Goal: Task Accomplishment & Management: Manage account settings

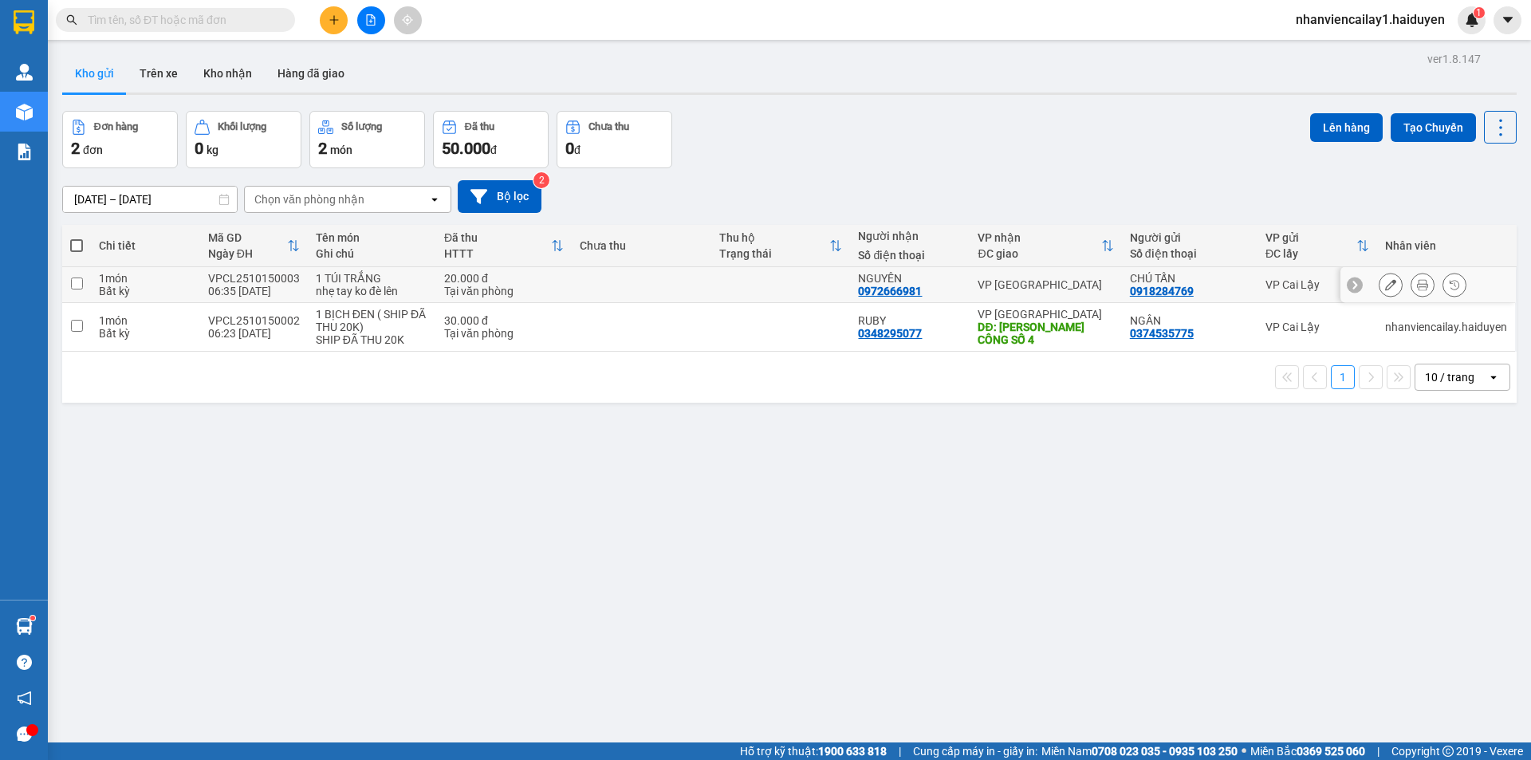
click at [514, 287] on div "Tại văn phòng" at bounding box center [504, 291] width 120 height 13
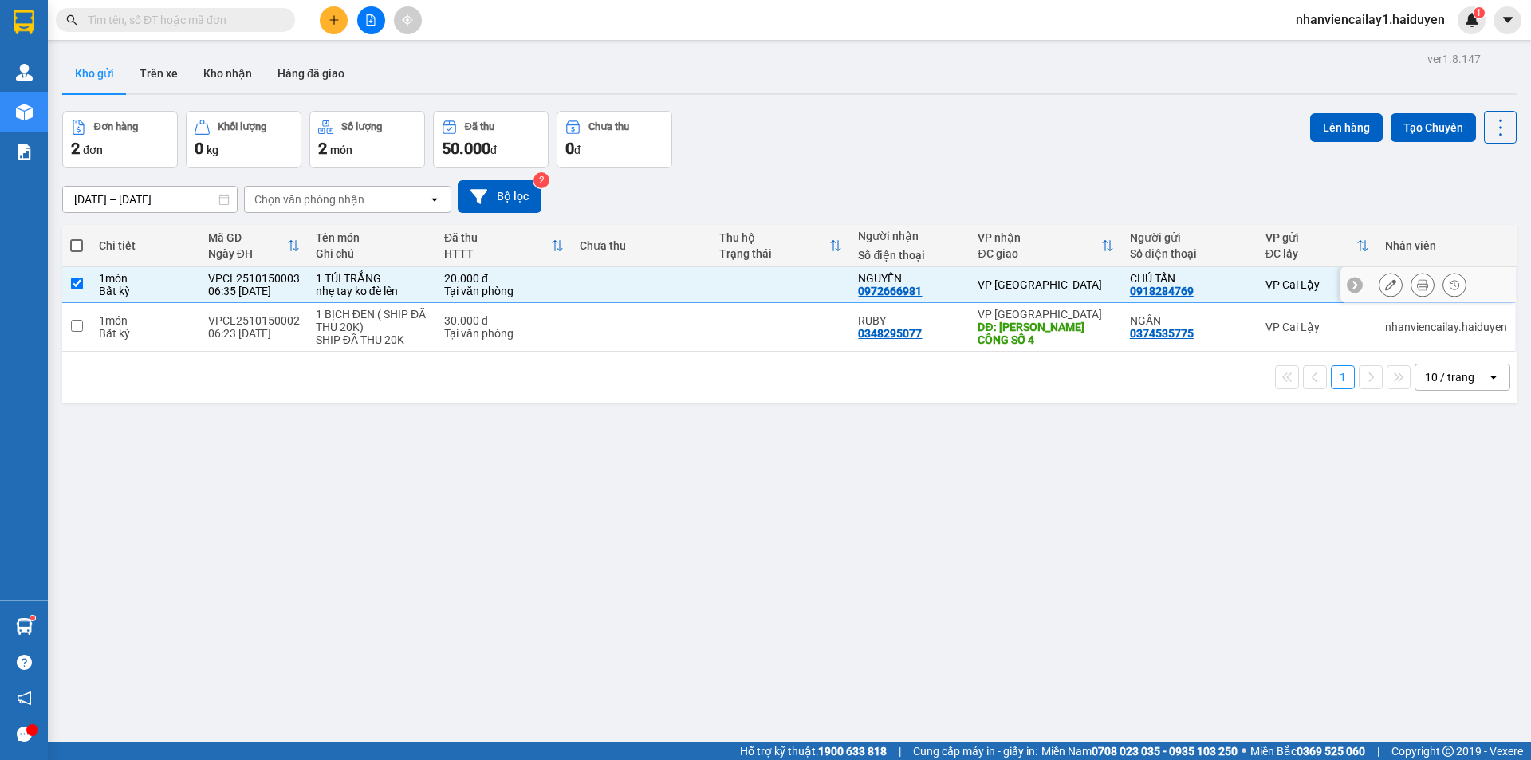
checkbox input "true"
click at [517, 320] on div "30.000 đ" at bounding box center [504, 320] width 120 height 13
checkbox input "true"
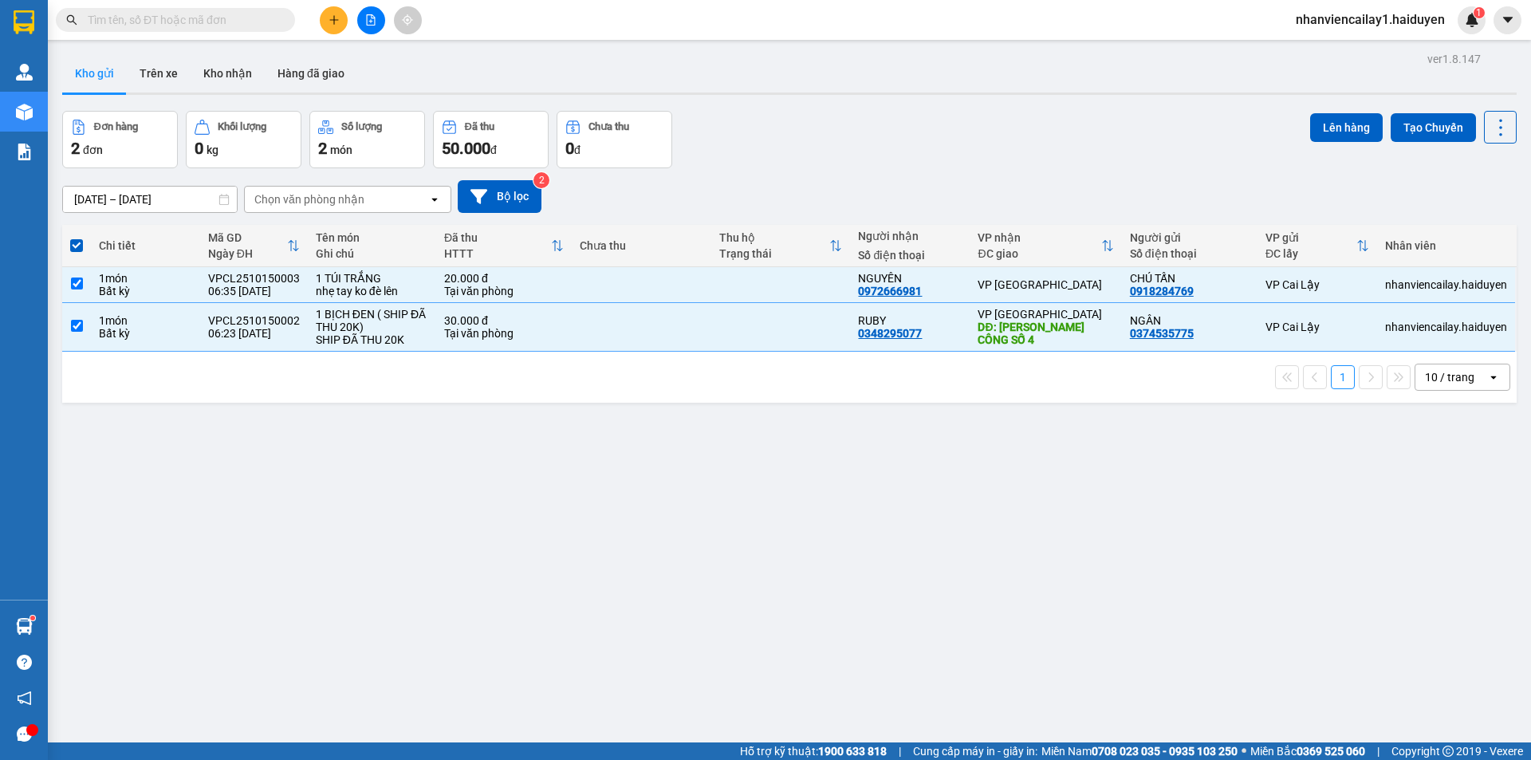
click at [1415, 379] on div "10 / trang" at bounding box center [1451, 377] width 72 height 26
click at [1450, 557] on span "100 / trang" at bounding box center [1443, 554] width 57 height 16
checkbox input "false"
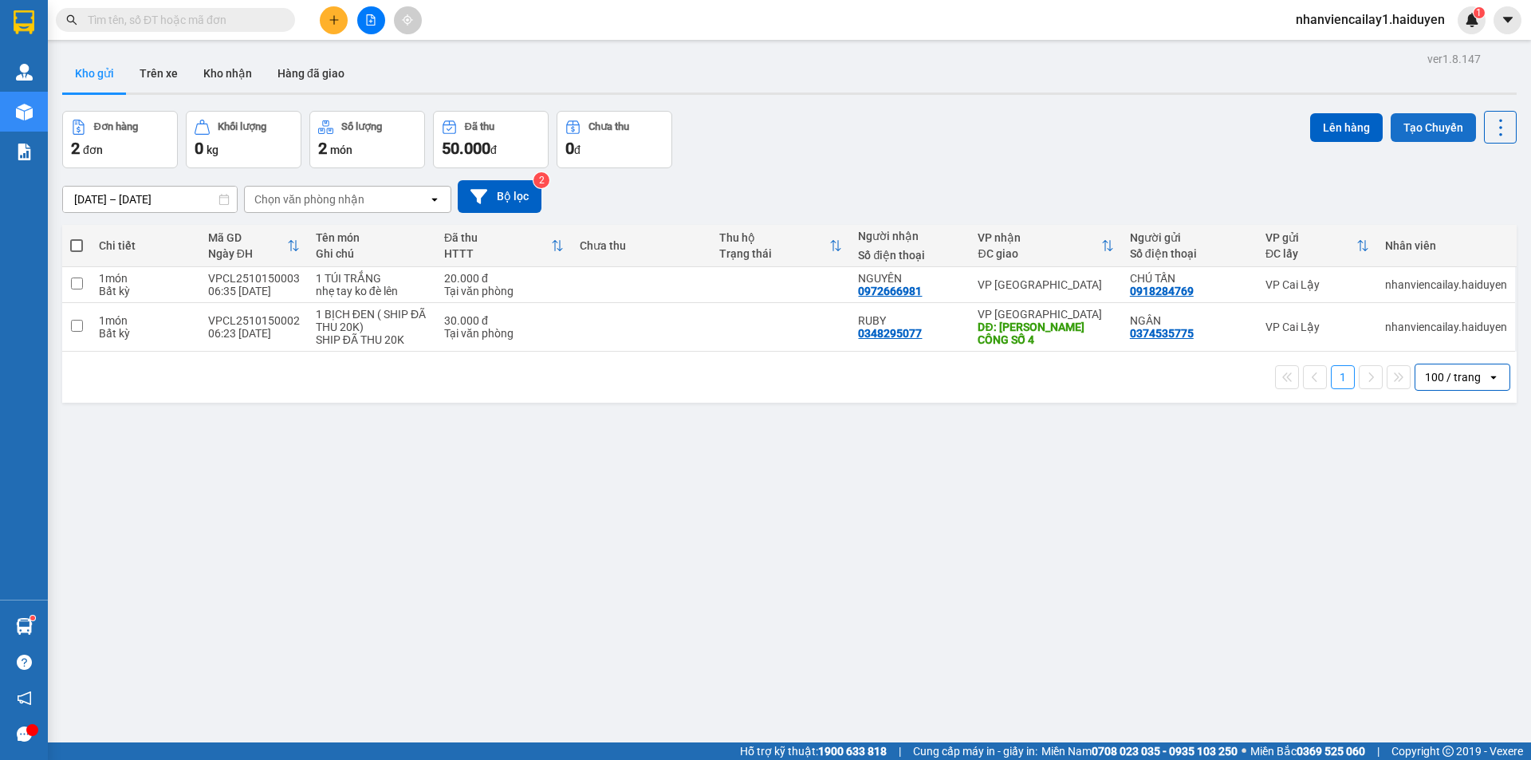
click at [1390, 131] on button "Tạo Chuyến" at bounding box center [1432, 127] width 85 height 29
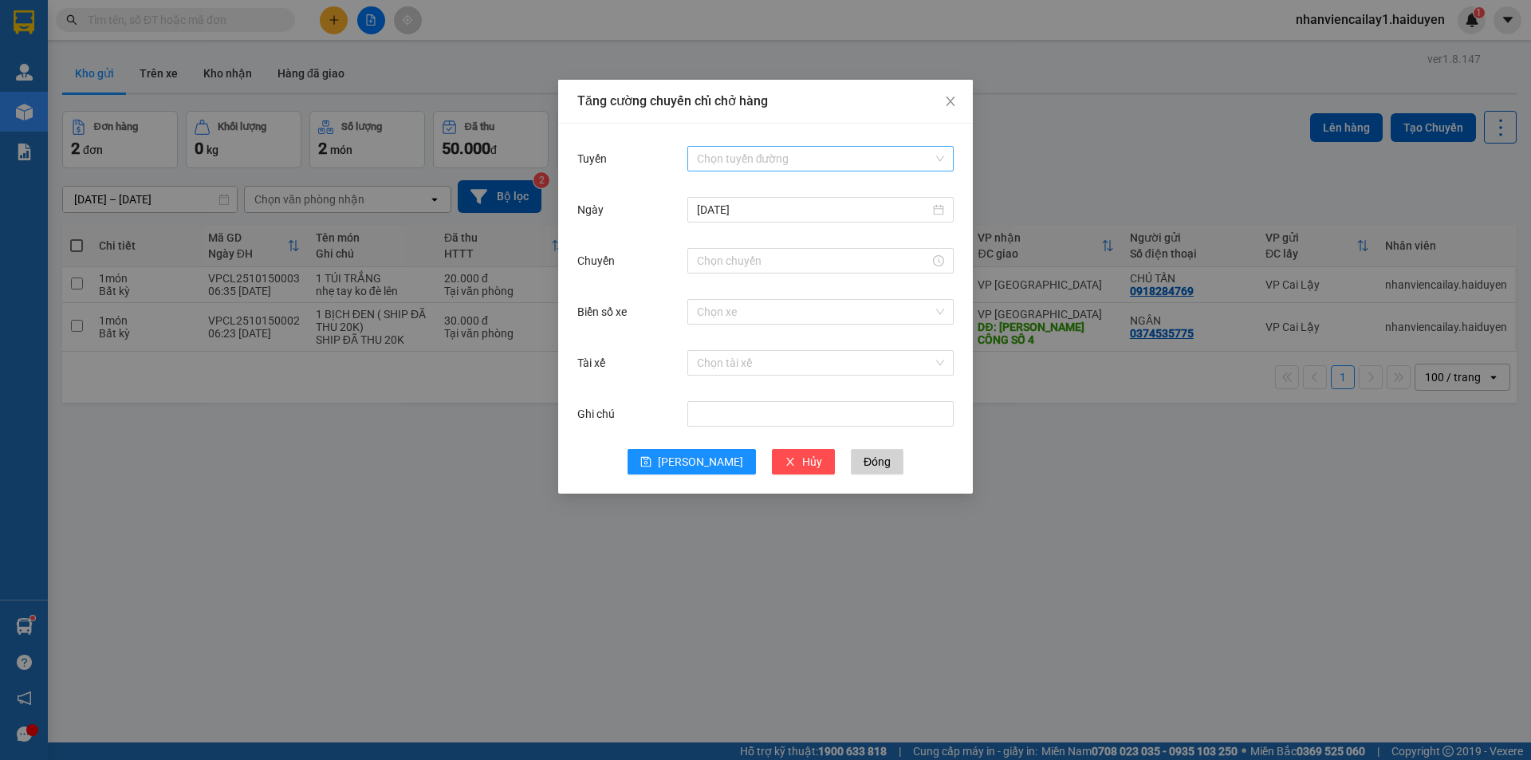
click at [751, 160] on input "Tuyến" at bounding box center [815, 159] width 236 height 24
click at [757, 212] on div "Cái Bè - [GEOGRAPHIC_DATA]" at bounding box center [820, 216] width 247 height 18
click at [769, 254] on input "Chuyến" at bounding box center [813, 261] width 233 height 18
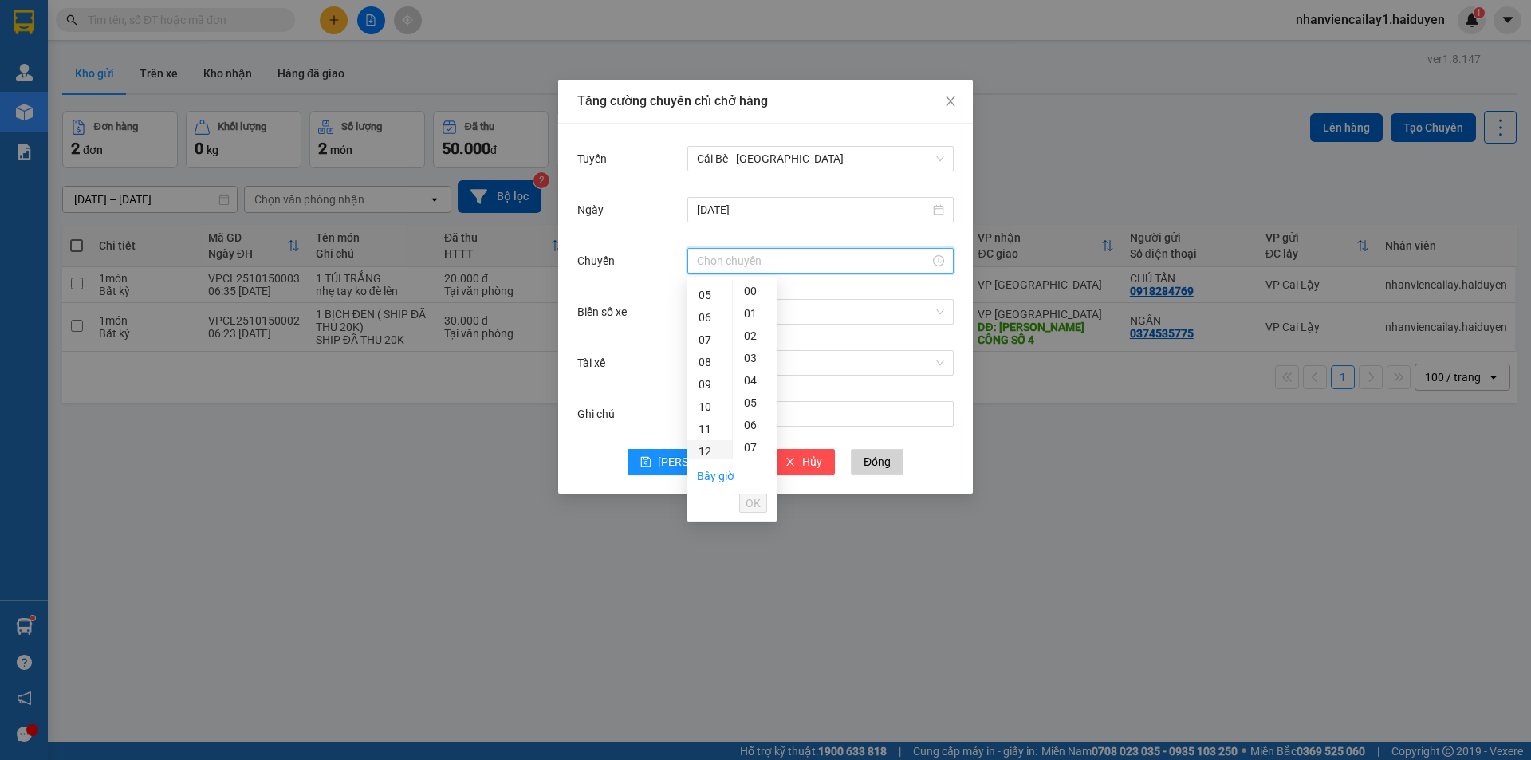
scroll to position [80, 0]
click at [700, 343] on div "06" at bounding box center [709, 345] width 45 height 22
click at [750, 420] on div "31" at bounding box center [755, 425] width 44 height 22
type input "06:31"
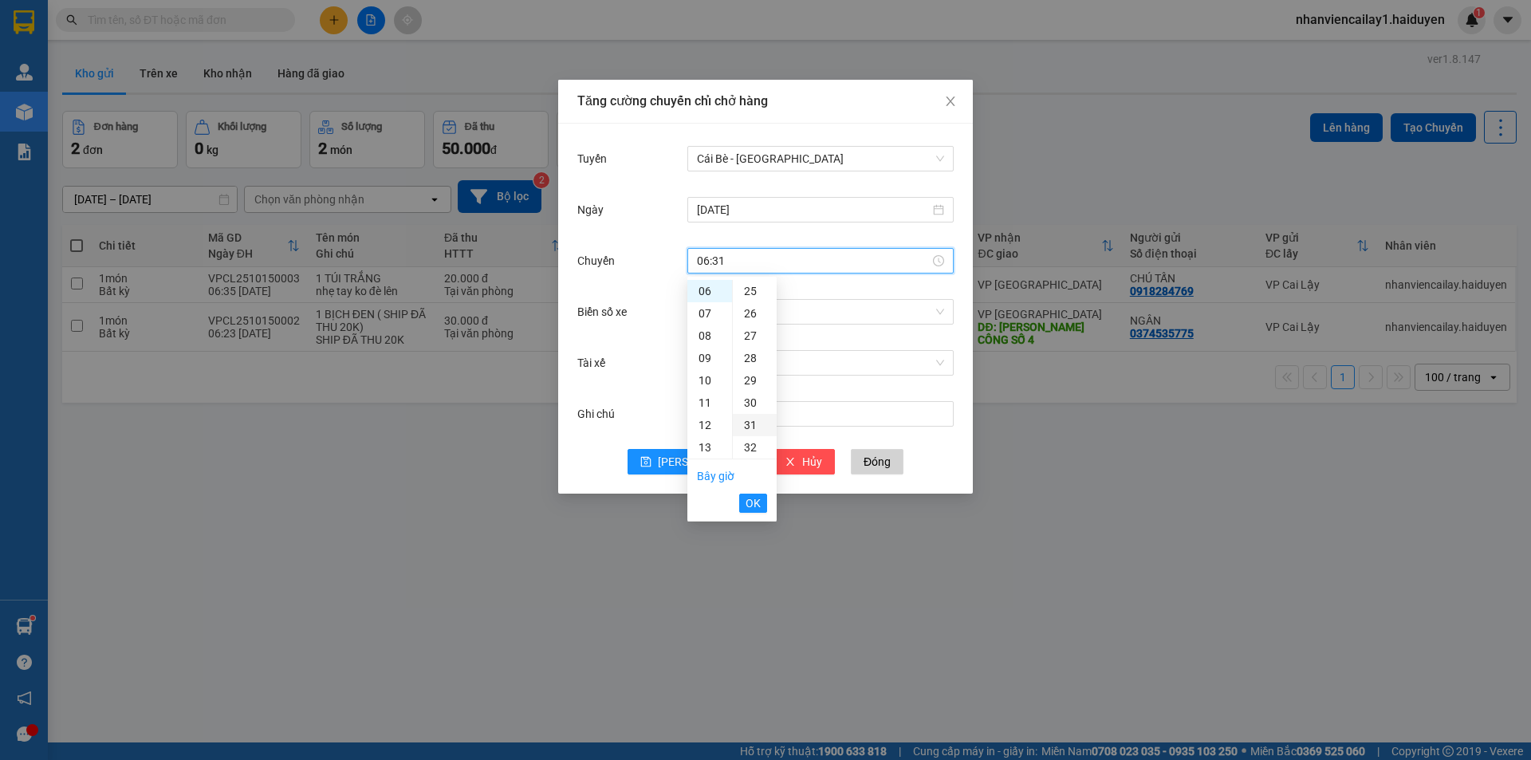
scroll to position [692, 0]
click at [752, 506] on span "OK" at bounding box center [752, 503] width 15 height 18
click at [784, 301] on input "Biển số xe" at bounding box center [815, 312] width 236 height 24
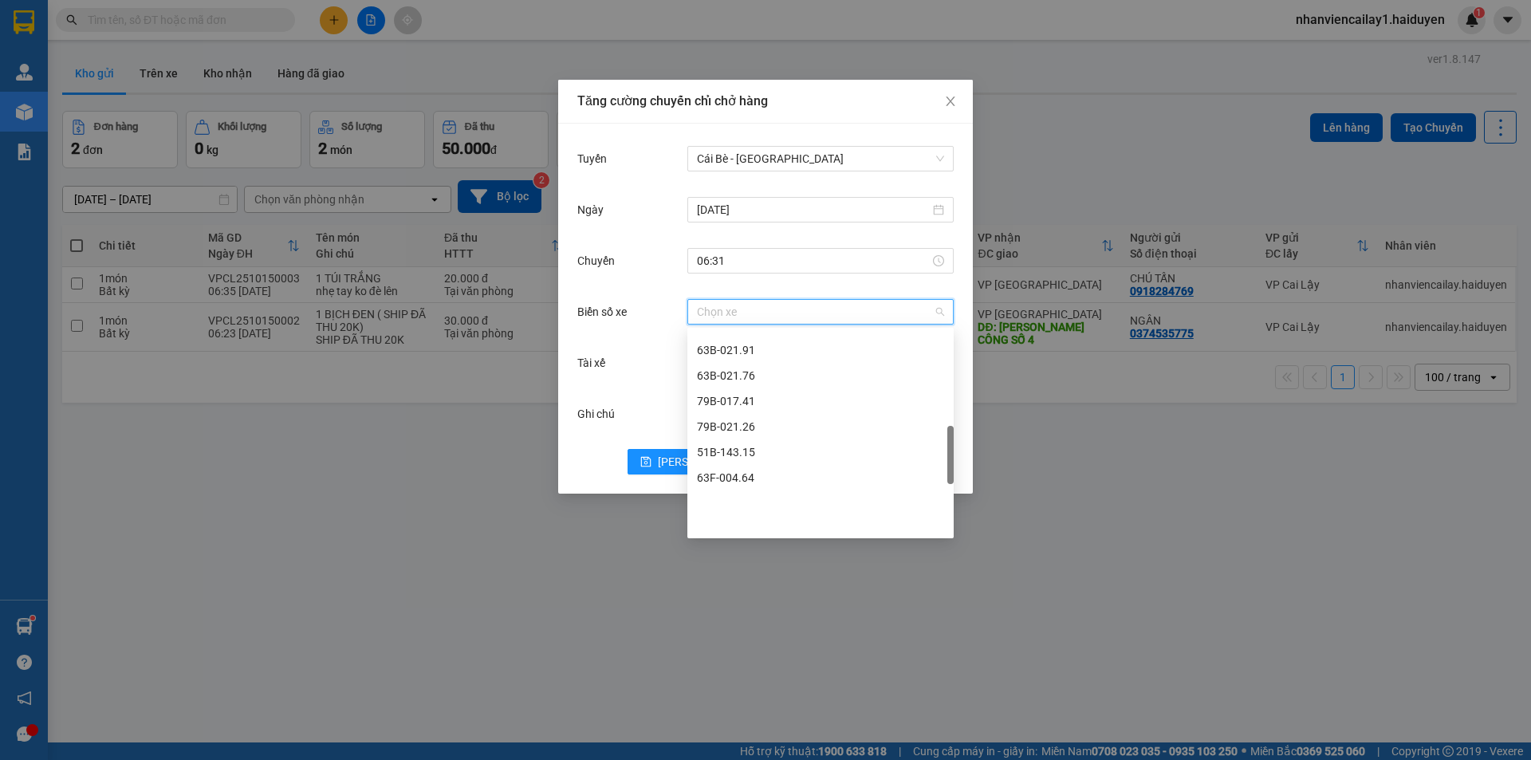
scroll to position [450, 0]
click at [780, 381] on div "63B-021.50" at bounding box center [820, 379] width 247 height 18
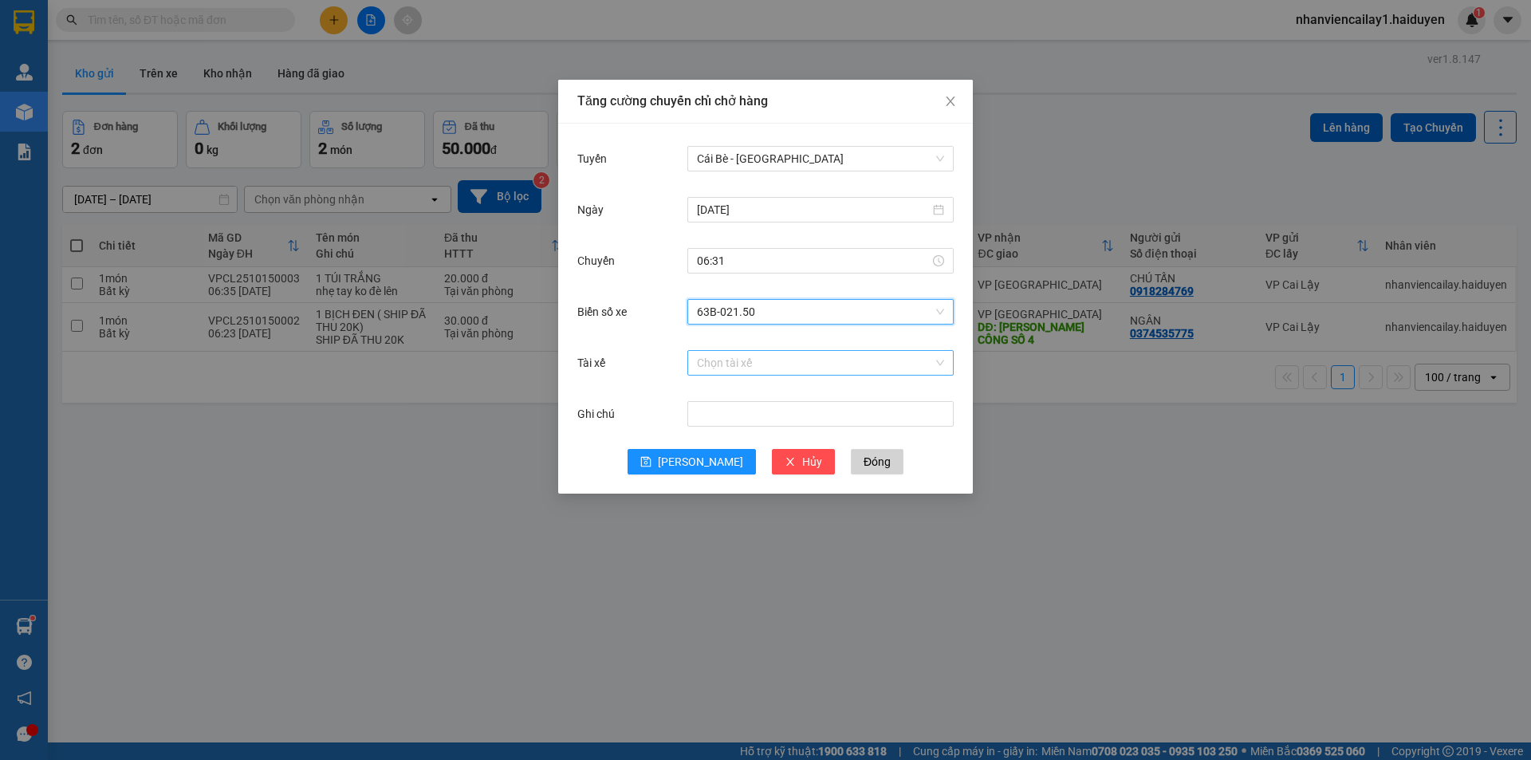
click at [822, 364] on input "Tài xế" at bounding box center [815, 363] width 236 height 24
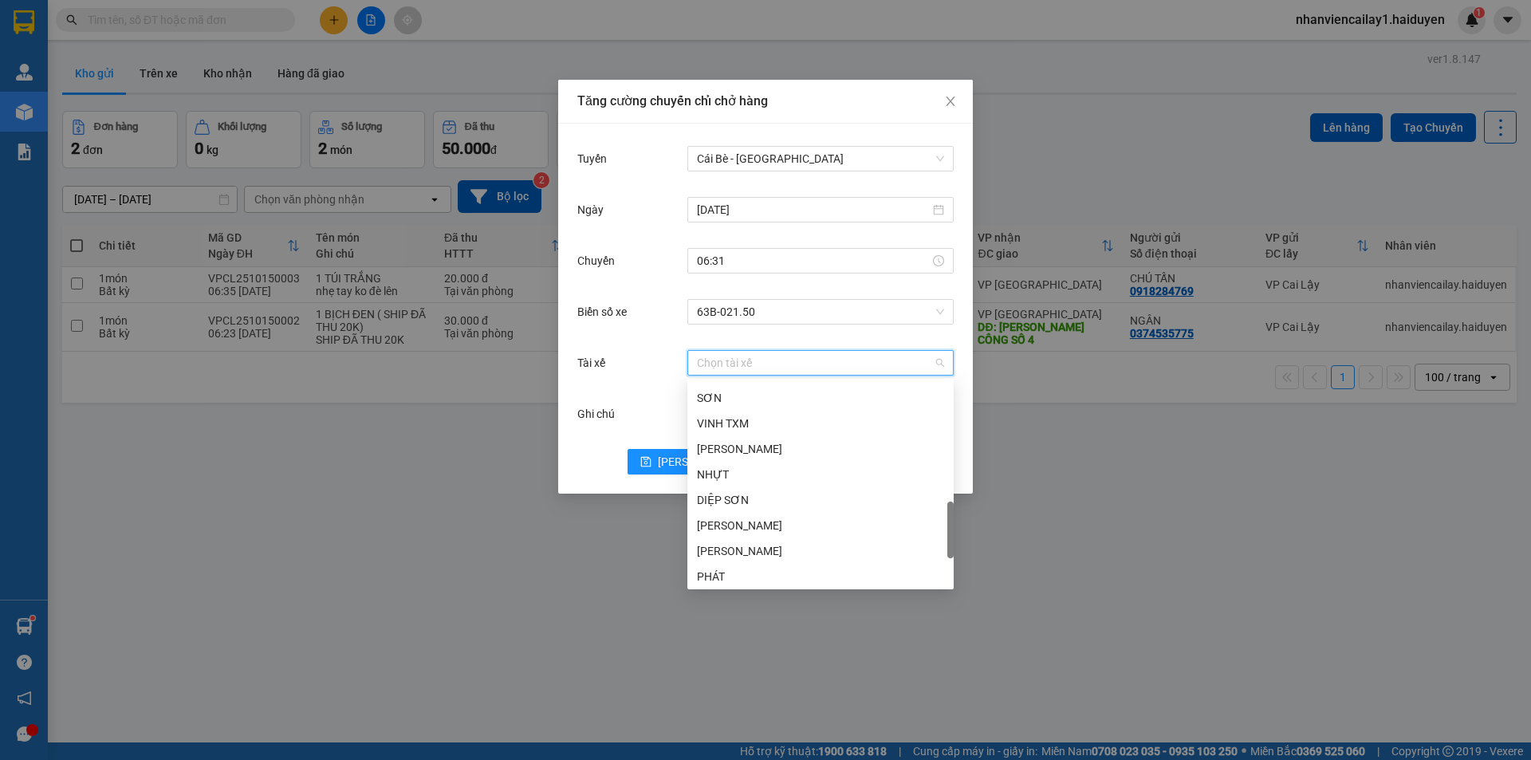
scroll to position [558, 0]
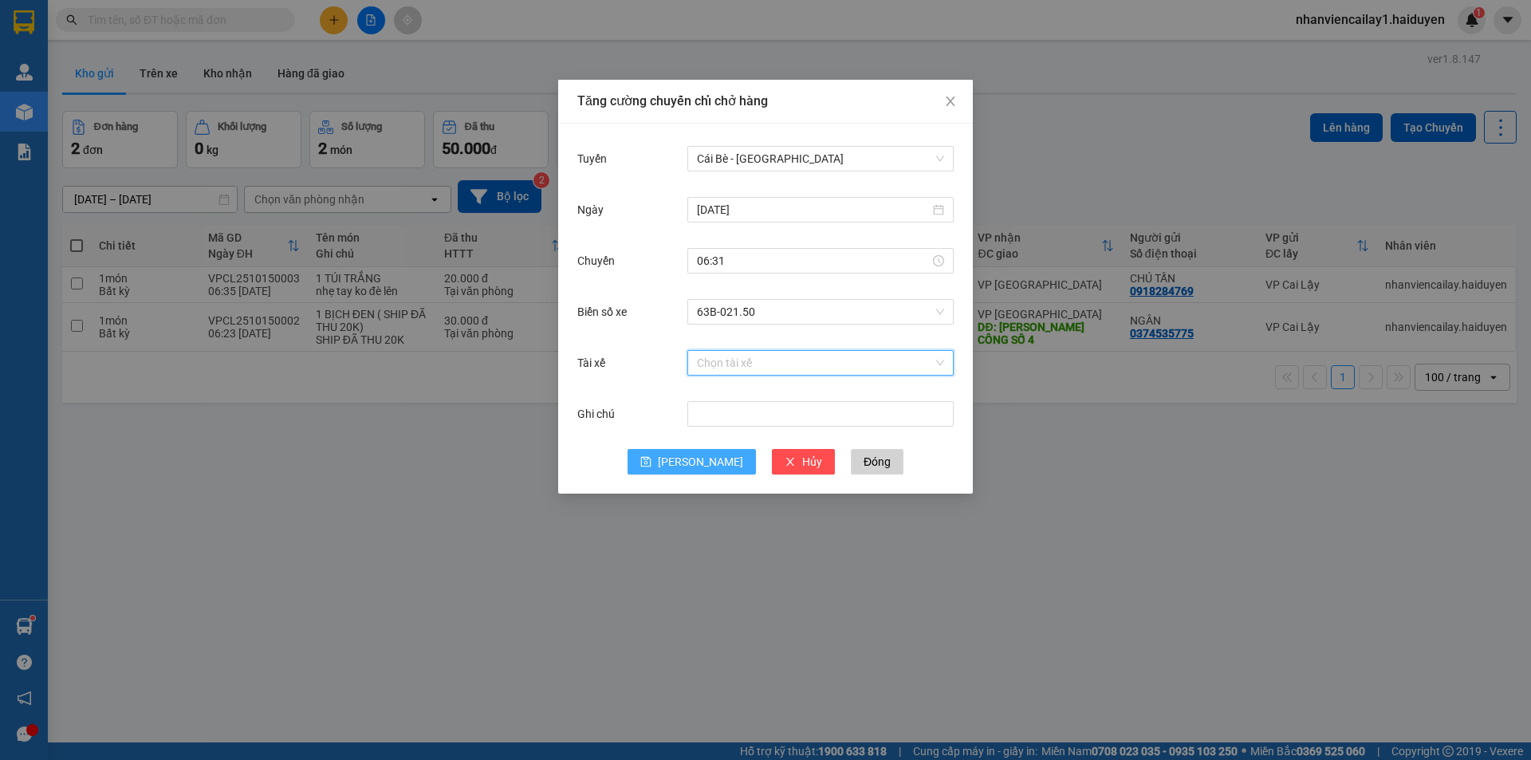
click at [702, 459] on span "[PERSON_NAME]" at bounding box center [700, 462] width 85 height 18
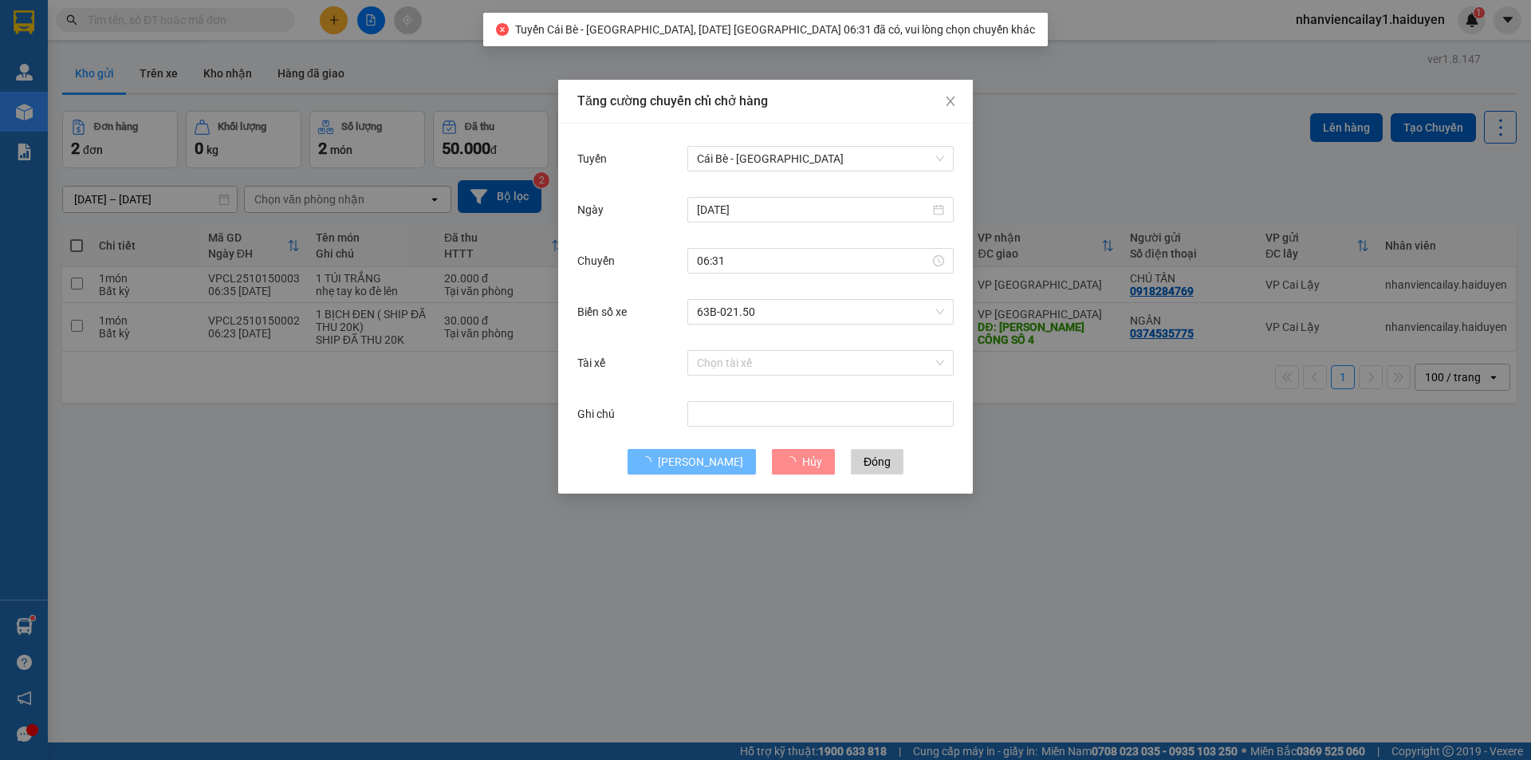
click at [859, 195] on div "[DATE]" at bounding box center [820, 210] width 266 height 32
click at [857, 210] on input "[DATE]" at bounding box center [813, 210] width 233 height 18
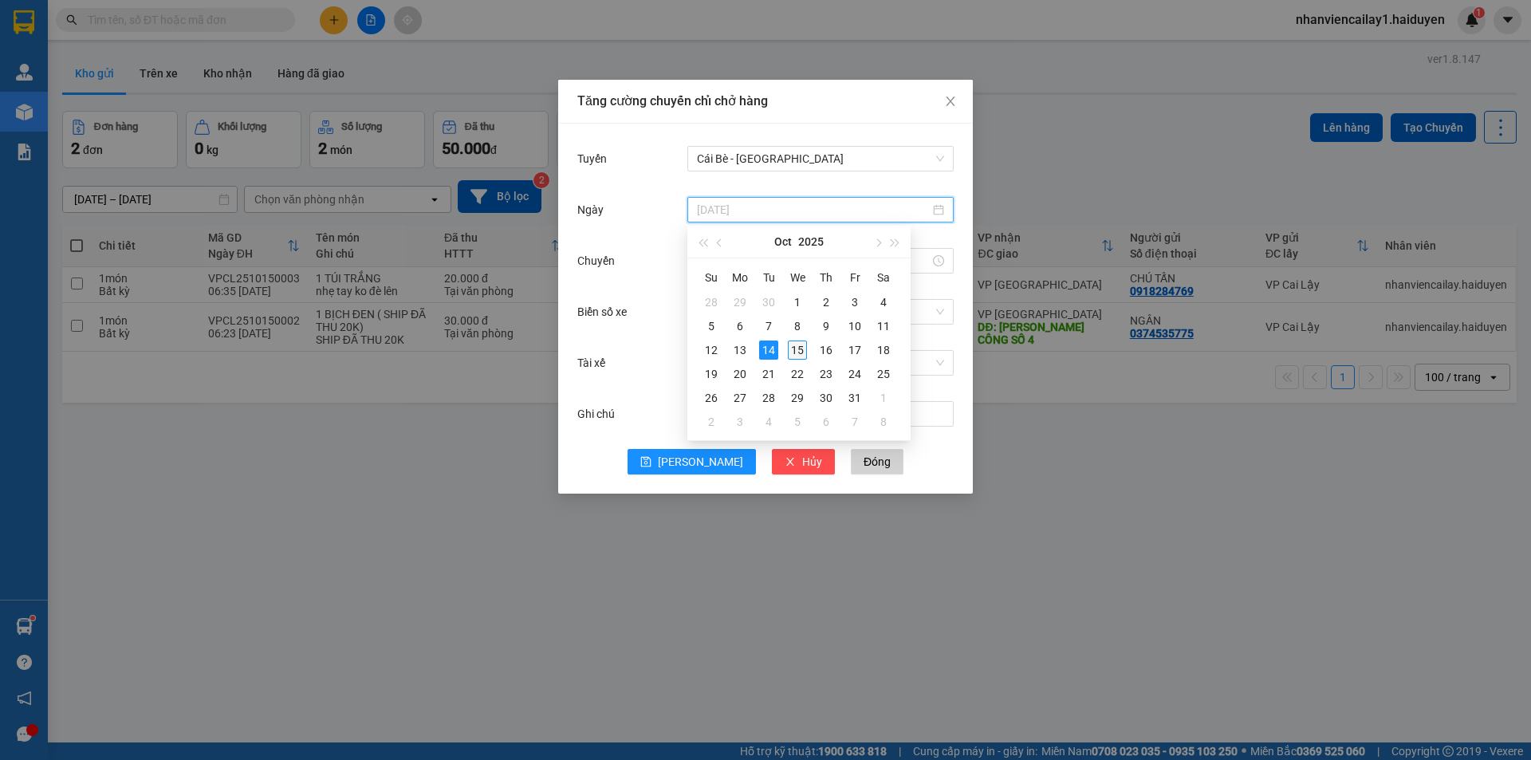
type input "[DATE]"
click at [792, 341] on div "15" at bounding box center [797, 349] width 19 height 19
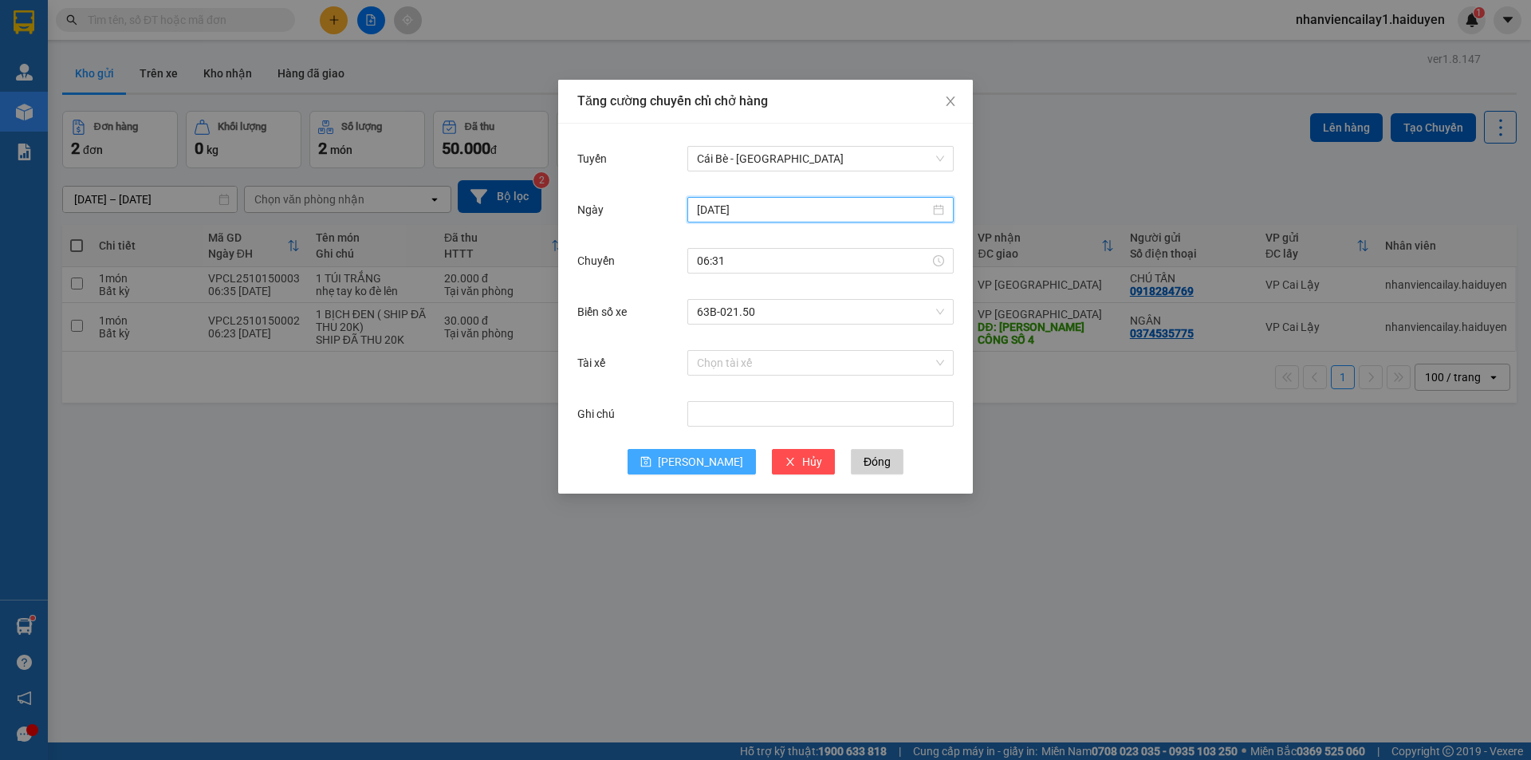
click at [688, 457] on button "[PERSON_NAME]" at bounding box center [691, 462] width 128 height 26
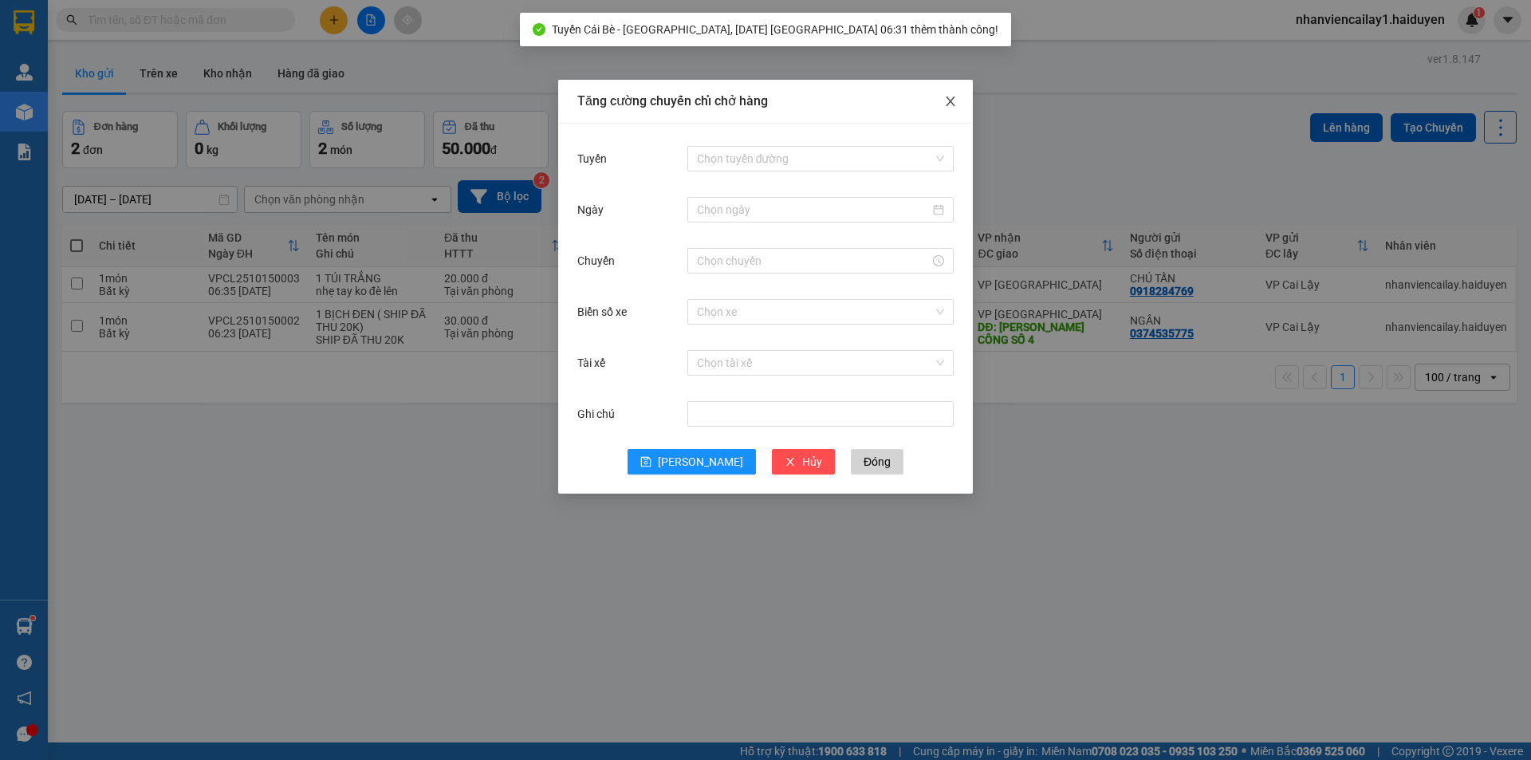
click at [949, 105] on icon "close" at bounding box center [950, 101] width 13 height 13
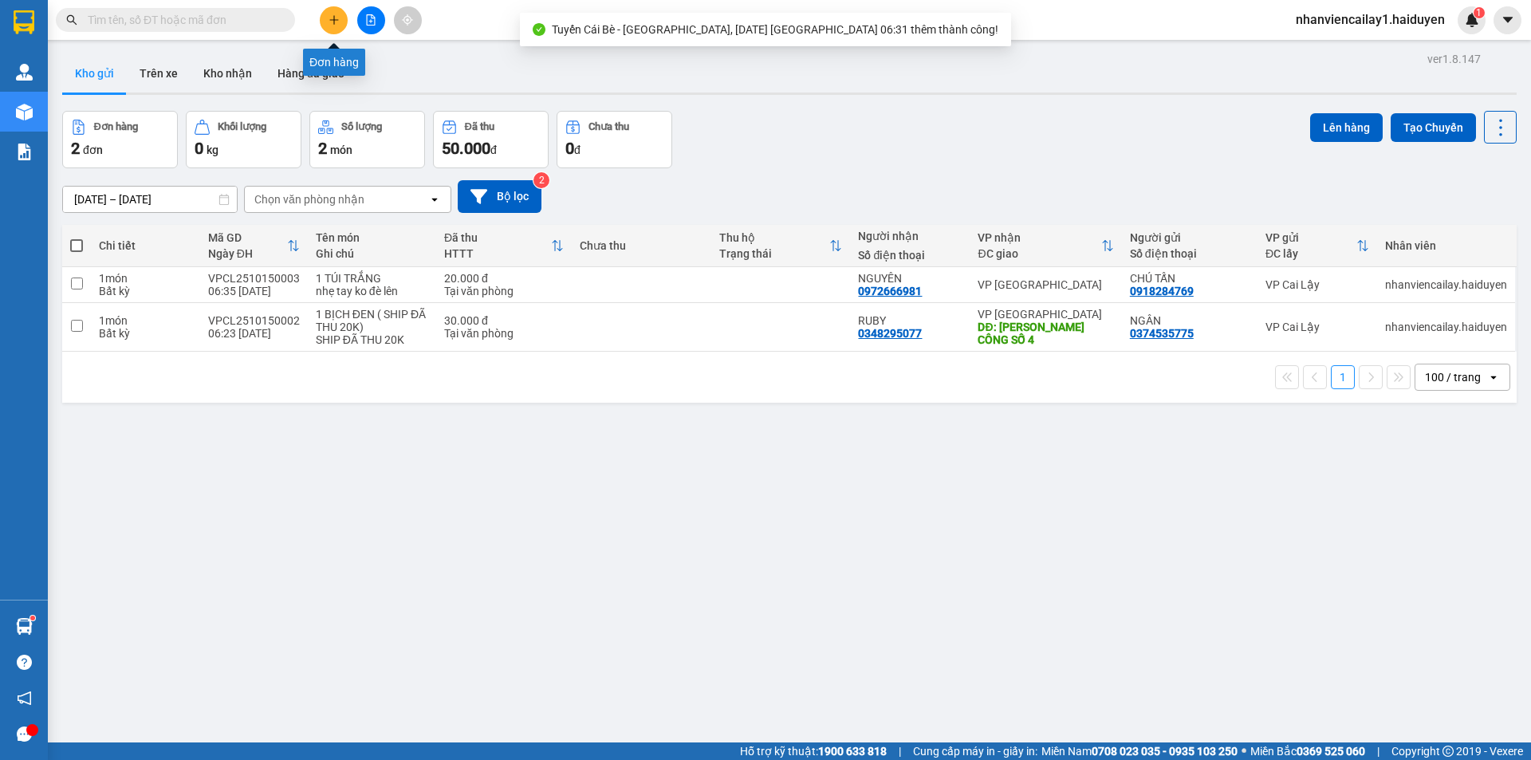
click at [332, 29] on button at bounding box center [334, 20] width 28 height 28
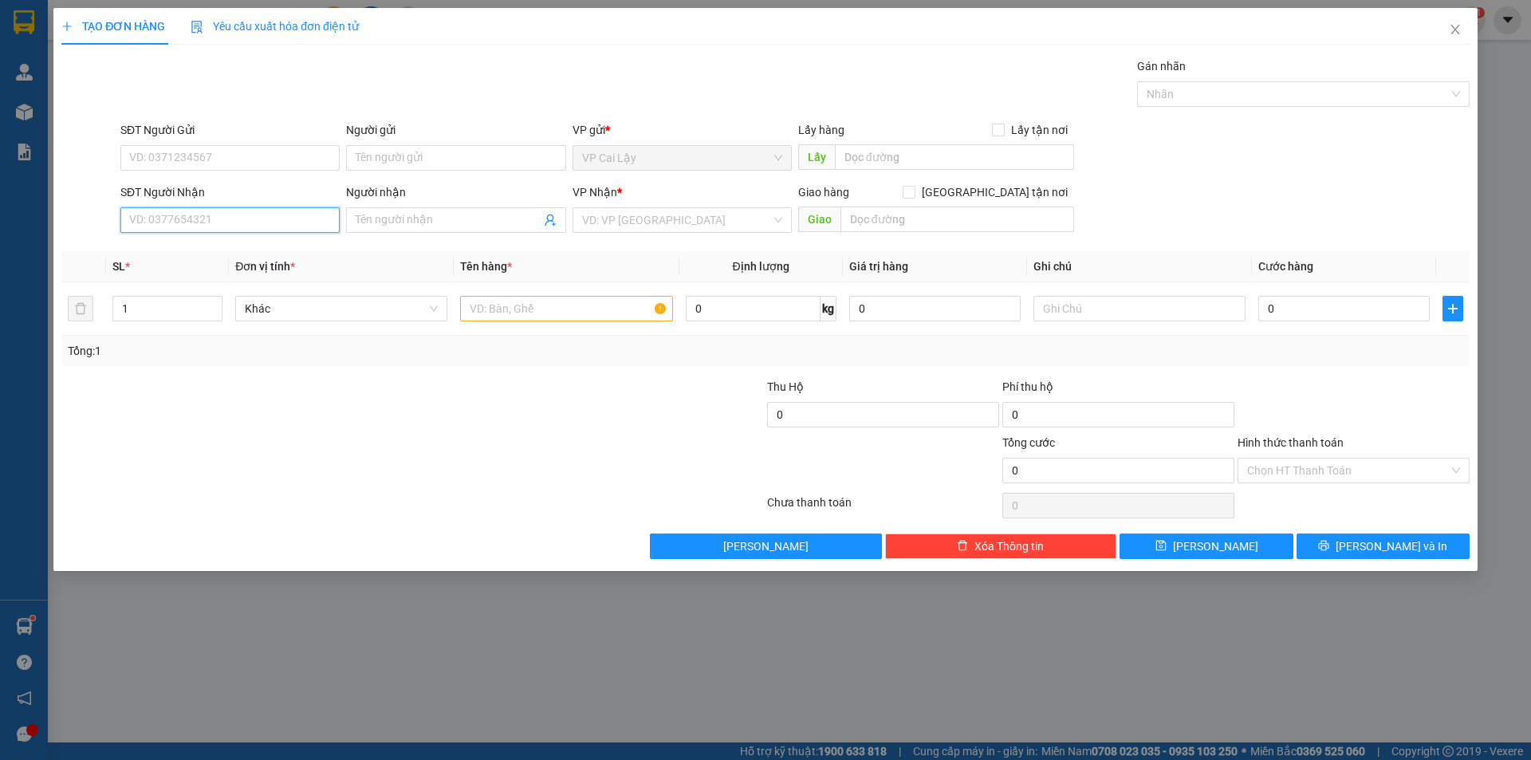
click at [229, 218] on input "SĐT Người Nhận" at bounding box center [229, 220] width 219 height 26
click at [239, 152] on input "SĐT Người Gửi" at bounding box center [229, 158] width 219 height 26
click at [443, 167] on input "Người gửi" at bounding box center [455, 158] width 219 height 26
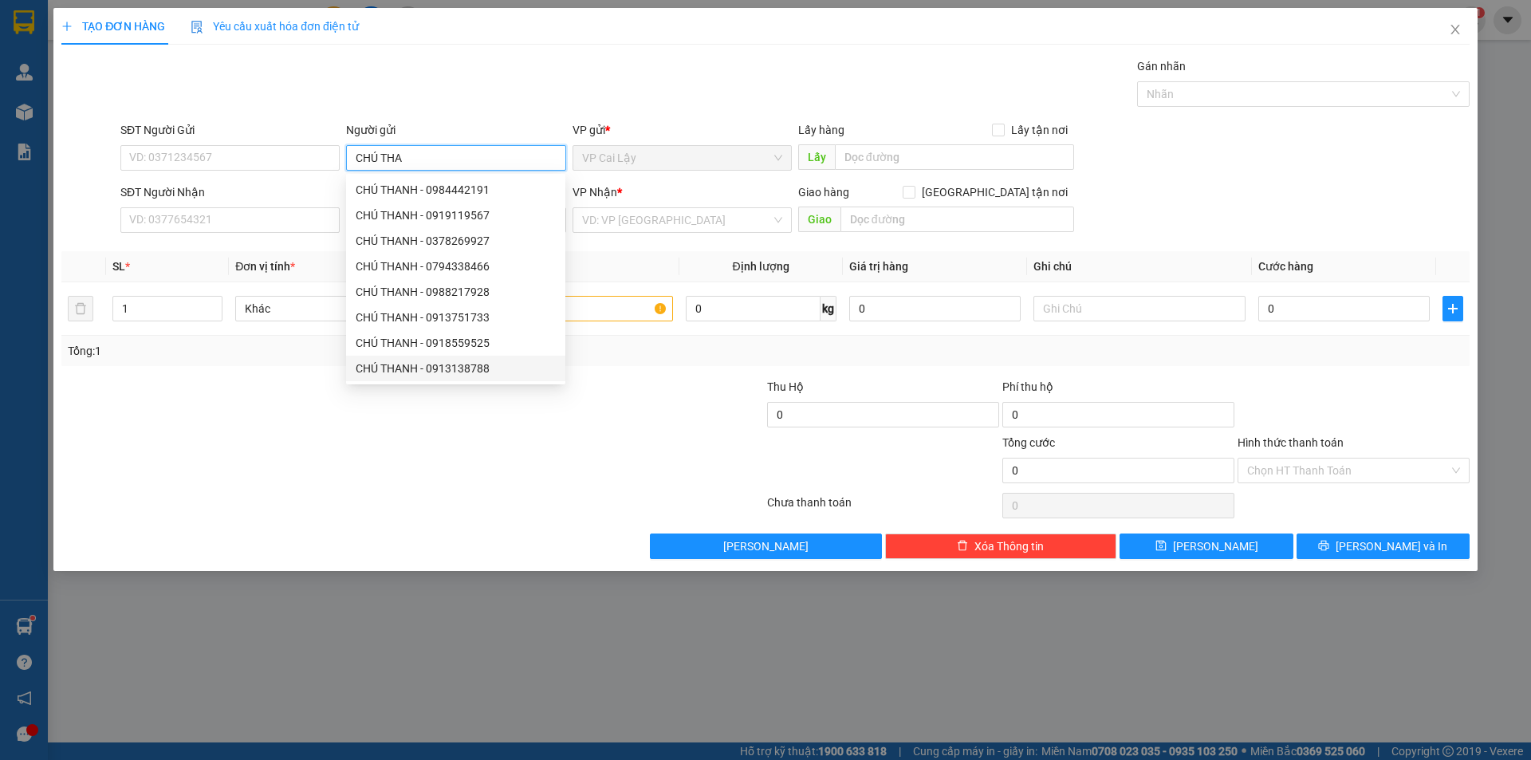
type input "CHÚ THA"
click at [160, 380] on div at bounding box center [295, 406] width 470 height 56
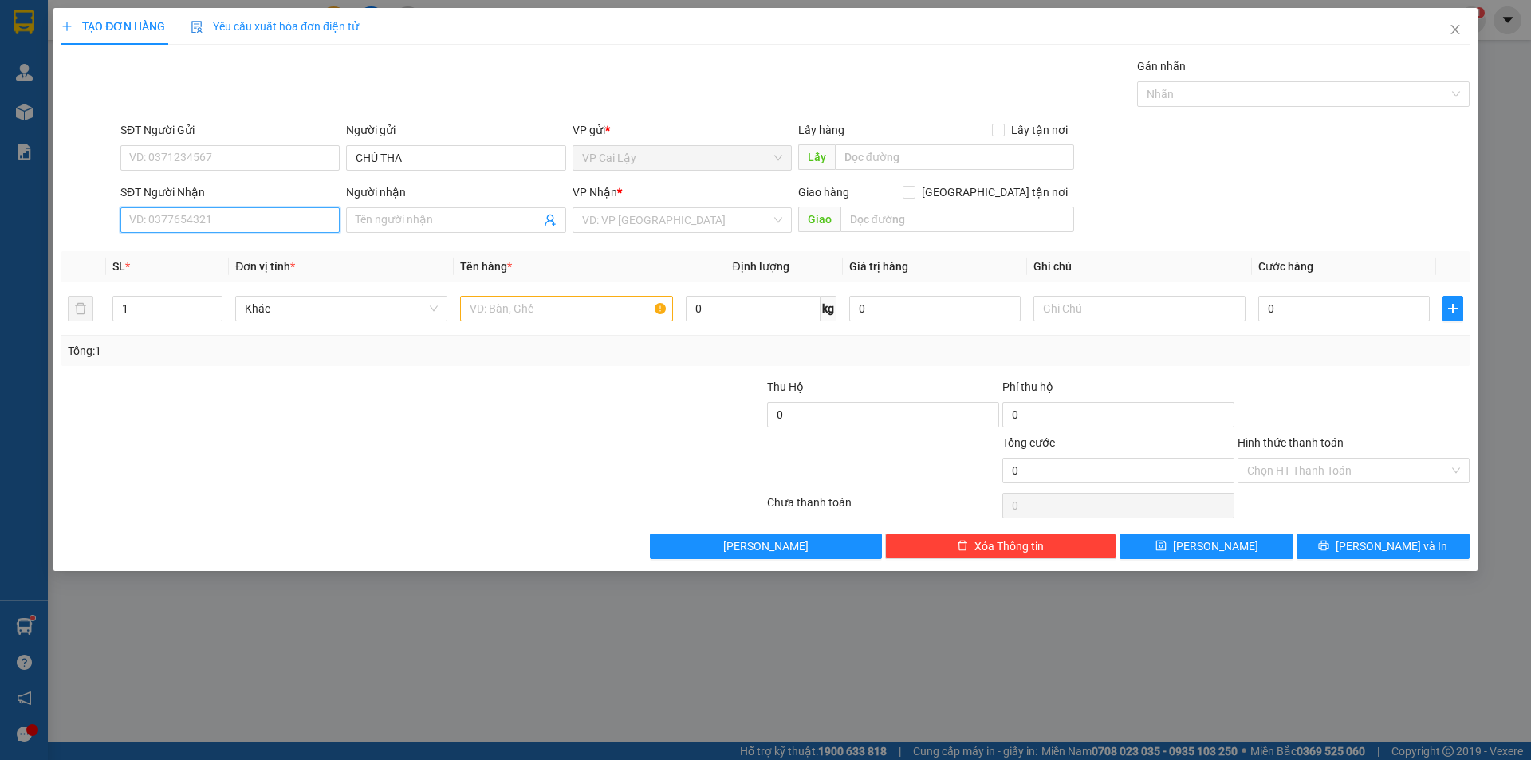
click at [201, 215] on input "SĐT Người Nhận" at bounding box center [229, 220] width 219 height 26
click at [201, 215] on input "051" at bounding box center [229, 220] width 219 height 26
click at [200, 218] on input "051" at bounding box center [229, 220] width 219 height 26
click at [191, 250] on div "0973244051 - THẢO" at bounding box center [230, 252] width 200 height 18
type input "0973244051"
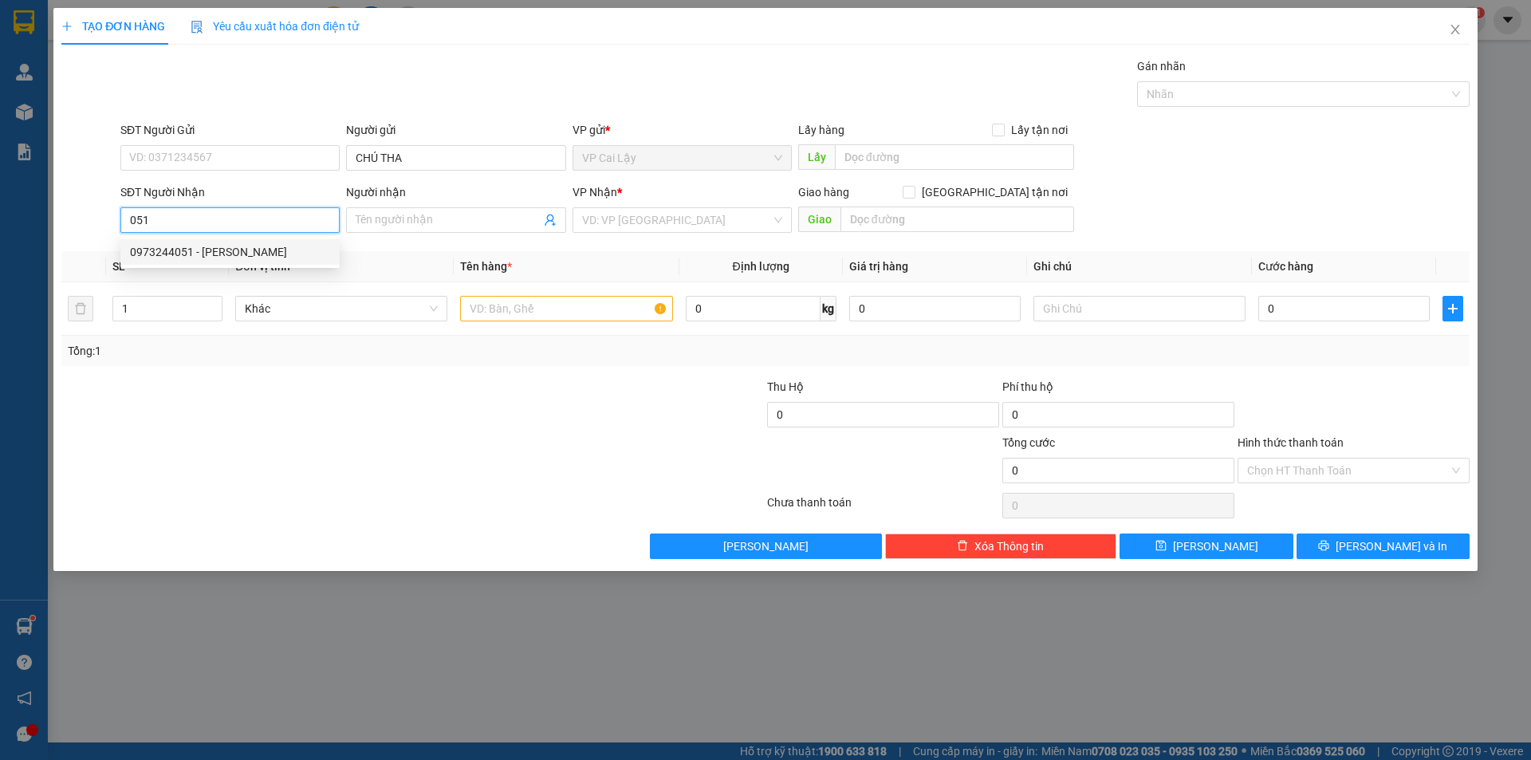
type input "THẢO"
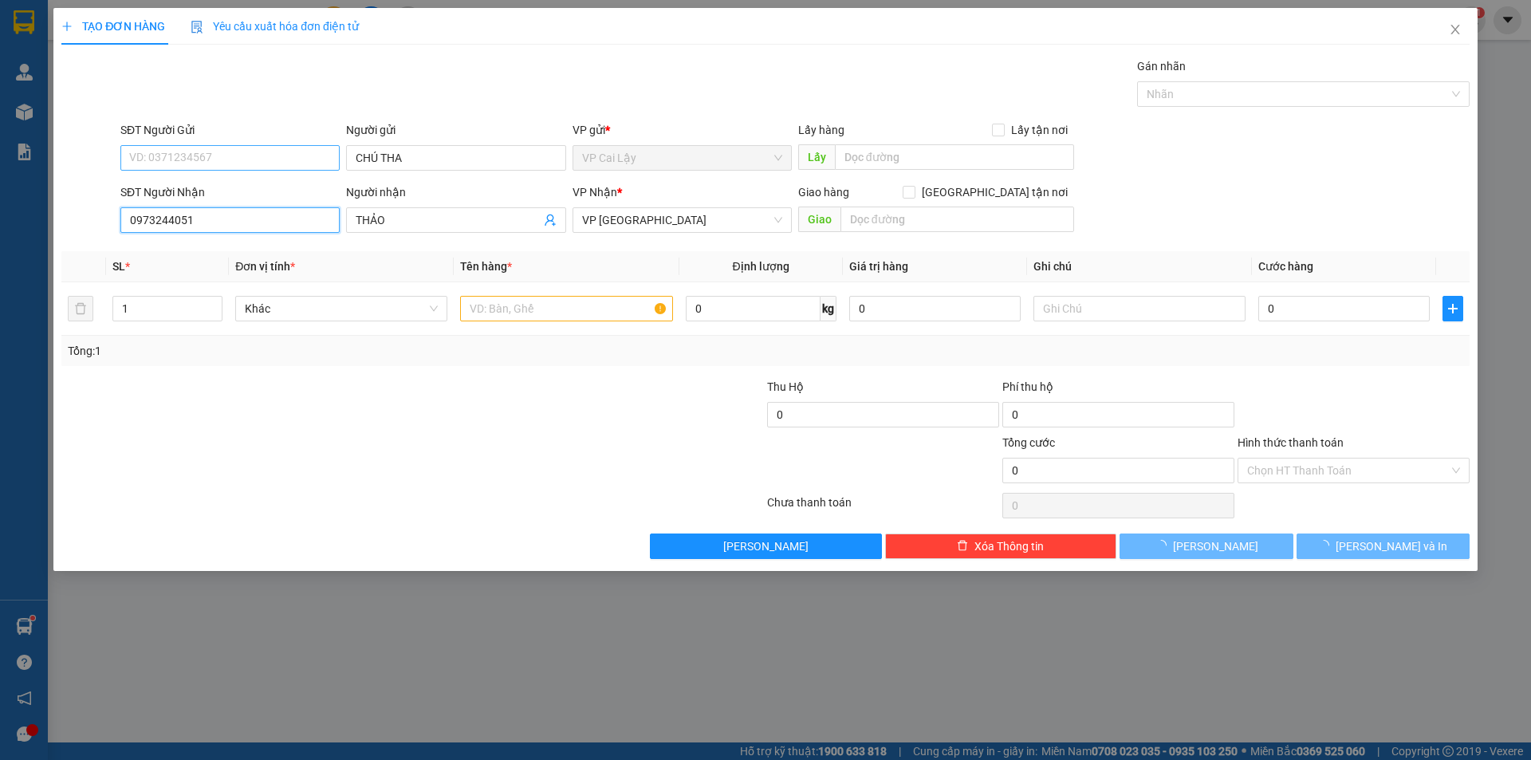
type input "0973244051"
click at [218, 151] on input "SĐT Người Gửi" at bounding box center [229, 158] width 219 height 26
click at [206, 188] on div "0355433068 - CHÚ THÀNH" at bounding box center [230, 190] width 200 height 18
type input "0355433068"
type input "CHÚ THÀNH"
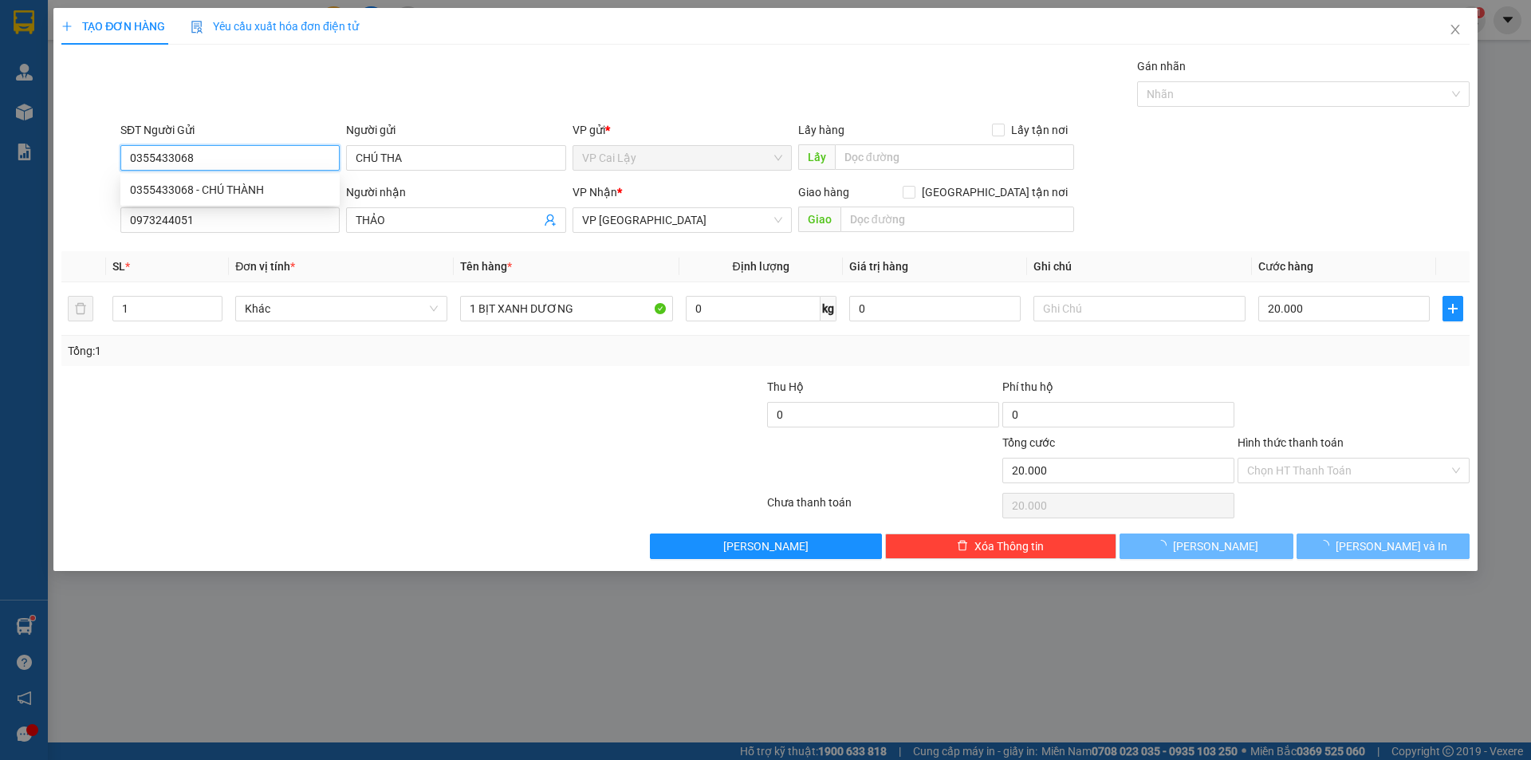
type input "20.000"
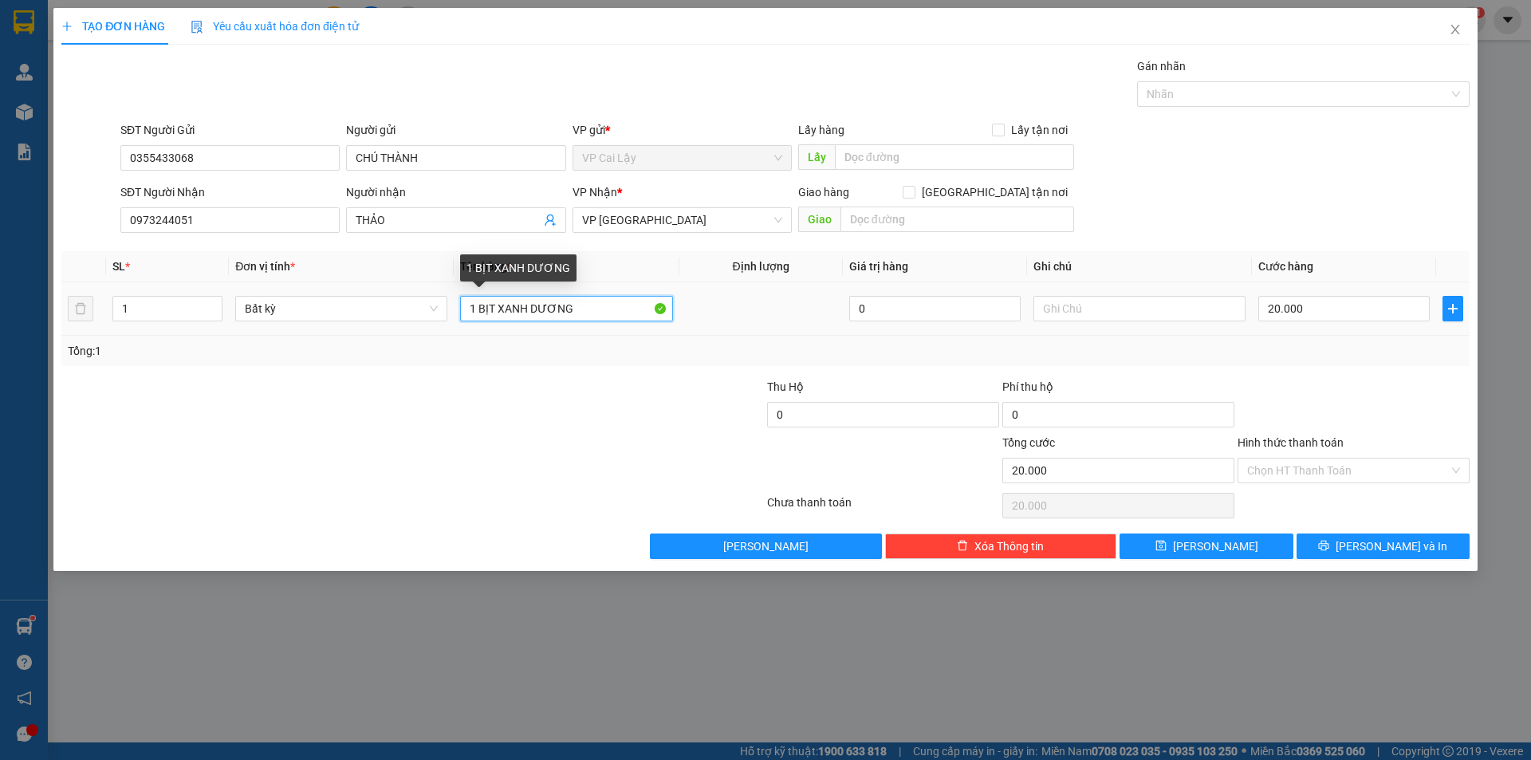
drag, startPoint x: 502, startPoint y: 305, endPoint x: 651, endPoint y: 339, distance: 152.0
click at [651, 336] on div "SL * Đơn vị tính * Tên hàng * Định lượng Giá trị hàng Ghi chú Cước hàng 1 Bất k…" at bounding box center [765, 308] width 1408 height 115
type input "1 BỊT TRẮNG"
click at [1331, 473] on input "Hình thức thanh toán" at bounding box center [1348, 470] width 202 height 24
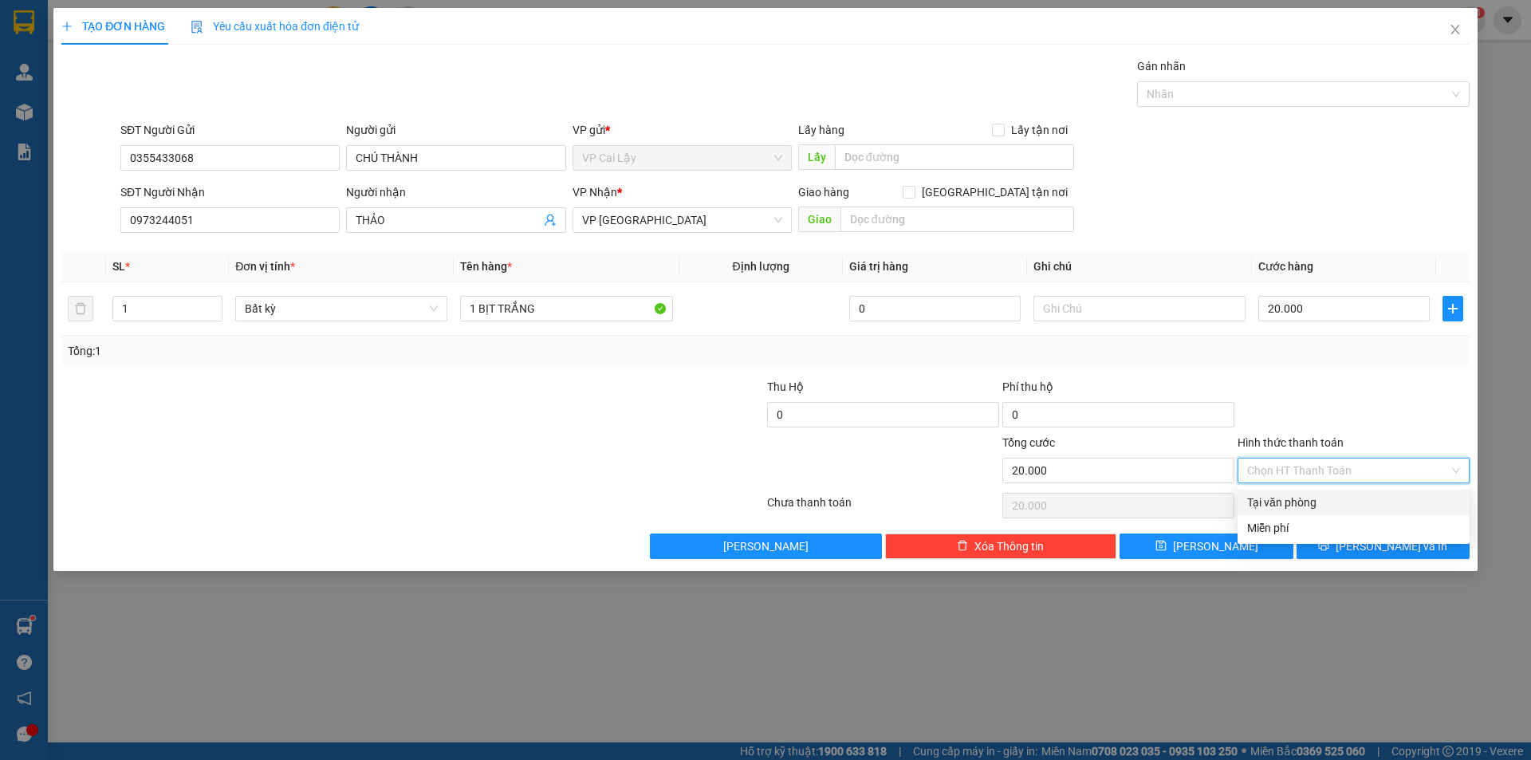
click at [1325, 500] on div "Tại văn phòng" at bounding box center [1353, 502] width 213 height 18
type input "0"
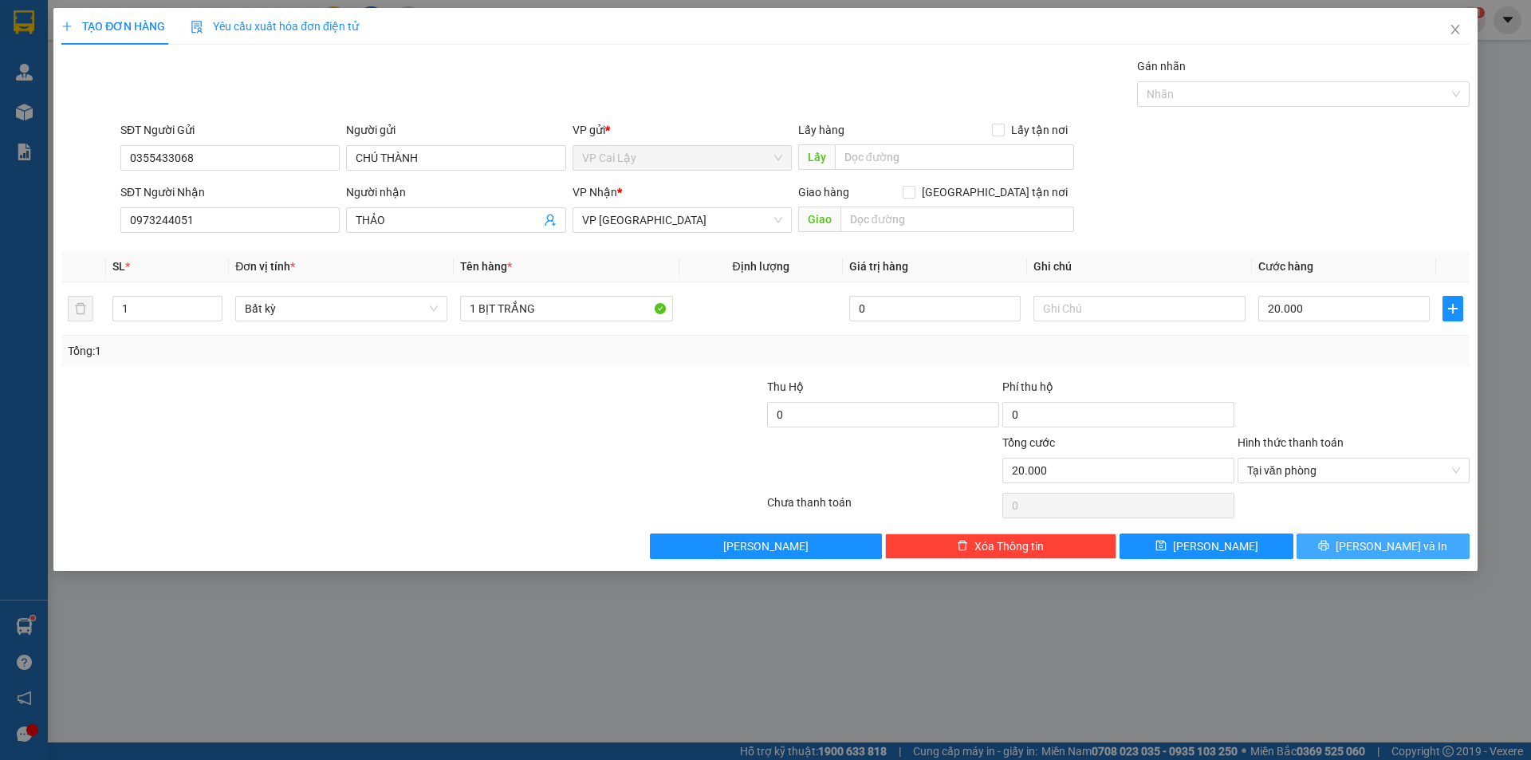
click at [1329, 549] on icon "printer" at bounding box center [1323, 545] width 11 height 11
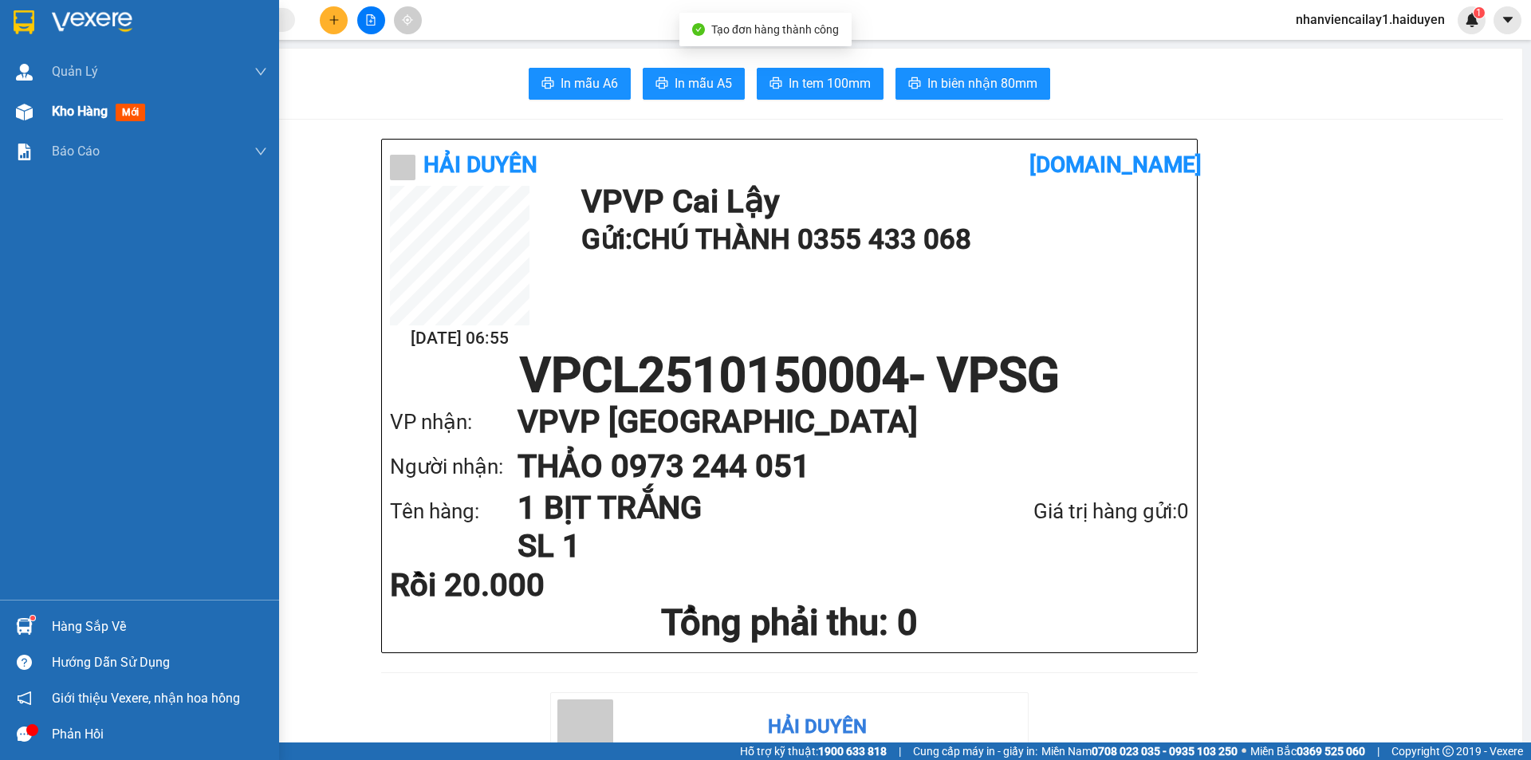
click at [53, 115] on span "Kho hàng" at bounding box center [80, 111] width 56 height 15
drag, startPoint x: 53, startPoint y: 115, endPoint x: 53, endPoint y: 104, distance: 10.4
click at [53, 113] on span "Kho hàng" at bounding box center [80, 111] width 56 height 15
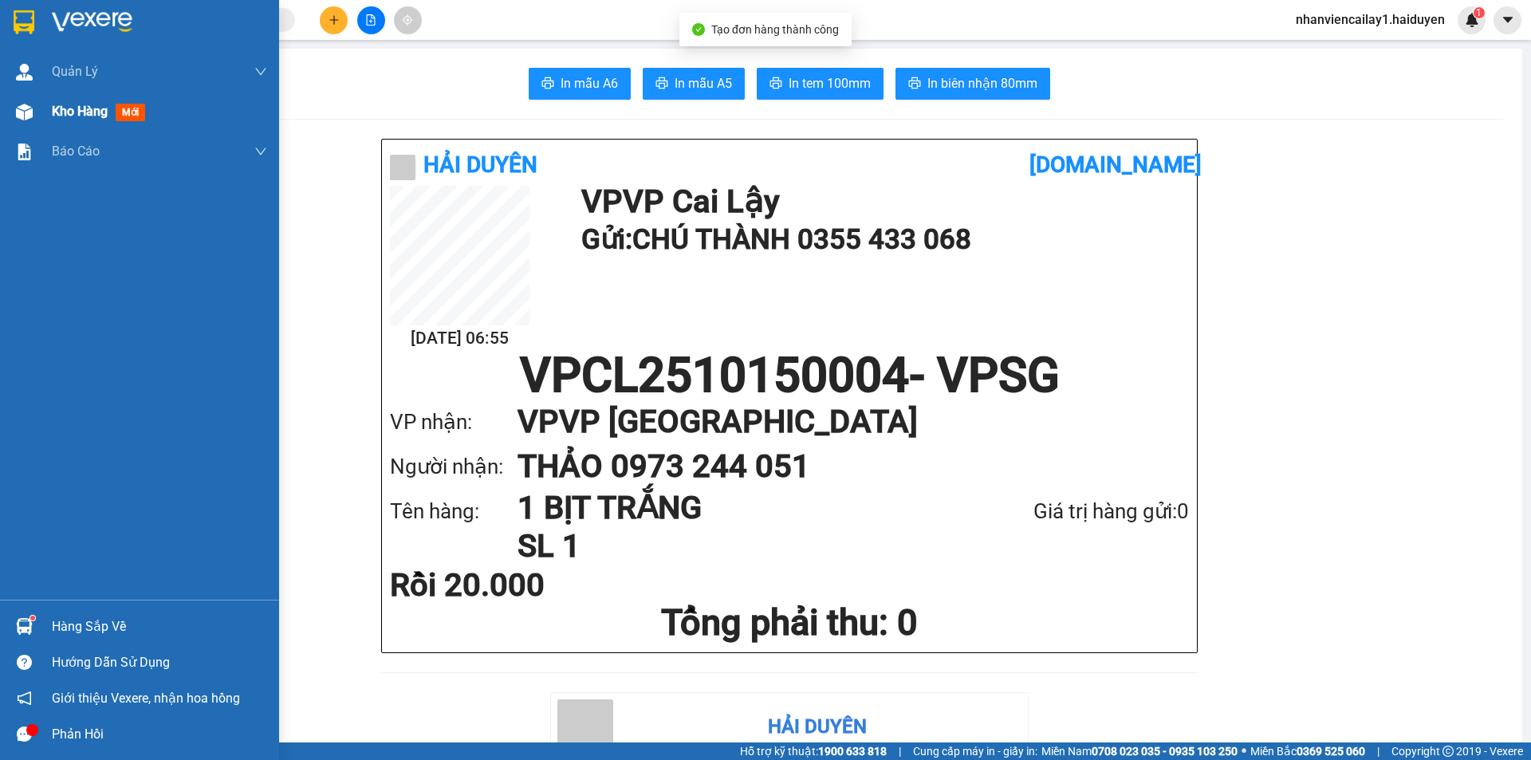
click at [53, 113] on span "Kho hàng" at bounding box center [80, 111] width 56 height 15
click at [53, 104] on span "Kho hàng" at bounding box center [80, 111] width 56 height 15
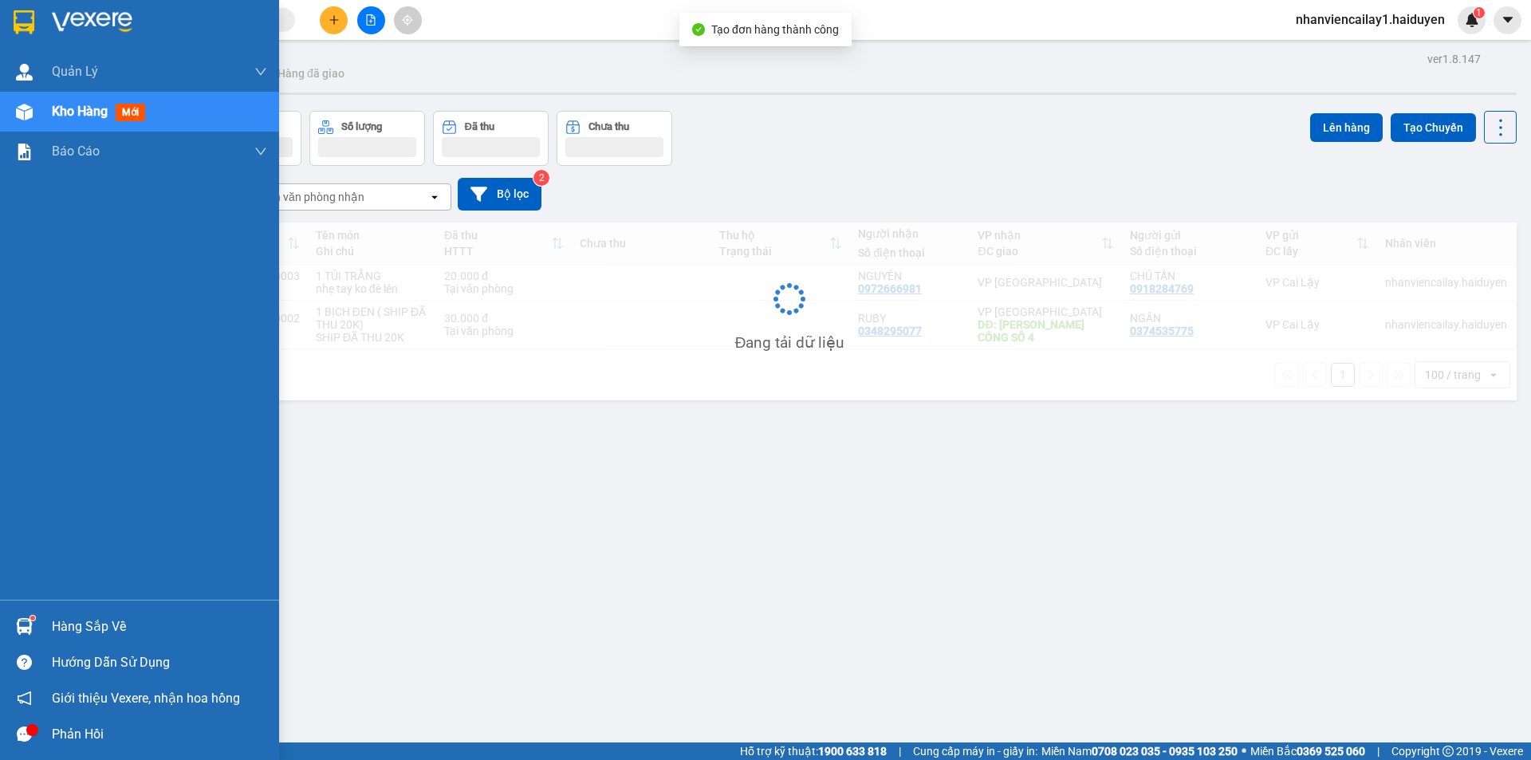
click at [53, 104] on span "Kho hàng" at bounding box center [80, 111] width 56 height 15
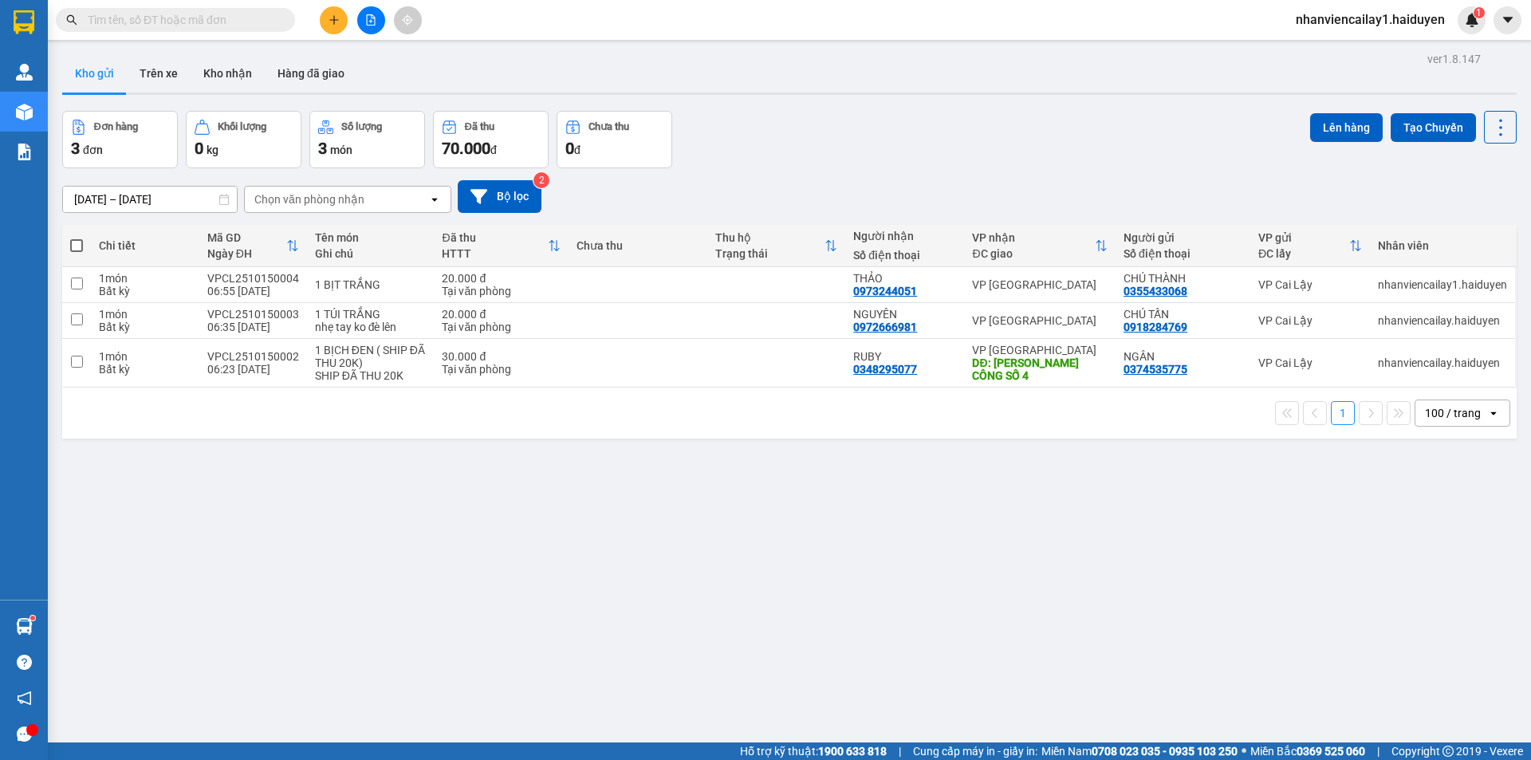
click at [330, 13] on button at bounding box center [334, 20] width 28 height 28
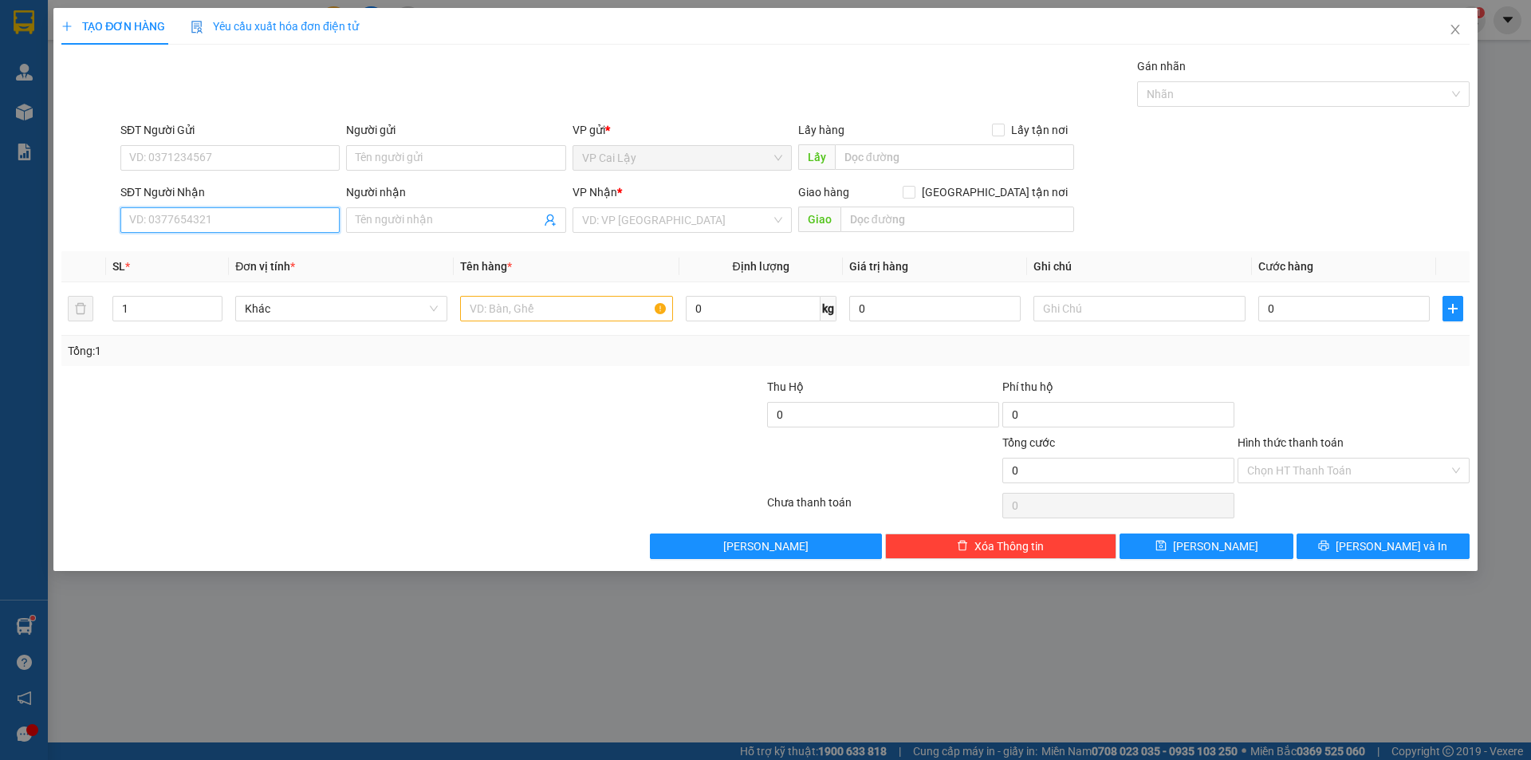
click at [163, 224] on input "SĐT Người Nhận" at bounding box center [229, 220] width 219 height 26
click at [140, 222] on input "0051" at bounding box center [229, 220] width 219 height 26
click at [220, 249] on div "0973244051 - THẢO" at bounding box center [230, 252] width 200 height 18
type input "0973244051"
type input "THẢO"
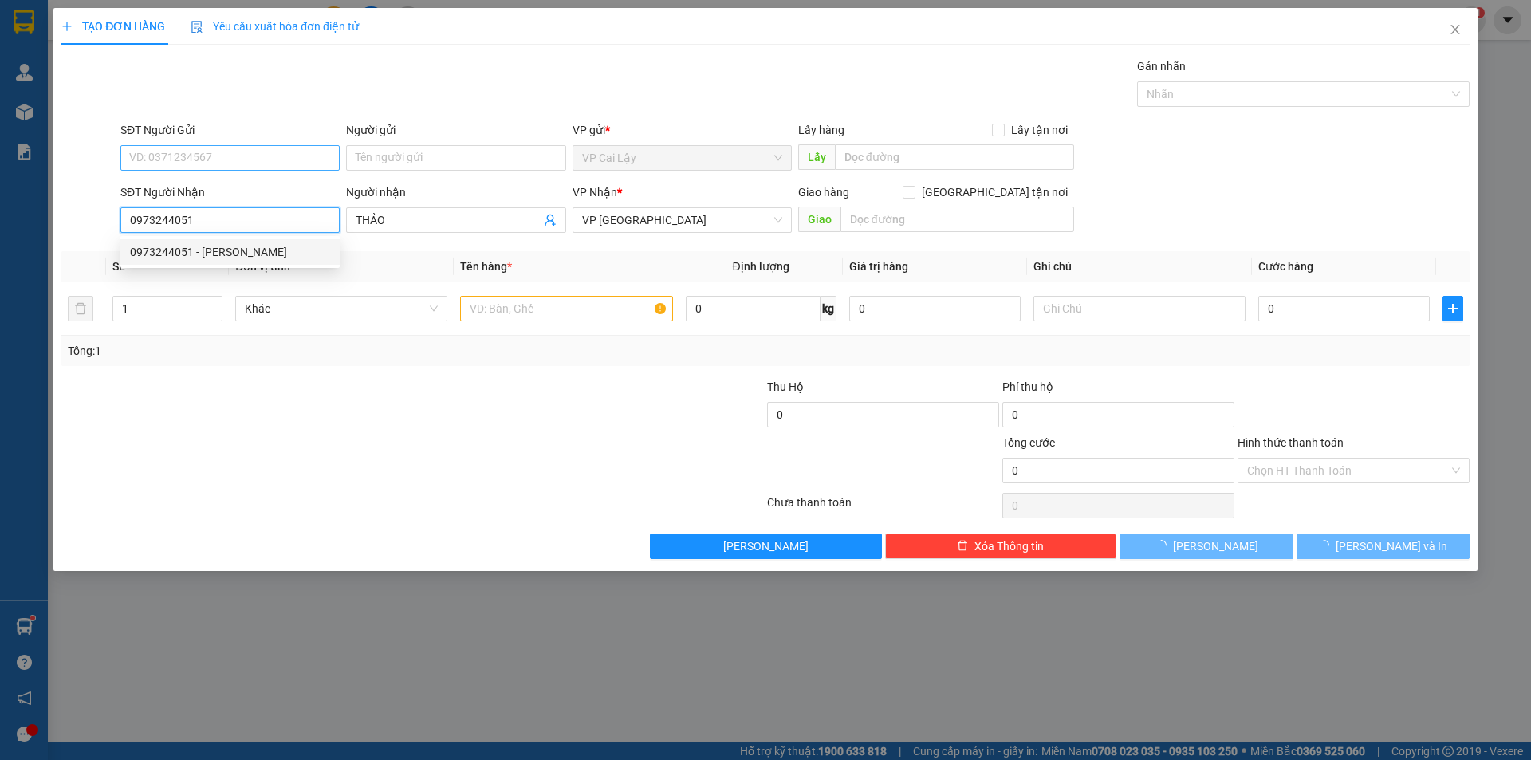
type input "20.000"
type input "0973244051"
click at [213, 163] on input "SĐT Người Gửi" at bounding box center [229, 158] width 219 height 26
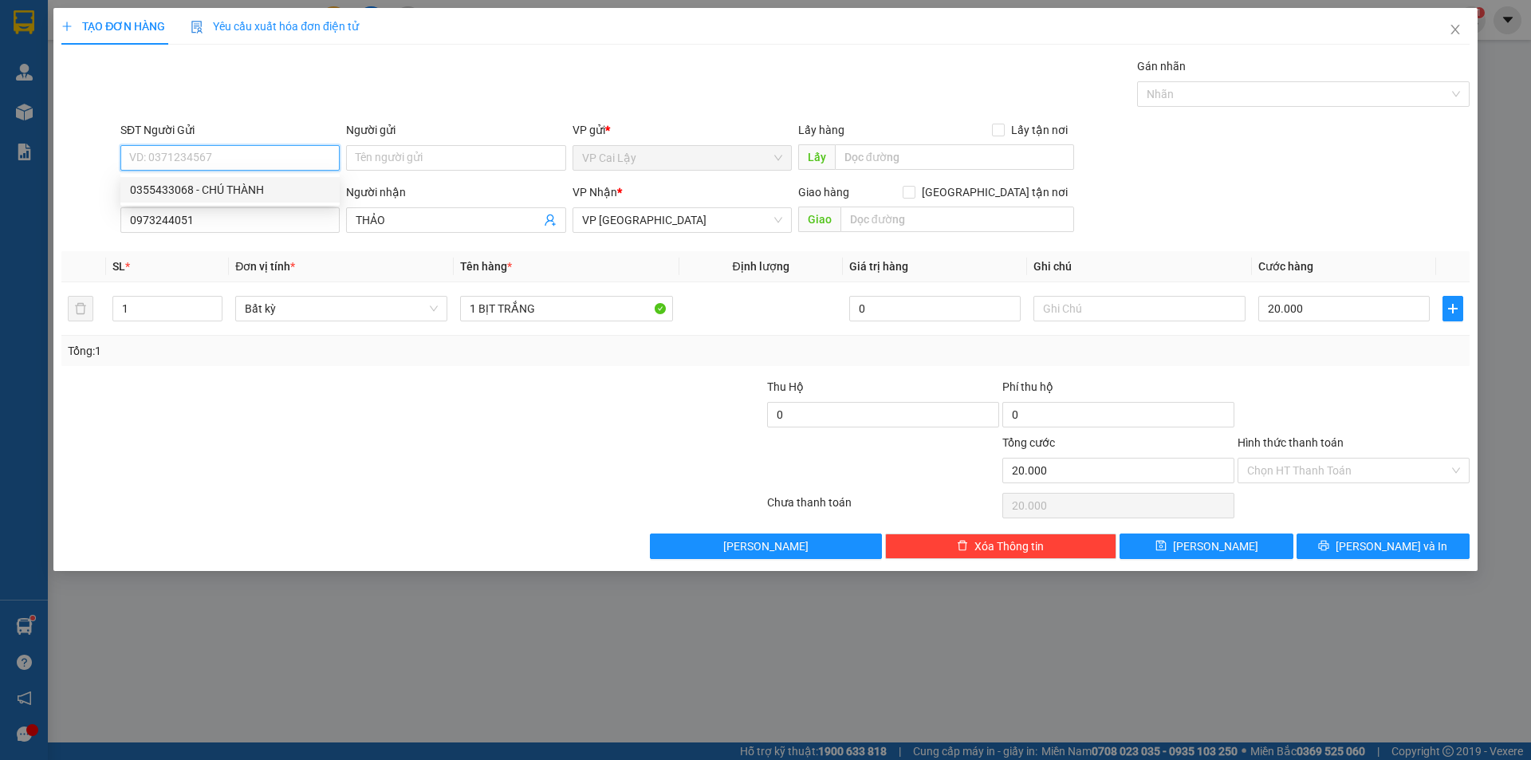
click at [211, 191] on div "0355433068 - CHÚ THÀNH" at bounding box center [230, 190] width 200 height 18
type input "0355433068"
type input "CHÚ THÀNH"
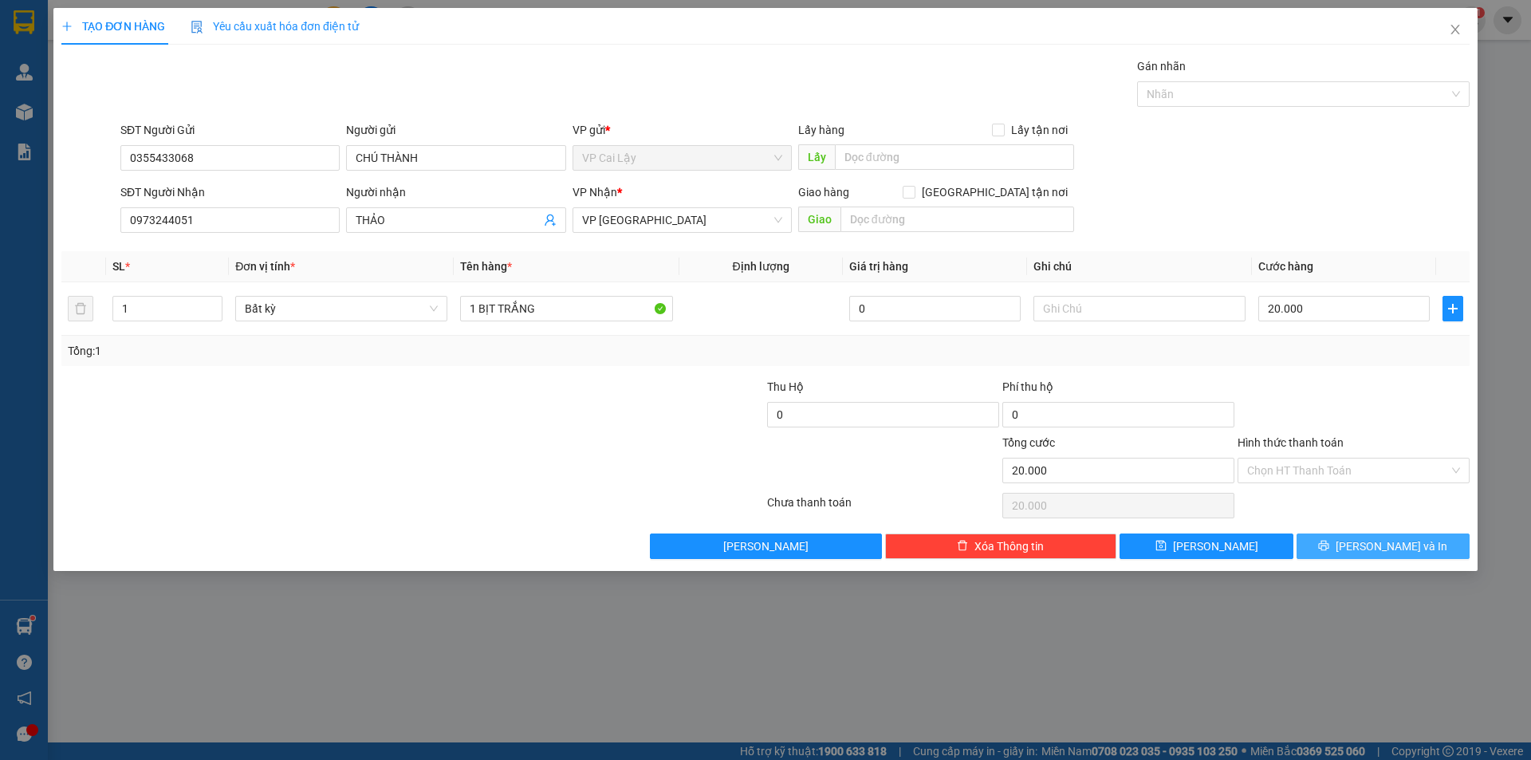
click at [1410, 544] on span "[PERSON_NAME] và In" at bounding box center [1391, 546] width 112 height 18
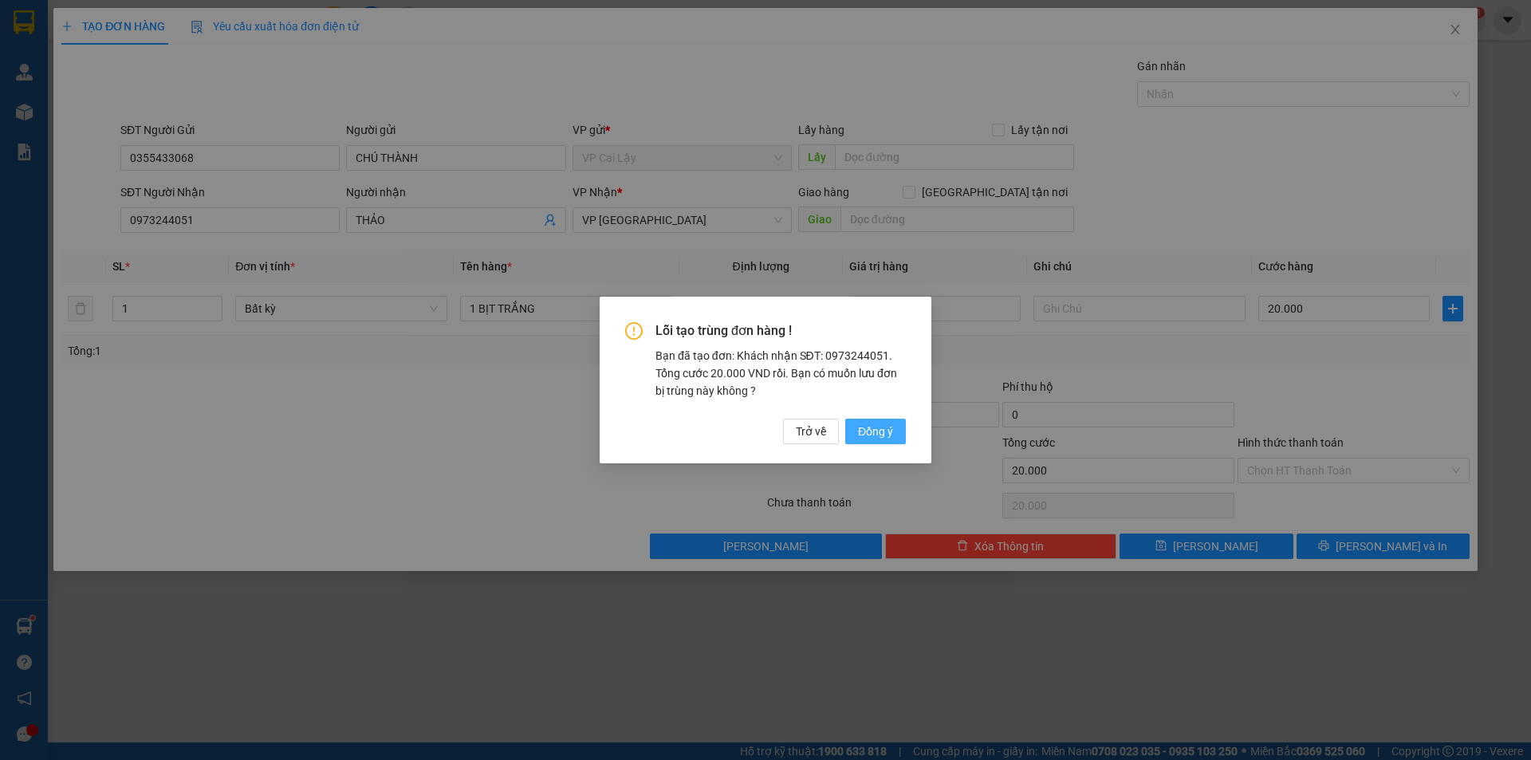
click at [885, 427] on span "Đồng ý" at bounding box center [875, 432] width 35 height 18
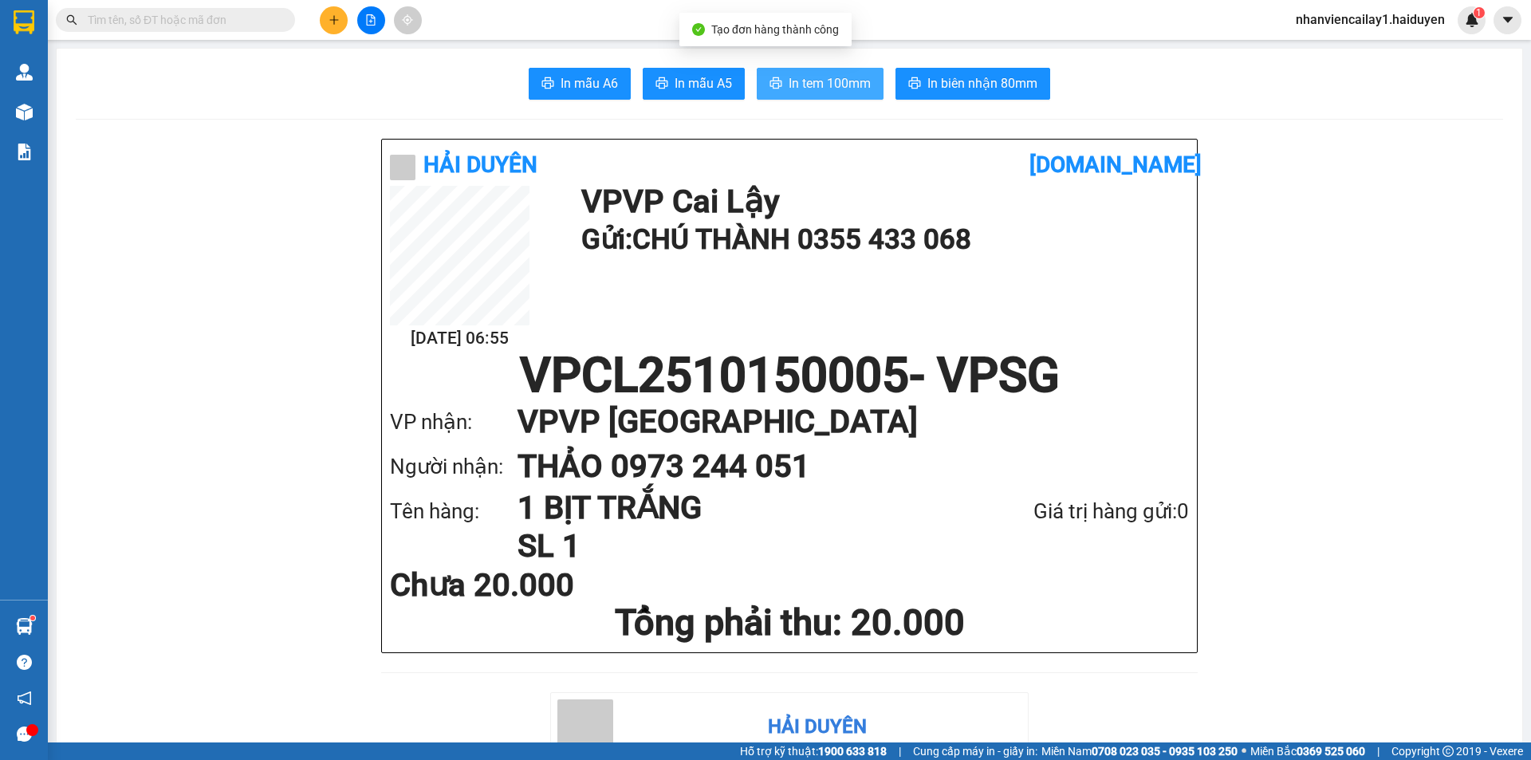
click at [816, 79] on span "In tem 100mm" at bounding box center [829, 83] width 82 height 20
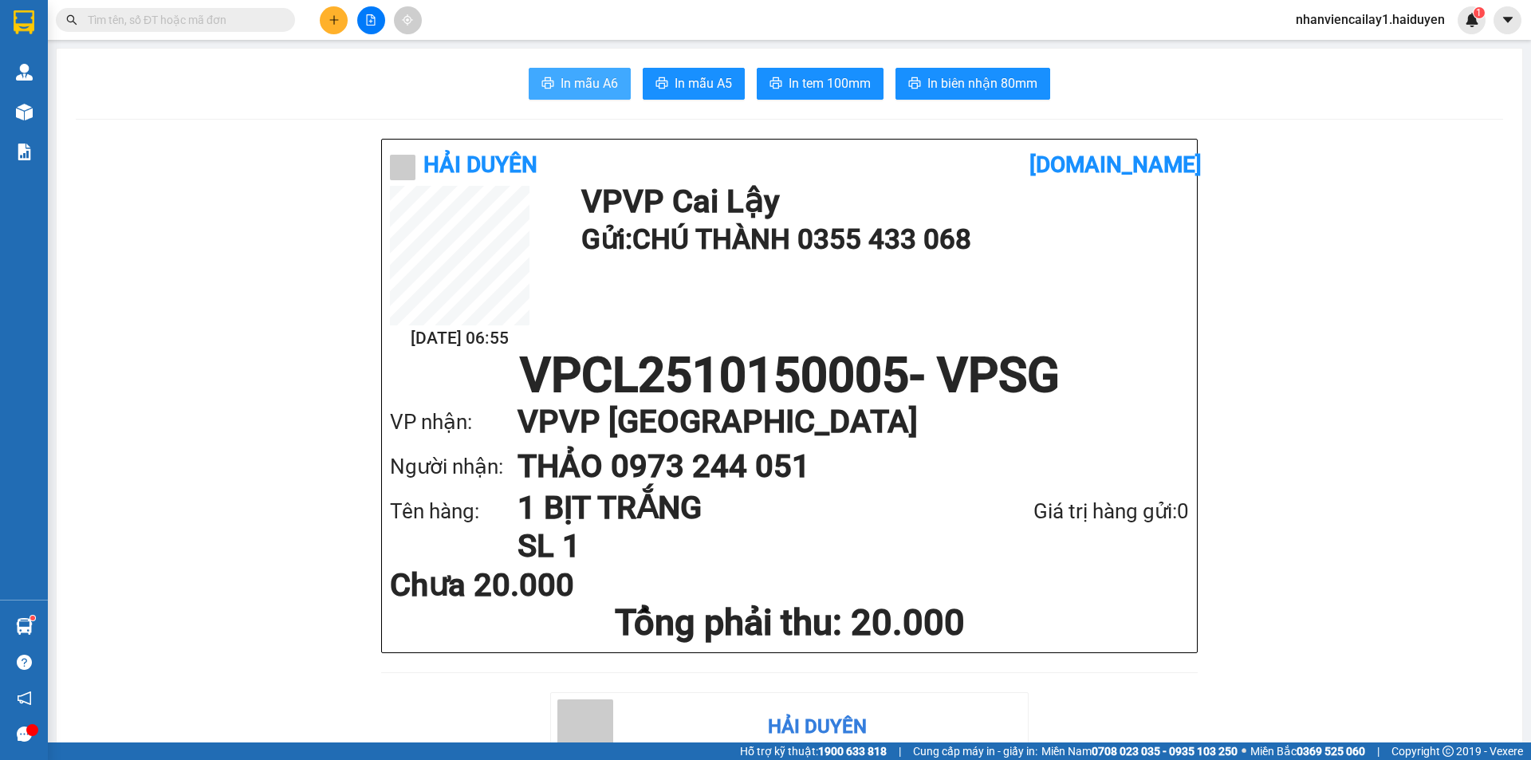
click at [560, 93] on span "In mẫu A6" at bounding box center [588, 83] width 57 height 20
click at [818, 69] on button "In tem 100mm" at bounding box center [820, 84] width 127 height 32
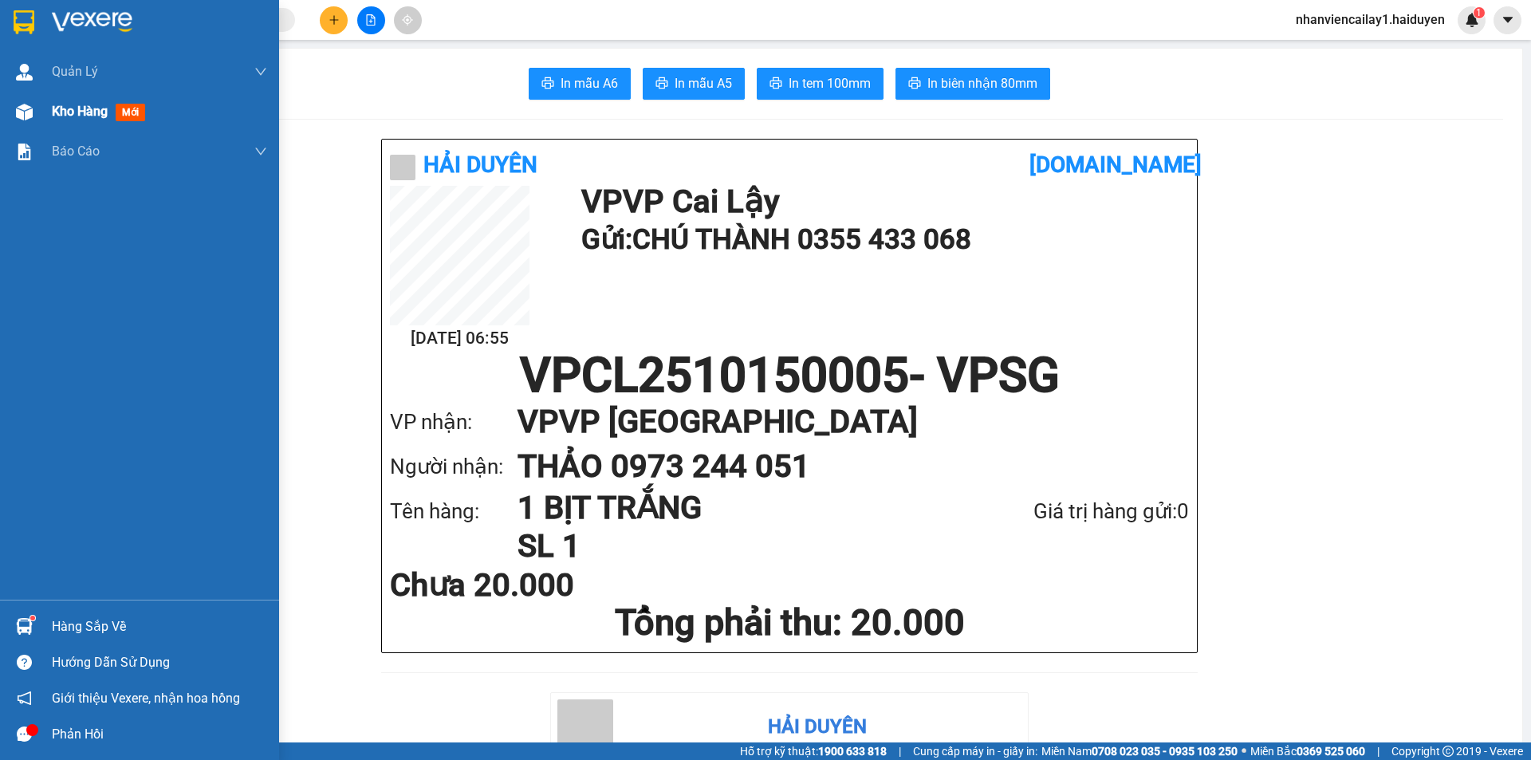
click at [49, 101] on div "Kho hàng mới" at bounding box center [139, 112] width 279 height 40
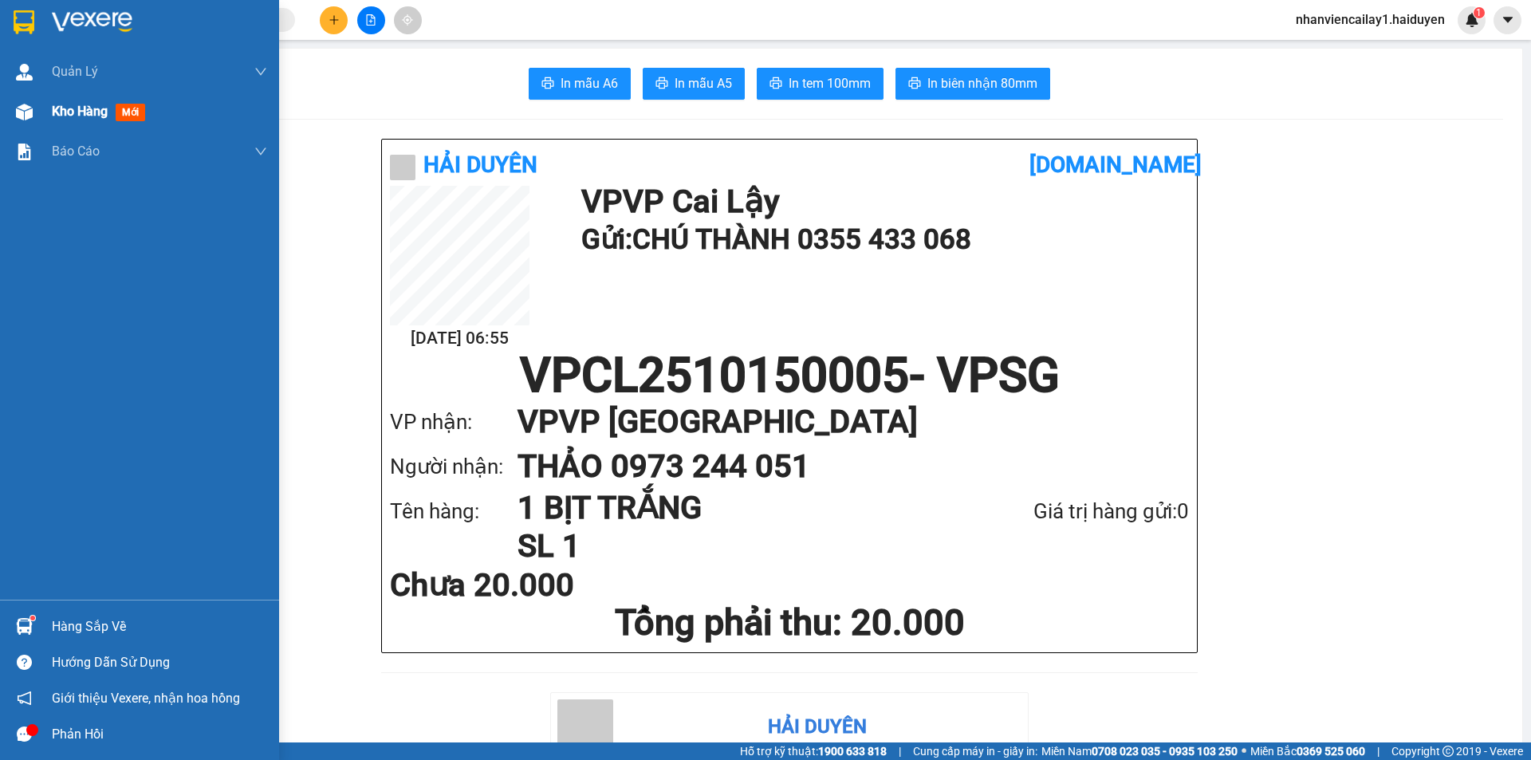
click at [49, 101] on div "Kho hàng mới" at bounding box center [139, 112] width 279 height 40
click at [50, 105] on div "Kho hàng mới" at bounding box center [139, 112] width 279 height 40
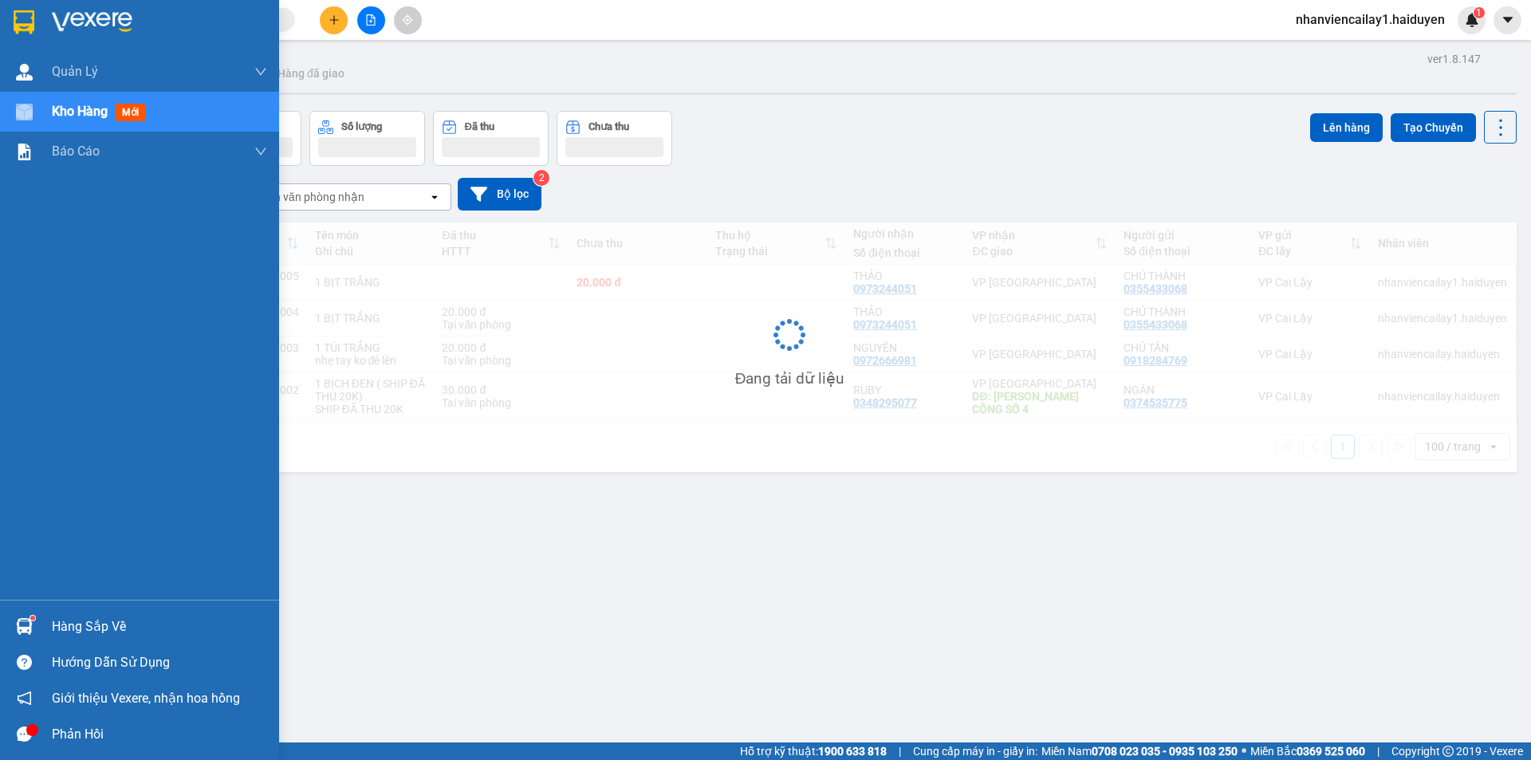
click at [50, 105] on div "Kho hàng mới" at bounding box center [139, 112] width 279 height 40
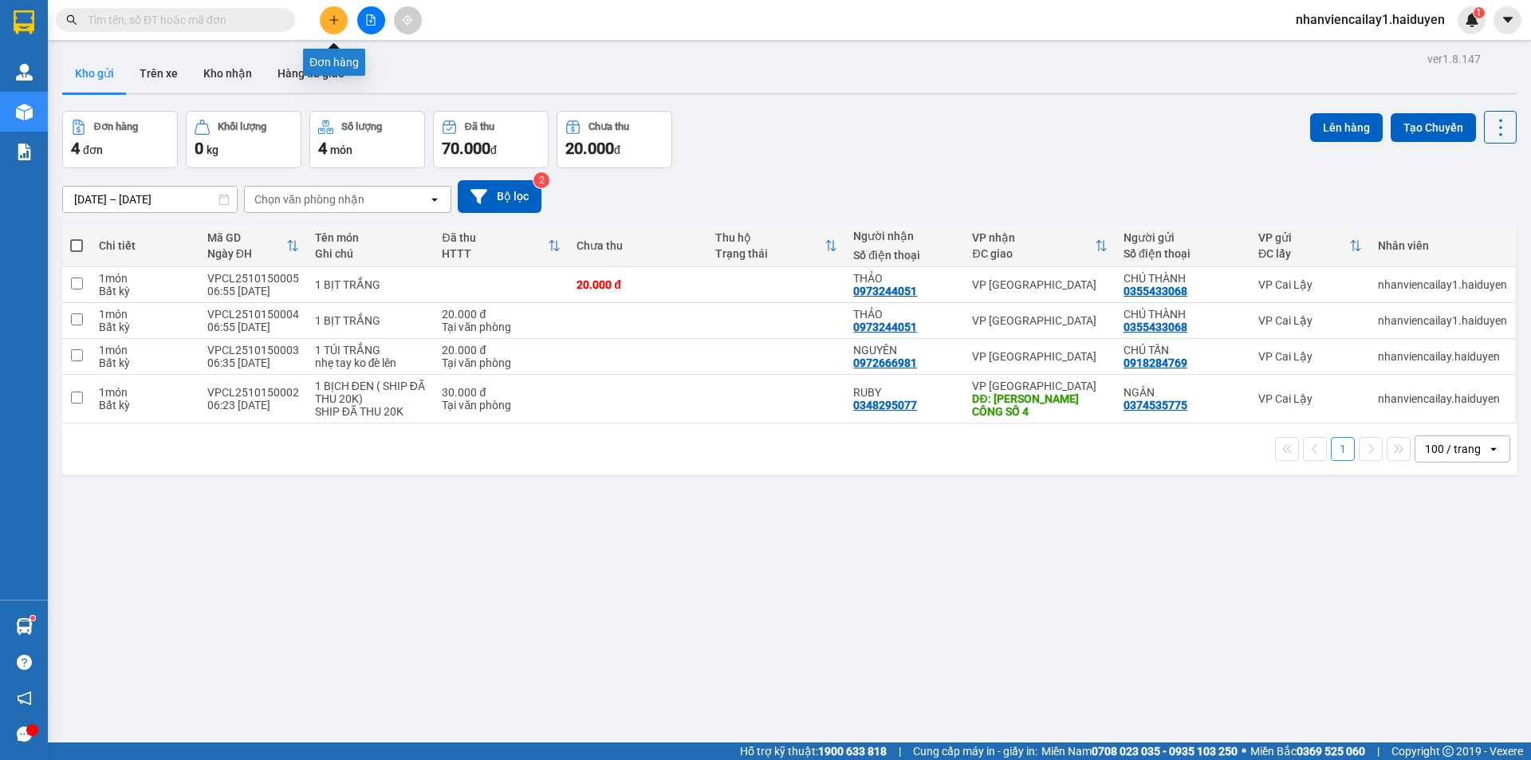
click at [340, 24] on button at bounding box center [334, 20] width 28 height 28
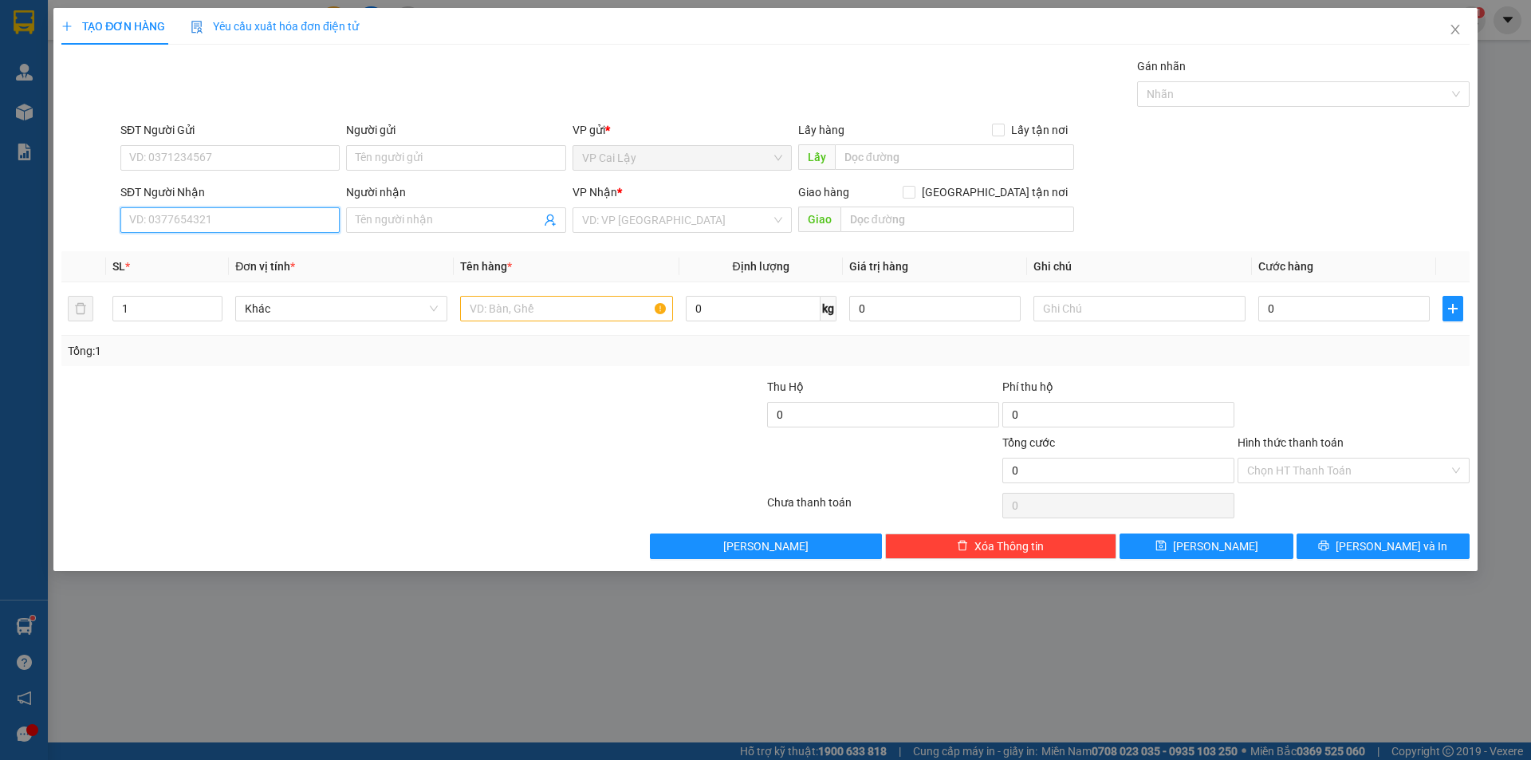
click at [294, 219] on input "SĐT Người Nhận" at bounding box center [229, 220] width 219 height 26
click at [208, 224] on input "SĐT Người Nhận" at bounding box center [229, 220] width 219 height 26
type input "0909218619"
click at [195, 258] on div "0909218619 - [GEOGRAPHIC_DATA]" at bounding box center [230, 252] width 200 height 18
type input "CHÚ SƠN"
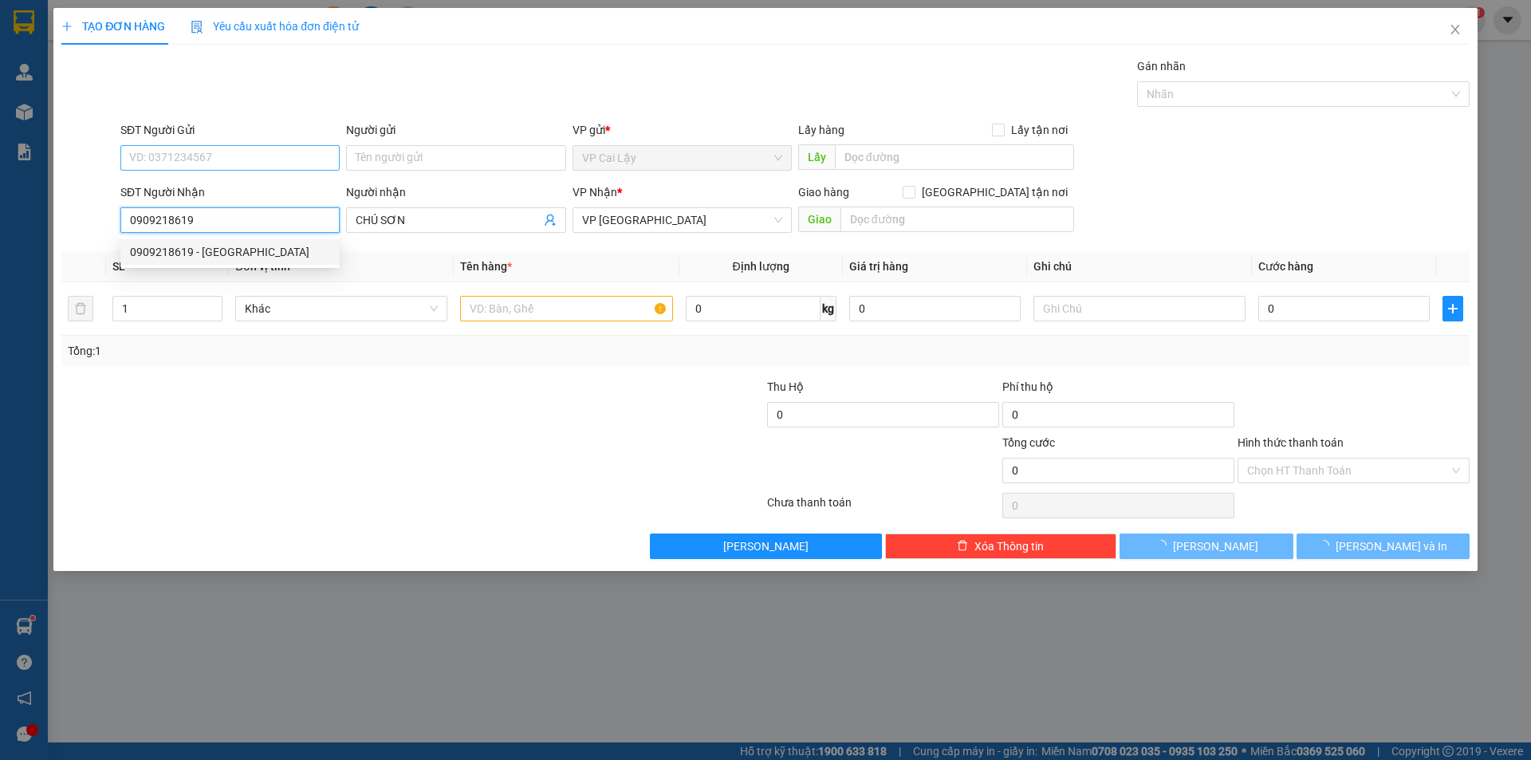
type input "40.000"
type input "0909218619"
click at [245, 154] on input "SĐT Người Gửi" at bounding box center [229, 158] width 219 height 26
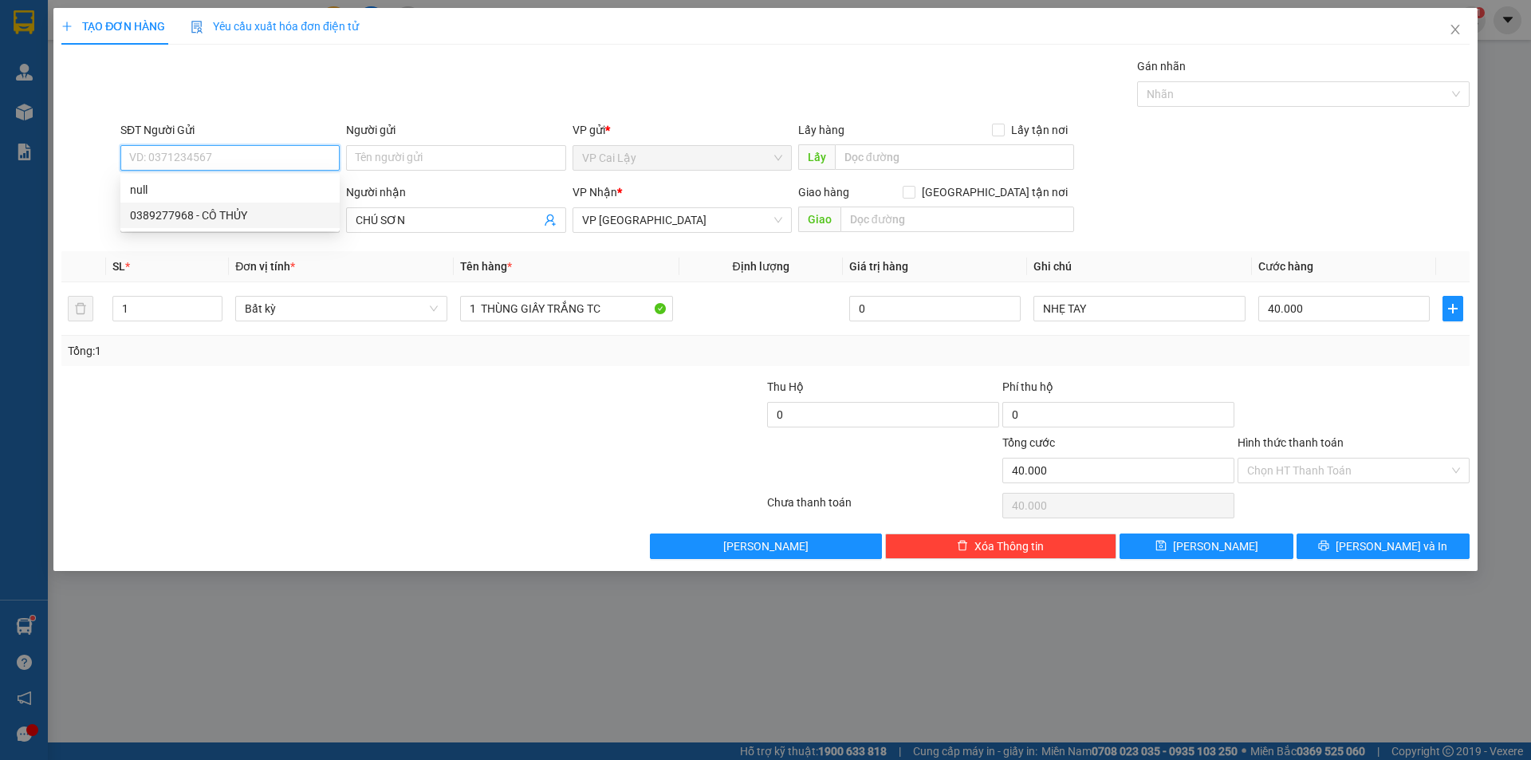
click at [239, 211] on div "0389277968 - CÔ THỦY" at bounding box center [230, 215] width 200 height 18
type input "0389277968"
type input "CÔ THỦY"
type input "20.000"
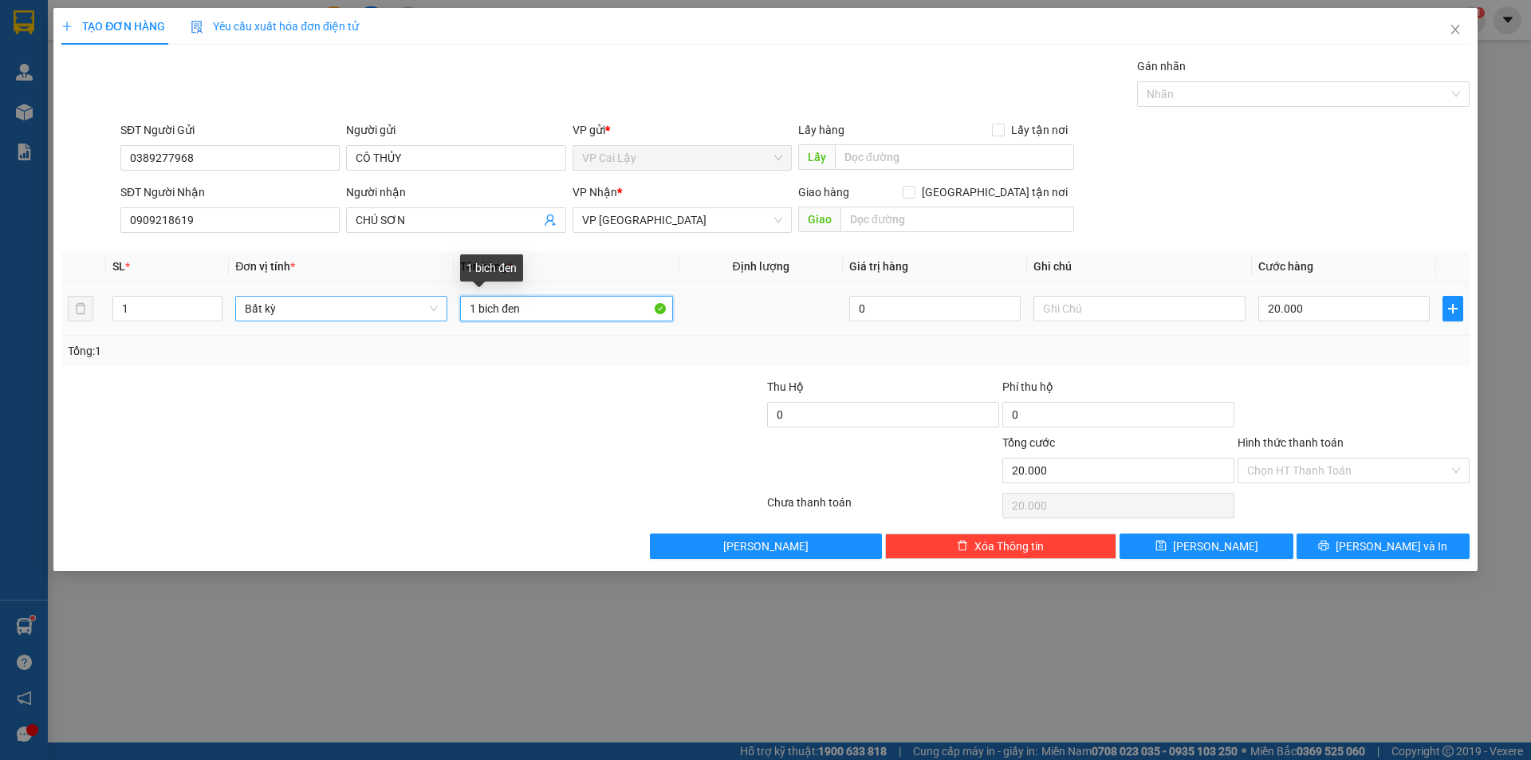
drag, startPoint x: 552, startPoint y: 309, endPoint x: 385, endPoint y: 298, distance: 166.9
click at [397, 302] on tr "1 Bất kỳ 1 bich đen 0 20.000" at bounding box center [765, 308] width 1408 height 53
type input "1 BAO TRẮNG TC"
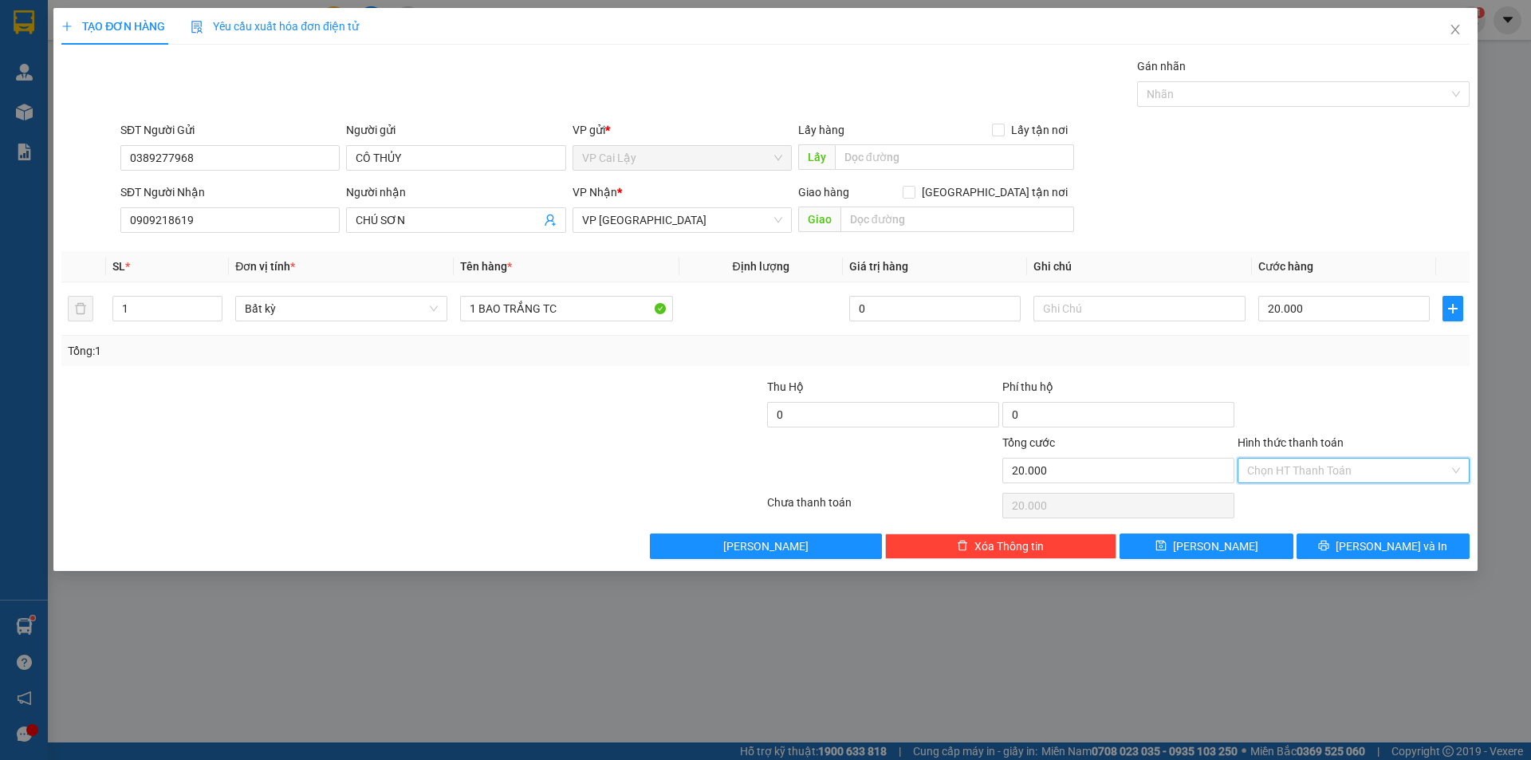
click at [1281, 463] on input "Hình thức thanh toán" at bounding box center [1348, 470] width 202 height 24
click at [1285, 497] on div "Tại văn phòng" at bounding box center [1353, 502] width 213 height 18
type input "0"
click at [1329, 542] on icon "printer" at bounding box center [1323, 545] width 11 height 11
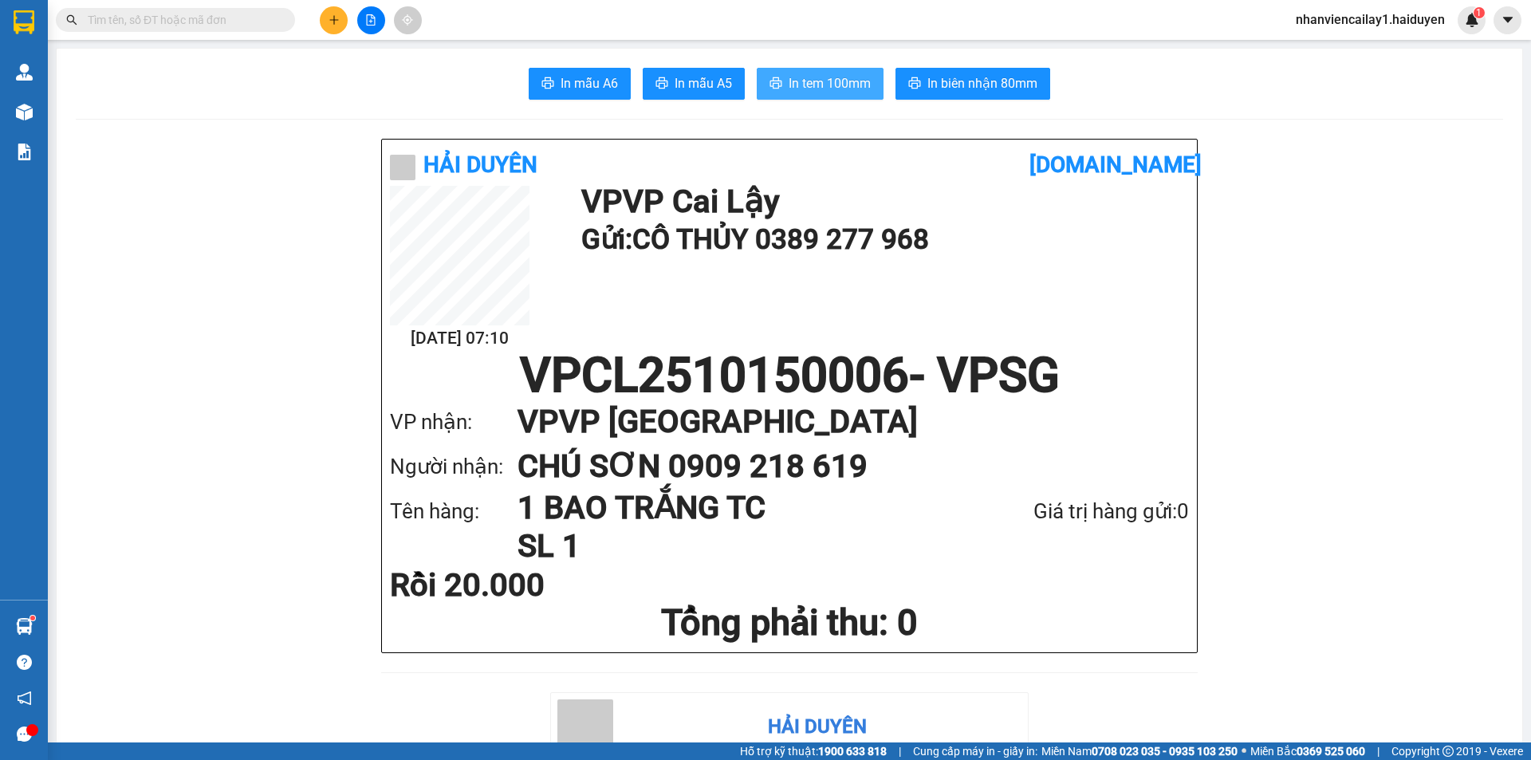
click at [808, 85] on span "In tem 100mm" at bounding box center [829, 83] width 82 height 20
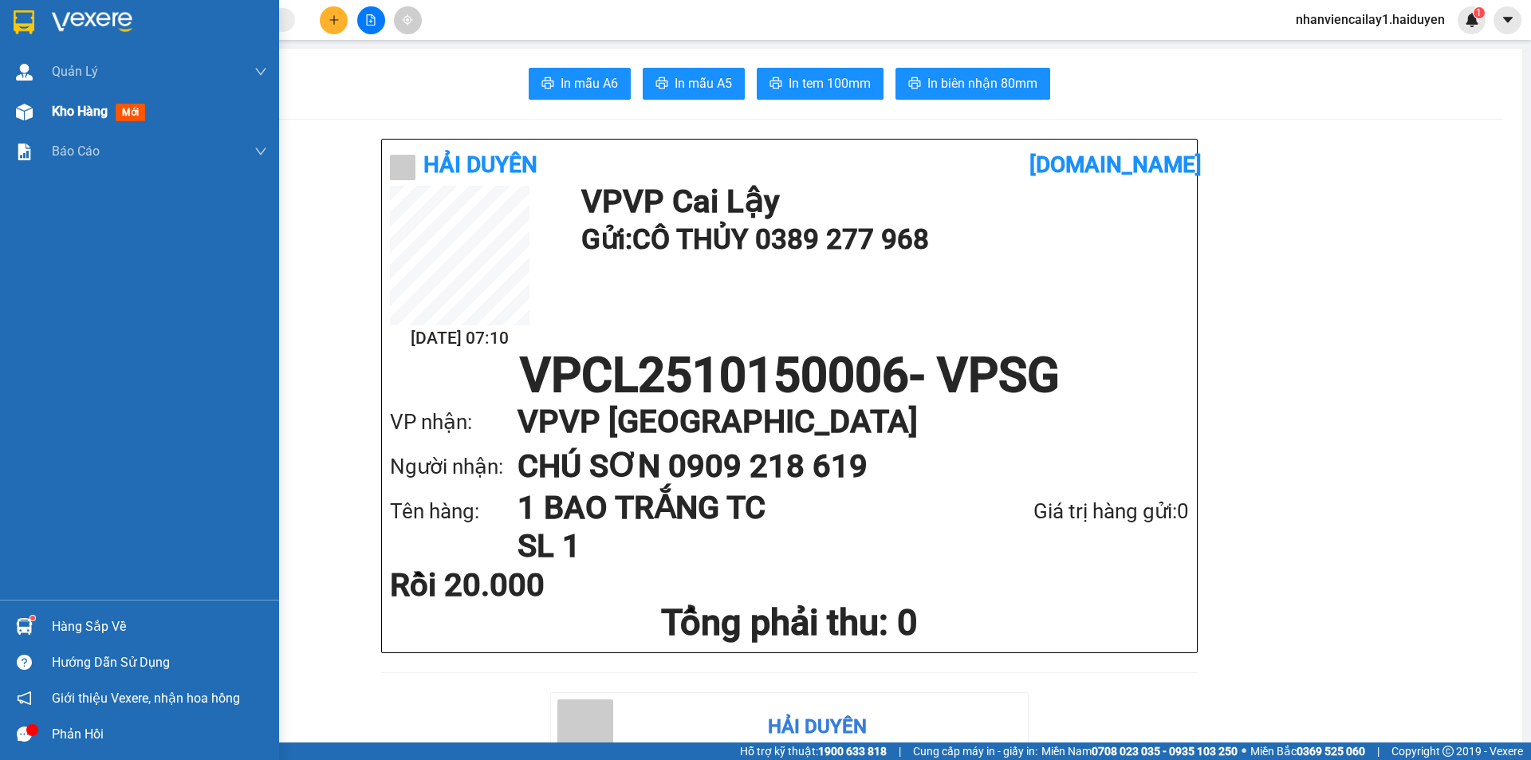
click at [57, 113] on span "Kho hàng" at bounding box center [80, 111] width 56 height 15
click at [65, 108] on span "Kho hàng" at bounding box center [80, 111] width 56 height 15
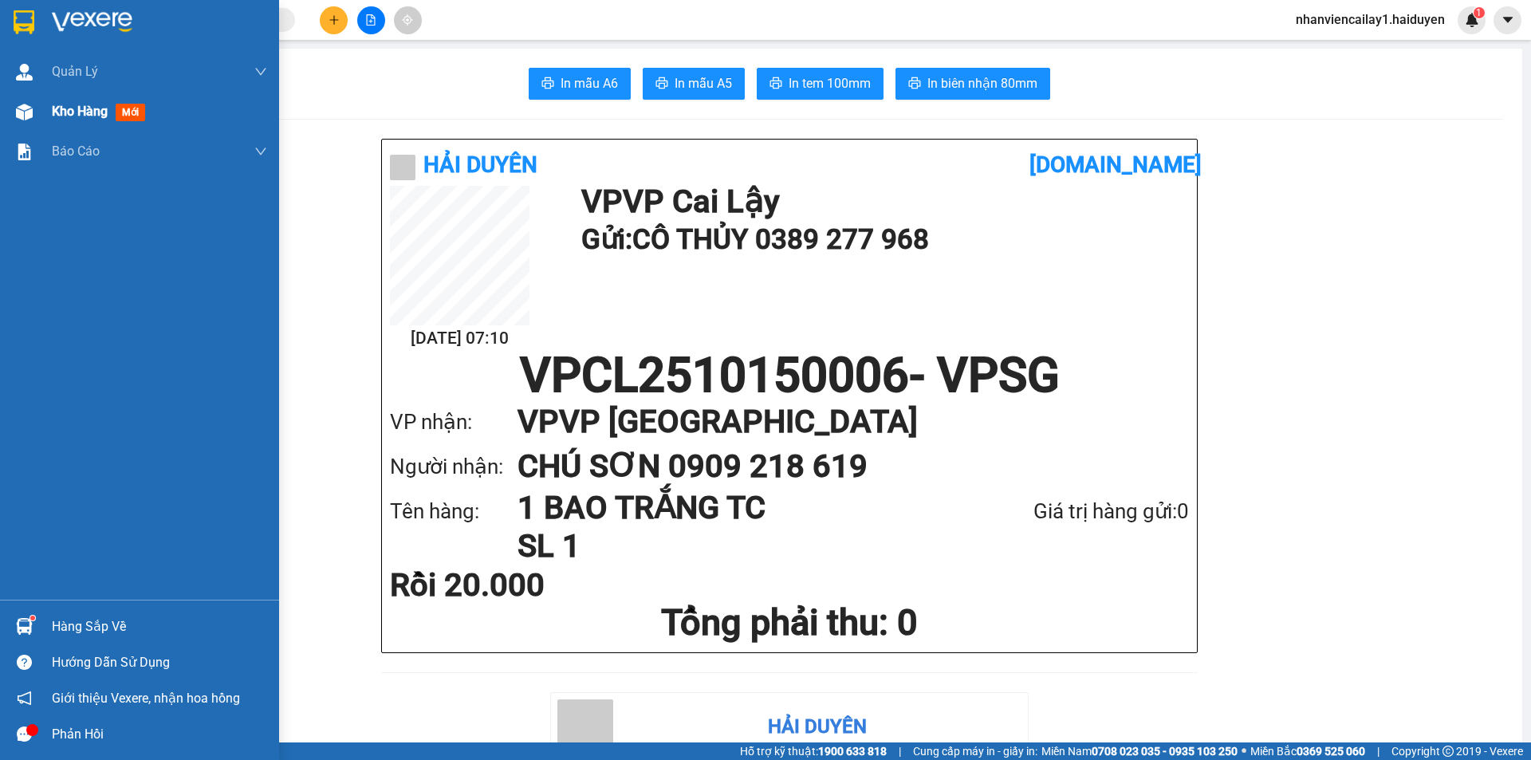
click at [65, 108] on span "Kho hàng" at bounding box center [80, 111] width 56 height 15
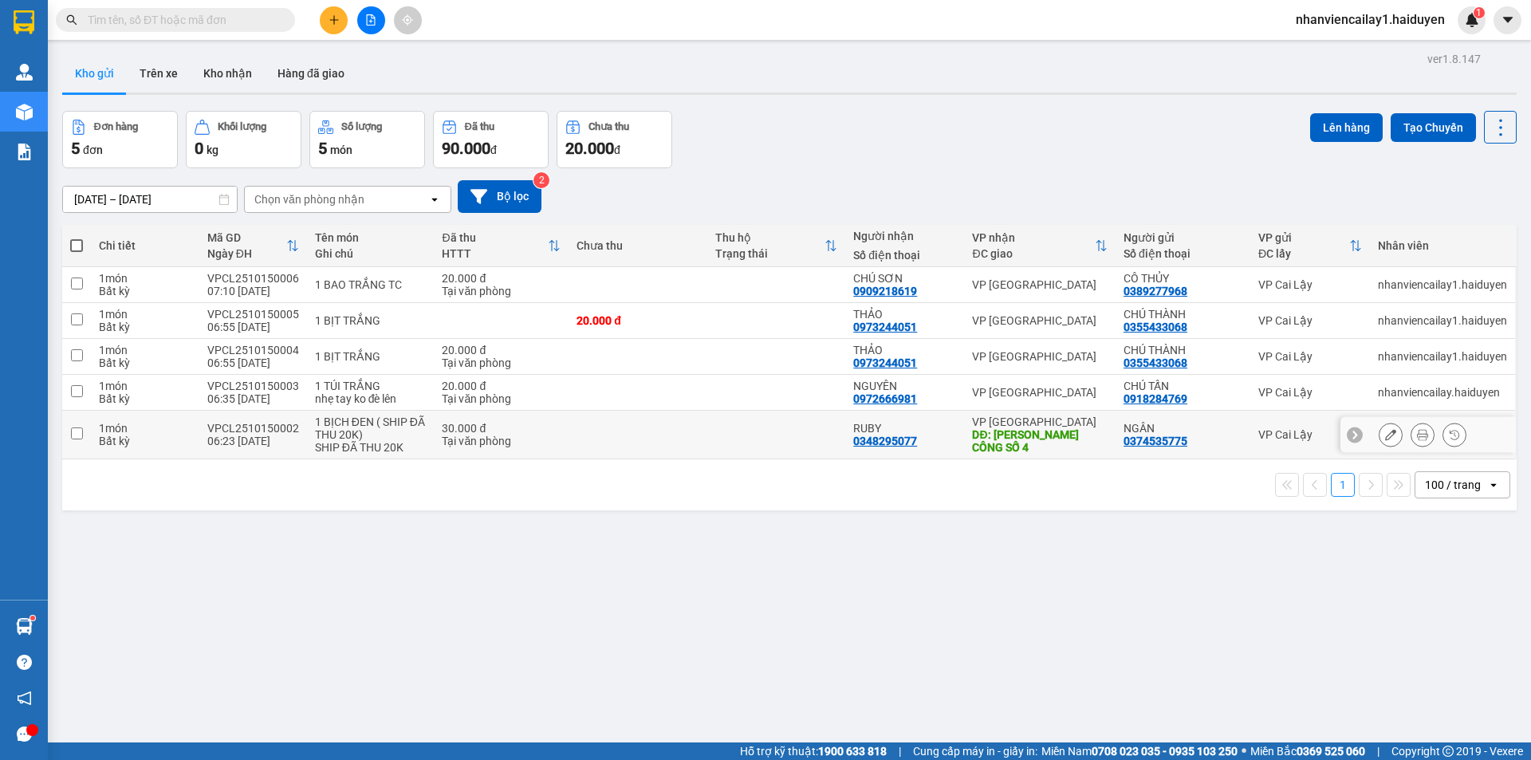
click at [714, 426] on td at bounding box center [776, 435] width 139 height 49
checkbox input "true"
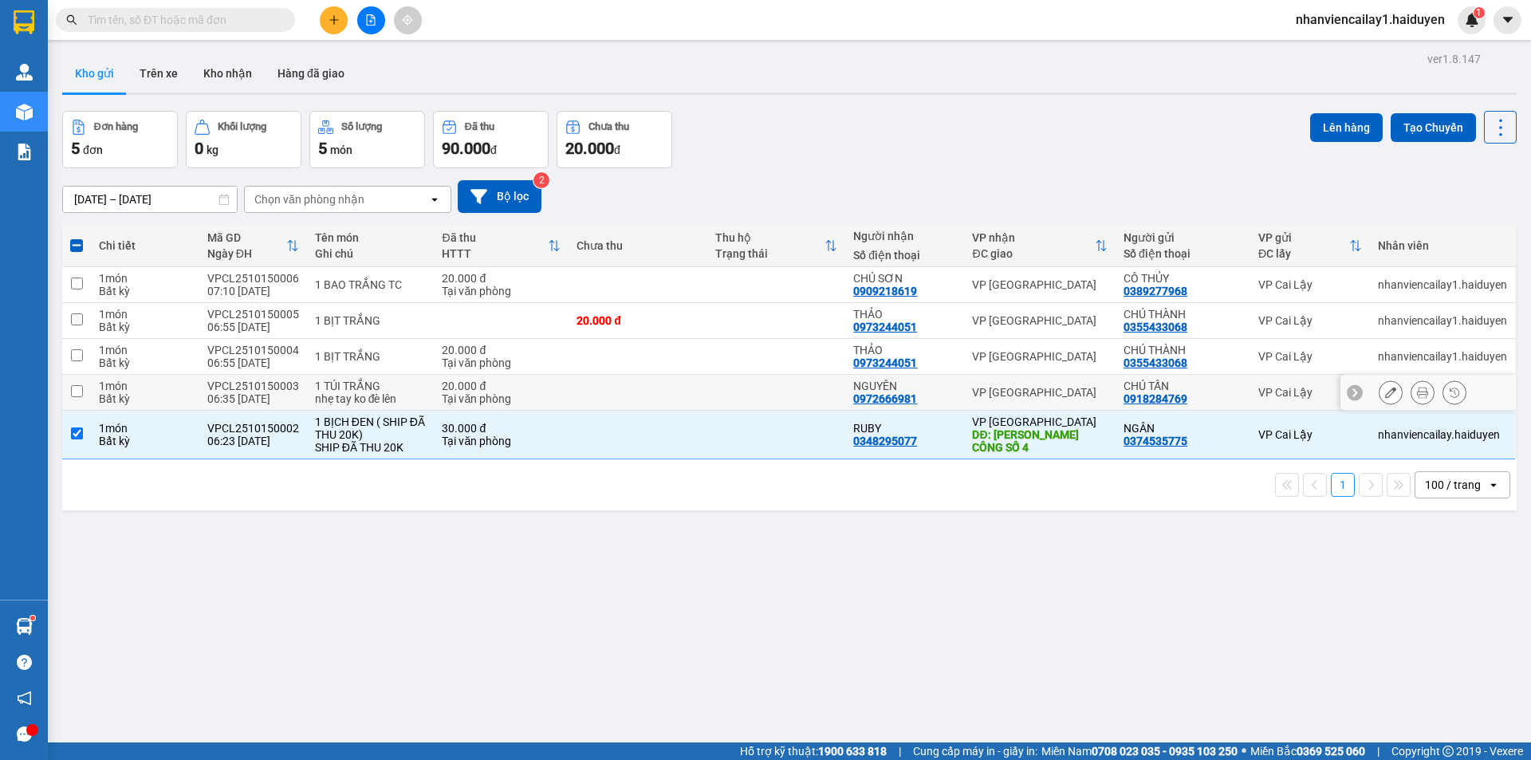
click at [725, 391] on td at bounding box center [776, 393] width 139 height 36
checkbox input "true"
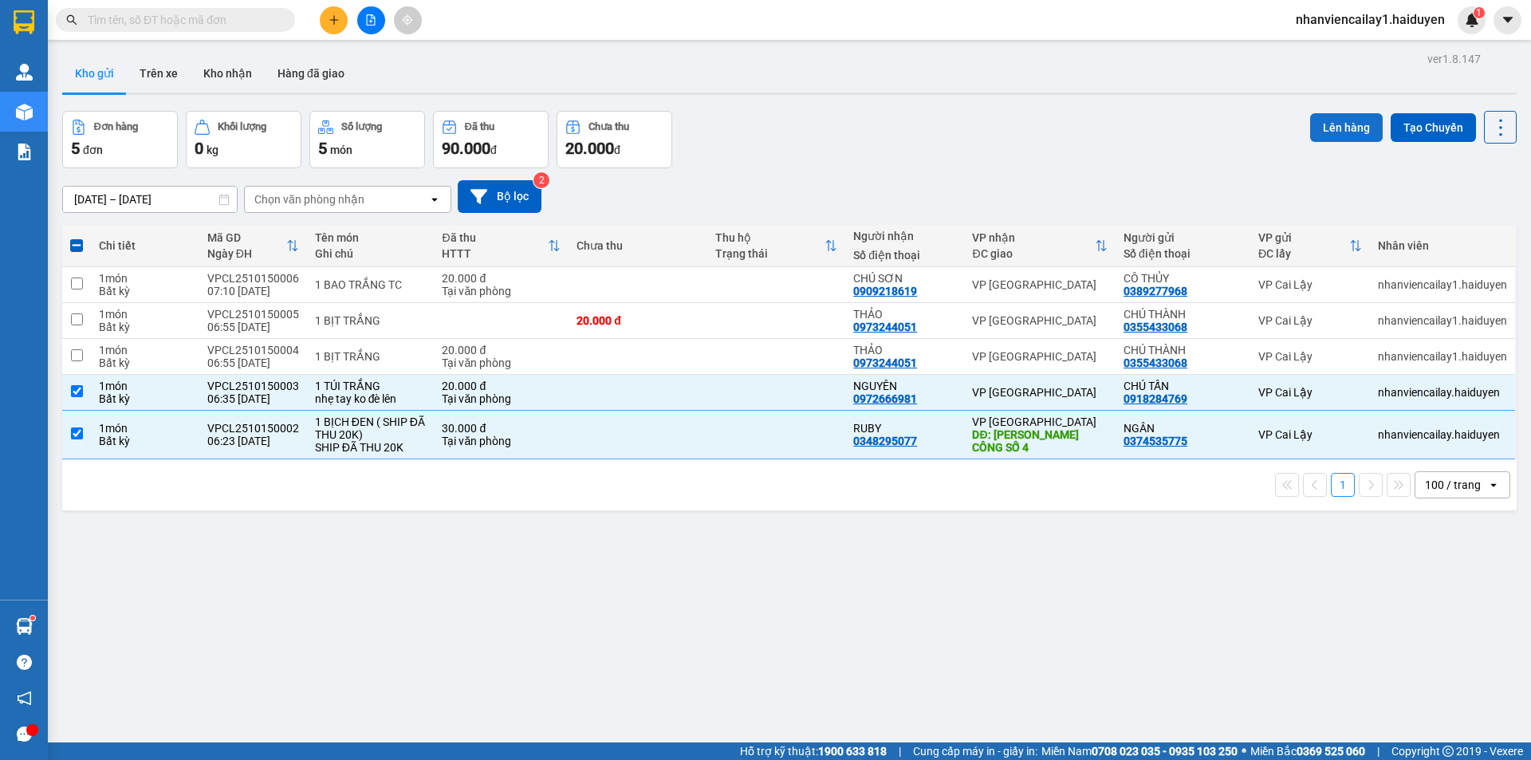
click at [1337, 120] on button "Lên hàng" at bounding box center [1346, 127] width 73 height 29
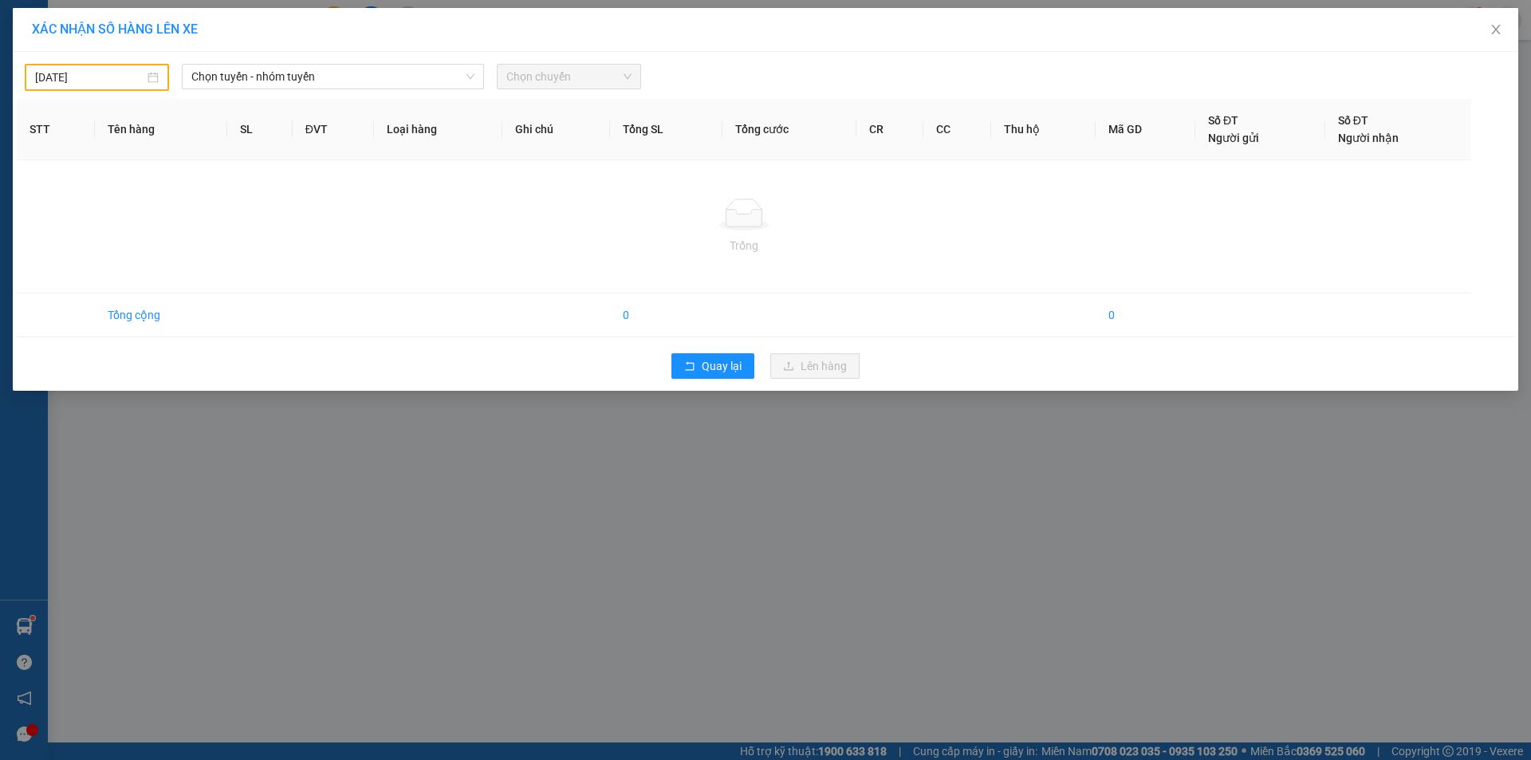
click at [105, 76] on body "Kết quả tìm kiếm ( 0 ) Bộ lọc No Data nhanviencailay1.haiduyen 1 Quản Lý Quản l…" at bounding box center [765, 380] width 1531 height 760
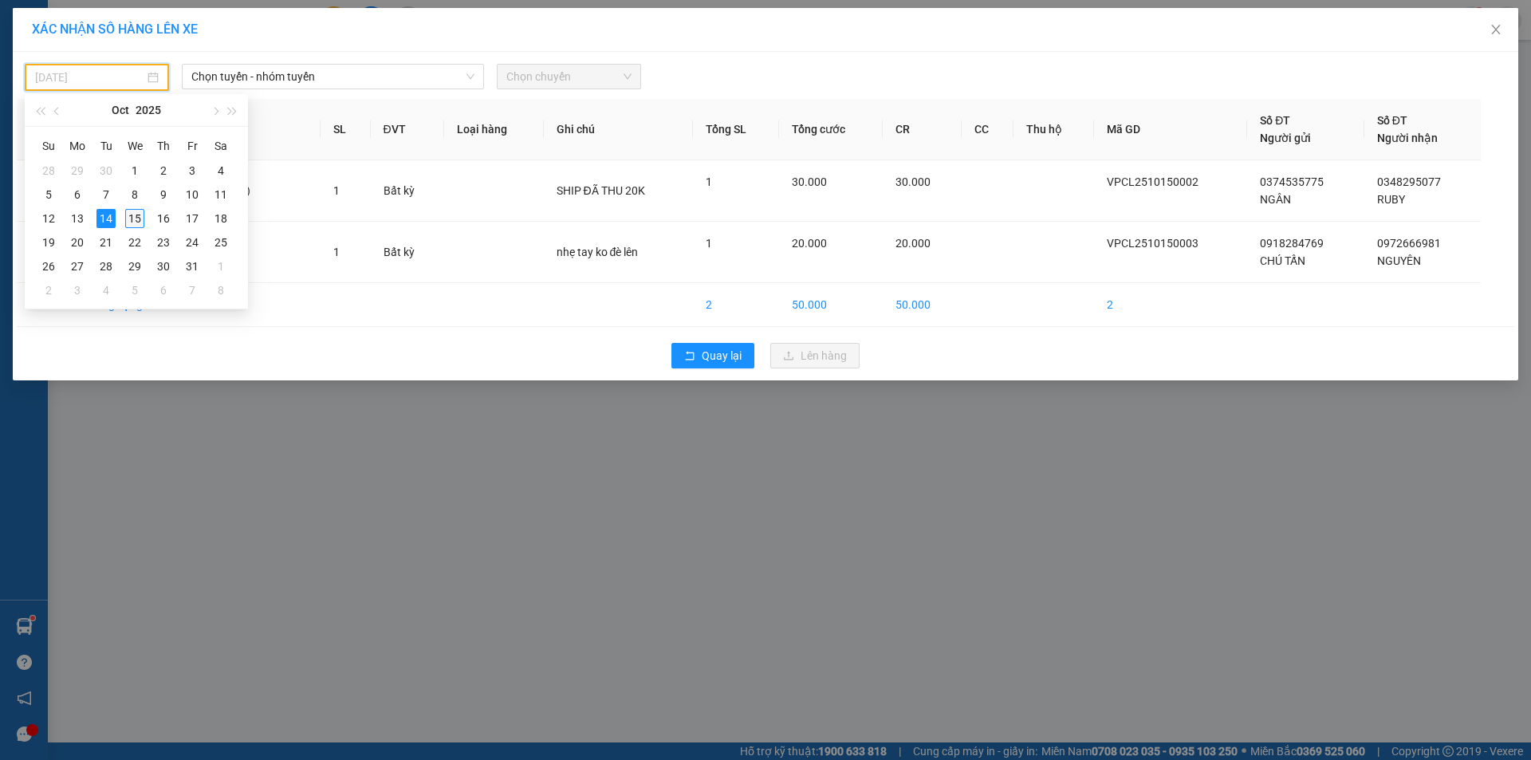
click at [132, 210] on div "15" at bounding box center [134, 218] width 19 height 19
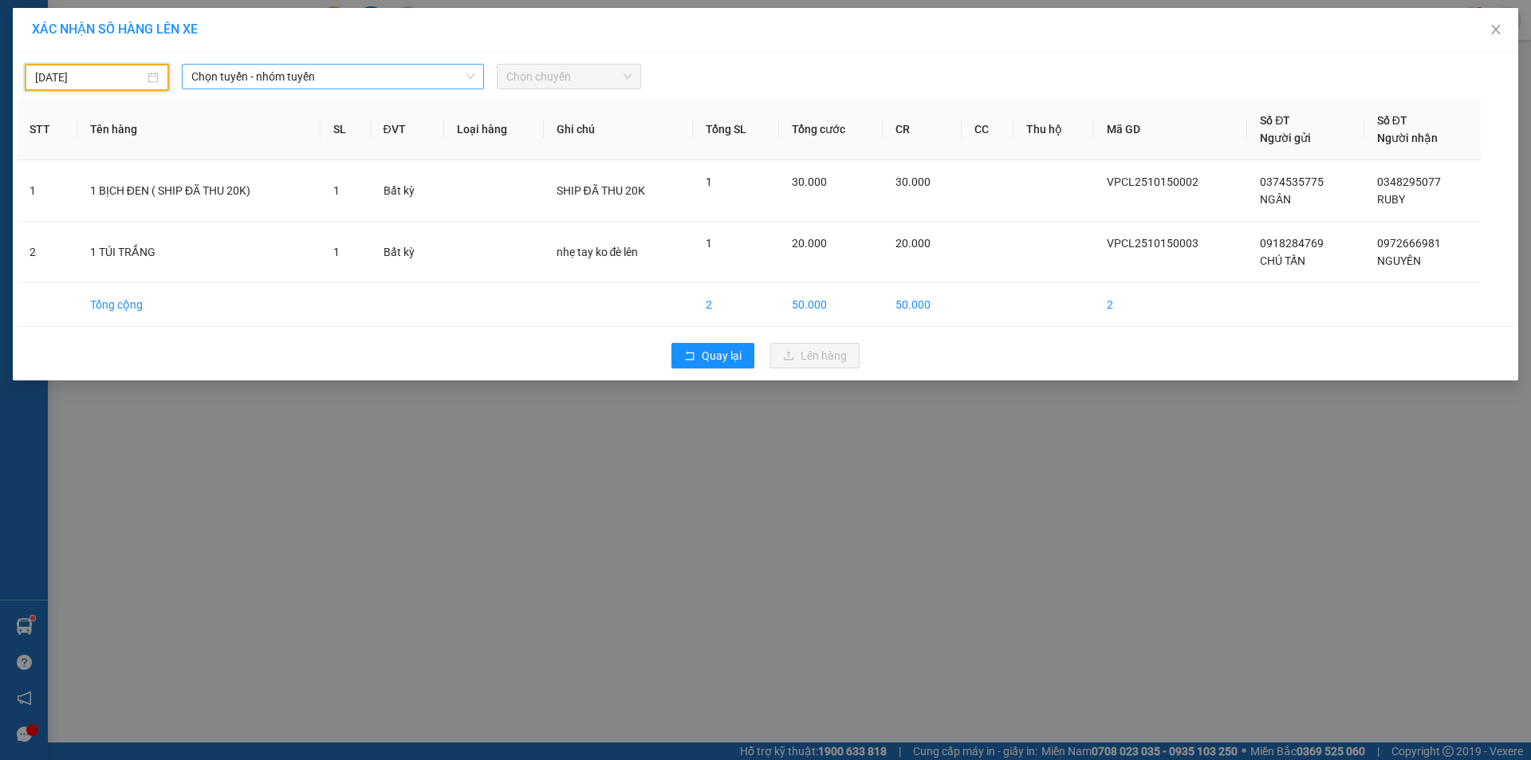
type input "[DATE]"
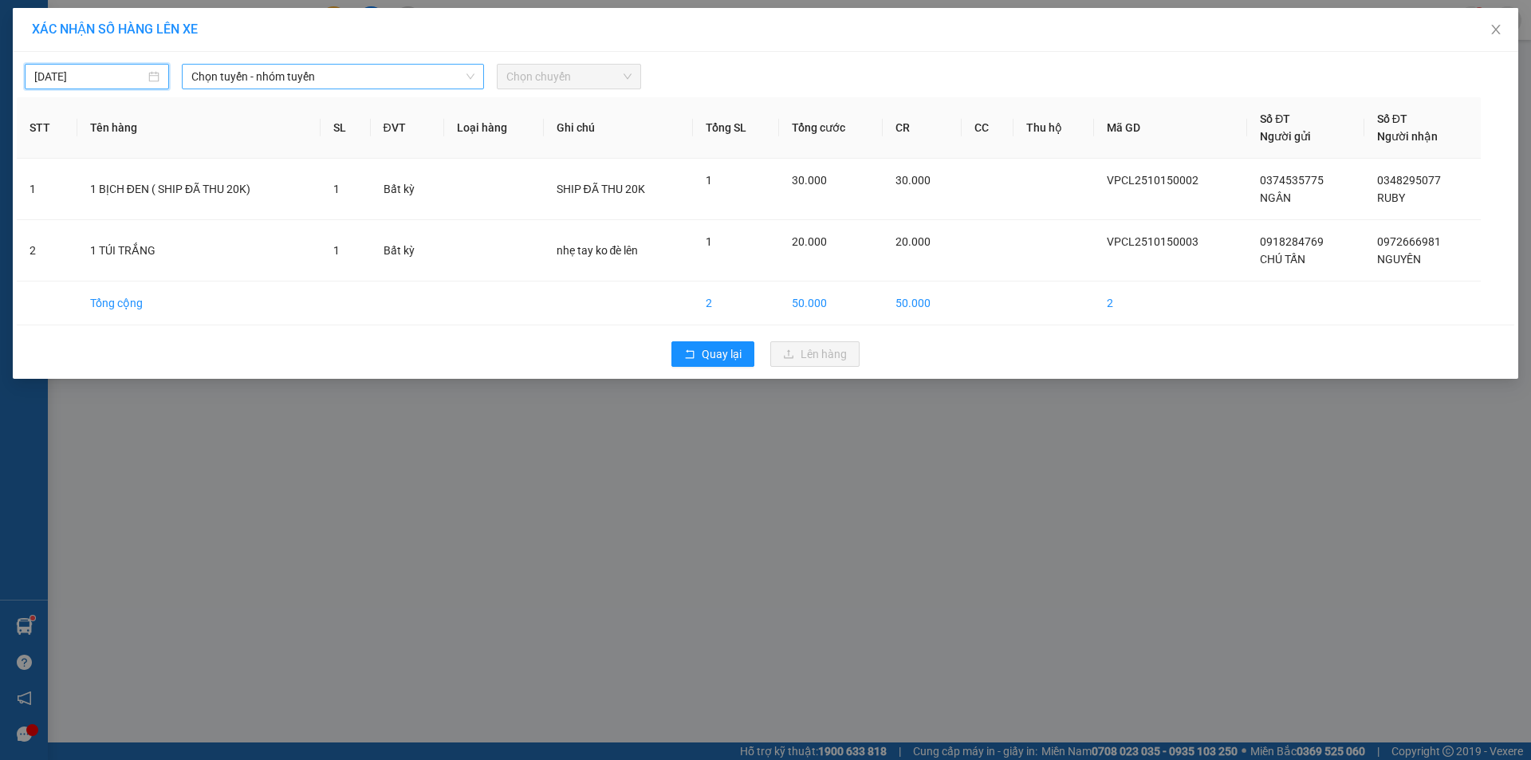
click at [313, 81] on span "Chọn tuyến - nhóm tuyến" at bounding box center [332, 77] width 283 height 24
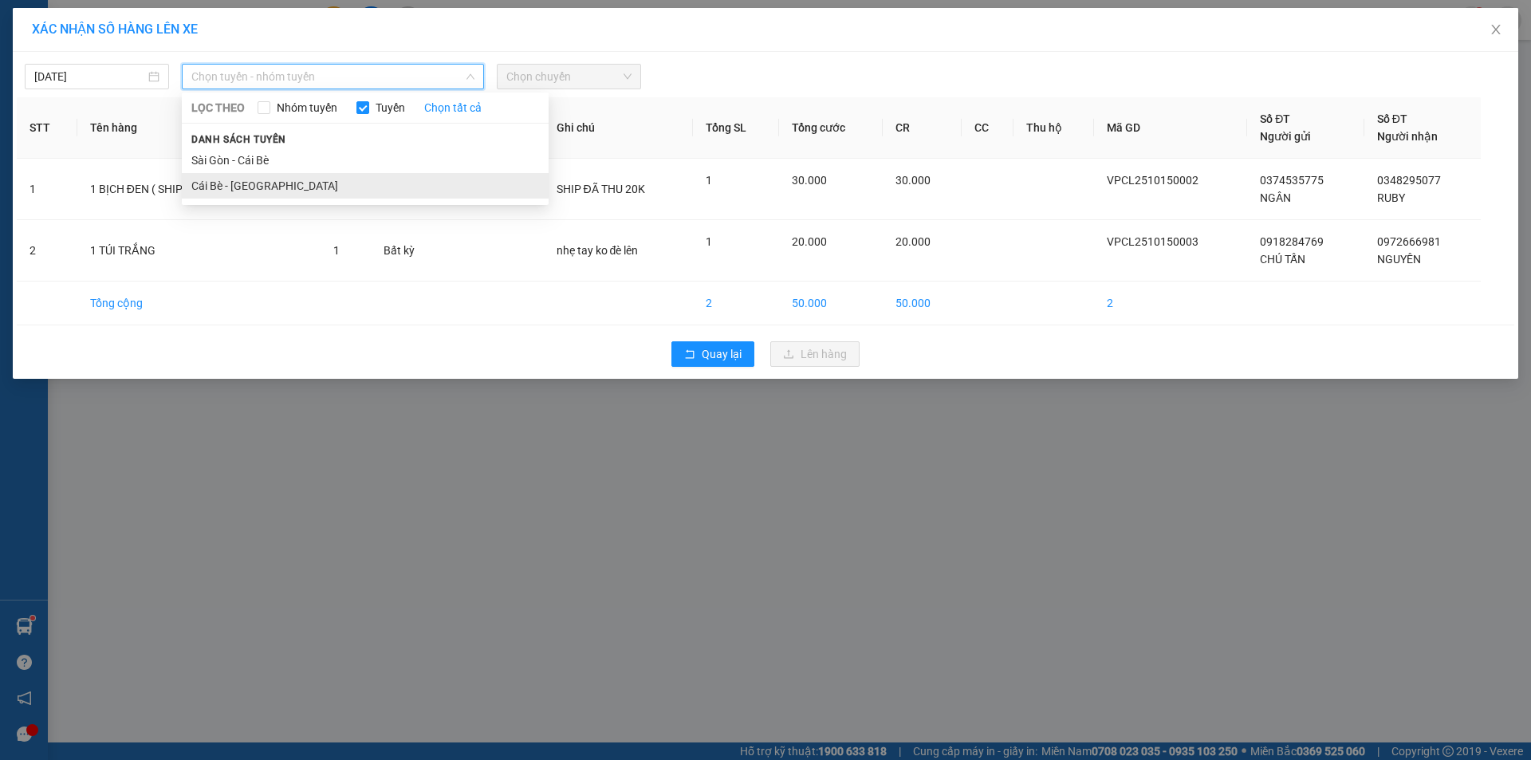
click at [265, 184] on li "Cái Bè - [GEOGRAPHIC_DATA]" at bounding box center [365, 186] width 367 height 26
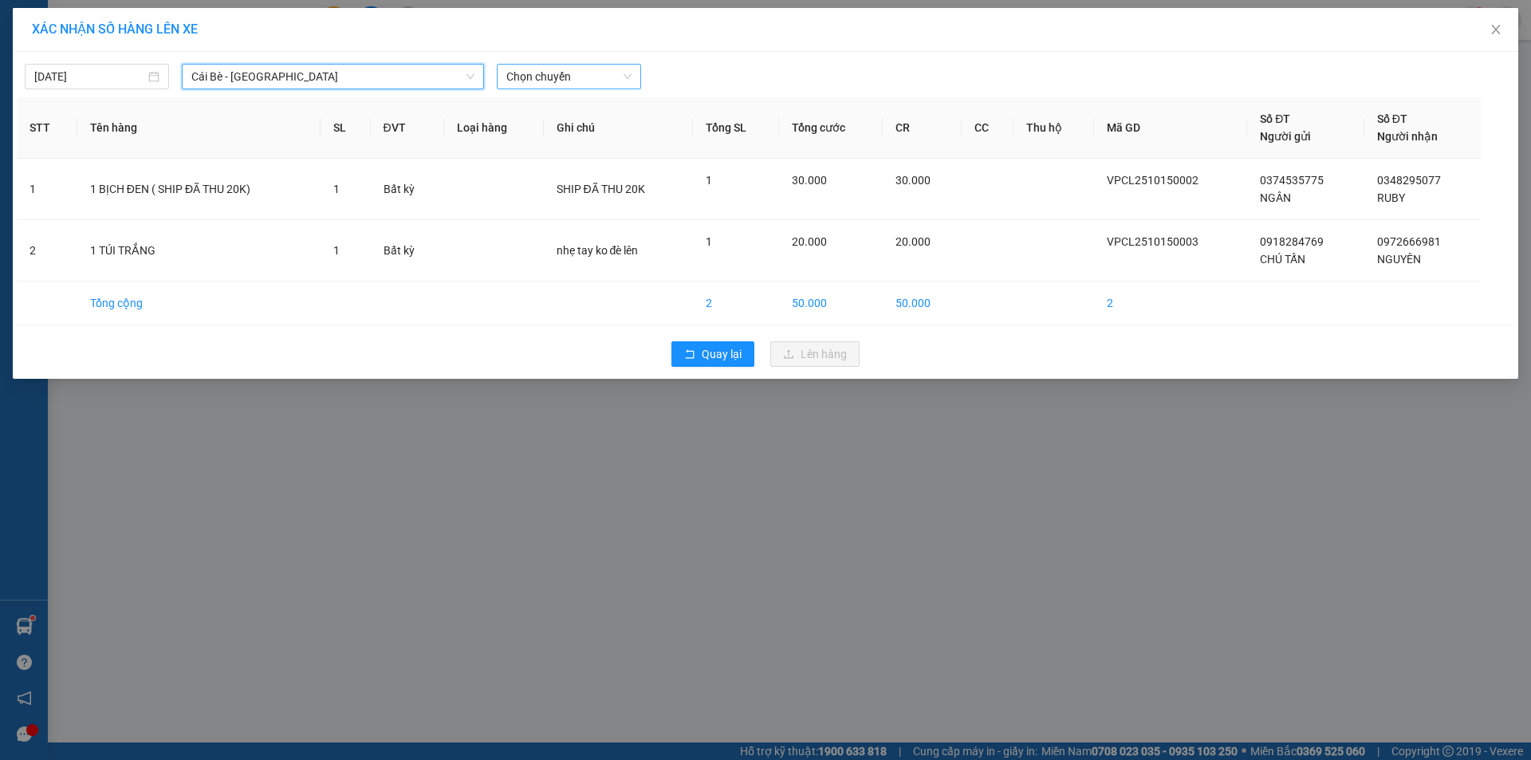
click at [525, 81] on span "Chọn chuyến" at bounding box center [568, 77] width 125 height 24
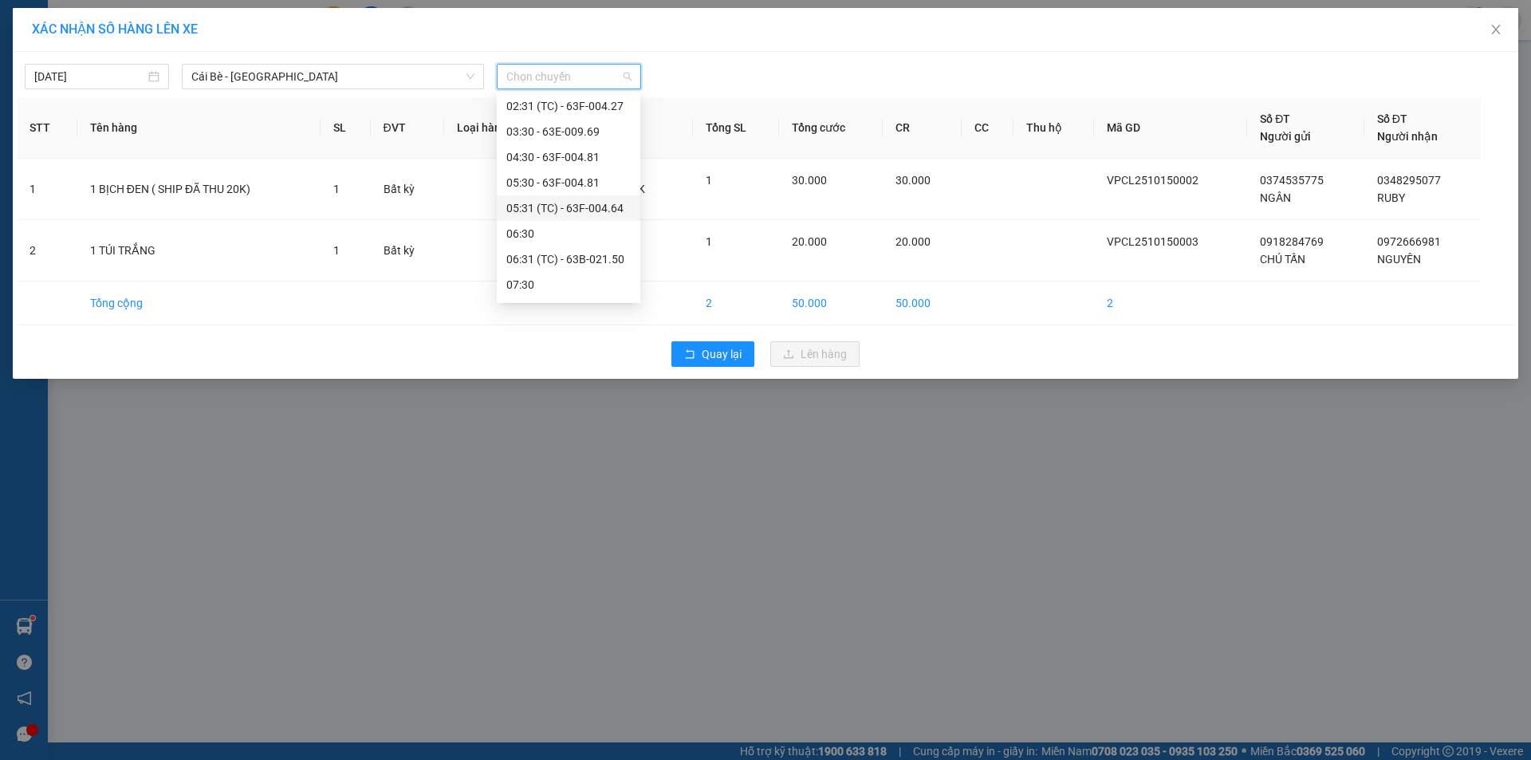
scroll to position [80, 0]
click at [574, 234] on div "06:31 (TC) - 63B-021.50" at bounding box center [568, 233] width 124 height 18
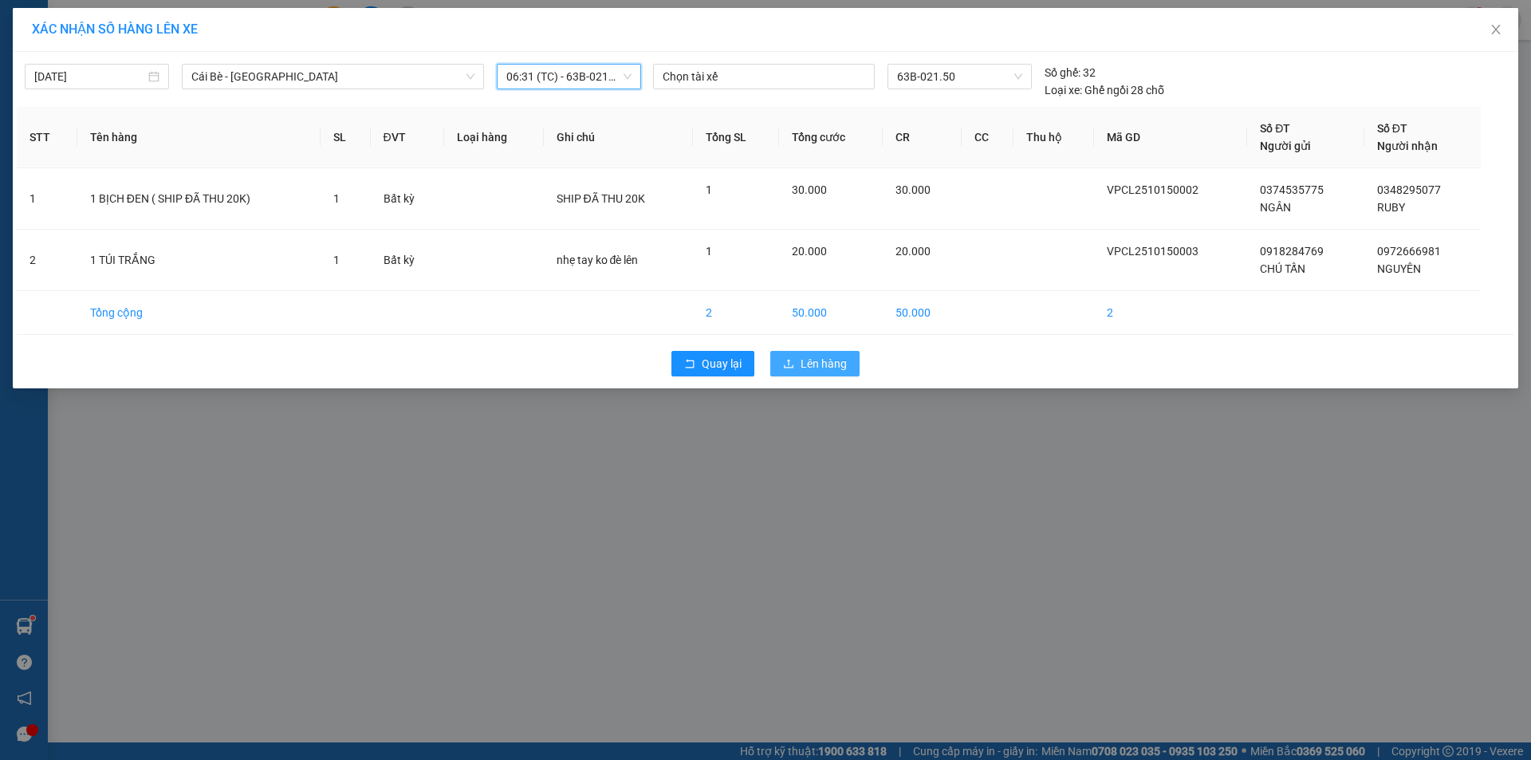
click at [796, 355] on button "Lên hàng" at bounding box center [814, 364] width 89 height 26
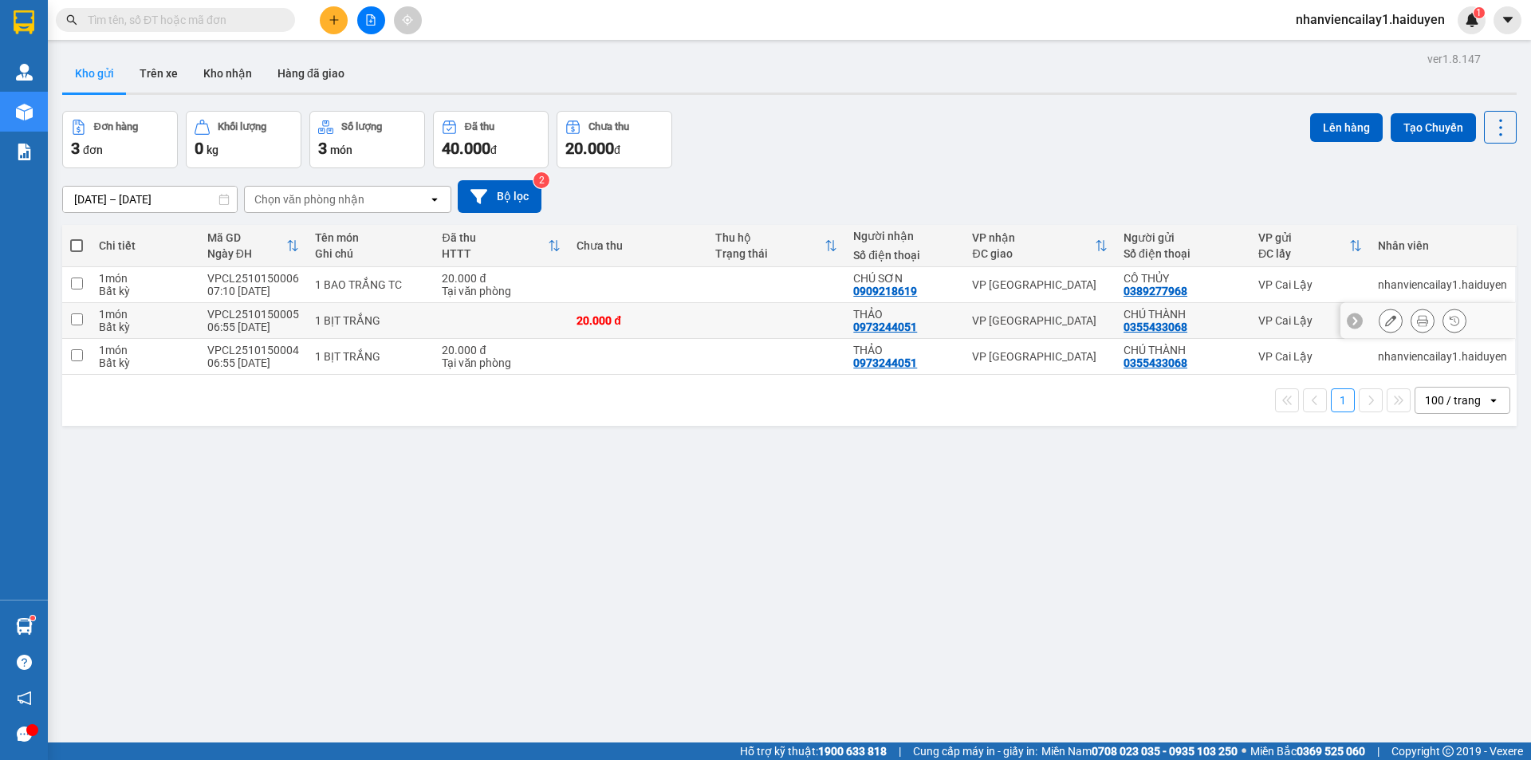
click at [778, 313] on td at bounding box center [776, 321] width 139 height 36
checkbox input "true"
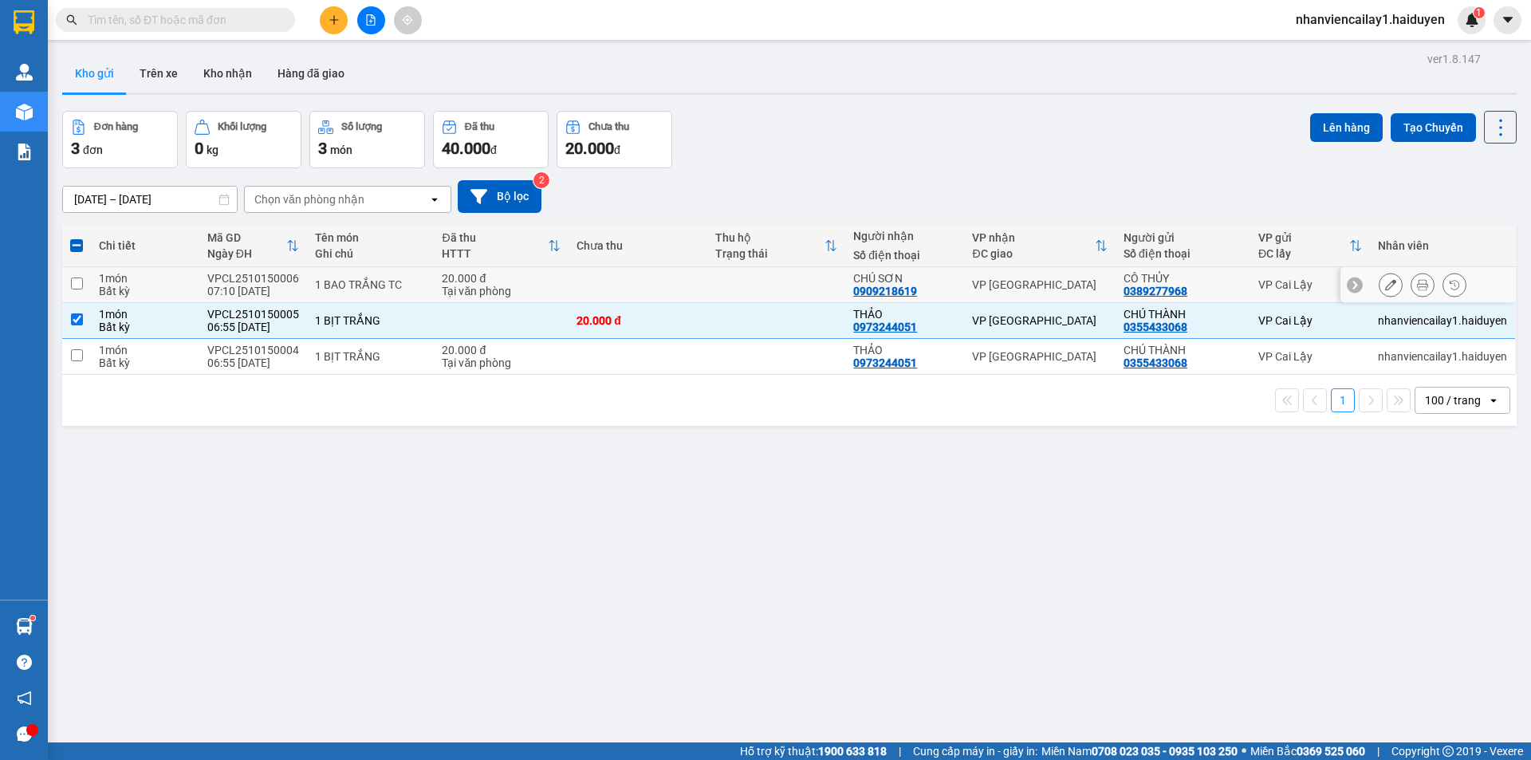
click at [799, 282] on td at bounding box center [776, 285] width 139 height 36
checkbox input "true"
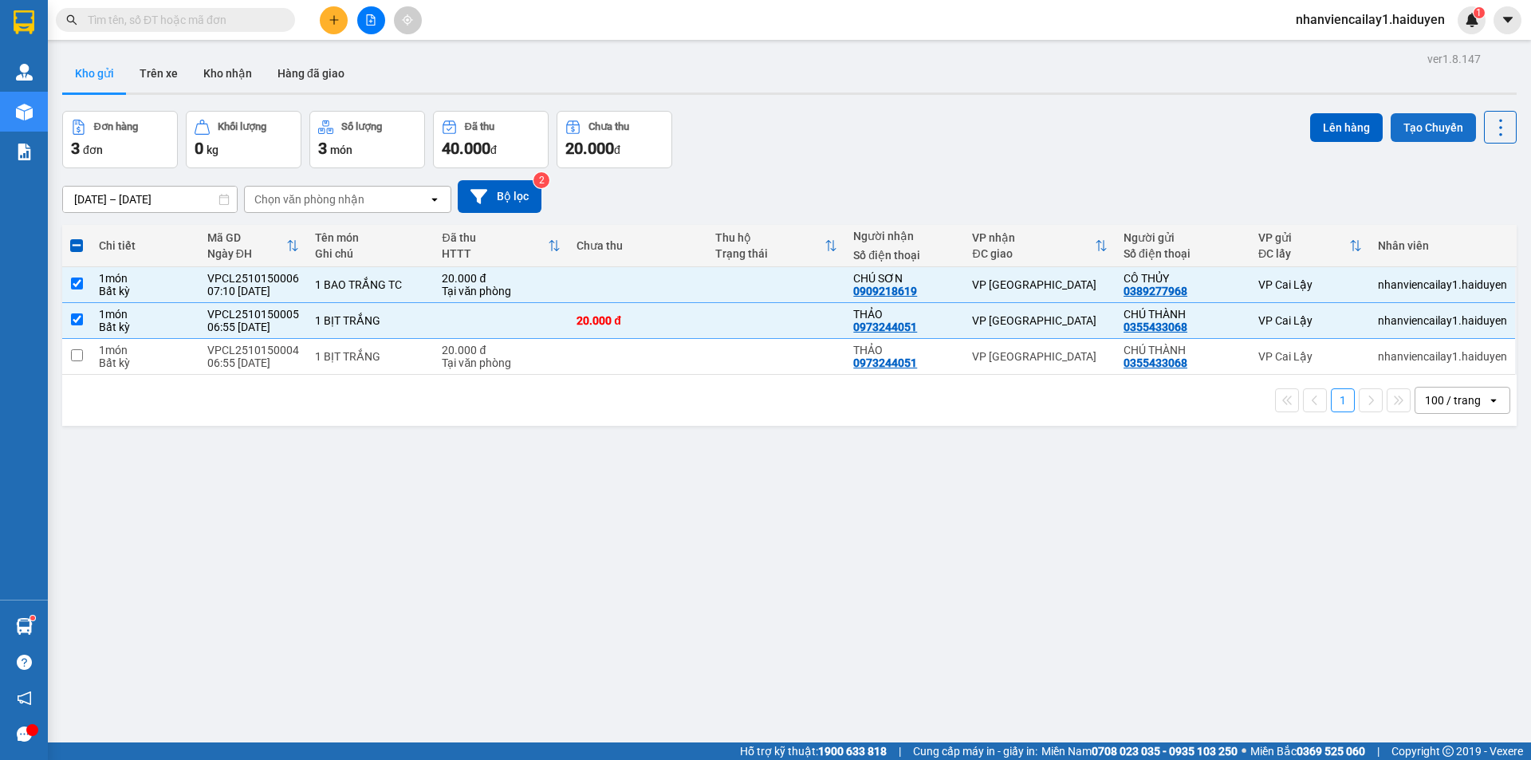
click at [1429, 125] on button "Tạo Chuyến" at bounding box center [1432, 127] width 85 height 29
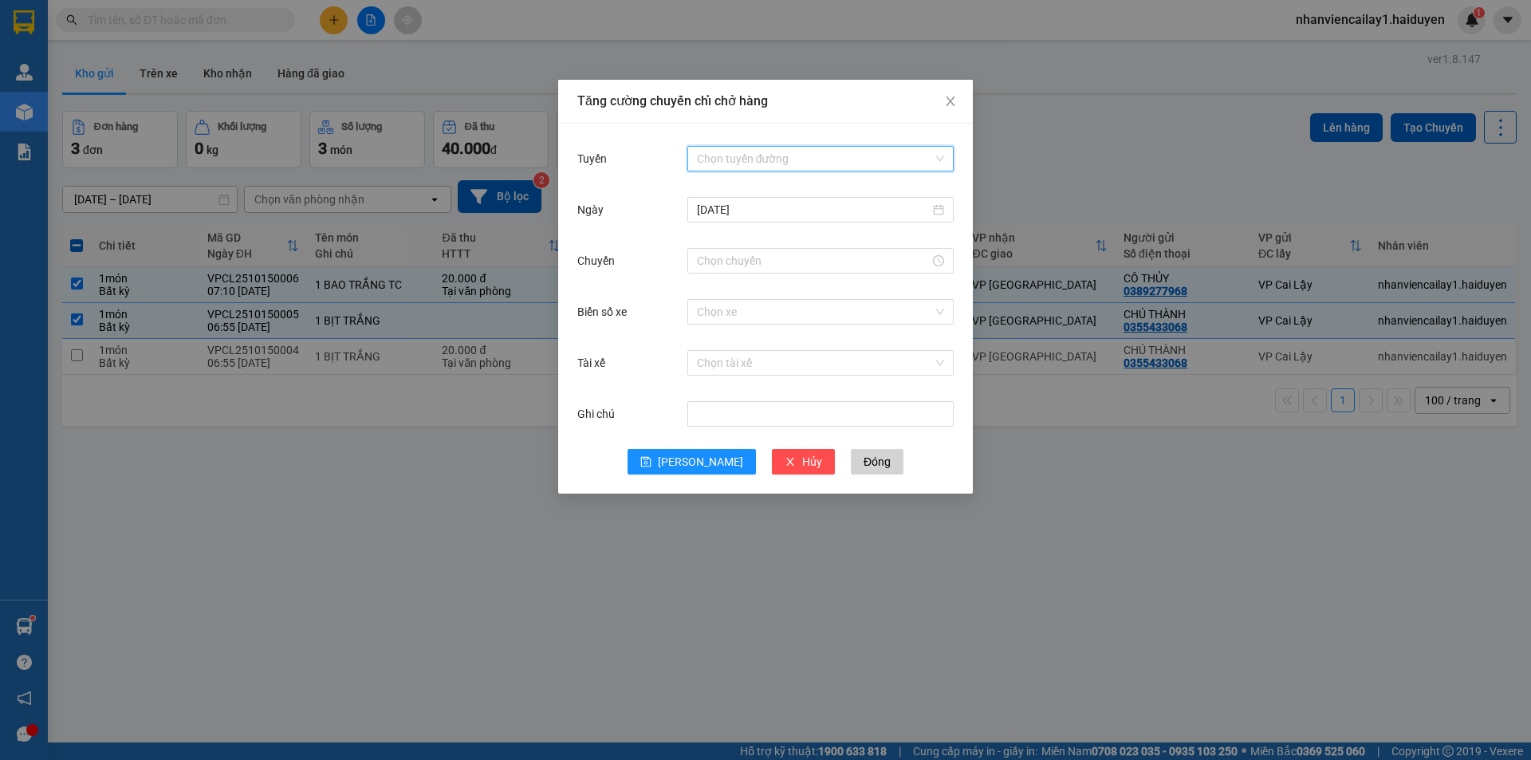
click at [913, 160] on input "Tuyến" at bounding box center [815, 159] width 236 height 24
click at [875, 224] on div "Cái Bè - [GEOGRAPHIC_DATA]" at bounding box center [820, 216] width 247 height 18
drag, startPoint x: 837, startPoint y: 248, endPoint x: 824, endPoint y: 250, distance: 13.0
click at [836, 251] on div at bounding box center [820, 261] width 266 height 26
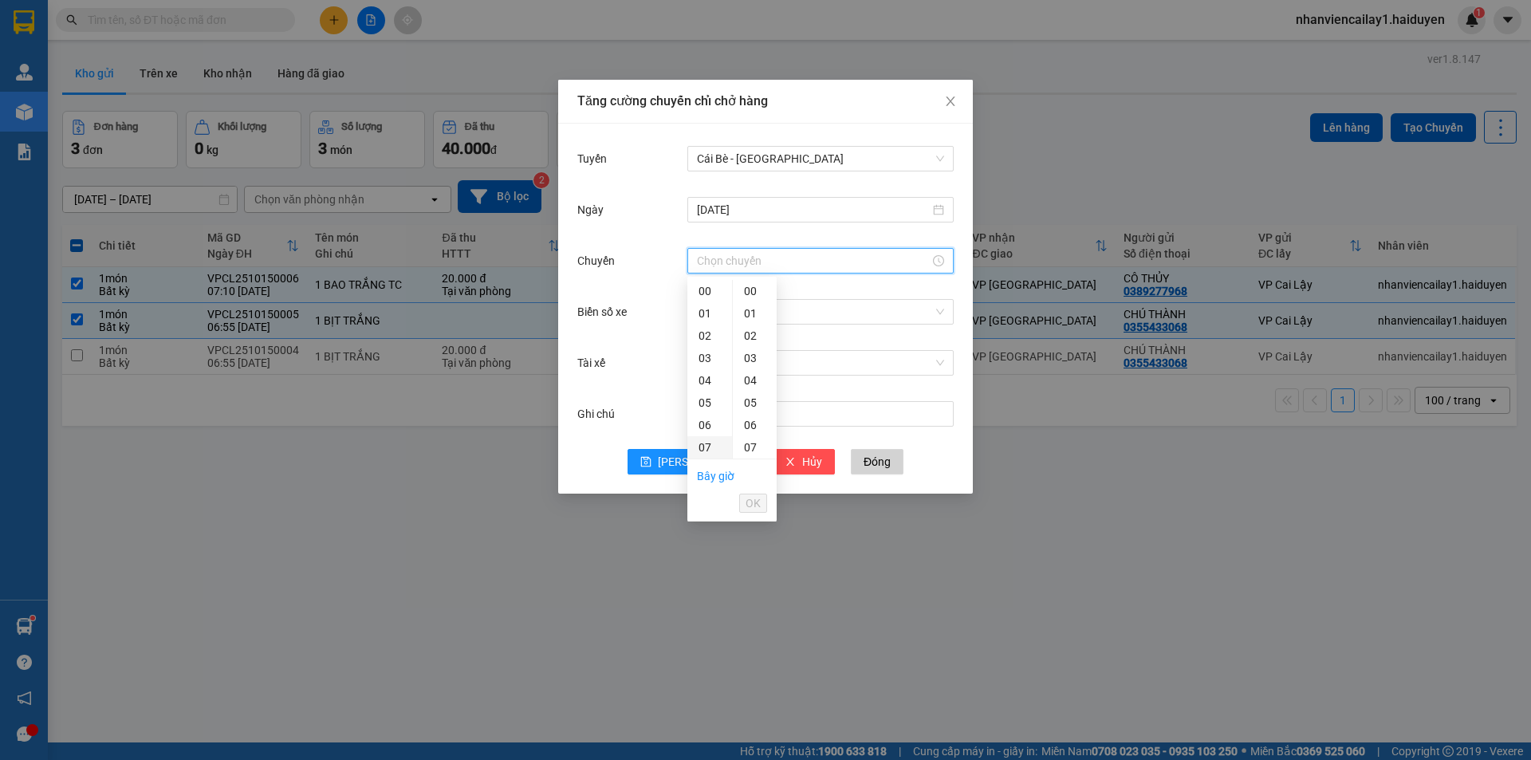
click at [709, 442] on div "07" at bounding box center [709, 447] width 45 height 22
type input "07:00"
click at [1143, 479] on div "Tăng cường chuyến chỉ chở hàng Tuyến Cái Bè - Sài Gòn Ngày 15/10/2025 Chuyến 07…" at bounding box center [765, 380] width 1531 height 760
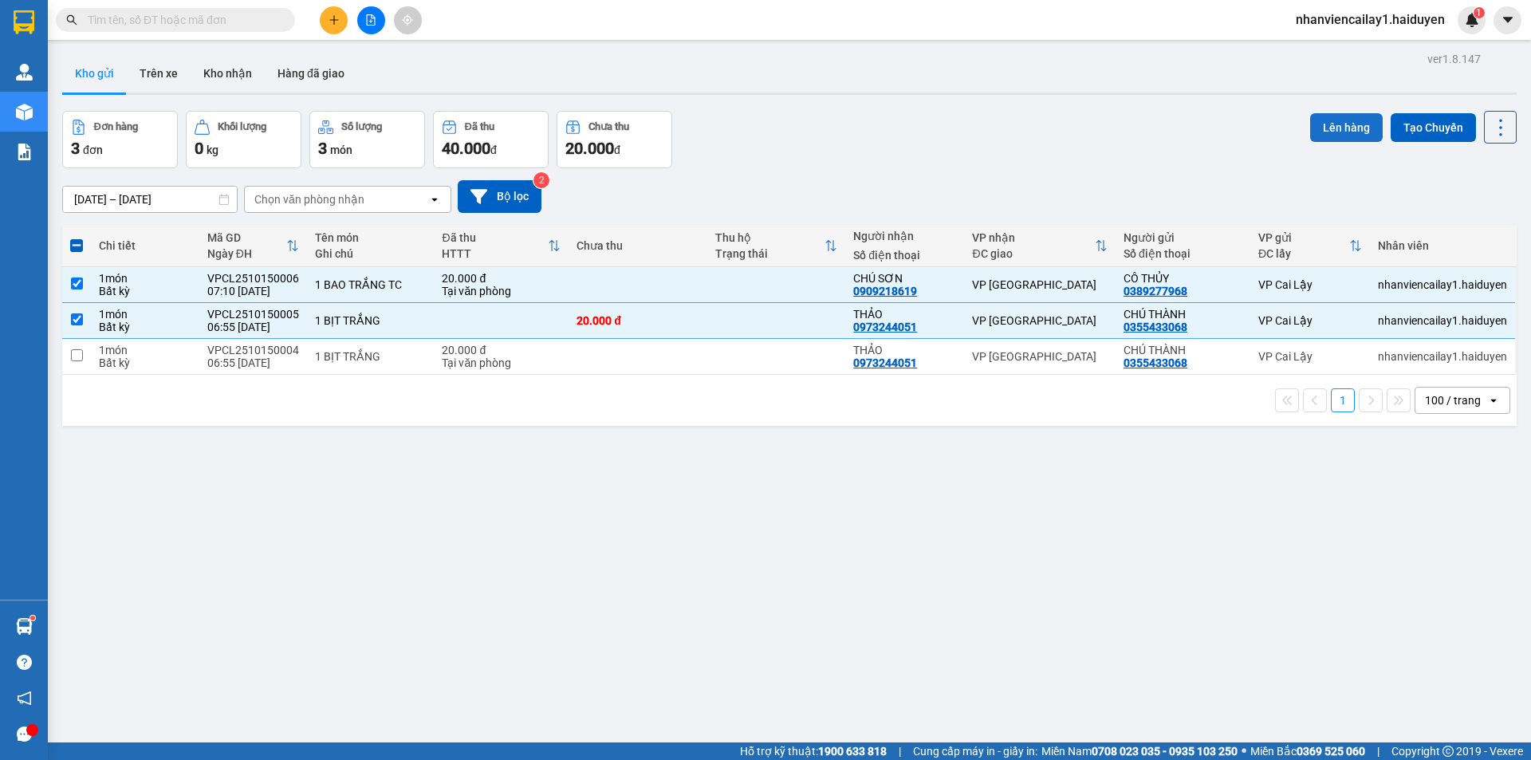
click at [1358, 135] on button "Lên hàng" at bounding box center [1346, 127] width 73 height 29
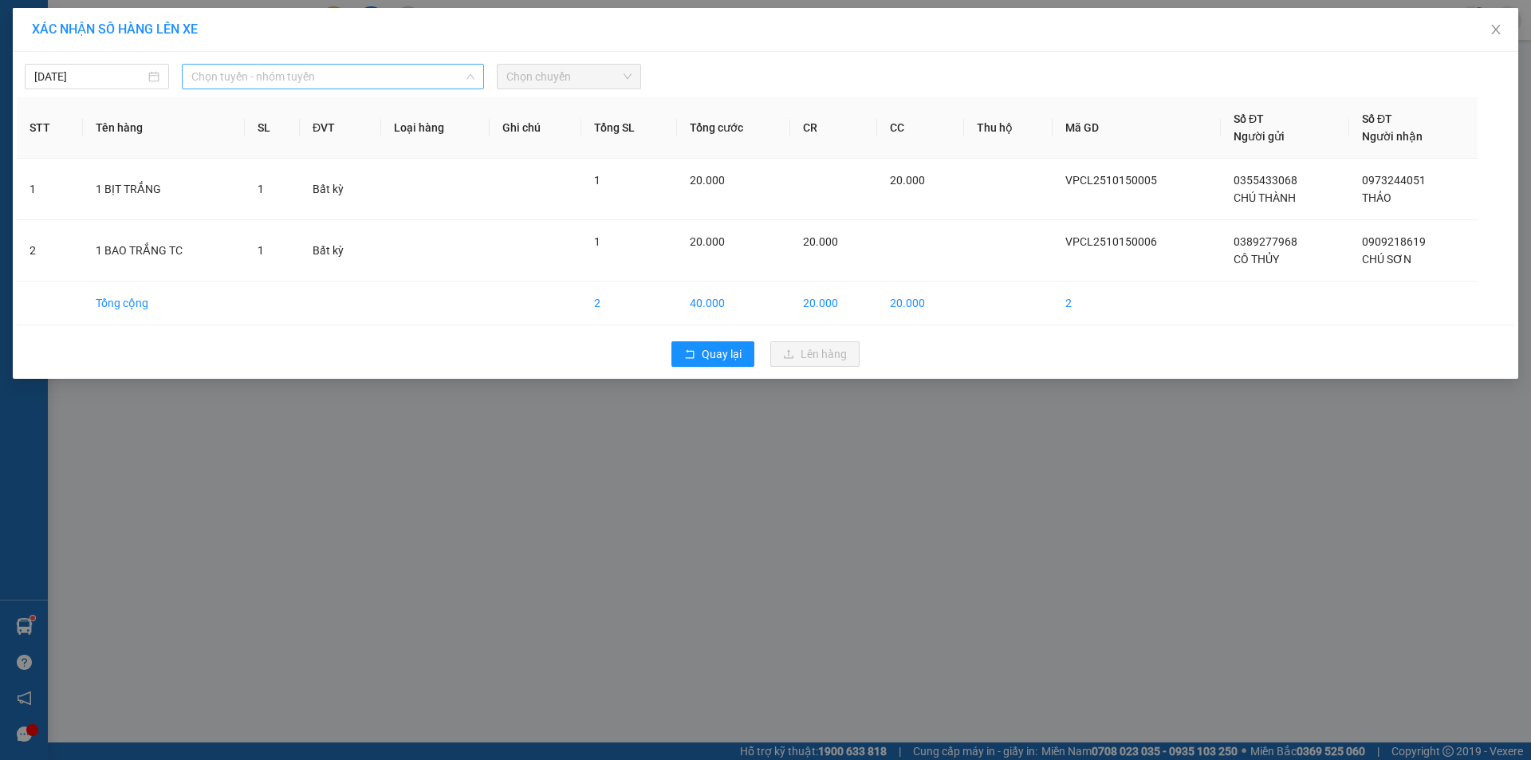
click at [348, 74] on span "Chọn tuyến - nhóm tuyến" at bounding box center [332, 77] width 283 height 24
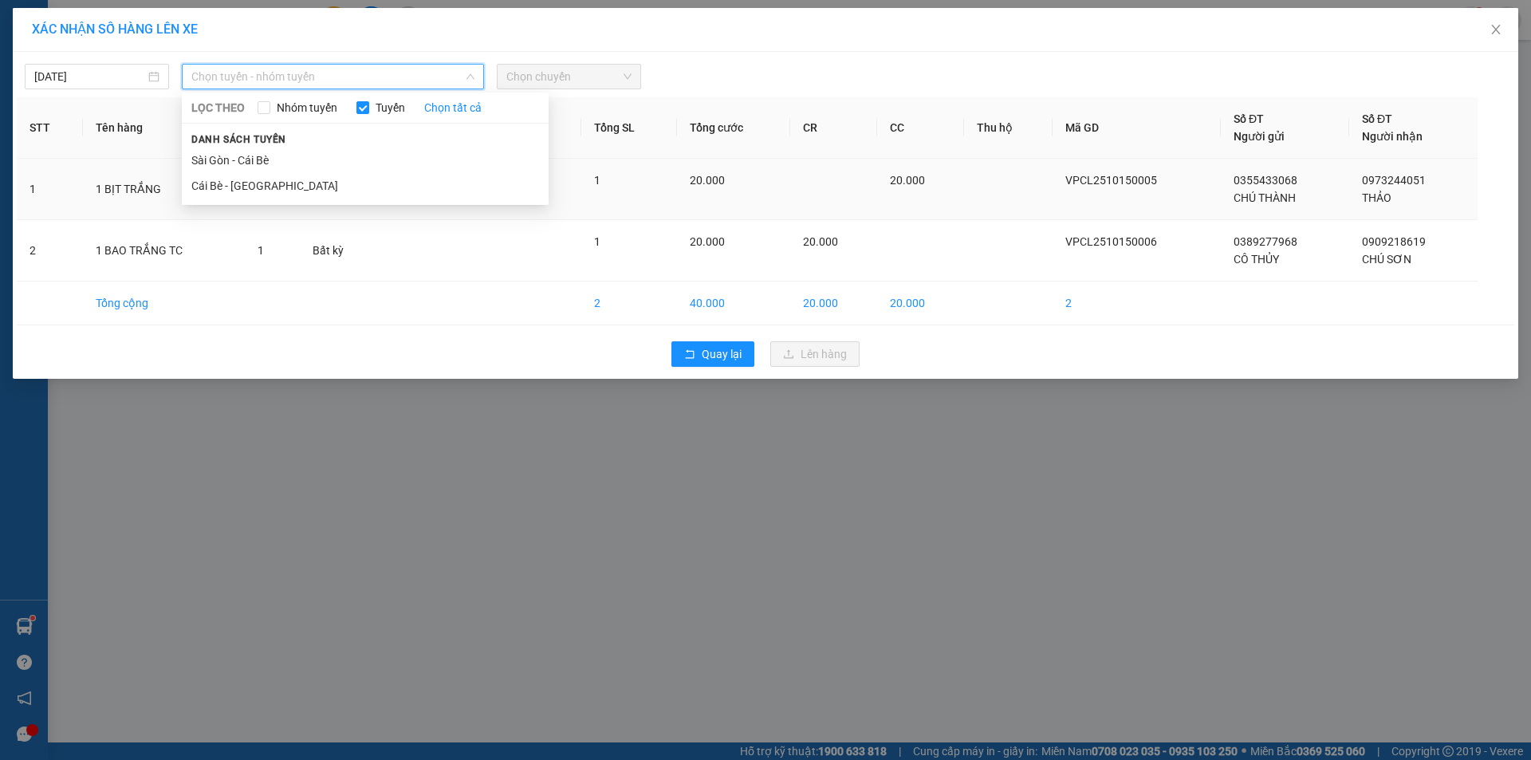
drag, startPoint x: 371, startPoint y: 174, endPoint x: 388, endPoint y: 168, distance: 18.4
click at [372, 175] on li "Cái Bè - [GEOGRAPHIC_DATA]" at bounding box center [365, 186] width 367 height 26
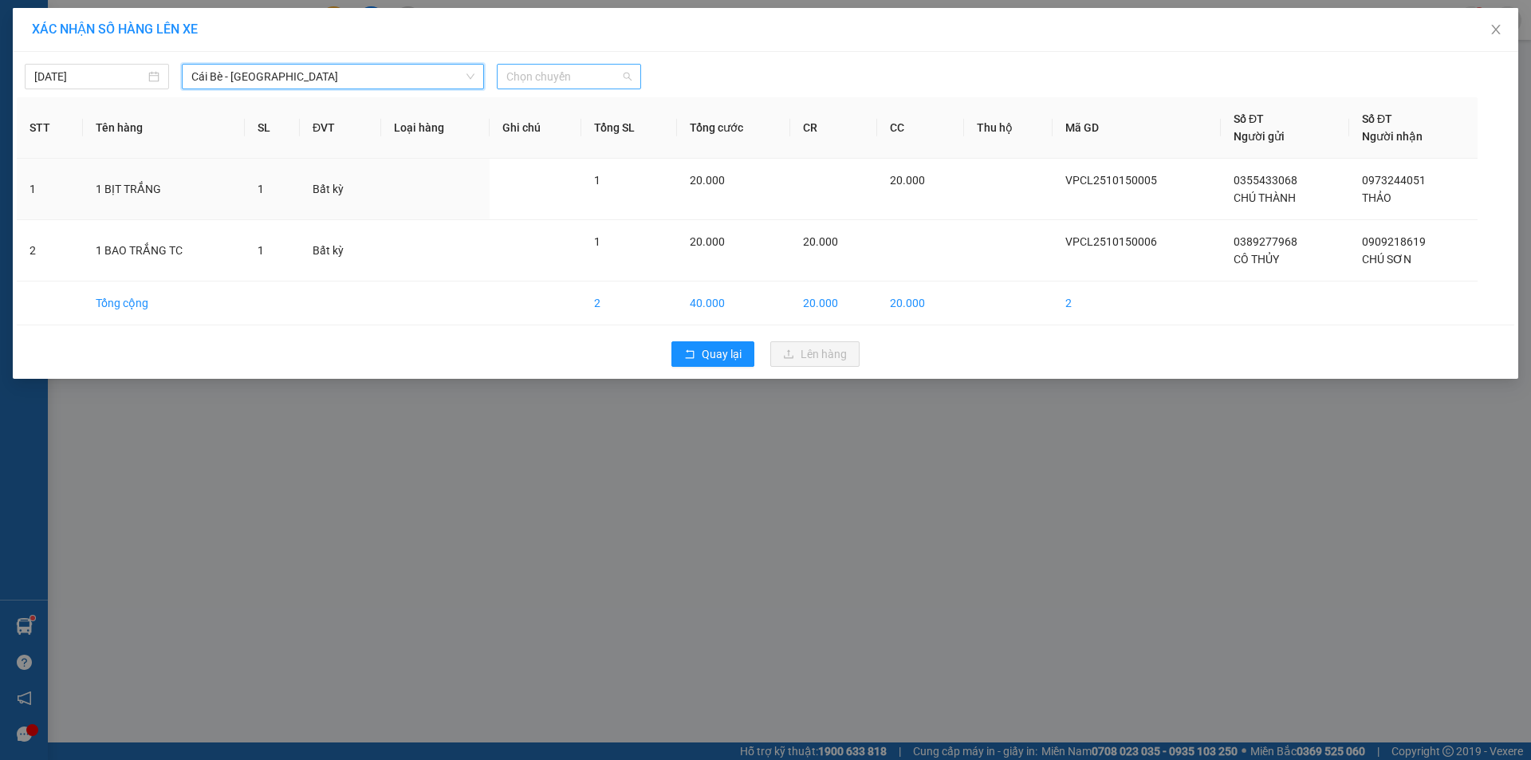
click at [582, 82] on span "Chọn chuyến" at bounding box center [568, 77] width 125 height 24
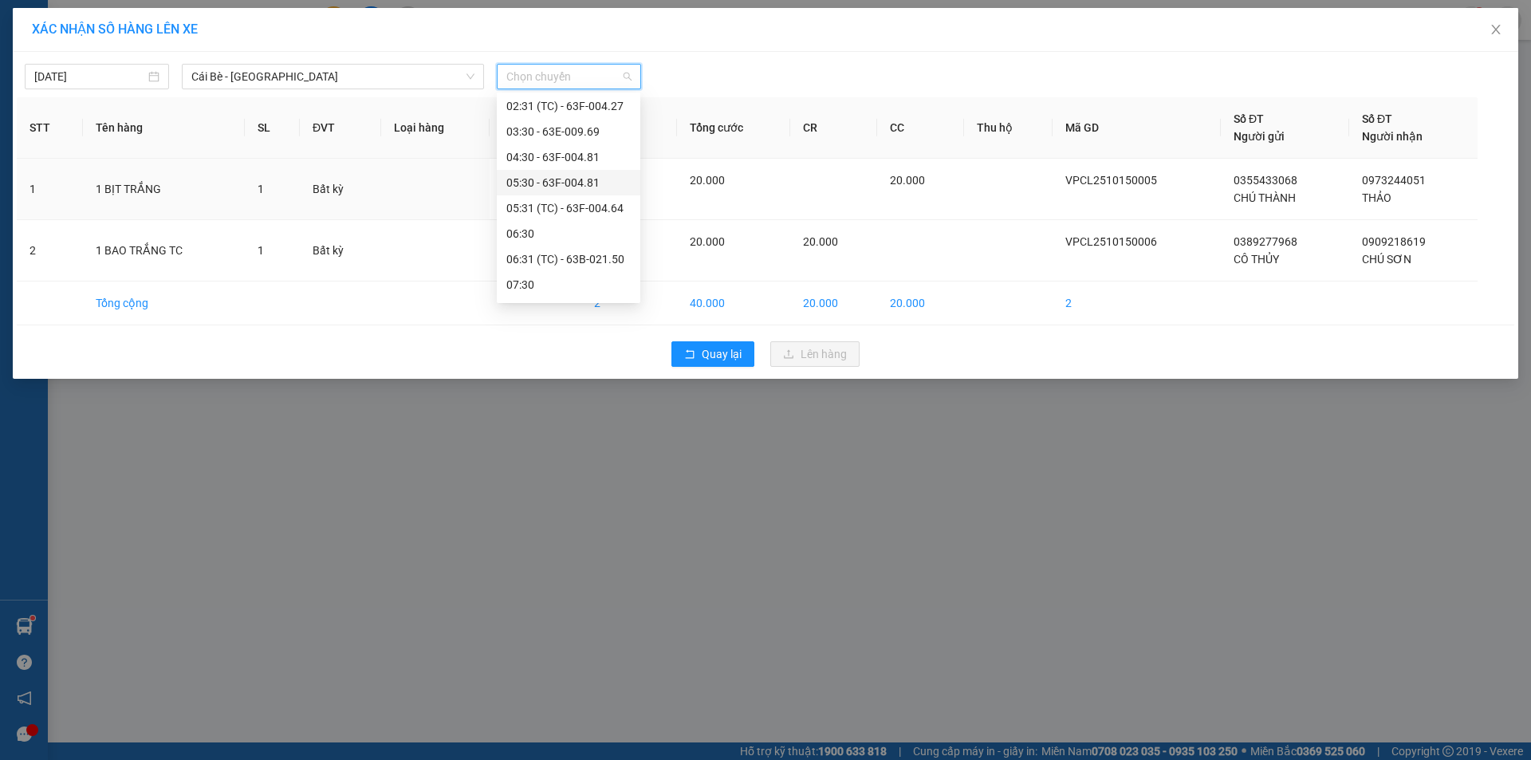
scroll to position [80, 0]
click at [568, 252] on div "07:30" at bounding box center [568, 259] width 124 height 18
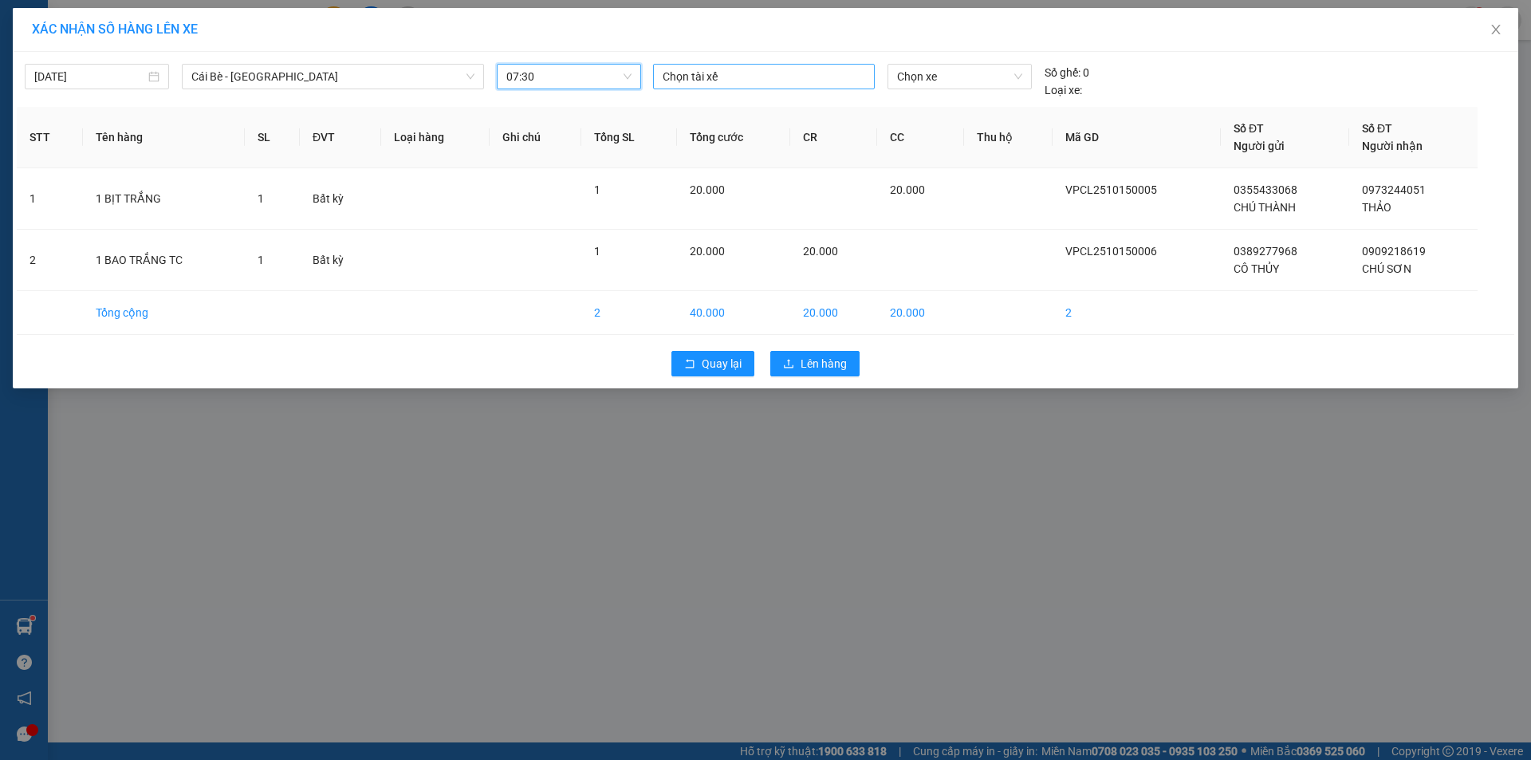
click at [826, 65] on div "Chọn tài xế" at bounding box center [764, 77] width 222 height 26
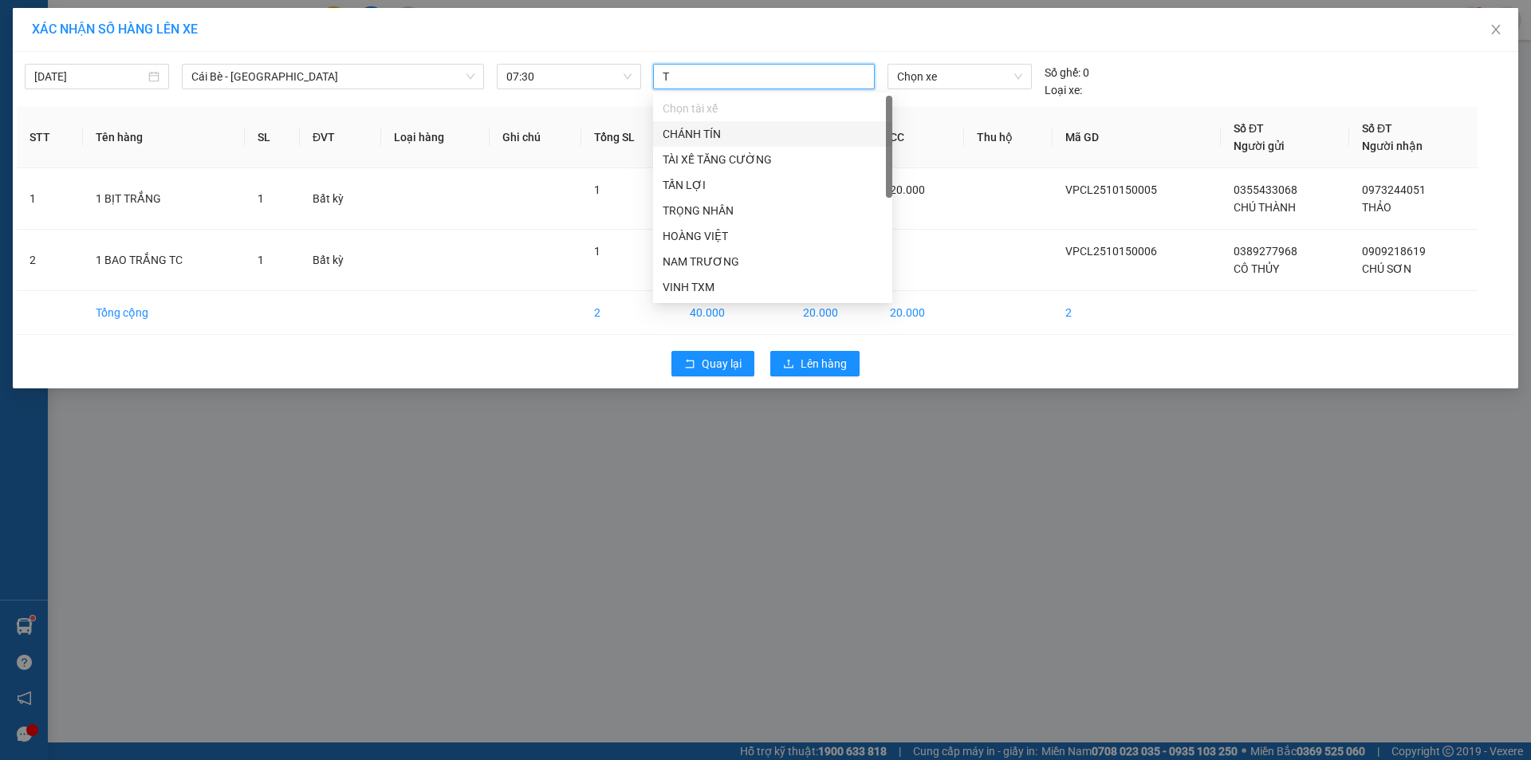
type input "TR"
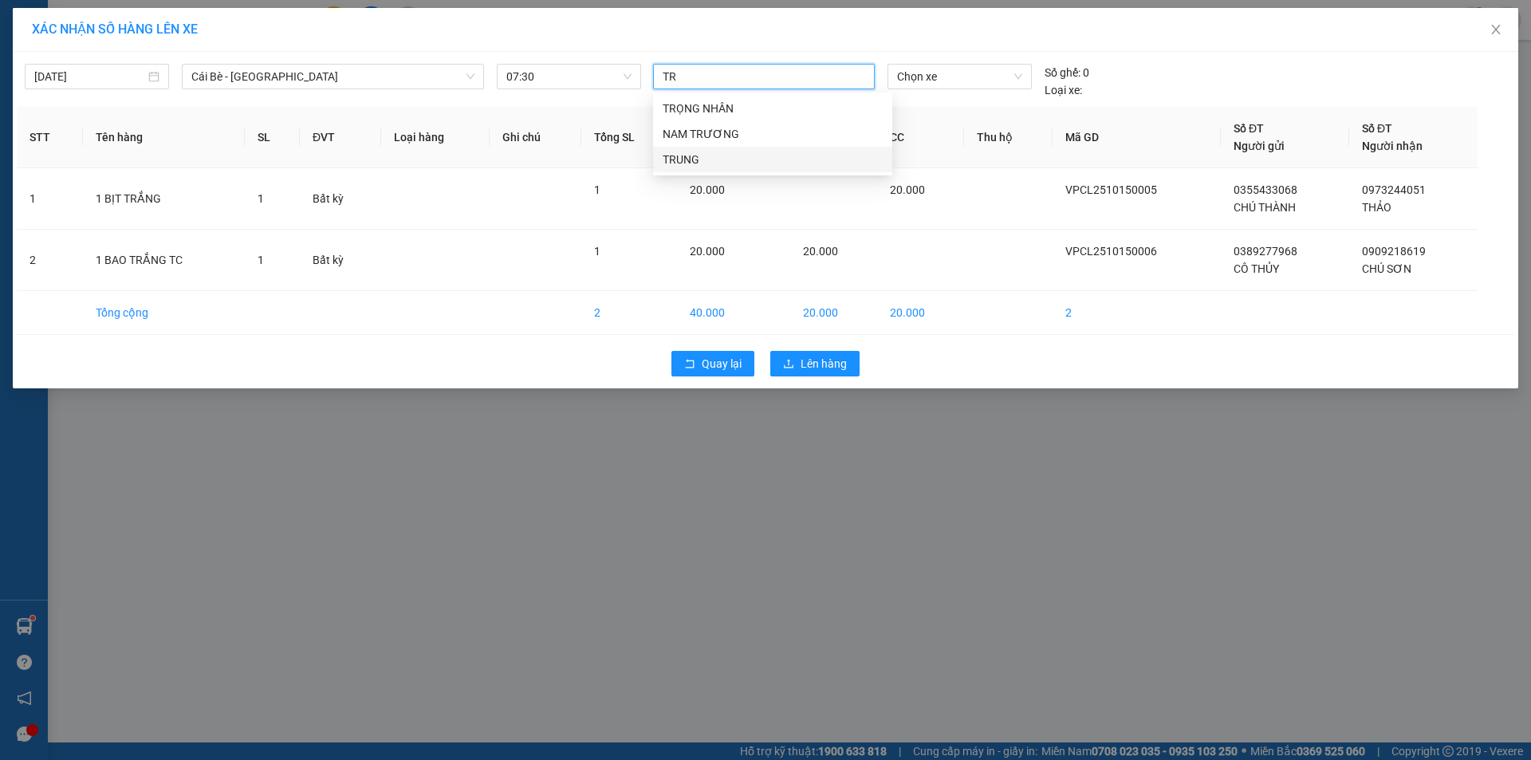
click at [745, 159] on div "TRUNG" at bounding box center [773, 160] width 220 height 18
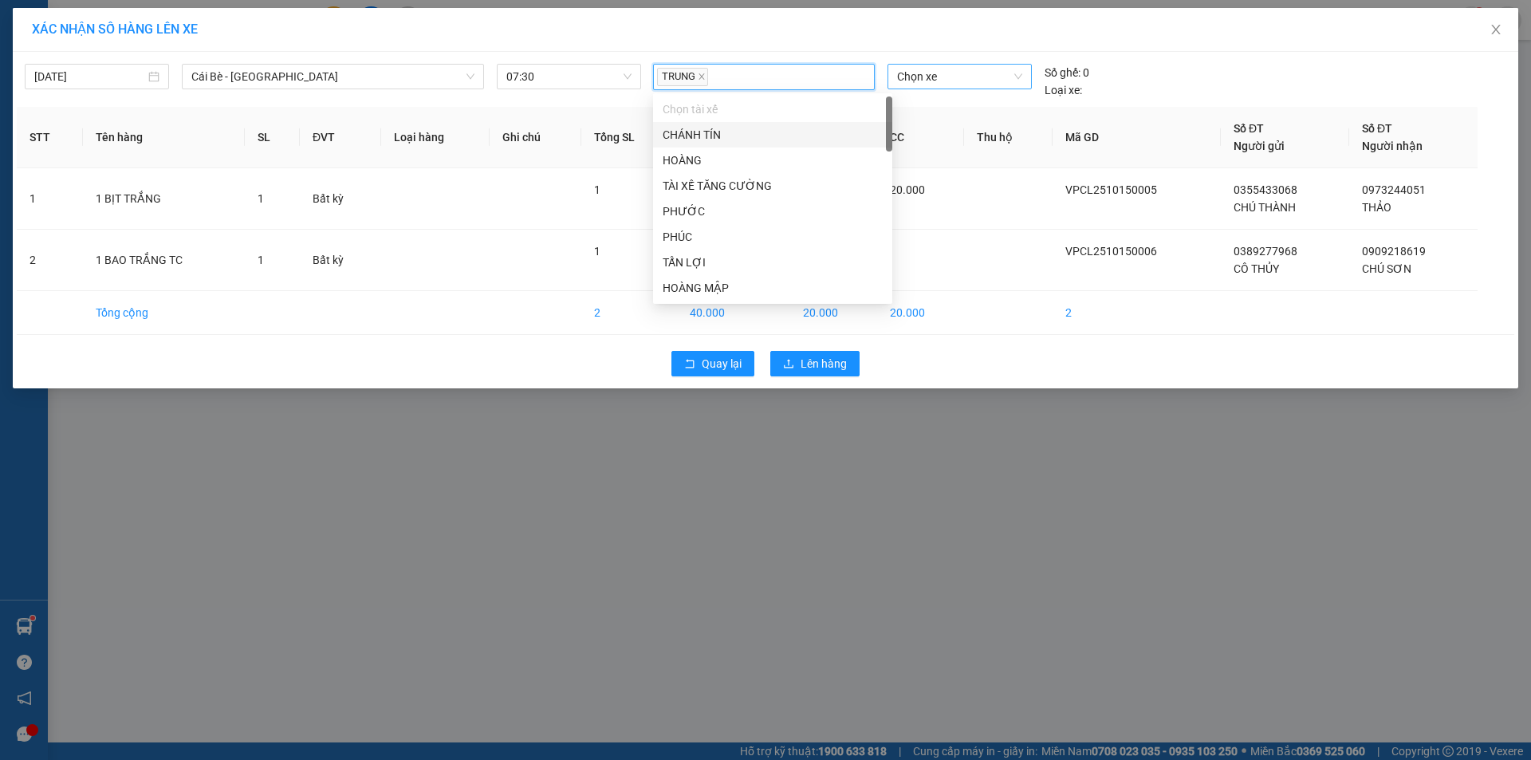
click at [920, 87] on span "Chọn xe" at bounding box center [959, 77] width 124 height 24
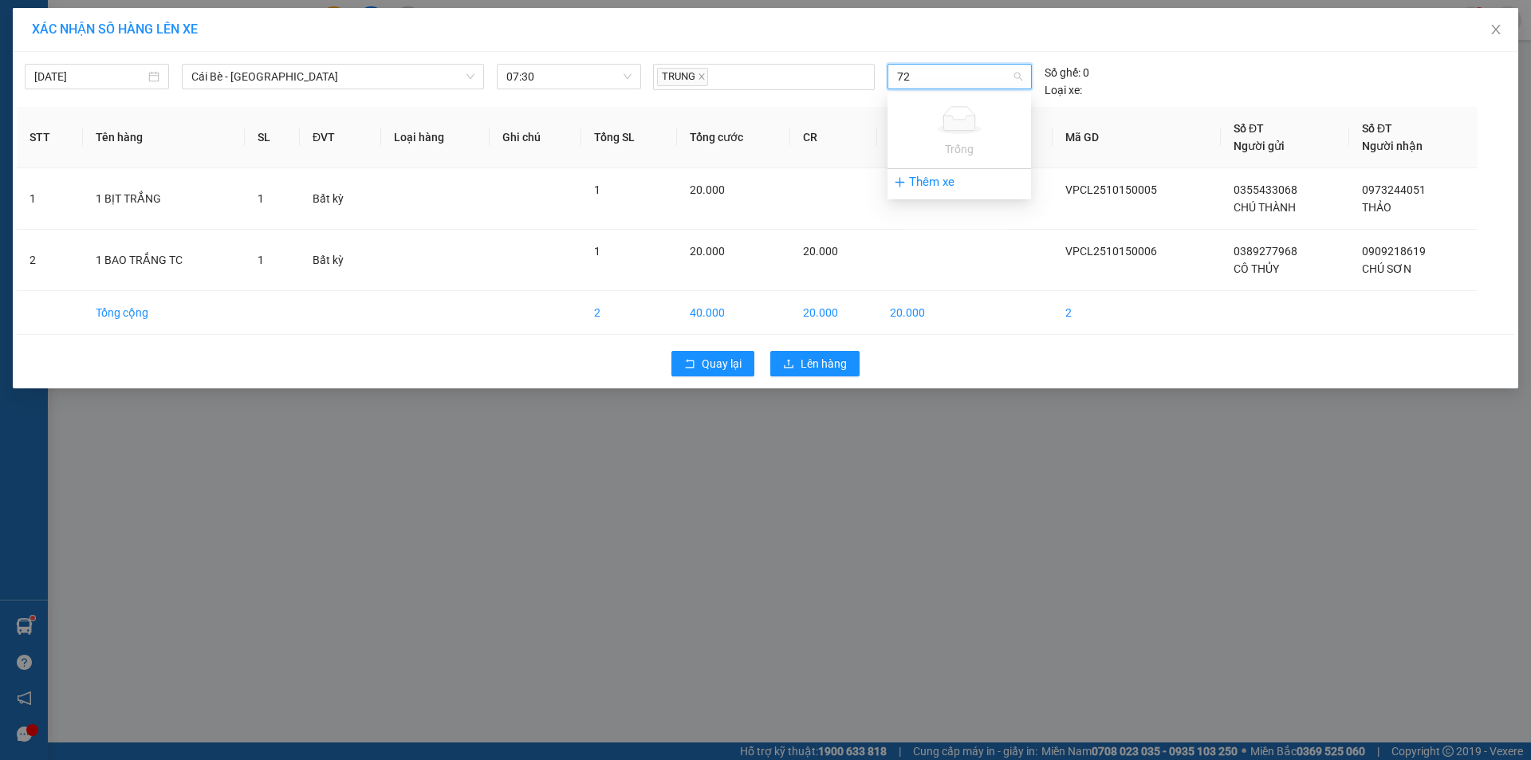
type input "7"
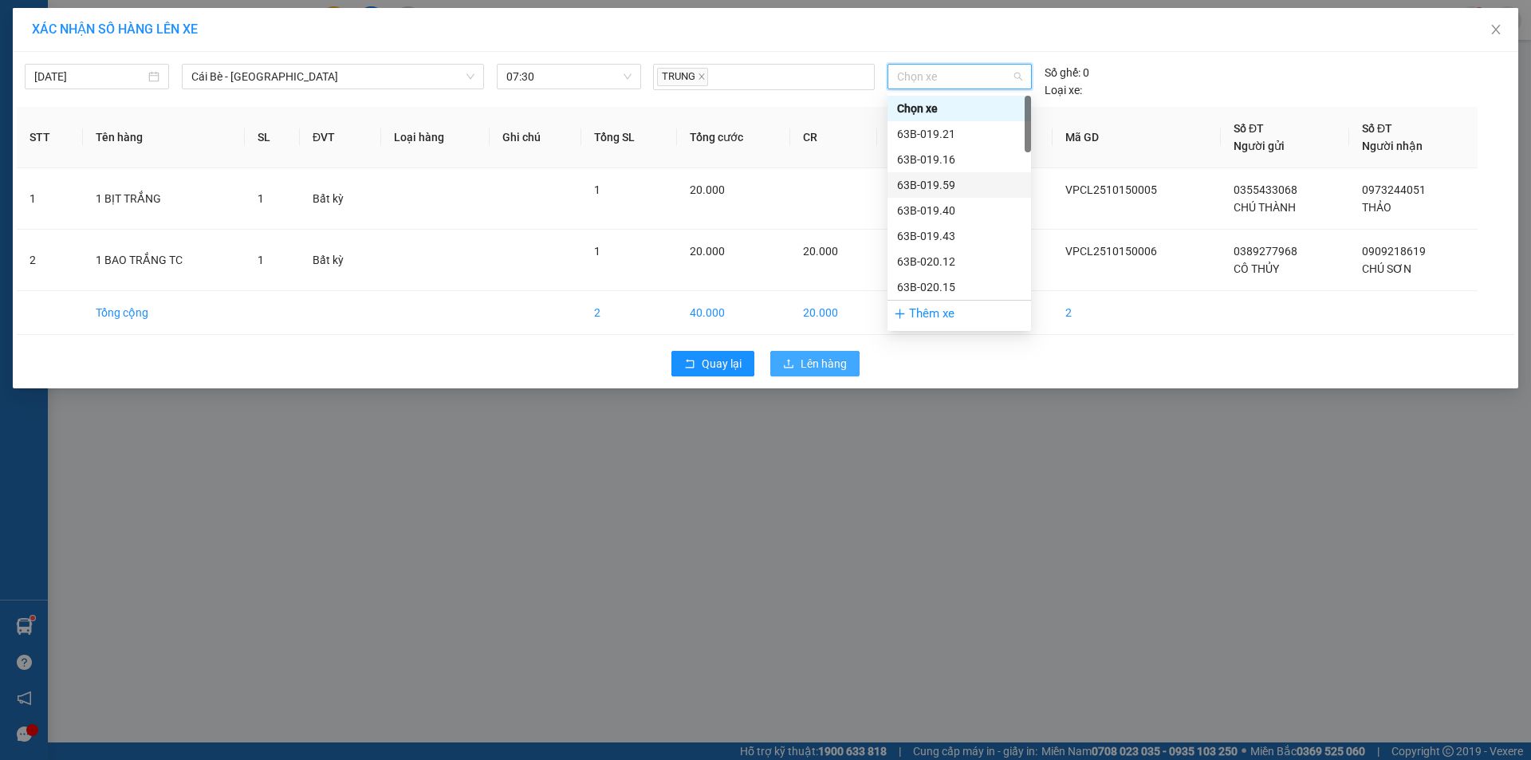
click at [822, 361] on span "Lên hàng" at bounding box center [823, 364] width 46 height 18
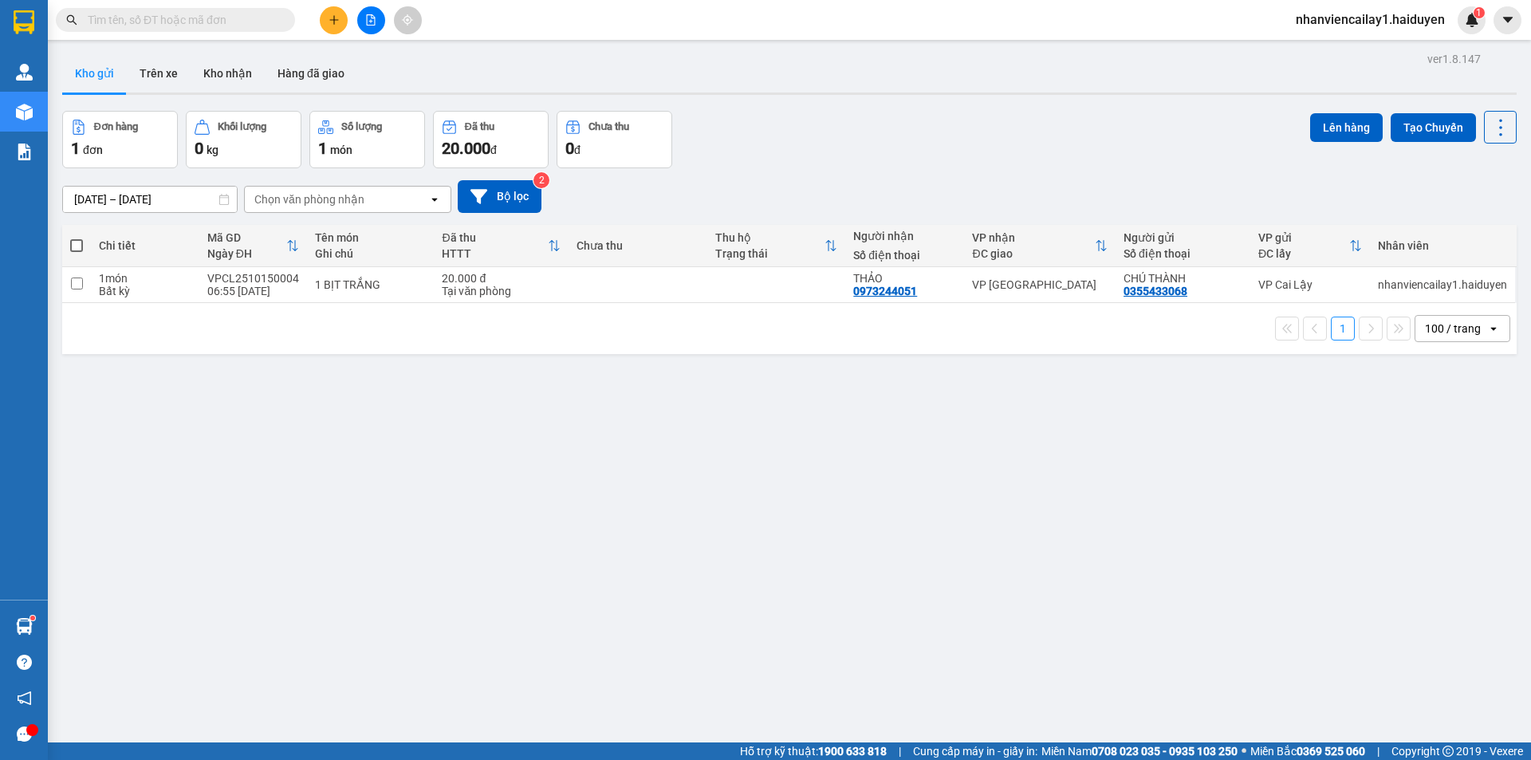
click at [1395, 17] on span "nhanviencailay1.haiduyen" at bounding box center [1370, 20] width 175 height 20
click at [1382, 47] on span "Đăng xuất" at bounding box center [1378, 50] width 140 height 18
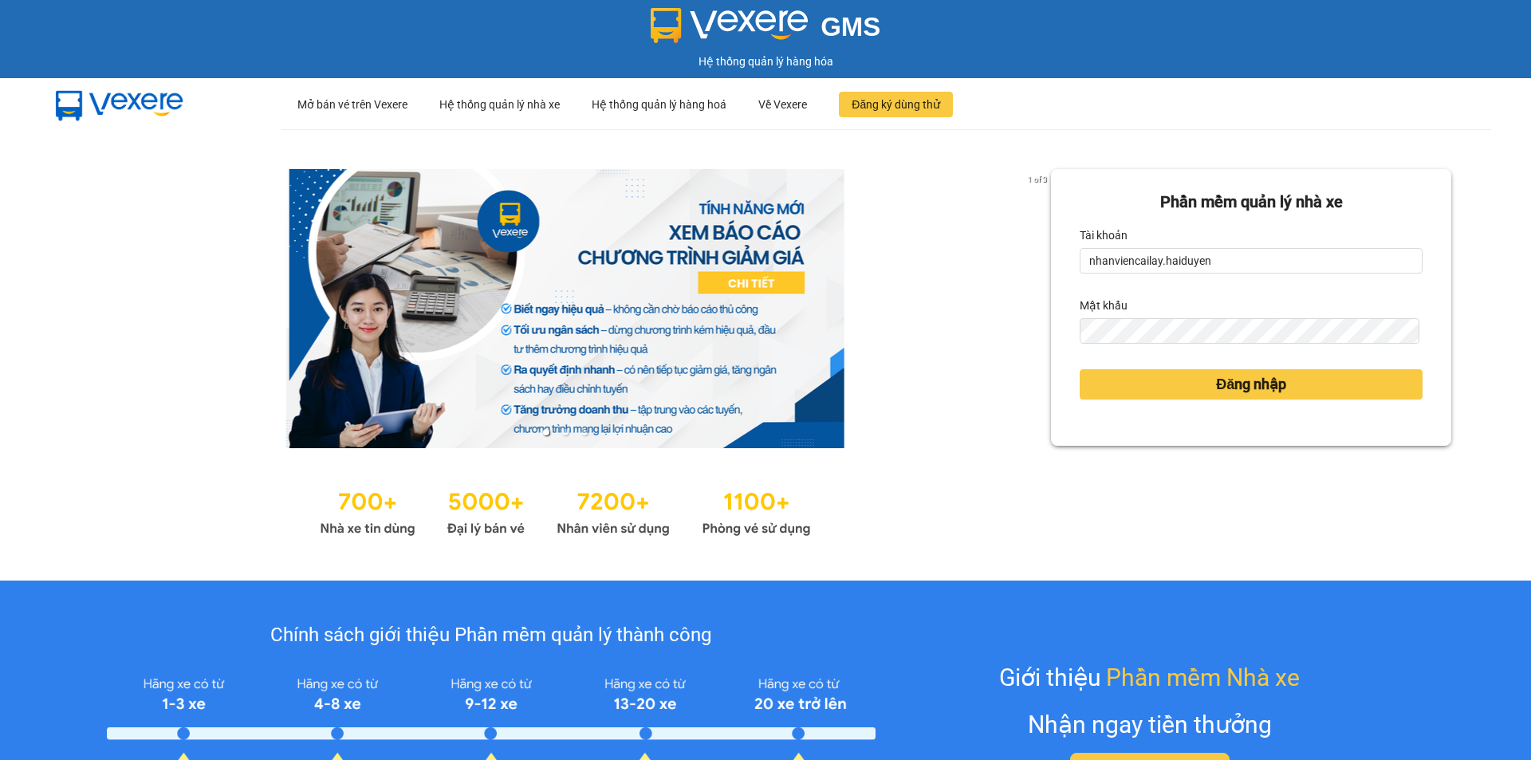
type input "cailay1.haiduyen"
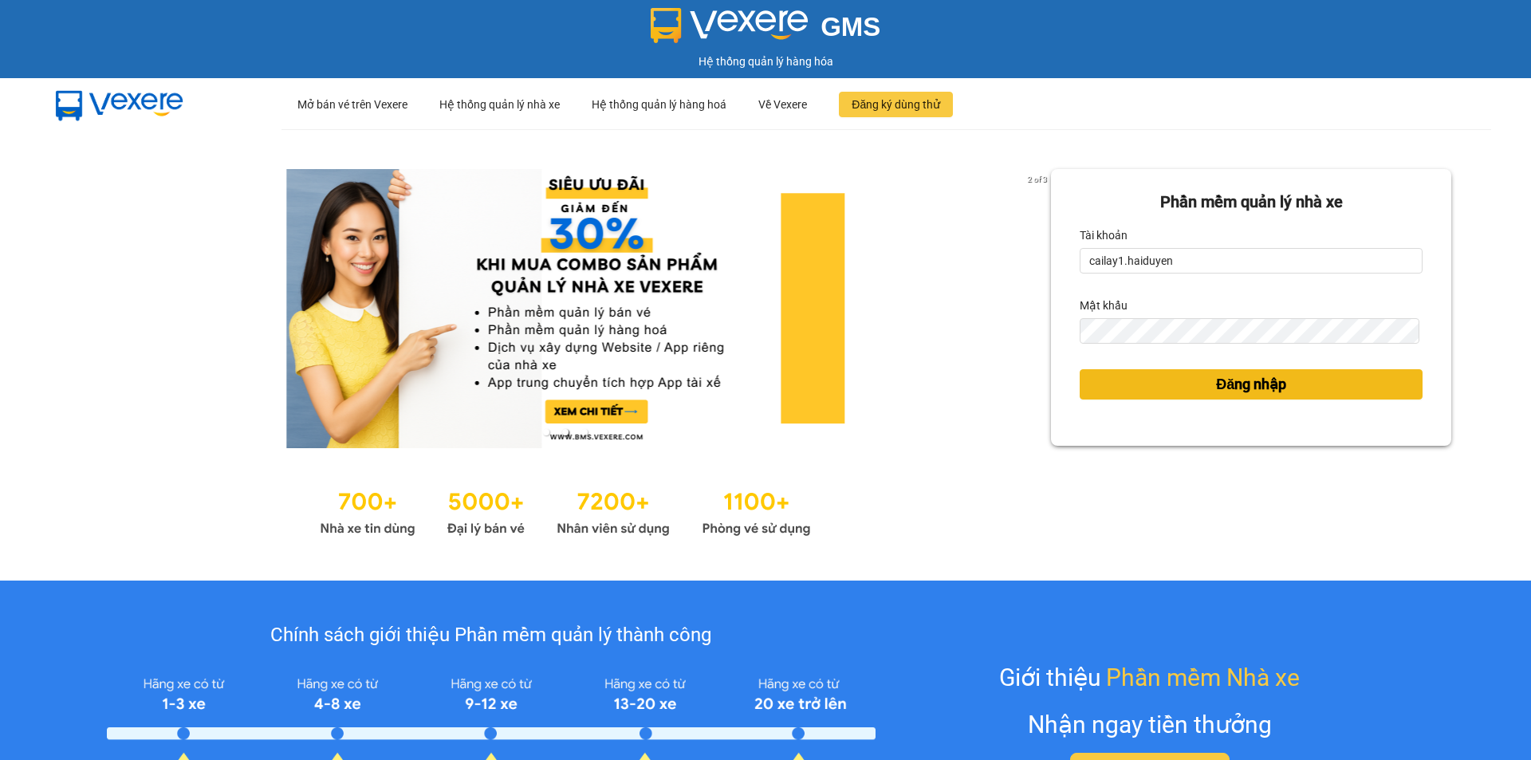
click at [1240, 390] on span "Đăng nhập" at bounding box center [1251, 384] width 70 height 22
click at [1239, 378] on span "Đăng nhập" at bounding box center [1251, 384] width 70 height 22
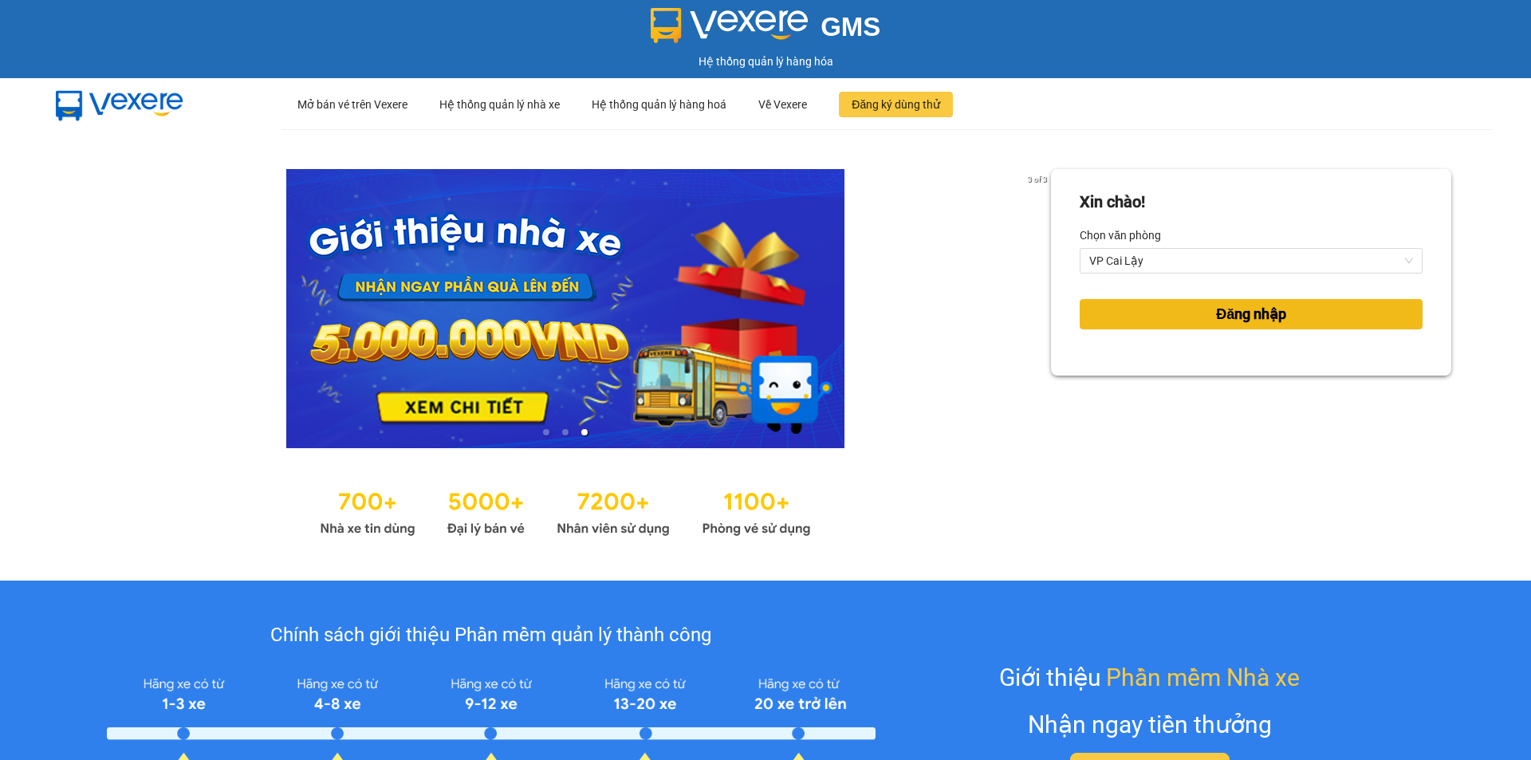
click at [1216, 307] on span "Đăng nhập" at bounding box center [1251, 314] width 70 height 22
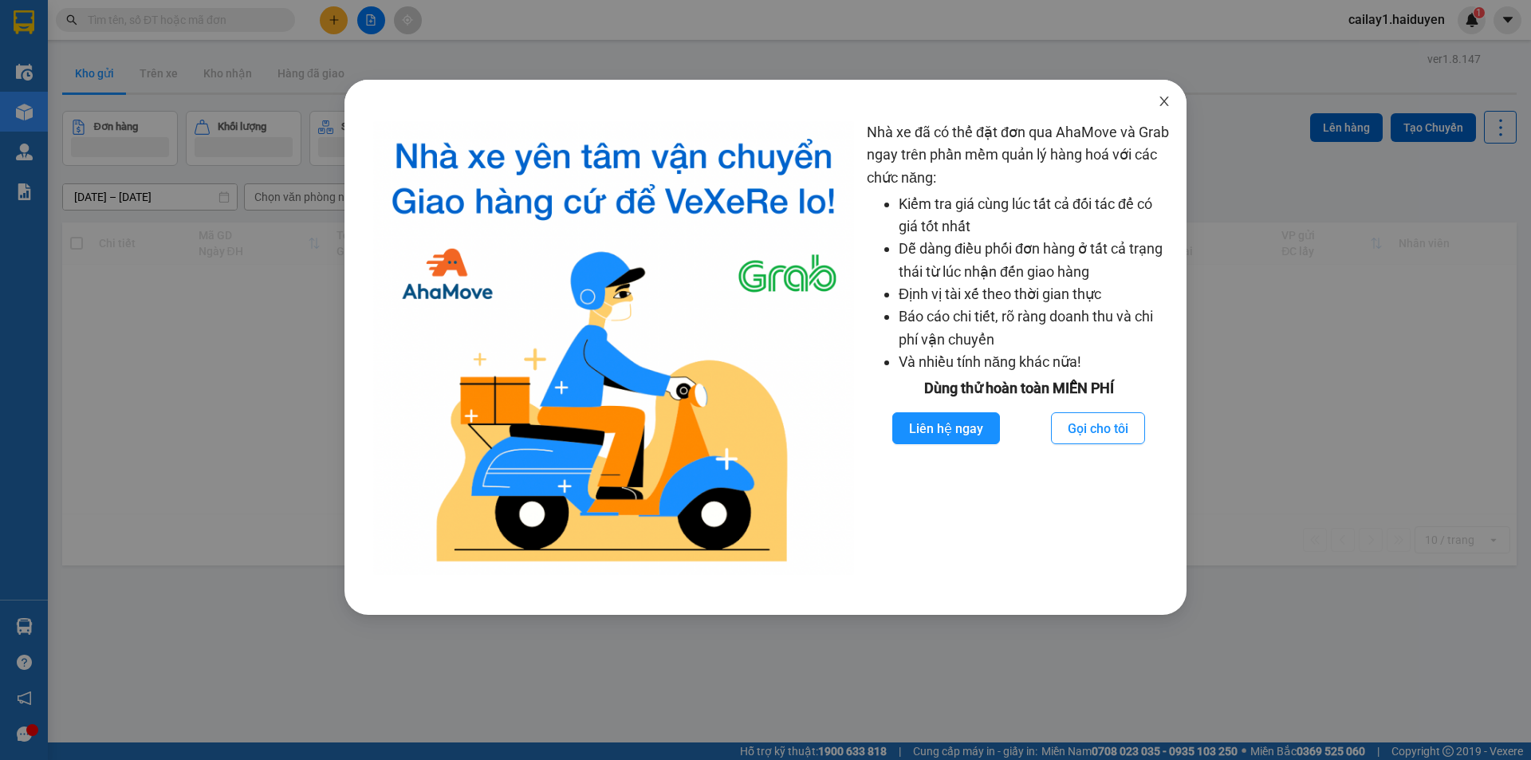
click at [1164, 109] on span "Close" at bounding box center [1164, 102] width 45 height 45
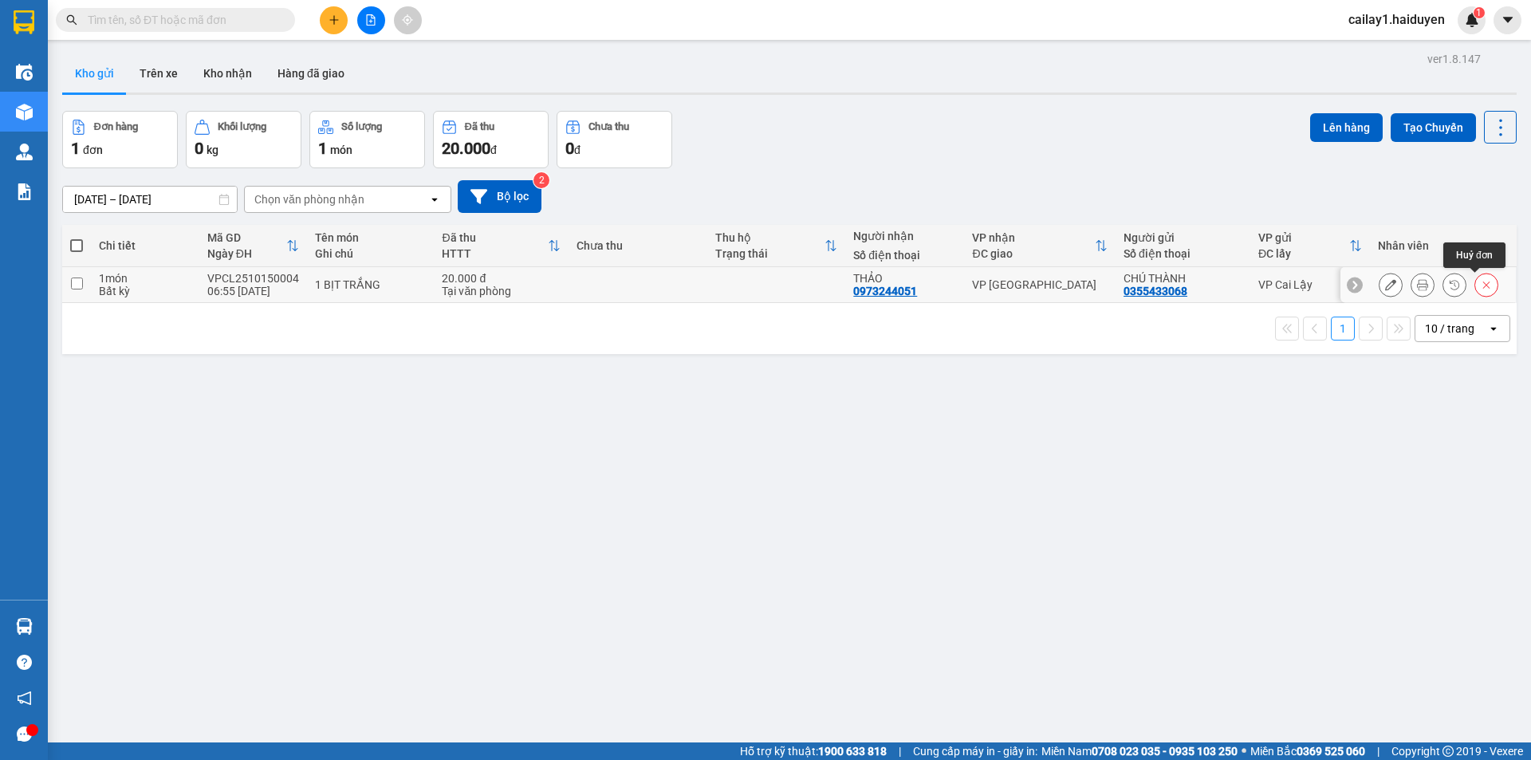
click at [1480, 288] on icon at bounding box center [1485, 284] width 11 height 11
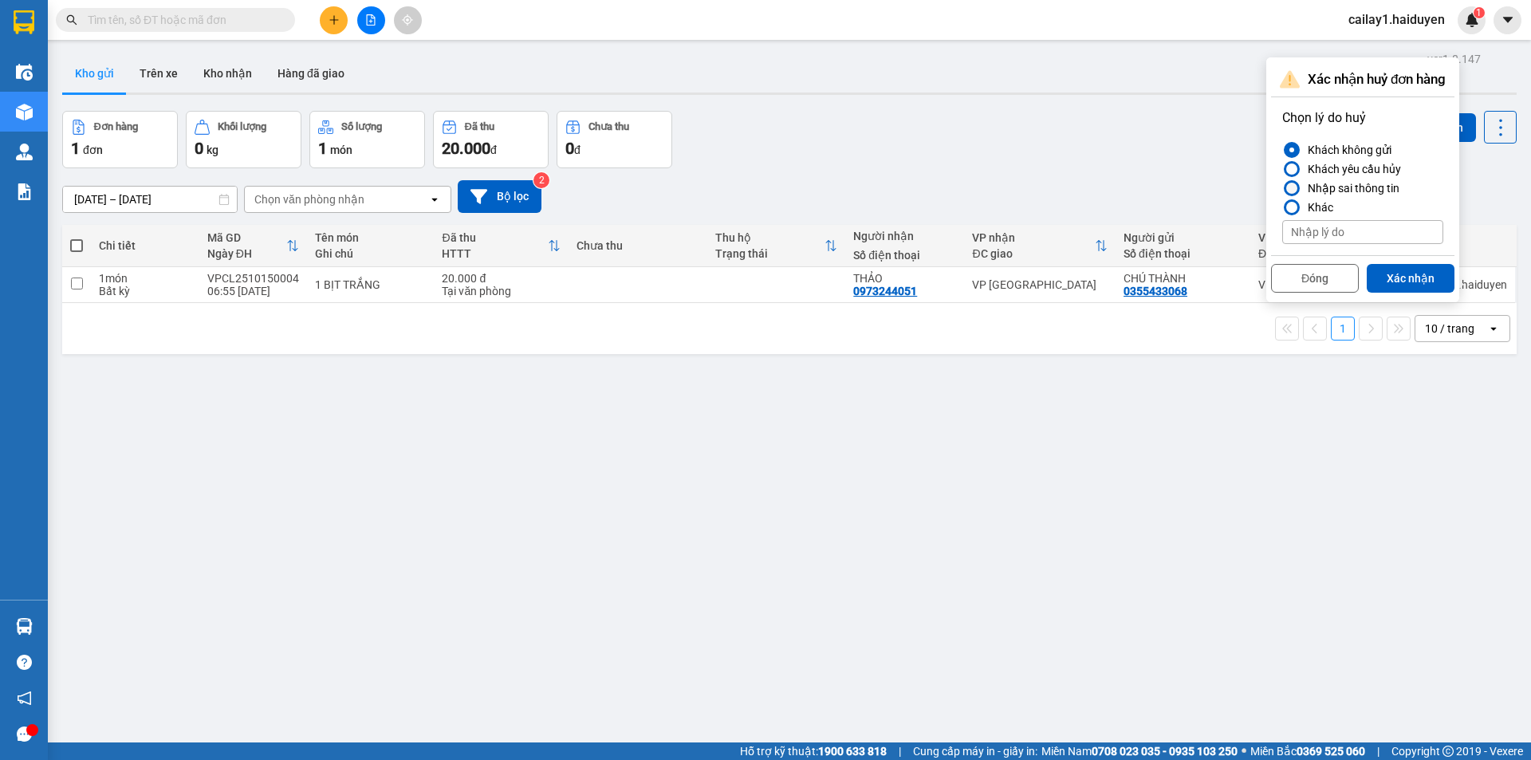
click at [1338, 187] on div "Nhập sai thông tin" at bounding box center [1350, 188] width 98 height 19
click at [1282, 188] on input "Nhập sai thông tin" at bounding box center [1282, 188] width 0 height 0
click at [1398, 281] on button "Xác nhận" at bounding box center [1410, 278] width 88 height 29
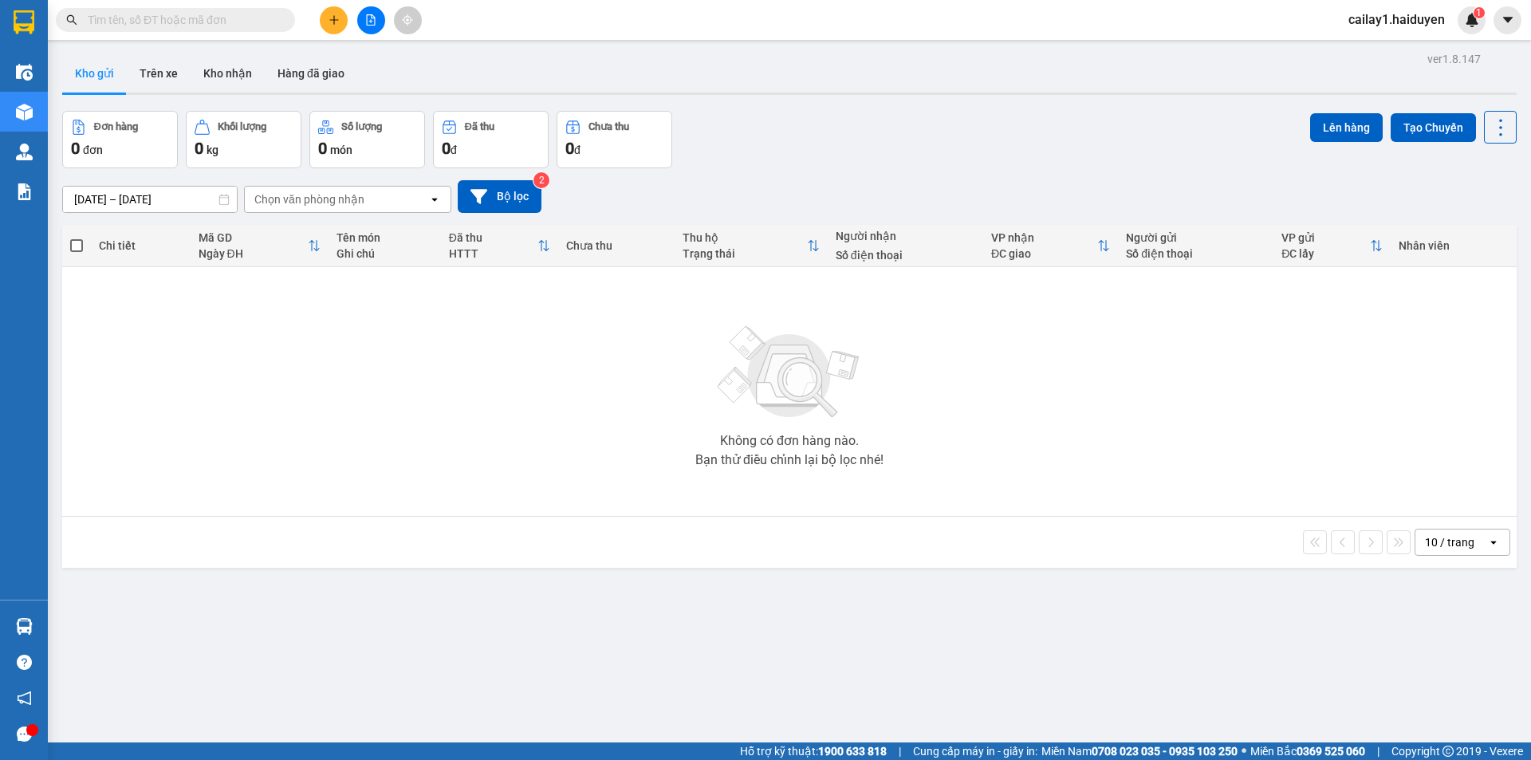
click at [1396, 19] on span "cailay1.haiduyen" at bounding box center [1396, 20] width 122 height 20
click at [1405, 54] on span "Đăng xuất" at bounding box center [1405, 50] width 86 height 18
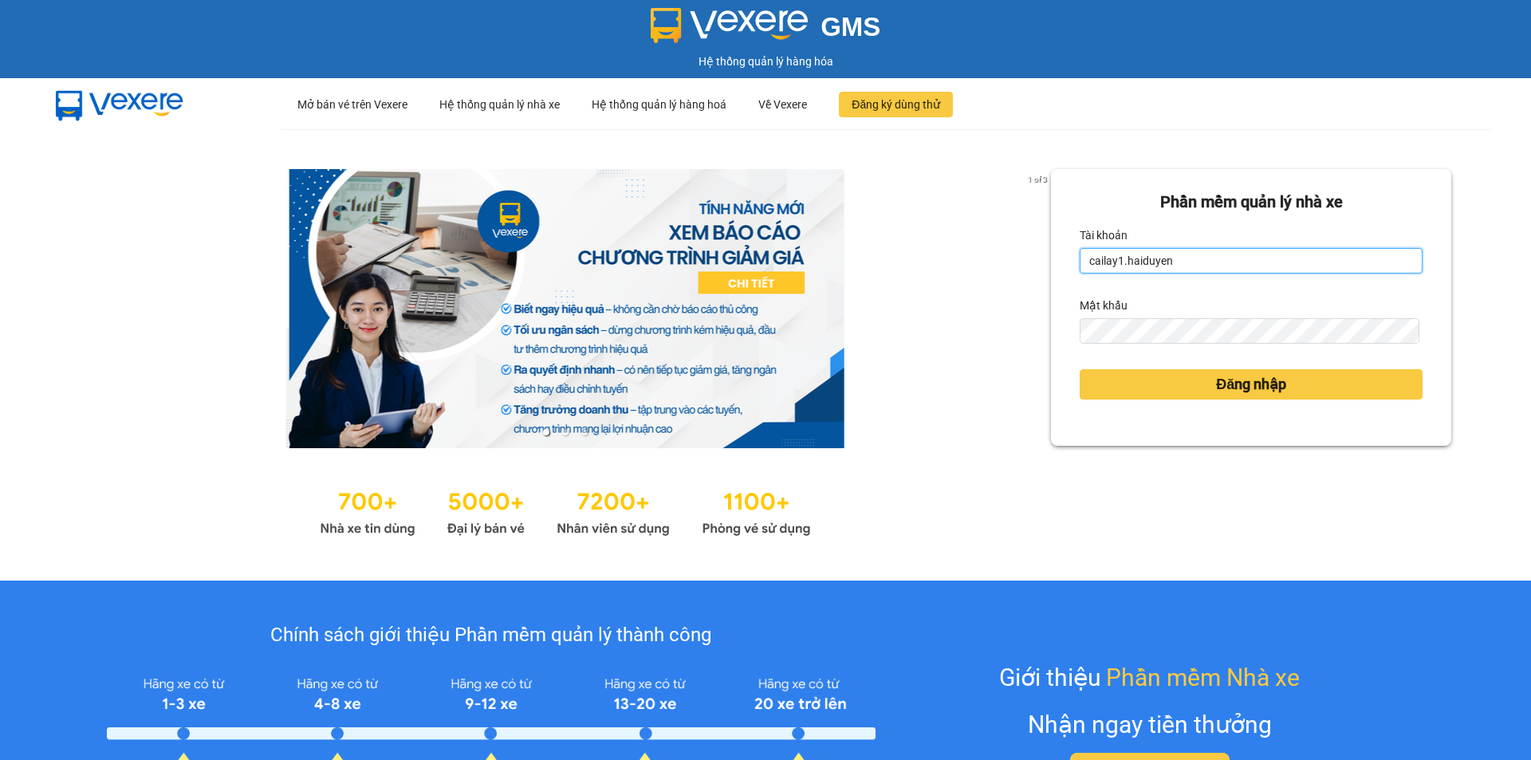
click at [1174, 269] on input "cailay1.haiduyen" at bounding box center [1250, 261] width 343 height 26
type input "nhanviencailay1.haiduyen"
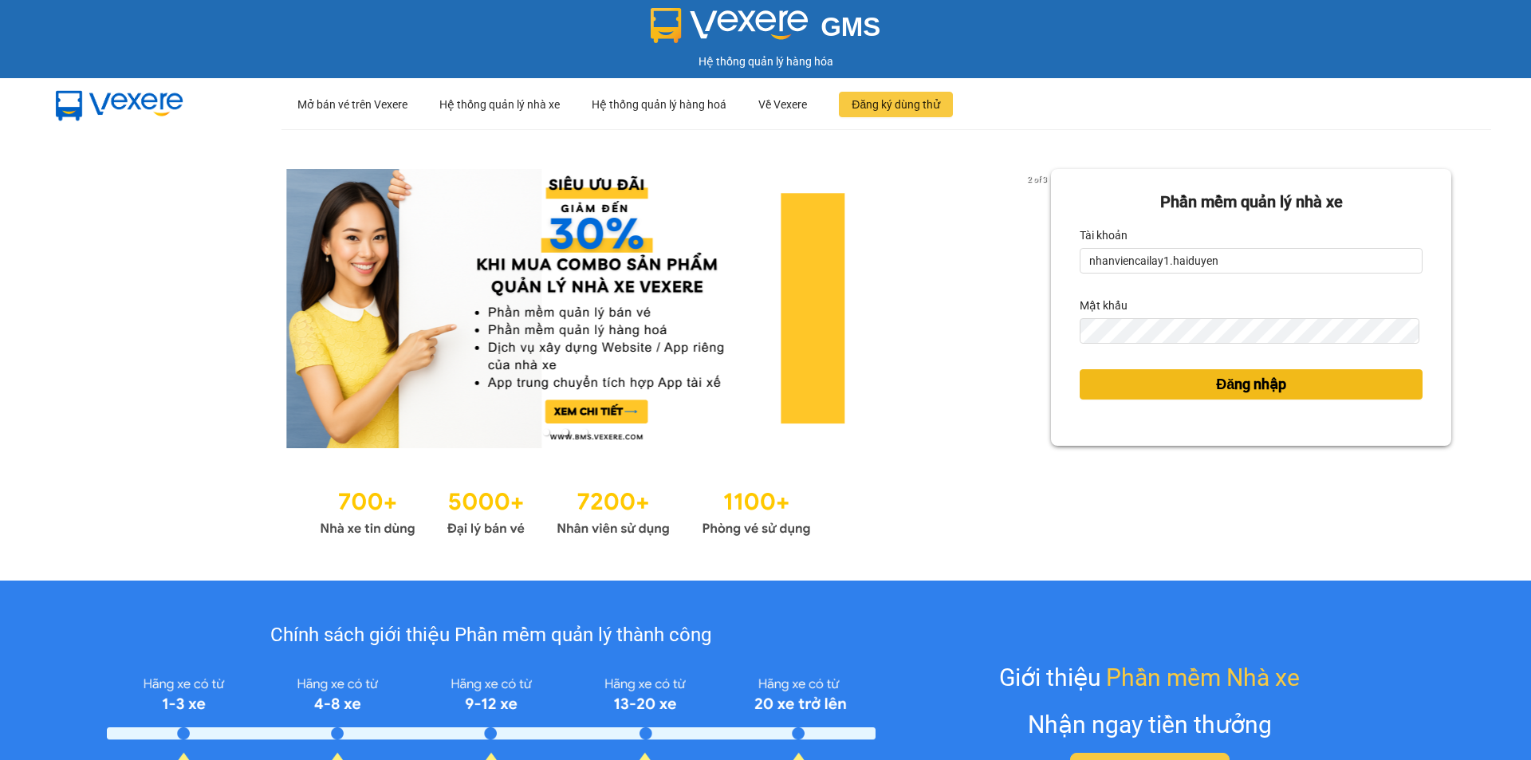
click at [1237, 380] on span "Đăng nhập" at bounding box center [1251, 384] width 70 height 22
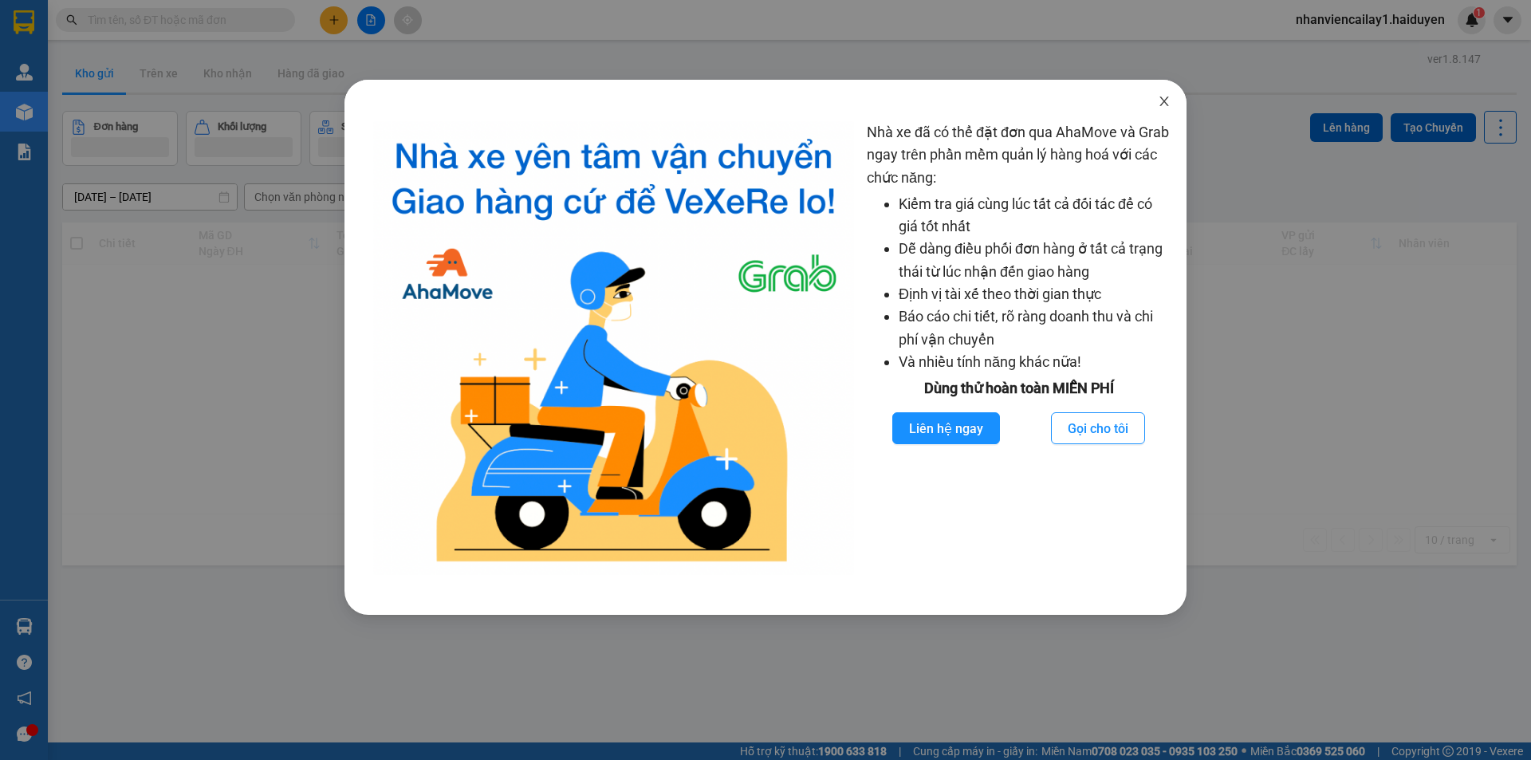
click at [1170, 112] on span "Close" at bounding box center [1164, 102] width 45 height 45
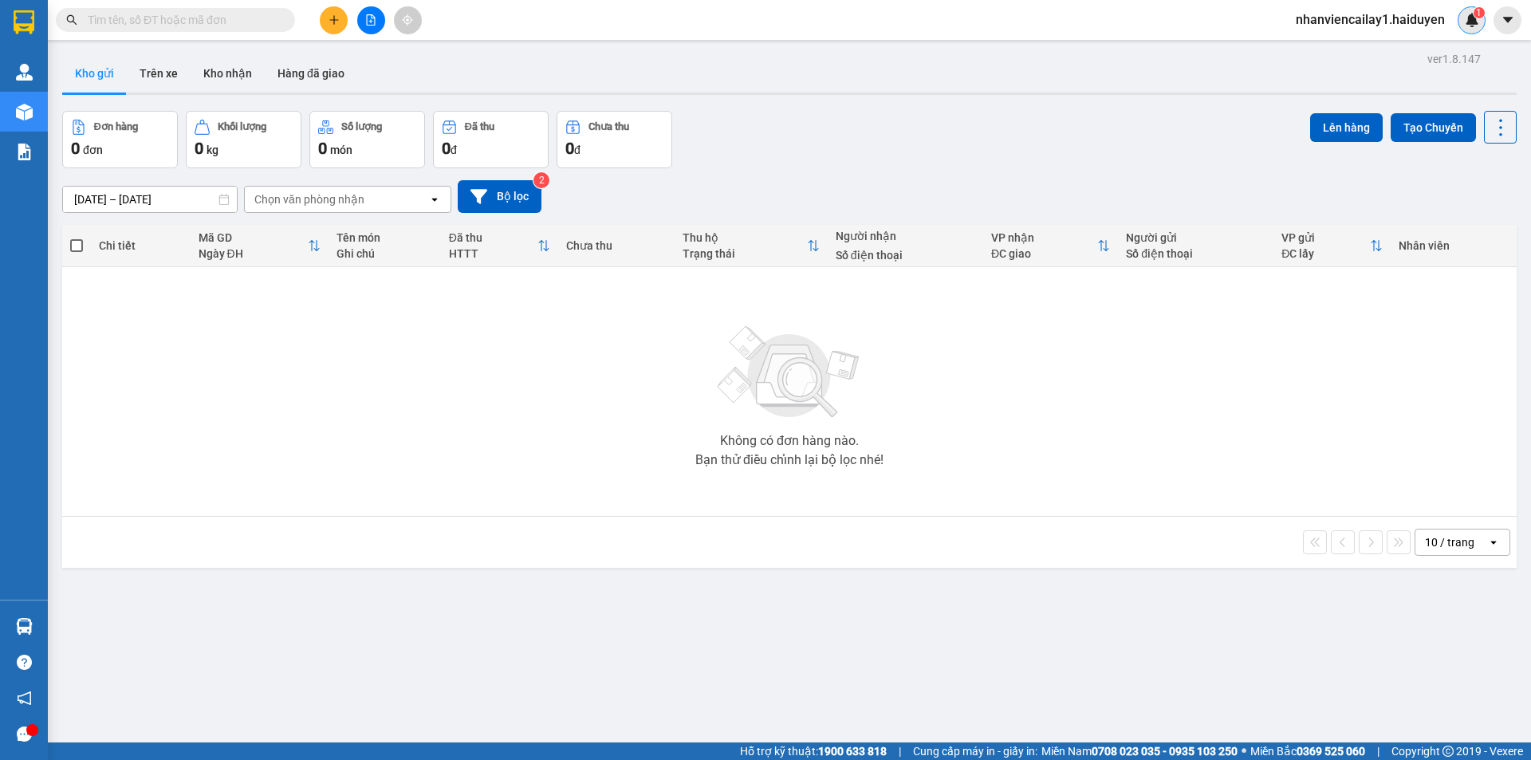
click at [1468, 13] on img at bounding box center [1472, 20] width 14 height 14
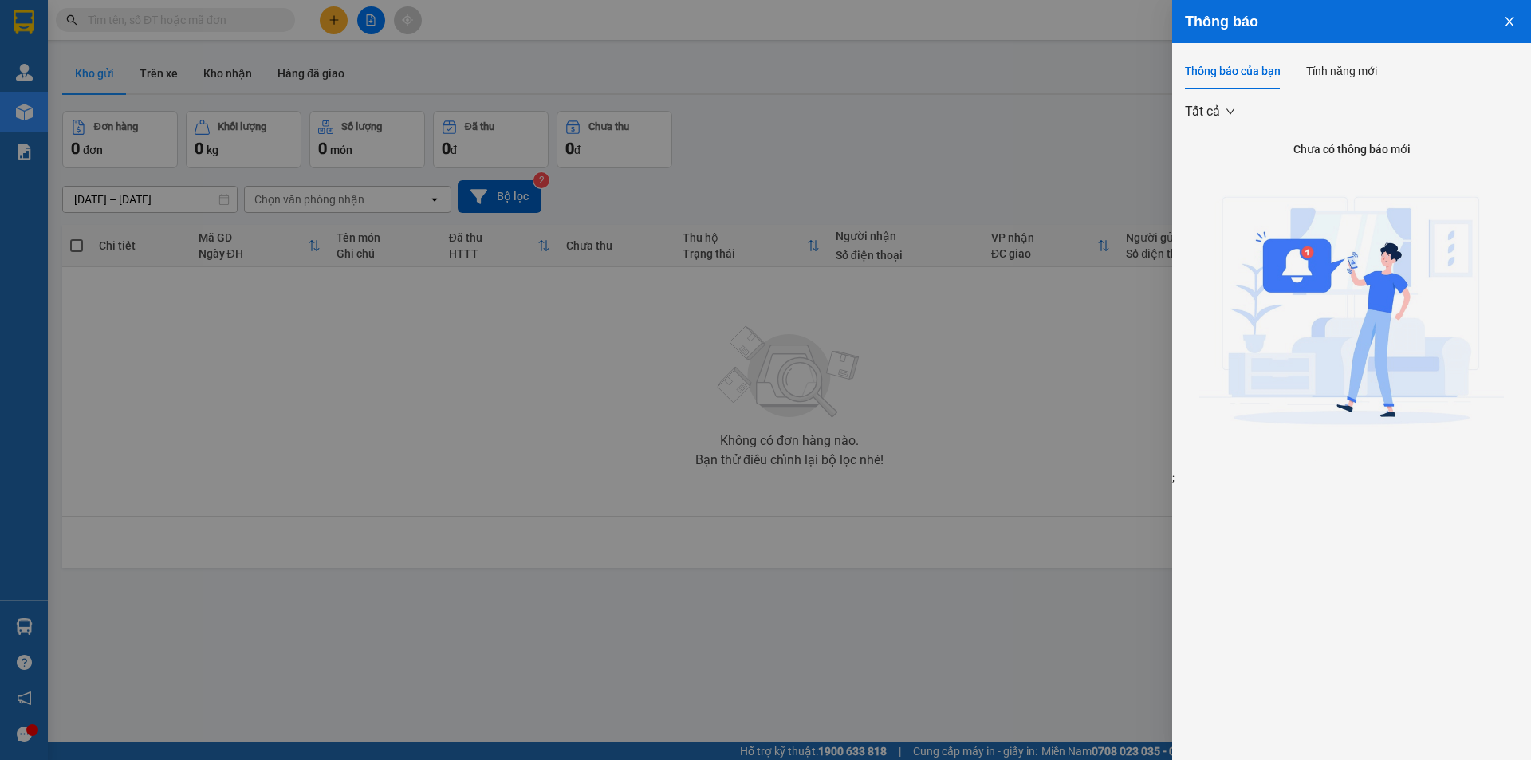
click at [1016, 184] on div at bounding box center [765, 380] width 1531 height 760
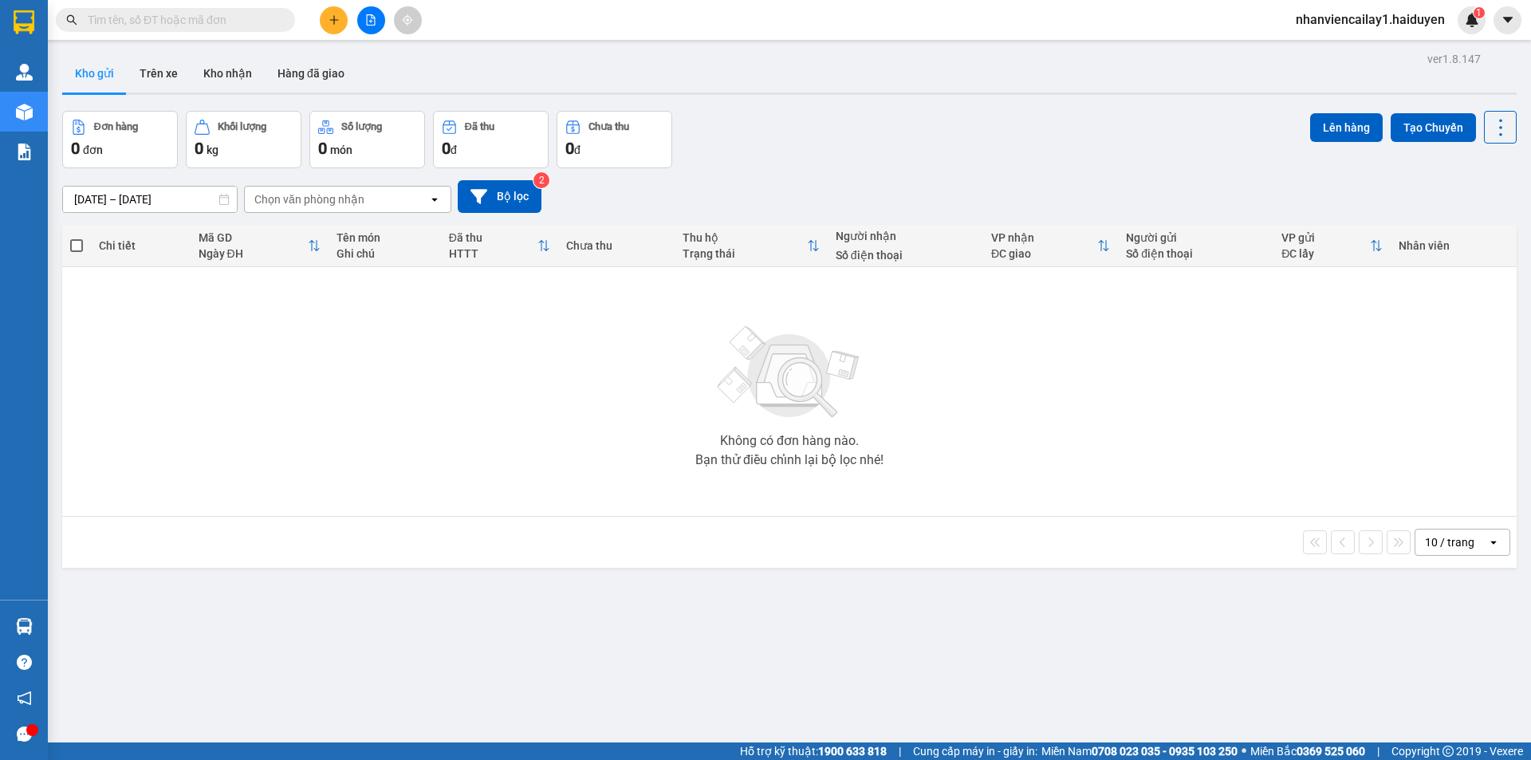
click at [337, 17] on icon "plus" at bounding box center [333, 19] width 11 height 11
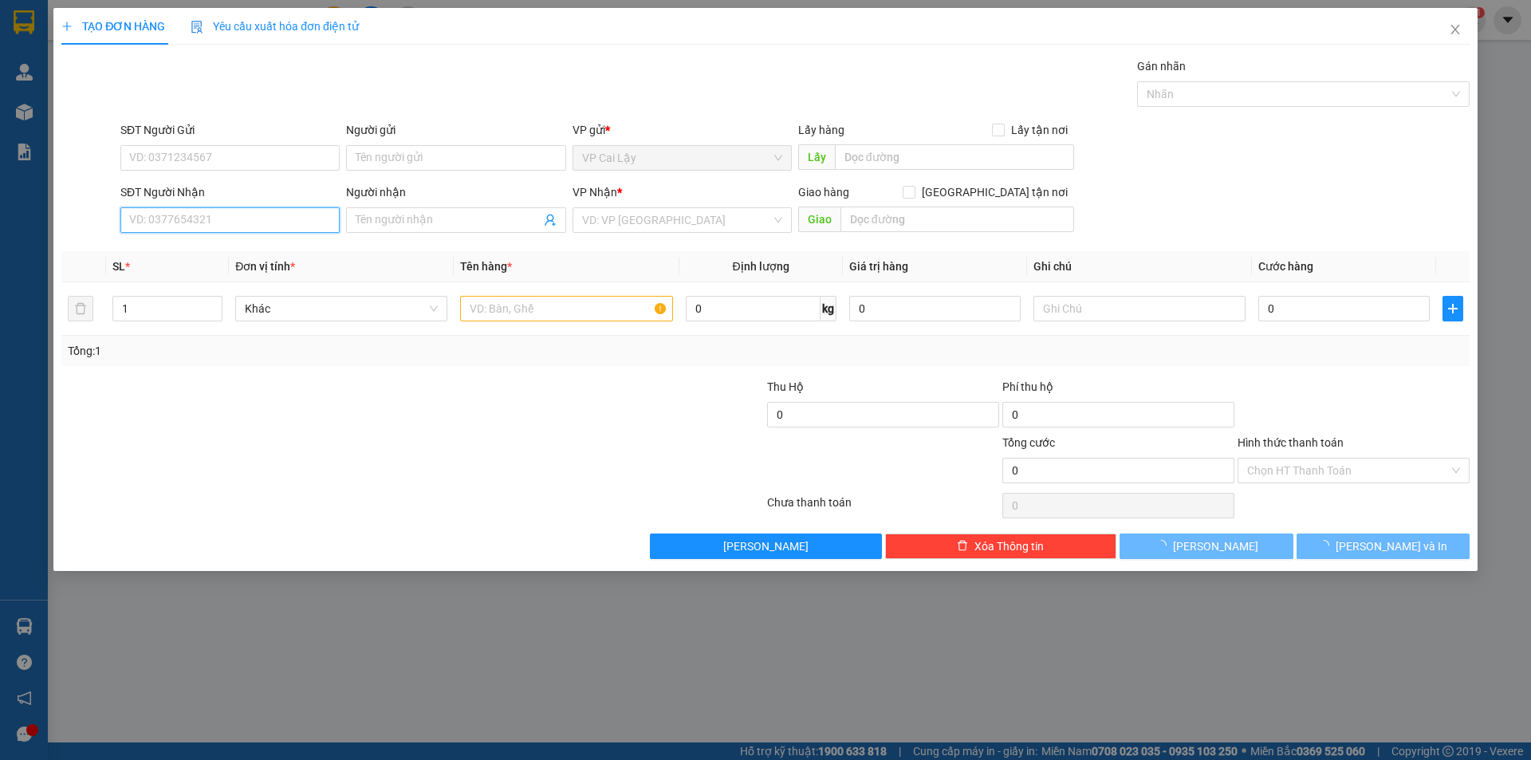
click at [280, 217] on input "SĐT Người Nhận" at bounding box center [229, 220] width 219 height 26
click at [265, 231] on input "44468" at bounding box center [229, 220] width 219 height 26
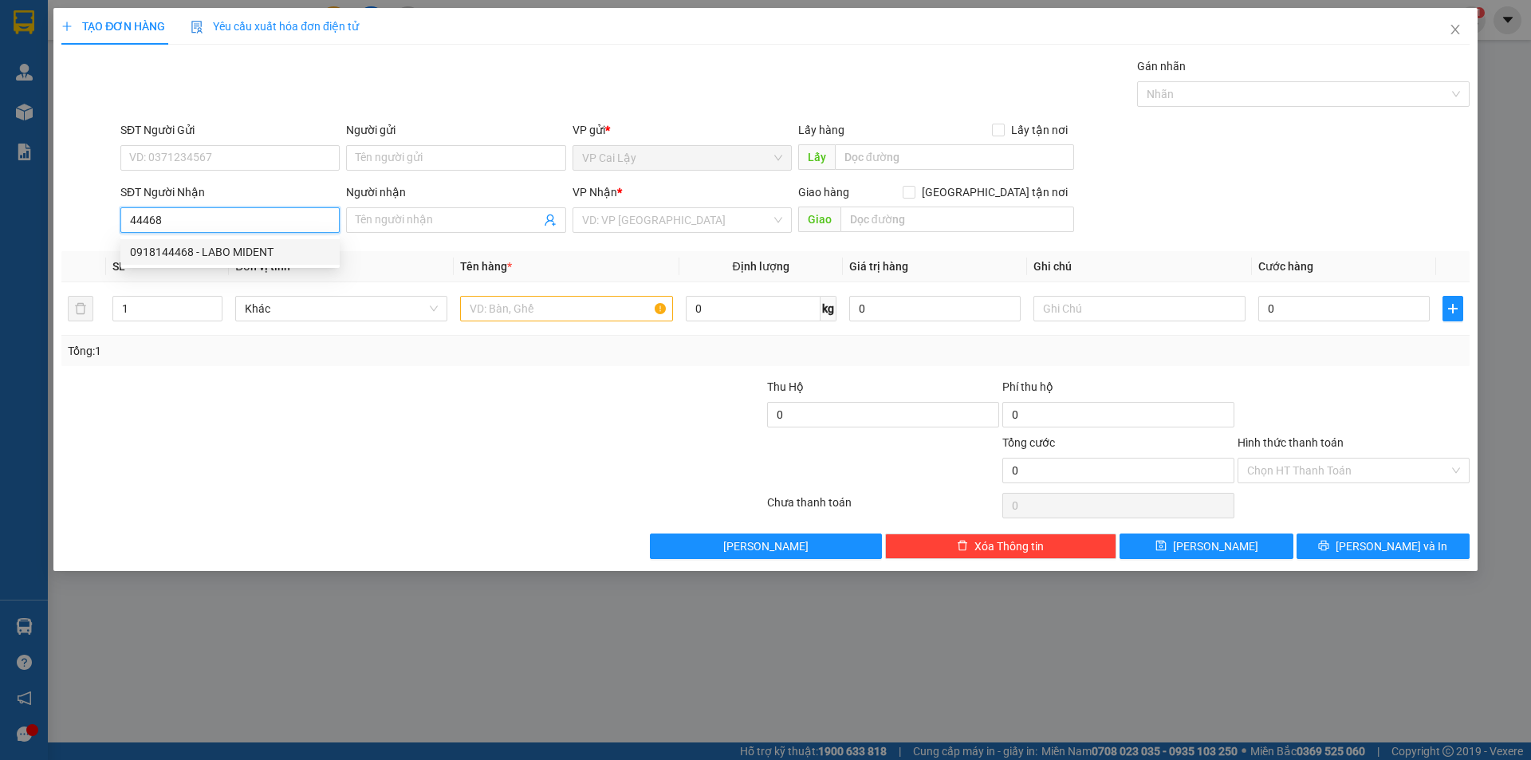
click at [258, 250] on div "0918144468 - LABO MIDENT" at bounding box center [230, 252] width 200 height 18
type input "0918144468"
type input "LABO MIDENT"
type input "20.000"
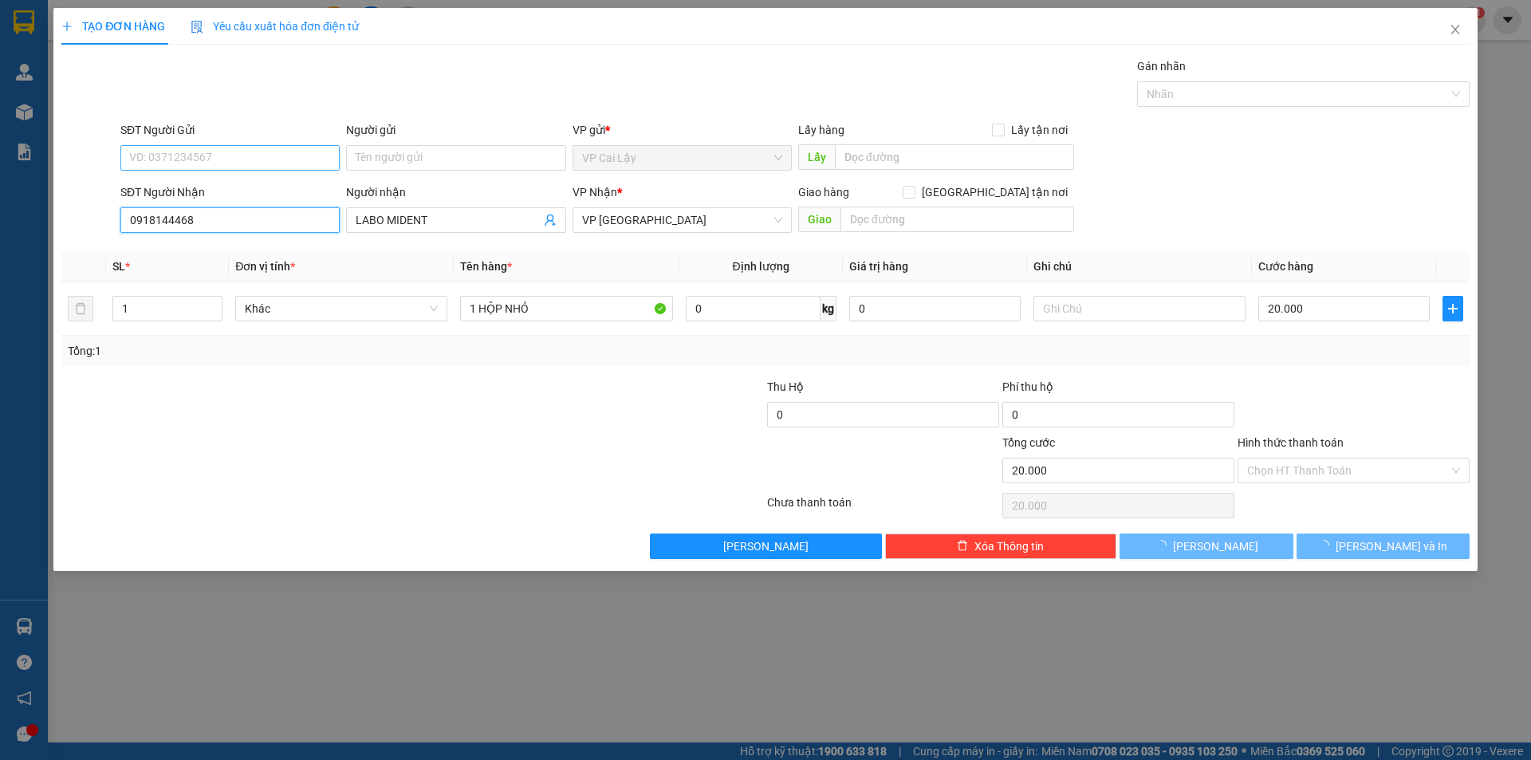
type input "0918144468"
click at [256, 160] on input "SĐT Người Gửi" at bounding box center [229, 158] width 219 height 26
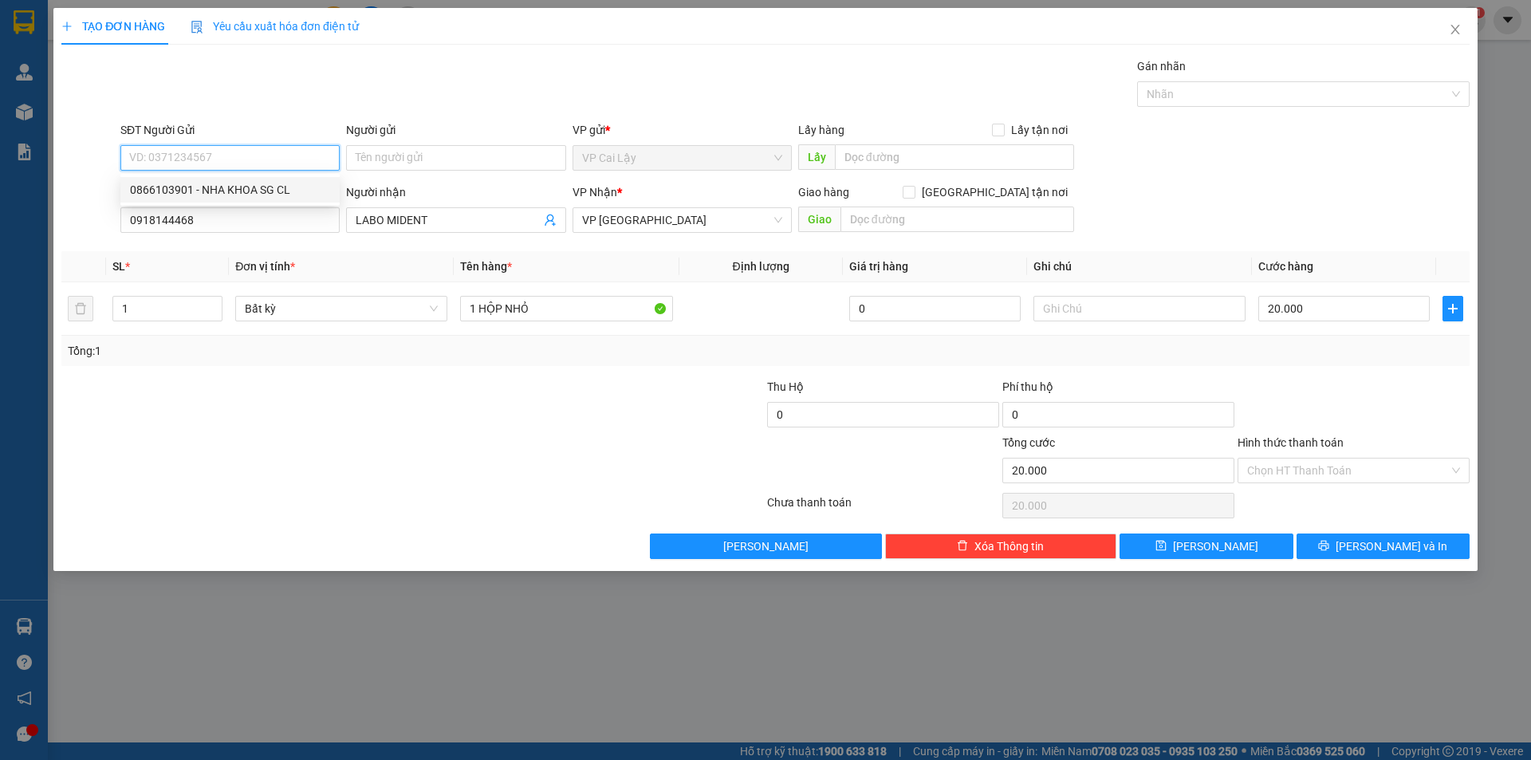
click at [248, 194] on div "0866103901 - NHA KHOA SG CL" at bounding box center [230, 190] width 200 height 18
type input "0866103901"
type input "NHA KHOA SG CL"
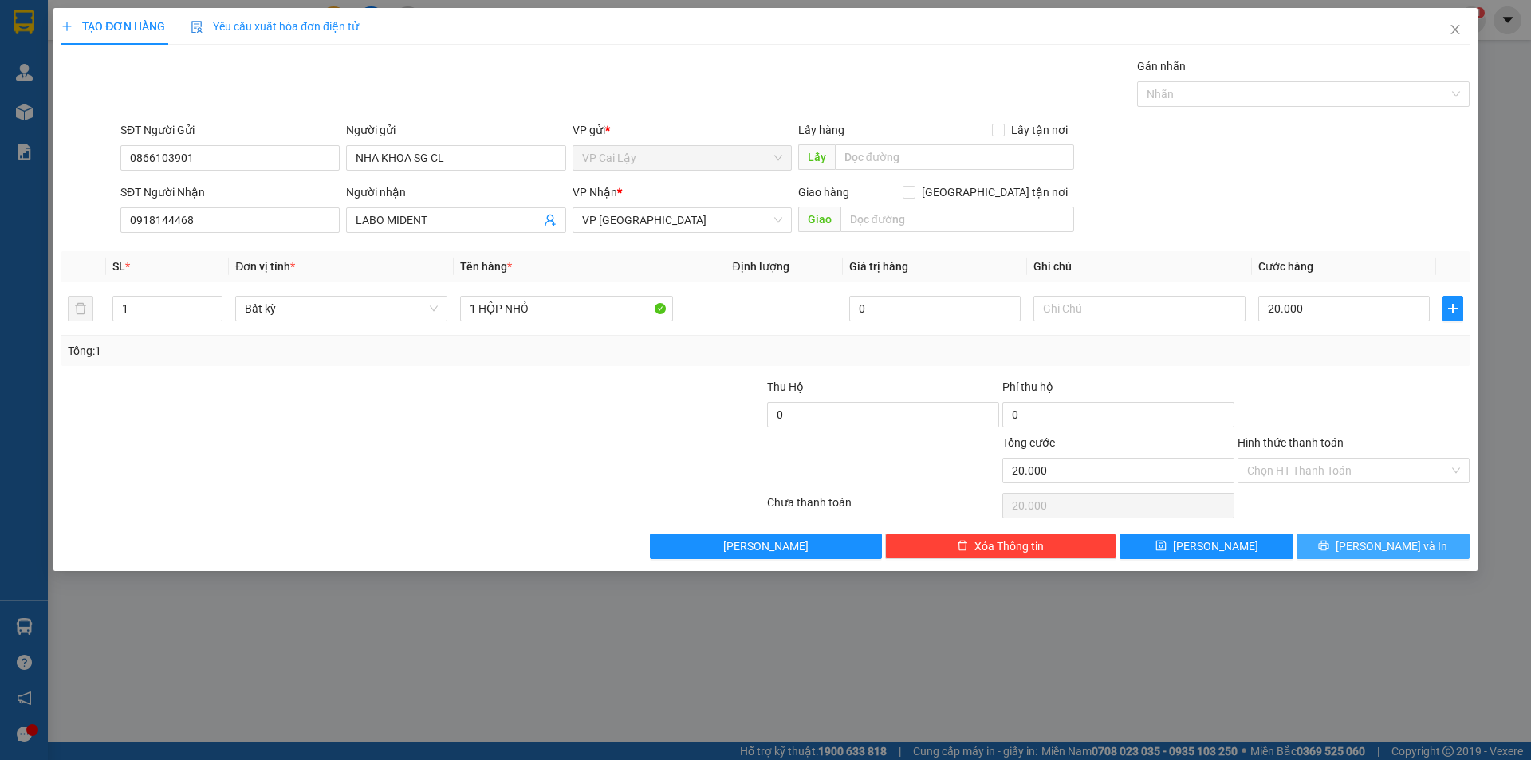
click at [1366, 548] on button "[PERSON_NAME] và In" at bounding box center [1382, 546] width 173 height 26
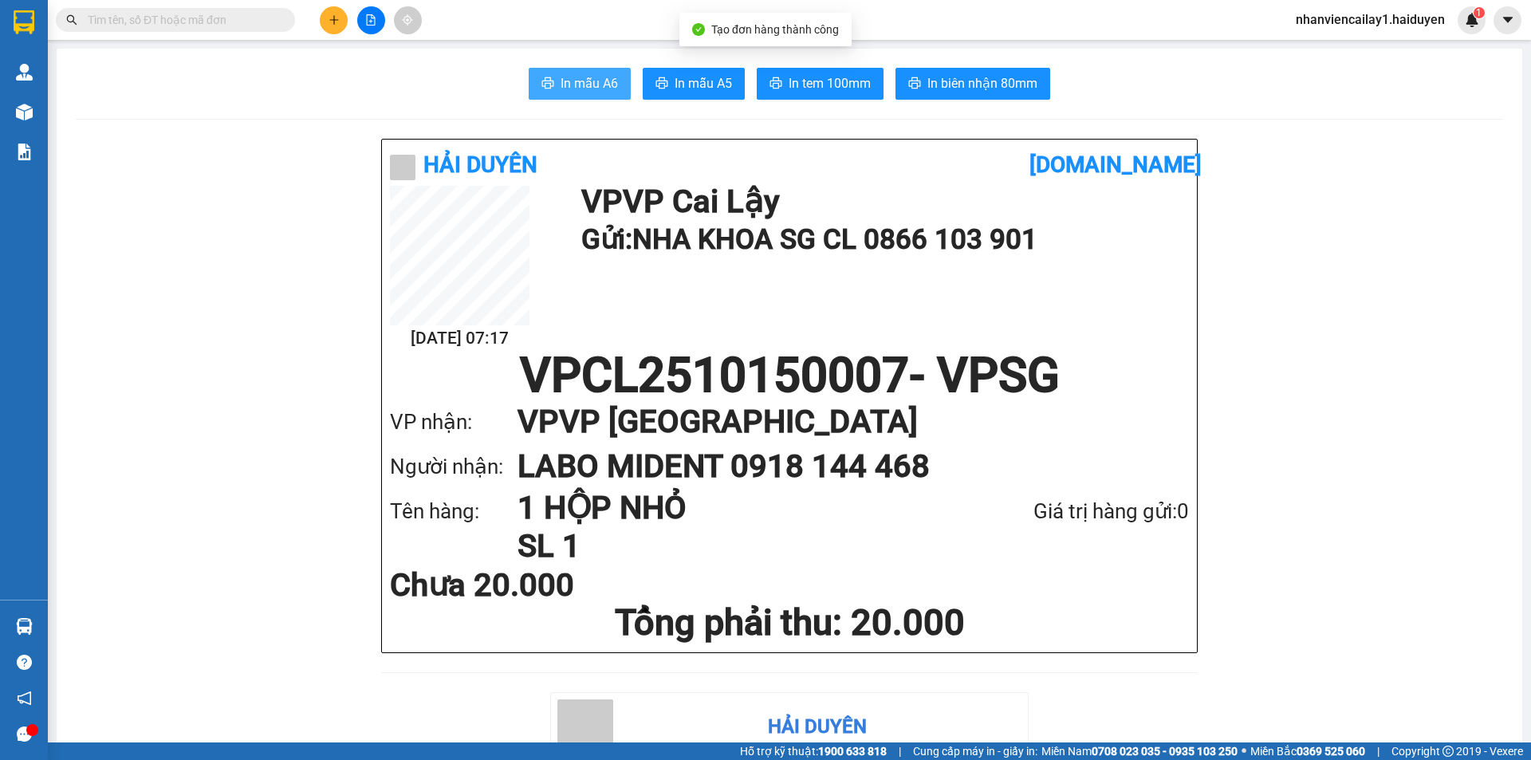
click at [614, 75] on button "In mẫu A6" at bounding box center [580, 84] width 102 height 32
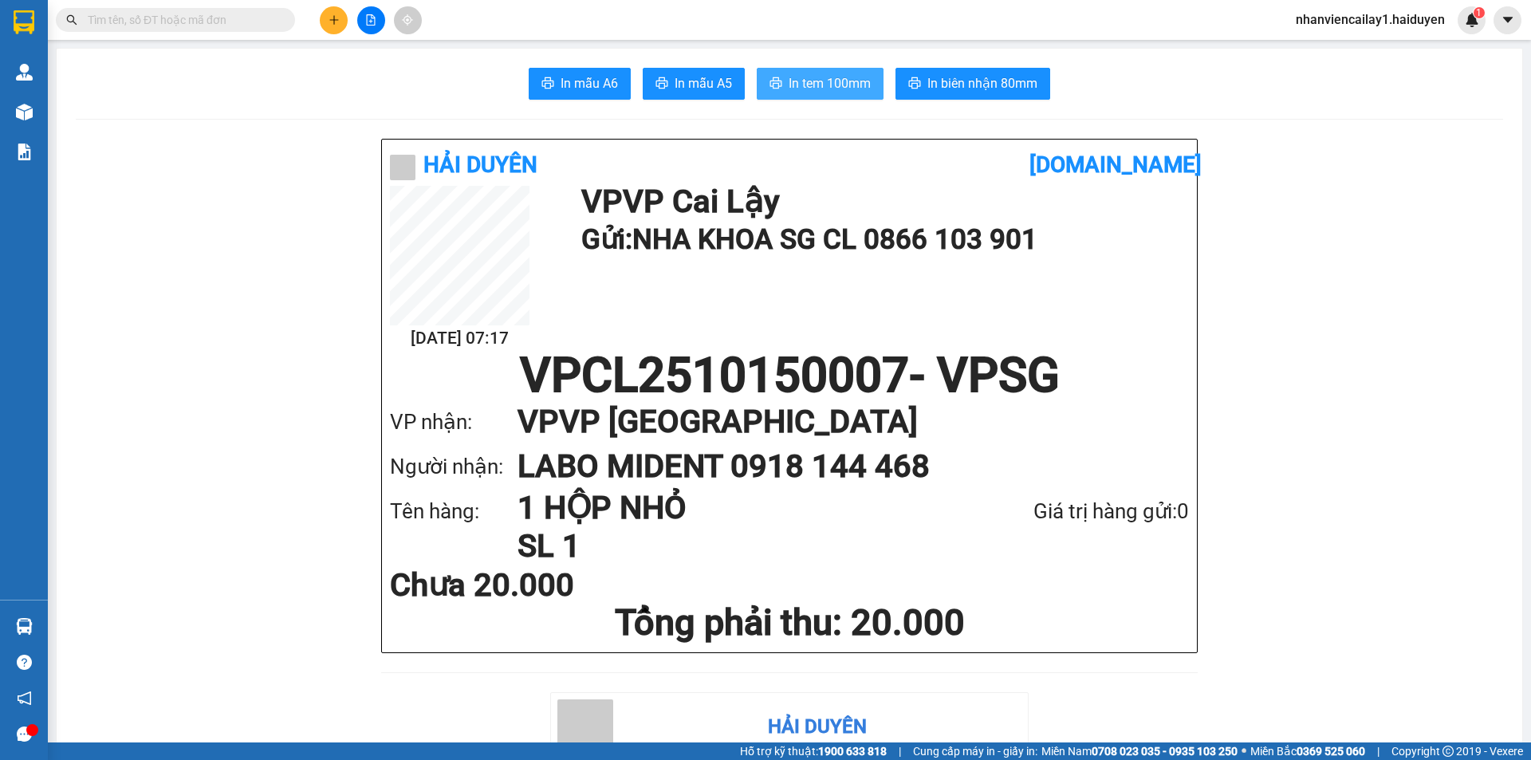
click at [814, 77] on span "In tem 100mm" at bounding box center [829, 83] width 82 height 20
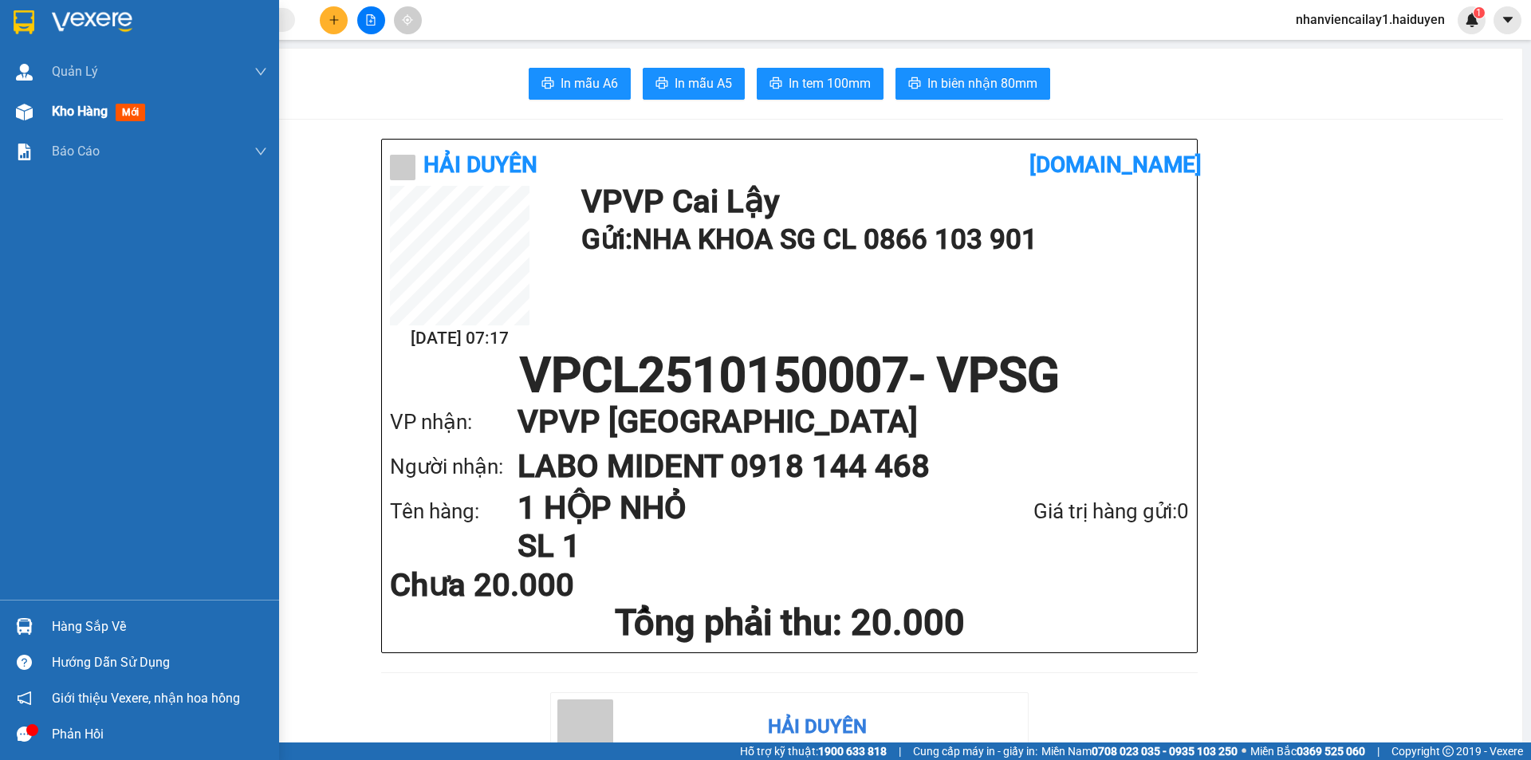
click at [88, 110] on span "Kho hàng" at bounding box center [80, 111] width 56 height 15
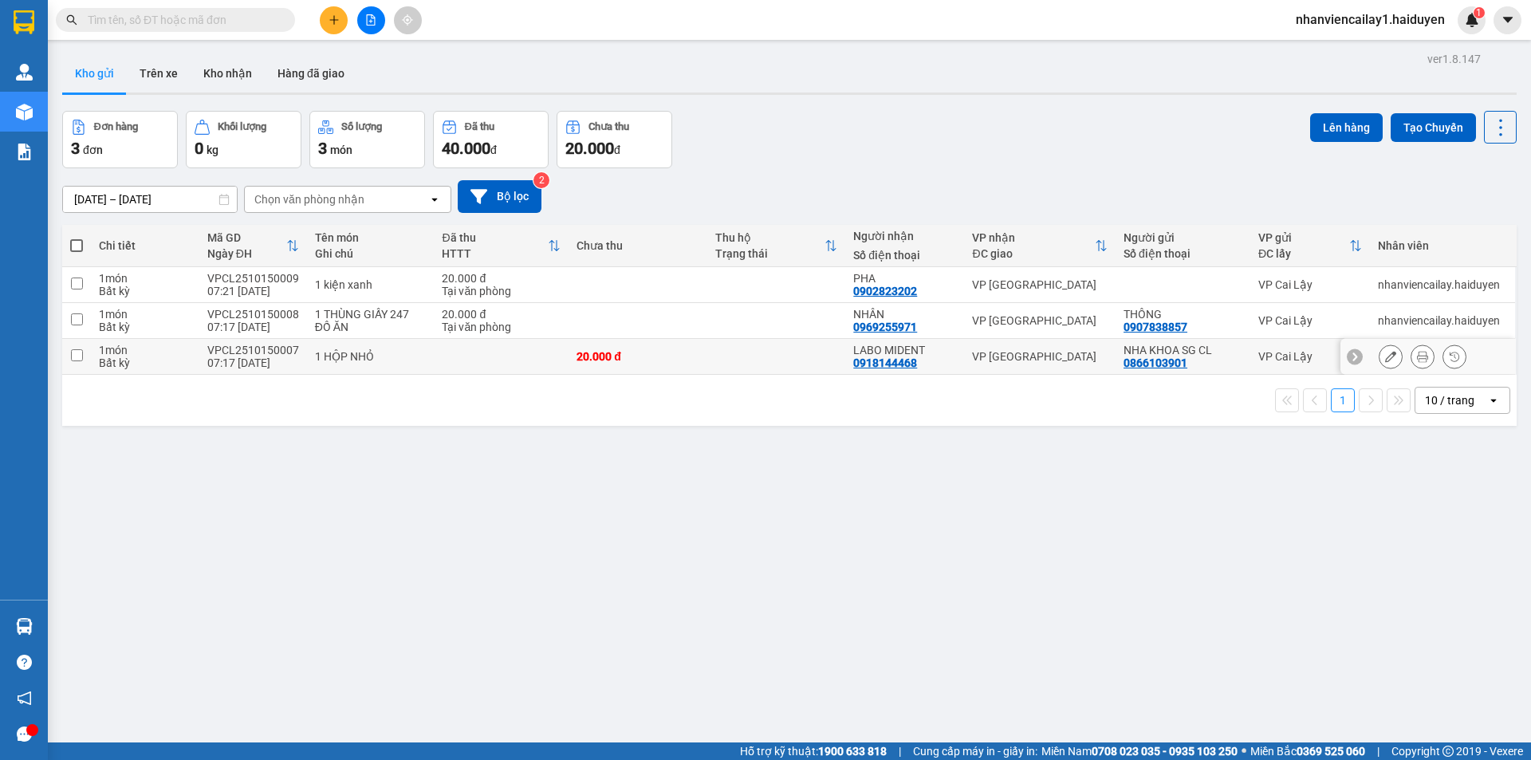
click at [972, 353] on div "VP [GEOGRAPHIC_DATA]" at bounding box center [1040, 356] width 136 height 13
checkbox input "true"
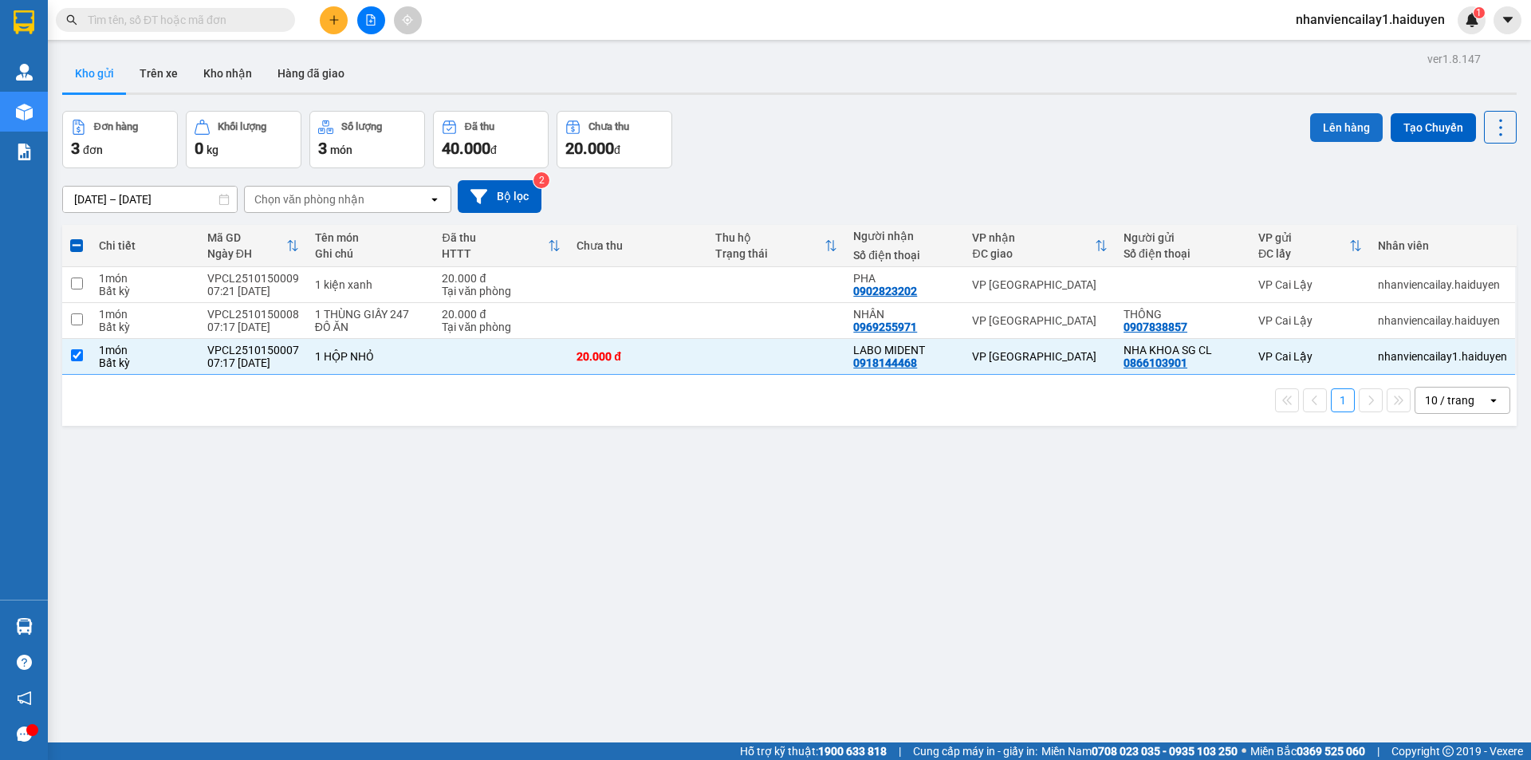
click at [1344, 122] on button "Lên hàng" at bounding box center [1346, 127] width 73 height 29
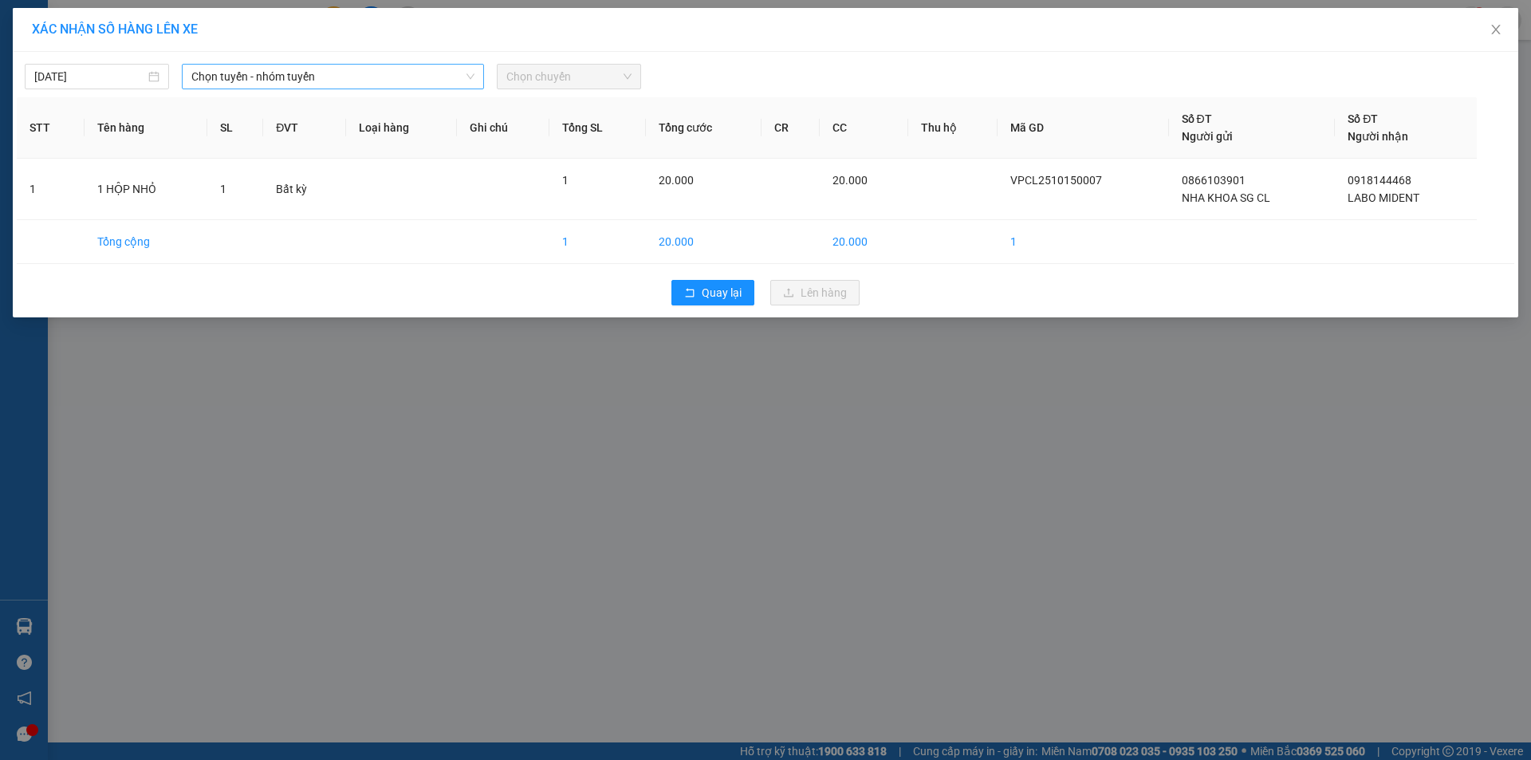
click at [336, 77] on span "Chọn tuyến - nhóm tuyến" at bounding box center [332, 77] width 283 height 24
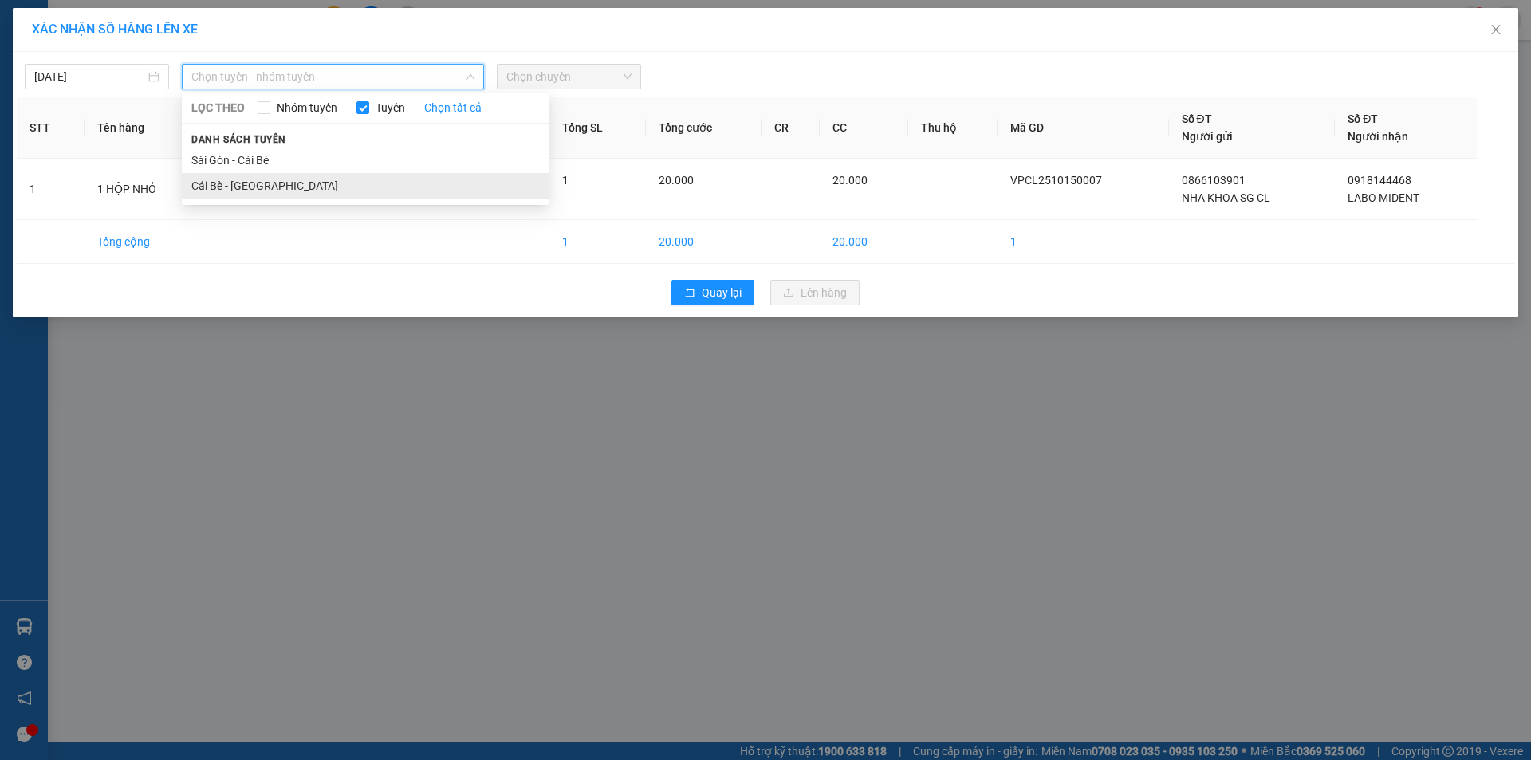
click at [334, 181] on li "Cái Bè - [GEOGRAPHIC_DATA]" at bounding box center [365, 186] width 367 height 26
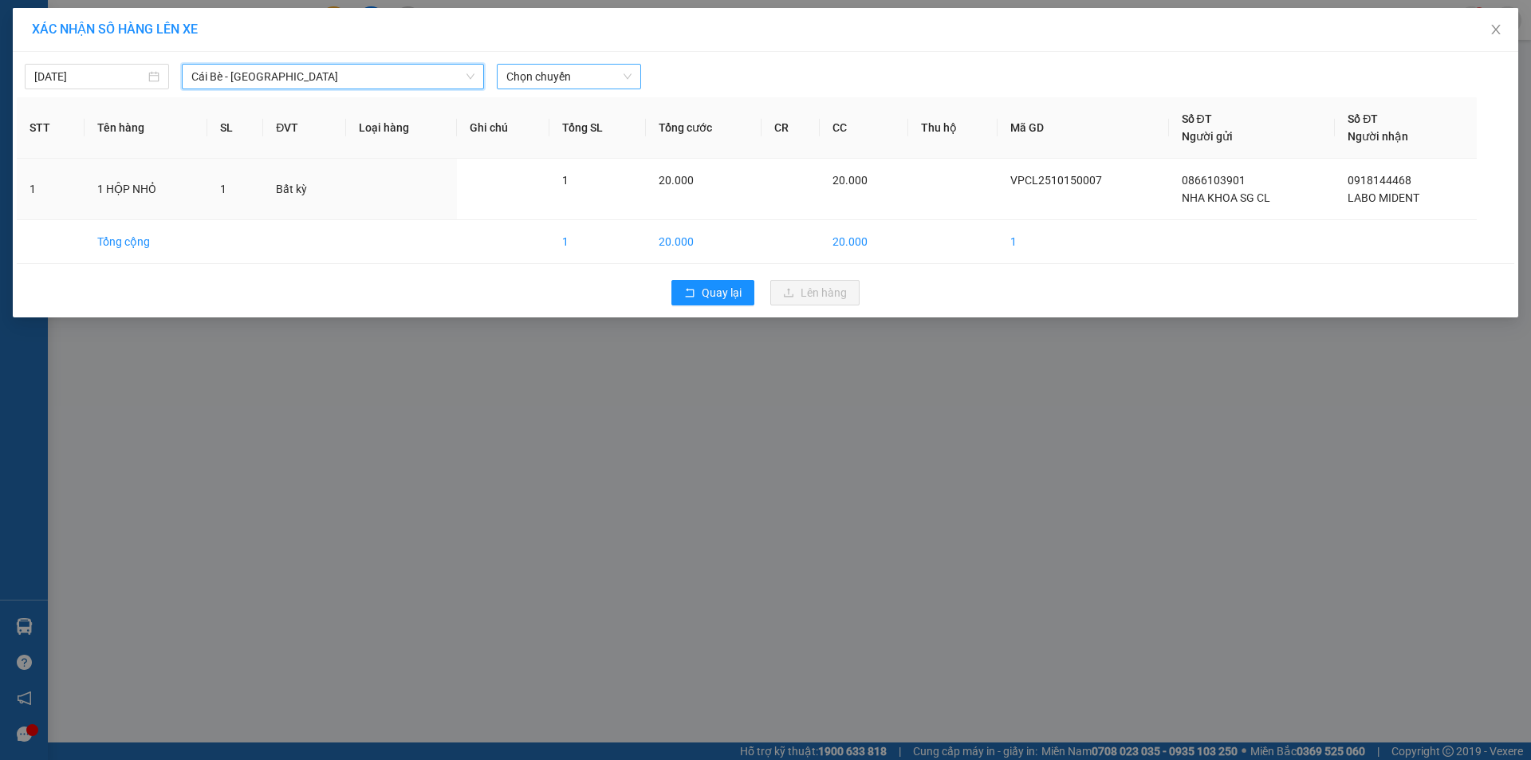
click at [541, 80] on span "Chọn chuyến" at bounding box center [568, 77] width 125 height 24
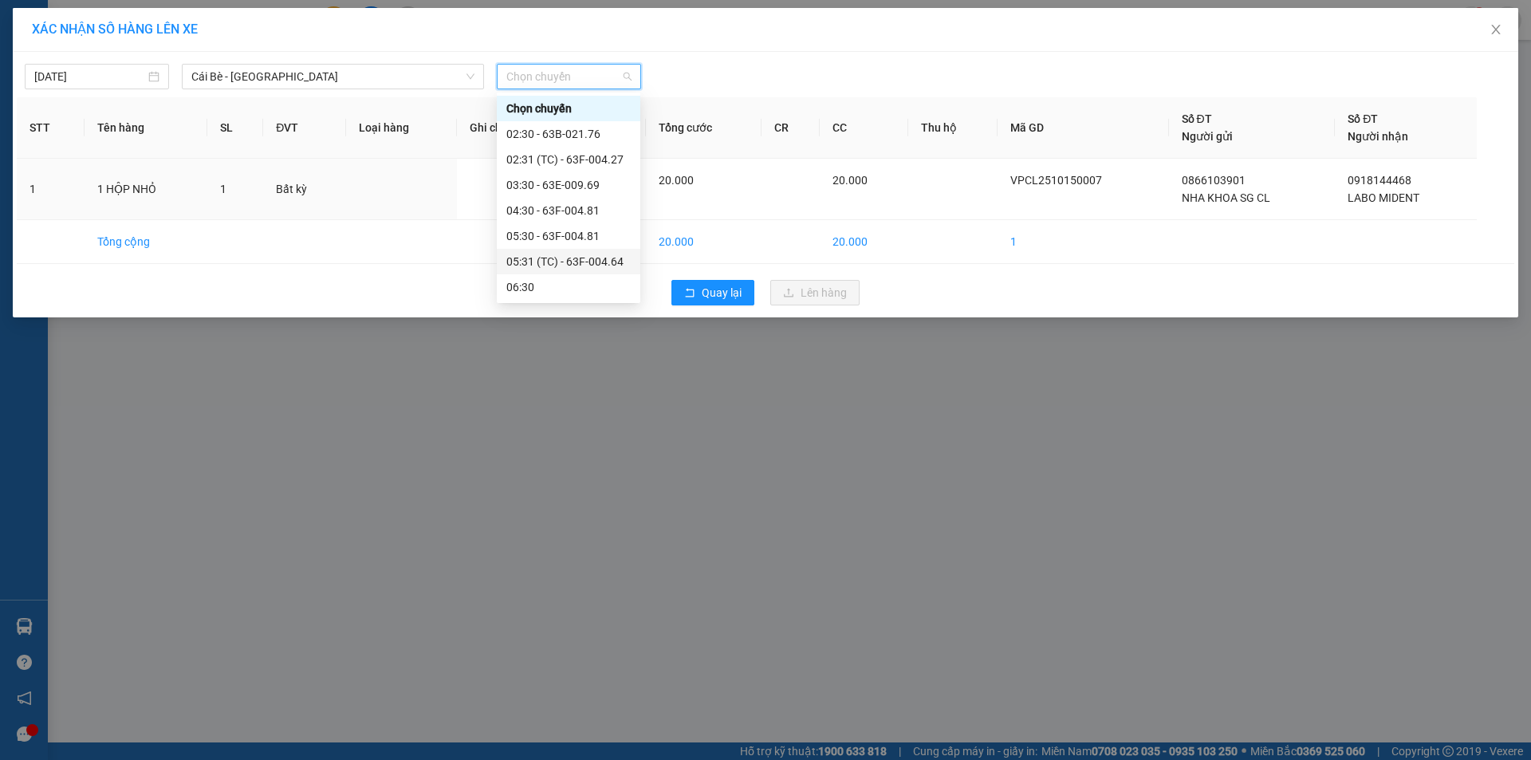
scroll to position [80, 0]
click at [582, 234] on div "06:31 (TC) - 63B-021.50" at bounding box center [568, 233] width 124 height 18
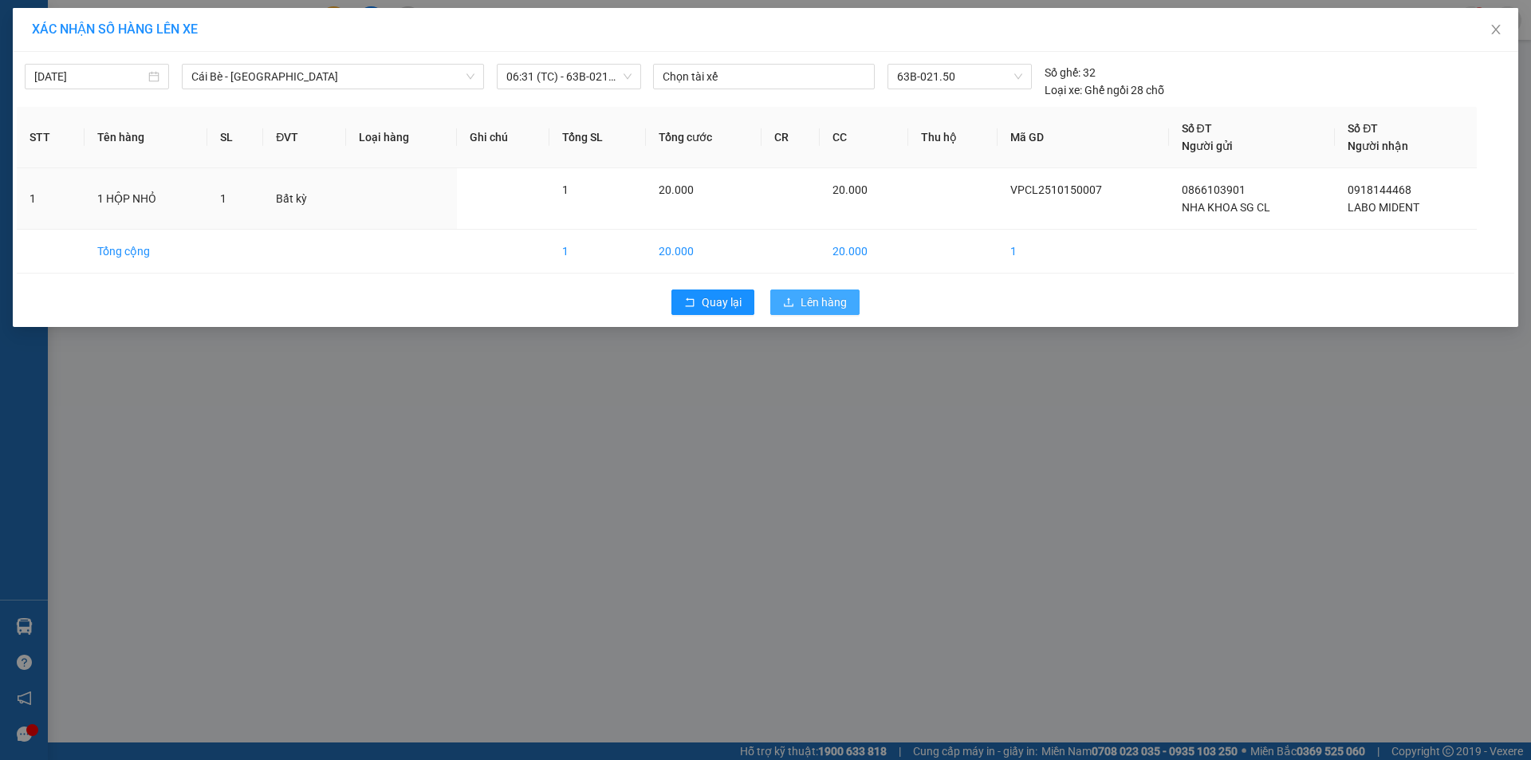
click at [814, 297] on span "Lên hàng" at bounding box center [823, 302] width 46 height 18
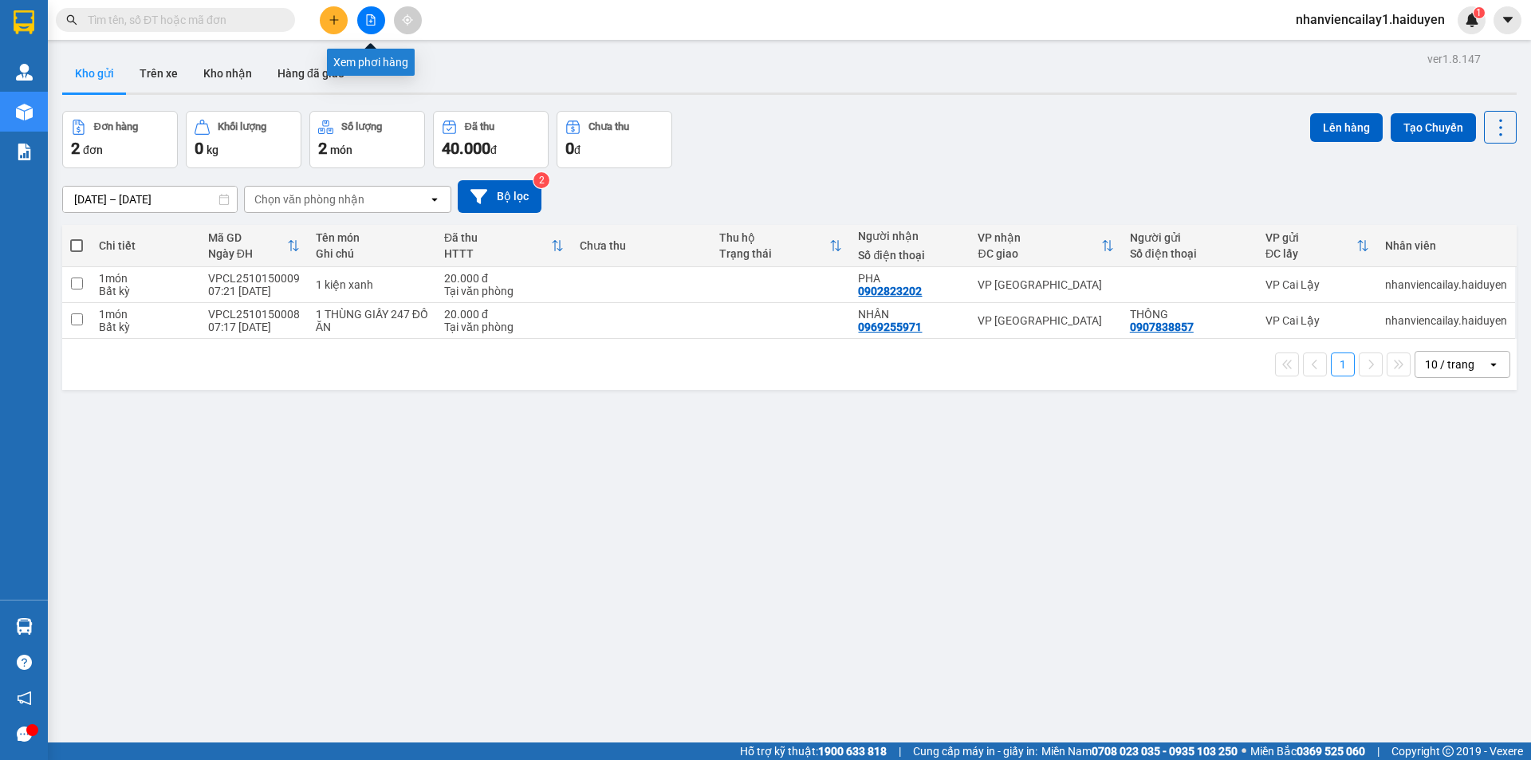
click at [374, 22] on icon "file-add" at bounding box center [370, 19] width 11 height 11
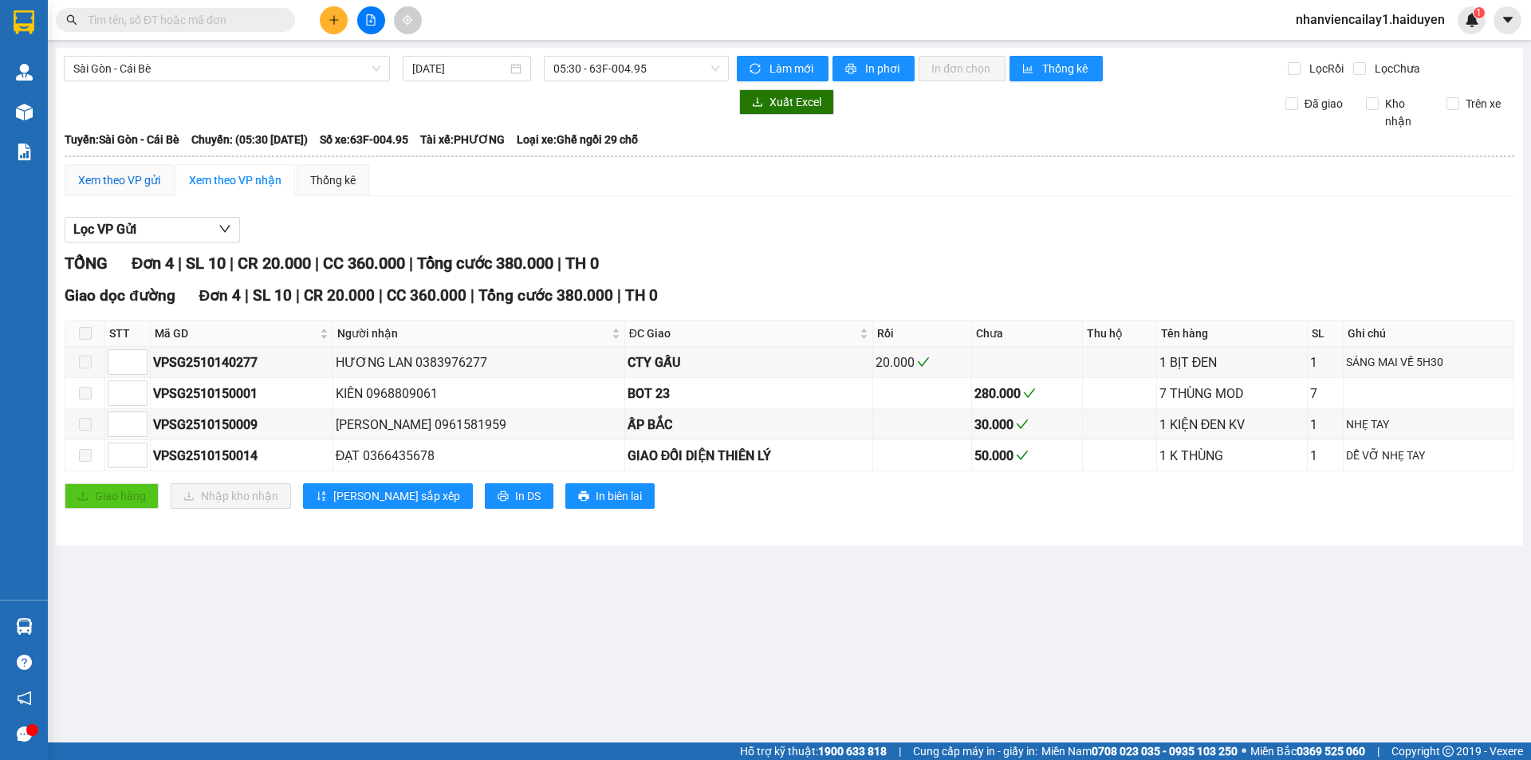
click at [120, 174] on div "Xem theo VP gửi" at bounding box center [119, 180] width 82 height 18
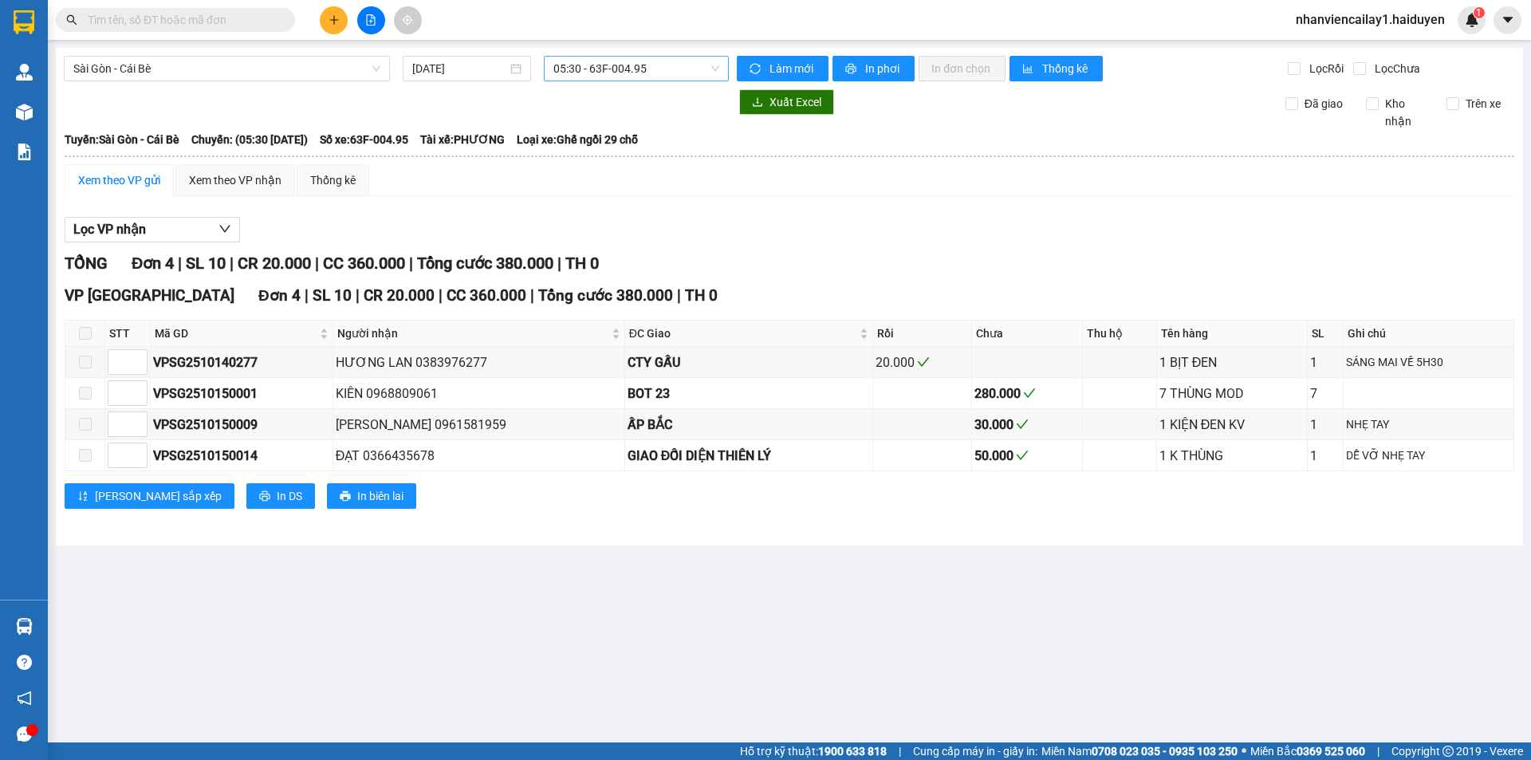
click at [557, 68] on span "05:30 - 63F-004.95" at bounding box center [636, 69] width 166 height 24
drag, startPoint x: 332, startPoint y: 44, endPoint x: 317, endPoint y: 64, distance: 24.6
click at [328, 45] on main "Sài Gòn - Cái Bè 15/10/2025 05:30 - 63F-004.95 Làm mới In phơi In đơn chọn Thốn…" at bounding box center [765, 371] width 1531 height 742
click at [317, 64] on span "Sài Gòn - Cái Bè" at bounding box center [226, 69] width 307 height 24
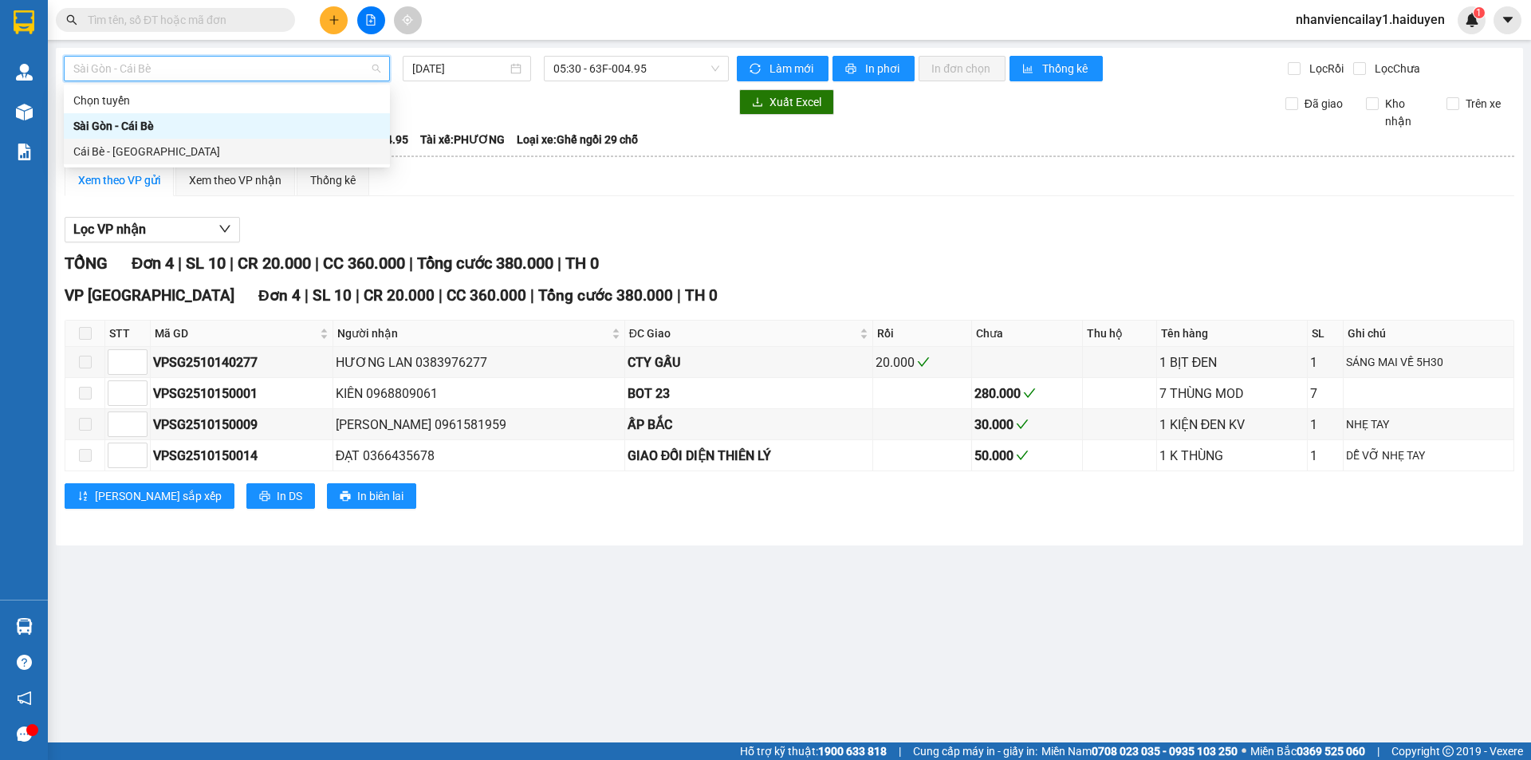
click at [305, 161] on div "Cái Bè - [GEOGRAPHIC_DATA]" at bounding box center [227, 152] width 326 height 26
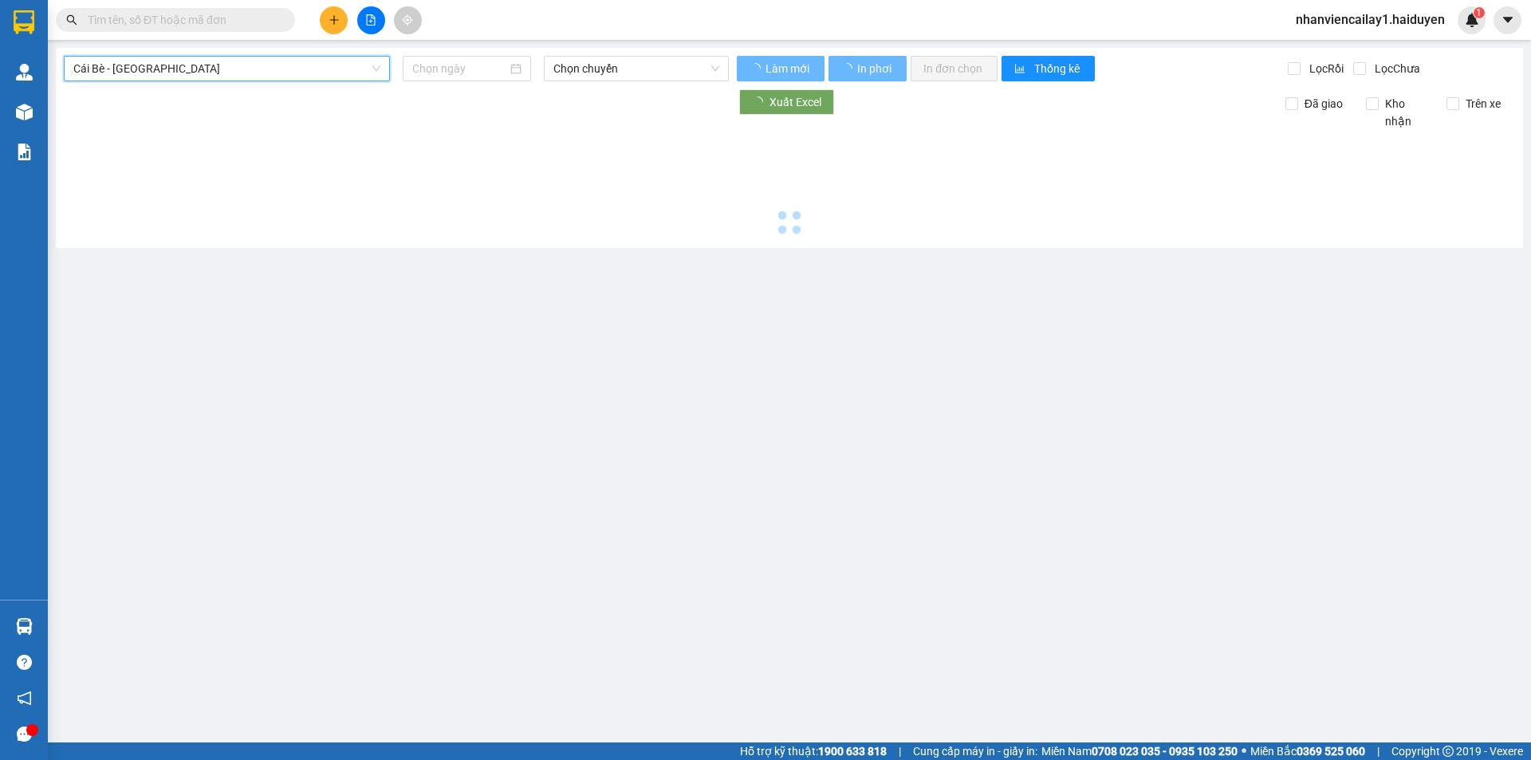
type input "[DATE]"
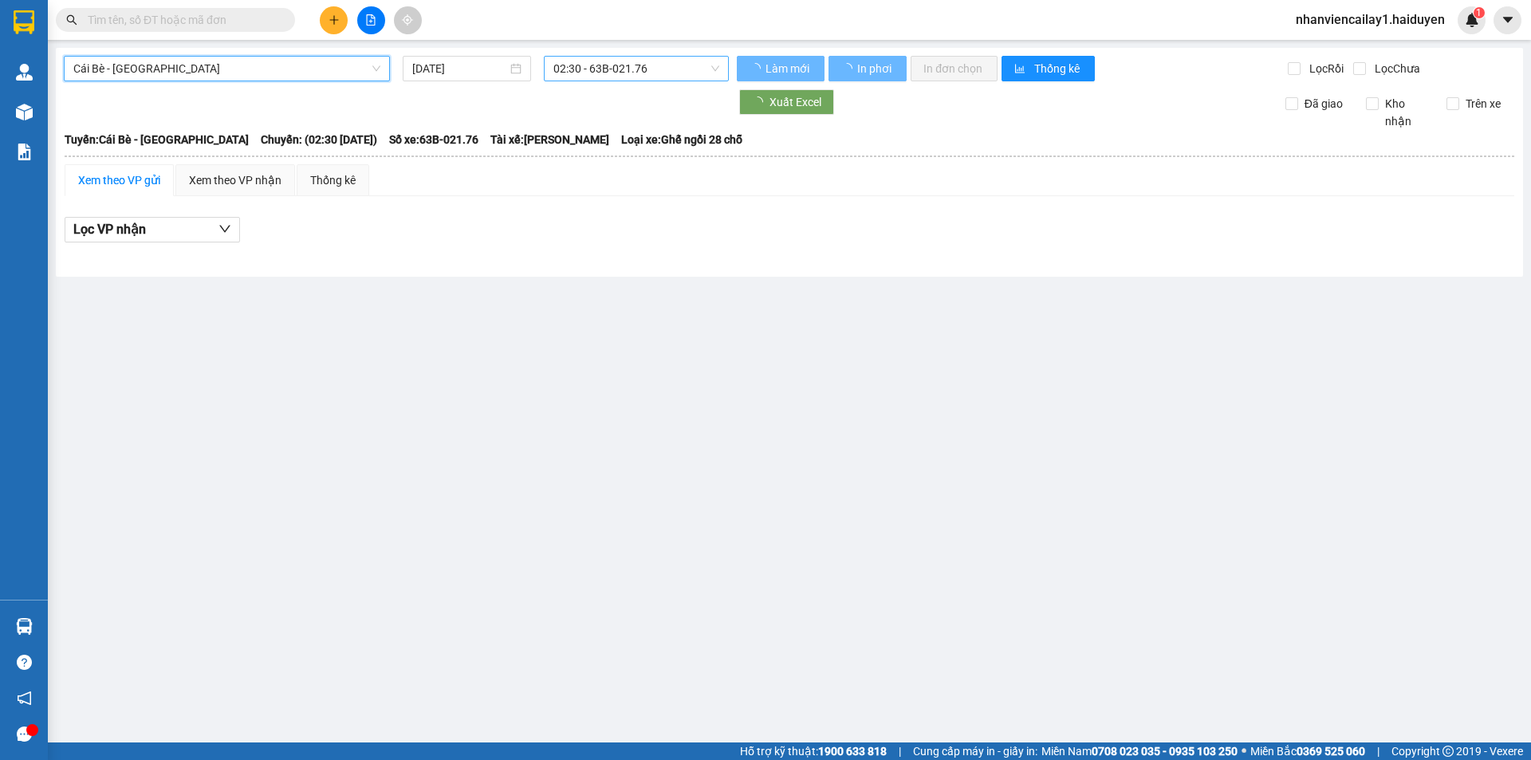
click at [618, 74] on span "02:30 - 63B-021.76" at bounding box center [636, 69] width 166 height 24
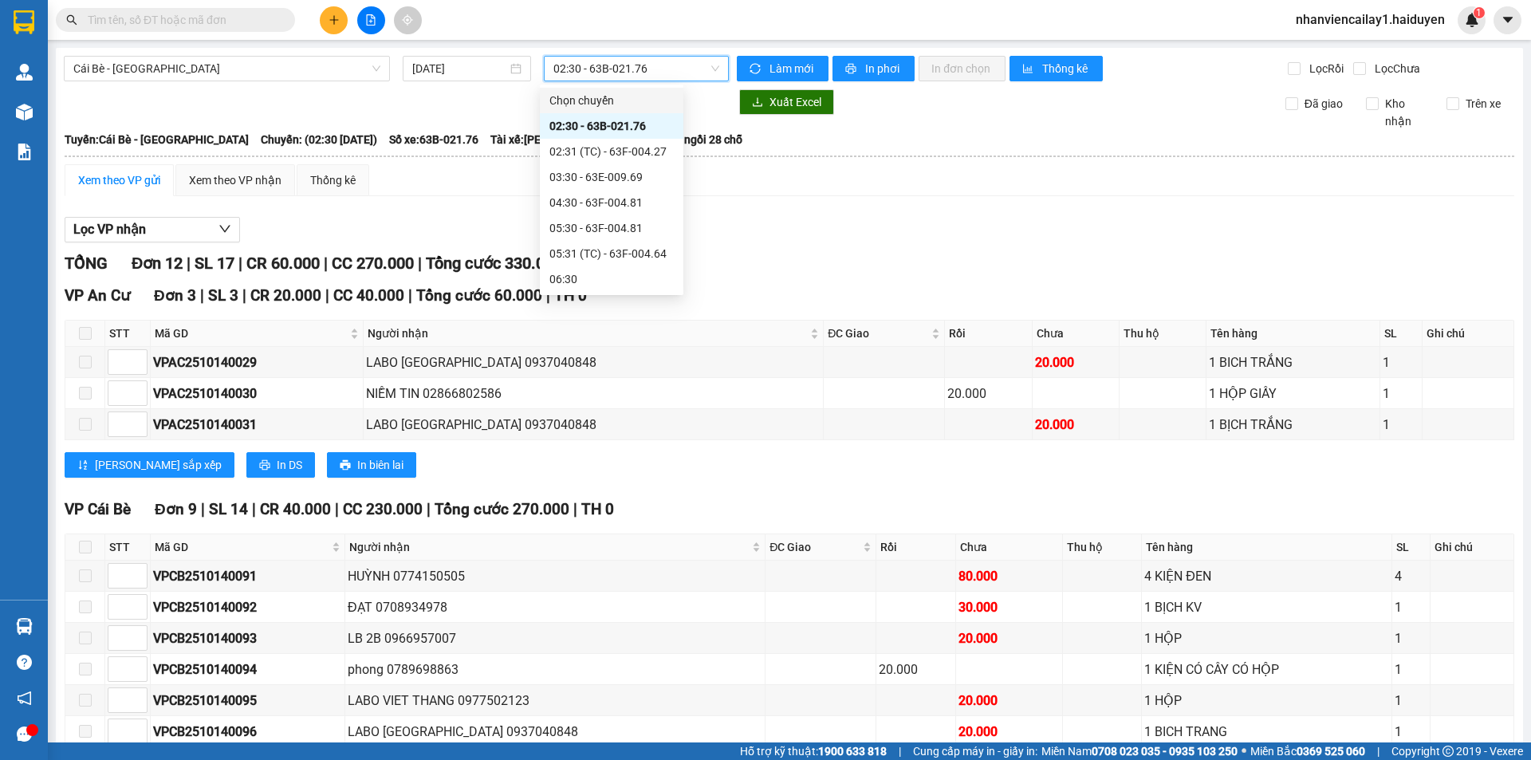
click at [625, 59] on span "02:30 - 63B-021.76" at bounding box center [636, 69] width 166 height 24
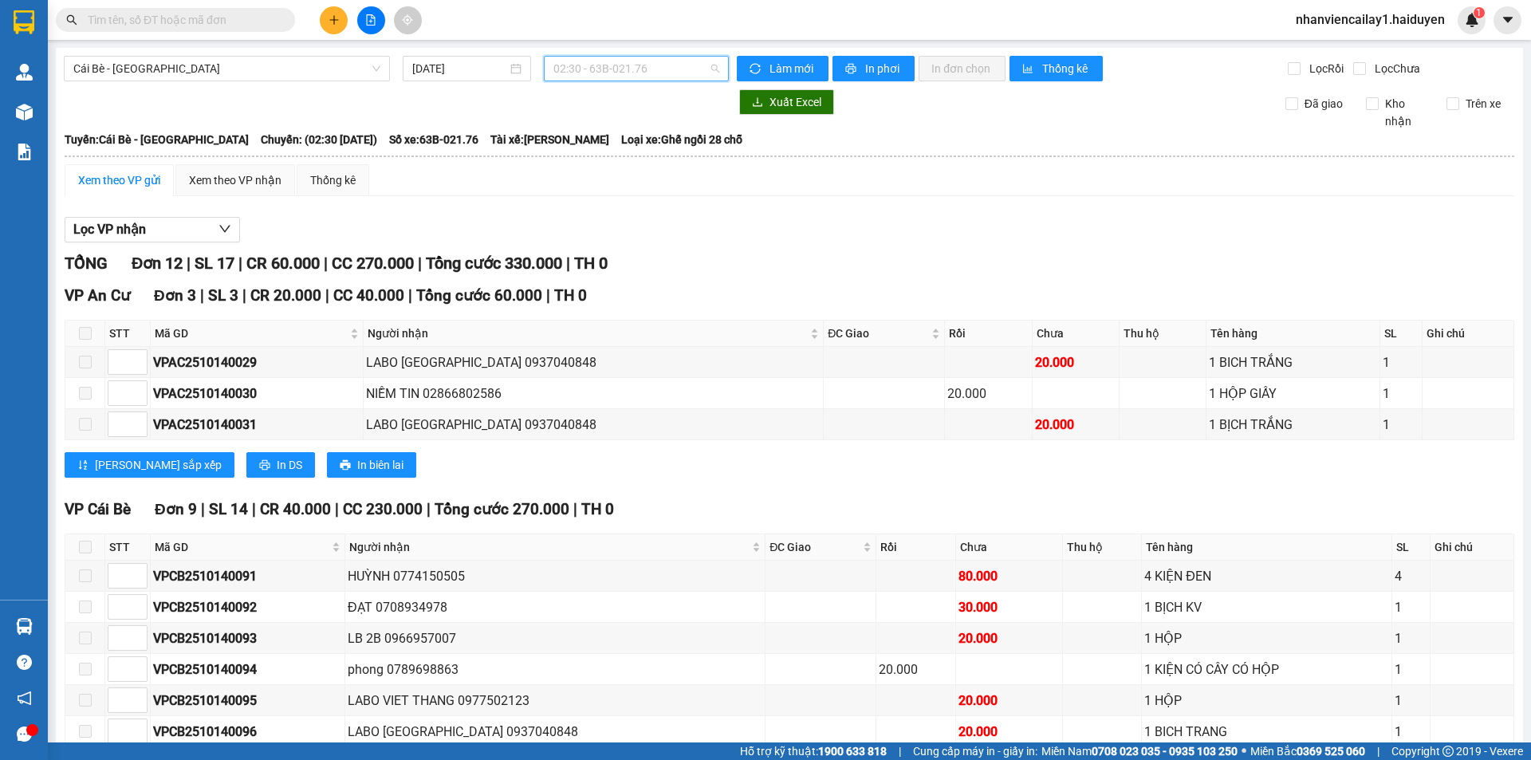
click at [574, 69] on span "02:30 - 63B-021.76" at bounding box center [636, 69] width 166 height 24
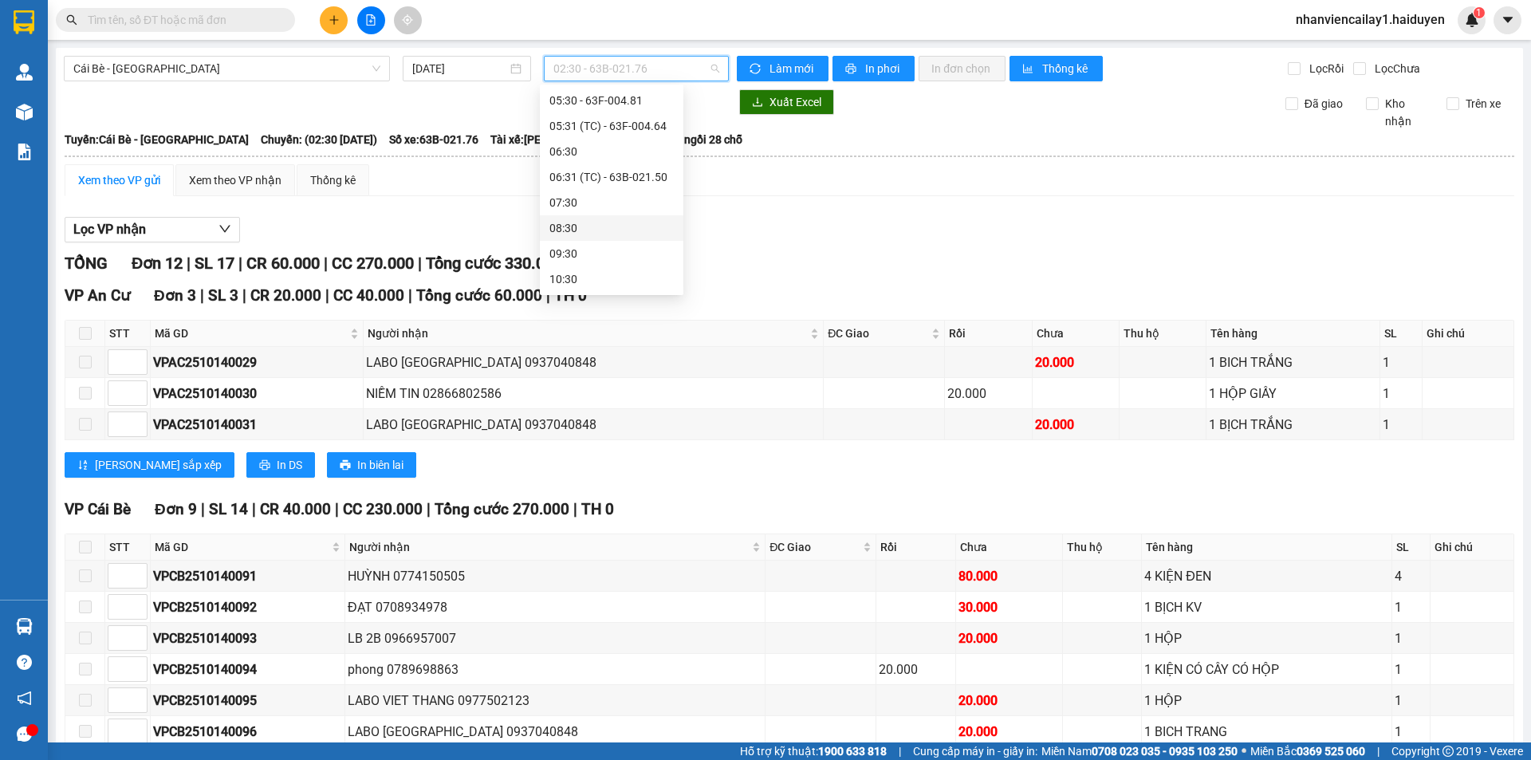
scroll to position [159, 0]
click at [619, 136] on div "06:31 (TC) - 63B-021.50" at bounding box center [612, 145] width 144 height 26
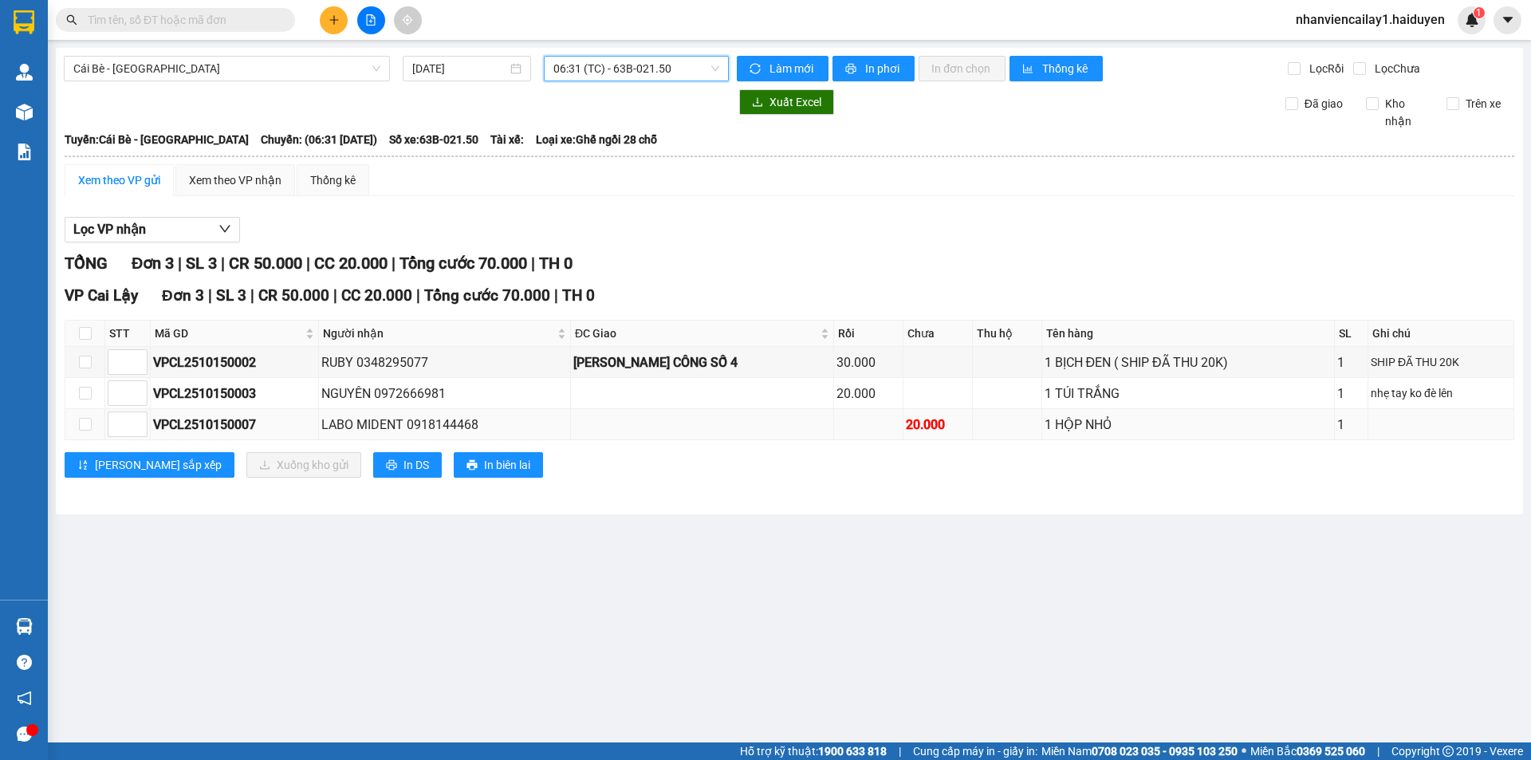
click at [270, 431] on div "VPCL2510150007" at bounding box center [234, 425] width 163 height 20
click at [84, 427] on input "checkbox" at bounding box center [85, 424] width 13 height 13
checkbox input "true"
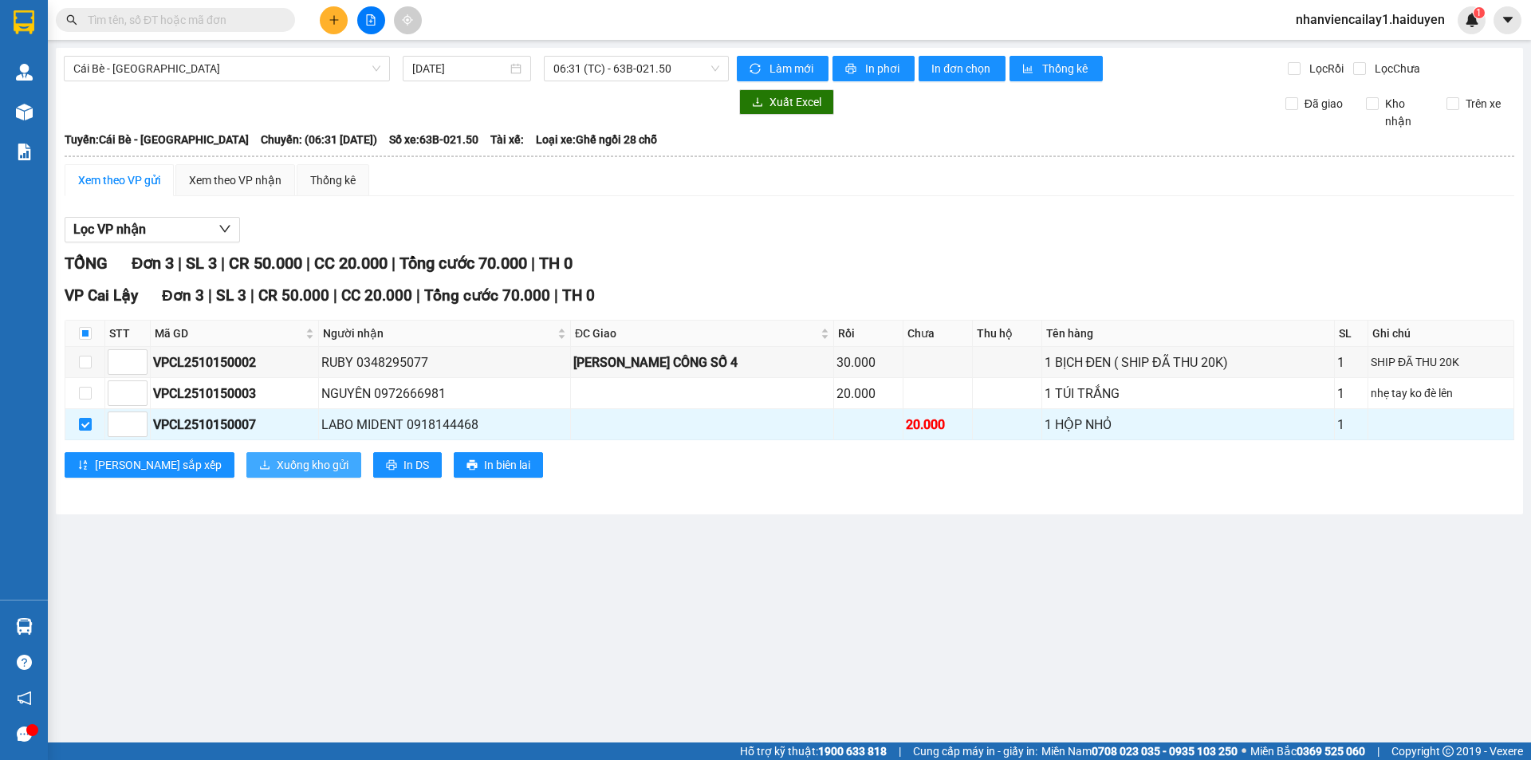
click at [277, 458] on span "Xuống kho gửi" at bounding box center [313, 465] width 72 height 18
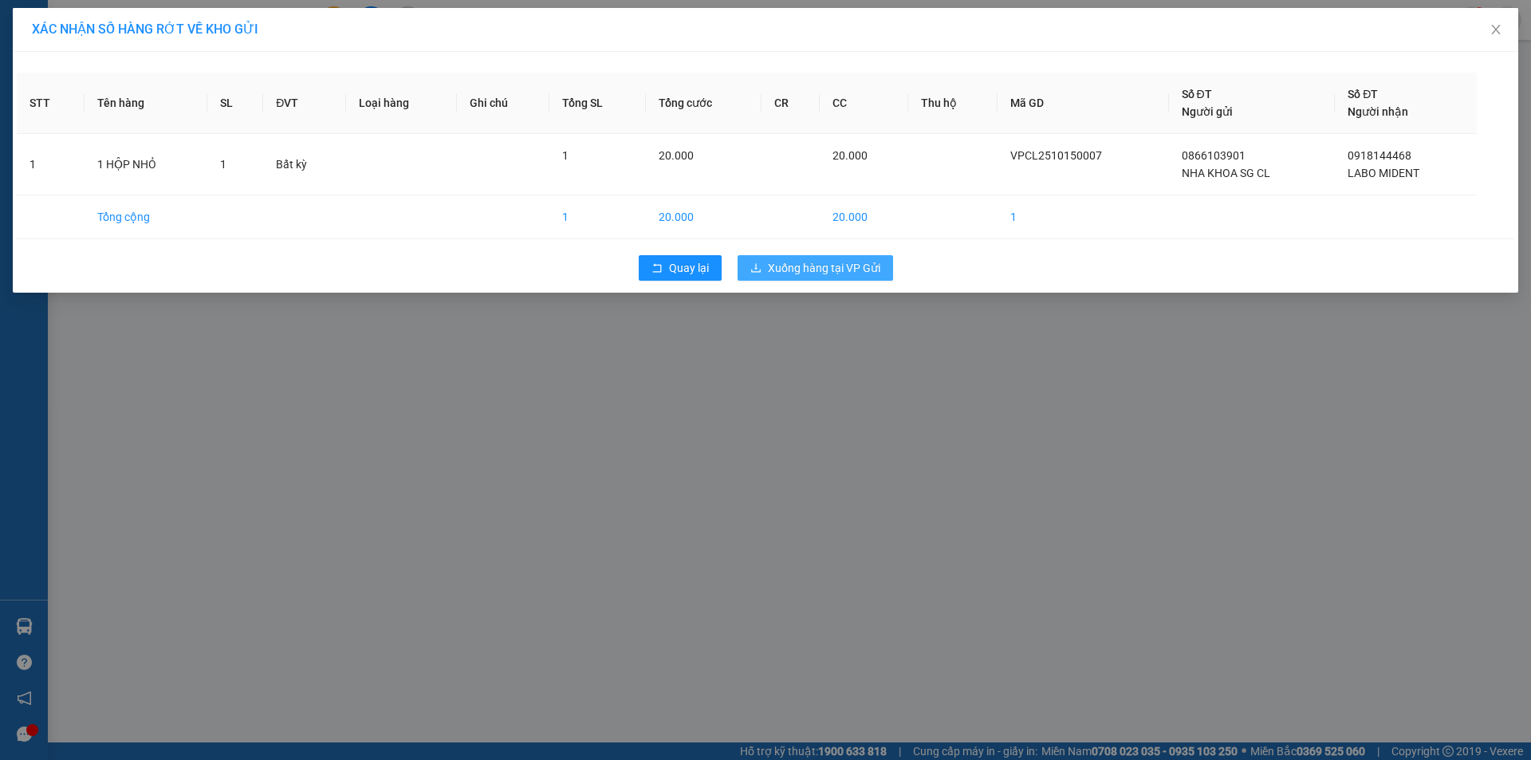
click at [854, 255] on button "Xuống hàng tại VP Gửi" at bounding box center [814, 268] width 155 height 26
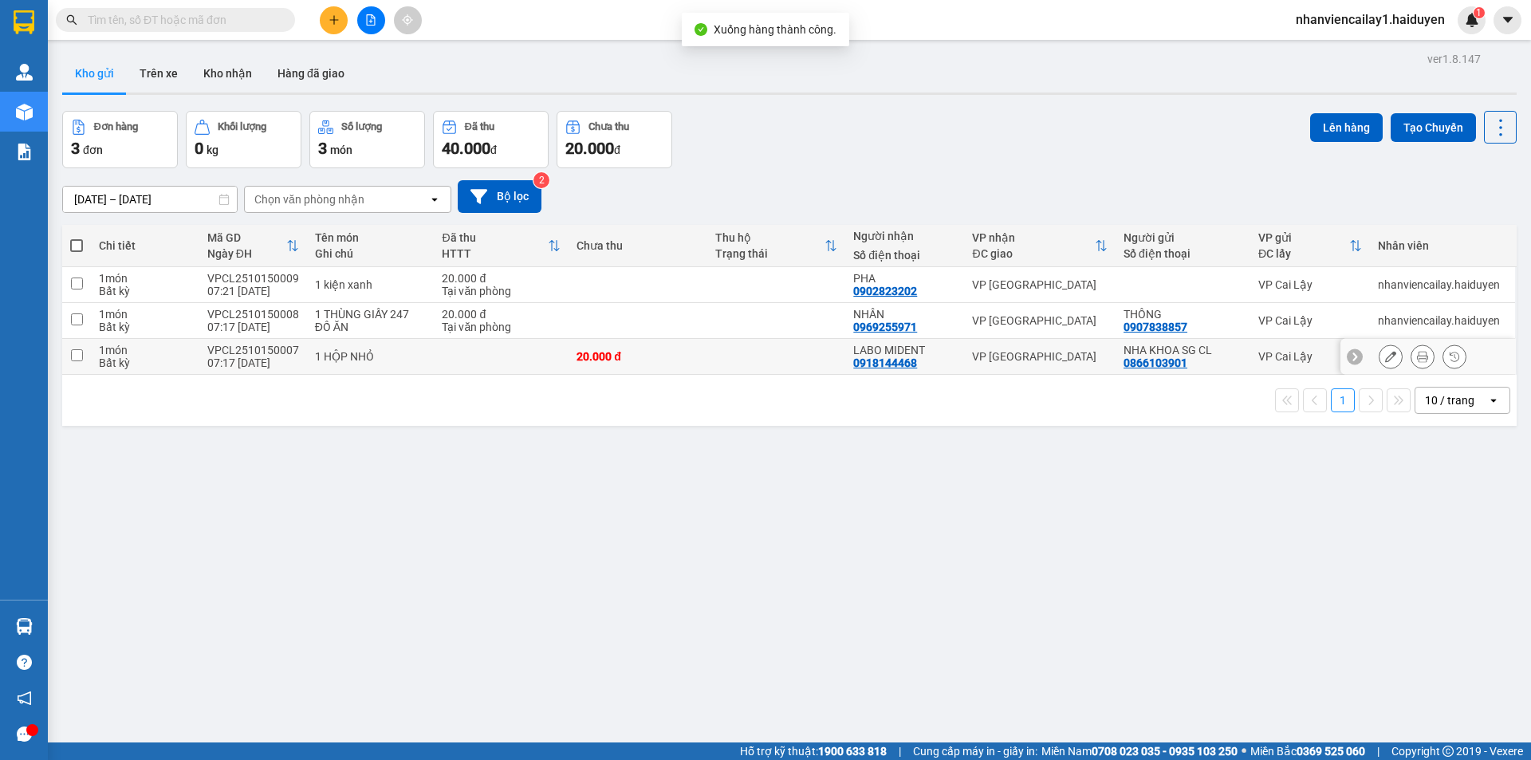
click at [825, 356] on td at bounding box center [776, 357] width 139 height 36
checkbox input "true"
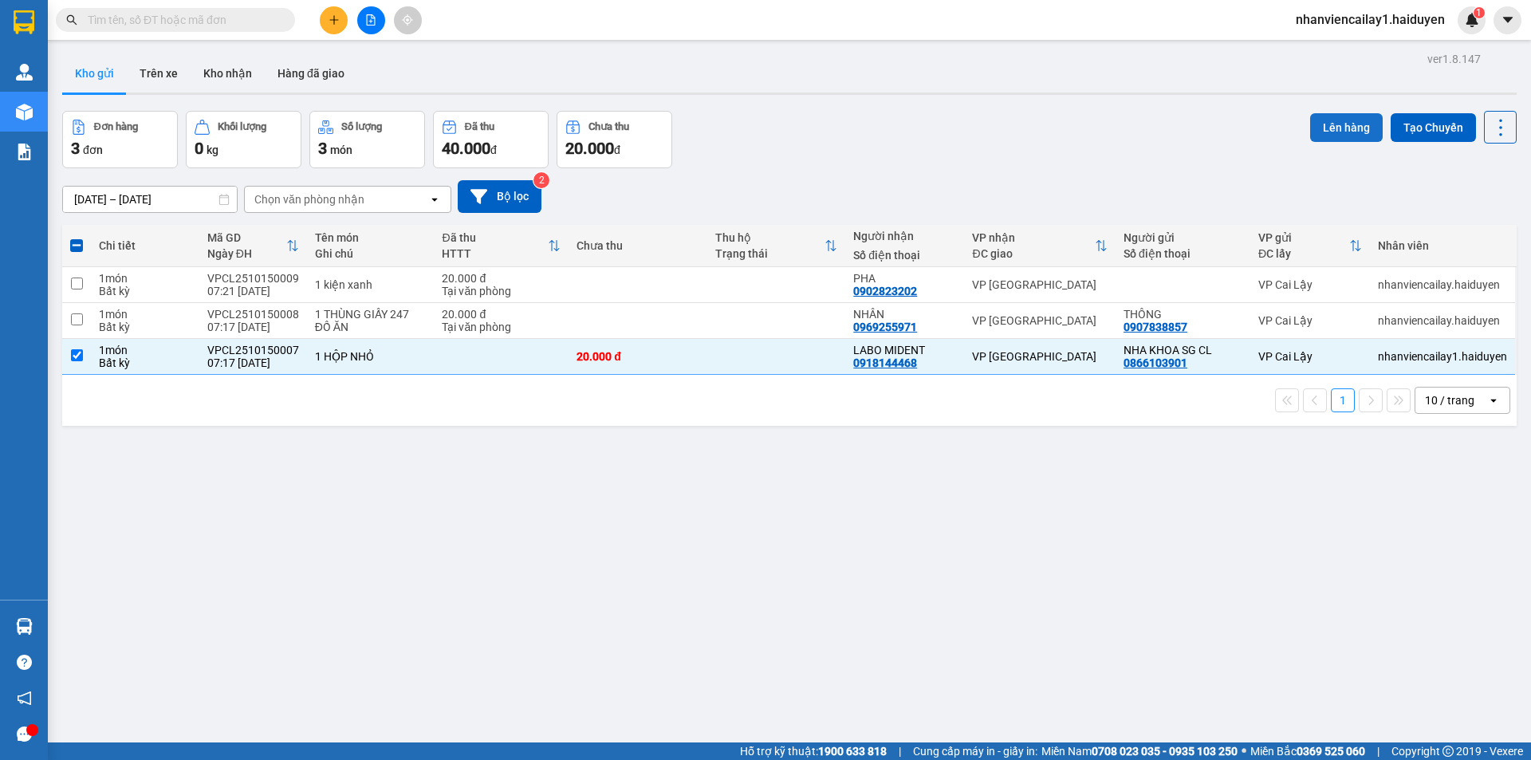
click at [1310, 124] on button "Lên hàng" at bounding box center [1346, 127] width 73 height 29
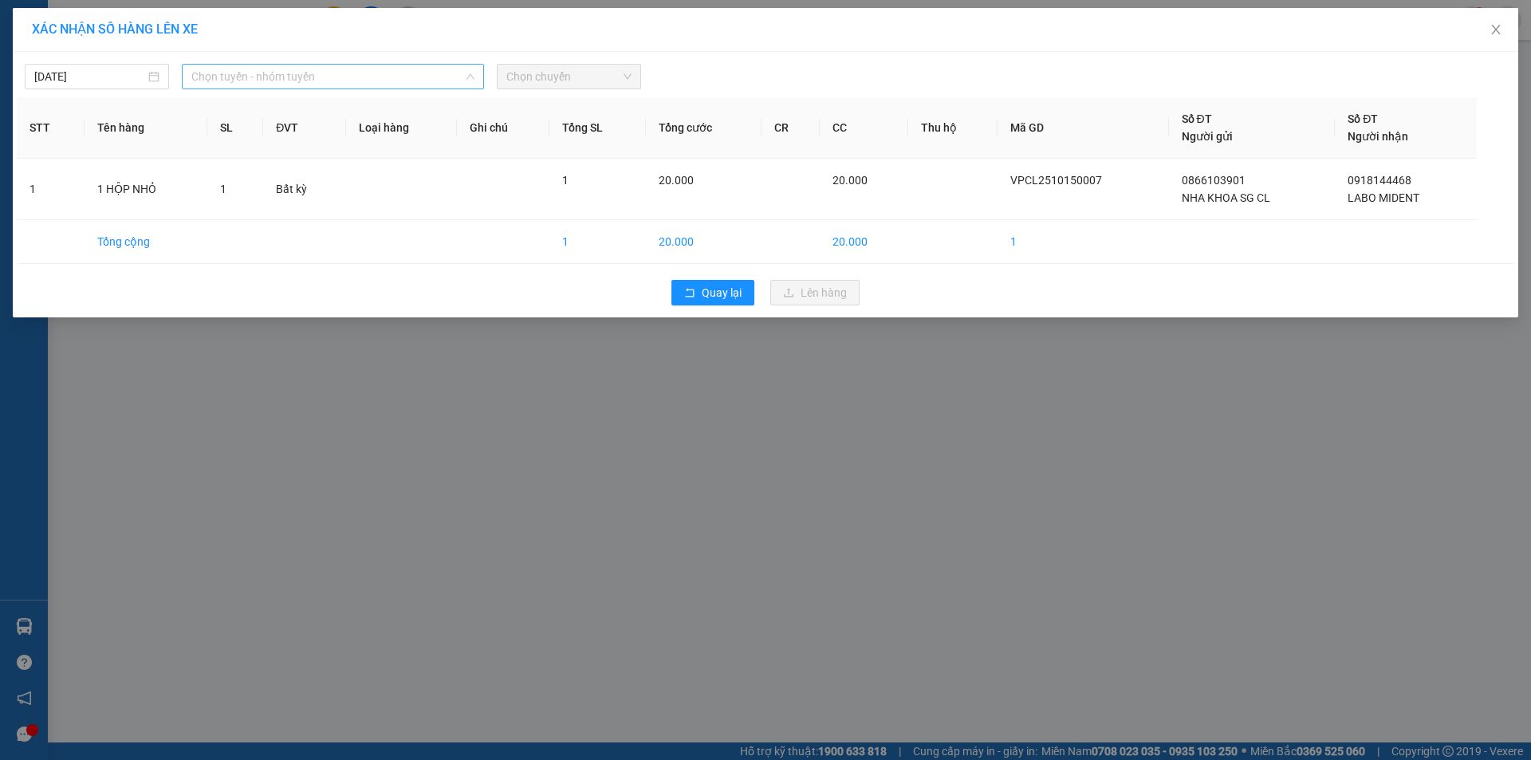
click at [432, 79] on span "Chọn tuyến - nhóm tuyến" at bounding box center [332, 77] width 283 height 24
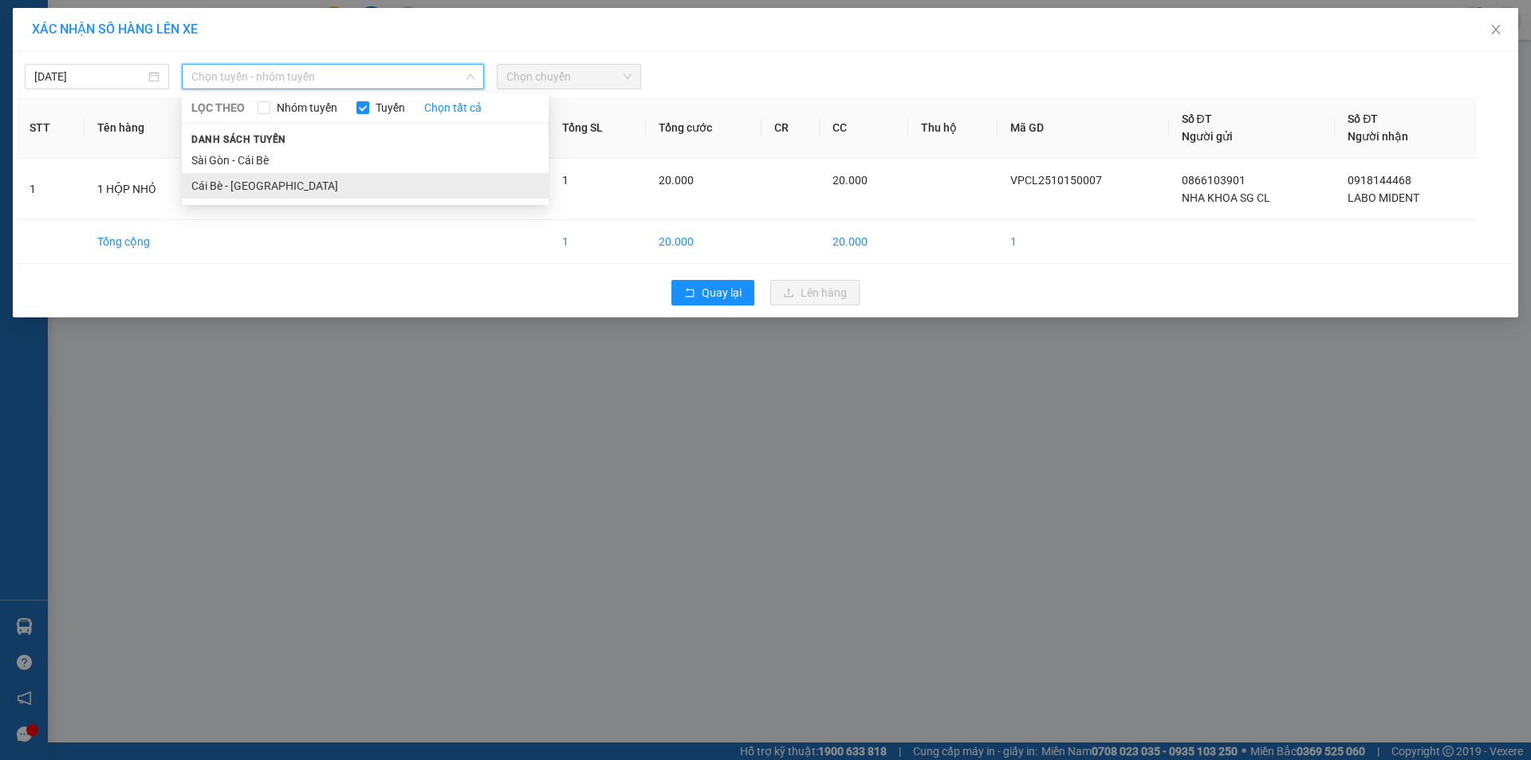
click at [402, 188] on li "Cái Bè - [GEOGRAPHIC_DATA]" at bounding box center [365, 186] width 367 height 26
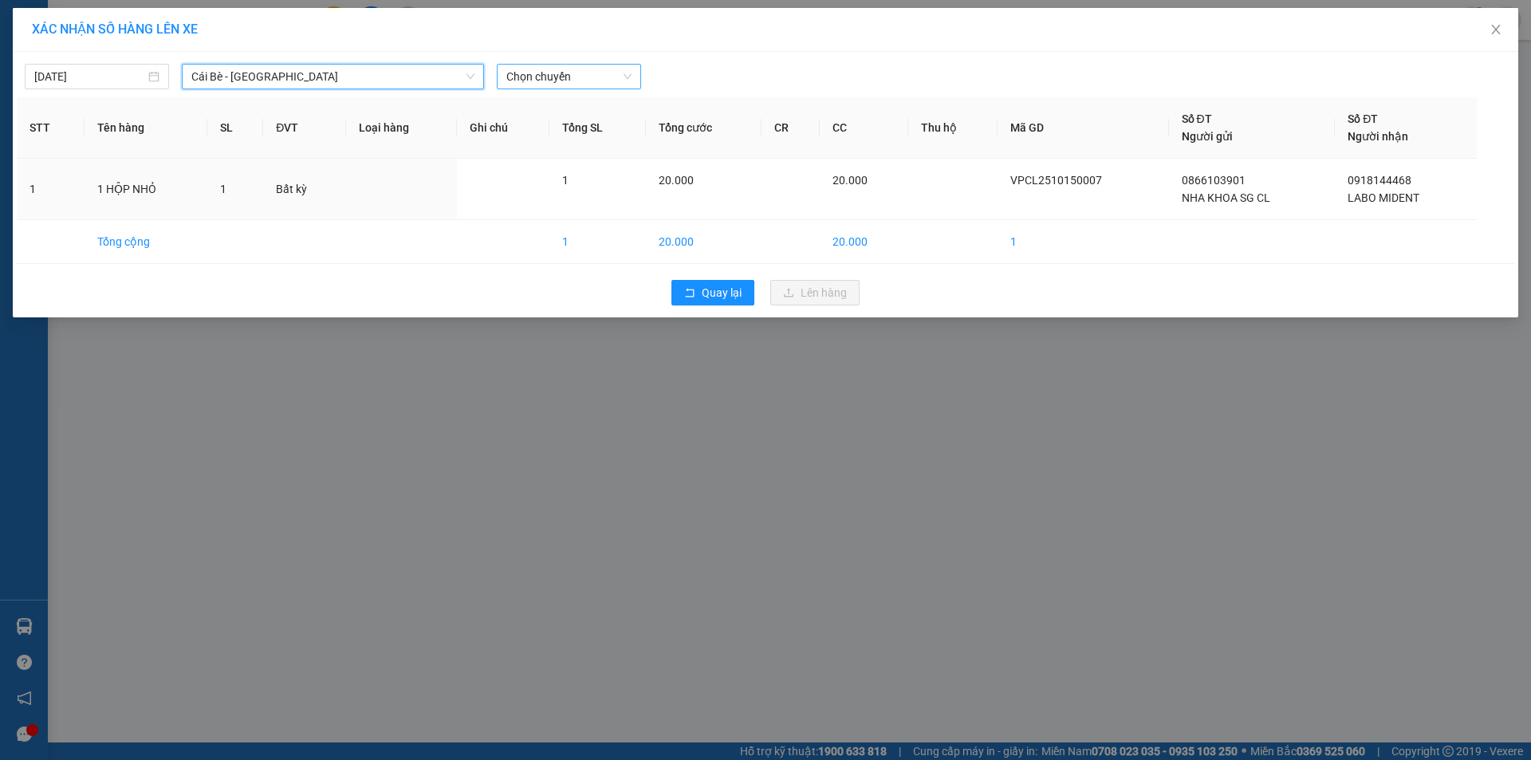
click at [585, 76] on span "Chọn chuyến" at bounding box center [568, 77] width 125 height 24
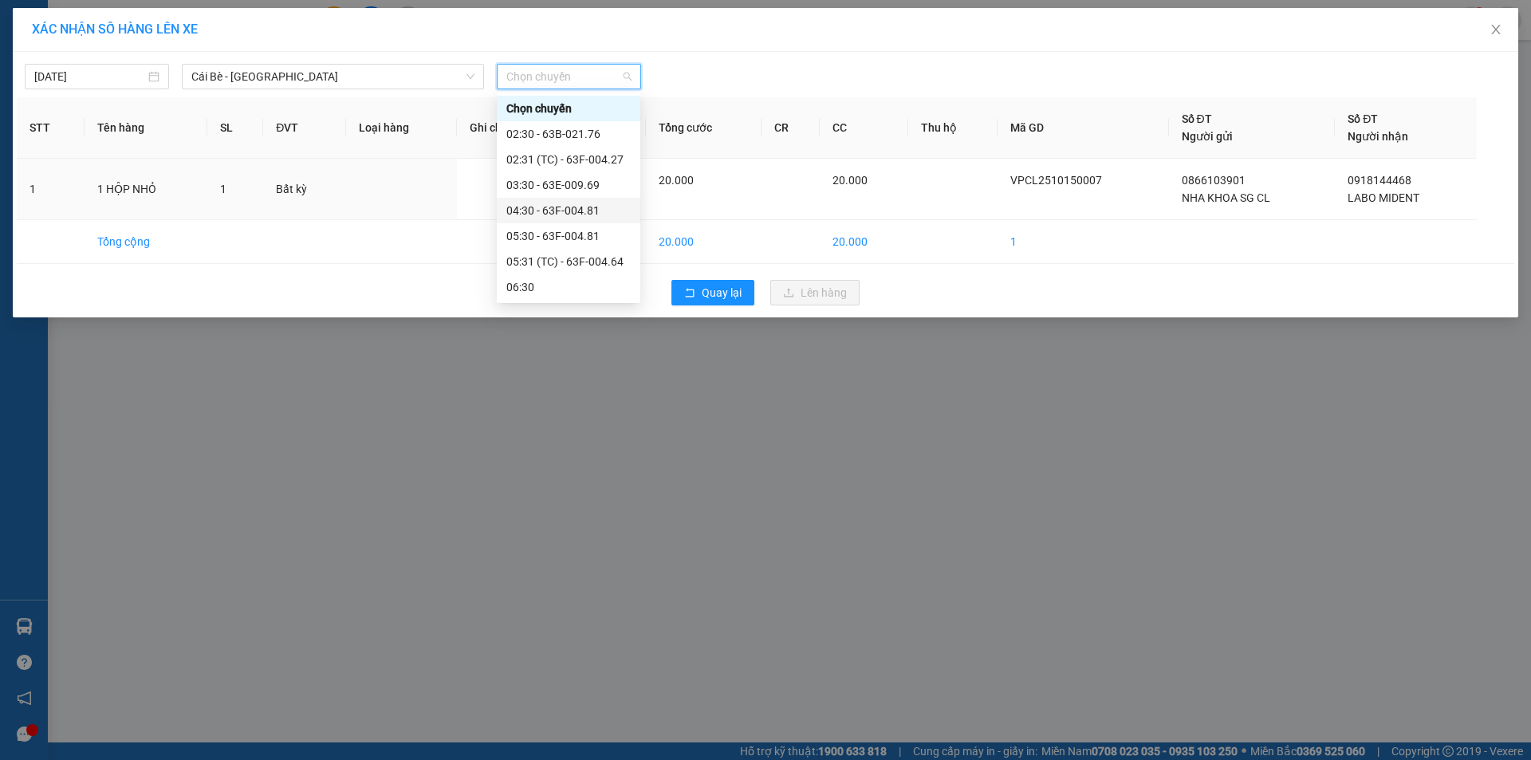
scroll to position [80, 0]
click at [600, 261] on div "07:30" at bounding box center [568, 259] width 124 height 18
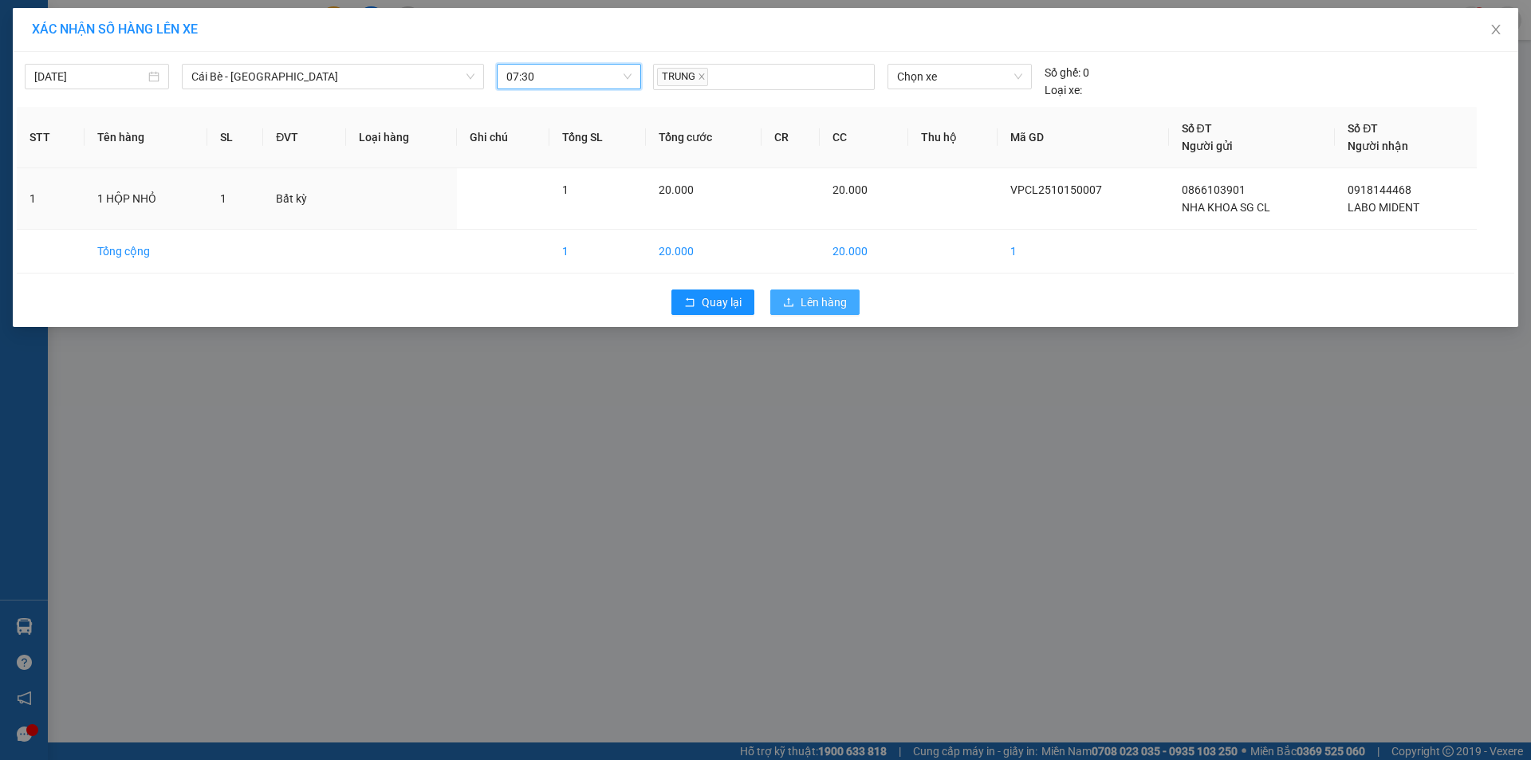
click at [808, 306] on span "Lên hàng" at bounding box center [823, 302] width 46 height 18
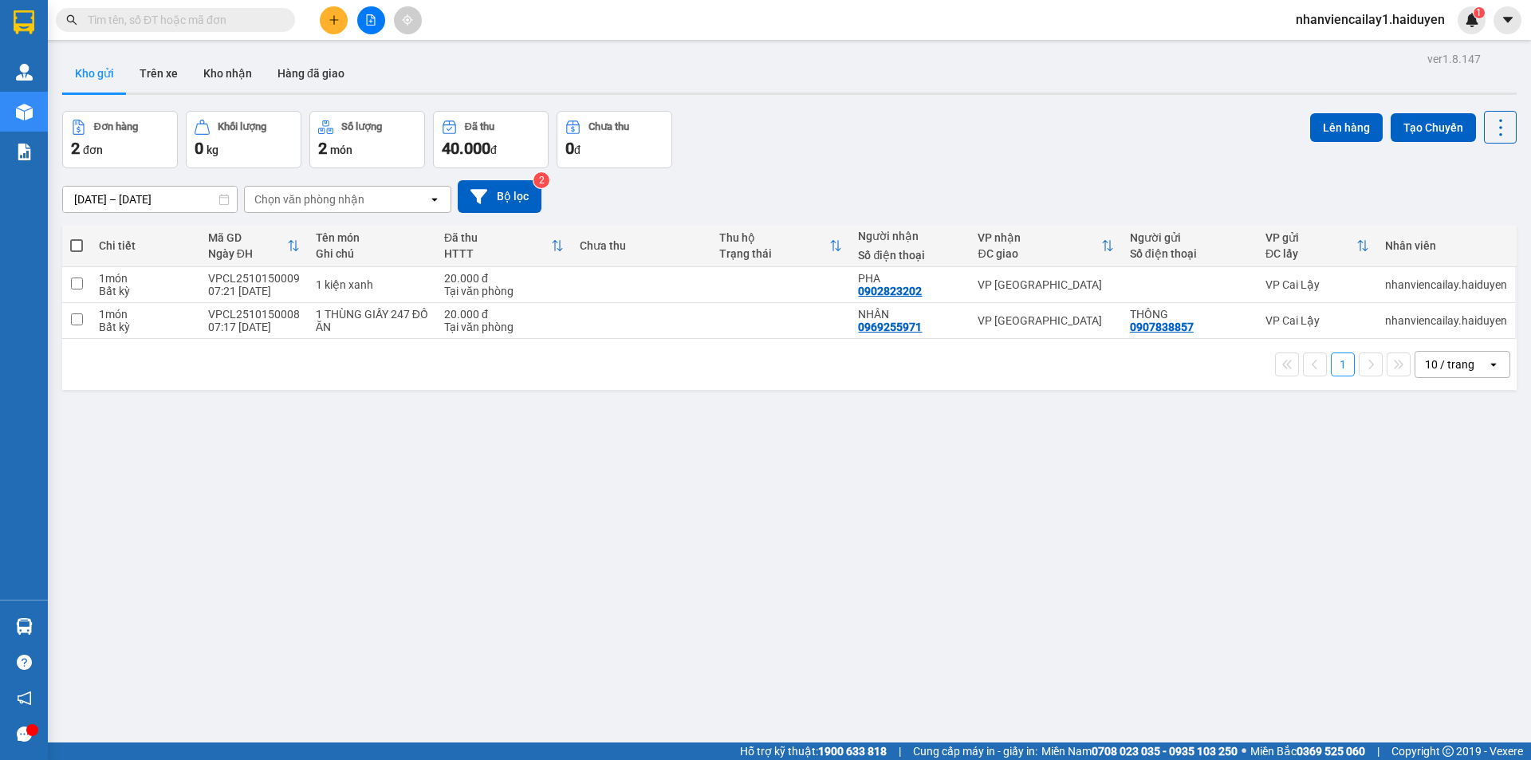
click at [258, 14] on input "text" at bounding box center [182, 20] width 188 height 18
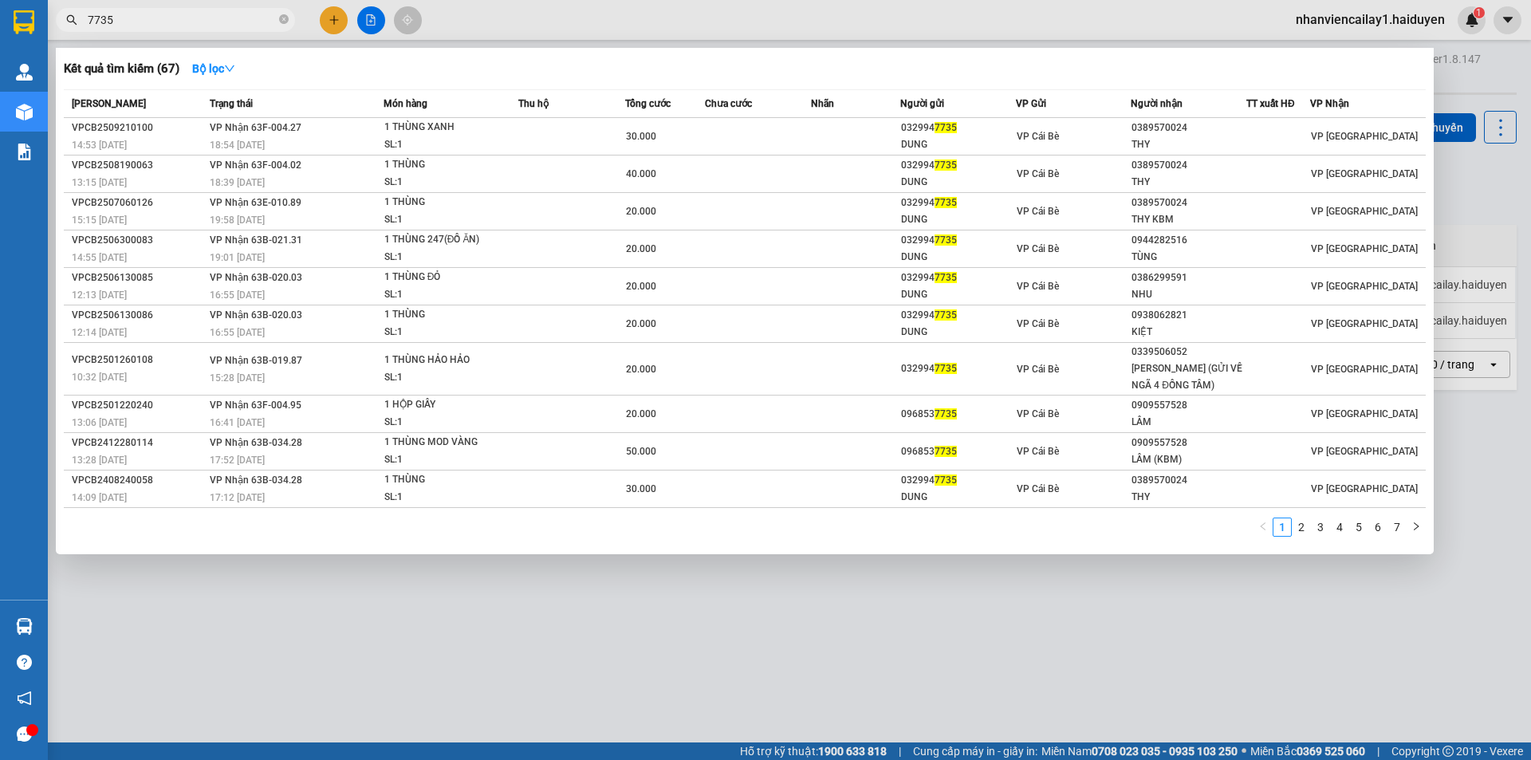
type input "7735"
click at [334, 22] on div at bounding box center [765, 380] width 1531 height 760
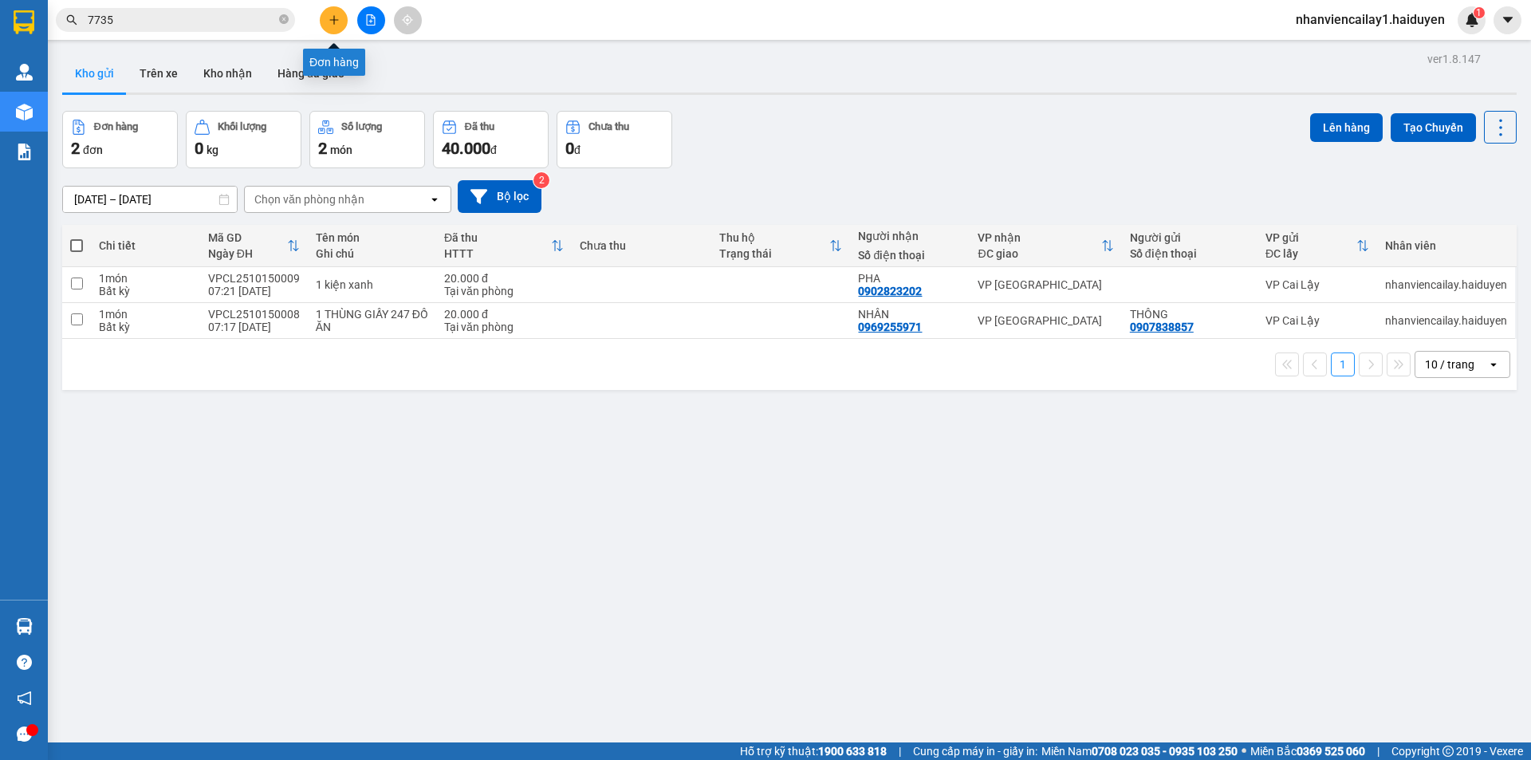
click at [334, 22] on icon "plus" at bounding box center [333, 19] width 1 height 9
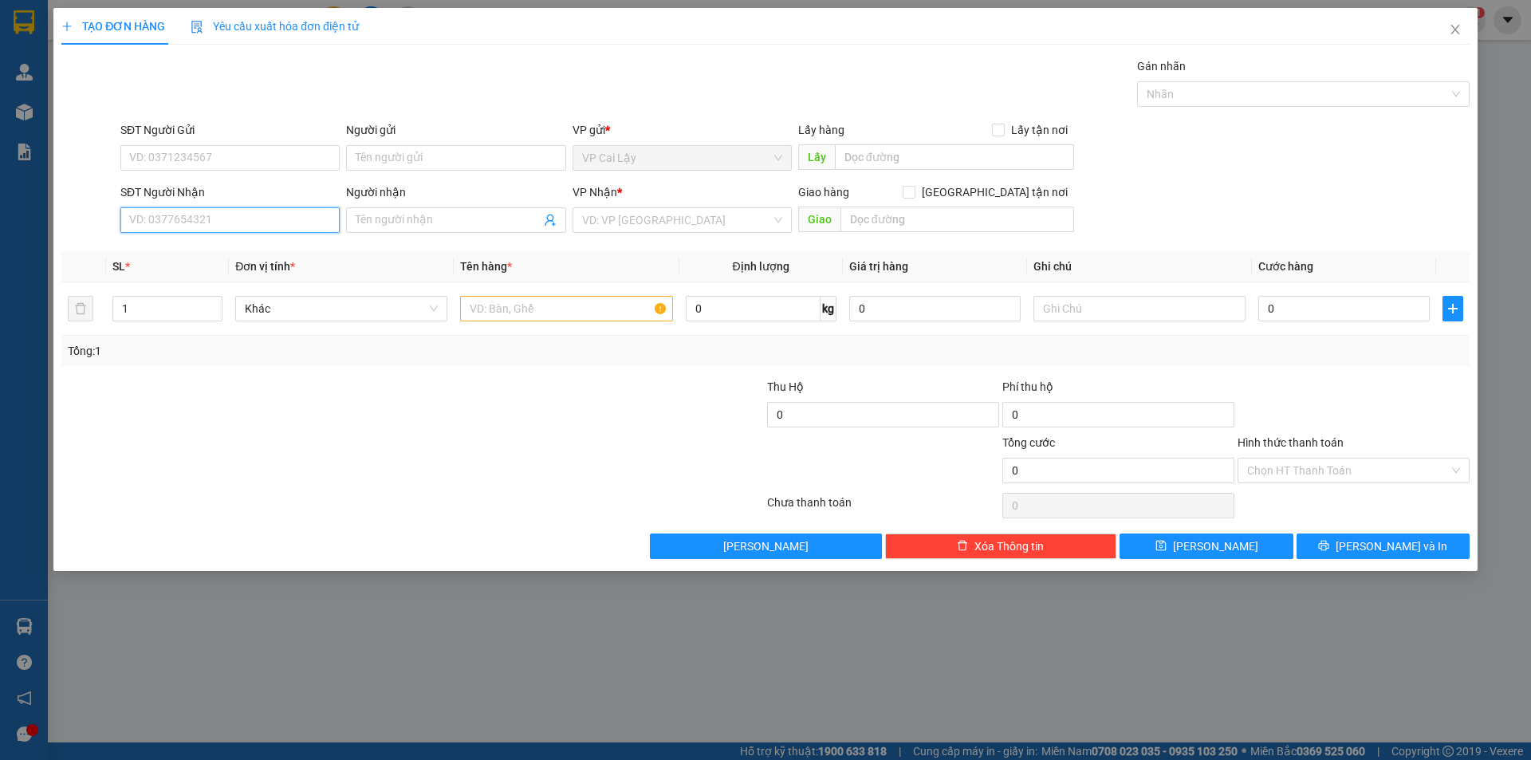
click at [180, 230] on input "SĐT Người Nhận" at bounding box center [229, 220] width 219 height 26
type input "0912779116"
click at [303, 269] on th "Đơn vị tính *" at bounding box center [341, 266] width 225 height 31
click at [312, 266] on th "Đơn vị tính *" at bounding box center [341, 266] width 225 height 31
click at [284, 227] on input "0912779116" at bounding box center [229, 220] width 219 height 26
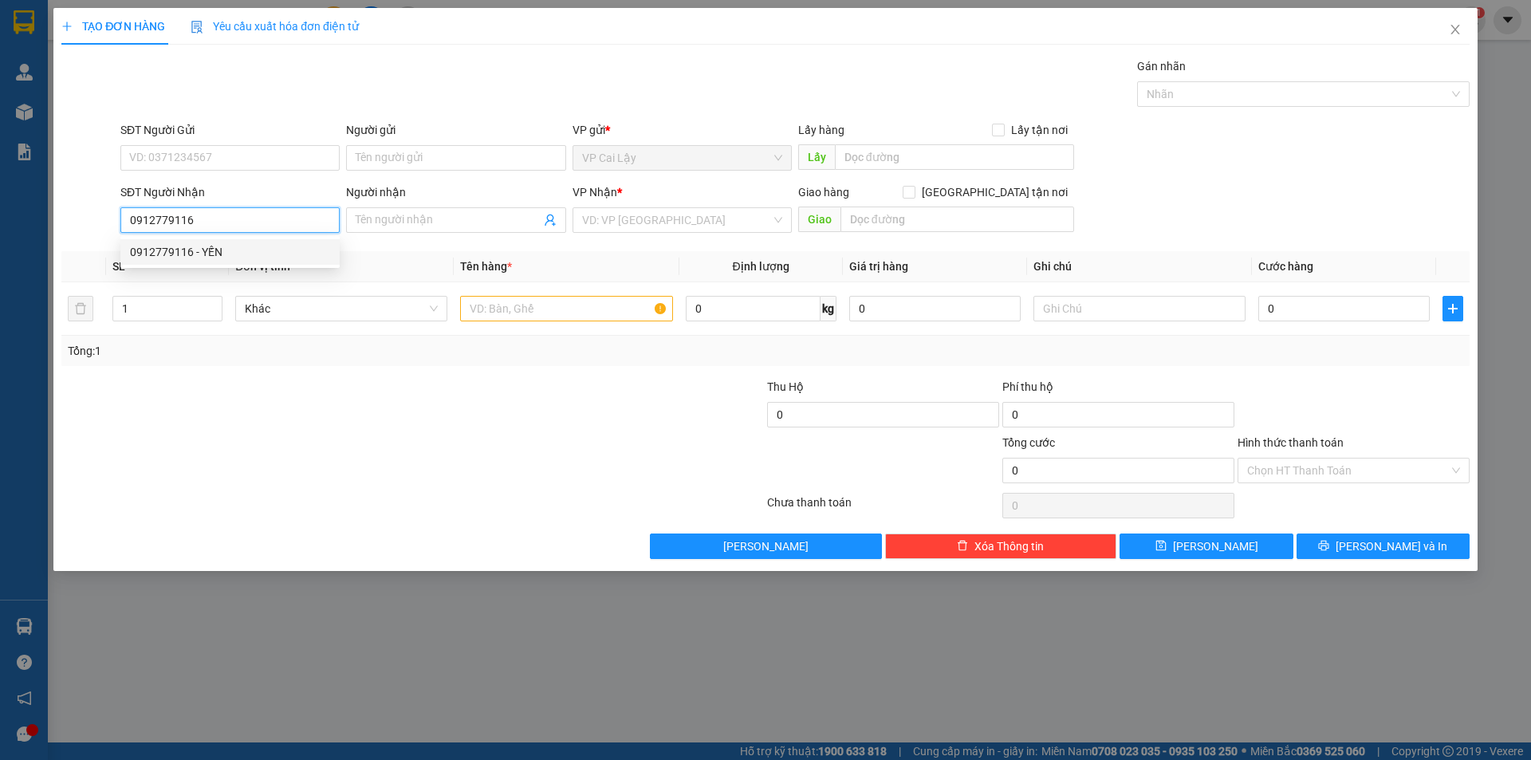
click at [281, 244] on div "0912779116 - YẾN" at bounding box center [230, 252] width 200 height 18
type input "YẾN"
type input "1.090.000"
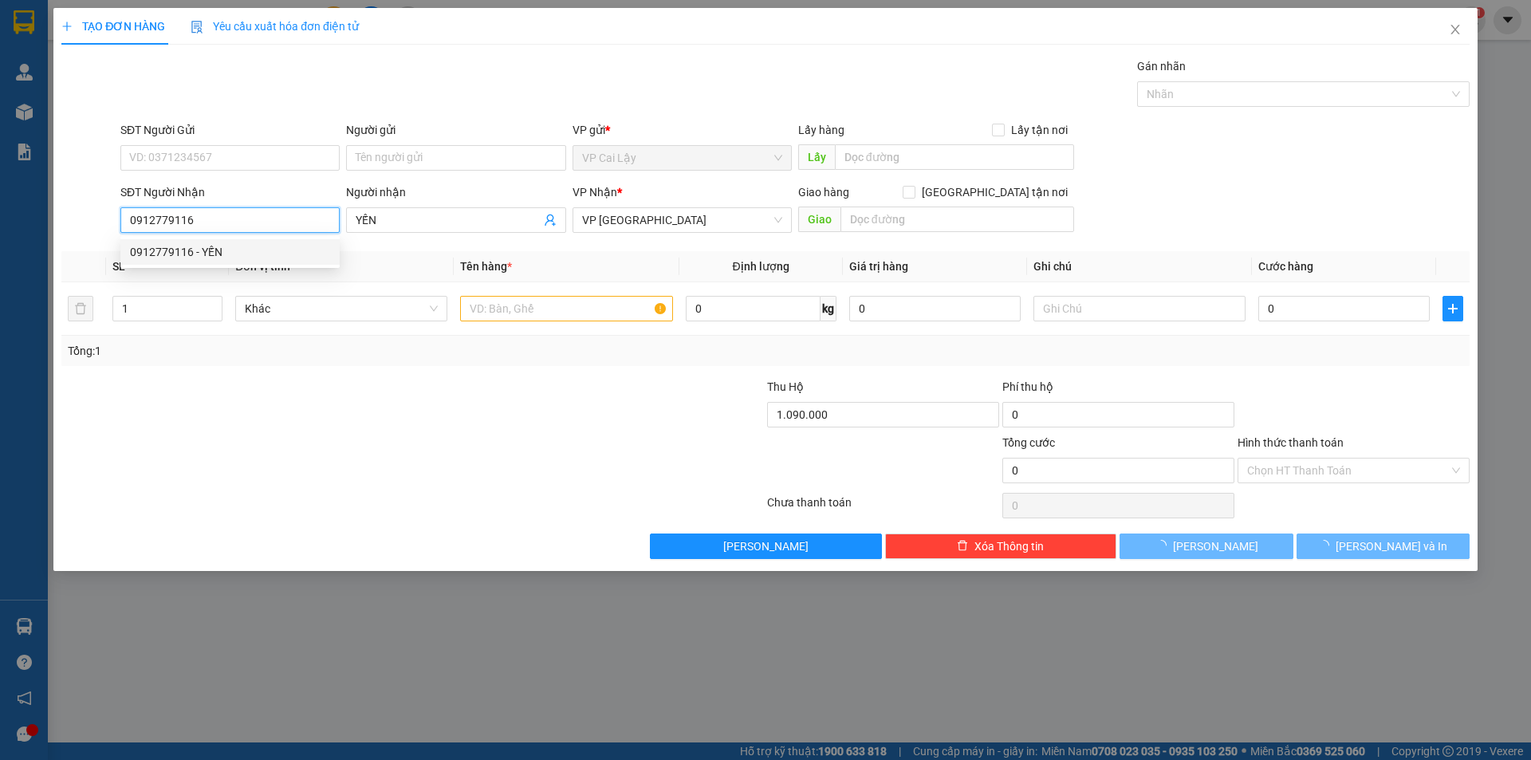
type input "30.000"
click at [264, 154] on input "SĐT Người Gửi" at bounding box center [229, 158] width 219 height 26
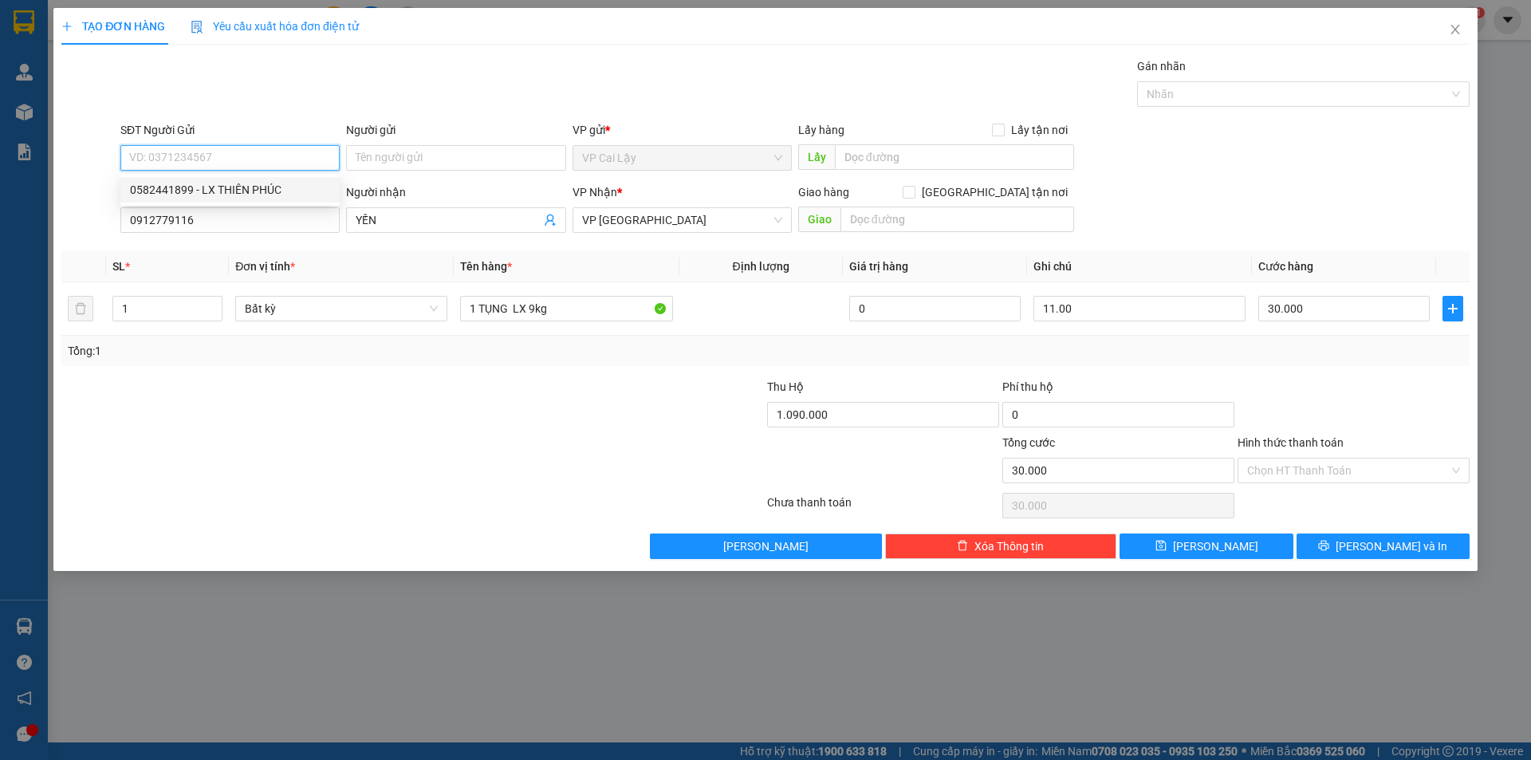
click at [269, 191] on div "0582441899 - LX THIÊN PHÚC" at bounding box center [230, 190] width 200 height 18
type input "0582441899"
type input "LX THIÊN PHÚC"
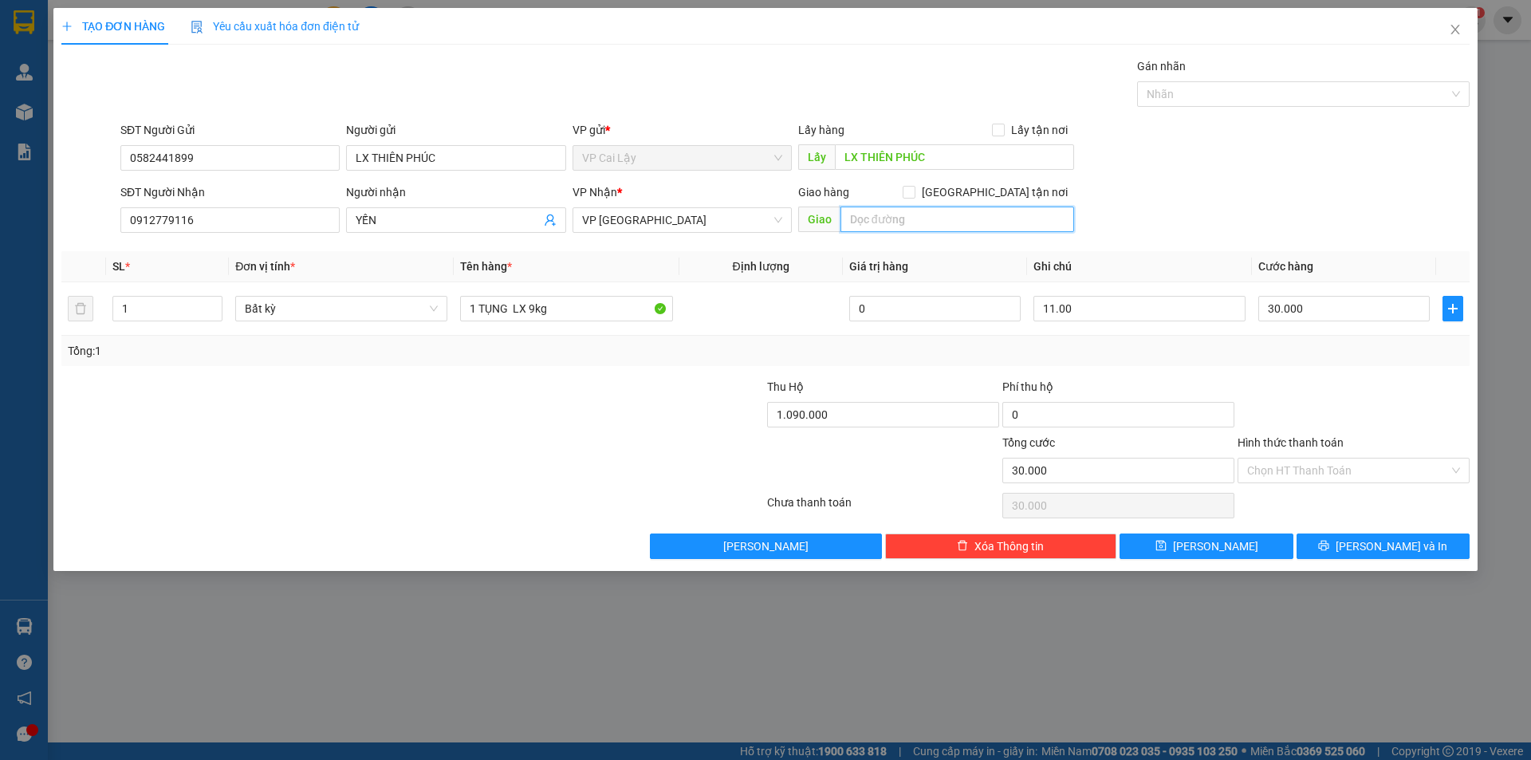
click at [894, 216] on input "text" at bounding box center [957, 219] width 234 height 26
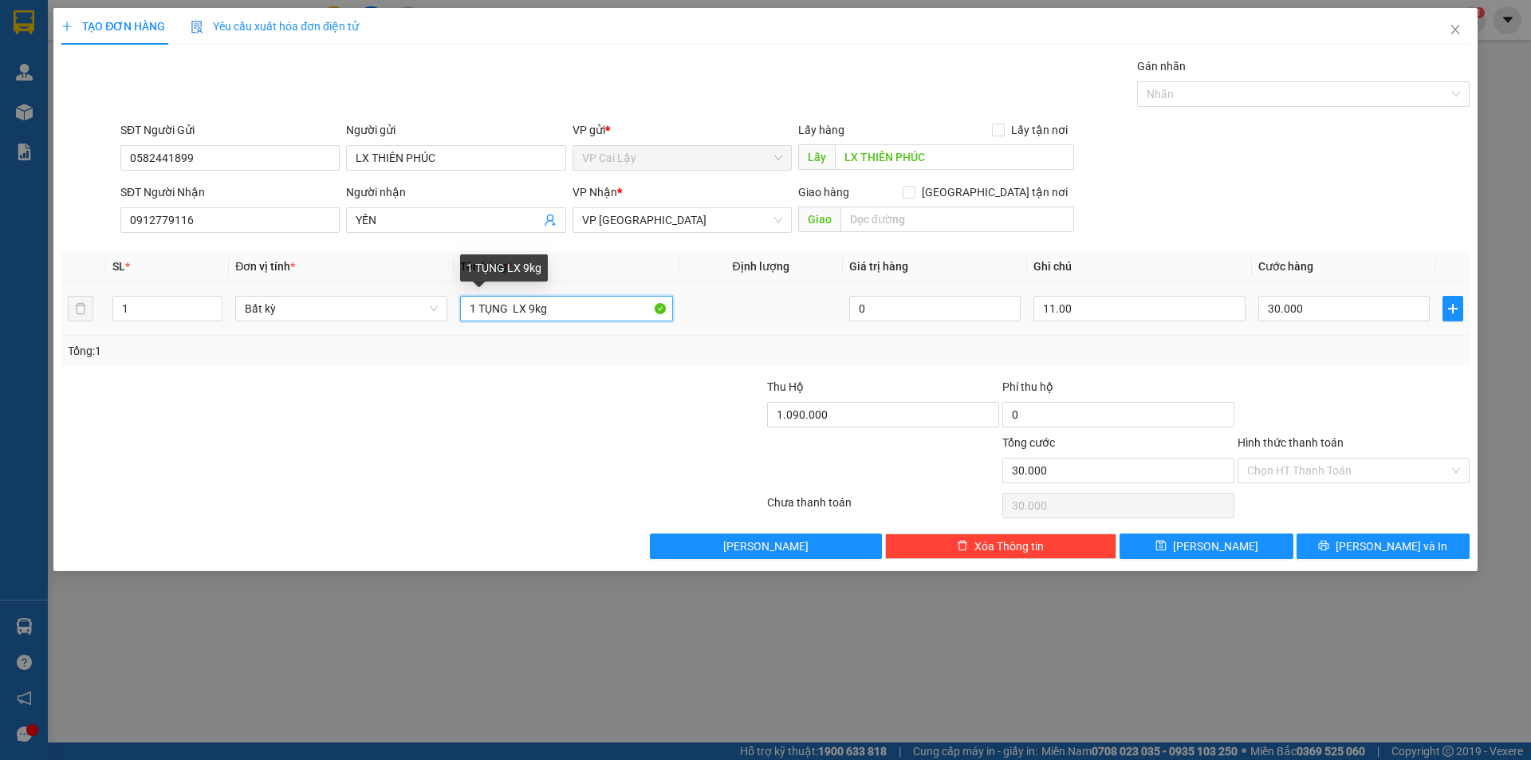
click at [514, 305] on input "1 TỤNG LX 9kg" at bounding box center [566, 309] width 212 height 26
drag, startPoint x: 523, startPoint y: 310, endPoint x: 553, endPoint y: 308, distance: 30.4
click at [553, 308] on input "1 TỤNG LX 9kg" at bounding box center [566, 309] width 212 height 26
type input "1 TỤNG LX 10KG"
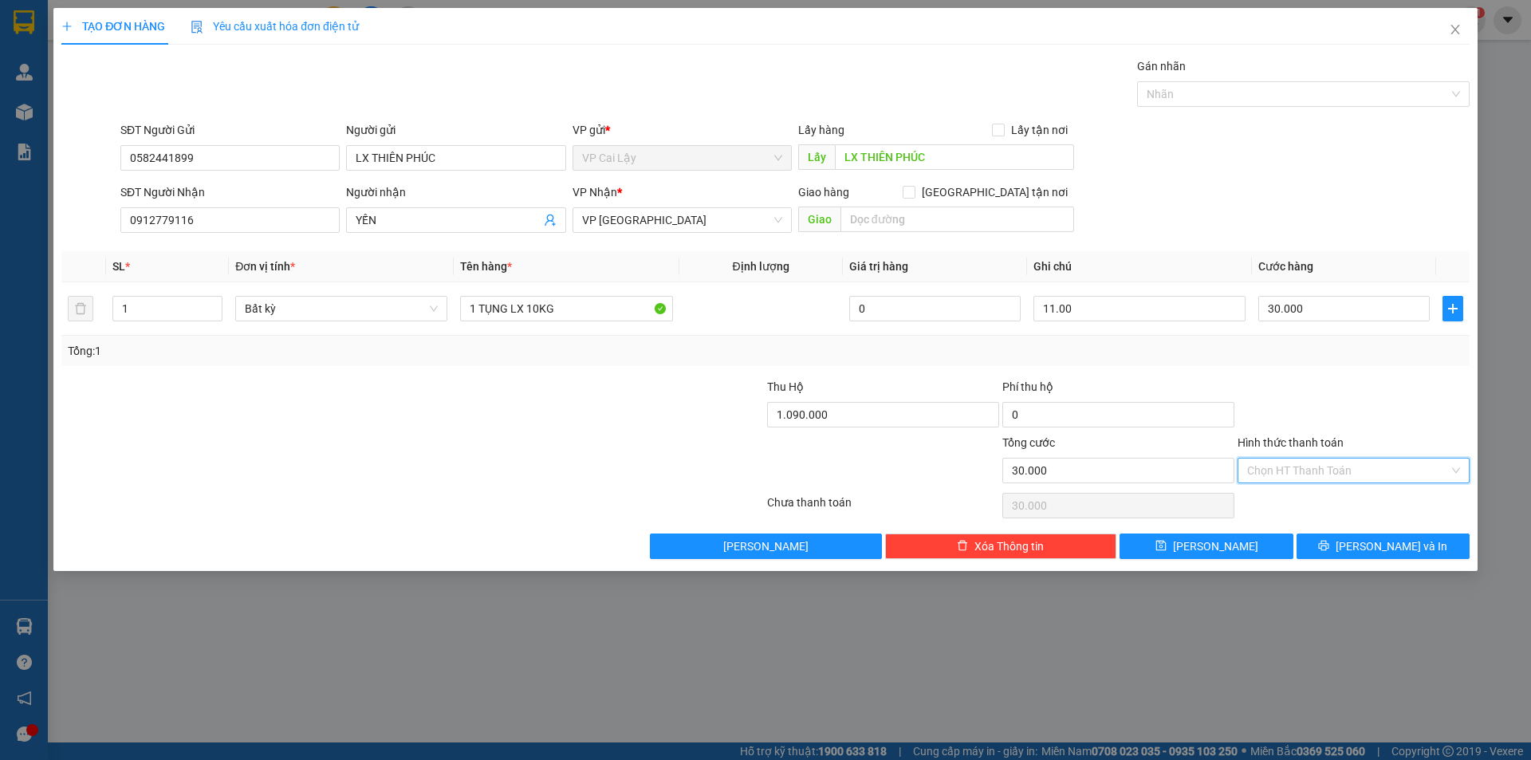
click at [1307, 467] on input "Hình thức thanh toán" at bounding box center [1348, 470] width 202 height 24
click at [1286, 501] on div "Tại văn phòng" at bounding box center [1353, 502] width 213 height 18
type input "0"
click at [1094, 309] on input "11.00" at bounding box center [1139, 309] width 212 height 26
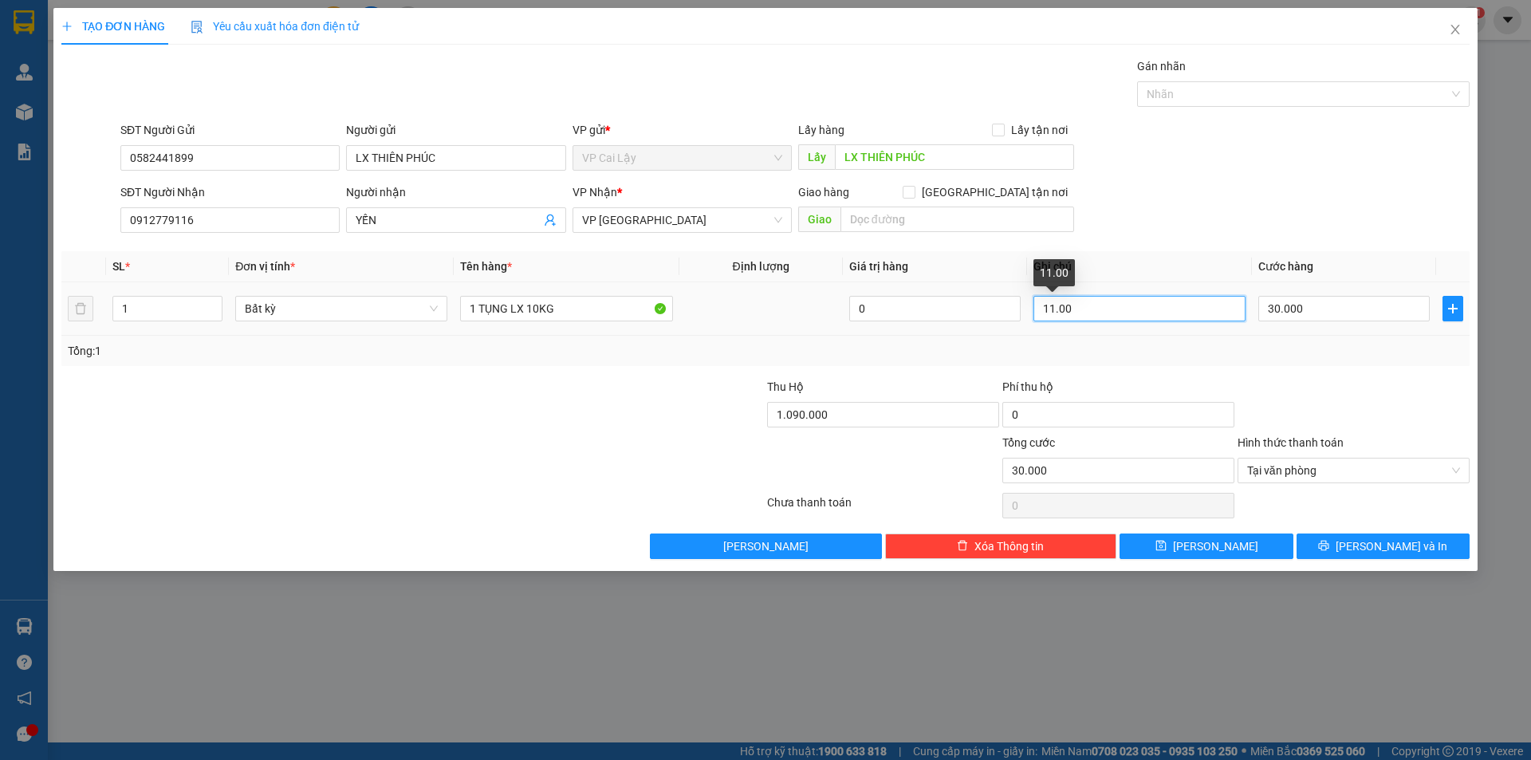
click at [1094, 309] on input "11.00" at bounding box center [1139, 309] width 212 height 26
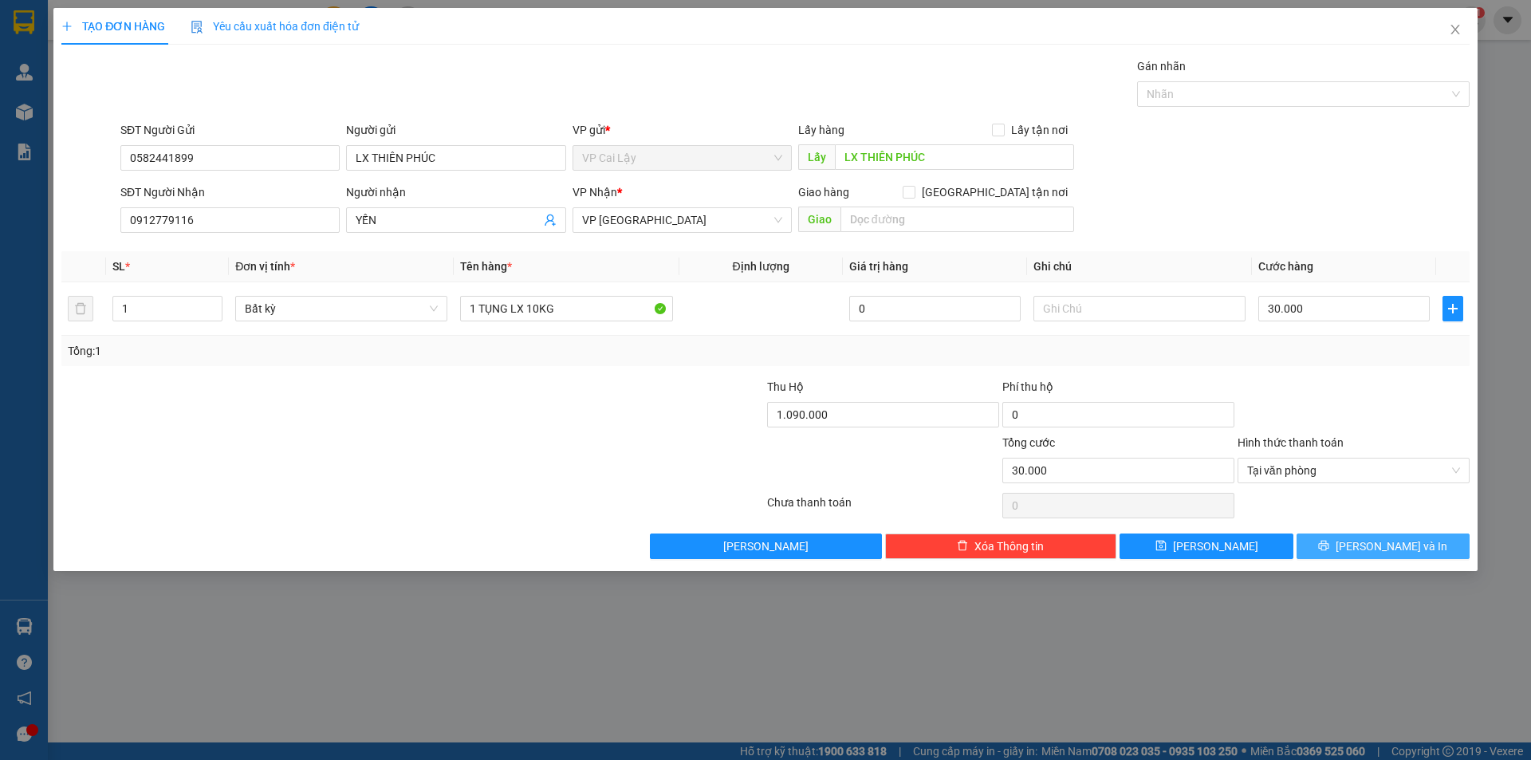
click at [1380, 546] on span "[PERSON_NAME] và In" at bounding box center [1391, 546] width 112 height 18
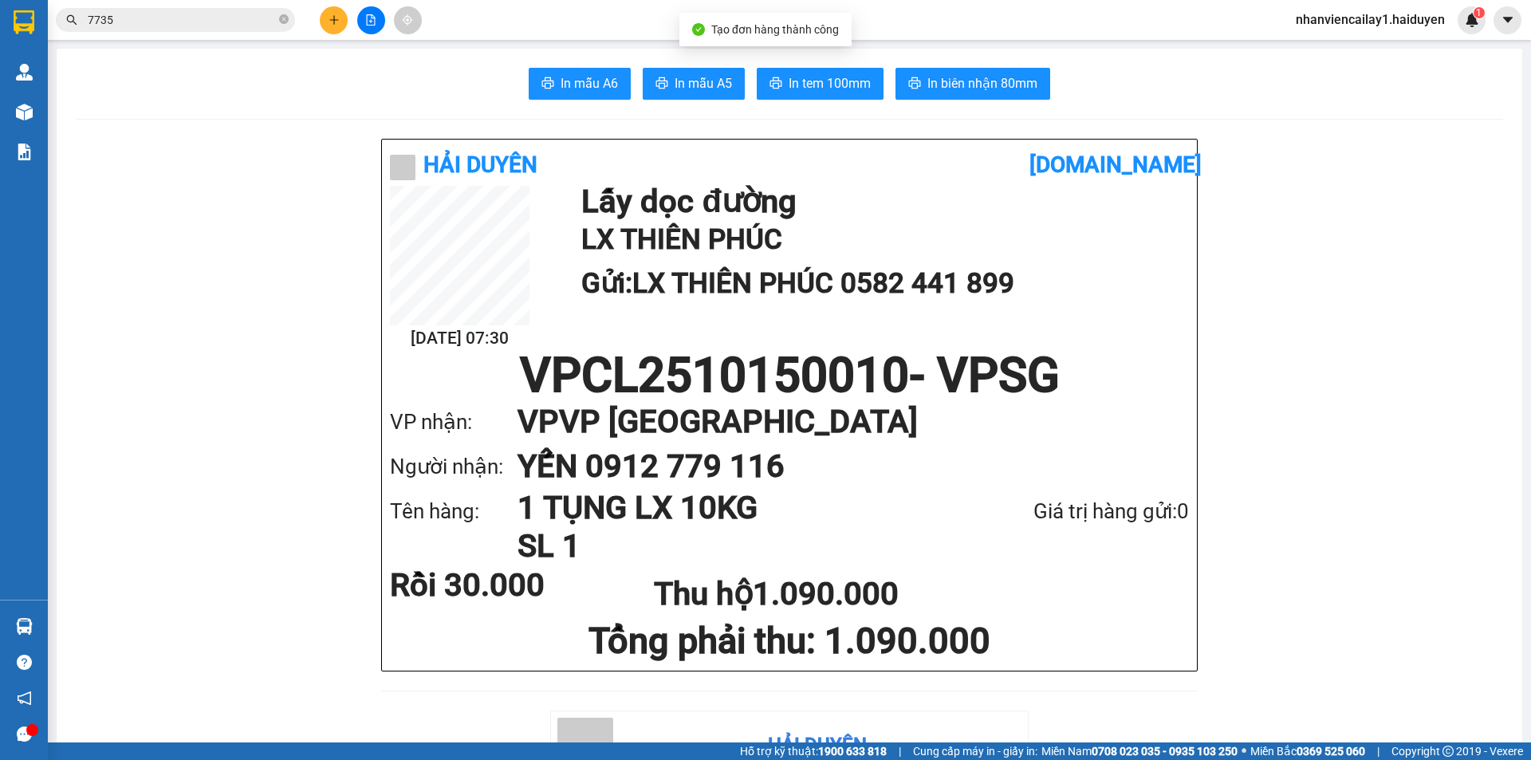
click at [313, 21] on div at bounding box center [371, 20] width 120 height 28
click at [332, 13] on button at bounding box center [334, 20] width 28 height 28
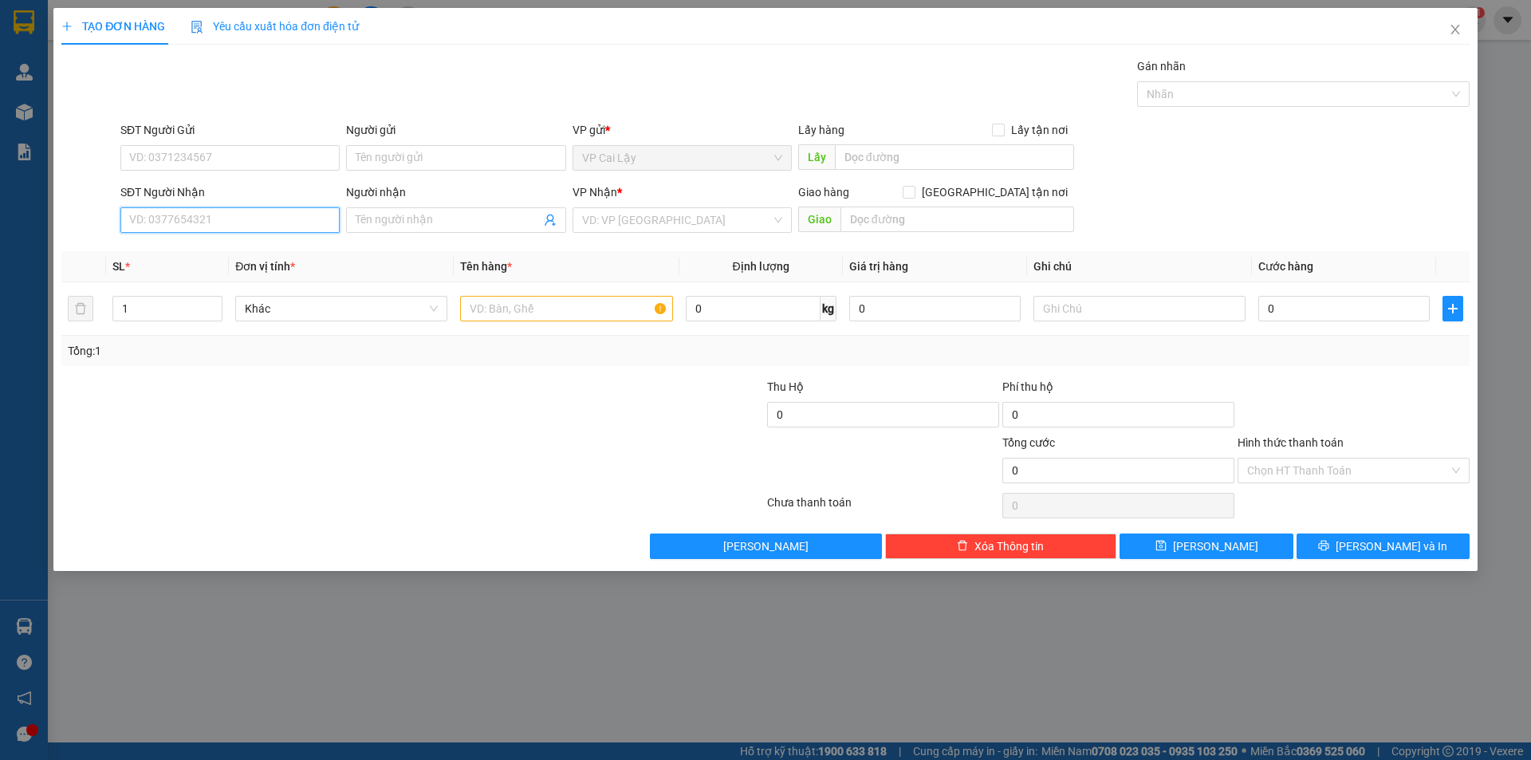
click at [270, 211] on input "SĐT Người Nhận" at bounding box center [229, 220] width 219 height 26
type input "0764539591"
click at [187, 246] on div "0764539591 - DIỄM ANH" at bounding box center [230, 252] width 200 height 18
type input "DIỄM ANH"
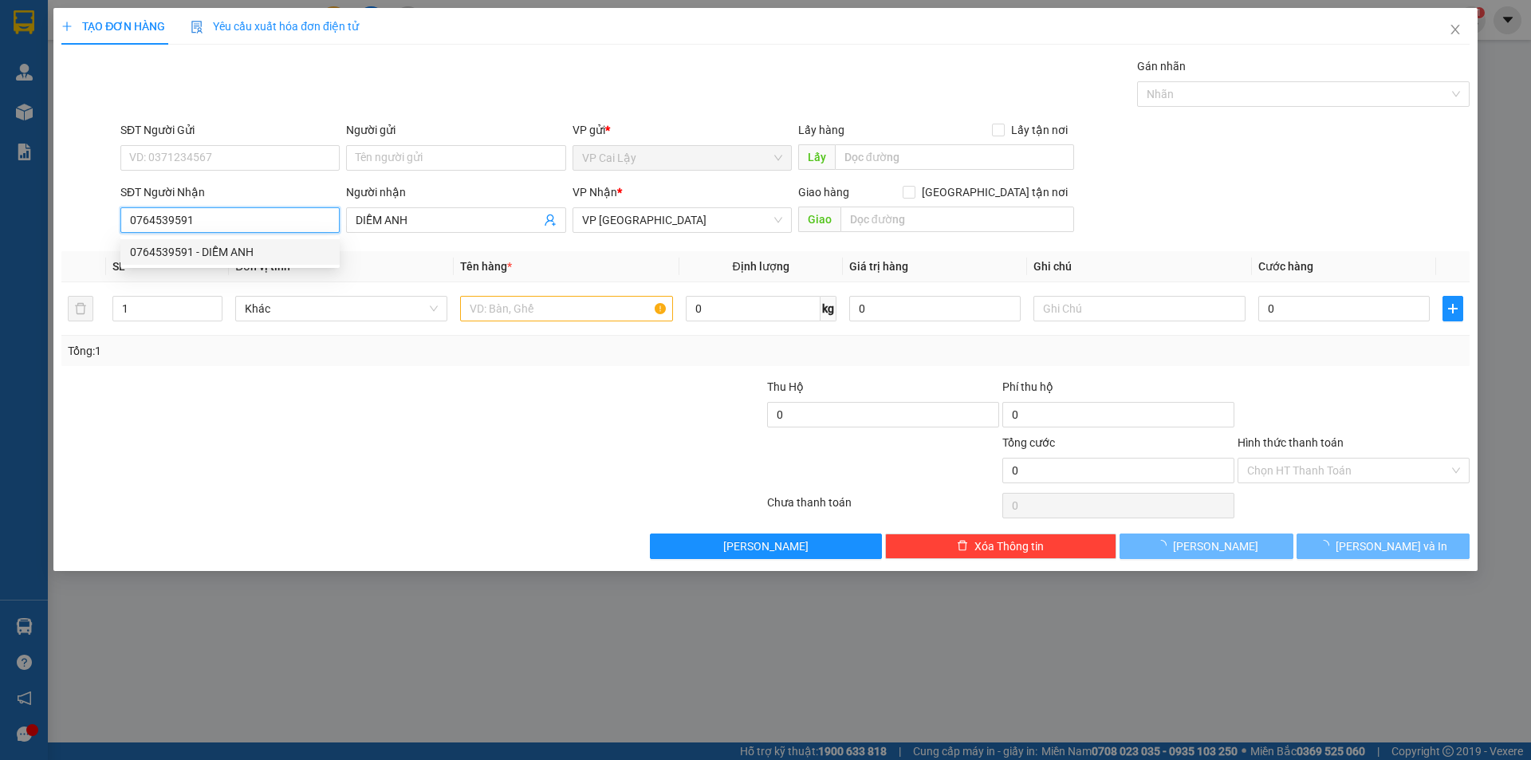
type input "60.000"
type input "0764539591"
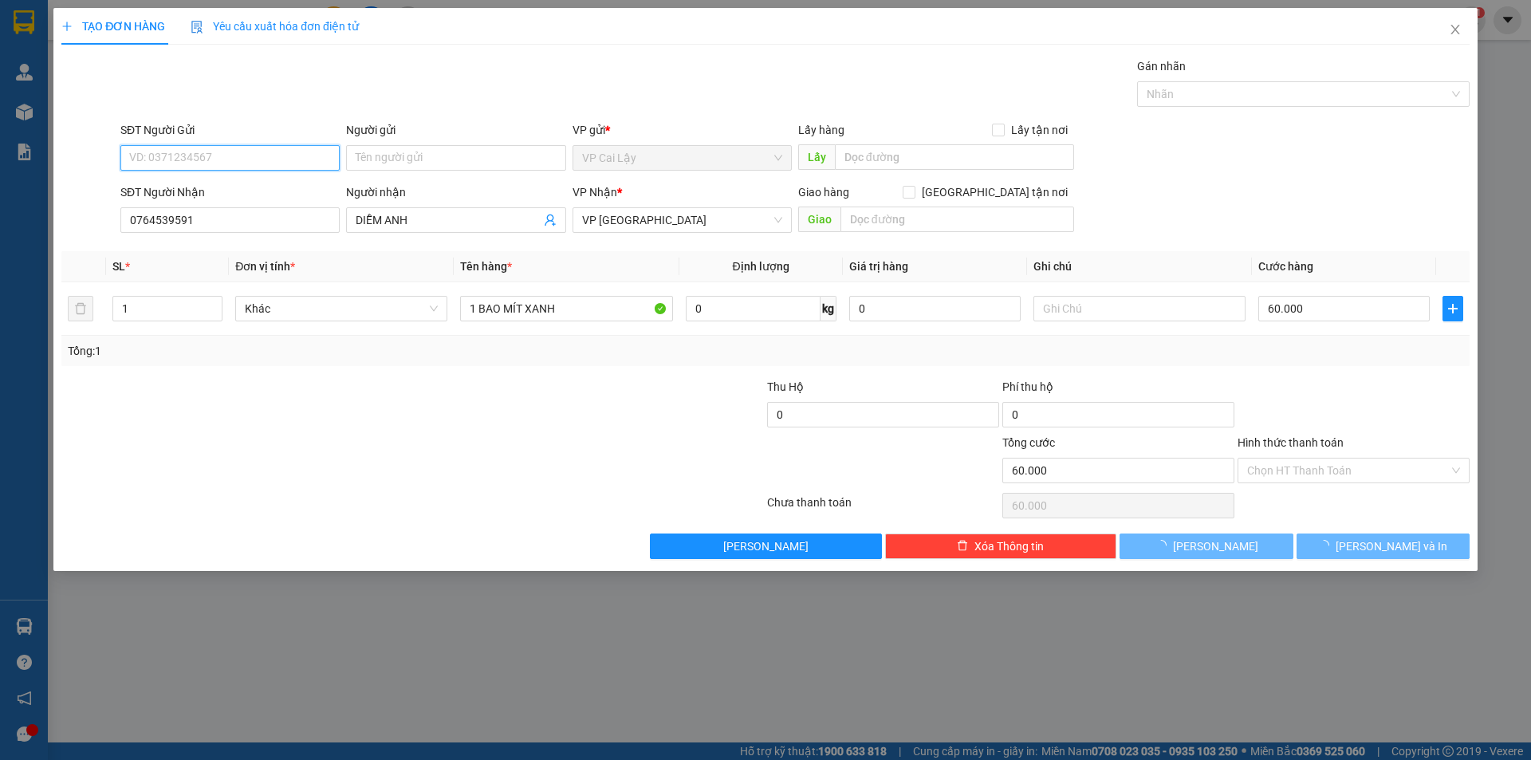
click at [208, 161] on input "SĐT Người Gửi" at bounding box center [229, 158] width 219 height 26
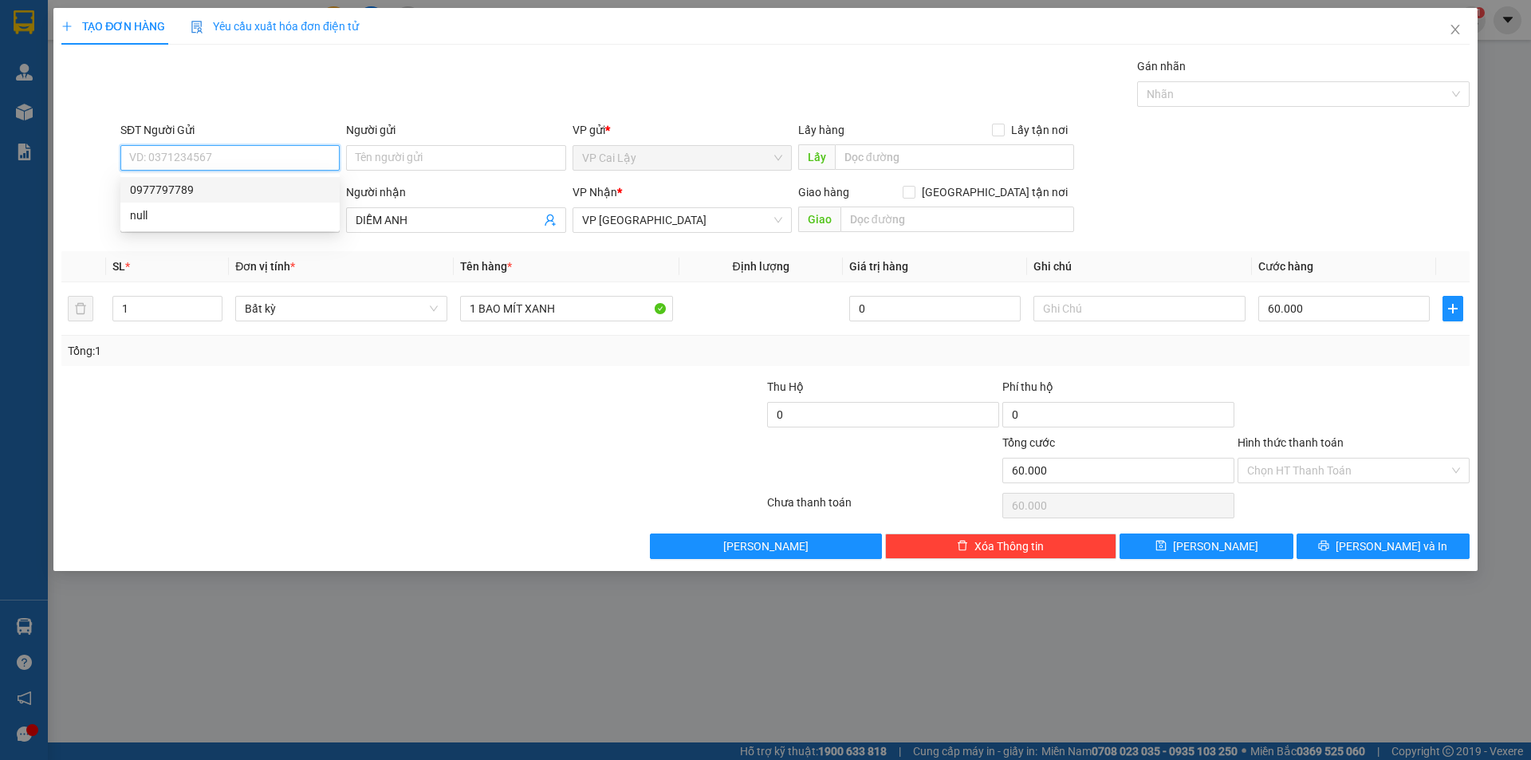
click at [178, 189] on div "0977797789" at bounding box center [230, 190] width 200 height 18
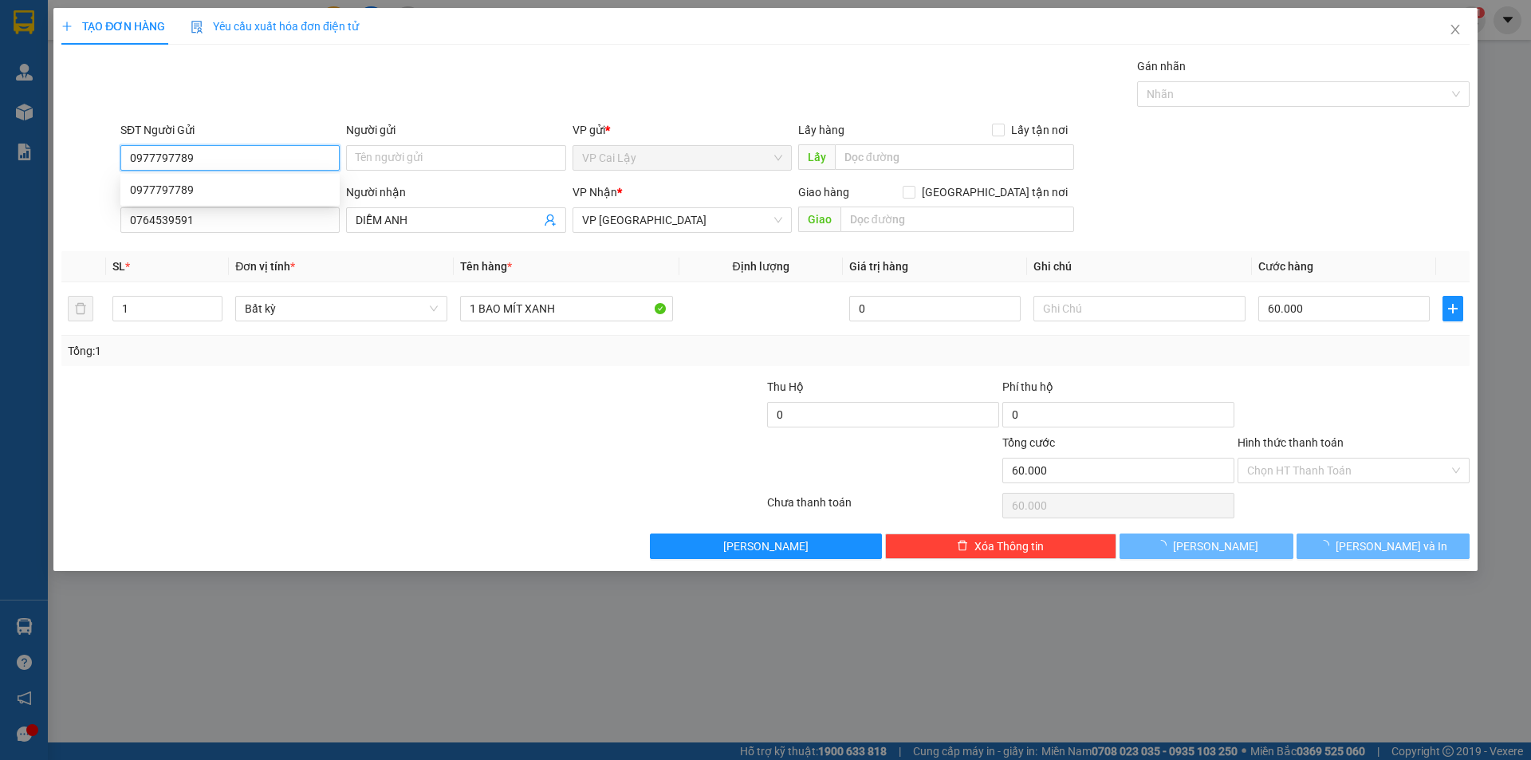
type input "0977797789"
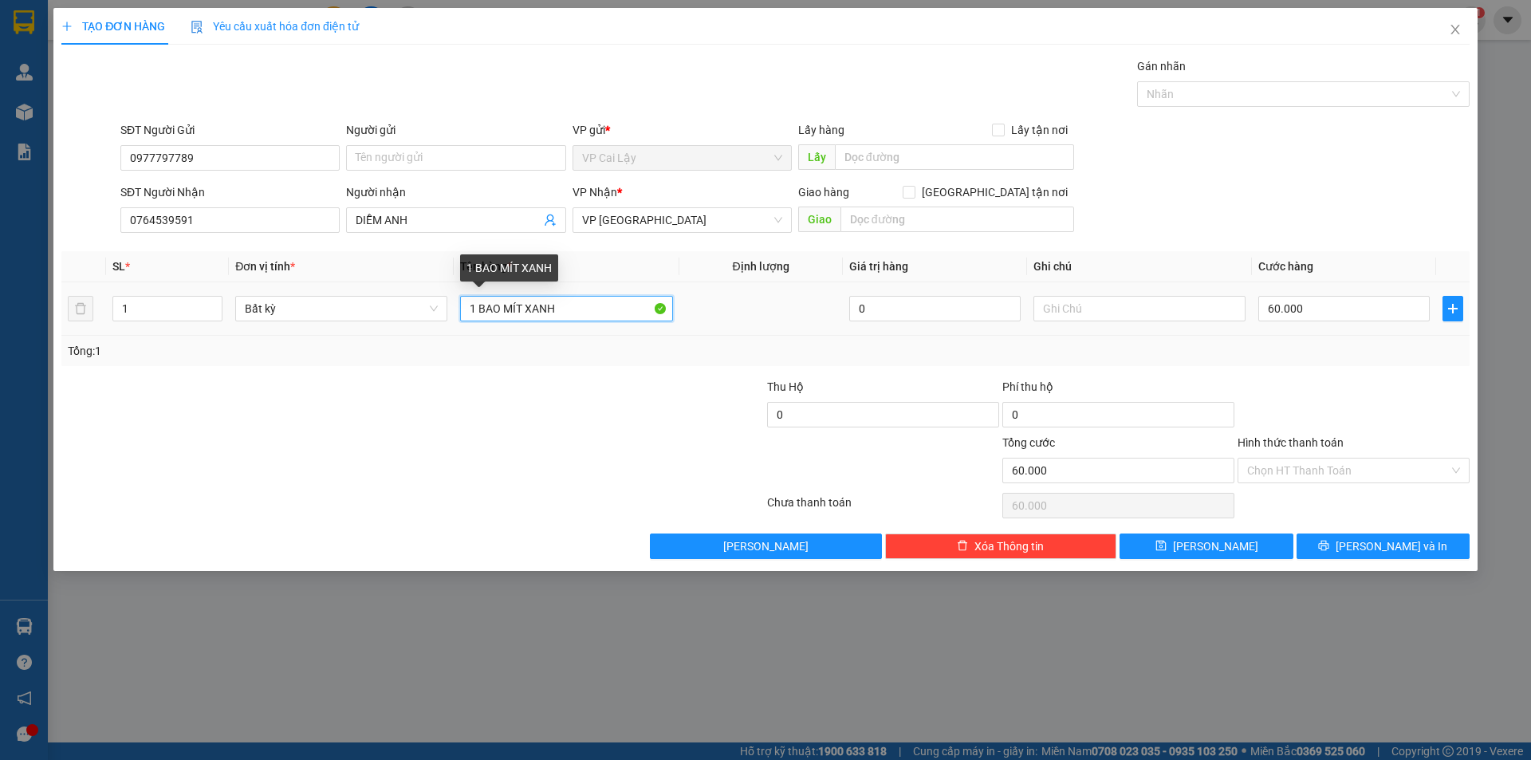
click at [473, 306] on input "1 BAO MÍT XANH" at bounding box center [566, 309] width 212 height 26
click at [478, 305] on input "1 BAO MÍT XANH" at bounding box center [566, 309] width 212 height 26
click at [473, 305] on input "1 BAO MÍT XANH" at bounding box center [566, 309] width 212 height 26
click at [474, 304] on input "1 BAO MÍT XANH" at bounding box center [566, 309] width 212 height 26
click at [615, 300] on input "1 BAO MÍT XANH" at bounding box center [566, 309] width 212 height 26
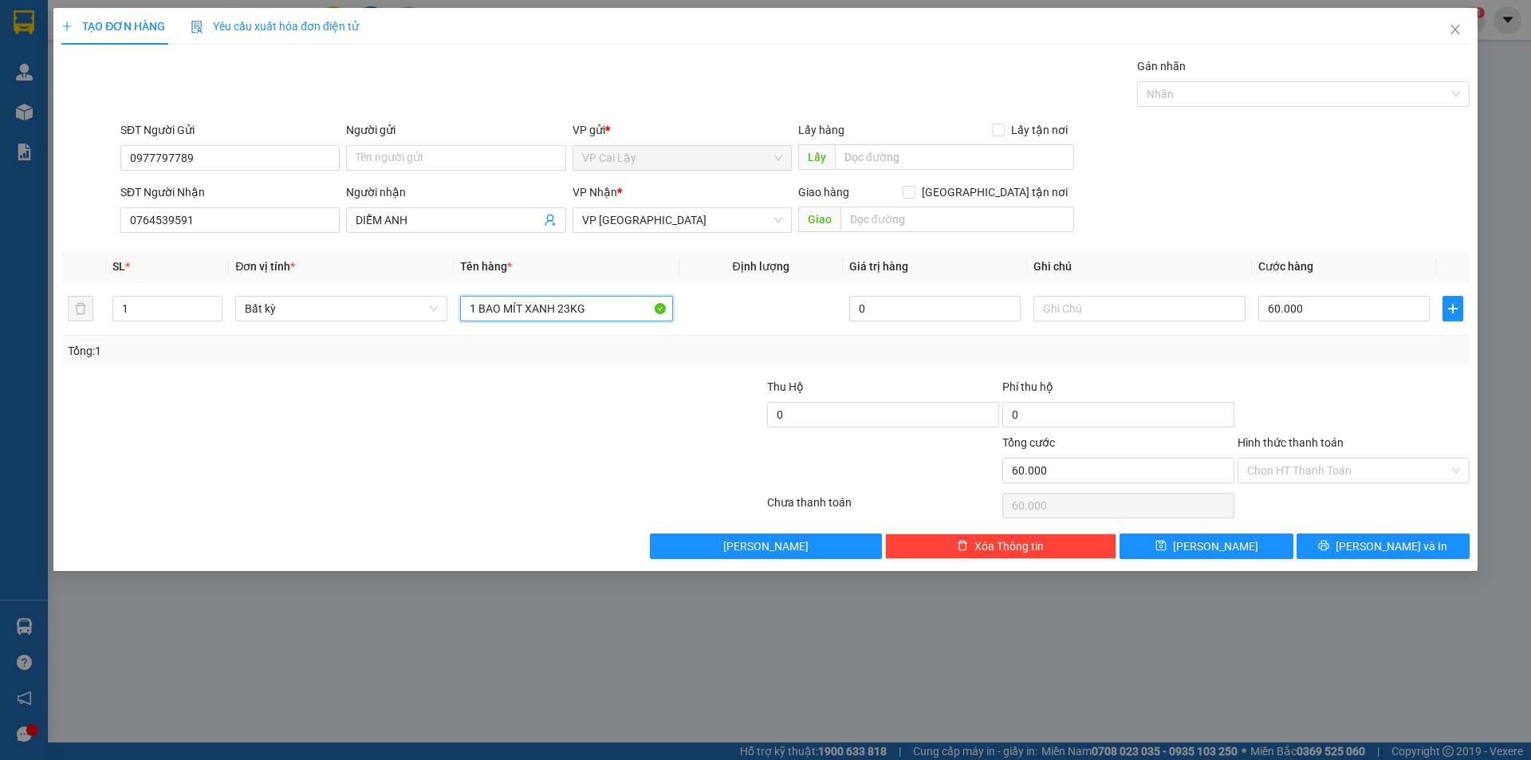
type input "1 BAO MÍT XANH 23KG"
click at [1303, 297] on input "60.000" at bounding box center [1343, 309] width 171 height 26
type input "5"
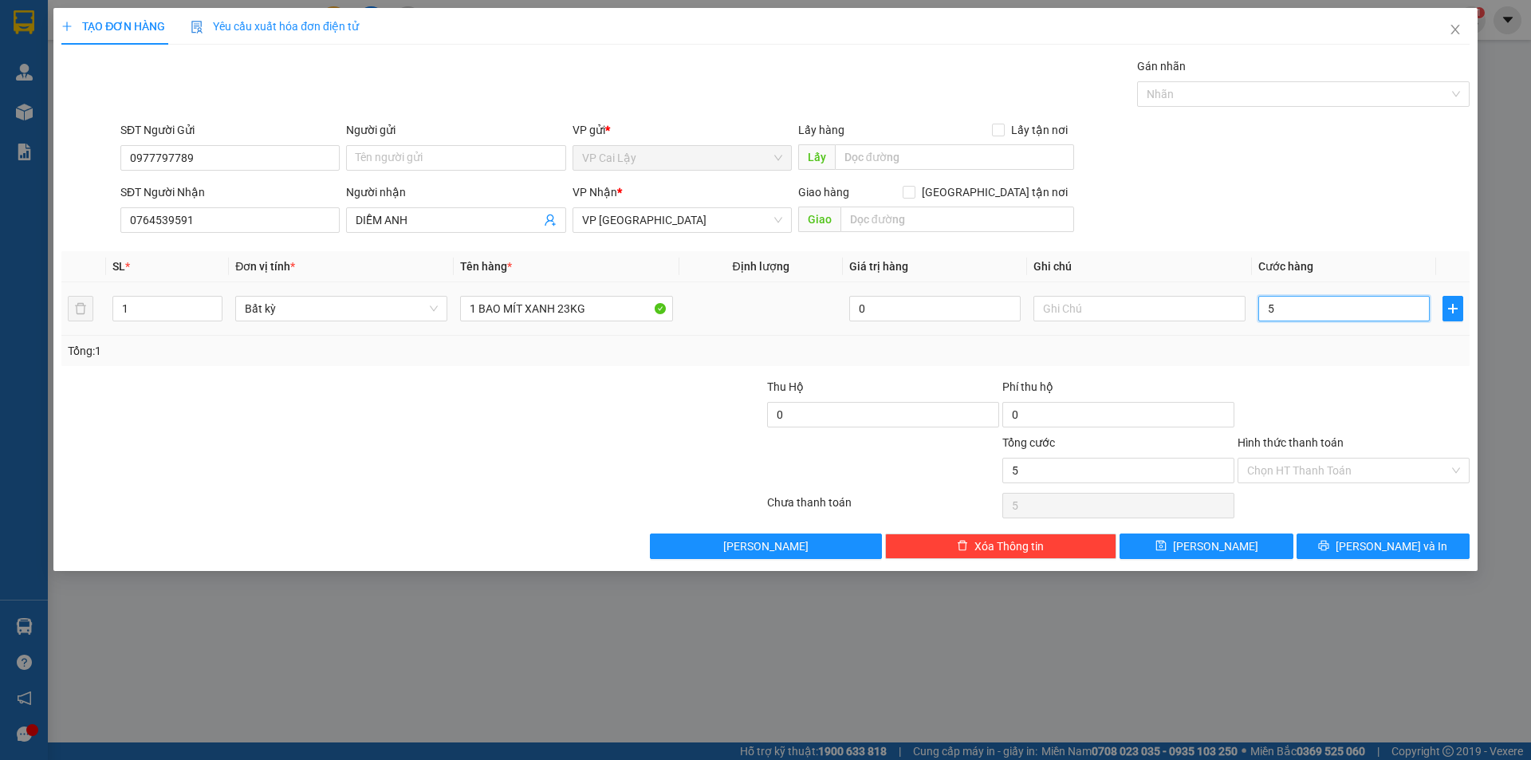
type input "50"
click at [1359, 409] on div at bounding box center [1353, 406] width 235 height 56
type input "50.000"
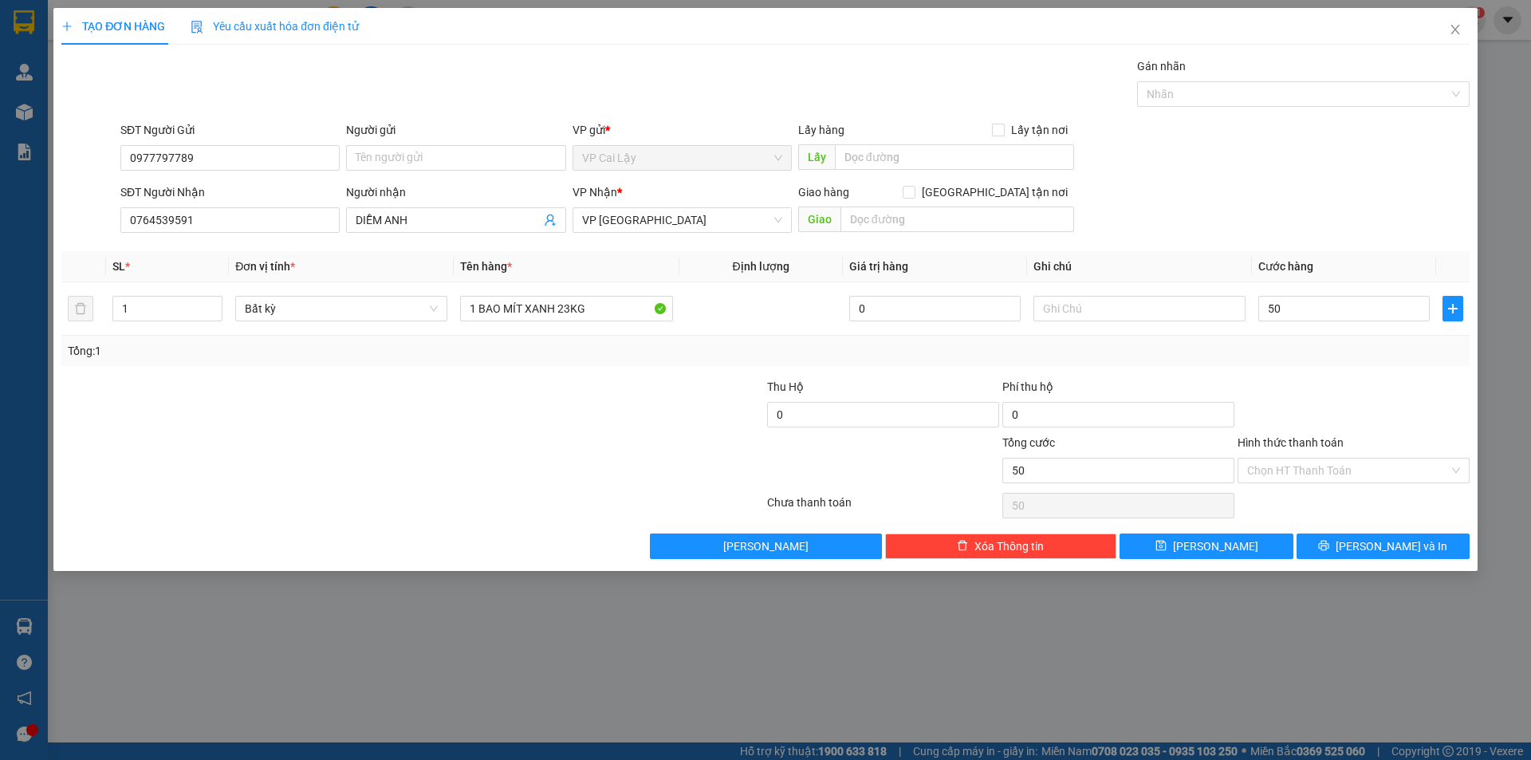
type input "50.000"
click at [1329, 548] on icon "printer" at bounding box center [1323, 545] width 11 height 11
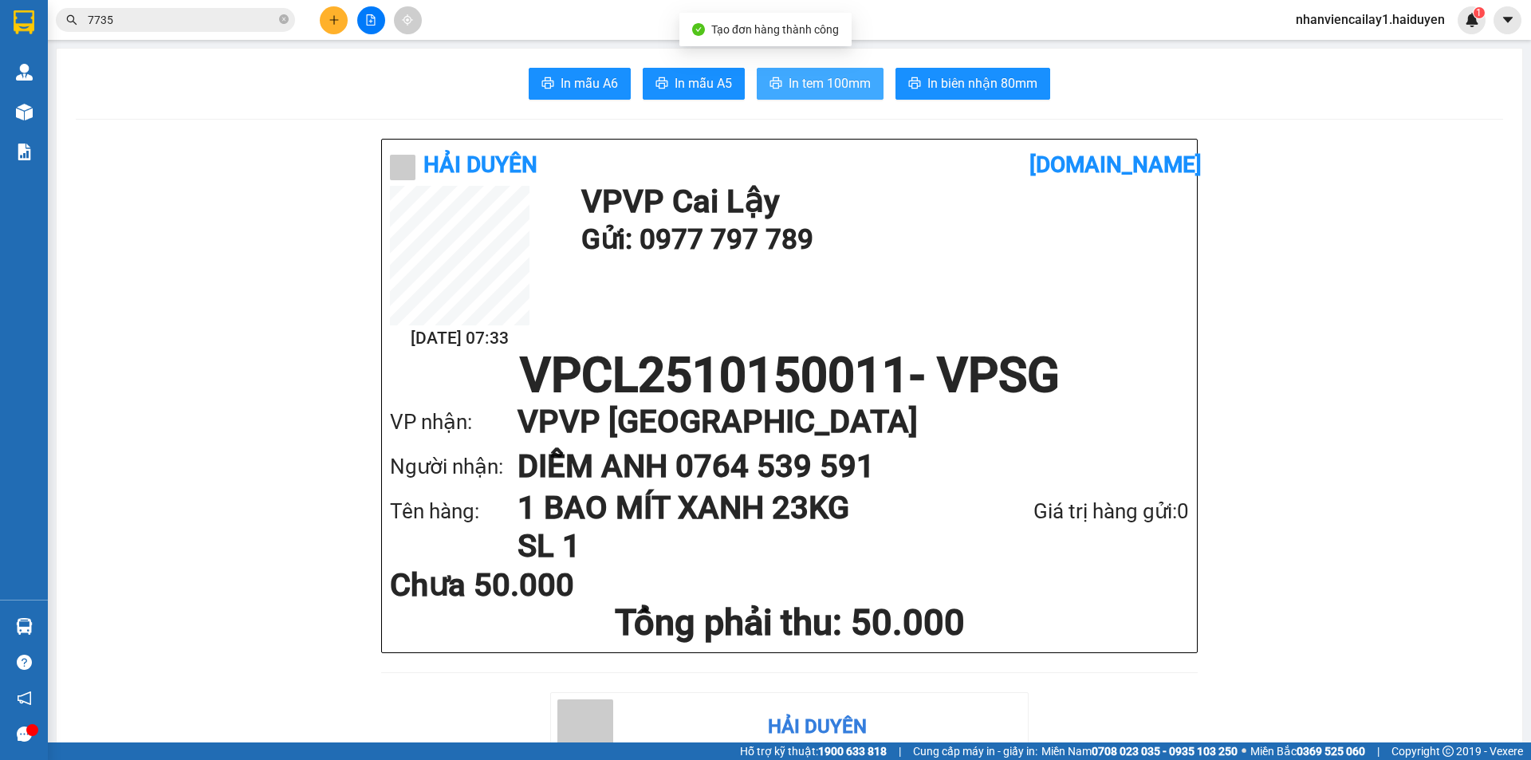
click at [825, 81] on span "In tem 100mm" at bounding box center [829, 83] width 82 height 20
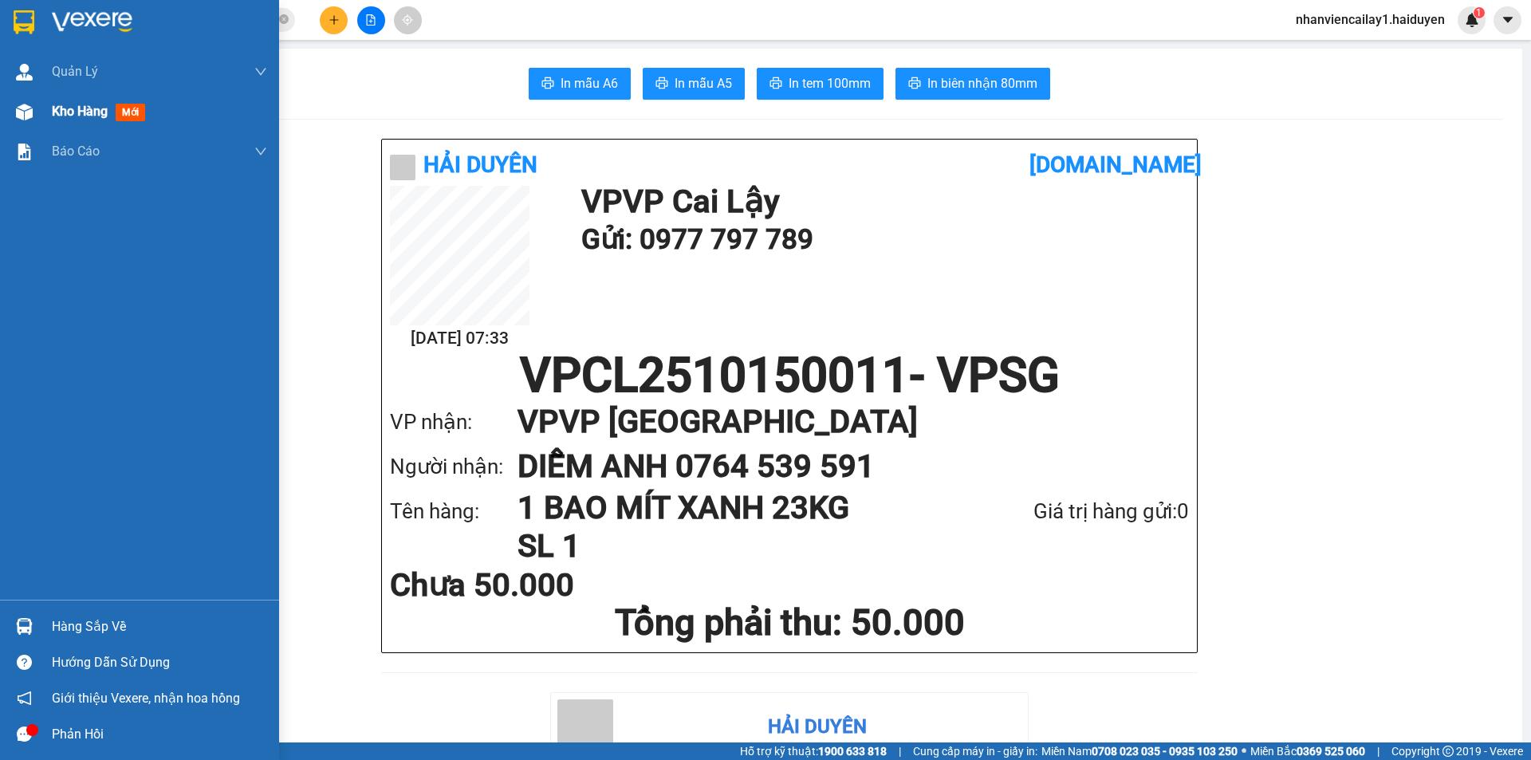
click at [85, 104] on span "Kho hàng" at bounding box center [80, 111] width 56 height 15
drag, startPoint x: 85, startPoint y: 104, endPoint x: 65, endPoint y: 124, distance: 29.3
click at [85, 104] on span "Kho hàng" at bounding box center [80, 111] width 56 height 15
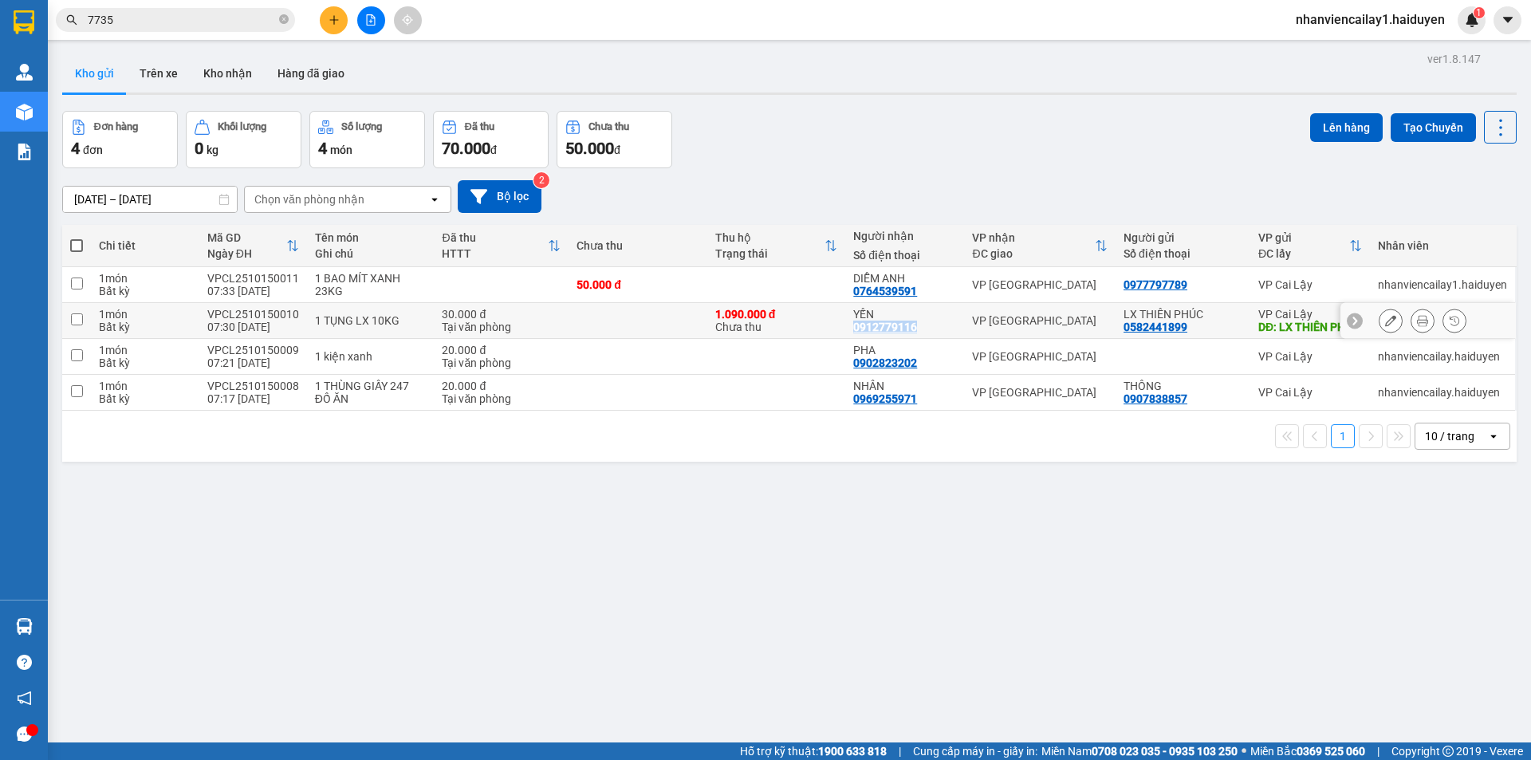
drag, startPoint x: 844, startPoint y: 327, endPoint x: 912, endPoint y: 343, distance: 69.6
click at [912, 339] on td "YẾN 0912779116" at bounding box center [904, 321] width 119 height 36
checkbox input "true"
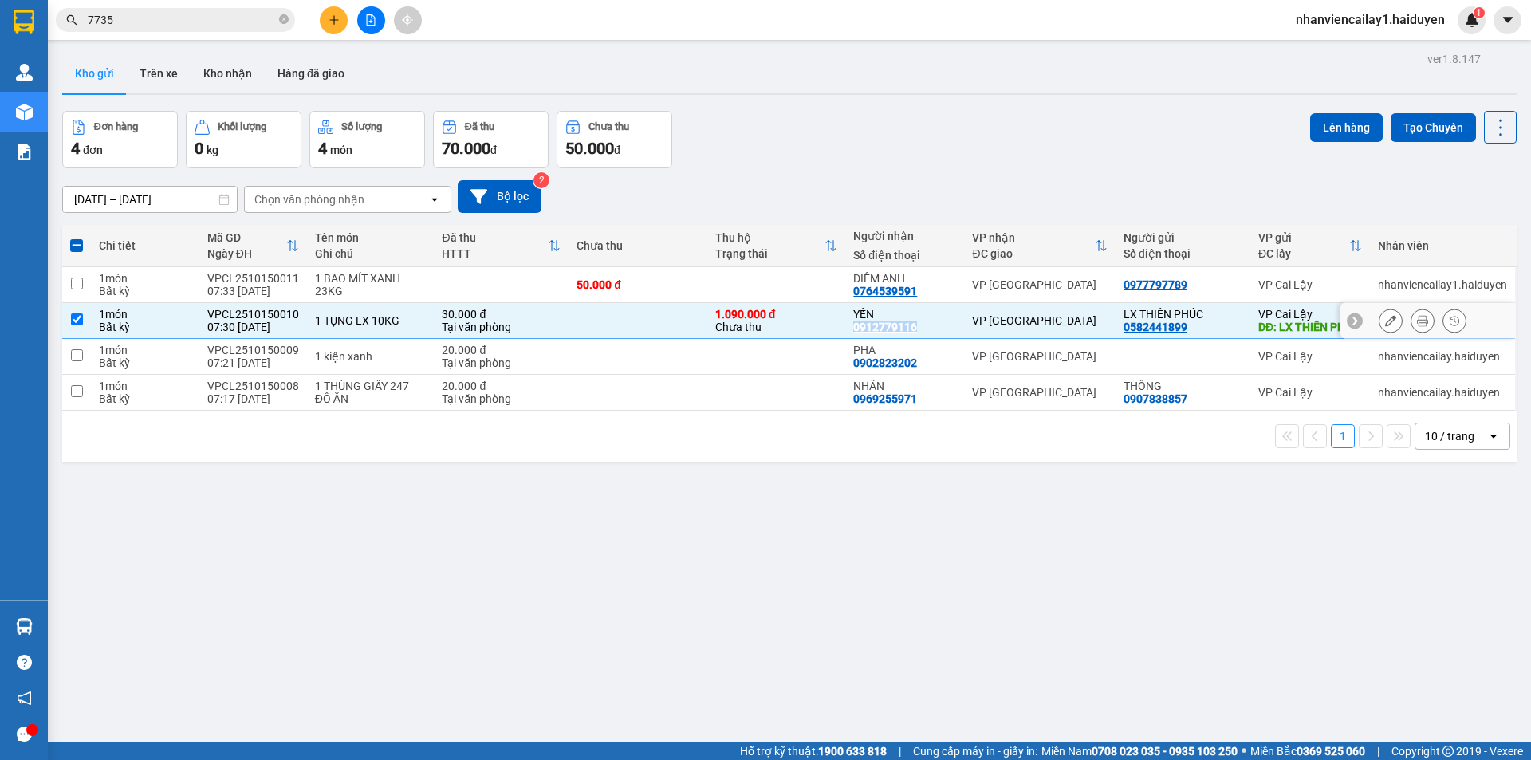
copy div "0912779116"
click at [1431, 132] on button "Tạo Chuyến" at bounding box center [1432, 127] width 85 height 29
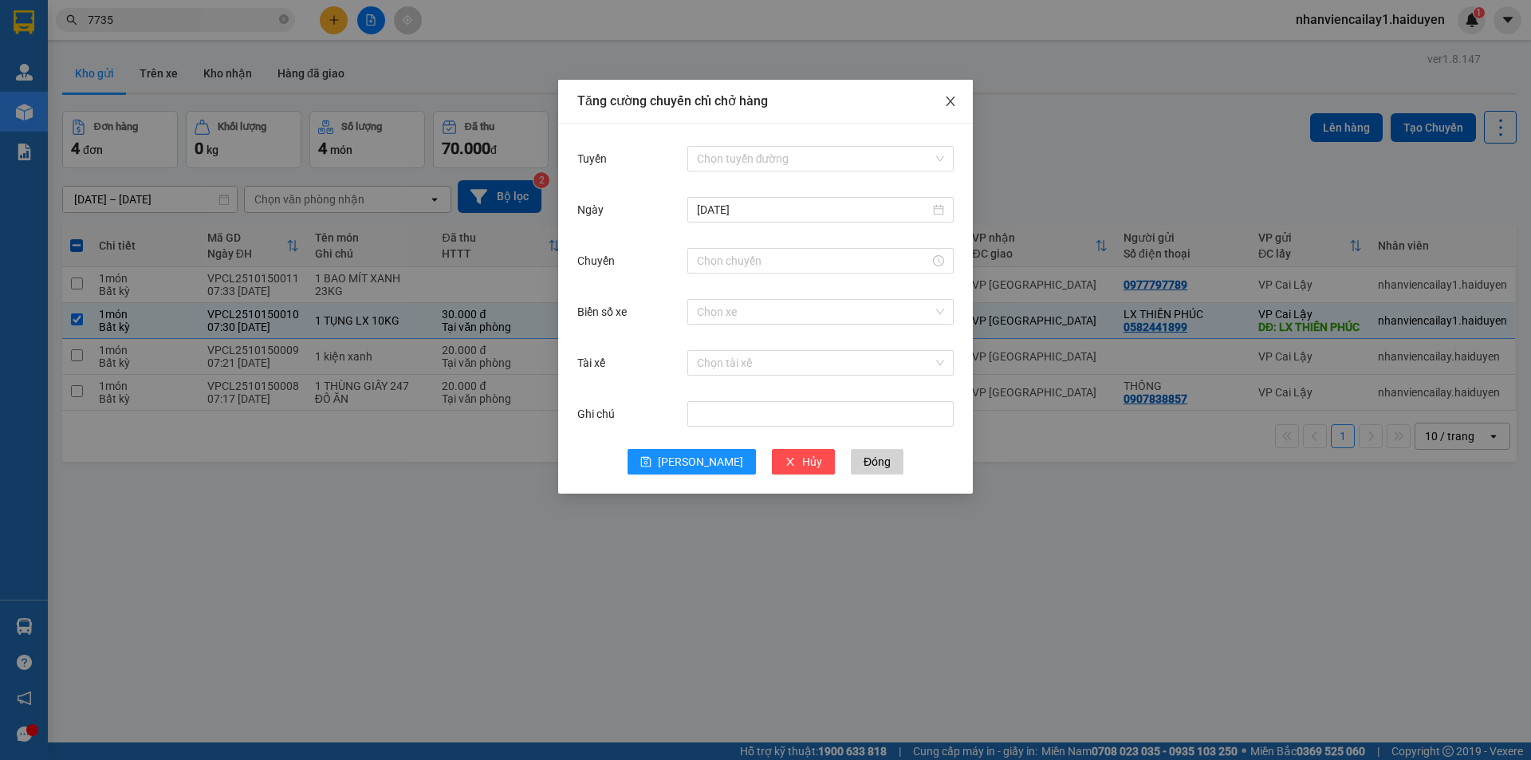
click at [957, 104] on span "Close" at bounding box center [950, 102] width 45 height 45
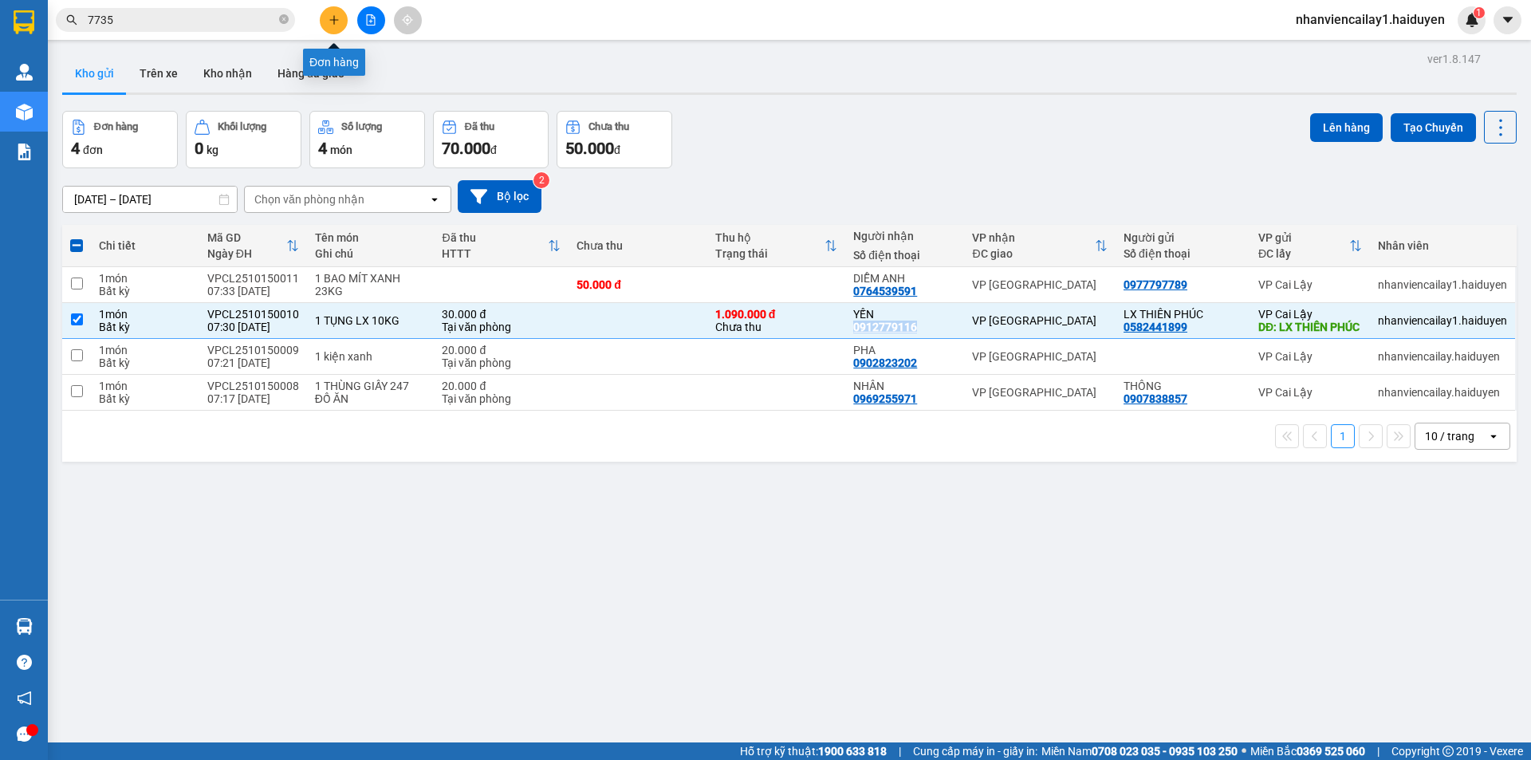
click at [332, 23] on icon "plus" at bounding box center [333, 19] width 11 height 11
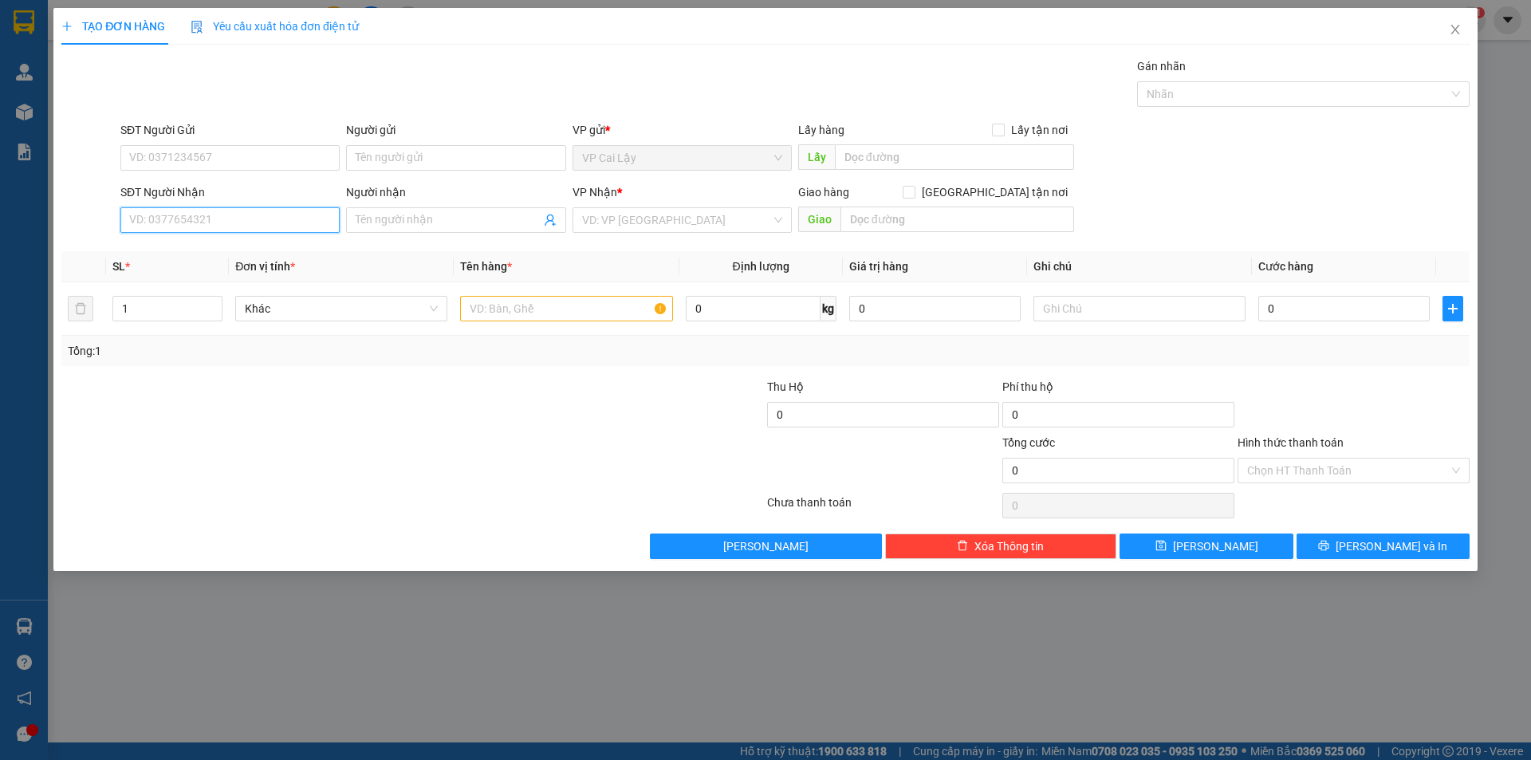
click at [179, 210] on input "SĐT Người Nhận" at bounding box center [229, 220] width 219 height 26
paste input "0912779116"
type input "0912779116"
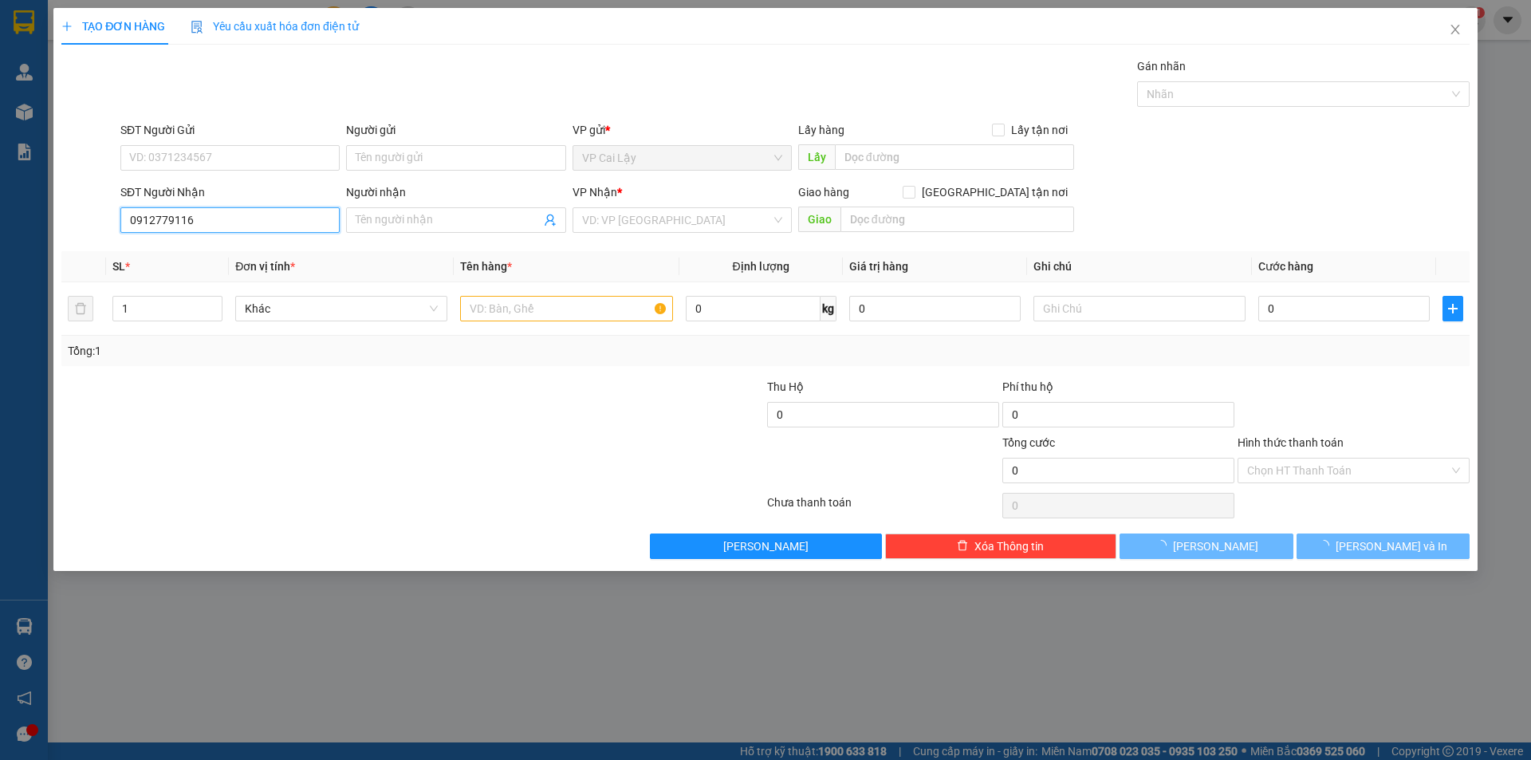
click at [193, 218] on input "0912779116" at bounding box center [229, 220] width 219 height 26
click at [212, 225] on input "0912779116" at bounding box center [229, 220] width 219 height 26
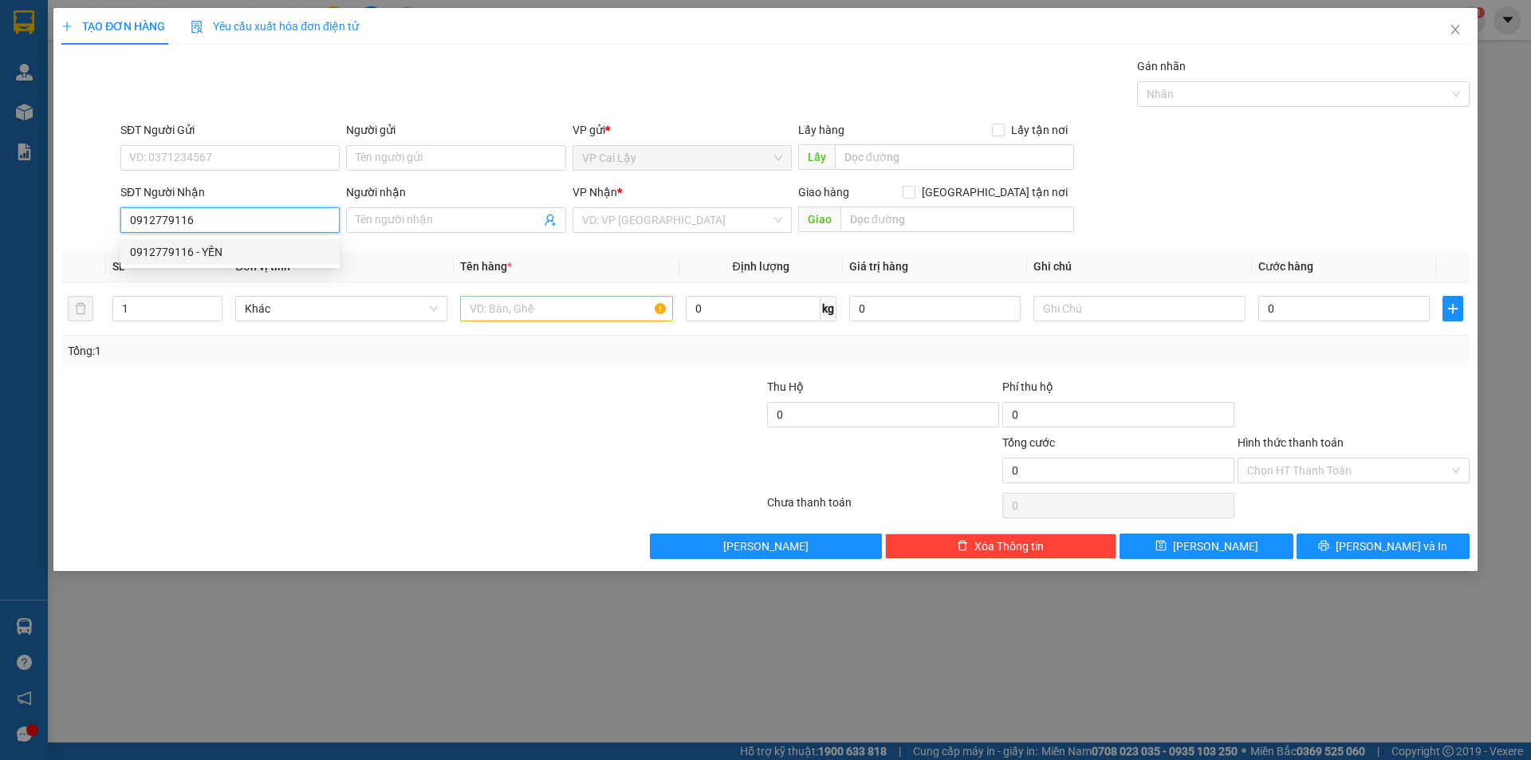
click at [200, 250] on div "0912779116 - YẾN" at bounding box center [230, 252] width 200 height 18
type input "YẾN"
type input "1.090.000"
type input "30.000"
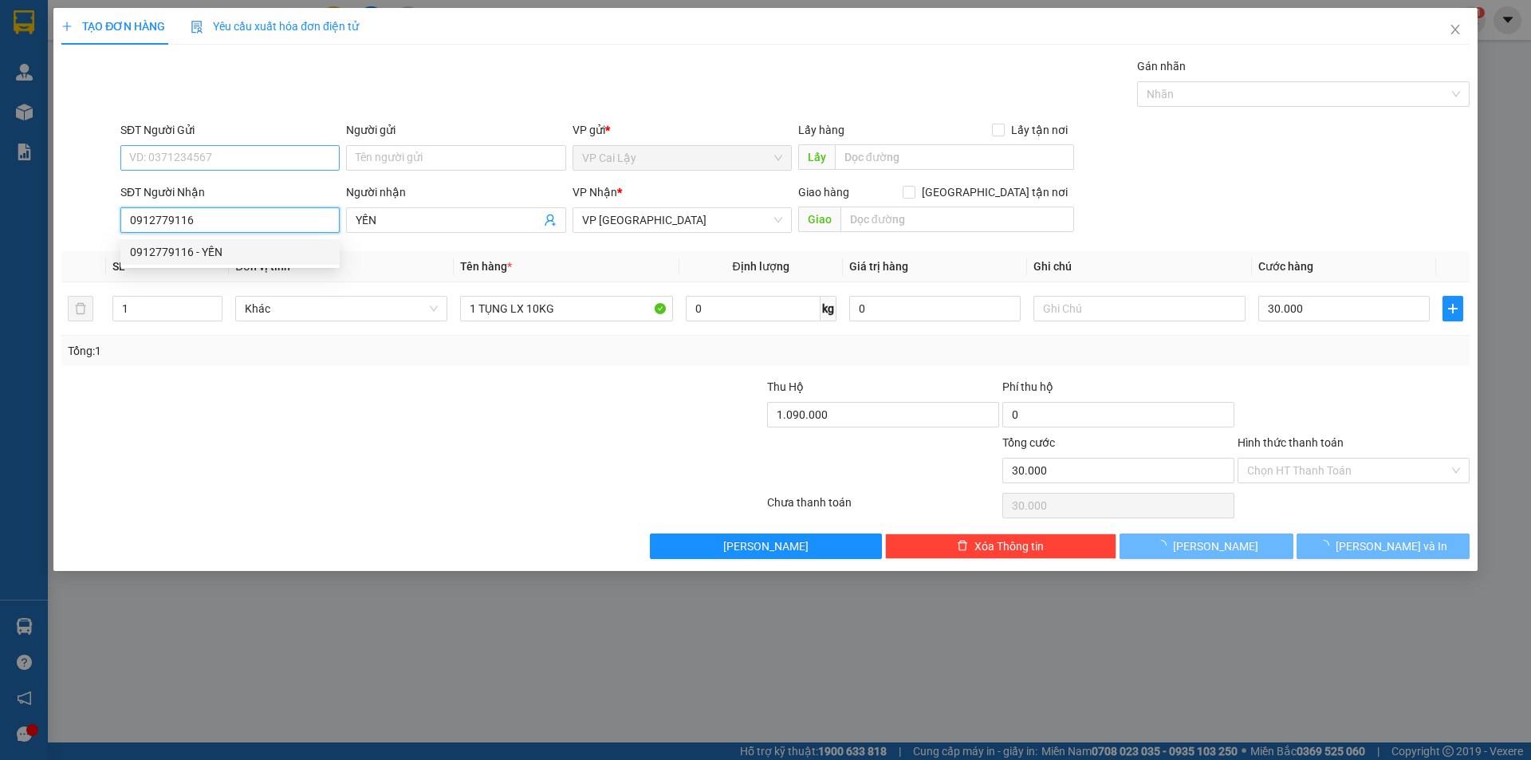
type input "0912779116"
click at [215, 158] on input "SĐT Người Gửi" at bounding box center [229, 158] width 219 height 26
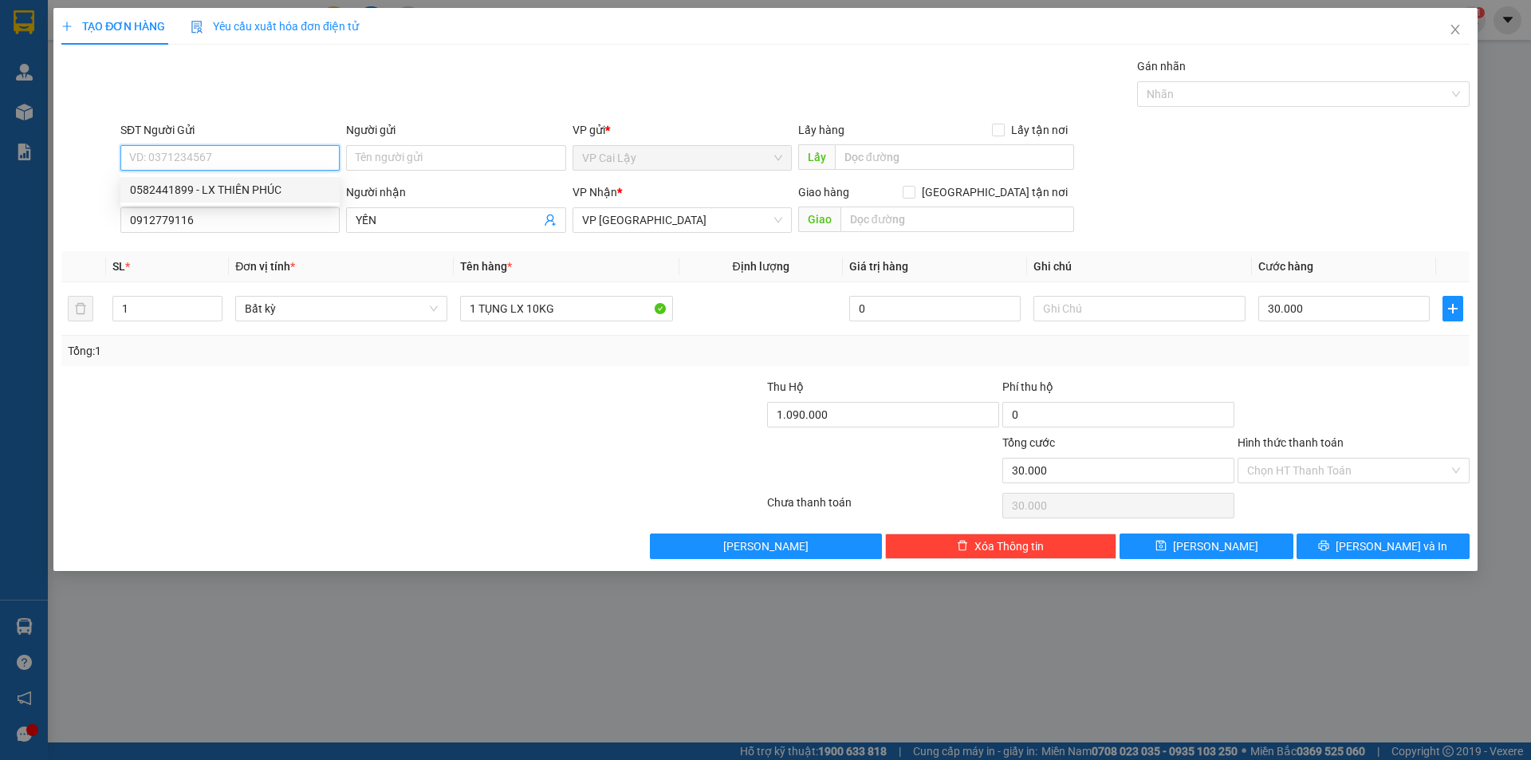
click at [229, 190] on div "0582441899 - LX THIÊN PHÚC" at bounding box center [230, 190] width 200 height 18
type input "0582441899"
type input "LX THIÊN PHÚC"
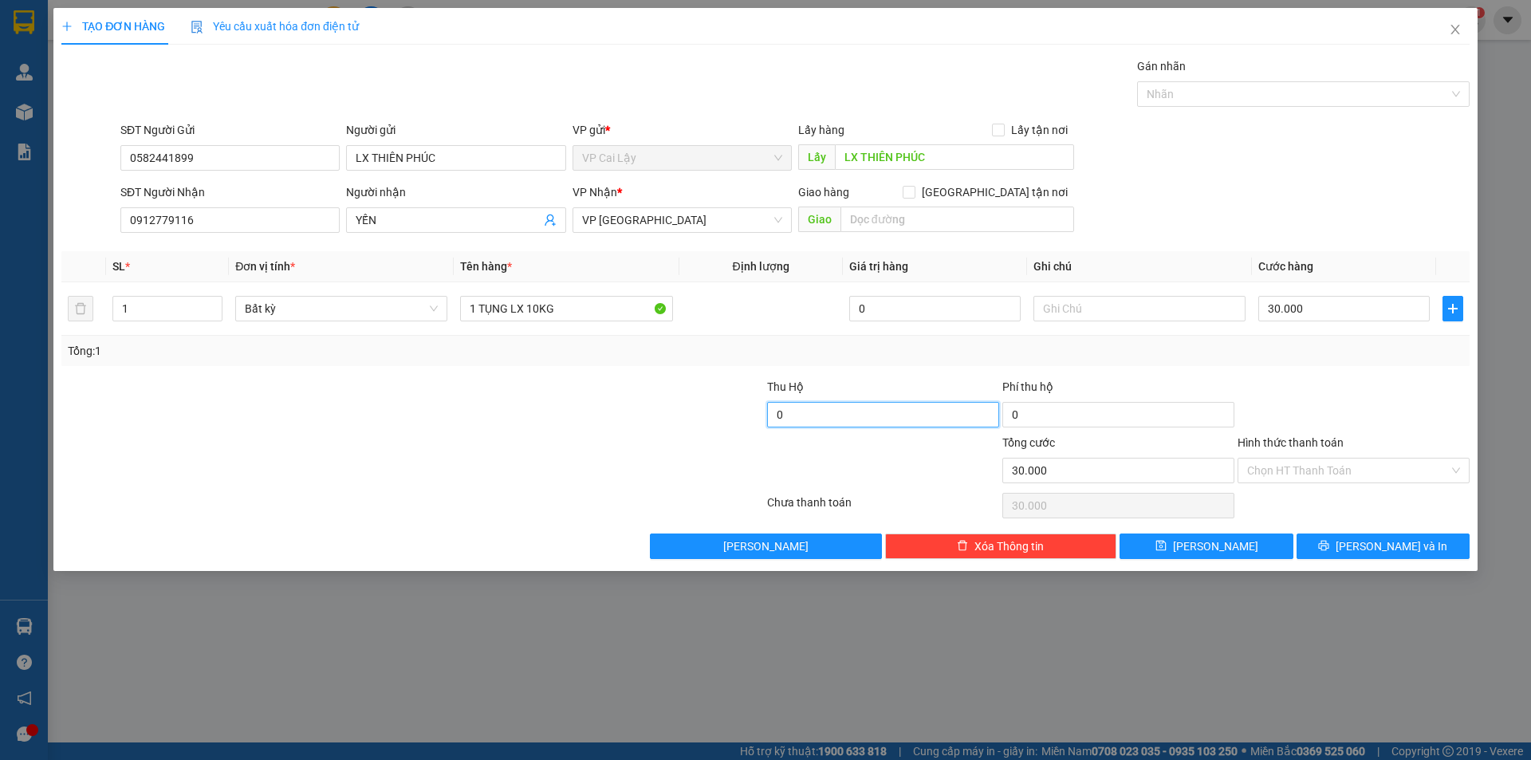
type input "0"
click at [1379, 388] on div at bounding box center [1353, 406] width 235 height 56
click at [1308, 472] on input "Hình thức thanh toán" at bounding box center [1348, 470] width 202 height 24
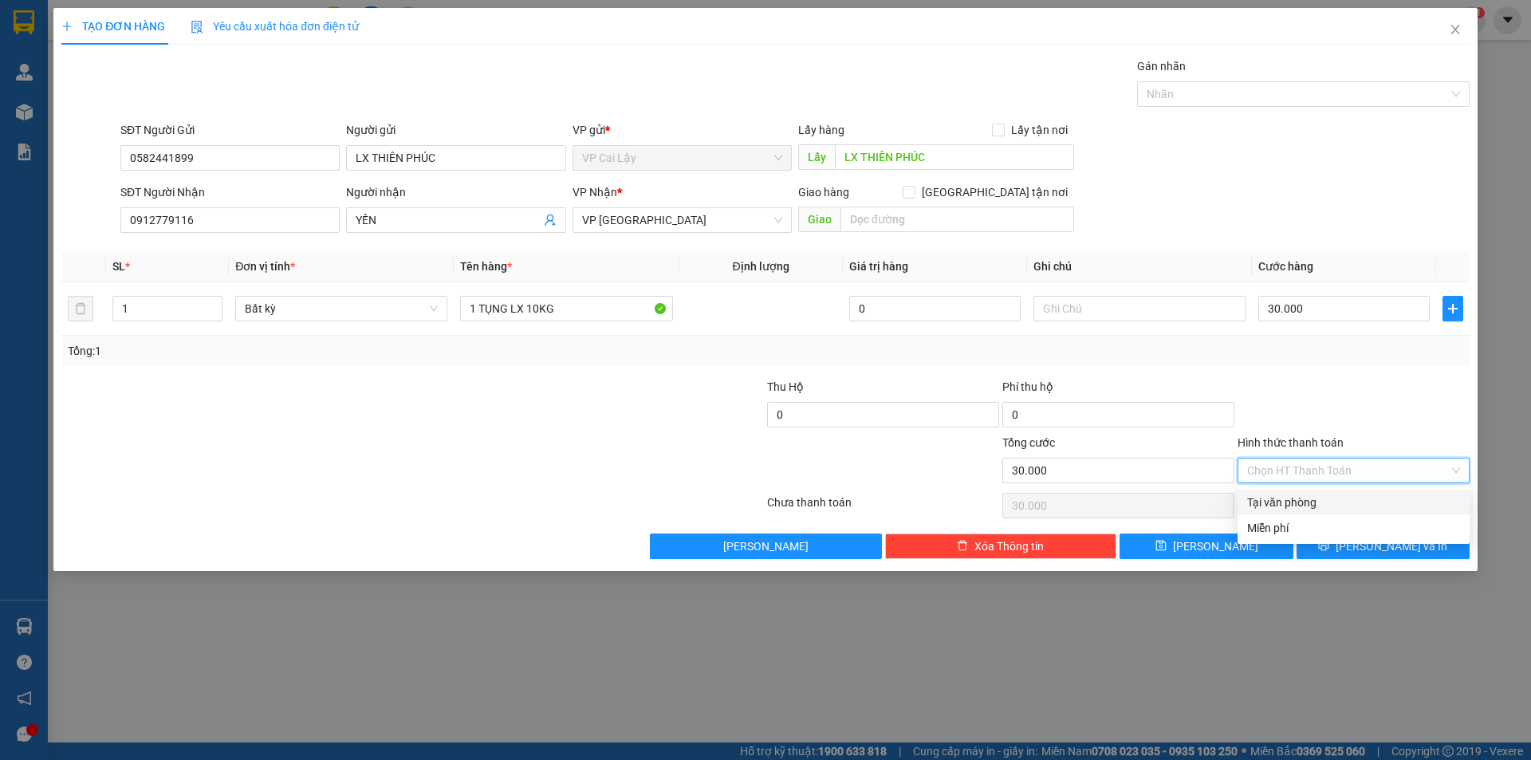
click at [1303, 498] on div "Tại văn phòng" at bounding box center [1353, 502] width 213 height 18
type input "0"
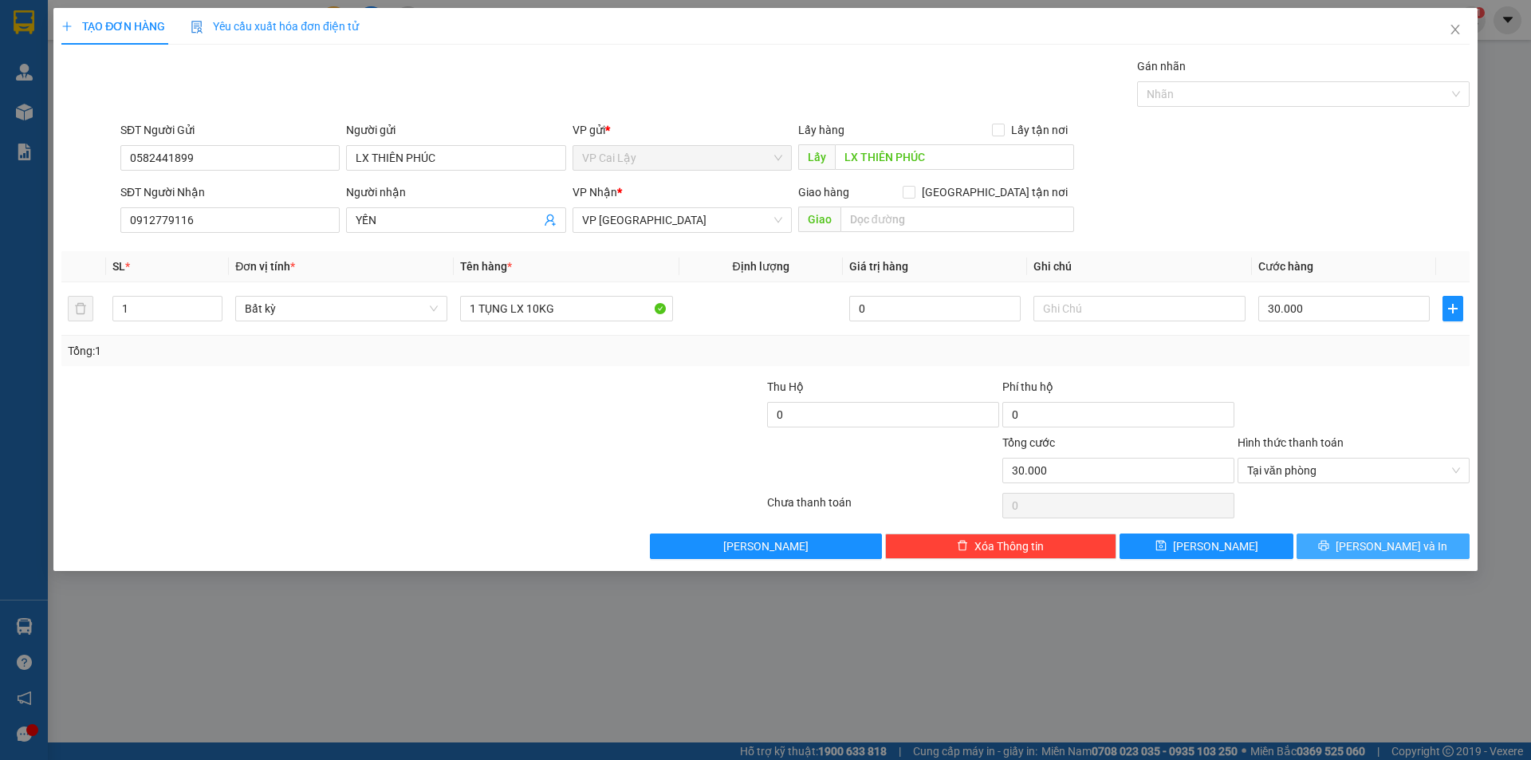
click at [1349, 547] on button "[PERSON_NAME] và In" at bounding box center [1382, 546] width 173 height 26
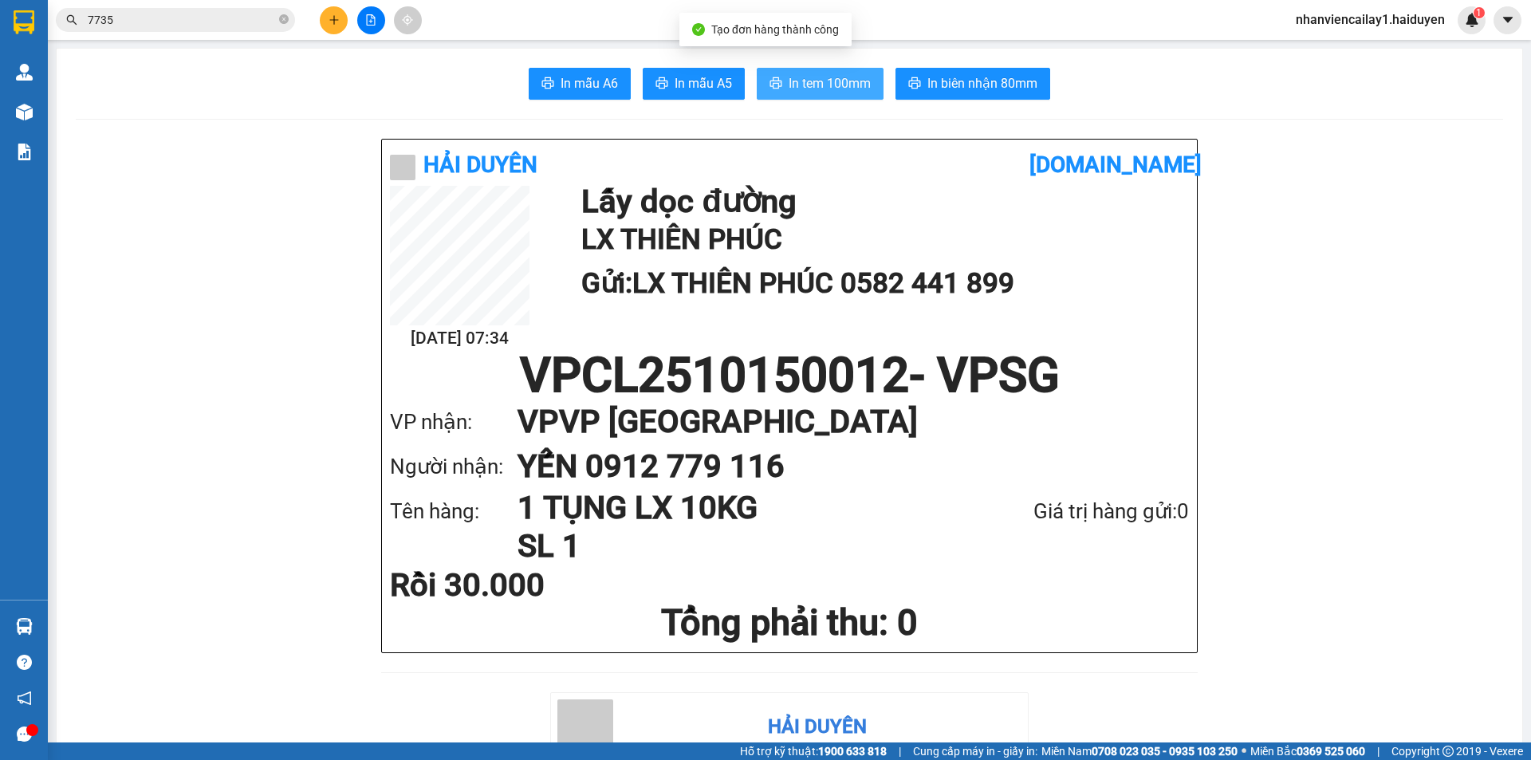
click at [780, 90] on button "In tem 100mm" at bounding box center [820, 84] width 127 height 32
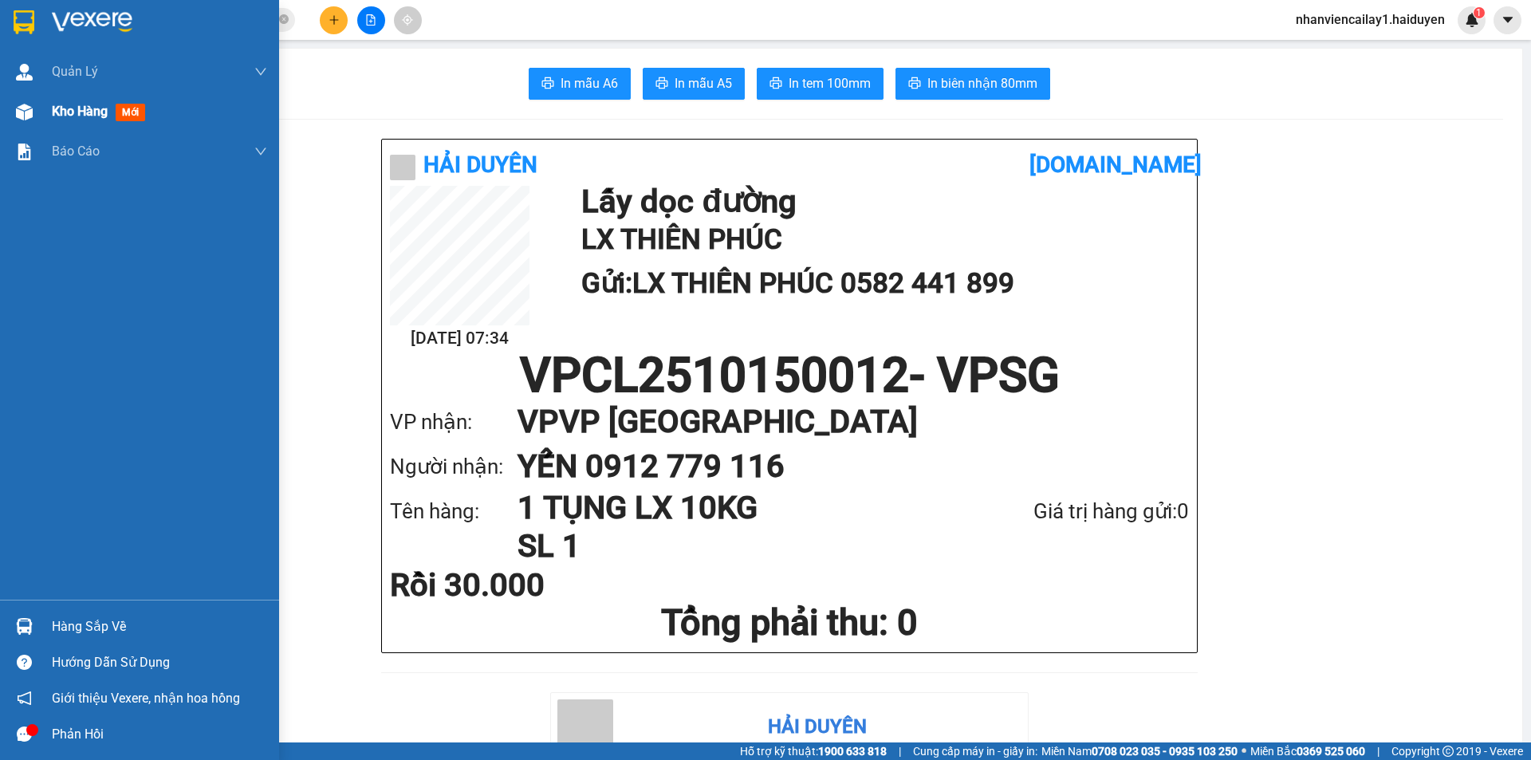
click at [67, 116] on span "Kho hàng" at bounding box center [80, 111] width 56 height 15
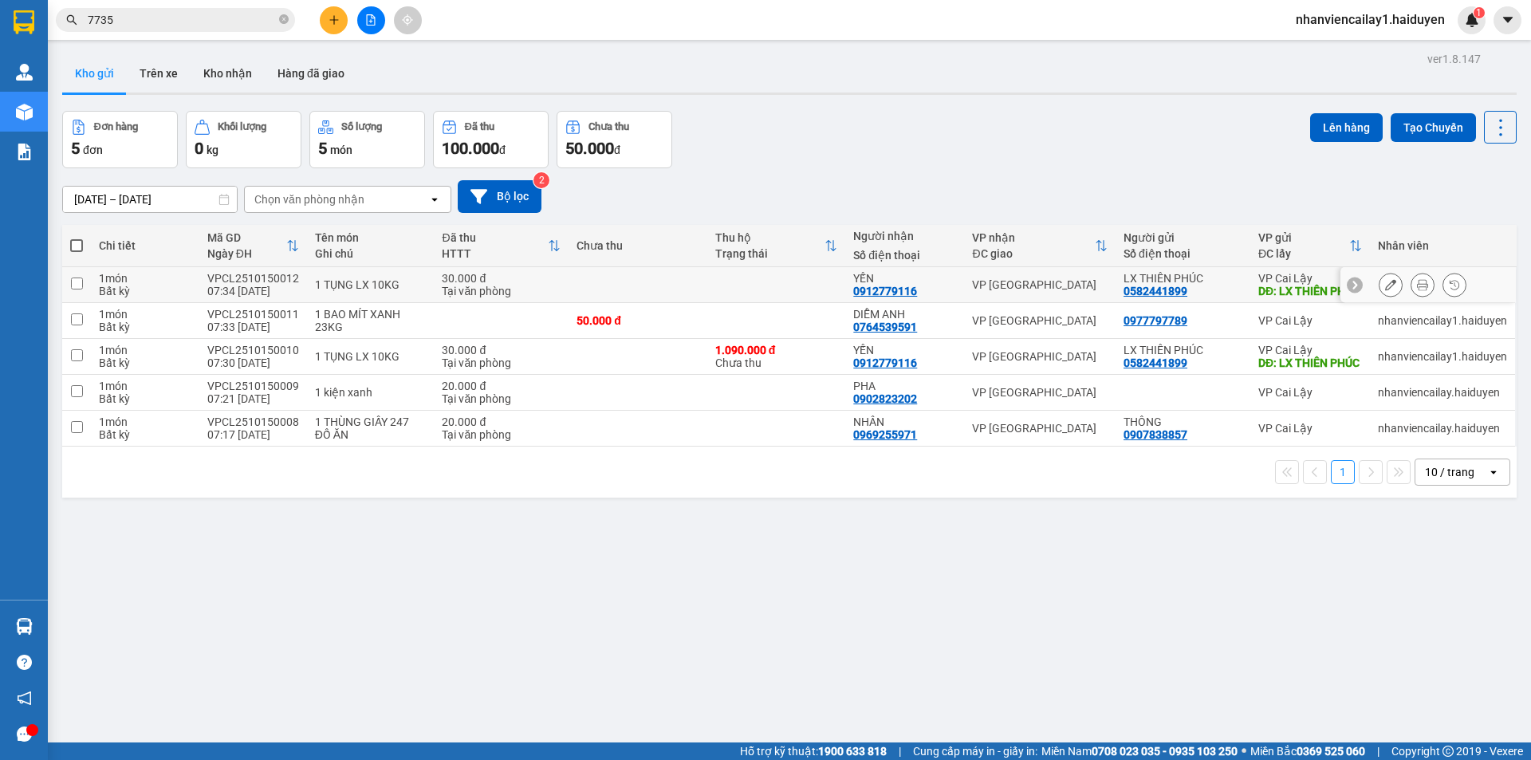
click at [1159, 285] on div "LX THIÊN PHÚC" at bounding box center [1182, 278] width 119 height 13
checkbox input "true"
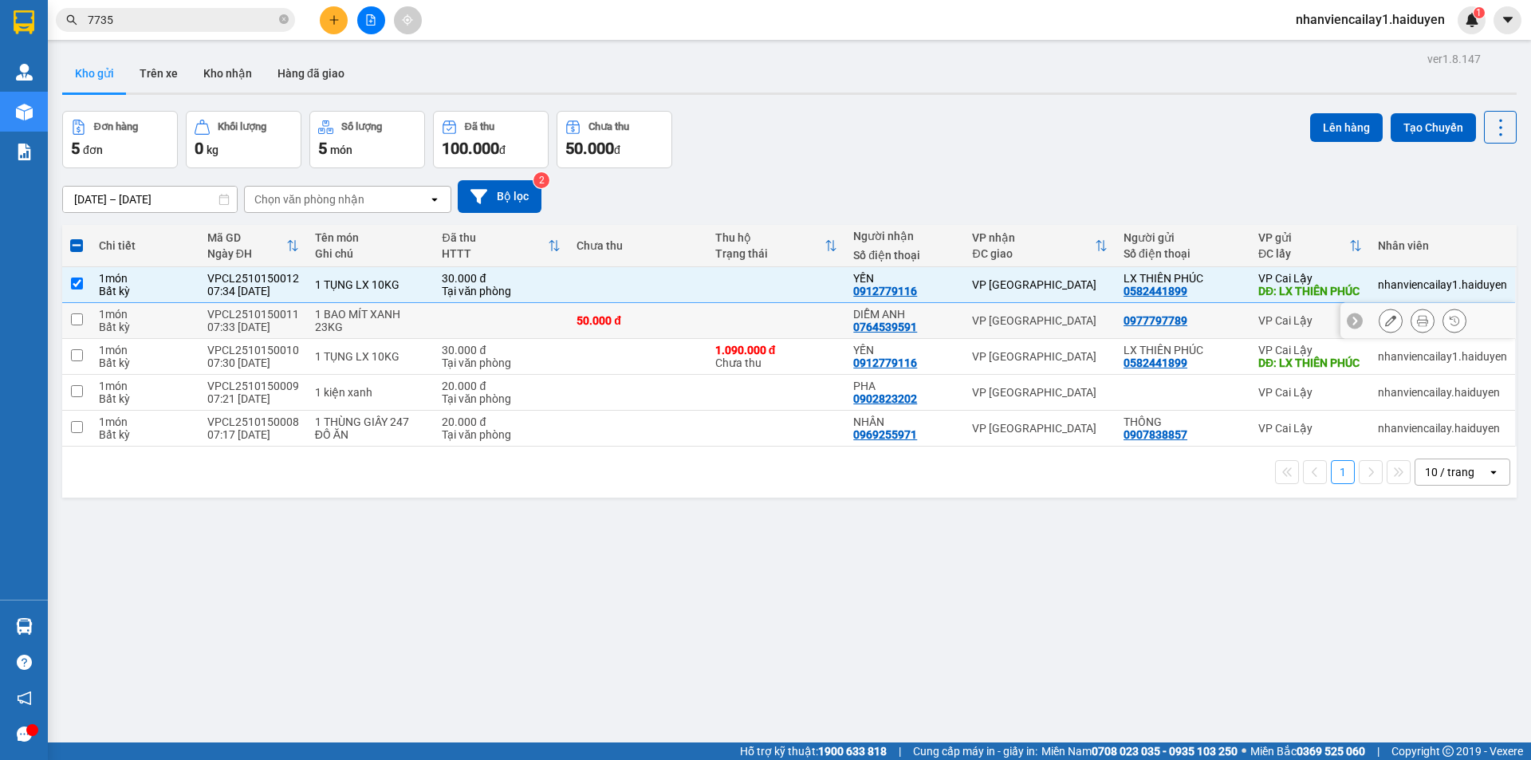
click at [1142, 327] on div "0977797789" at bounding box center [1155, 320] width 64 height 13
click at [1162, 327] on div "0977797789" at bounding box center [1155, 320] width 64 height 13
click at [1258, 327] on div "VP Cai Lậy" at bounding box center [1310, 320] width 104 height 13
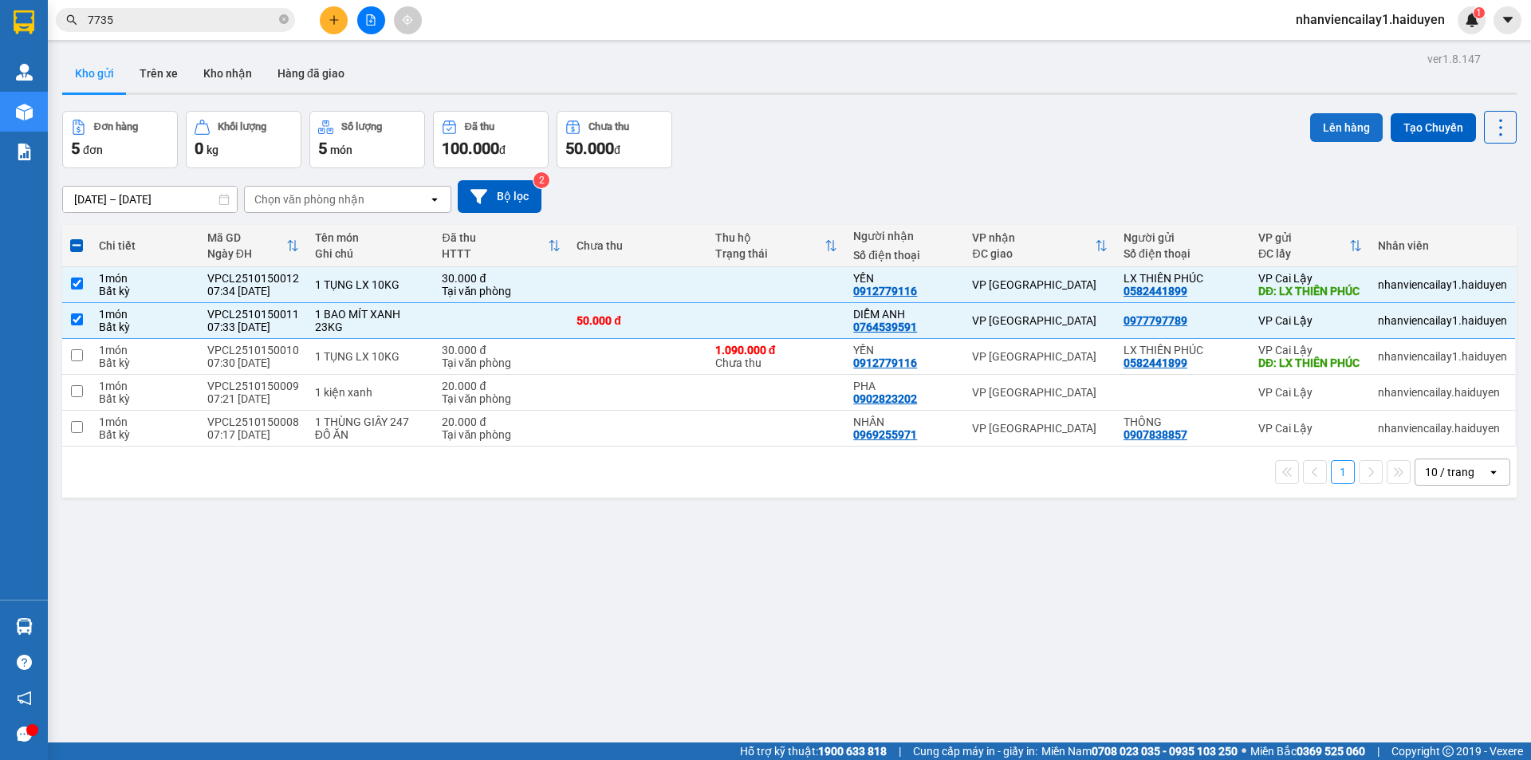
click at [1349, 136] on button "Lên hàng" at bounding box center [1346, 127] width 73 height 29
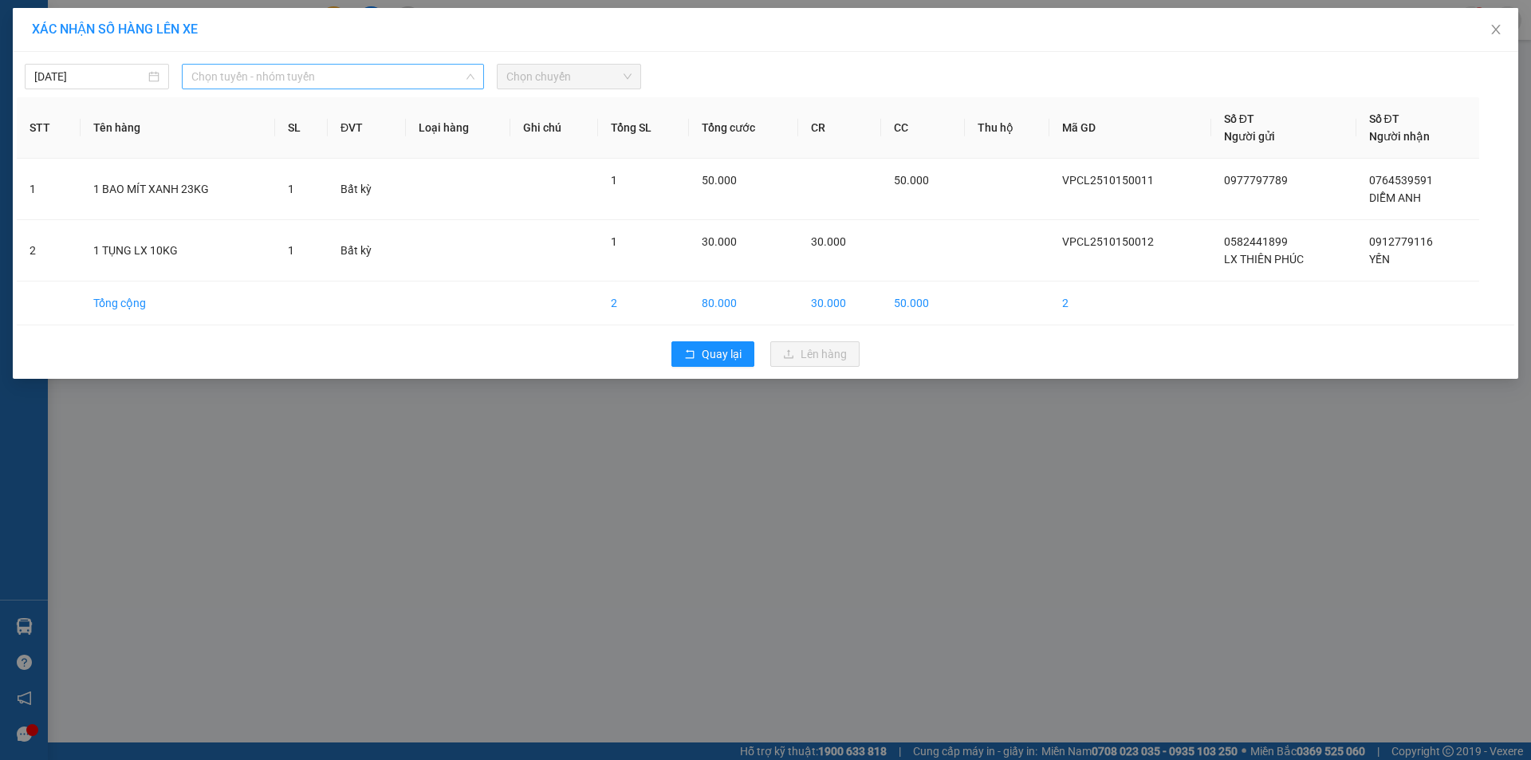
click at [412, 79] on span "Chọn tuyến - nhóm tuyến" at bounding box center [332, 77] width 283 height 24
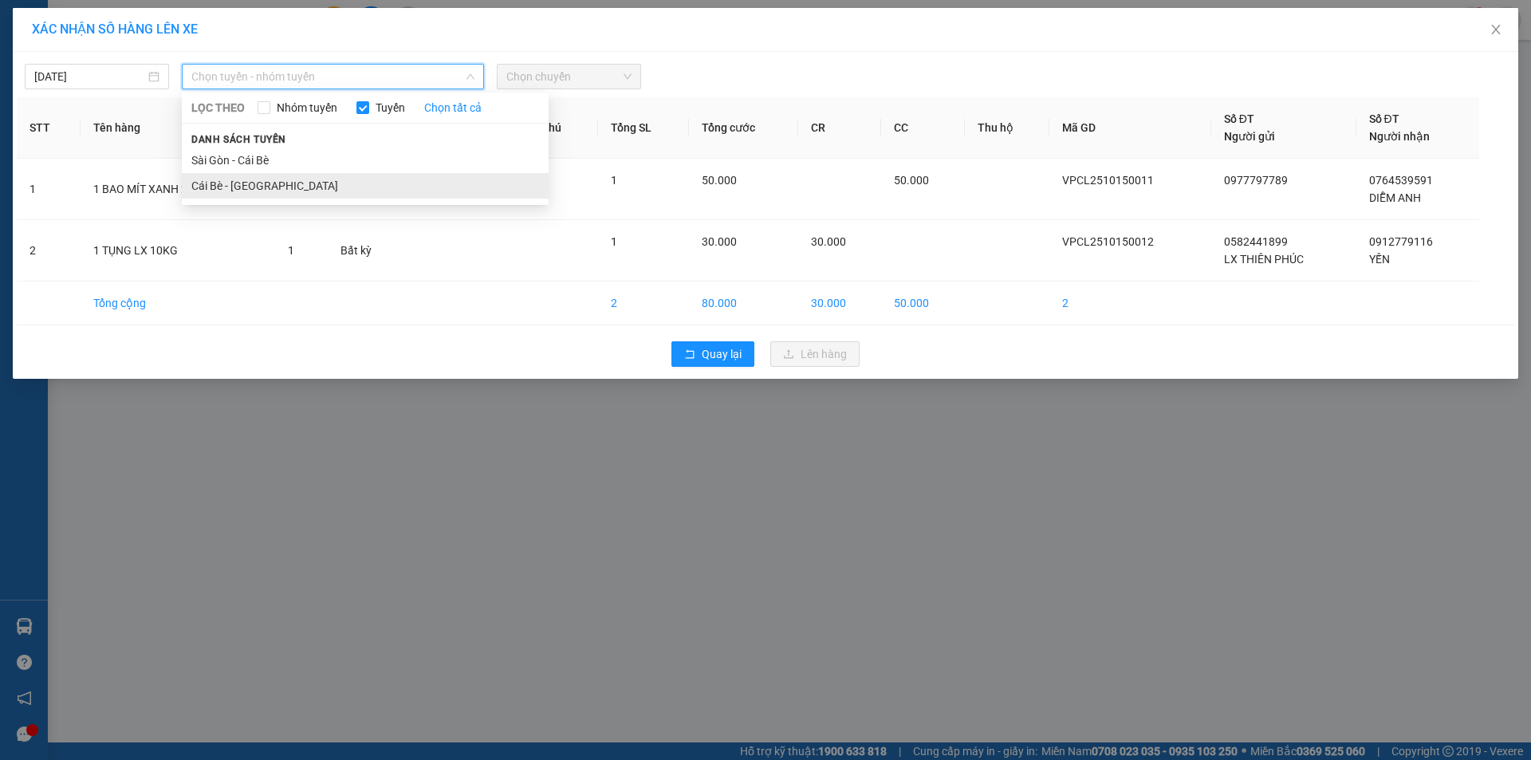
click at [391, 185] on li "Cái Bè - [GEOGRAPHIC_DATA]" at bounding box center [365, 186] width 367 height 26
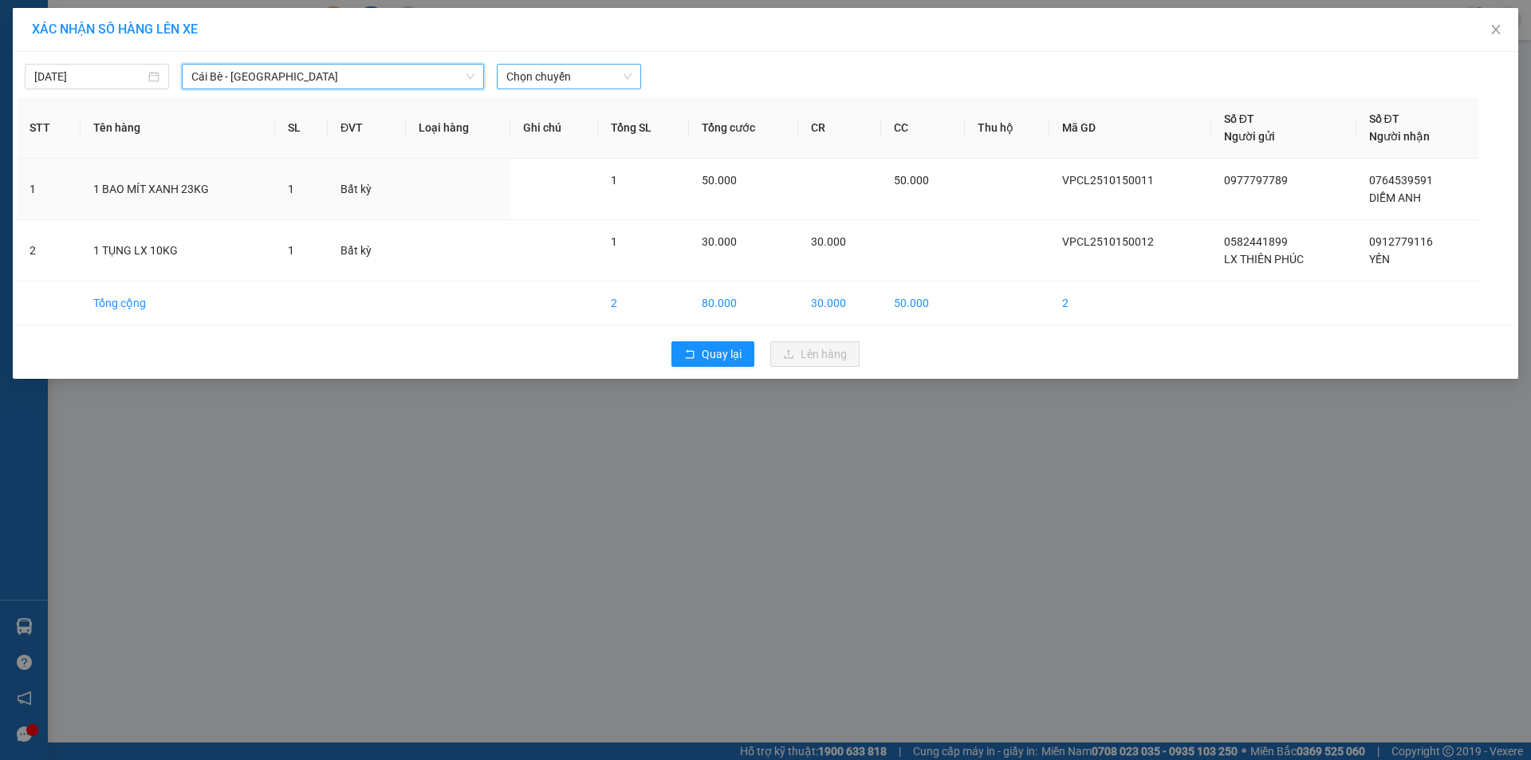
click at [555, 68] on span "Chọn chuyến" at bounding box center [568, 77] width 125 height 24
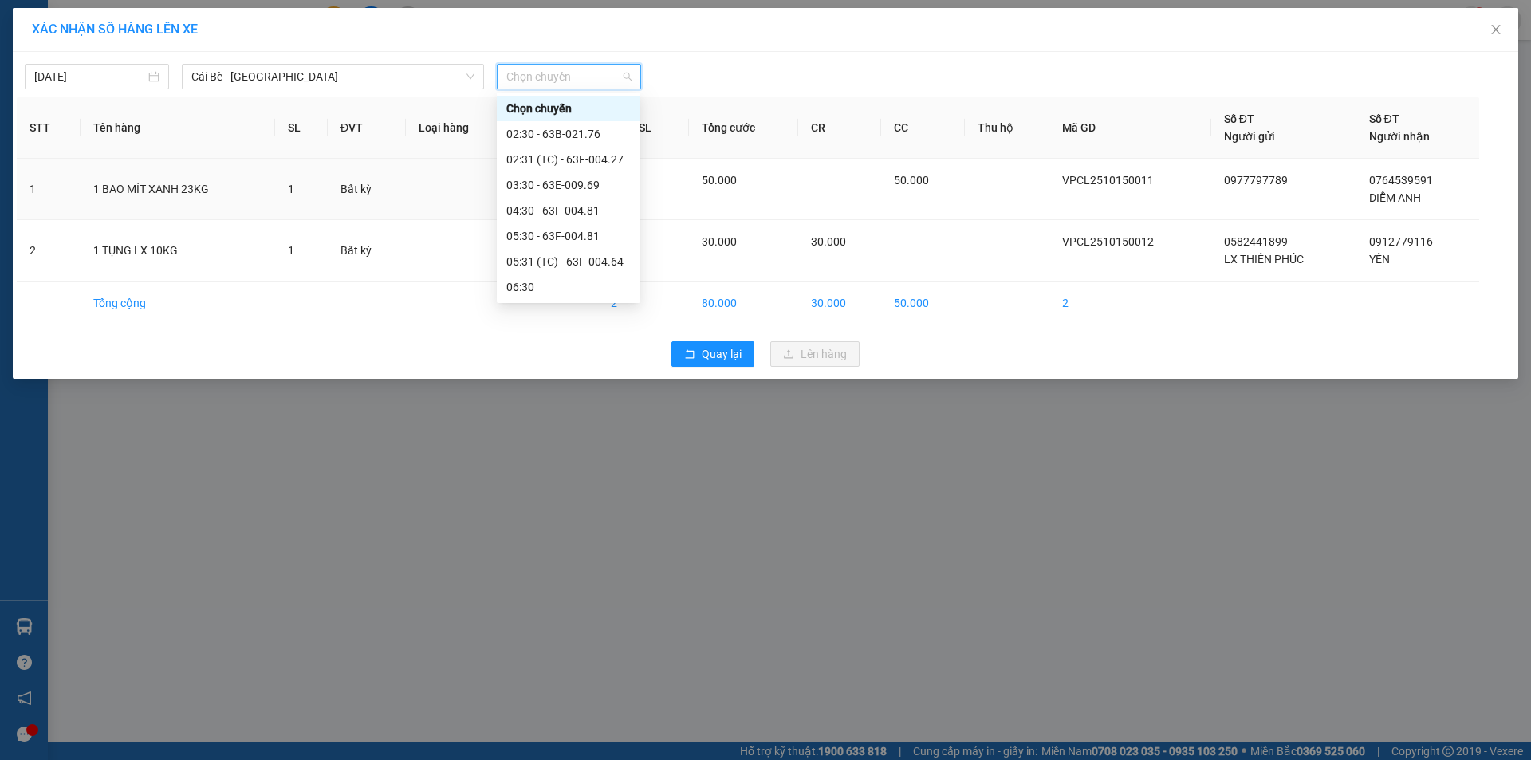
click at [568, 329] on div "07:30" at bounding box center [568, 338] width 124 height 18
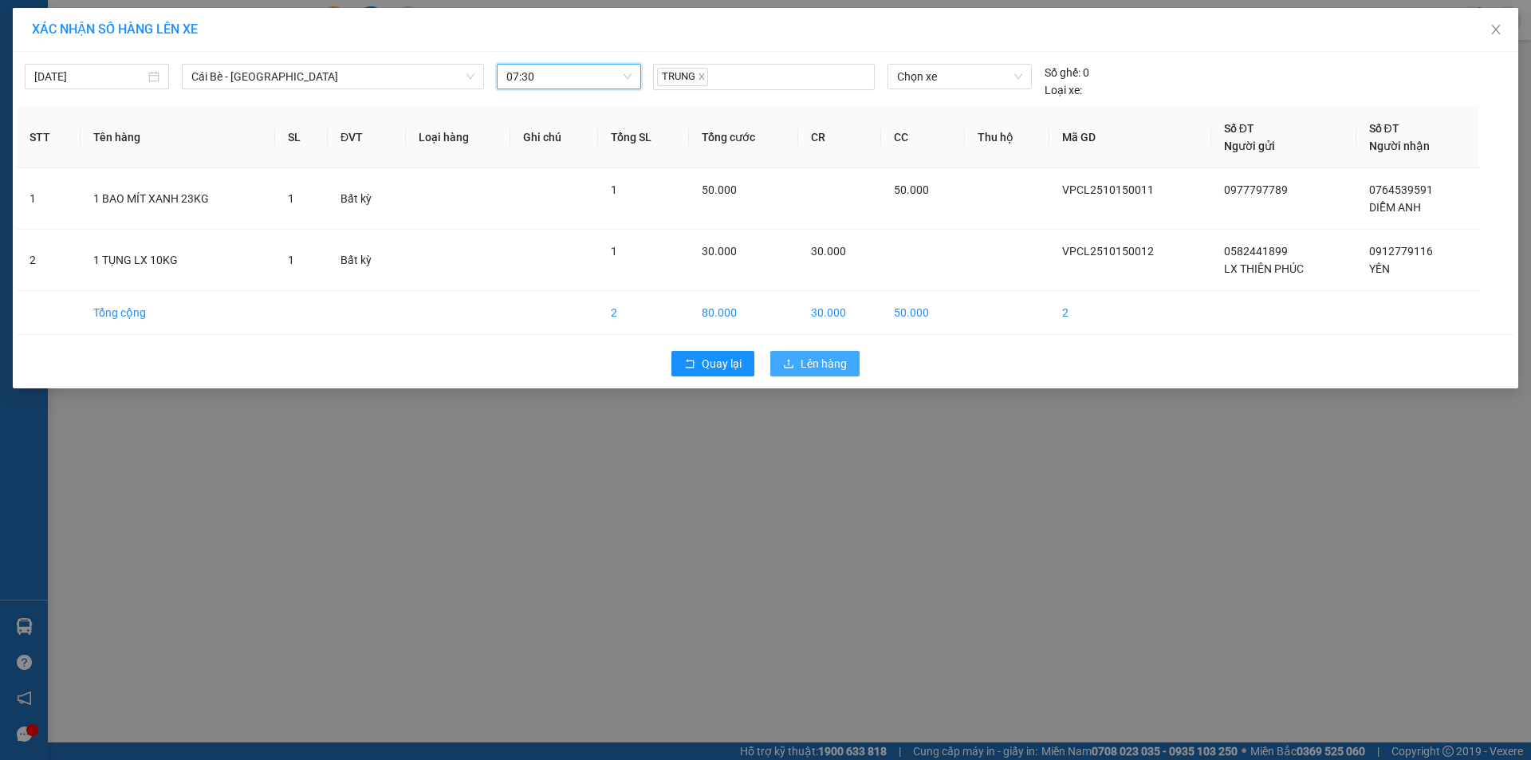
click at [804, 367] on span "Lên hàng" at bounding box center [823, 364] width 46 height 18
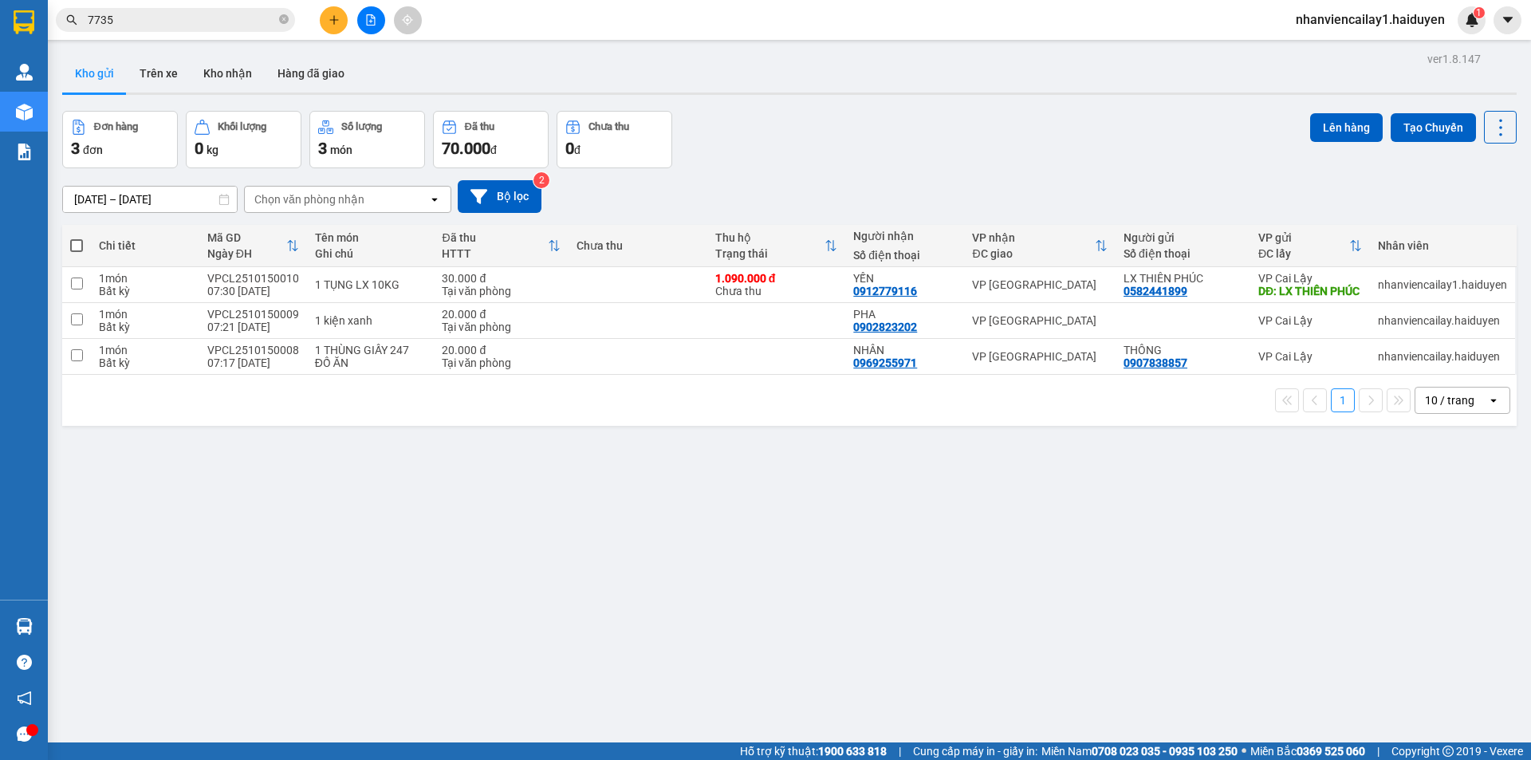
click at [1430, 10] on span "nhanviencailay1.haiduyen" at bounding box center [1370, 20] width 175 height 20
click at [1382, 57] on span "Đăng xuất" at bounding box center [1378, 50] width 140 height 18
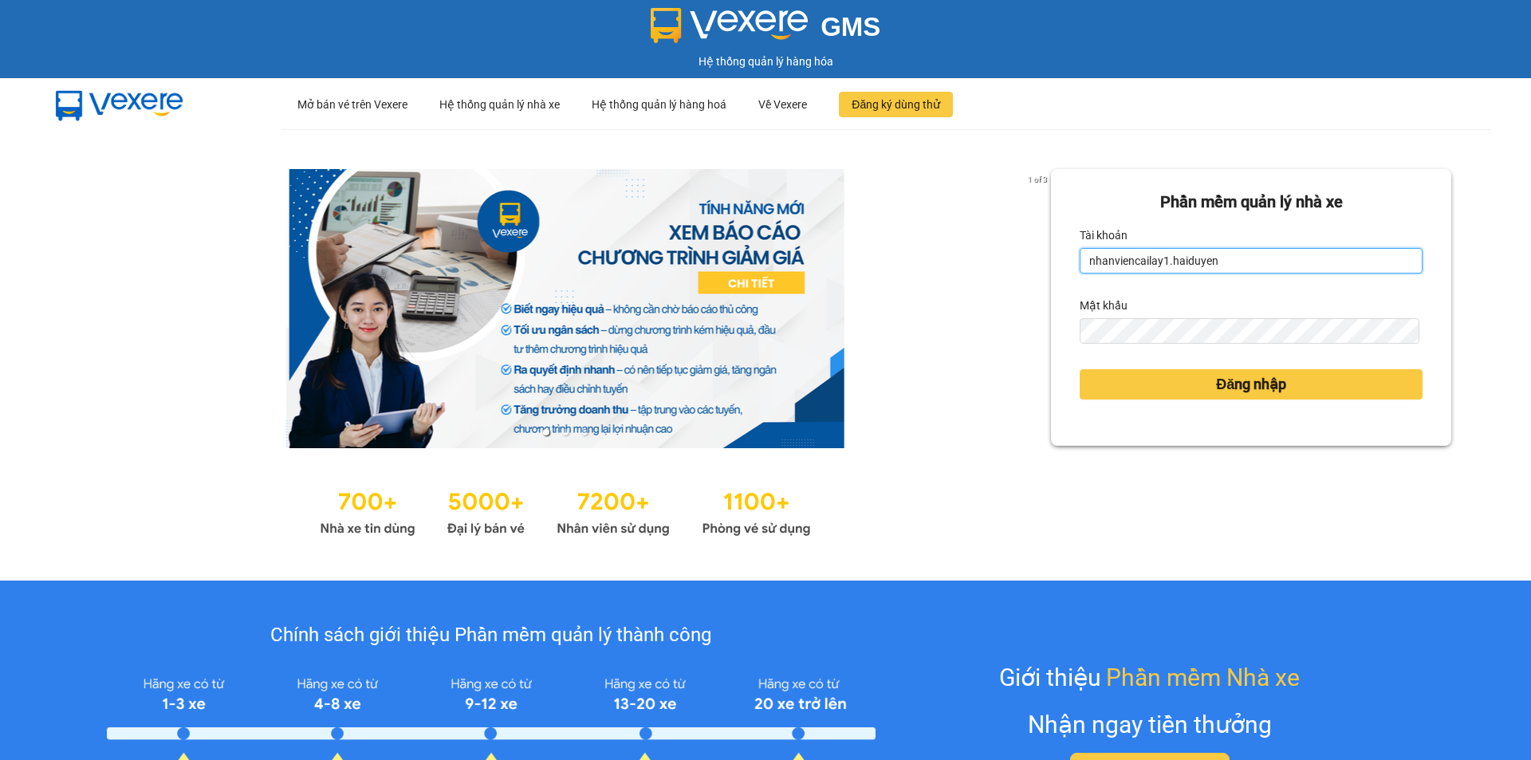
click at [1223, 258] on input "nhanviencailay1.haiduyen" at bounding box center [1250, 261] width 343 height 26
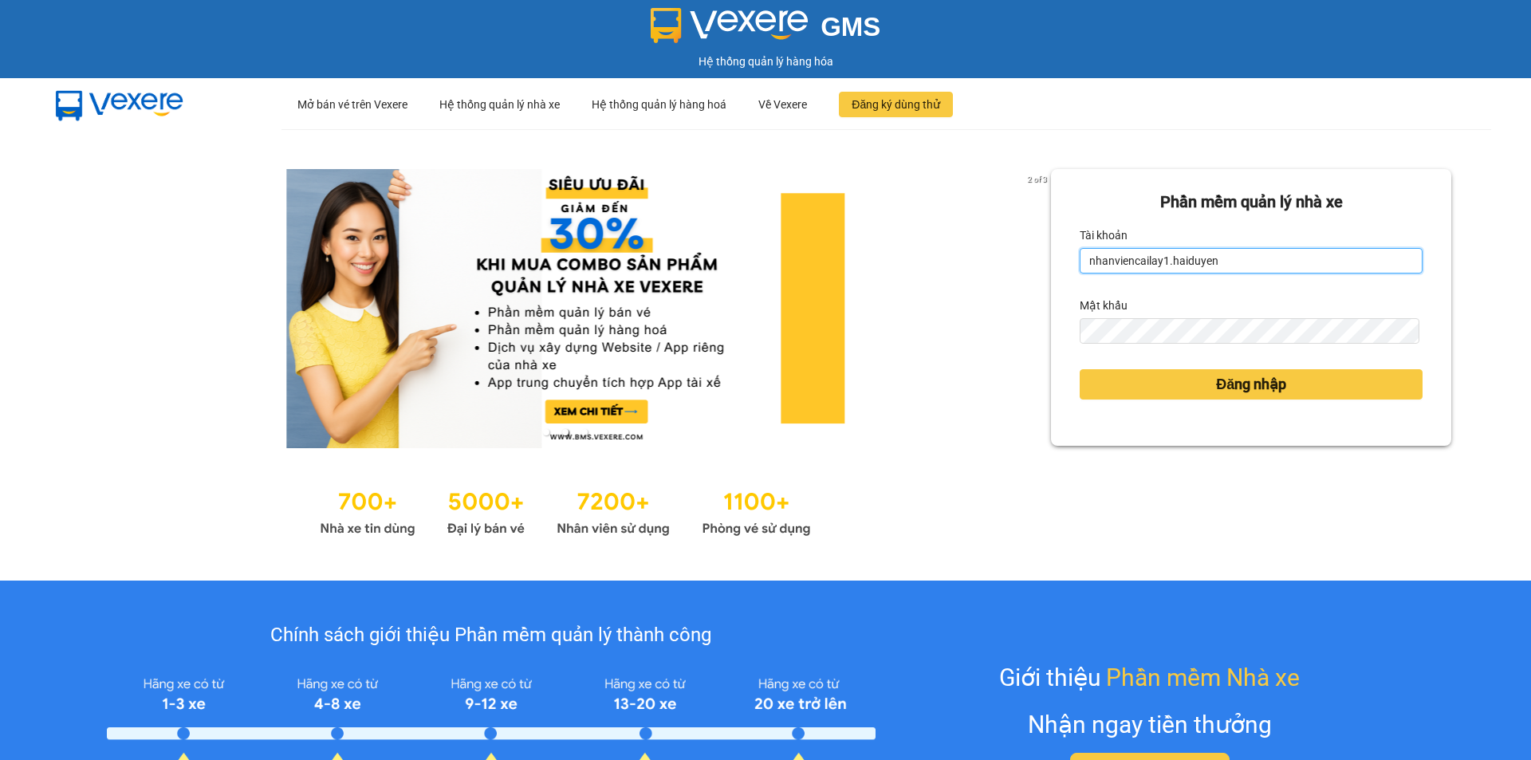
type input "cailay1.haiduyen"
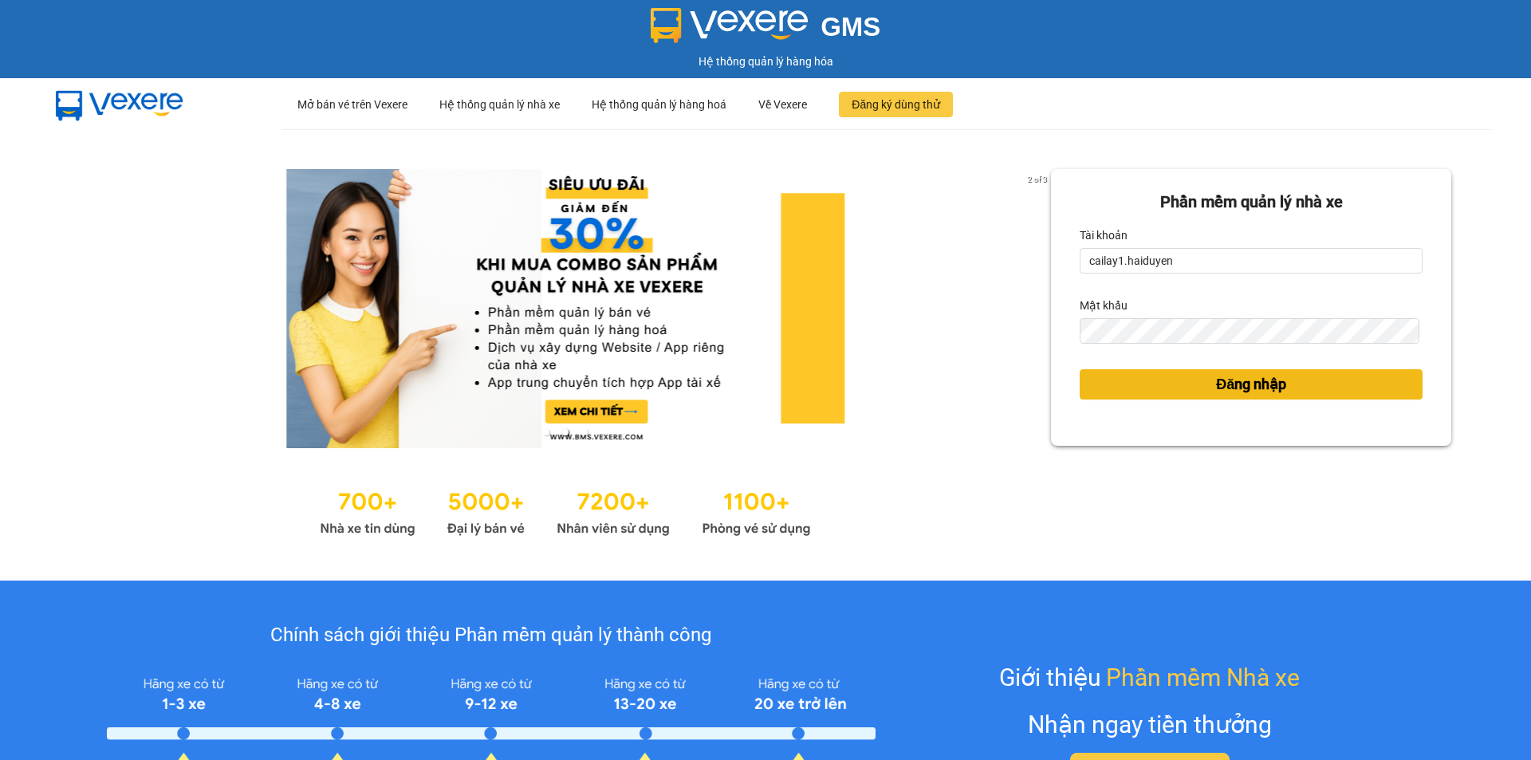
click at [1252, 376] on span "Đăng nhập" at bounding box center [1251, 384] width 70 height 22
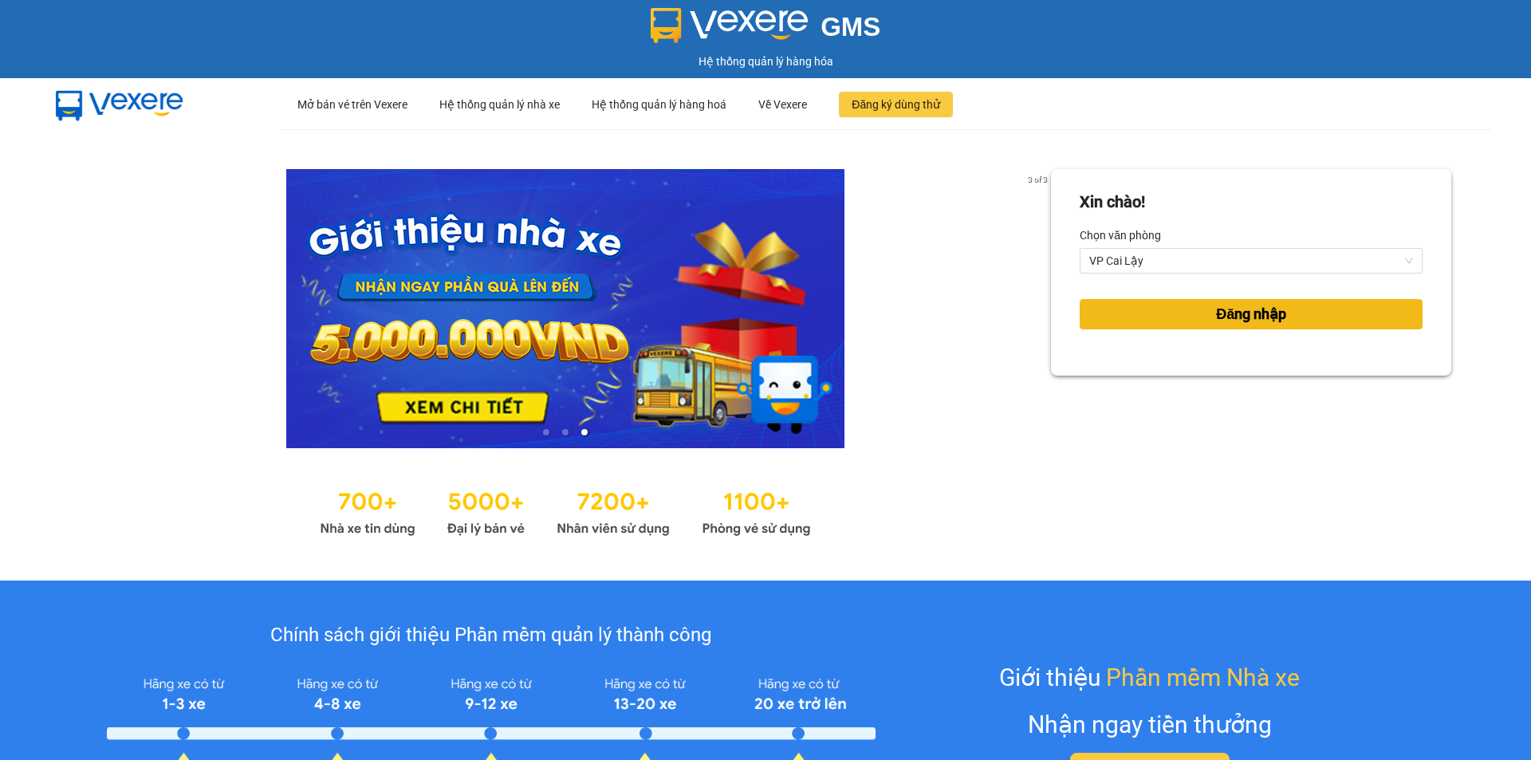
click at [1229, 312] on span "Đăng nhập" at bounding box center [1251, 314] width 70 height 22
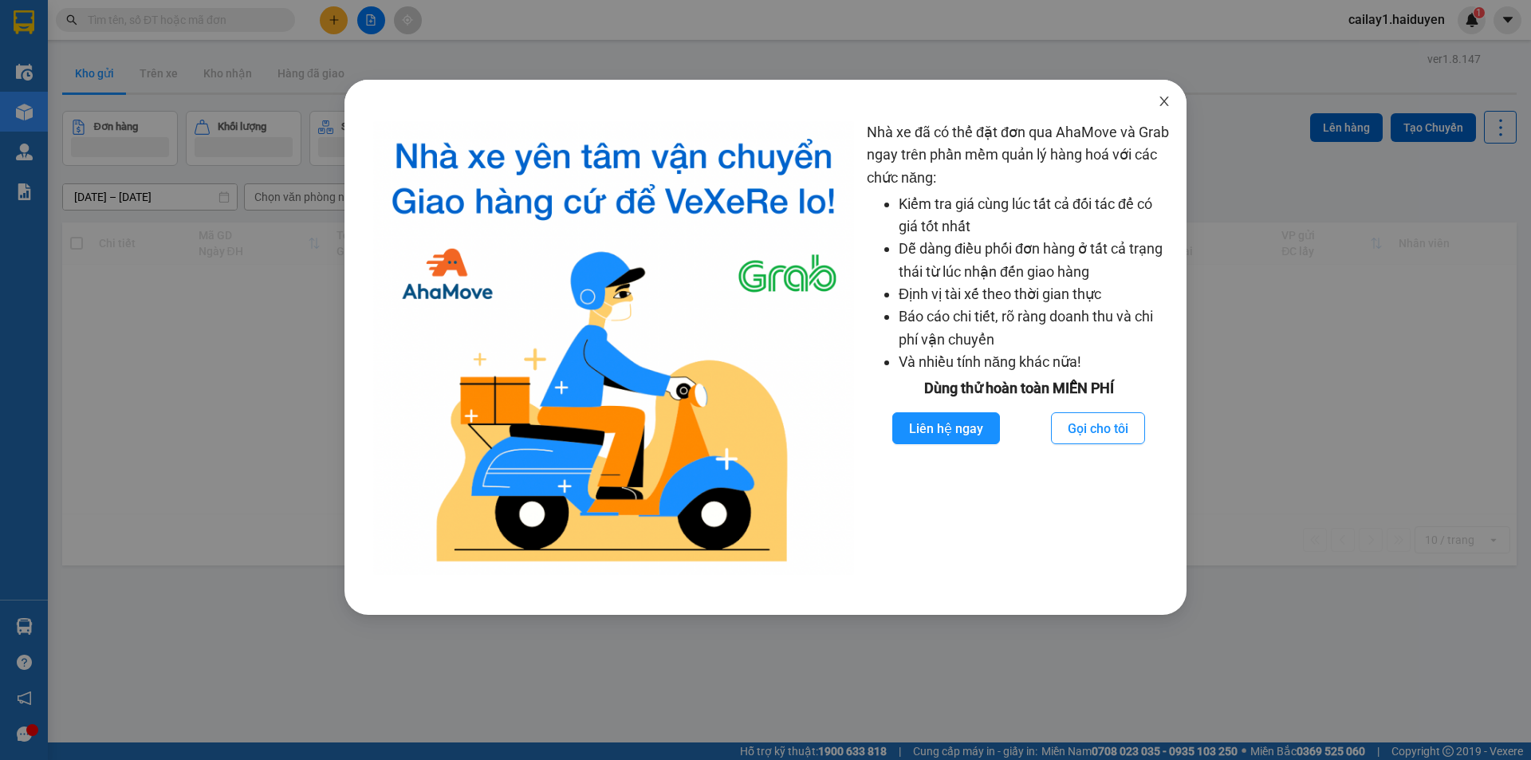
click at [1160, 98] on icon "close" at bounding box center [1163, 101] width 9 height 10
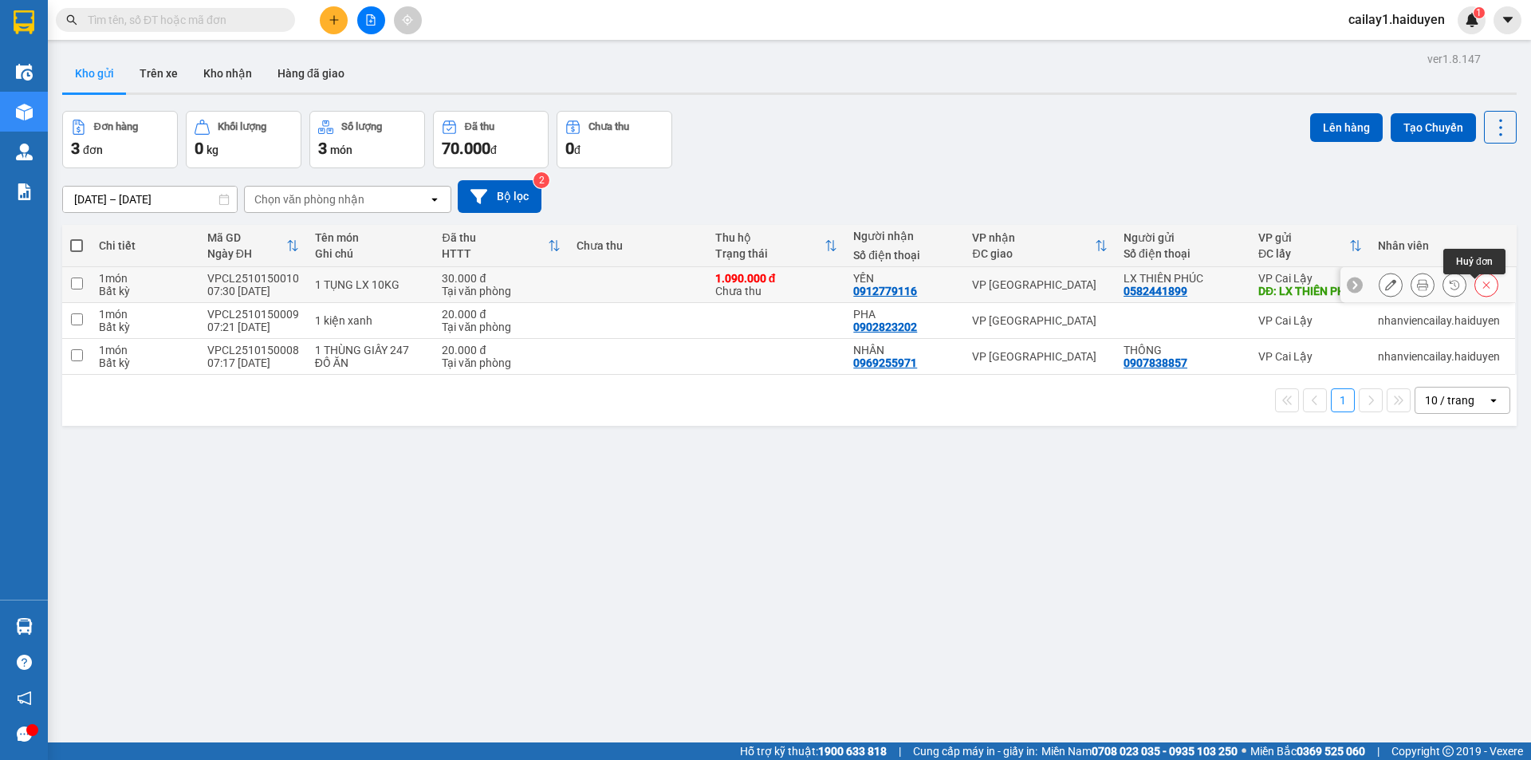
click at [1480, 290] on icon at bounding box center [1485, 284] width 11 height 11
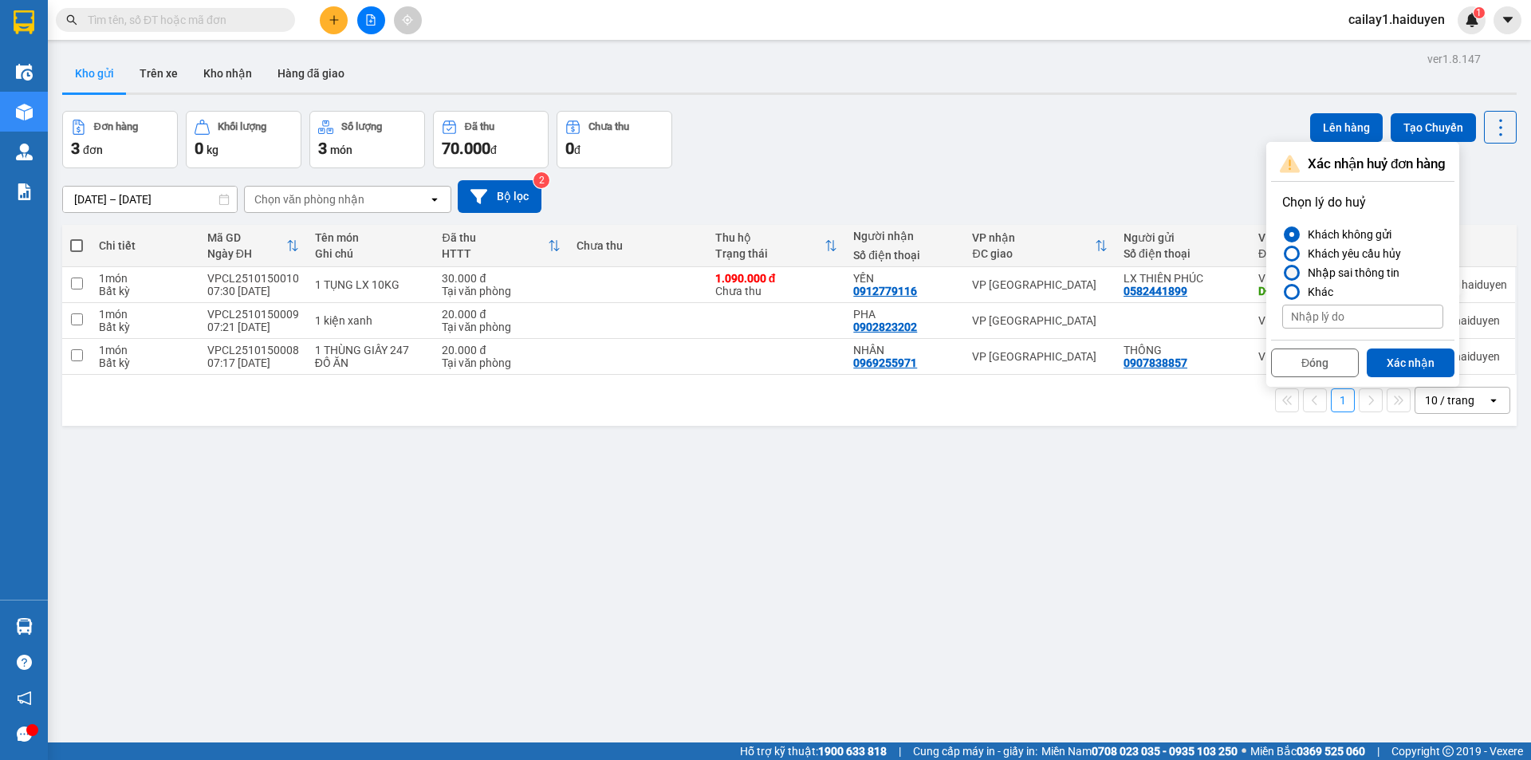
click at [1334, 271] on div "Nhập sai thông tin" at bounding box center [1350, 272] width 98 height 19
click at [1282, 273] on input "Nhập sai thông tin" at bounding box center [1282, 273] width 0 height 0
click at [1391, 361] on button "Xác nhận" at bounding box center [1410, 362] width 88 height 29
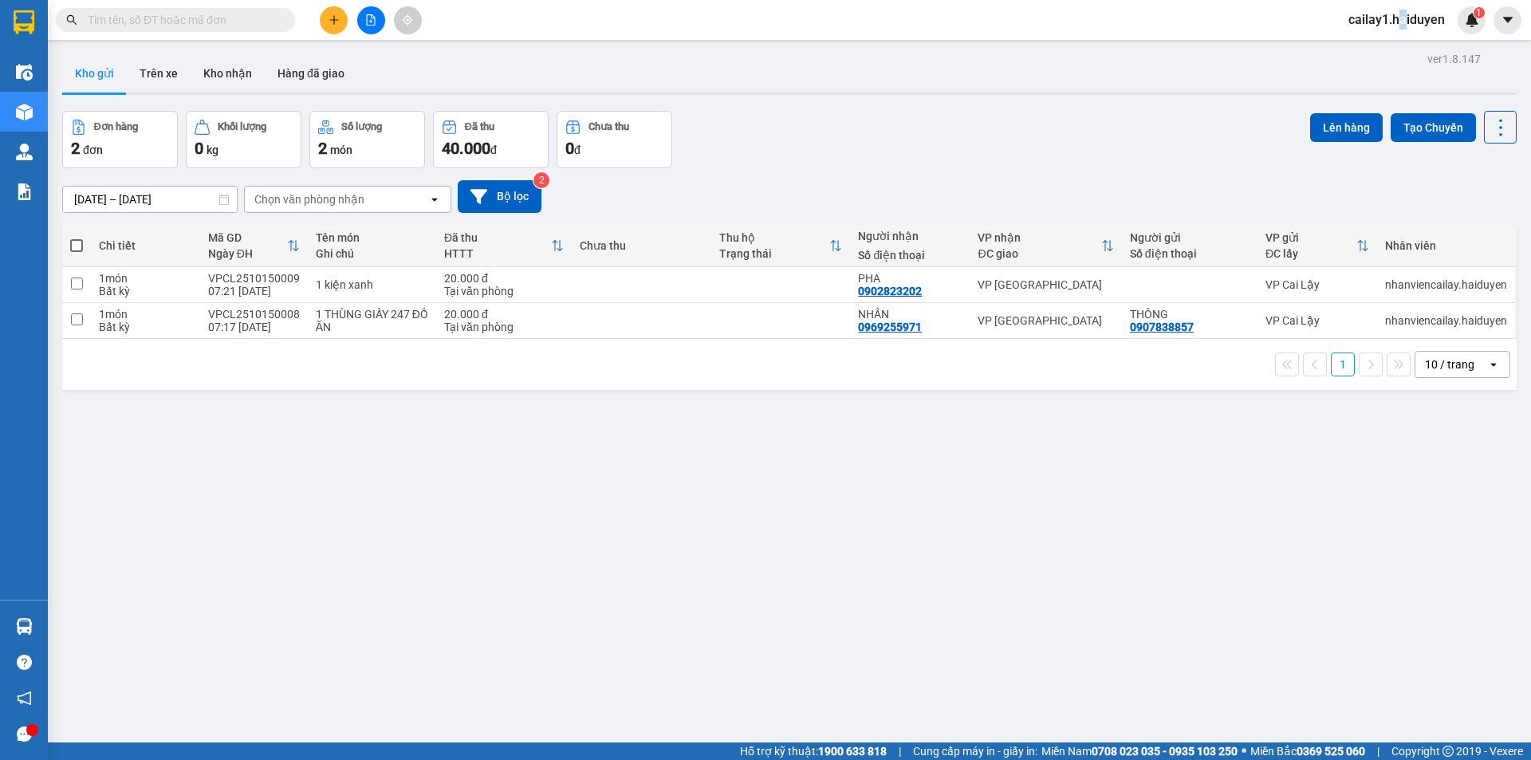
click at [1401, 6] on div "cailay1.haiduyen 1" at bounding box center [1410, 20] width 150 height 28
click at [1400, 17] on span "cailay1.haiduyen" at bounding box center [1396, 20] width 122 height 20
click at [1401, 50] on span "Đăng xuất" at bounding box center [1405, 50] width 86 height 18
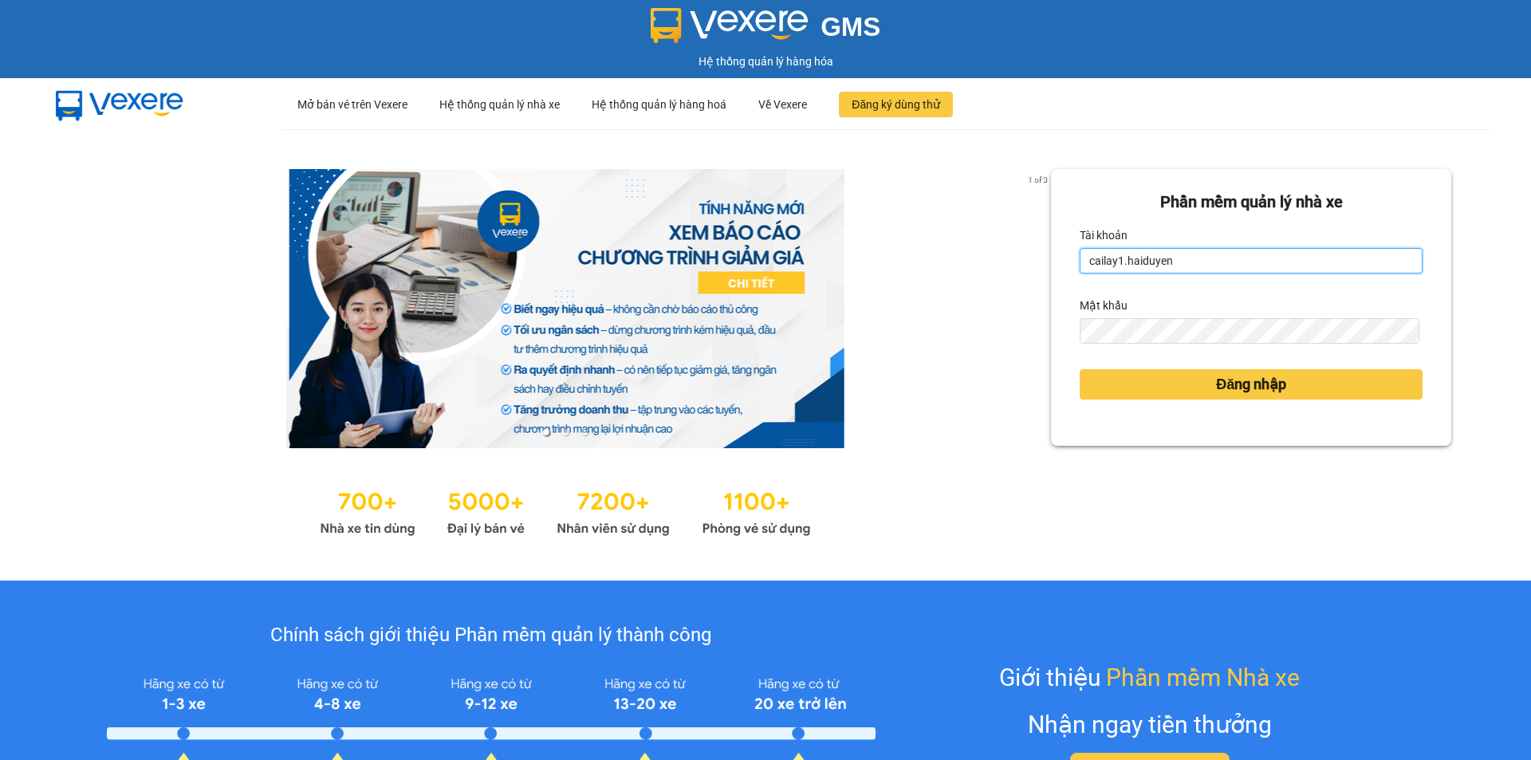
click at [1193, 261] on input "cailay1.haiduyen" at bounding box center [1250, 261] width 343 height 26
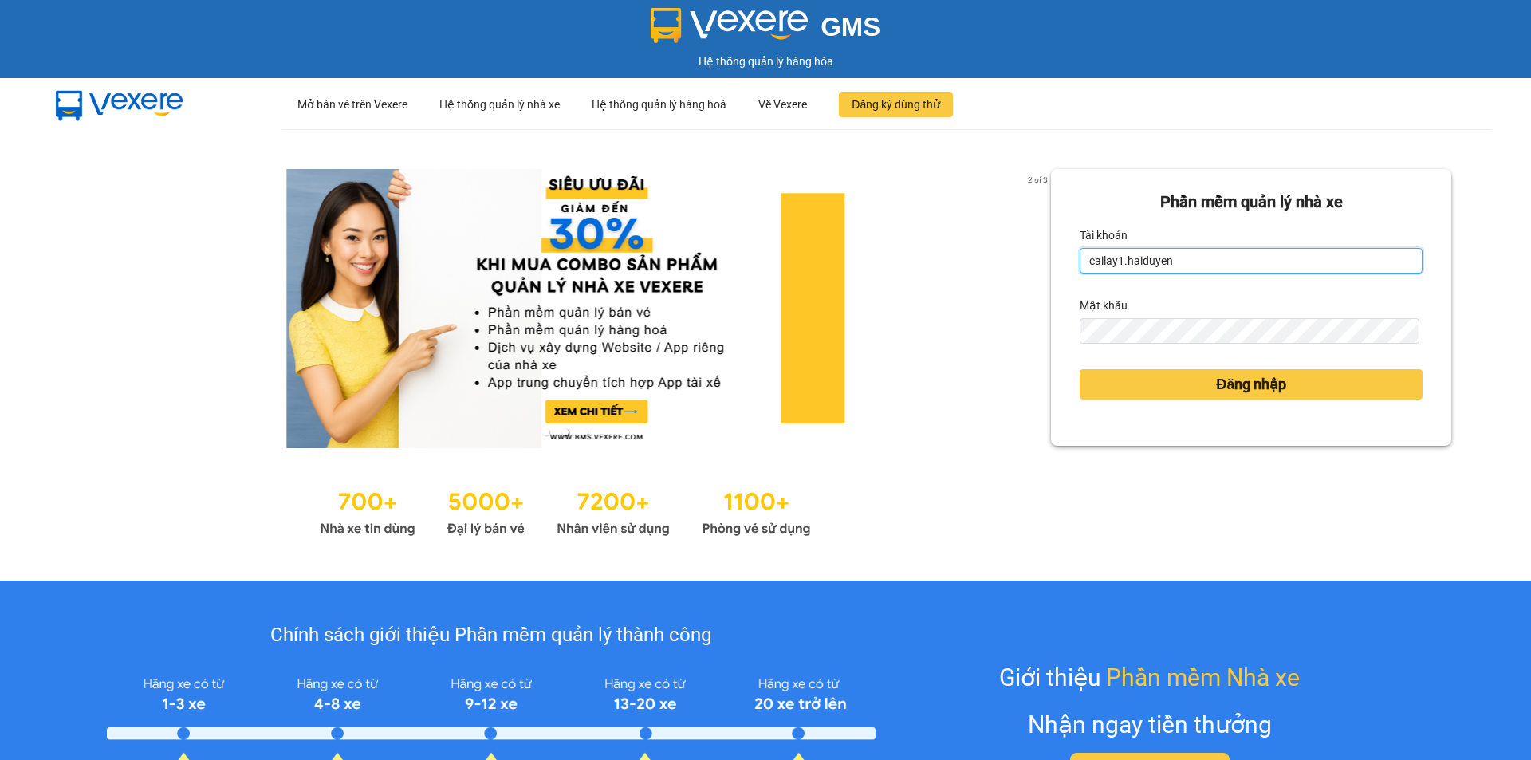
type input "nhanviencailay1.haiduyen"
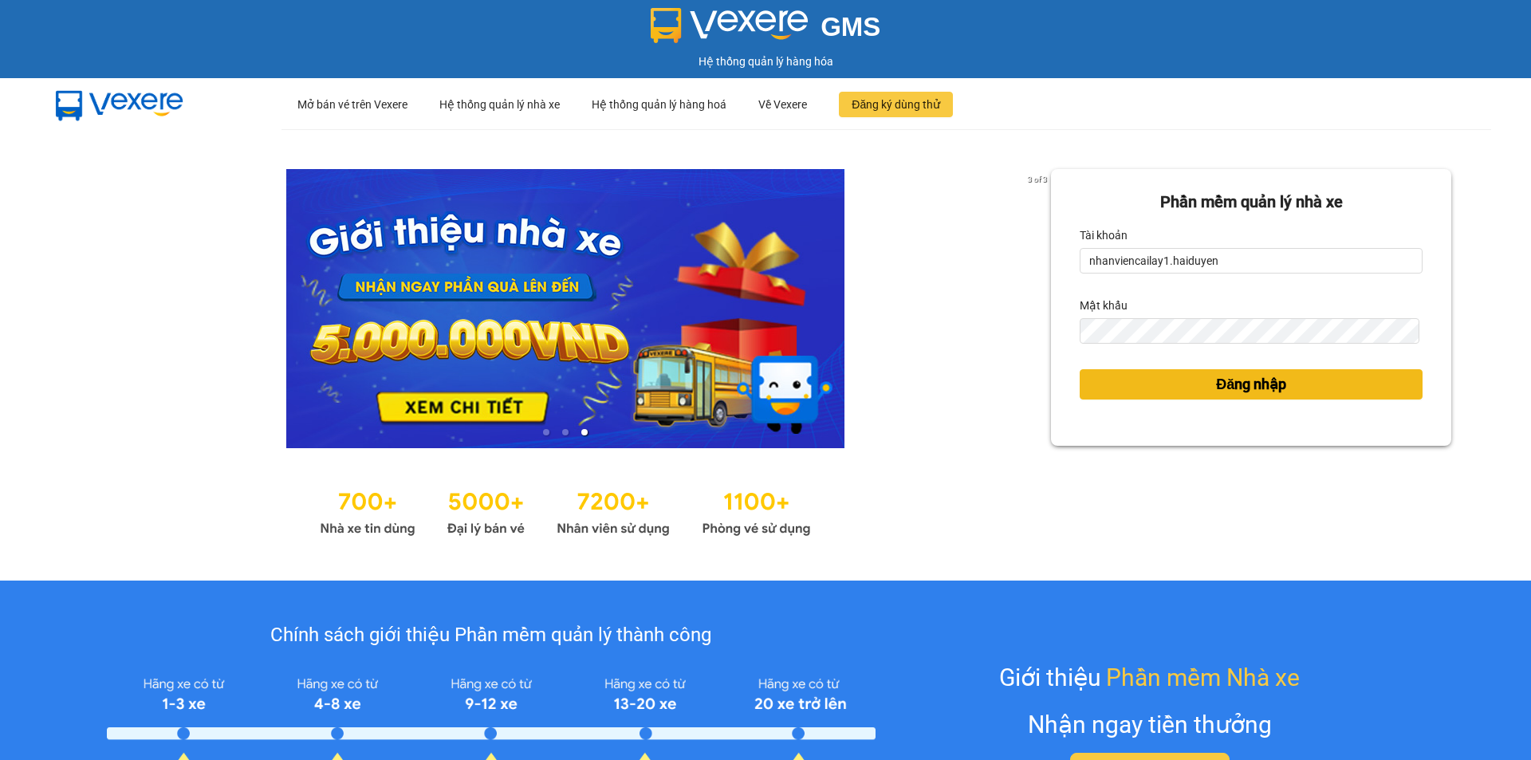
click at [1307, 397] on button "Đăng nhập" at bounding box center [1250, 384] width 343 height 30
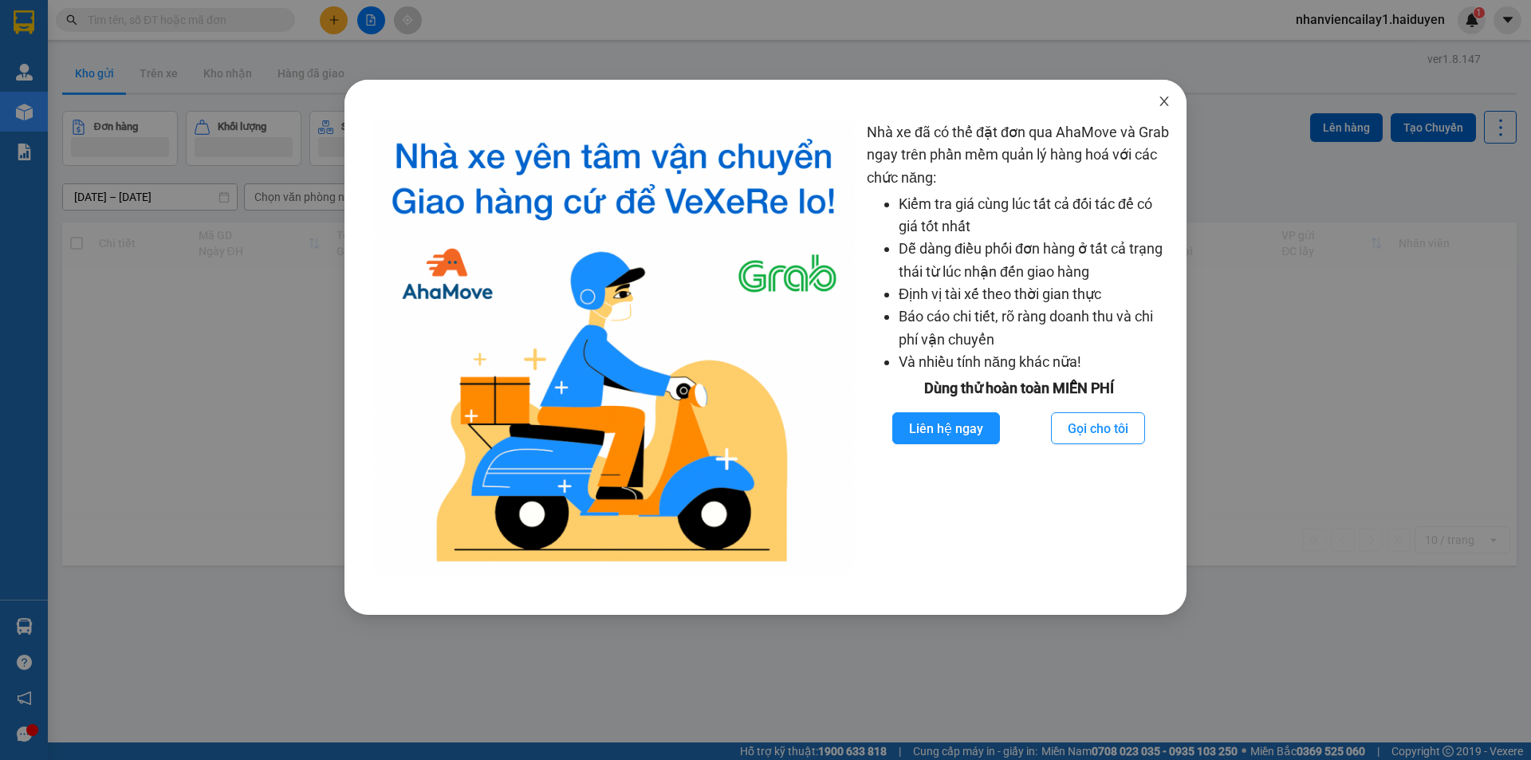
click at [1155, 96] on span "Close" at bounding box center [1164, 102] width 45 height 45
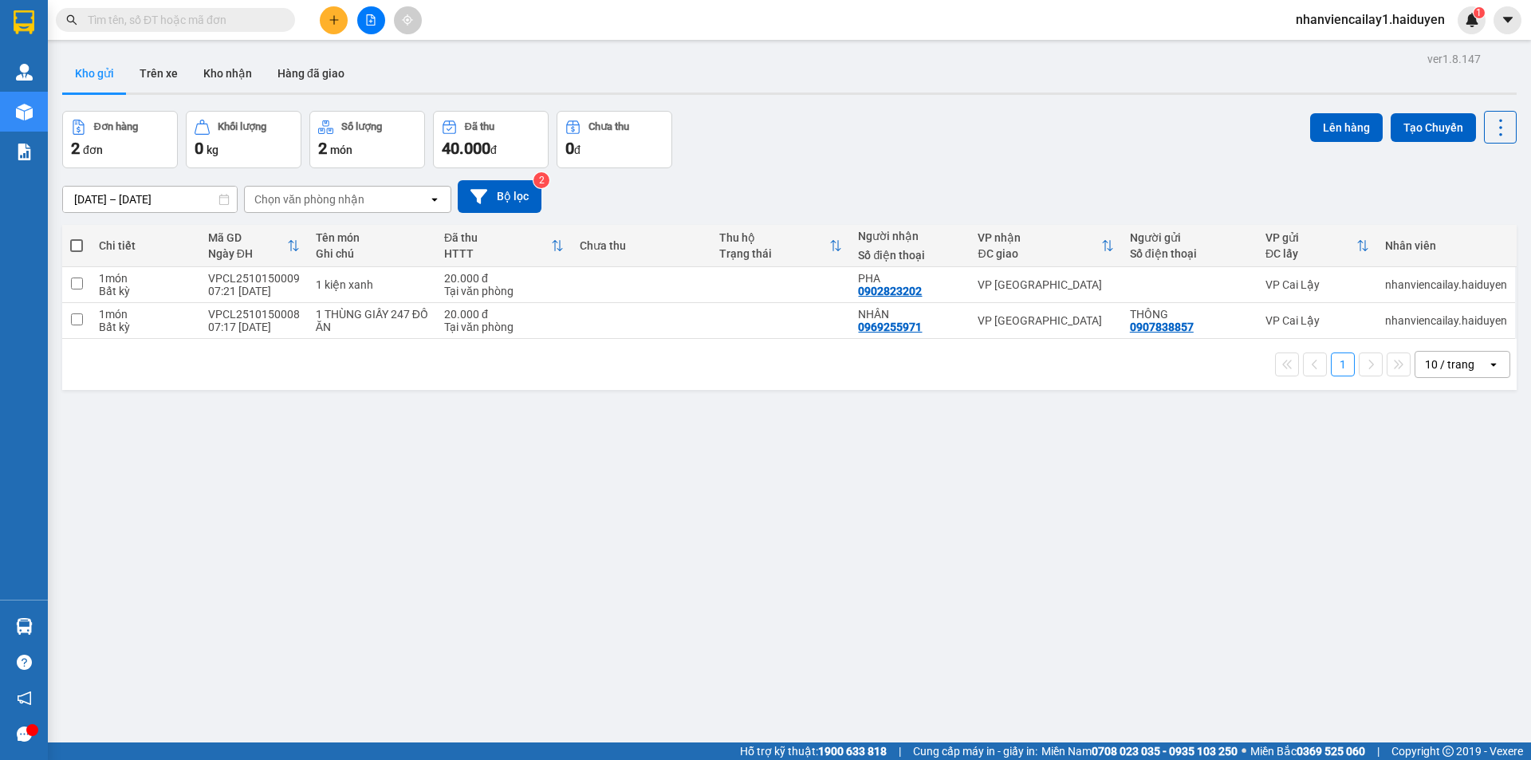
click at [369, 16] on icon "file-add" at bounding box center [370, 19] width 11 height 11
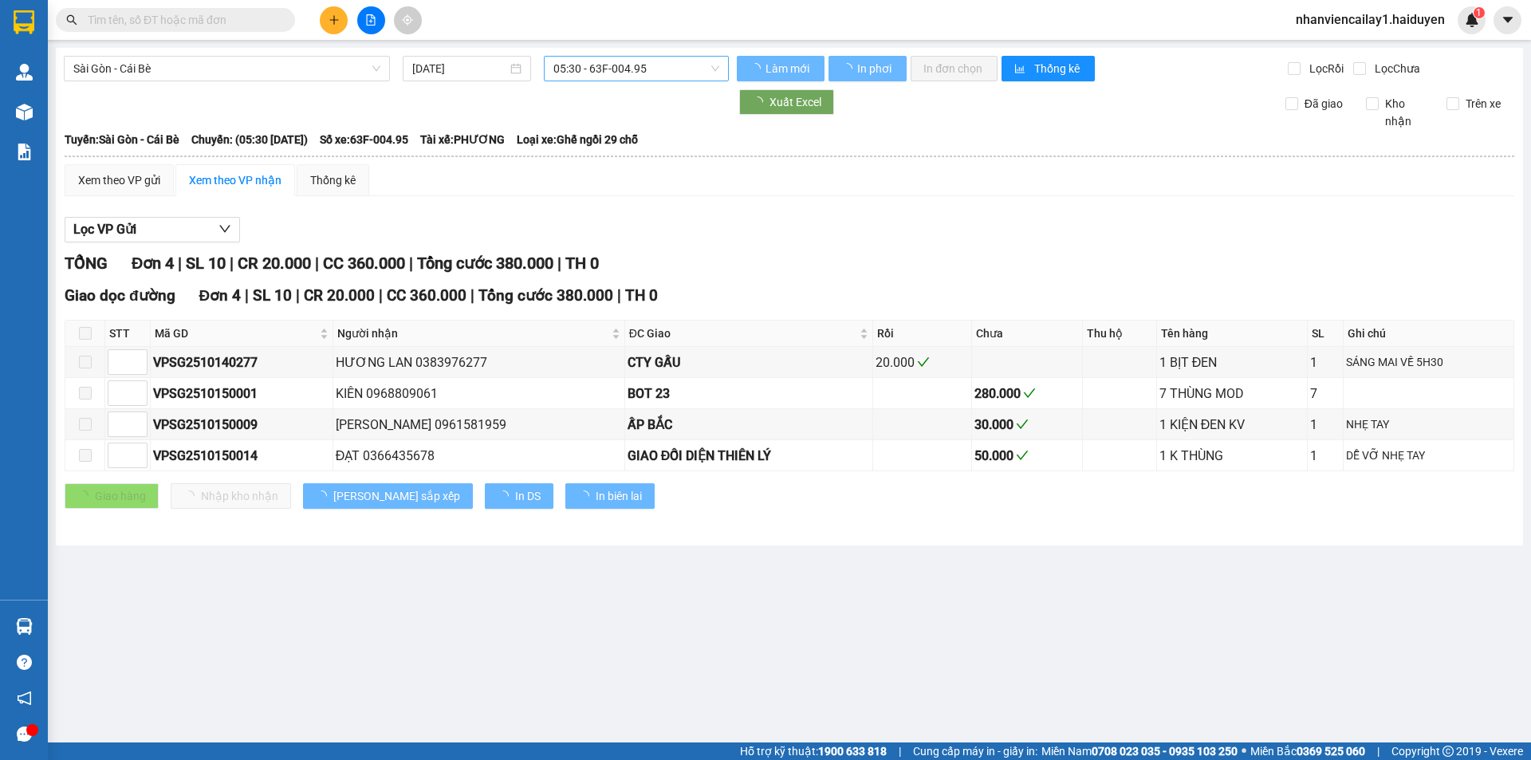
click at [576, 72] on span "05:30 - 63F-004.95" at bounding box center [636, 69] width 166 height 24
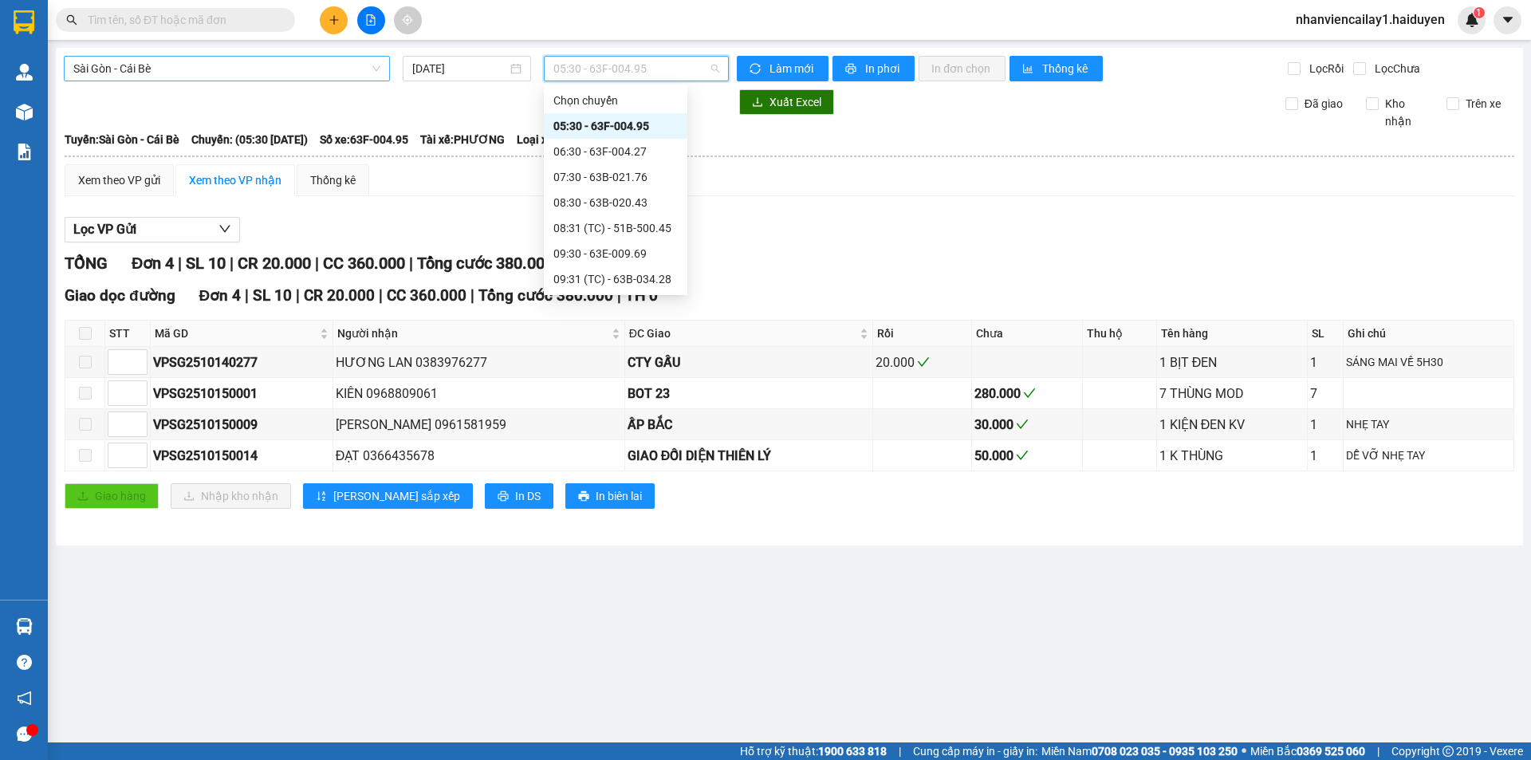
click at [297, 76] on span "Sài Gòn - Cái Bè" at bounding box center [226, 69] width 307 height 24
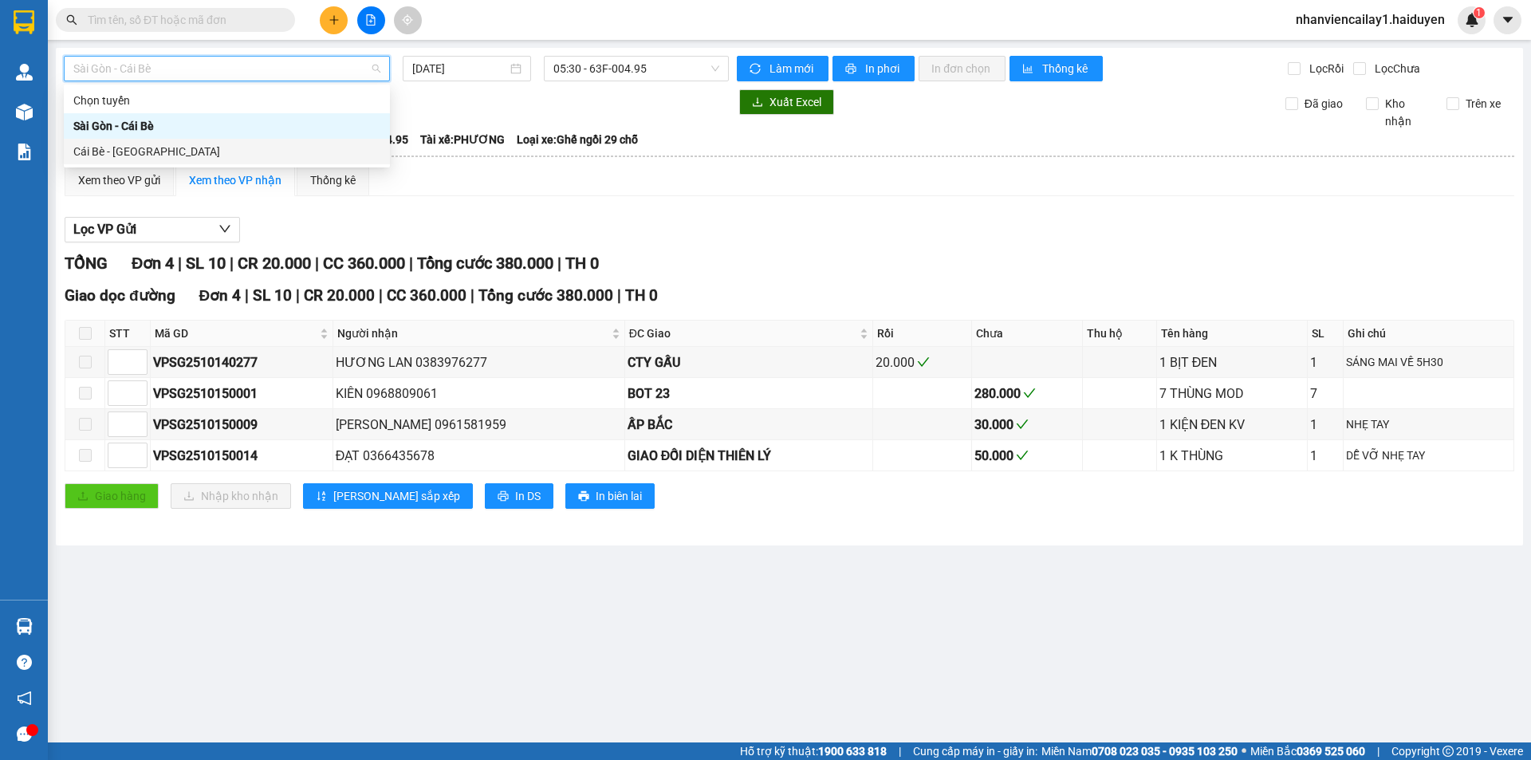
click at [267, 151] on div "Cái Bè - [GEOGRAPHIC_DATA]" at bounding box center [226, 152] width 307 height 18
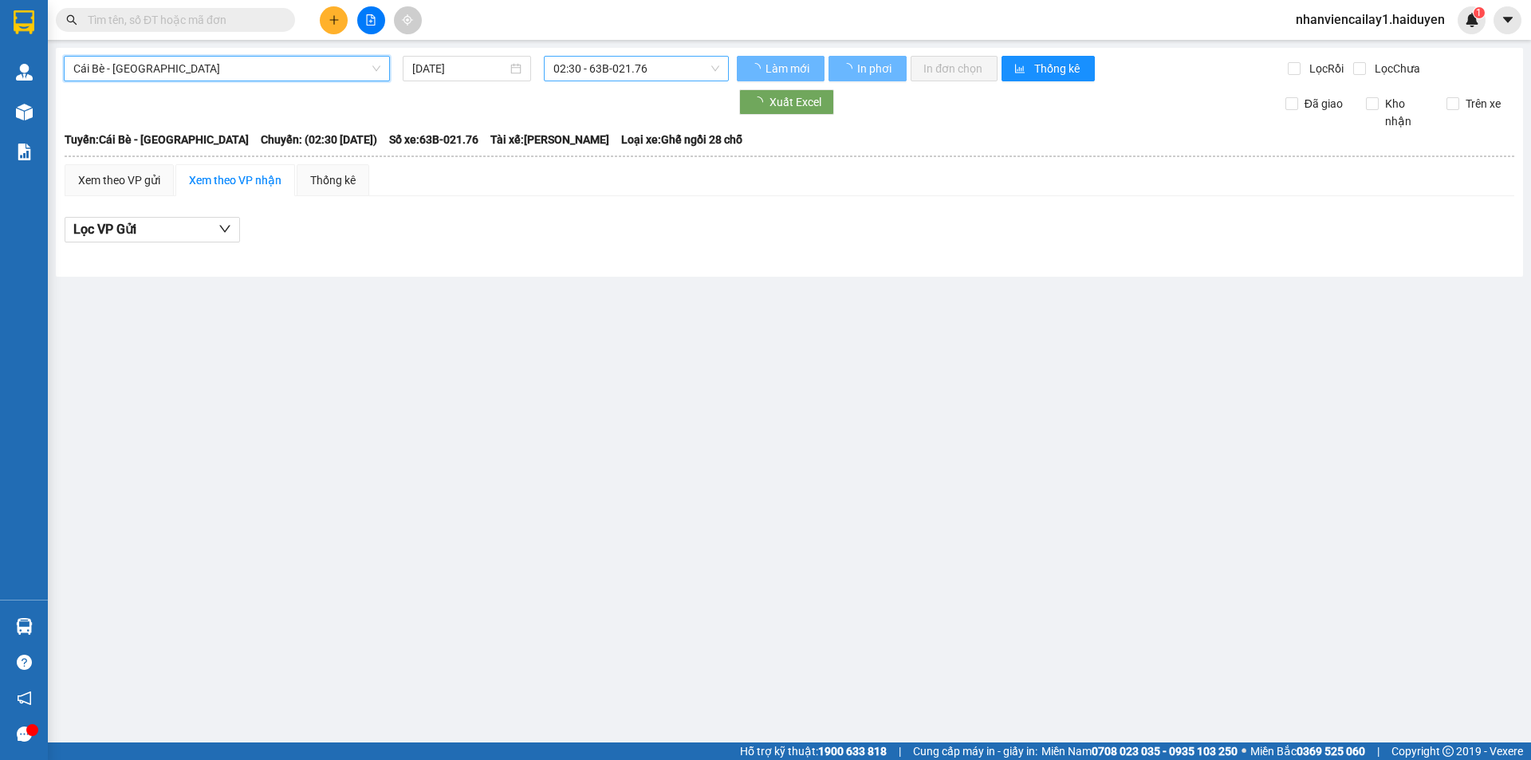
click at [599, 77] on span "02:30 - 63B-021.76" at bounding box center [636, 69] width 166 height 24
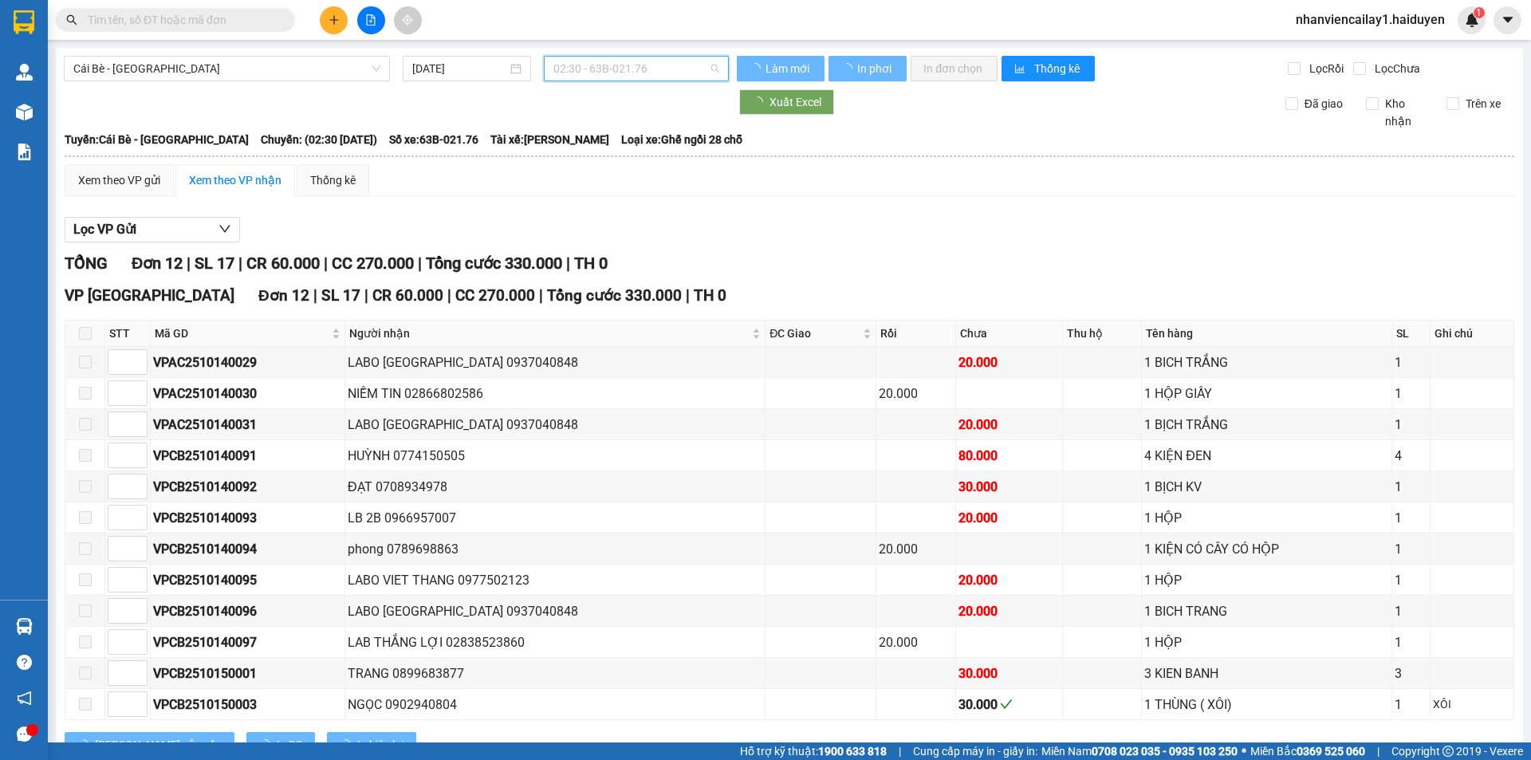
click at [600, 77] on span "02:30 - 63B-021.76" at bounding box center [636, 69] width 166 height 24
click at [620, 73] on span "02:30 - 63B-021.76" at bounding box center [636, 69] width 166 height 24
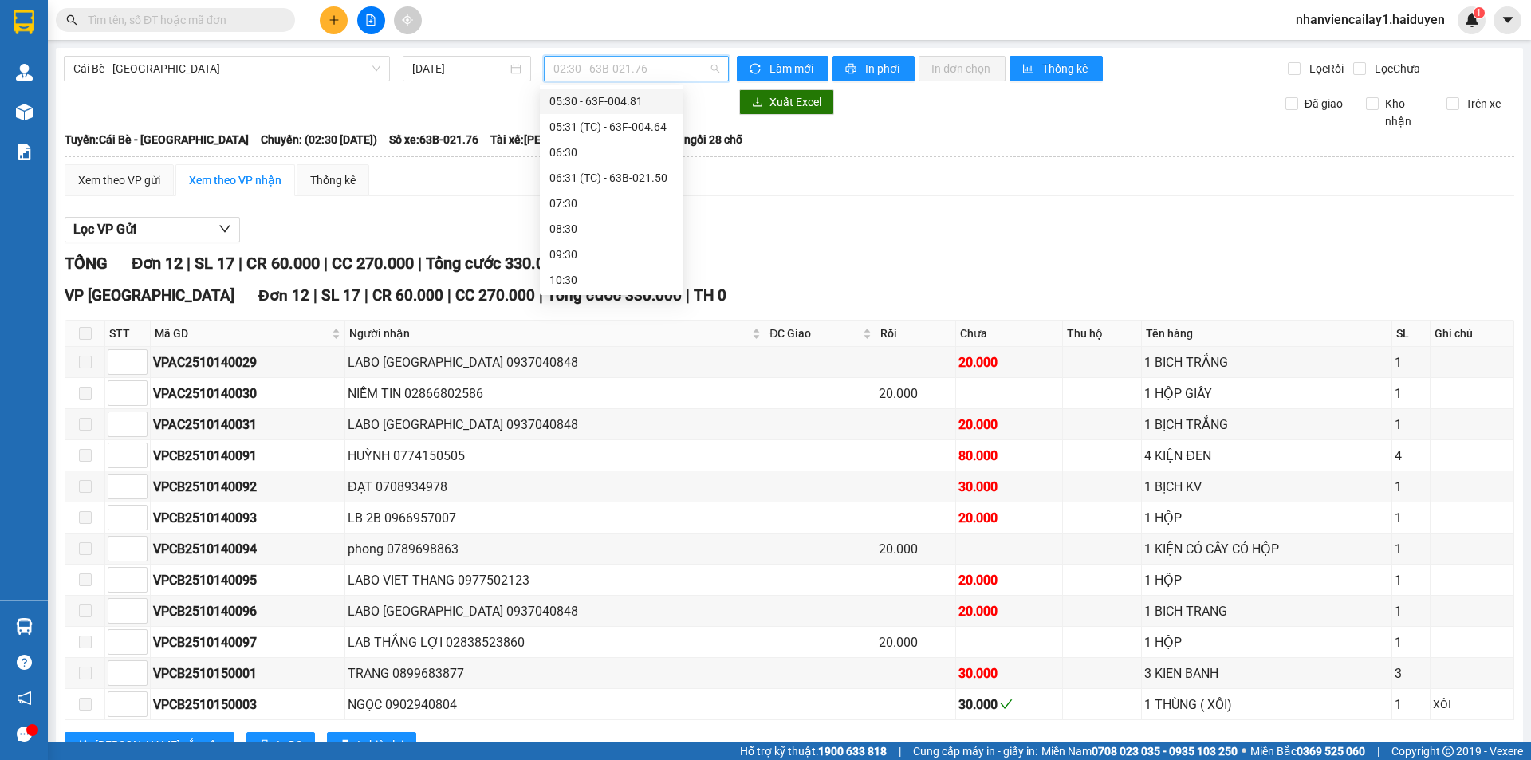
scroll to position [159, 0]
click at [628, 144] on div "06:31 (TC) - 63B-021.50" at bounding box center [611, 145] width 124 height 18
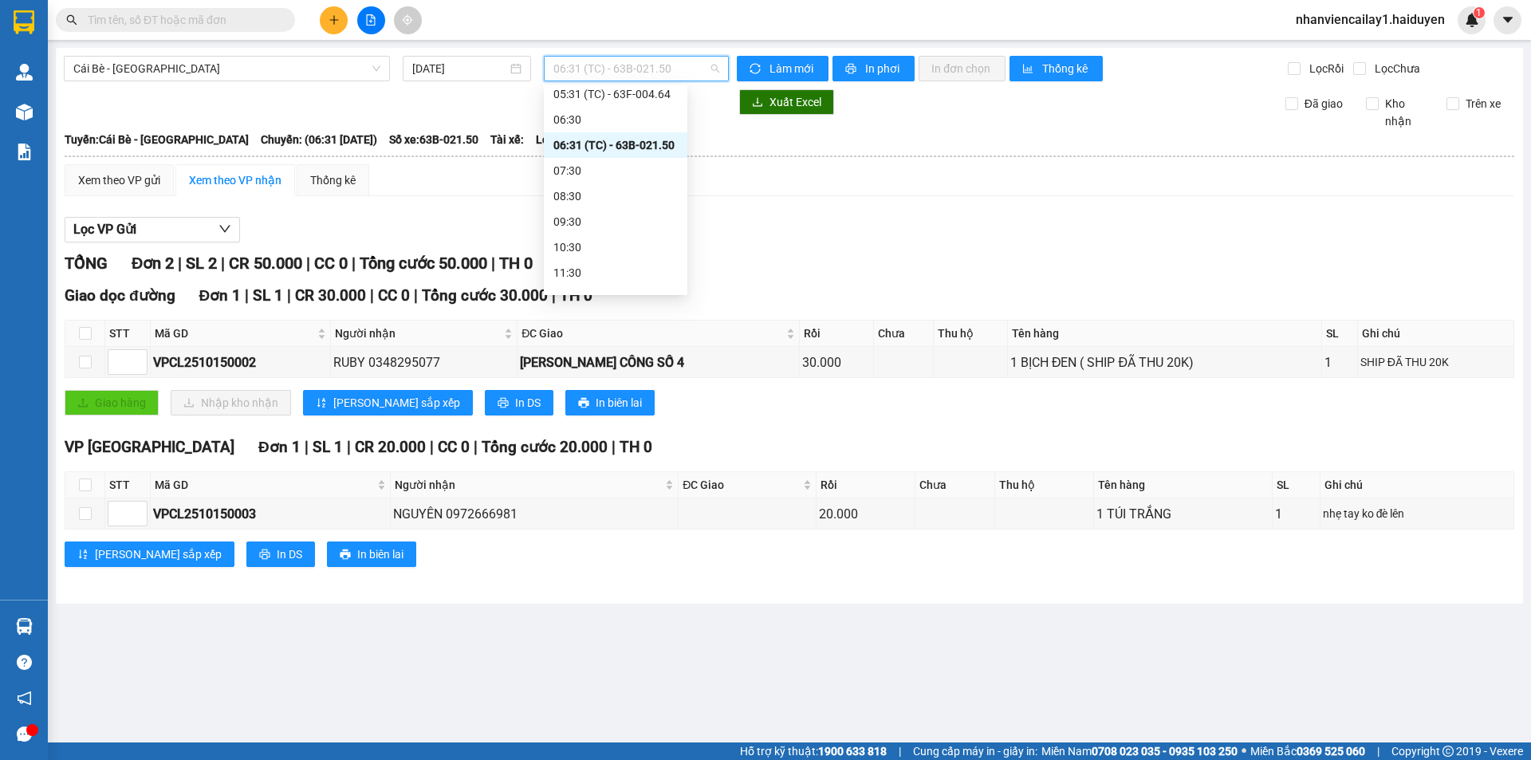
click at [607, 65] on span "06:31 (TC) - 63B-021.50" at bounding box center [636, 69] width 166 height 24
click at [619, 171] on div "07:30" at bounding box center [615, 171] width 124 height 18
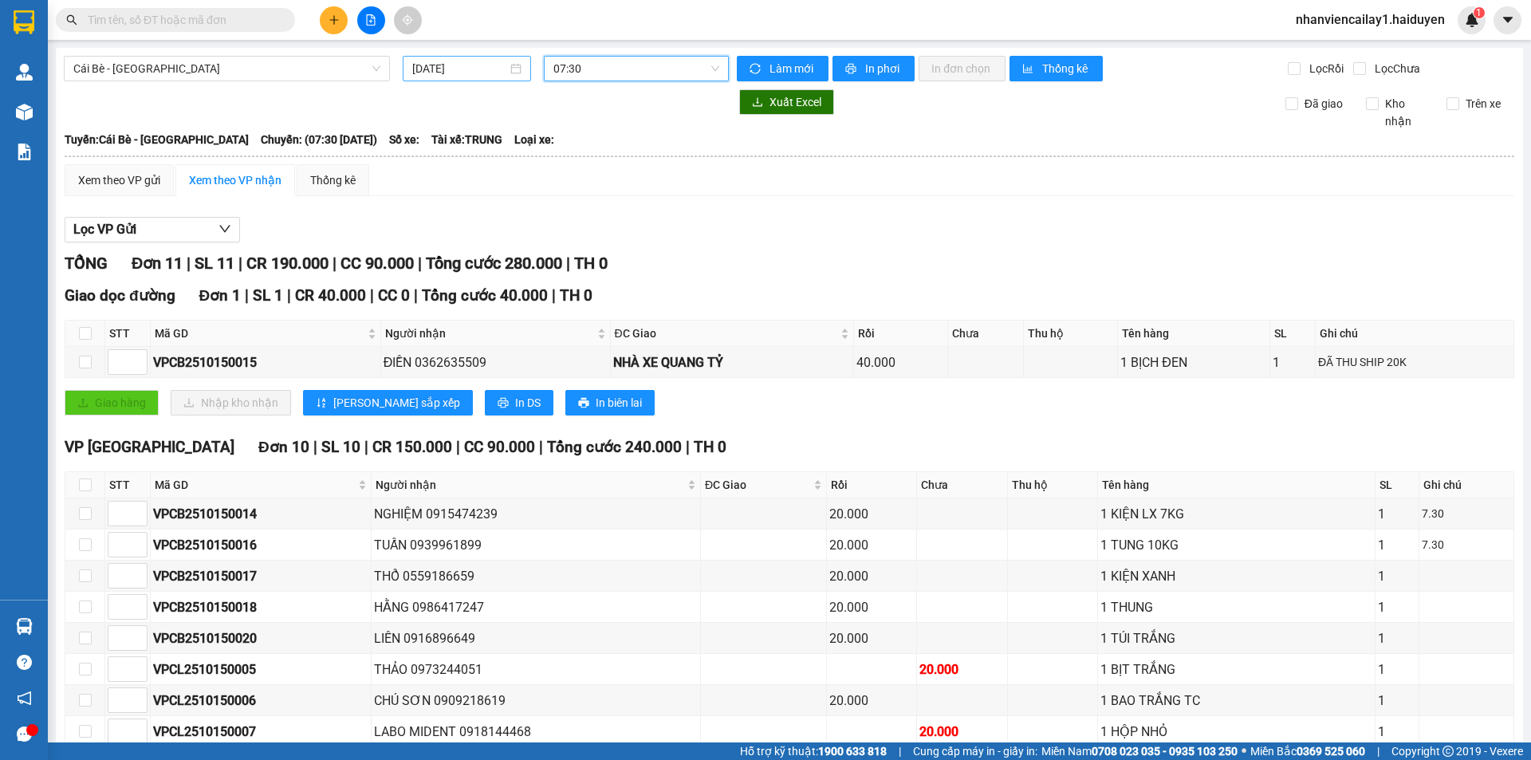
click at [468, 65] on input "[DATE]" at bounding box center [459, 69] width 95 height 18
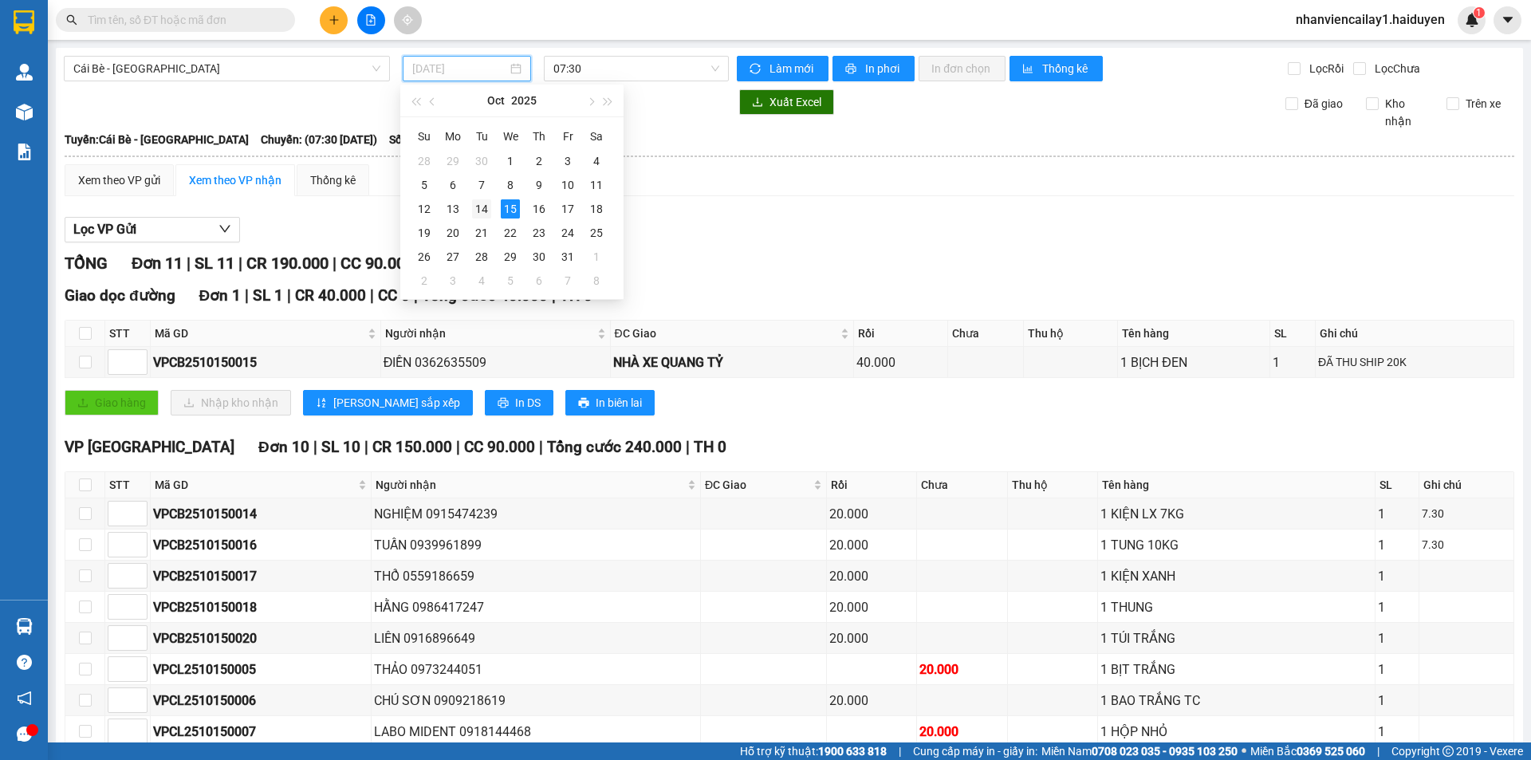
click at [482, 212] on div "14" at bounding box center [481, 208] width 19 height 19
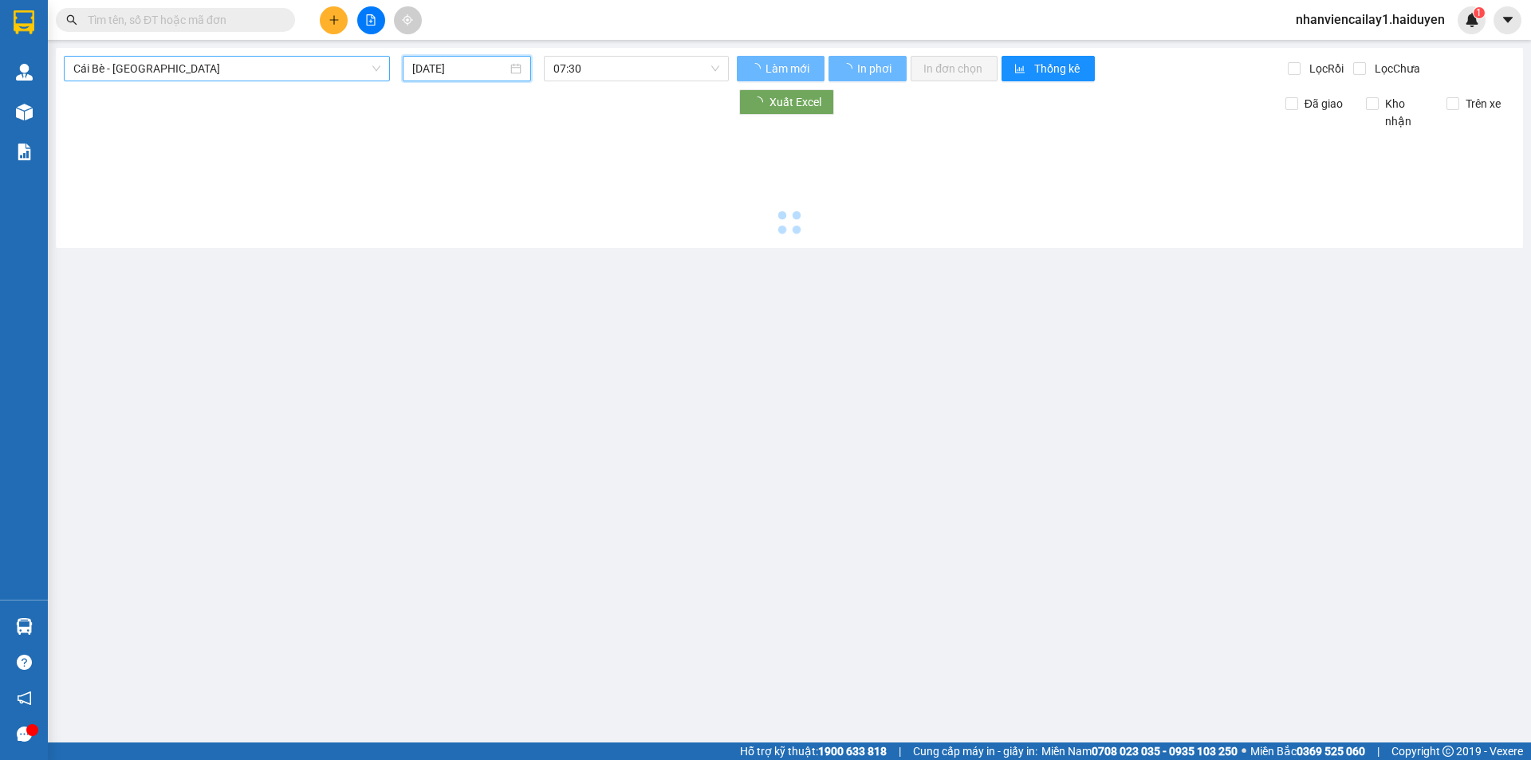
click at [323, 63] on span "Cái Bè - [GEOGRAPHIC_DATA]" at bounding box center [226, 69] width 307 height 24
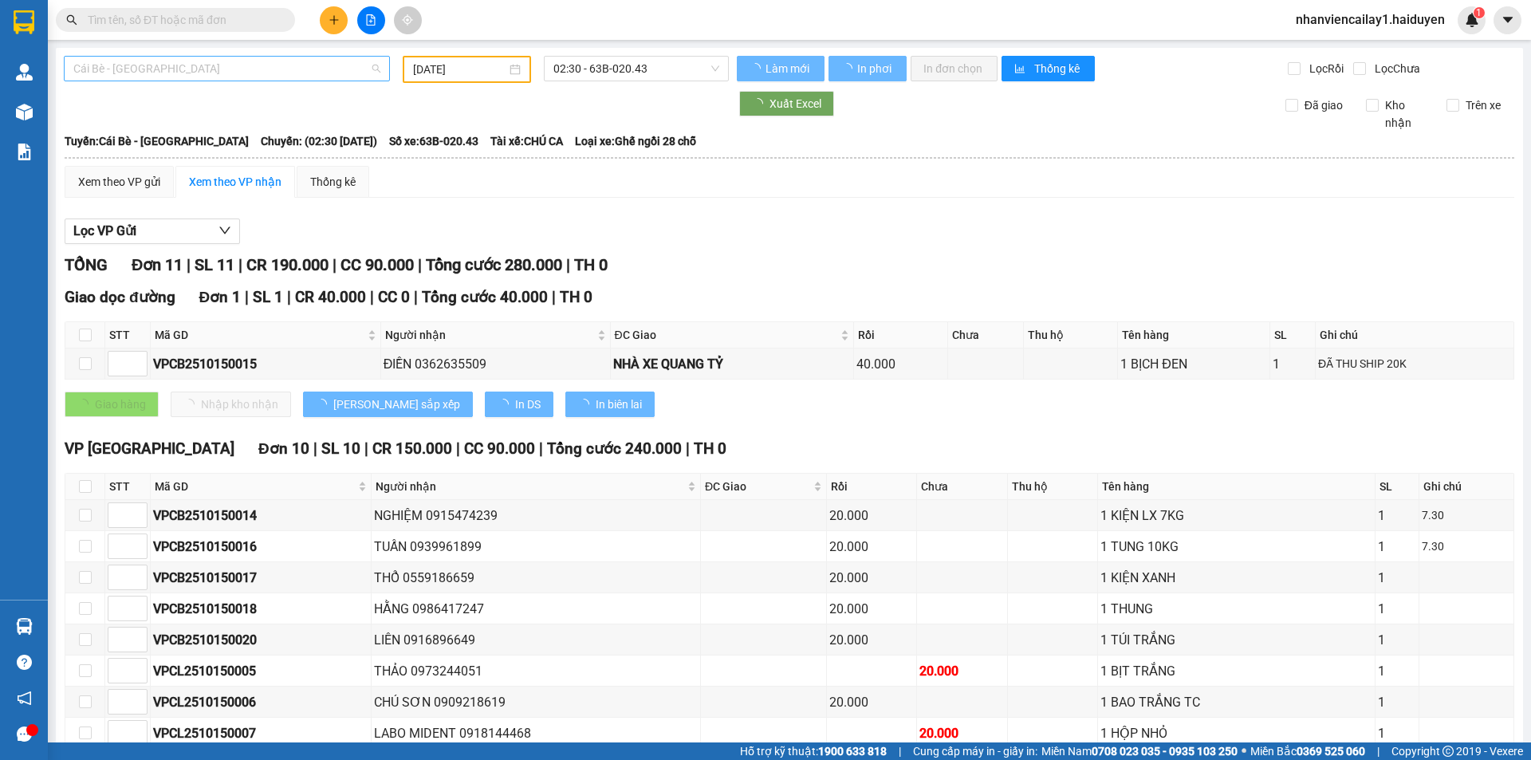
type input "[DATE]"
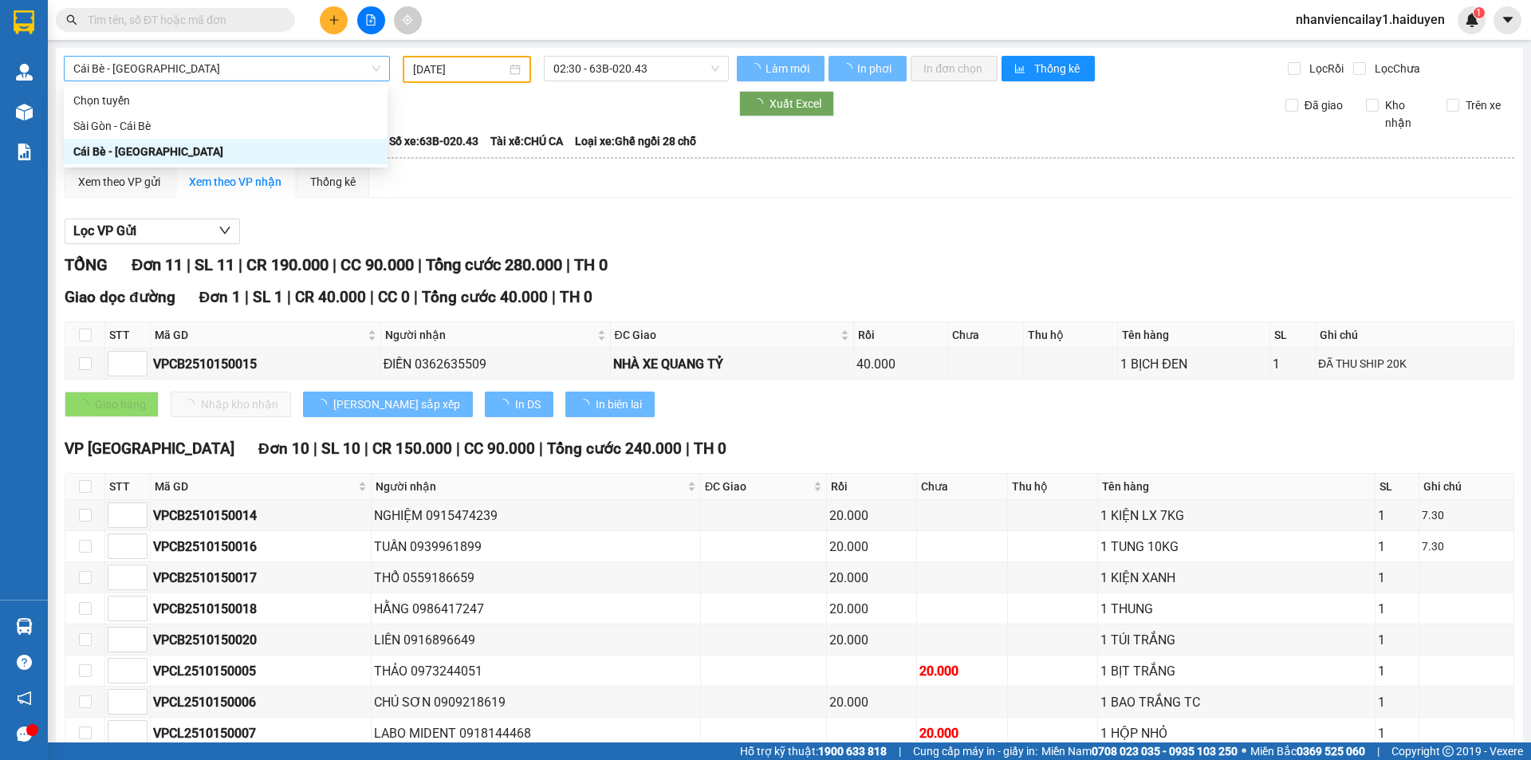
click at [331, 78] on span "Cái Bè - [GEOGRAPHIC_DATA]" at bounding box center [226, 69] width 307 height 24
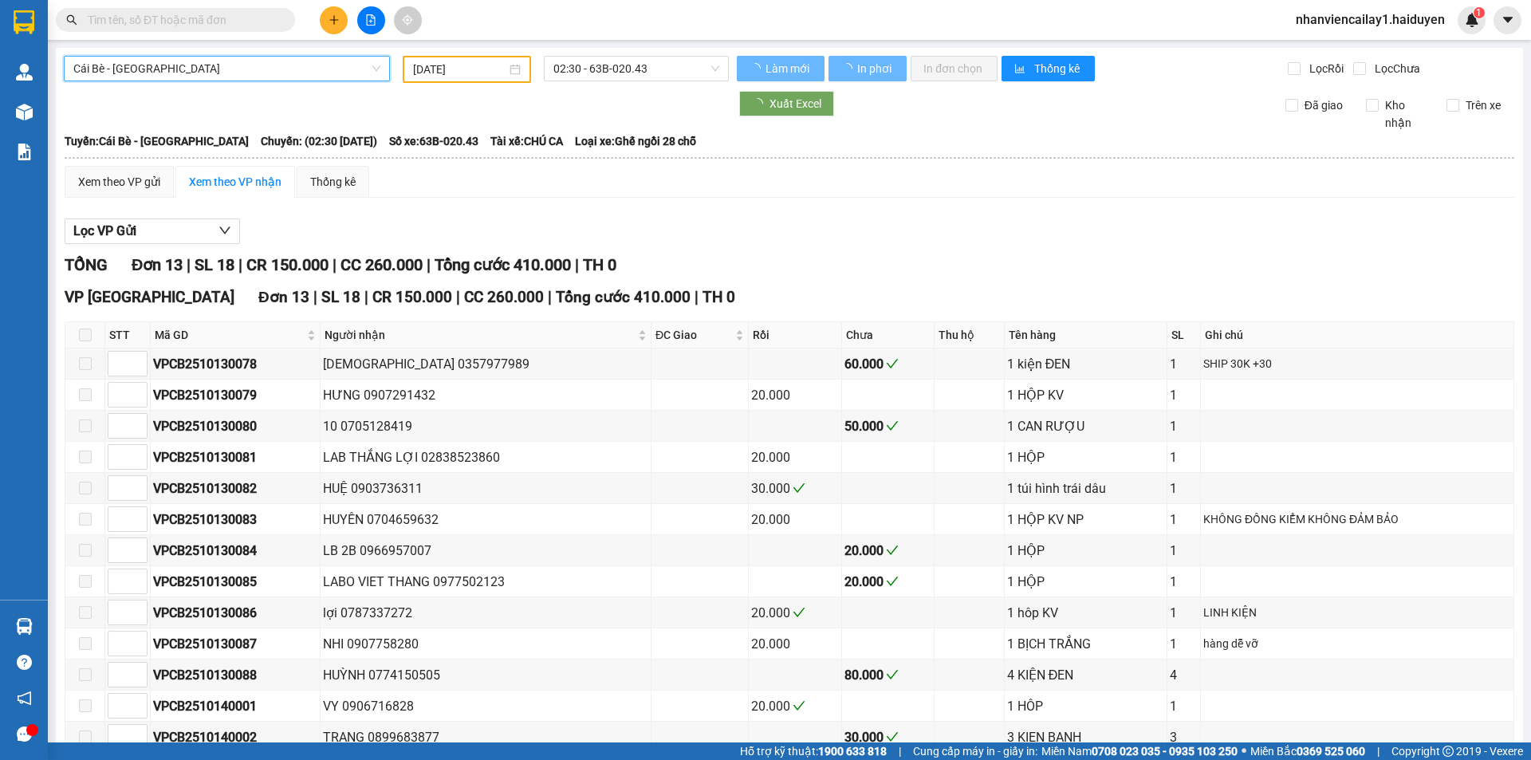
click at [357, 71] on span "Cái Bè - [GEOGRAPHIC_DATA]" at bounding box center [226, 69] width 307 height 24
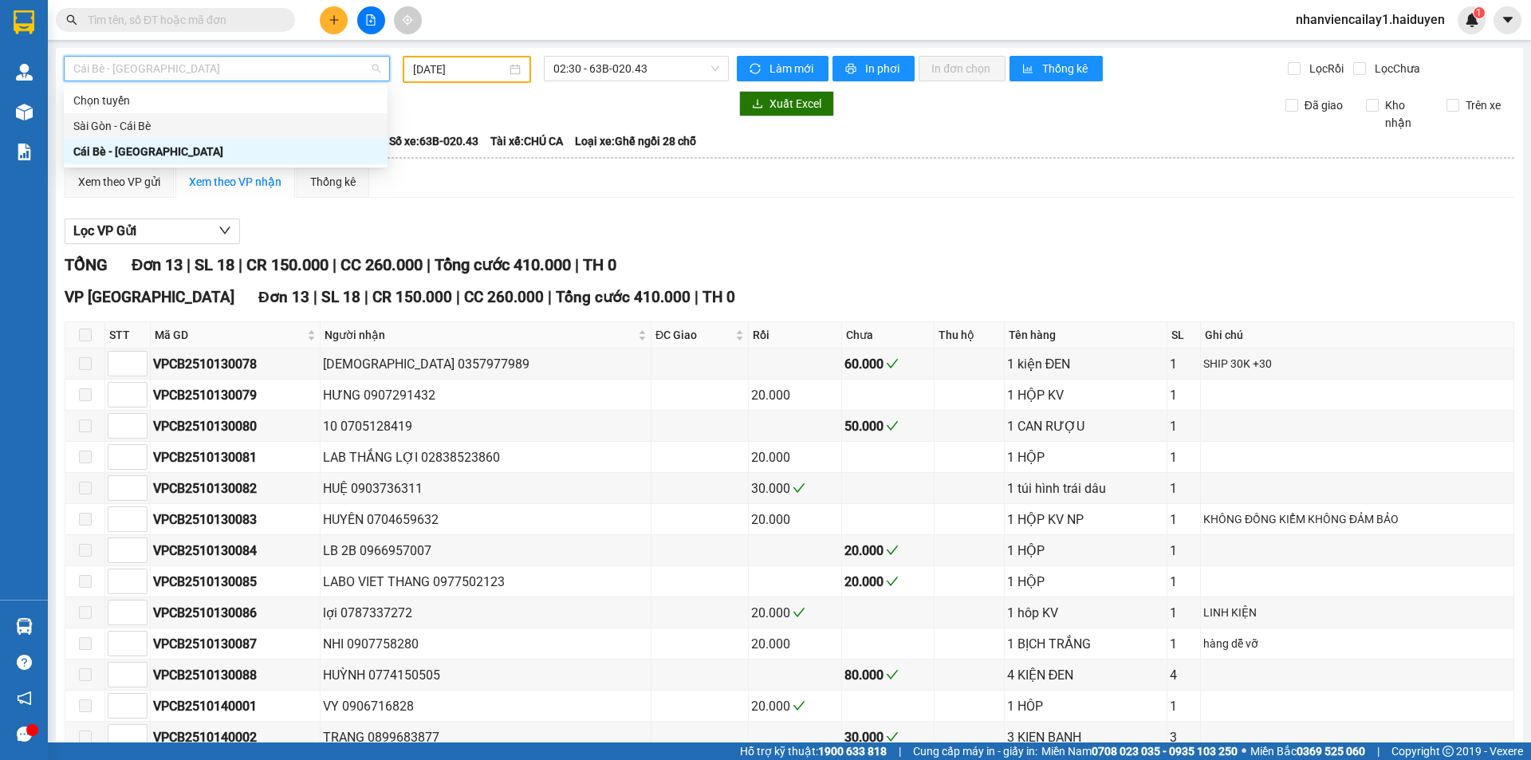
click at [317, 136] on div "Sài Gòn - Cái Bè" at bounding box center [226, 126] width 324 height 26
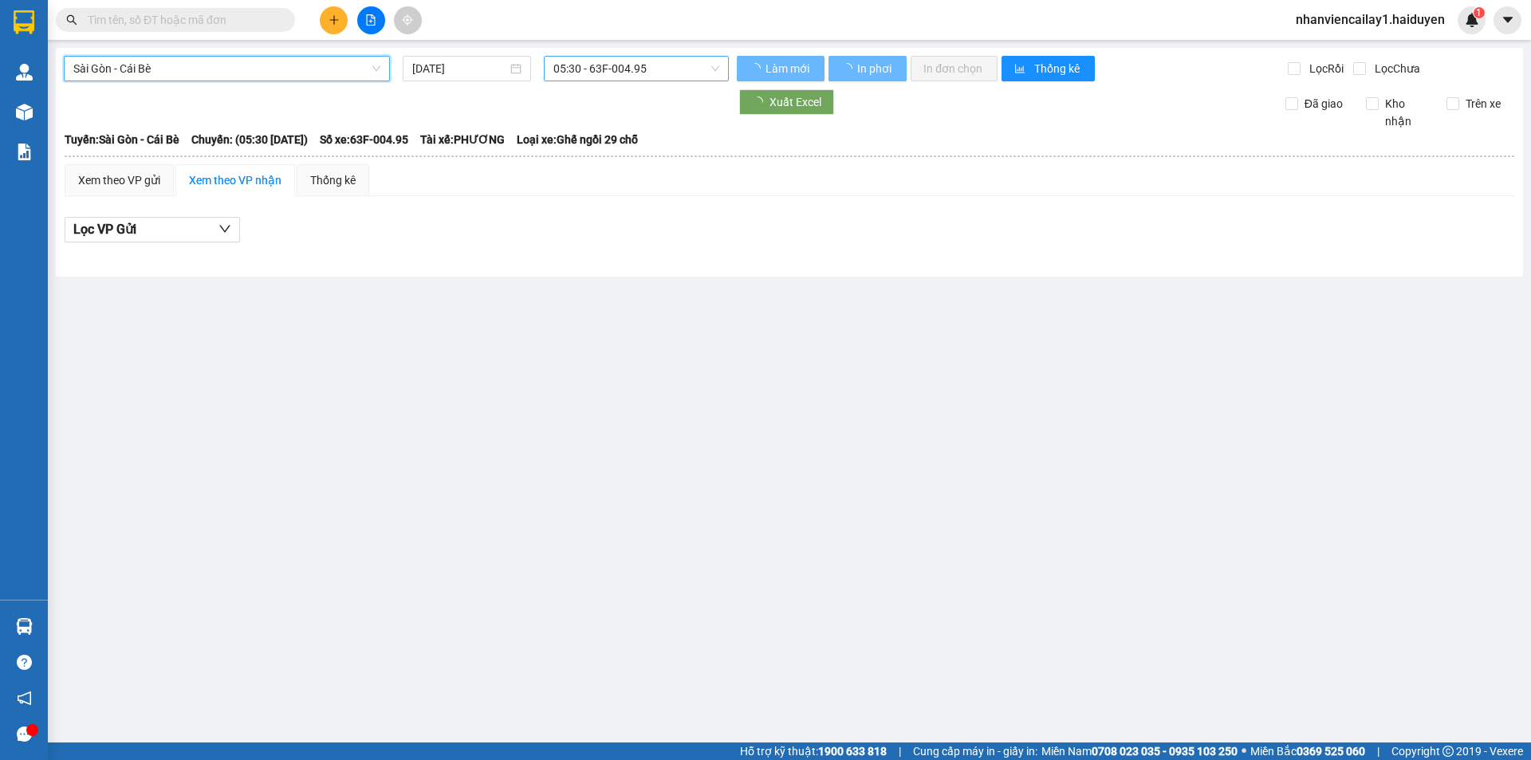
click at [572, 70] on span "05:30 - 63F-004.95" at bounding box center [636, 69] width 166 height 24
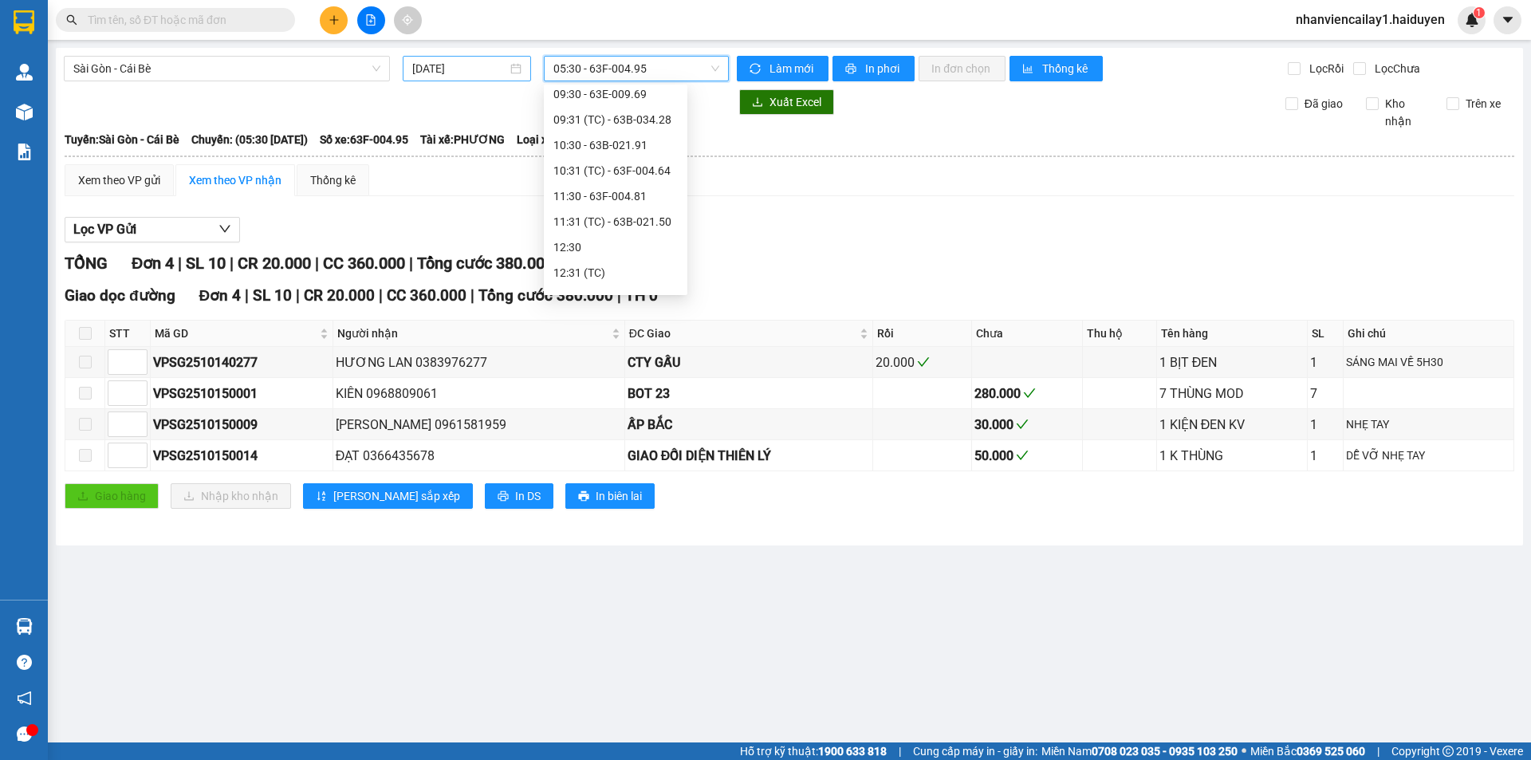
click at [454, 59] on div "[DATE]" at bounding box center [467, 69] width 128 height 26
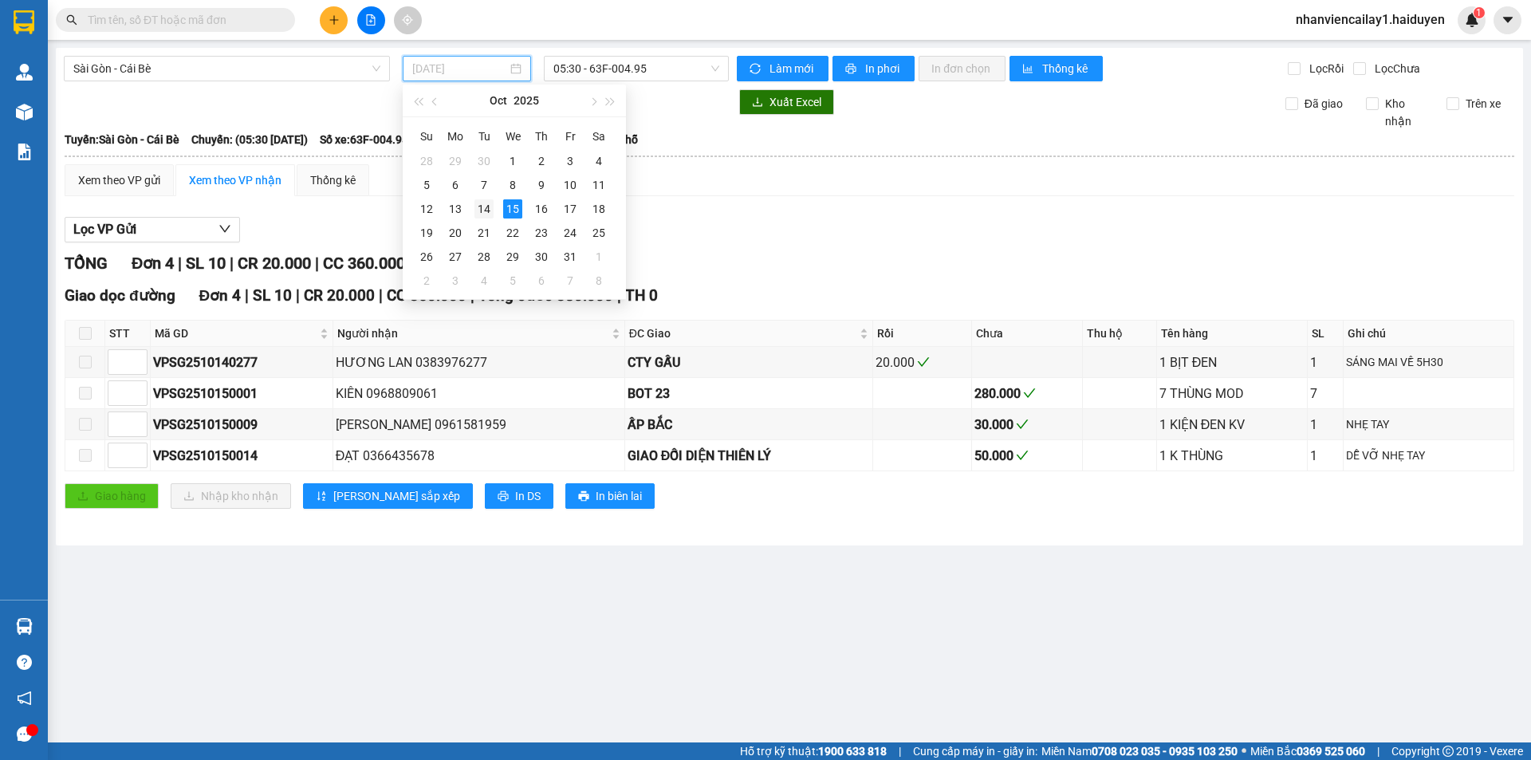
click at [477, 200] on div "14" at bounding box center [483, 208] width 19 height 19
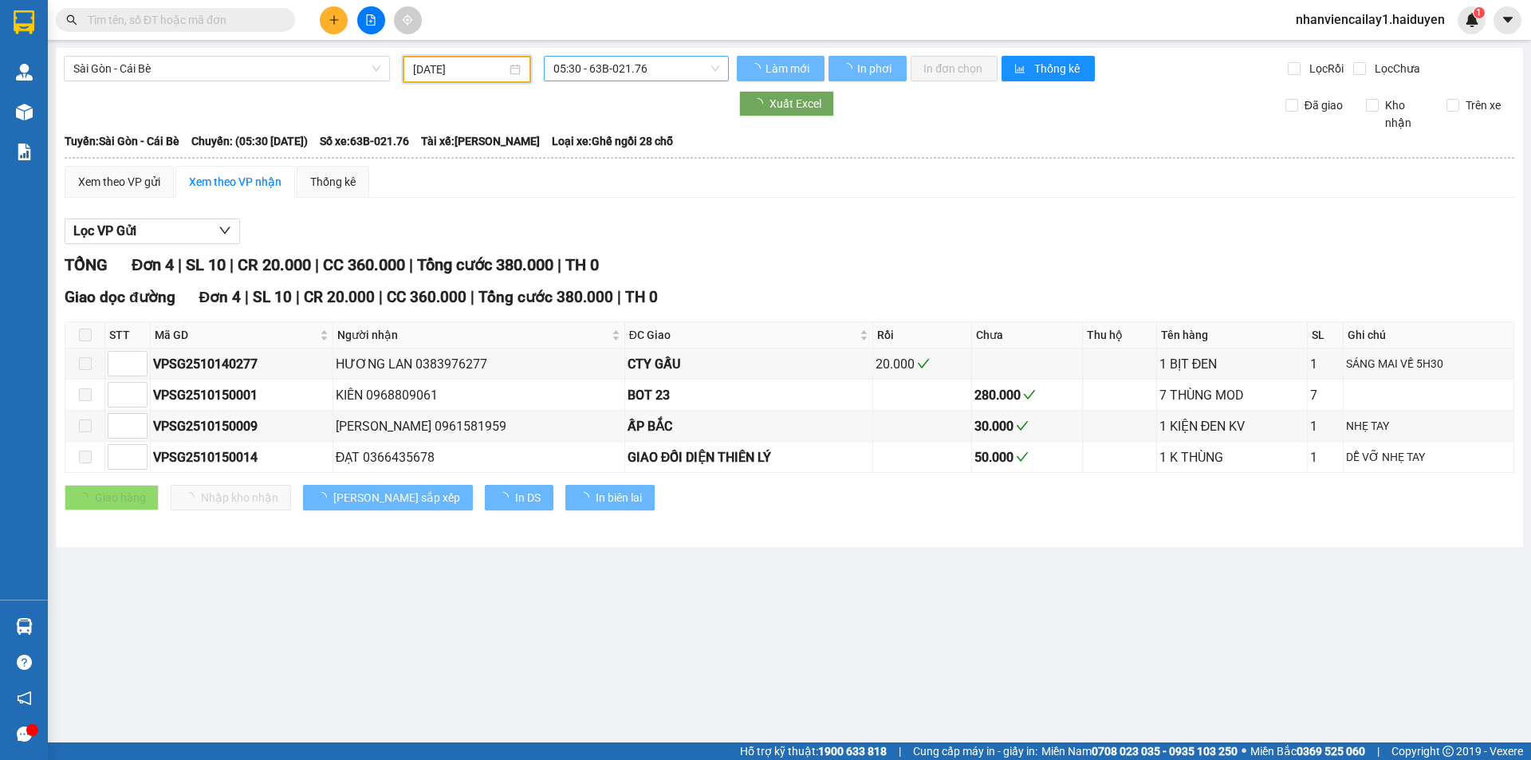
type input "[DATE]"
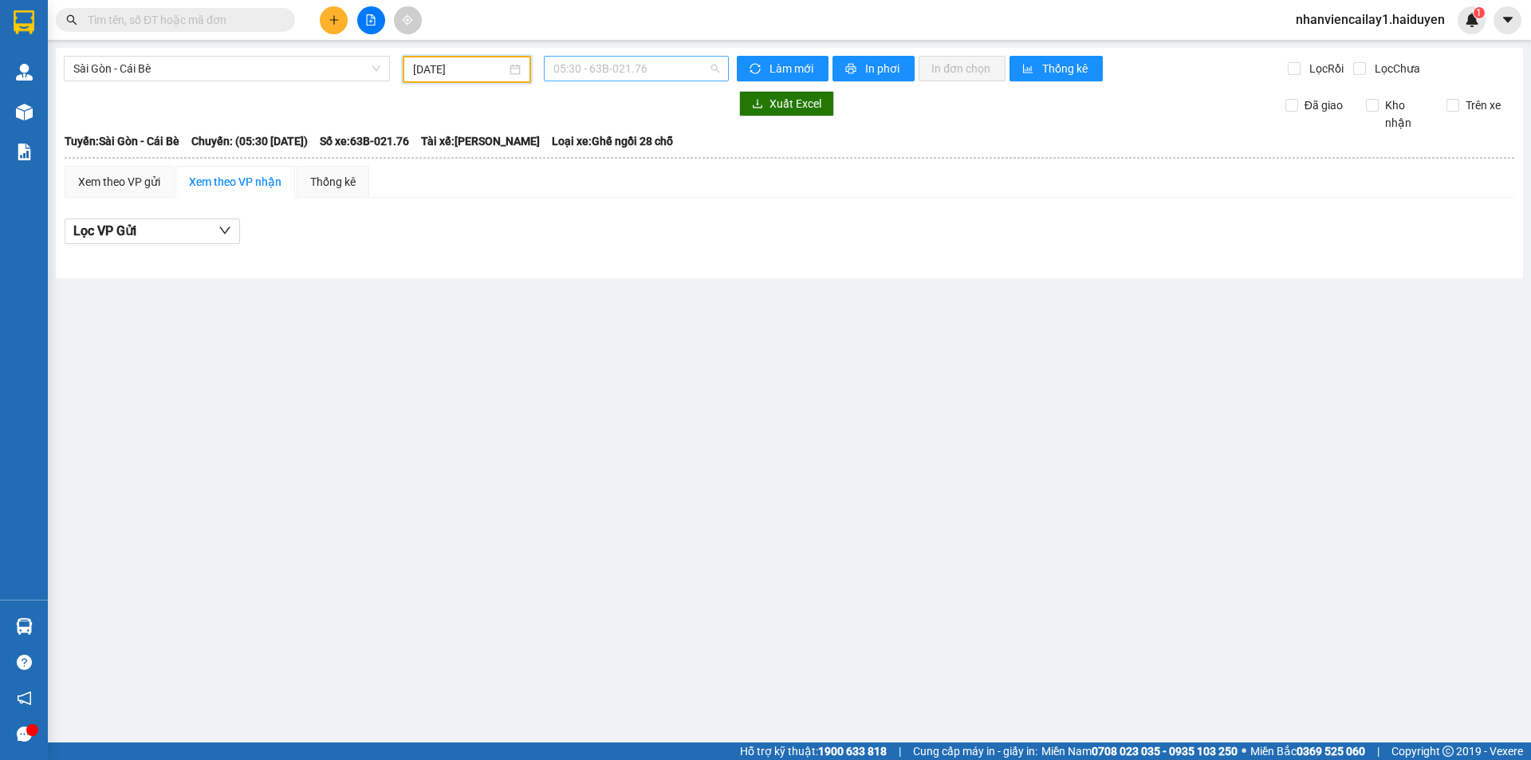
click at [604, 69] on span "05:30 - 63B-021.76" at bounding box center [636, 69] width 166 height 24
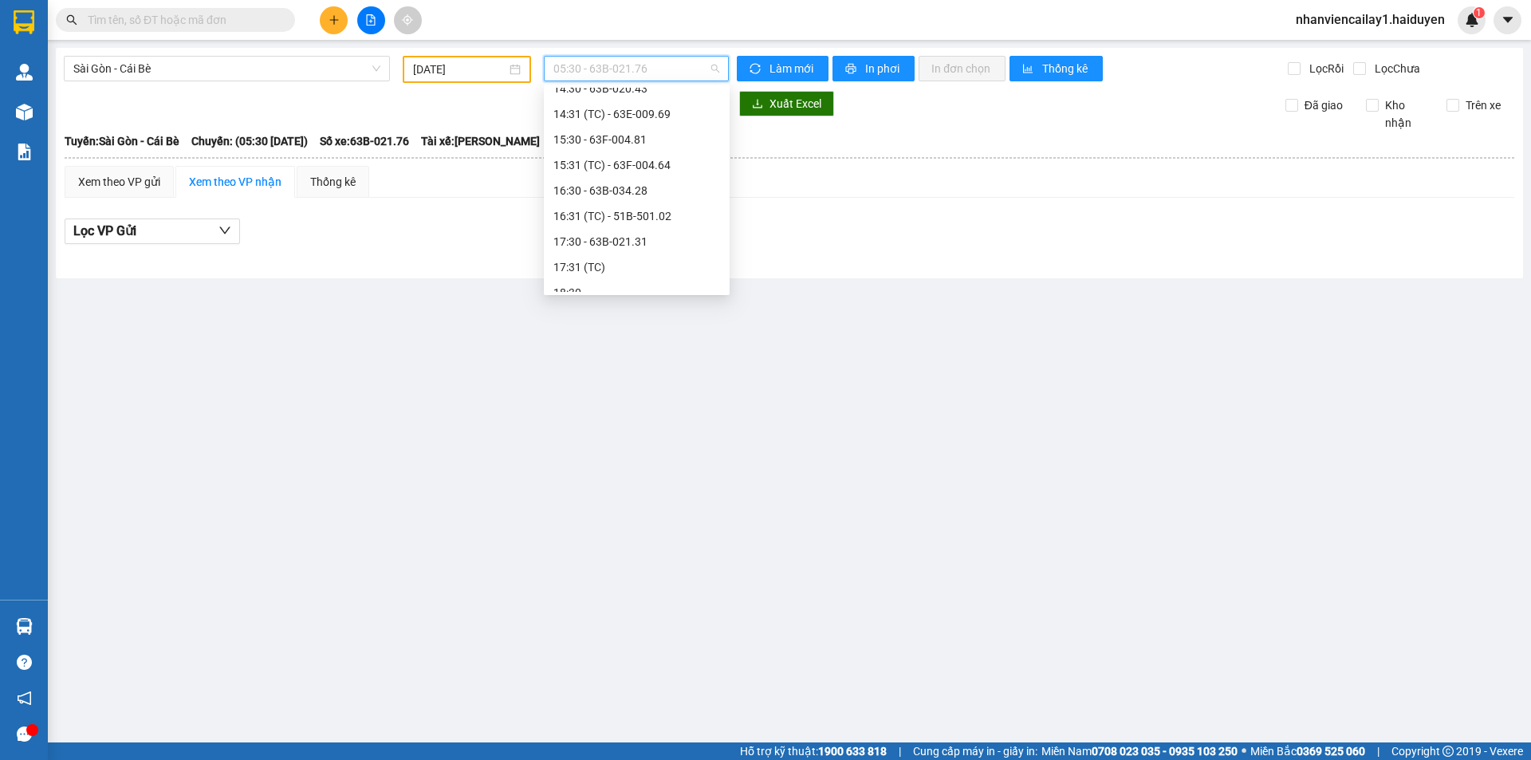
scroll to position [434, 0]
click at [629, 278] on div "19:30" at bounding box center [636, 279] width 167 height 18
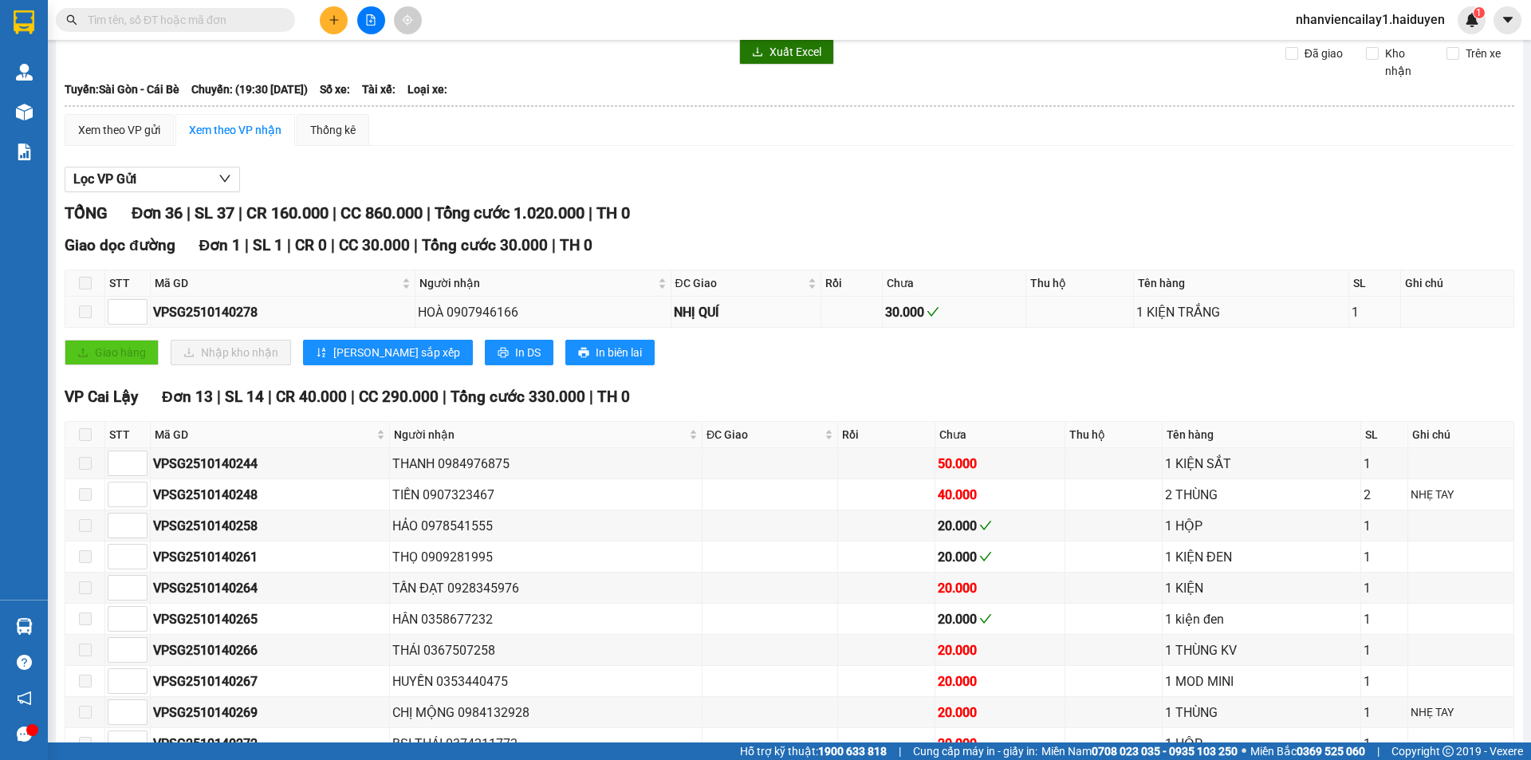
scroll to position [80, 0]
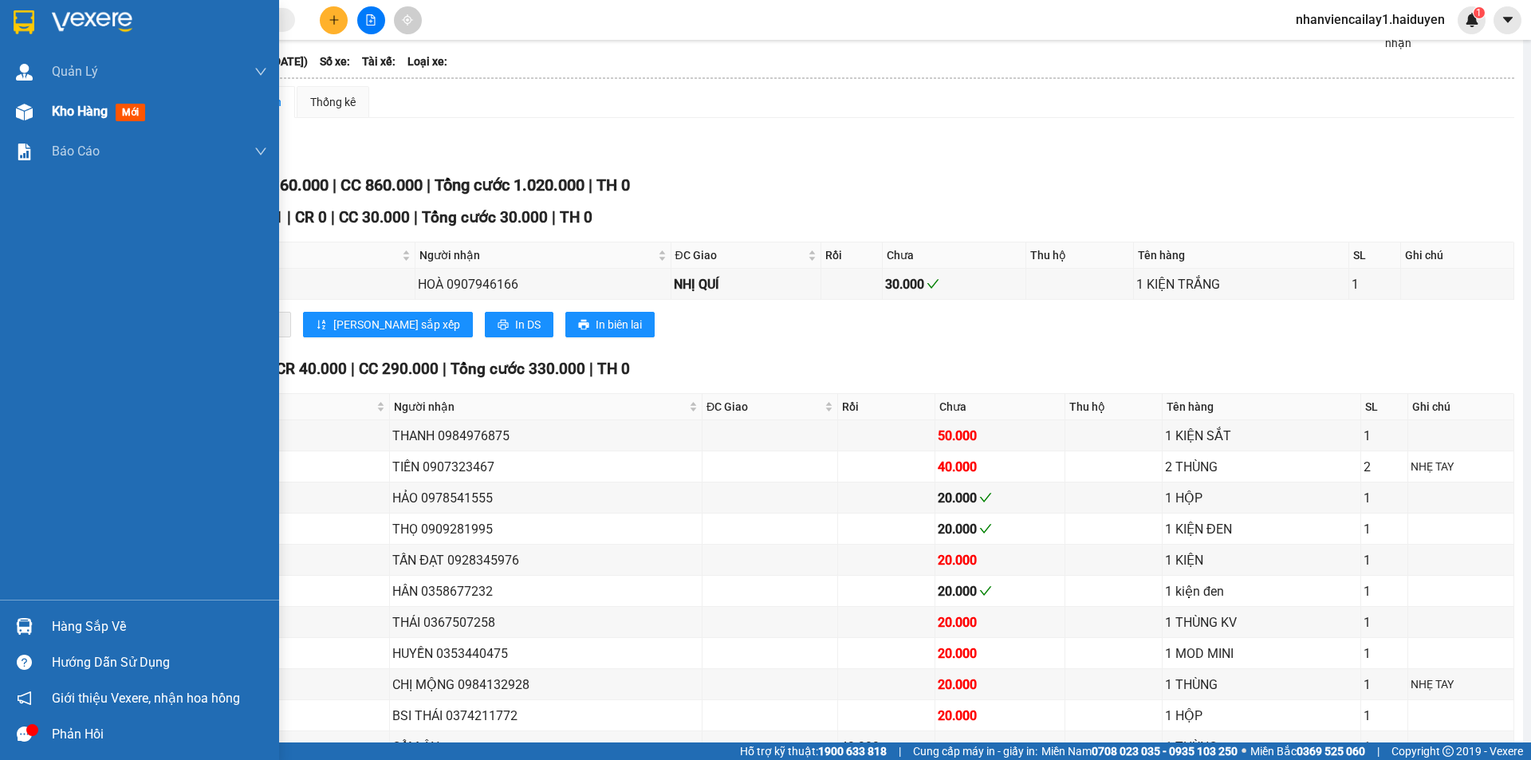
click at [74, 108] on span "Kho hàng" at bounding box center [80, 111] width 56 height 15
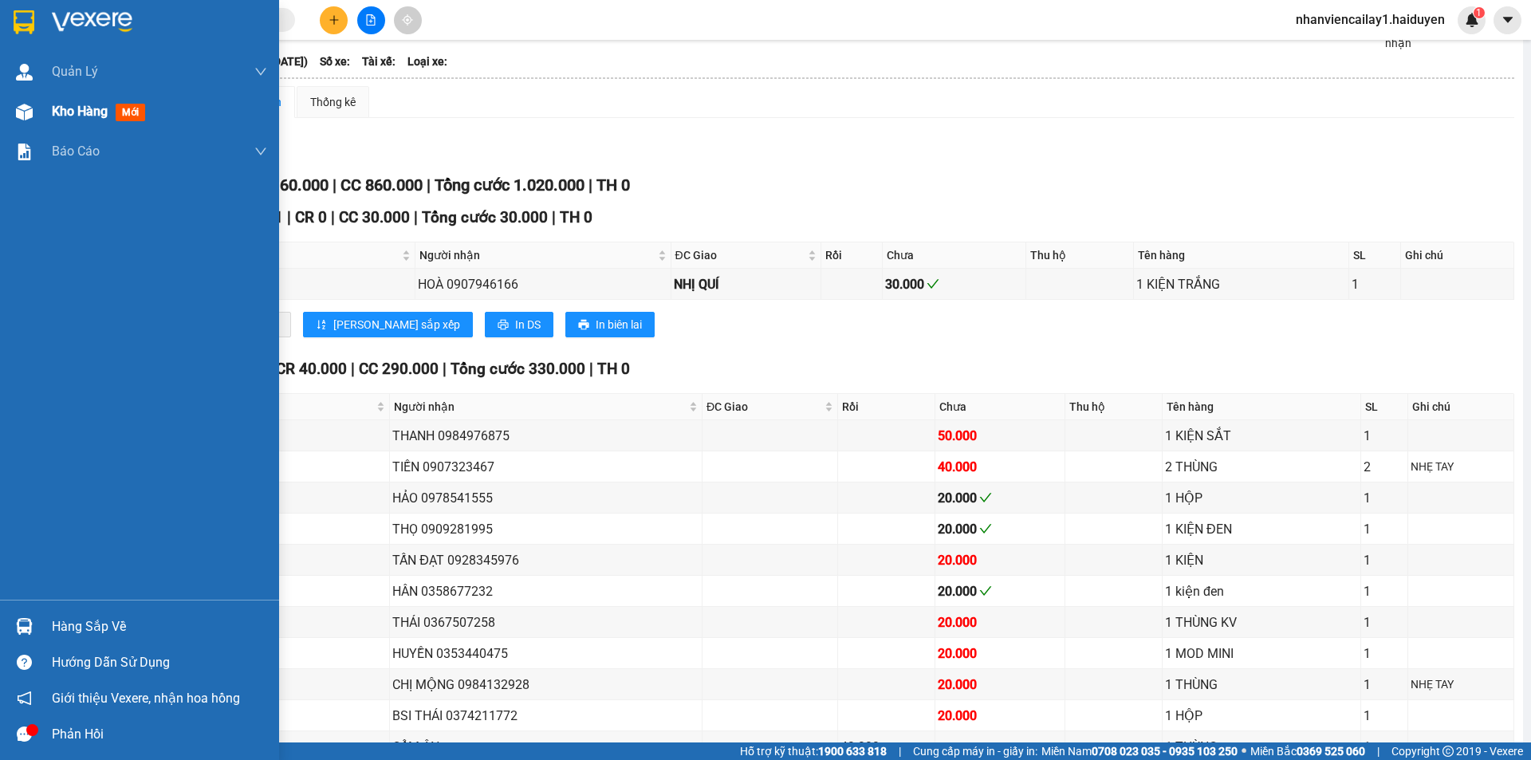
click at [74, 108] on span "Kho hàng" at bounding box center [80, 111] width 56 height 15
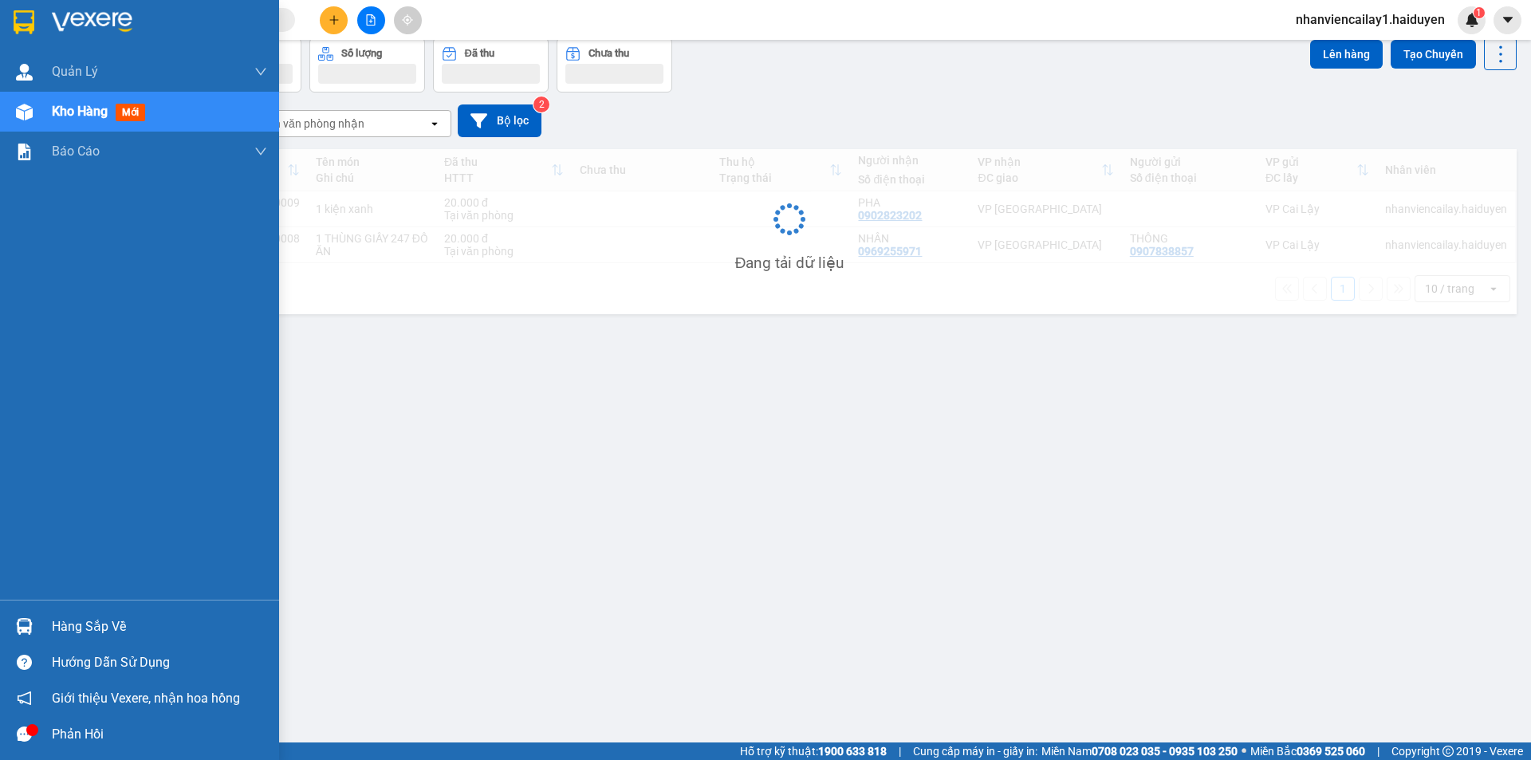
scroll to position [73, 0]
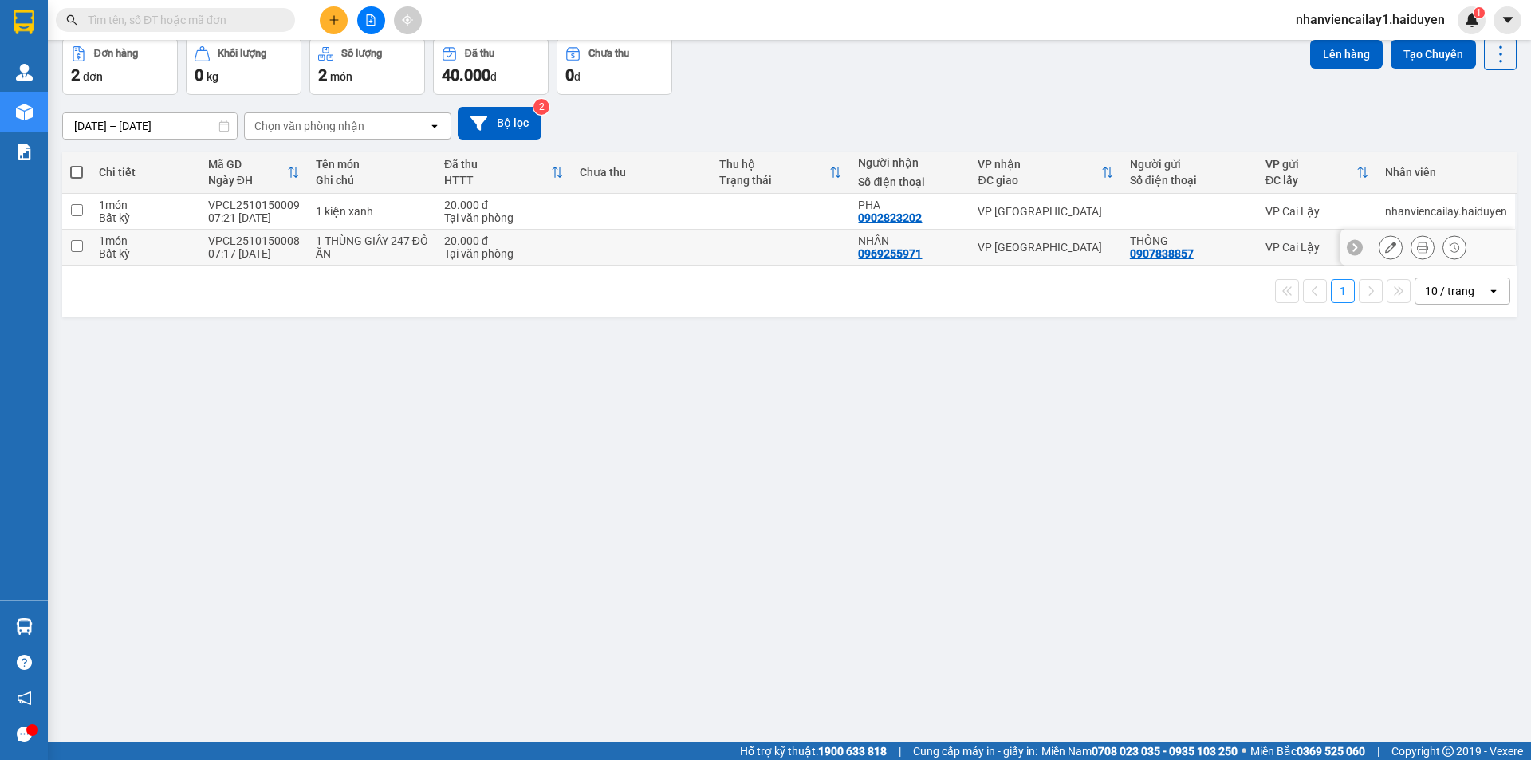
click at [625, 256] on td at bounding box center [642, 248] width 140 height 36
checkbox input "true"
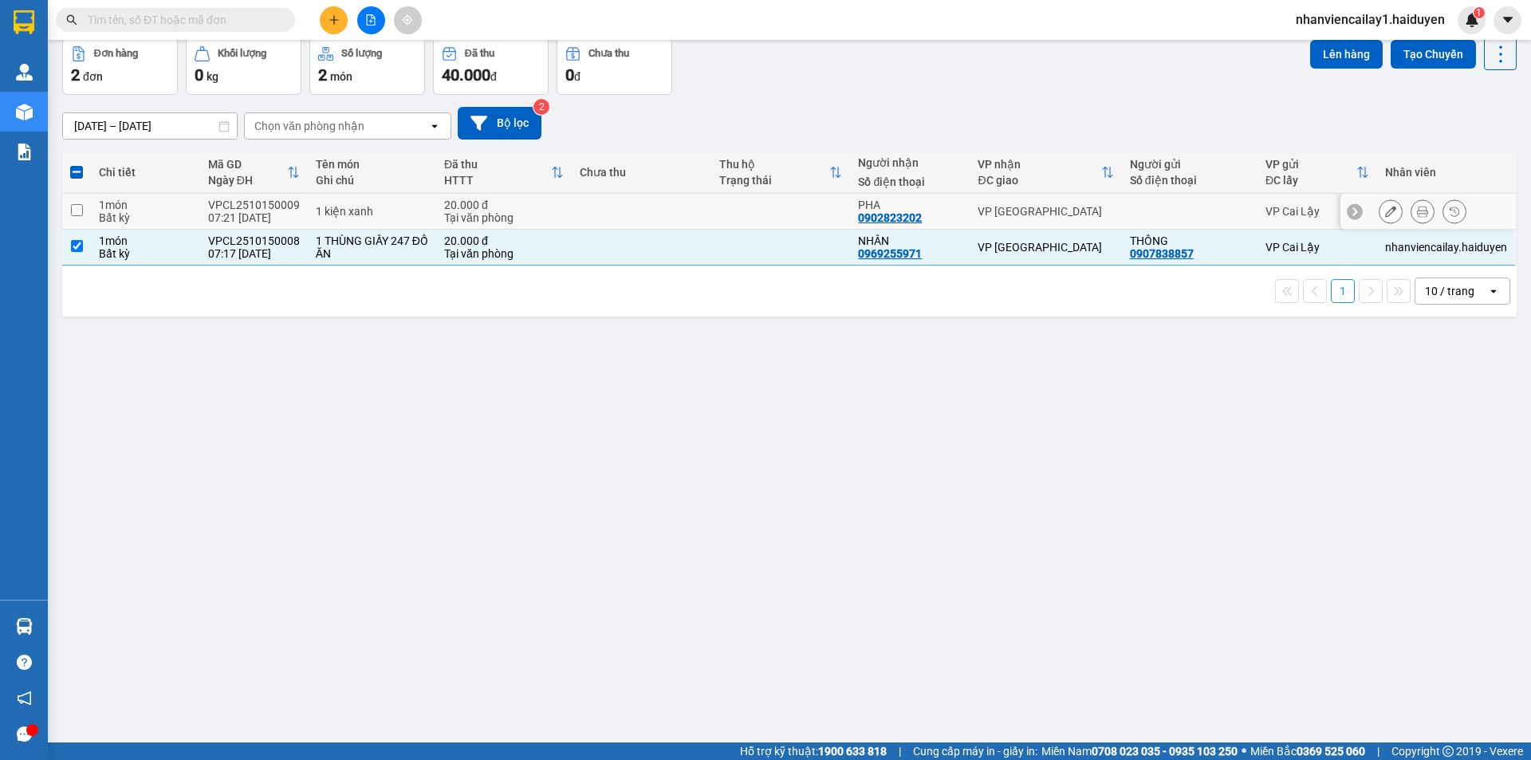
click at [669, 212] on td at bounding box center [642, 212] width 140 height 36
checkbox input "true"
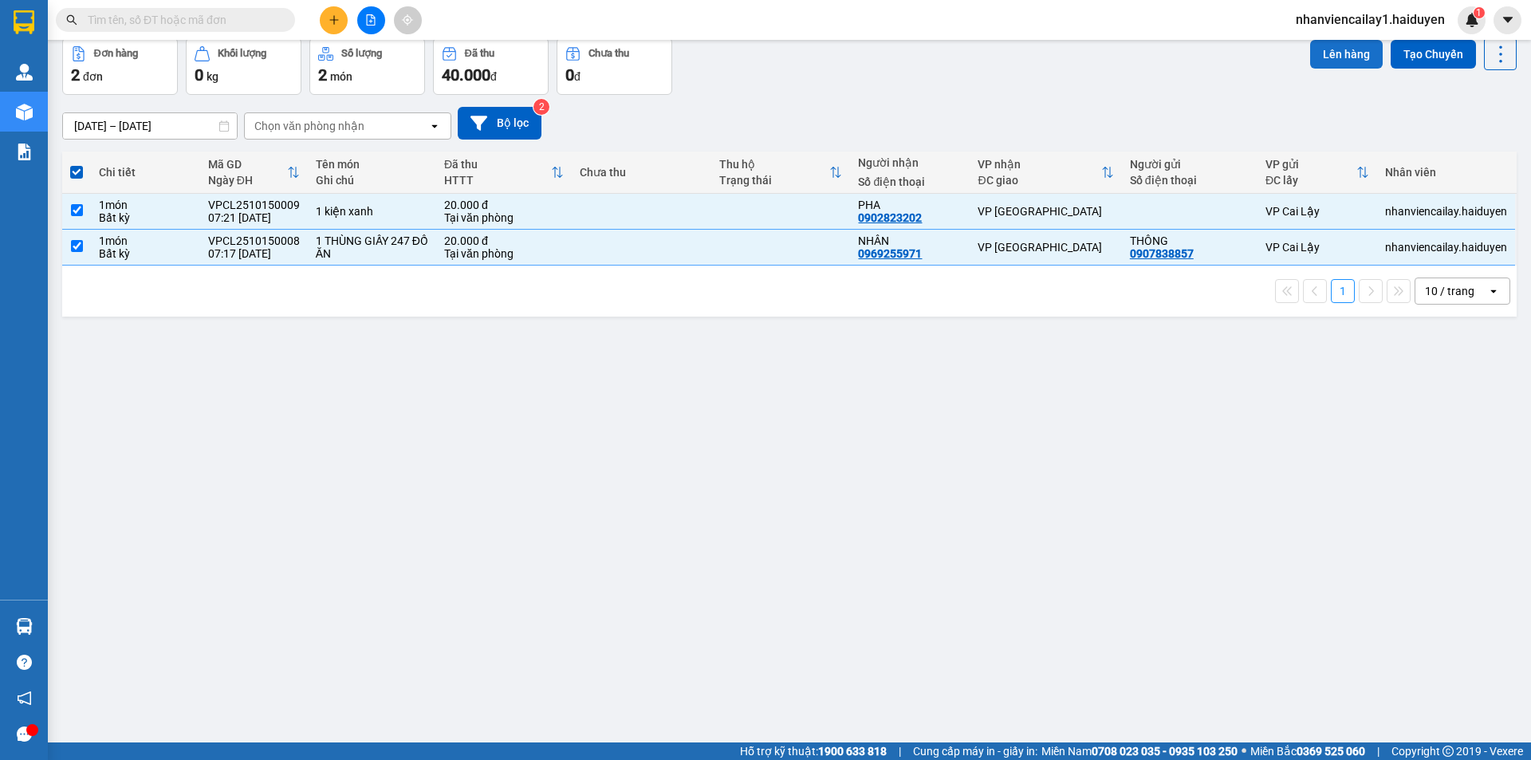
click at [1341, 46] on button "Lên hàng" at bounding box center [1346, 54] width 73 height 29
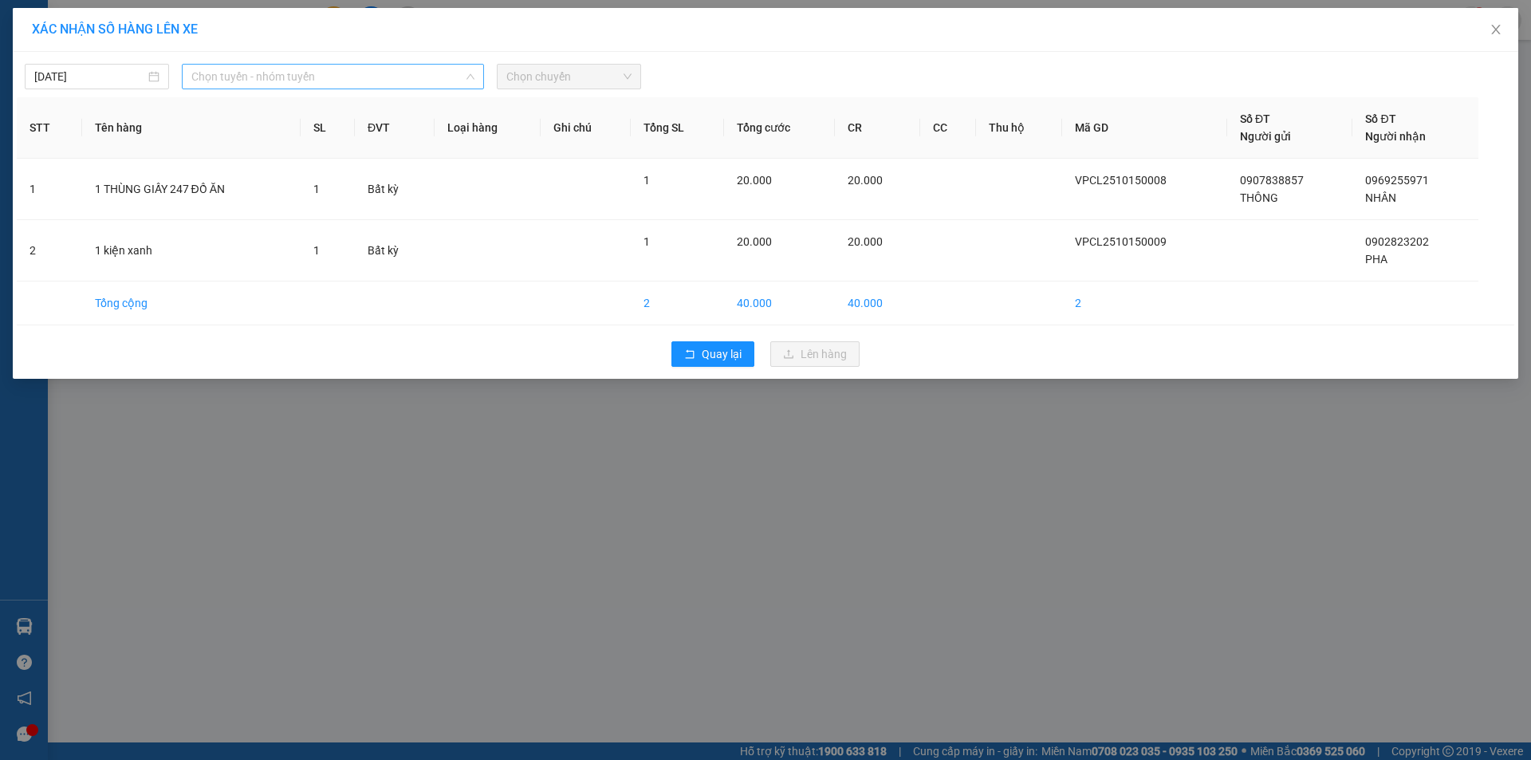
click at [445, 77] on span "Chọn tuyến - nhóm tuyến" at bounding box center [332, 77] width 283 height 24
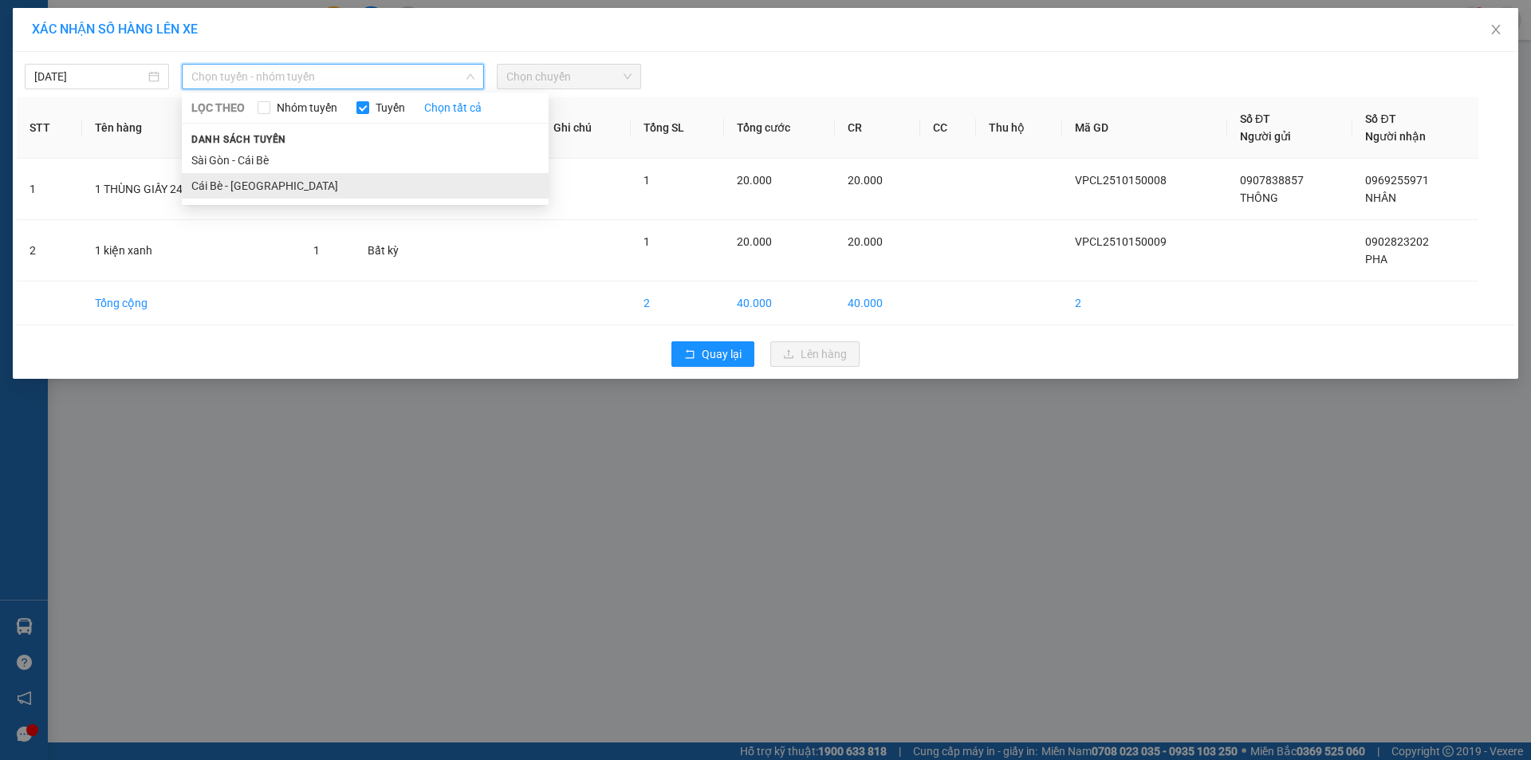
click at [406, 186] on li "Cái Bè - [GEOGRAPHIC_DATA]" at bounding box center [365, 186] width 367 height 26
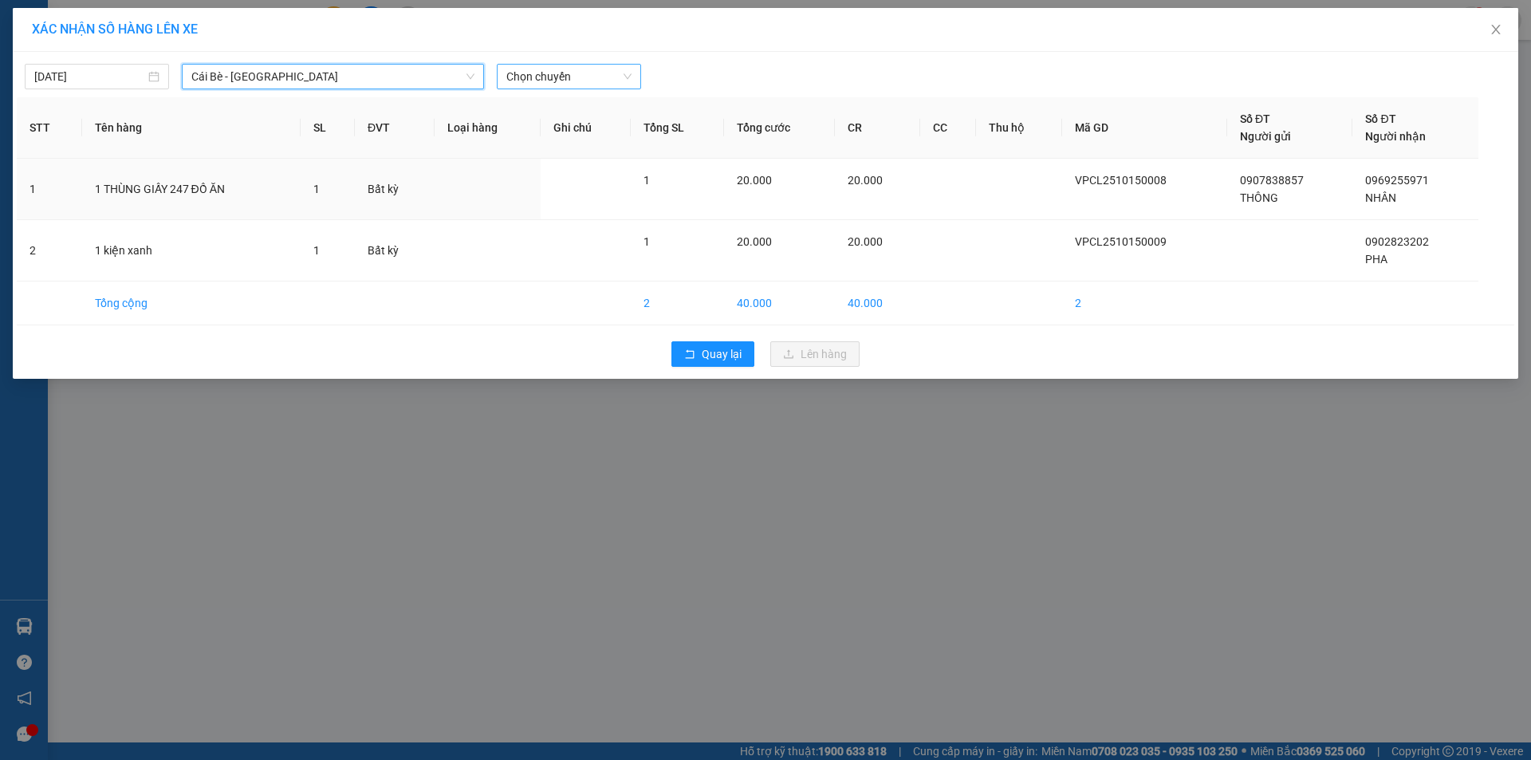
click at [541, 85] on span "Chọn chuyến" at bounding box center [568, 77] width 125 height 24
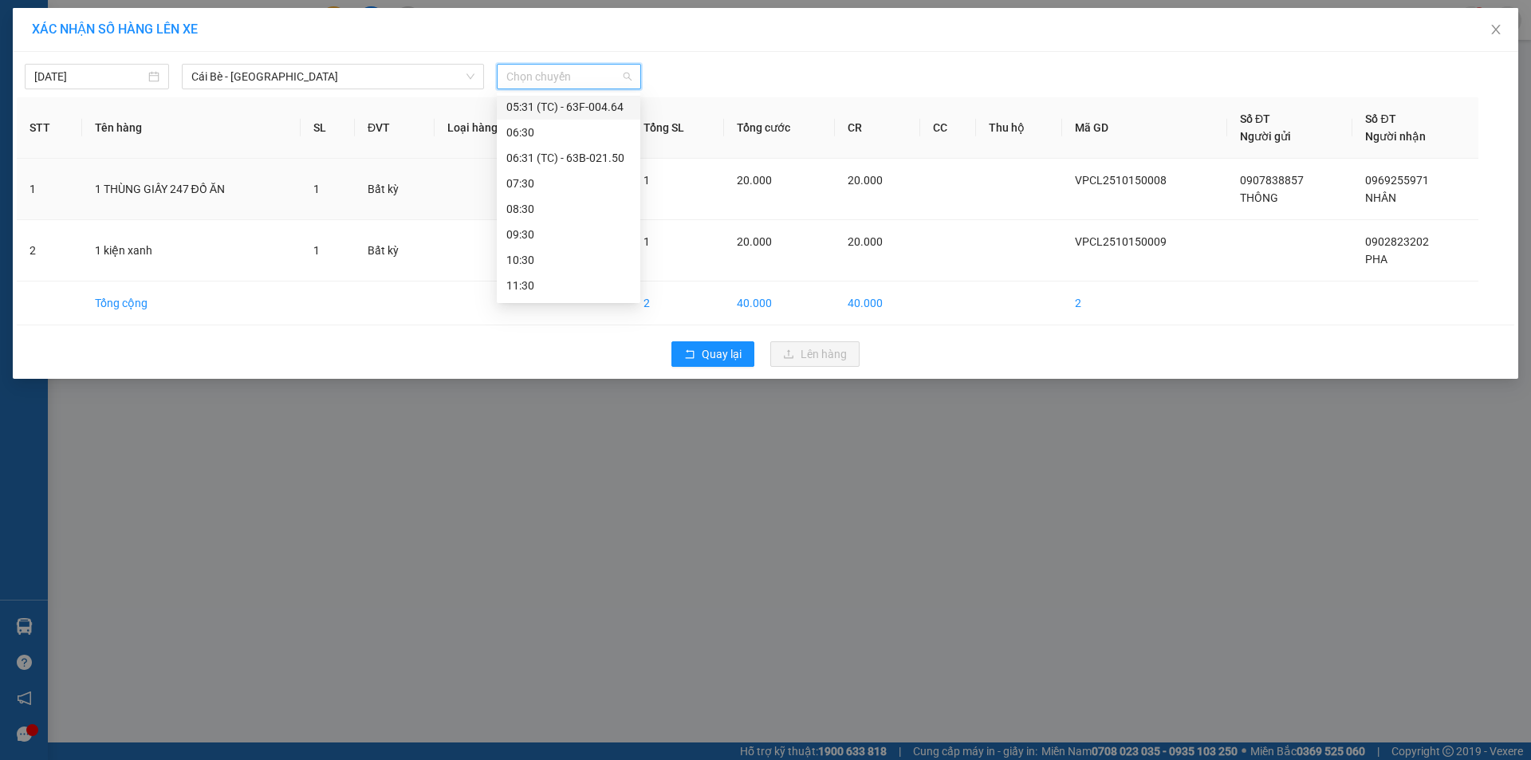
scroll to position [159, 0]
click at [568, 174] on div "07:30" at bounding box center [568, 179] width 124 height 18
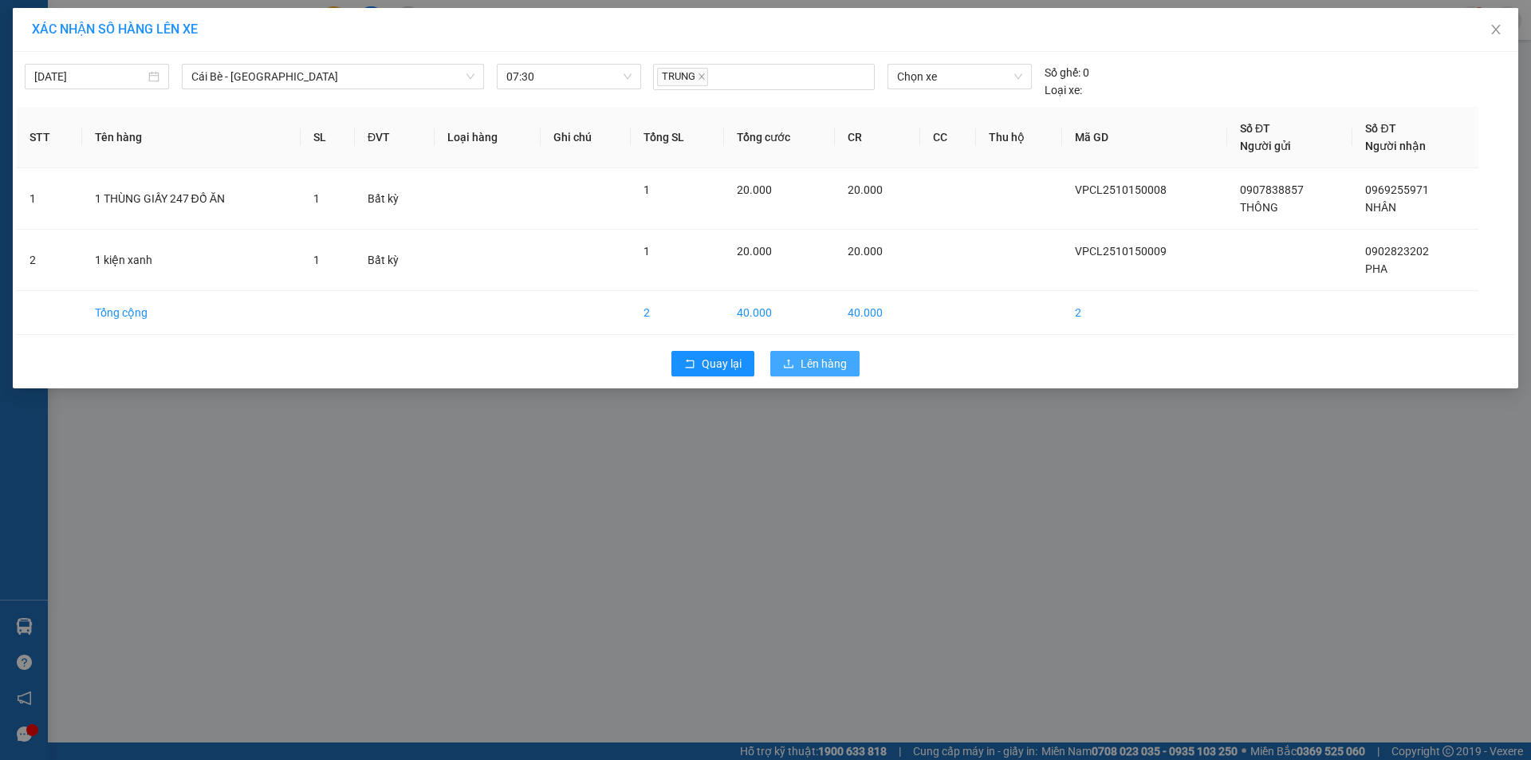
click at [811, 370] on span "Lên hàng" at bounding box center [823, 364] width 46 height 18
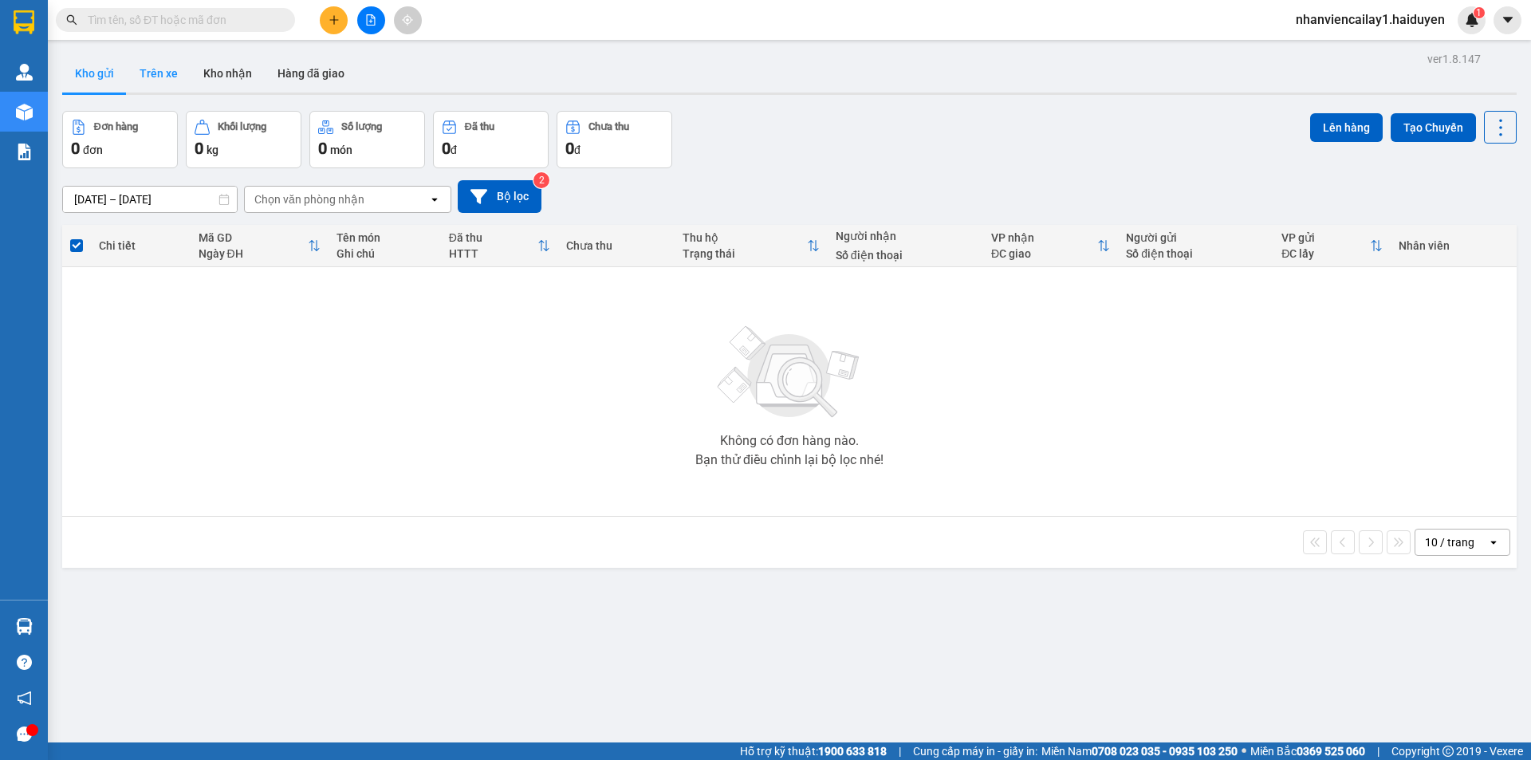
click at [166, 74] on button "Trên xe" at bounding box center [159, 73] width 64 height 38
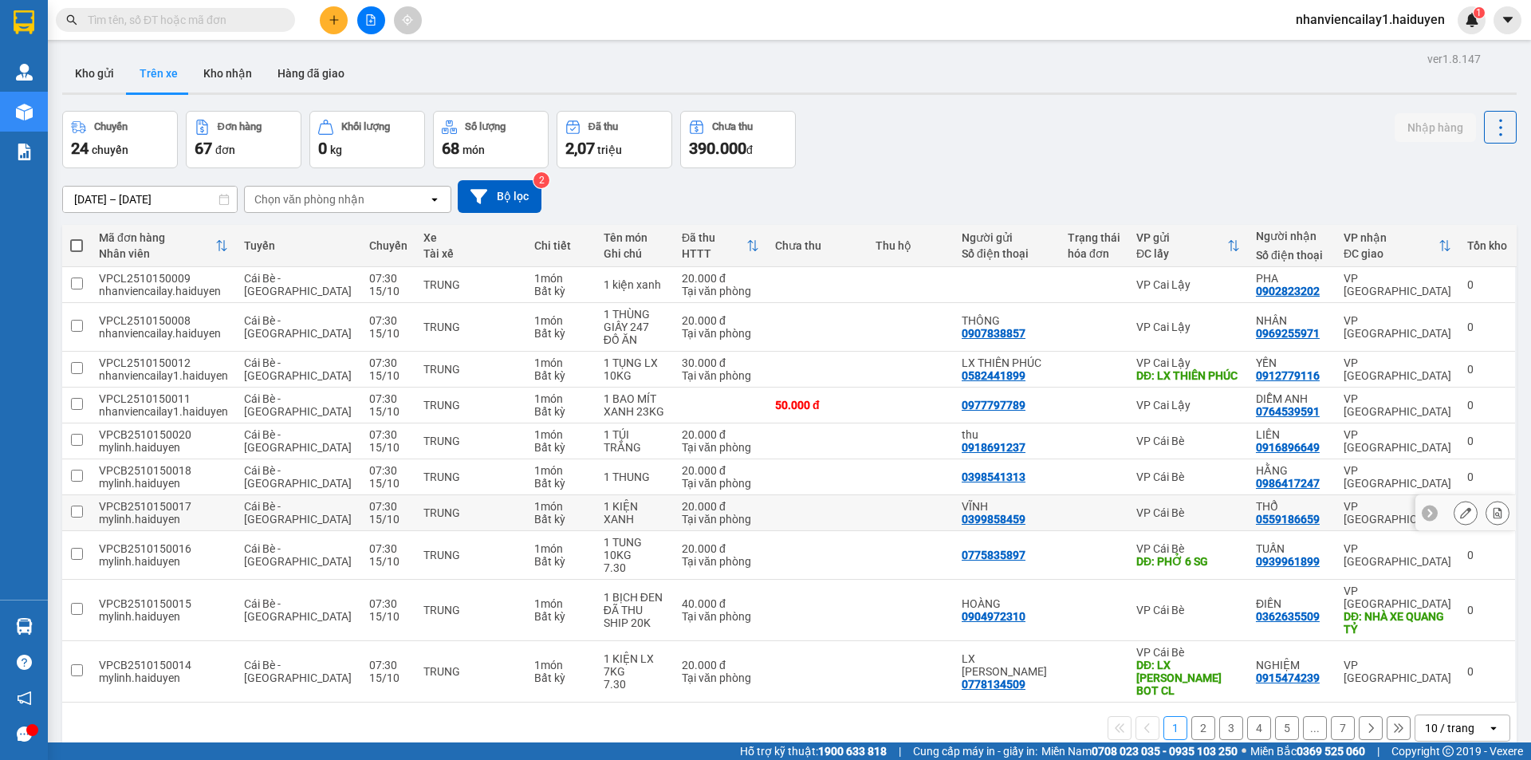
scroll to position [73, 0]
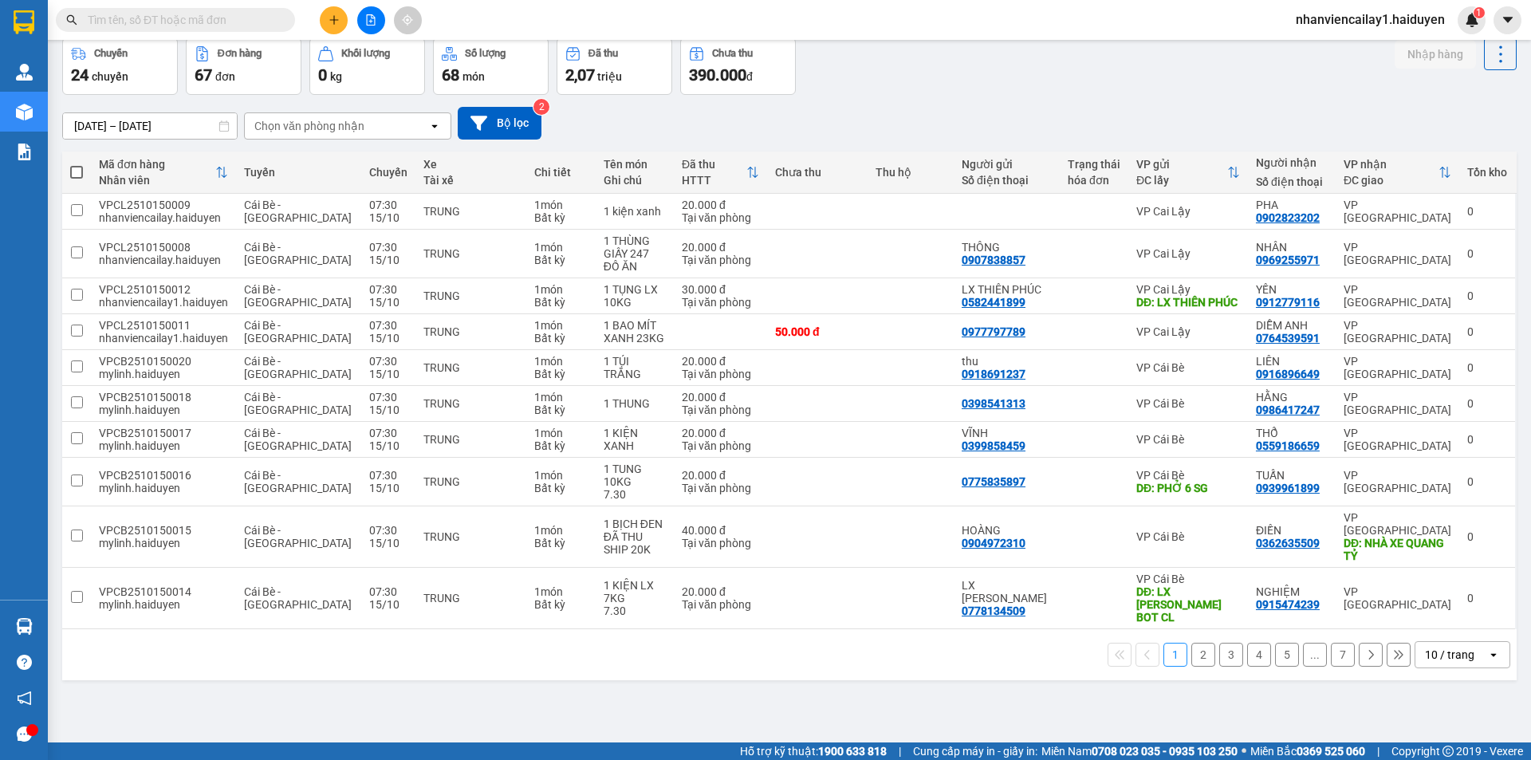
click at [1461, 642] on div "10 / trang" at bounding box center [1451, 655] width 72 height 26
click at [1454, 590] on span "100 / trang" at bounding box center [1443, 594] width 57 height 16
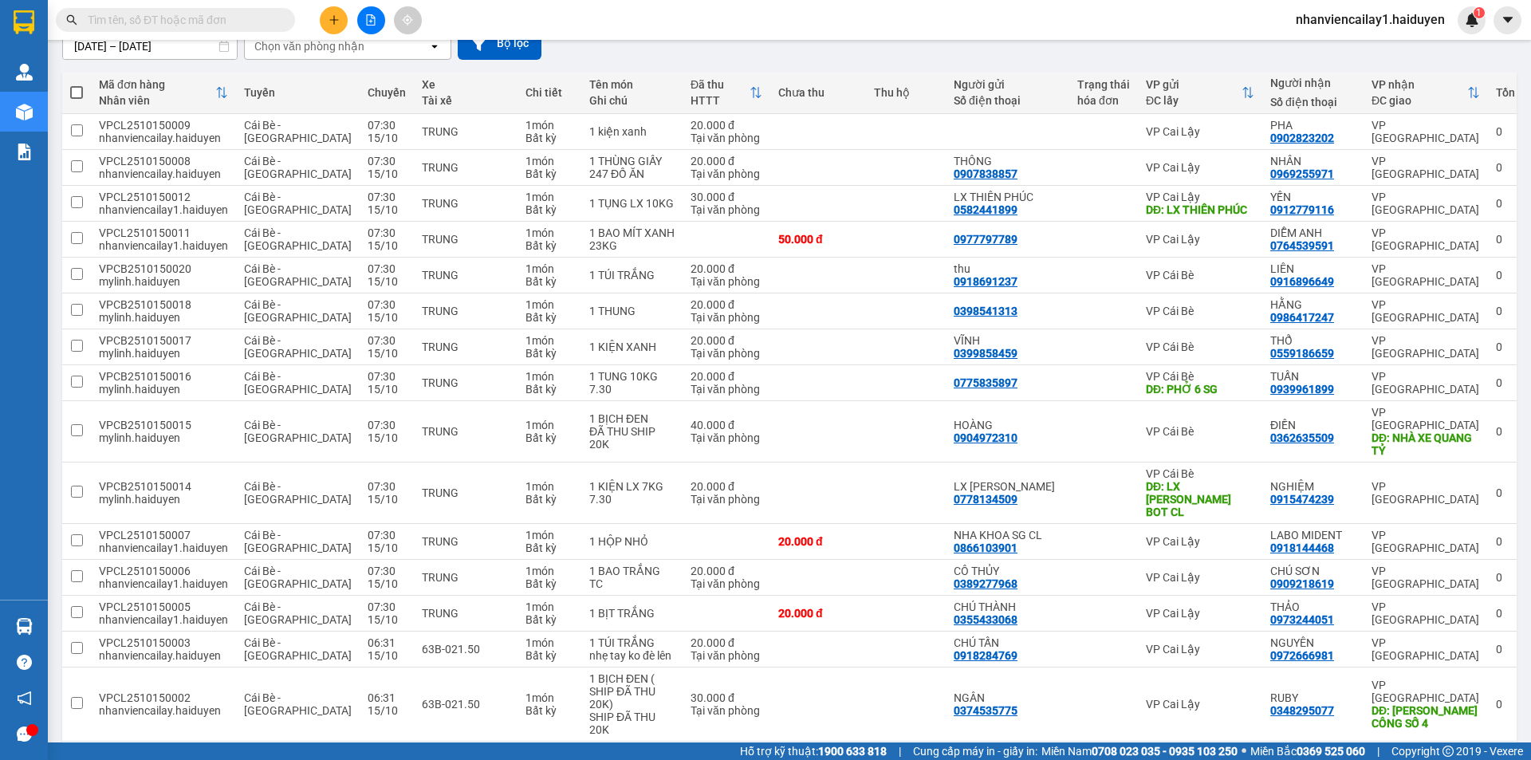
scroll to position [0, 0]
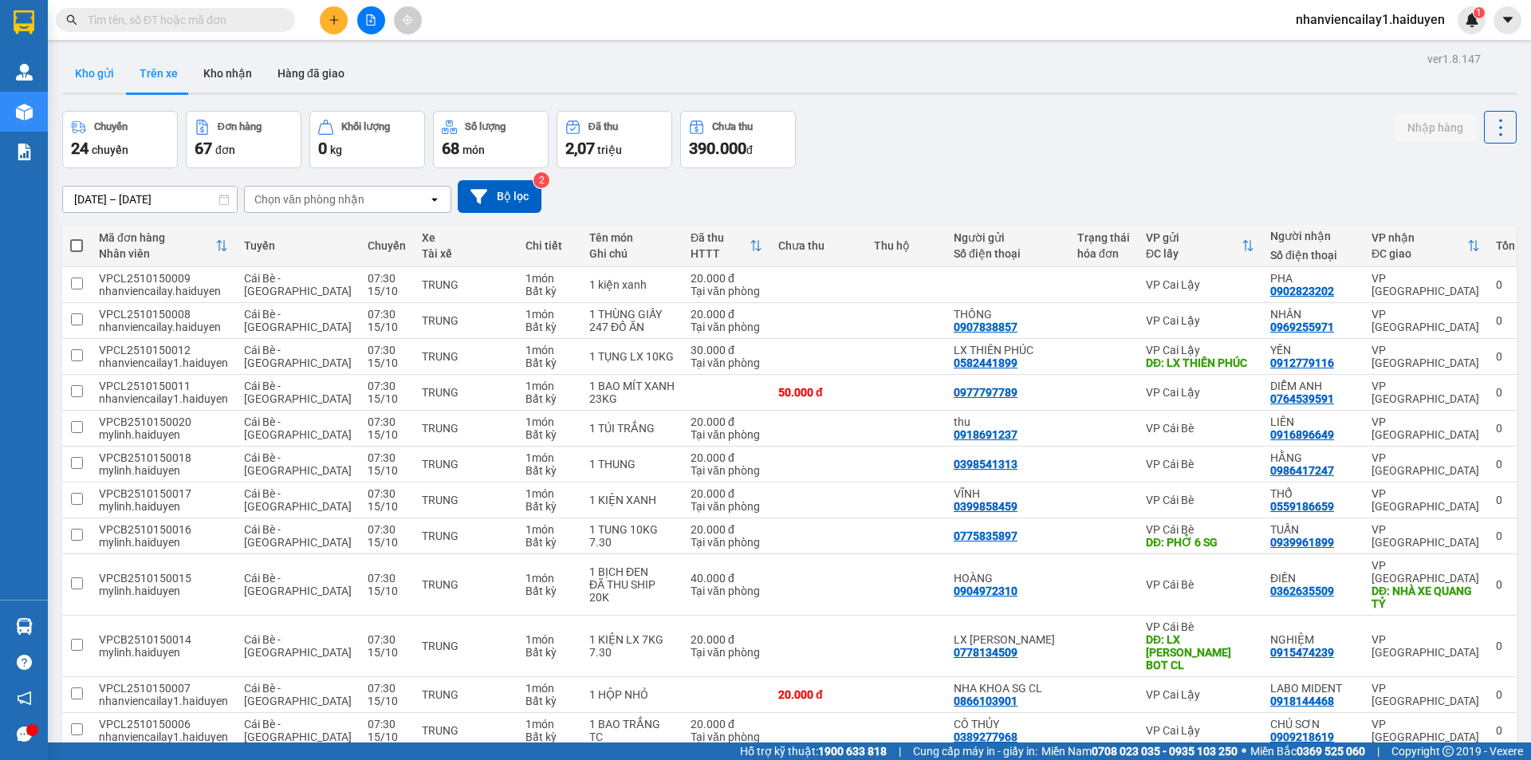
click at [100, 80] on button "Kho gửi" at bounding box center [94, 73] width 65 height 38
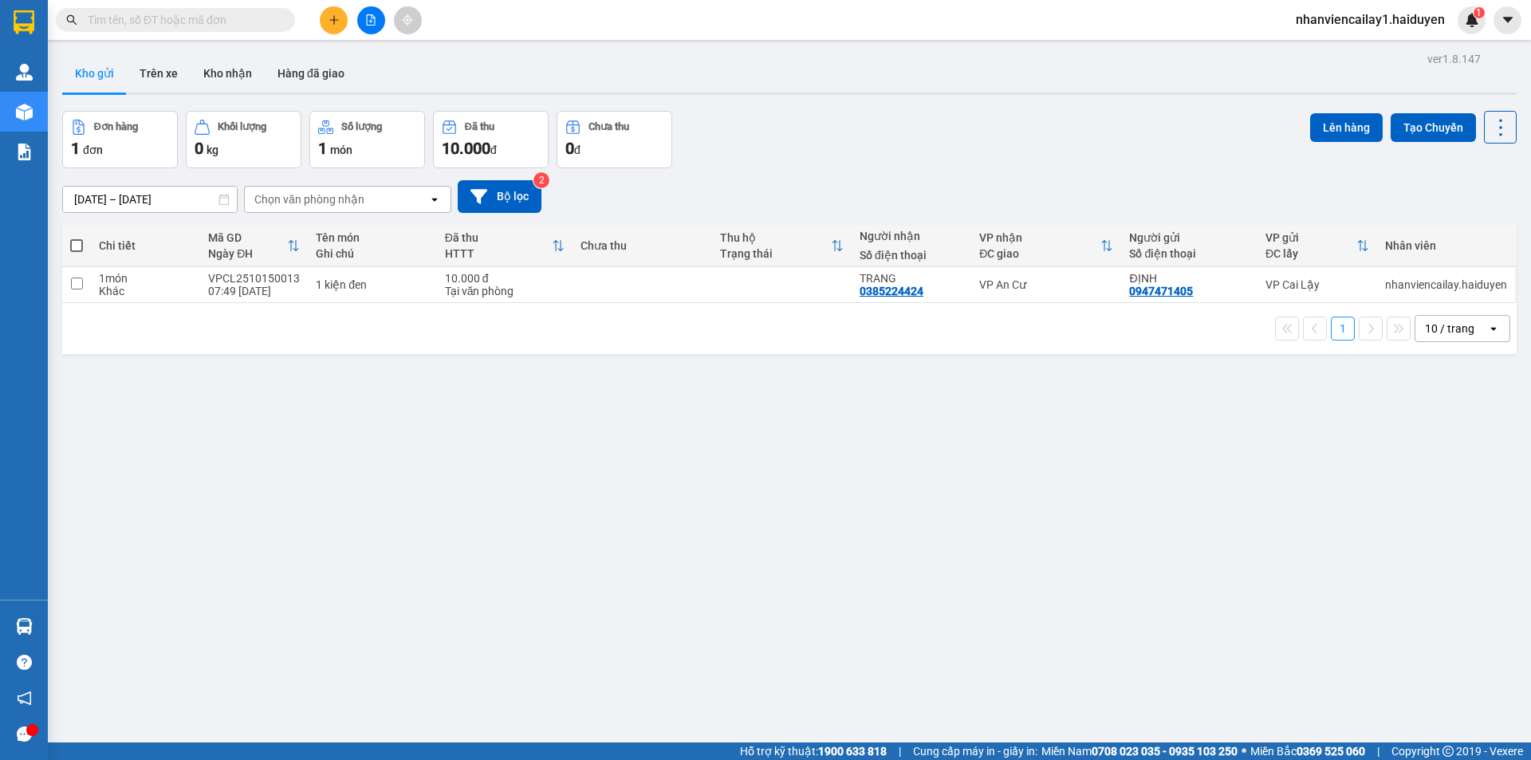
drag, startPoint x: 954, startPoint y: 529, endPoint x: 930, endPoint y: 497, distance: 40.3
click at [955, 530] on div "ver 1.8.147 Kho gửi Trên xe Kho nhận Hàng đã giao Đơn hàng 1 đơn Khối lượng 0 k…" at bounding box center [789, 428] width 1467 height 760
click at [128, 76] on button "Trên xe" at bounding box center [159, 73] width 64 height 38
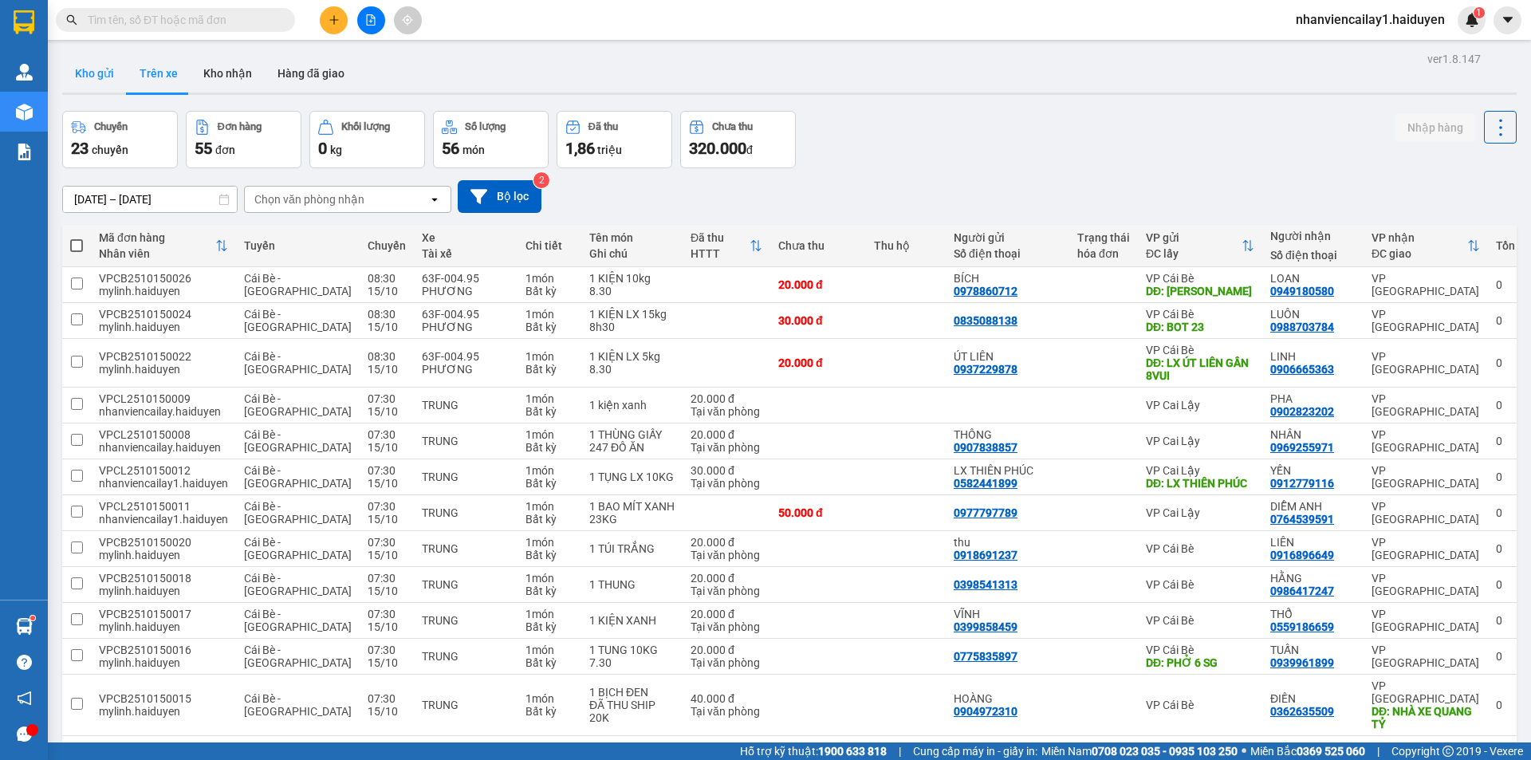
click at [116, 77] on button "Kho gửi" at bounding box center [94, 73] width 65 height 38
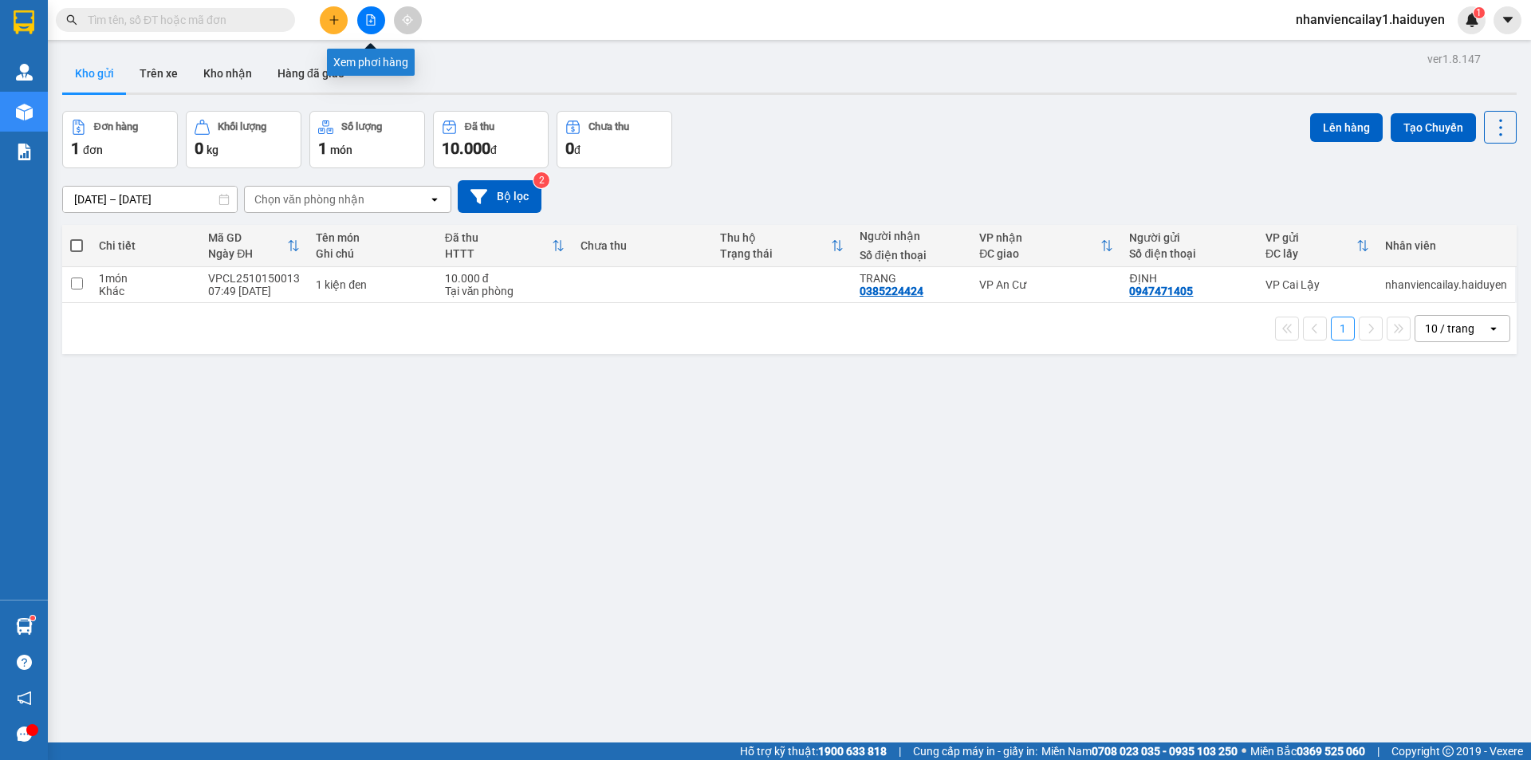
click at [369, 18] on icon "file-add" at bounding box center [370, 19] width 11 height 11
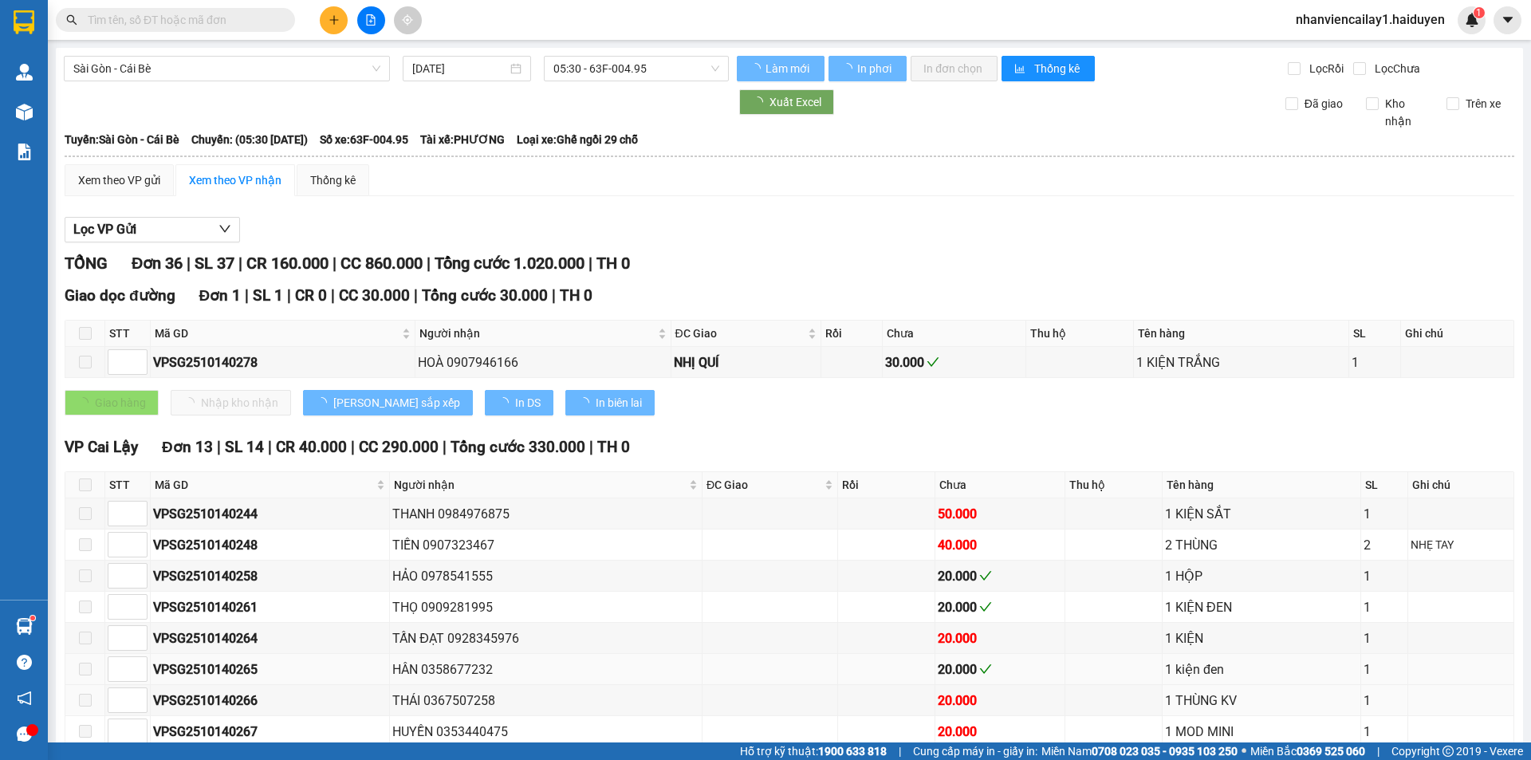
type input "[DATE]"
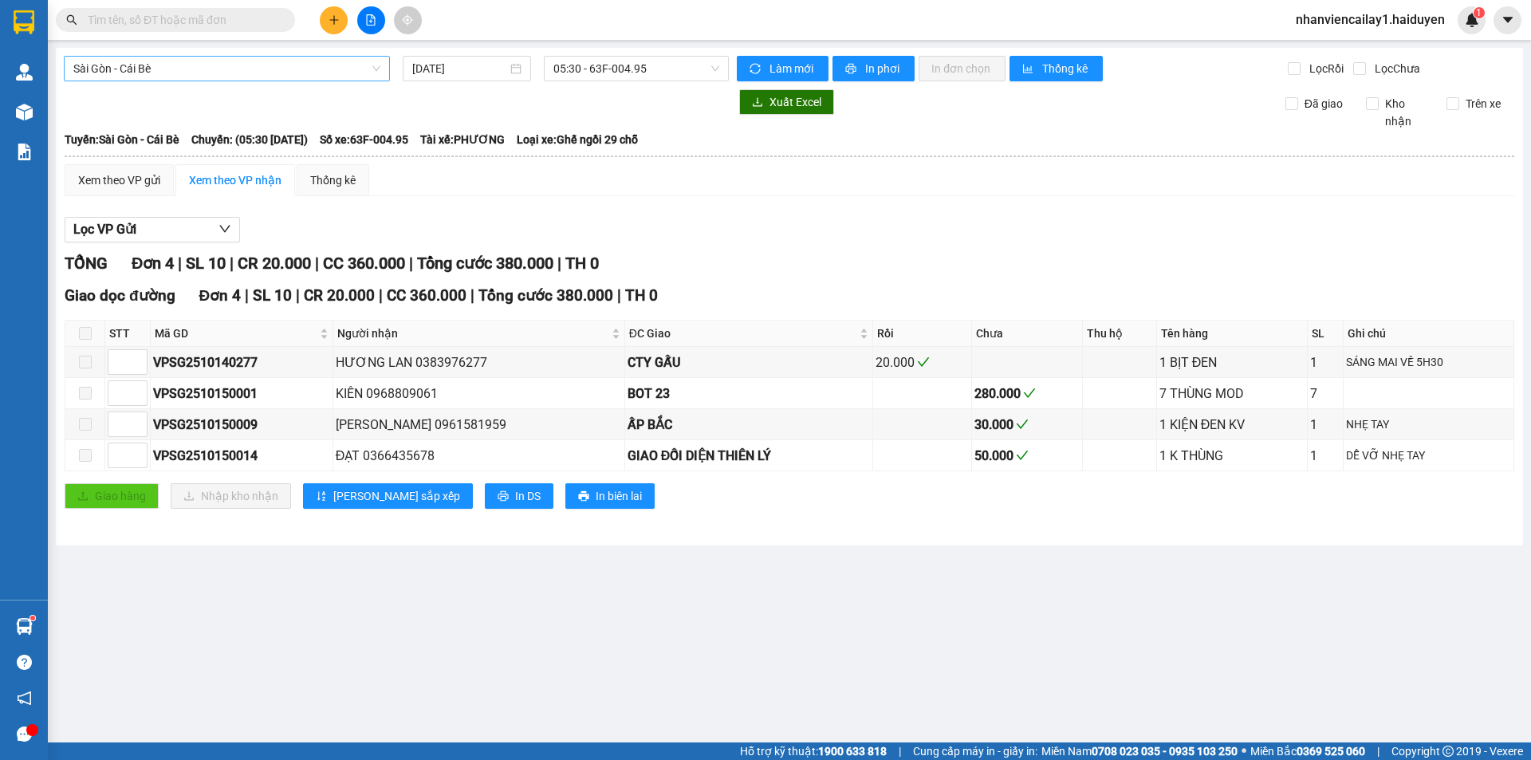
click at [351, 71] on span "Sài Gòn - Cái Bè" at bounding box center [226, 69] width 307 height 24
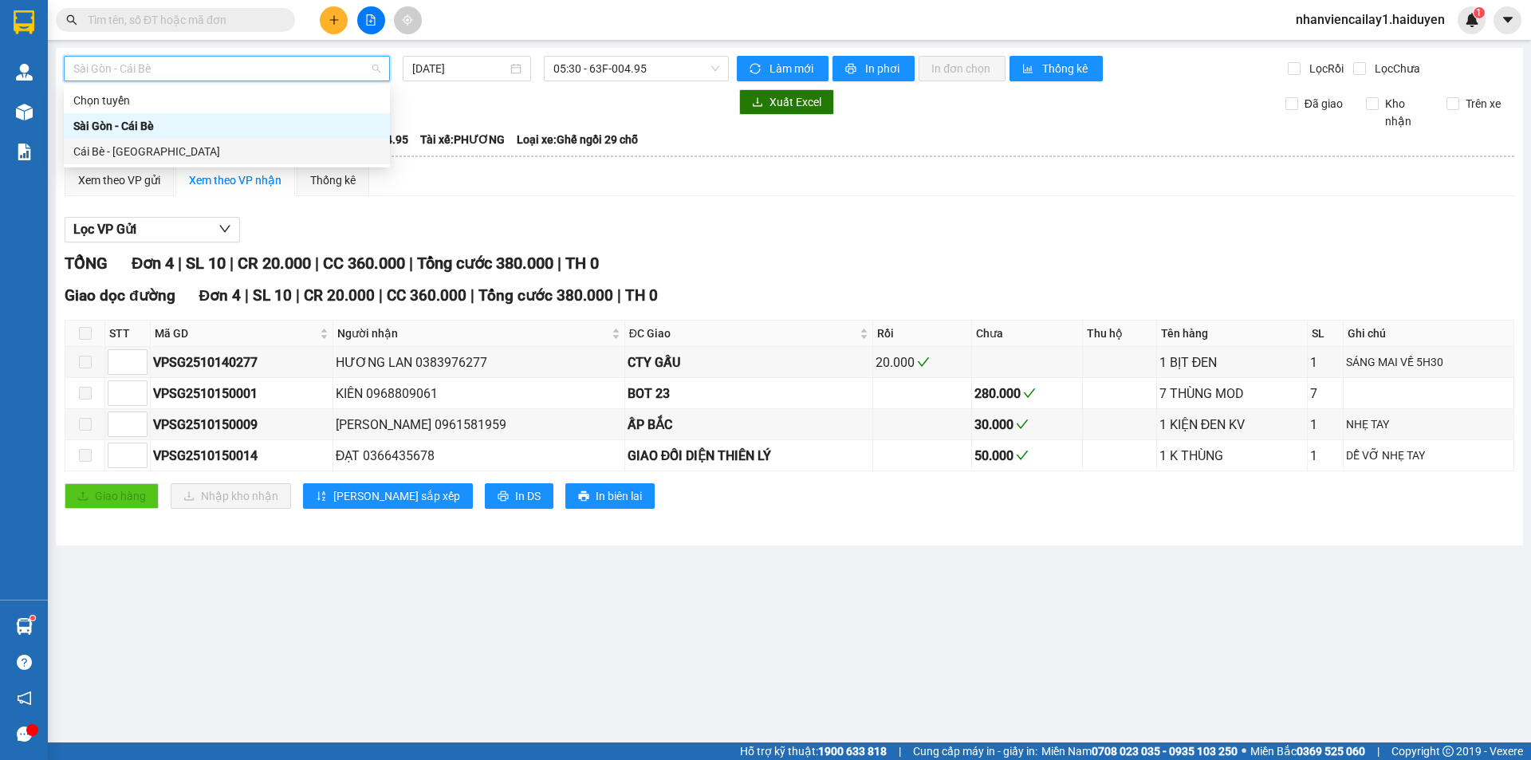
click at [301, 152] on div "Cái Bè - [GEOGRAPHIC_DATA]" at bounding box center [226, 152] width 307 height 18
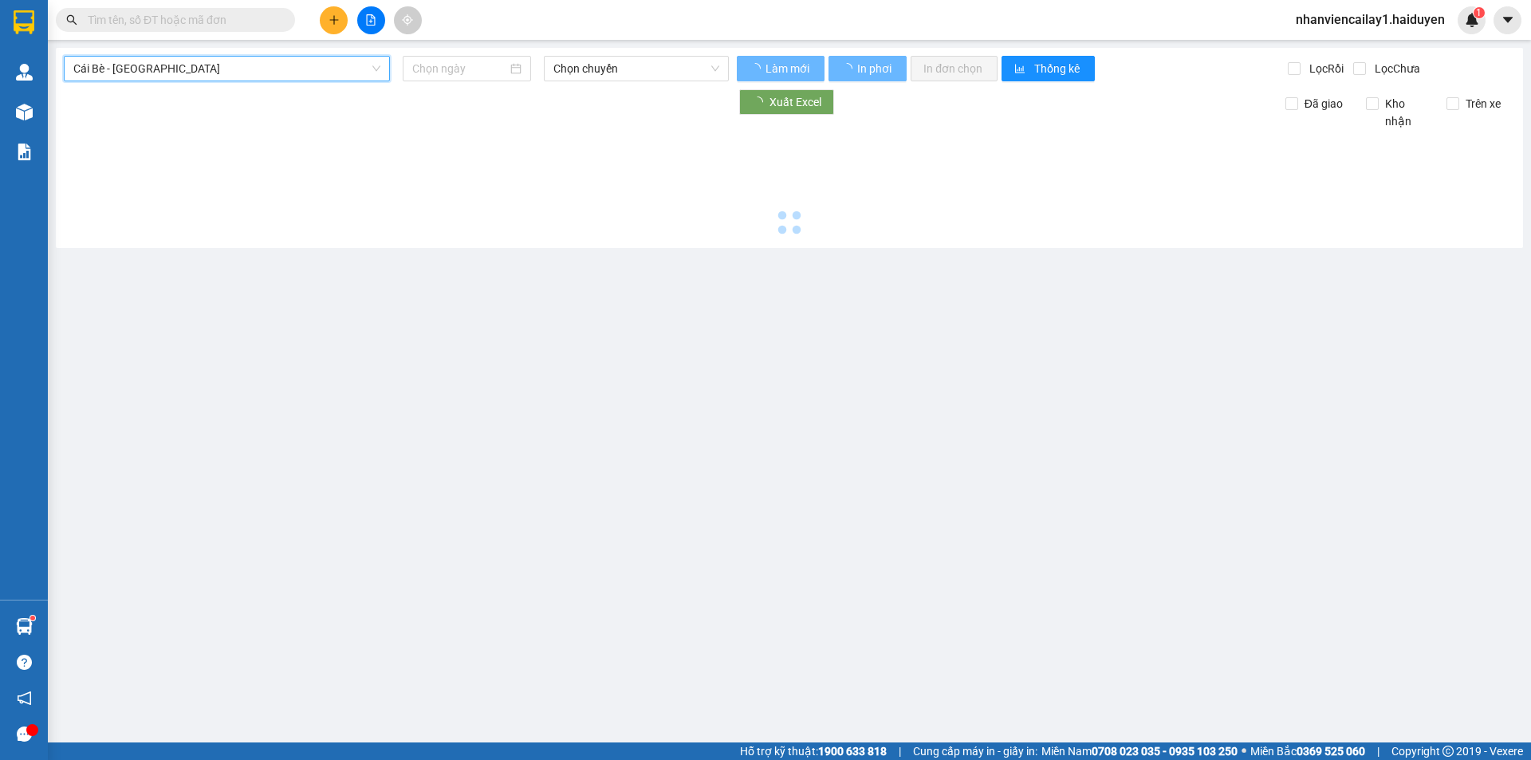
type input "[DATE]"
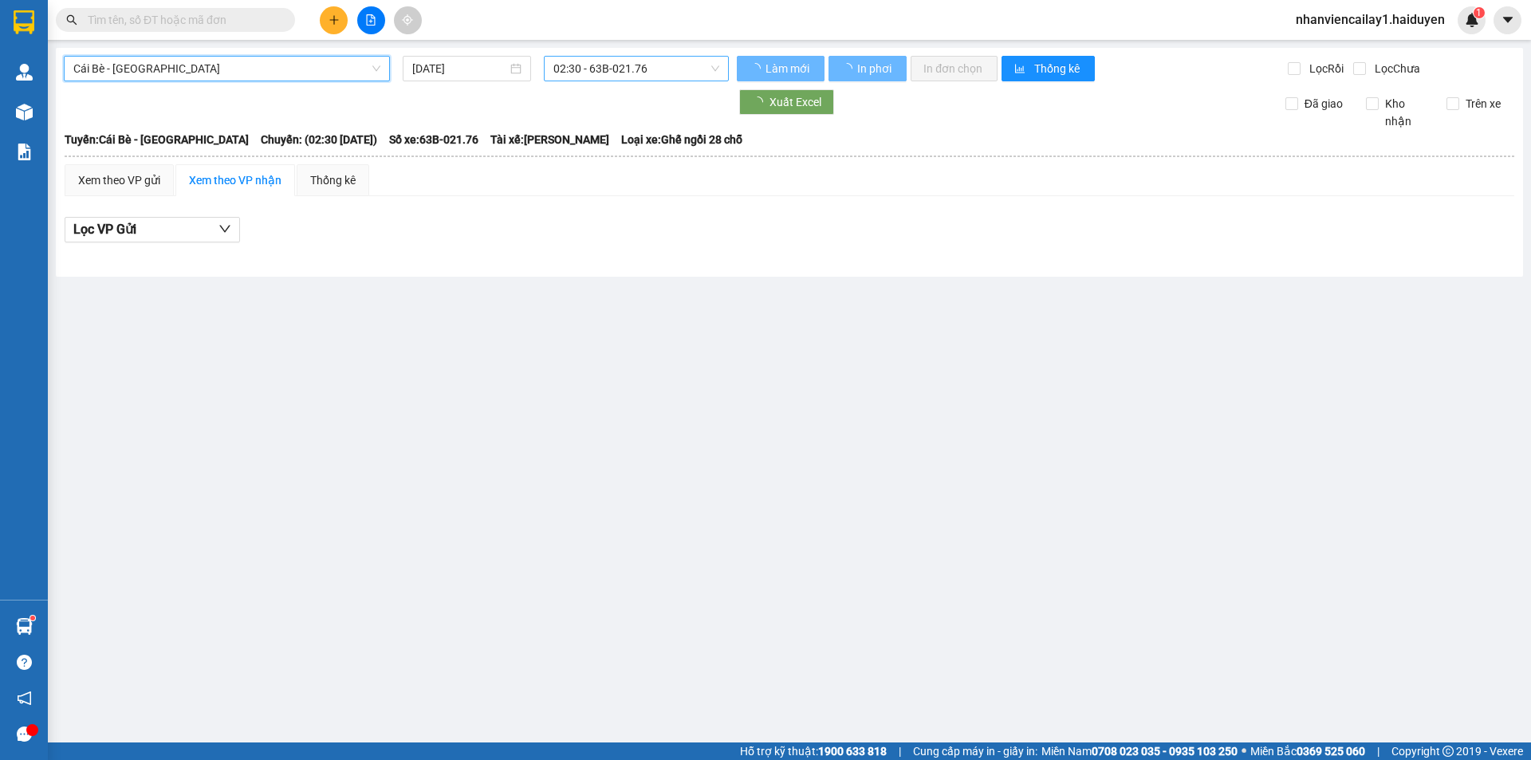
click at [577, 71] on span "02:30 - 63B-021.76" at bounding box center [636, 69] width 166 height 24
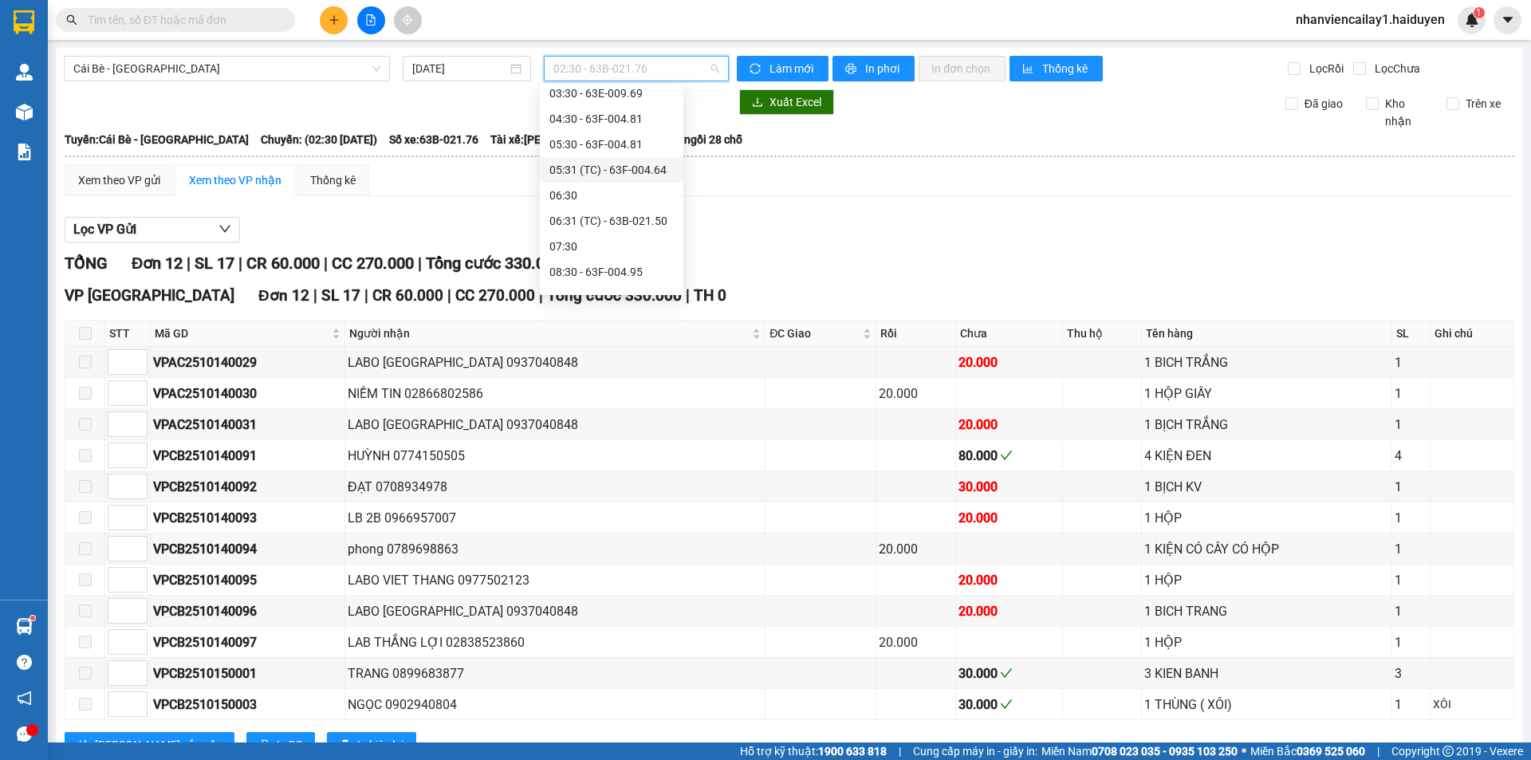
scroll to position [159, 0]
click at [626, 171] on div "07:30" at bounding box center [611, 171] width 124 height 18
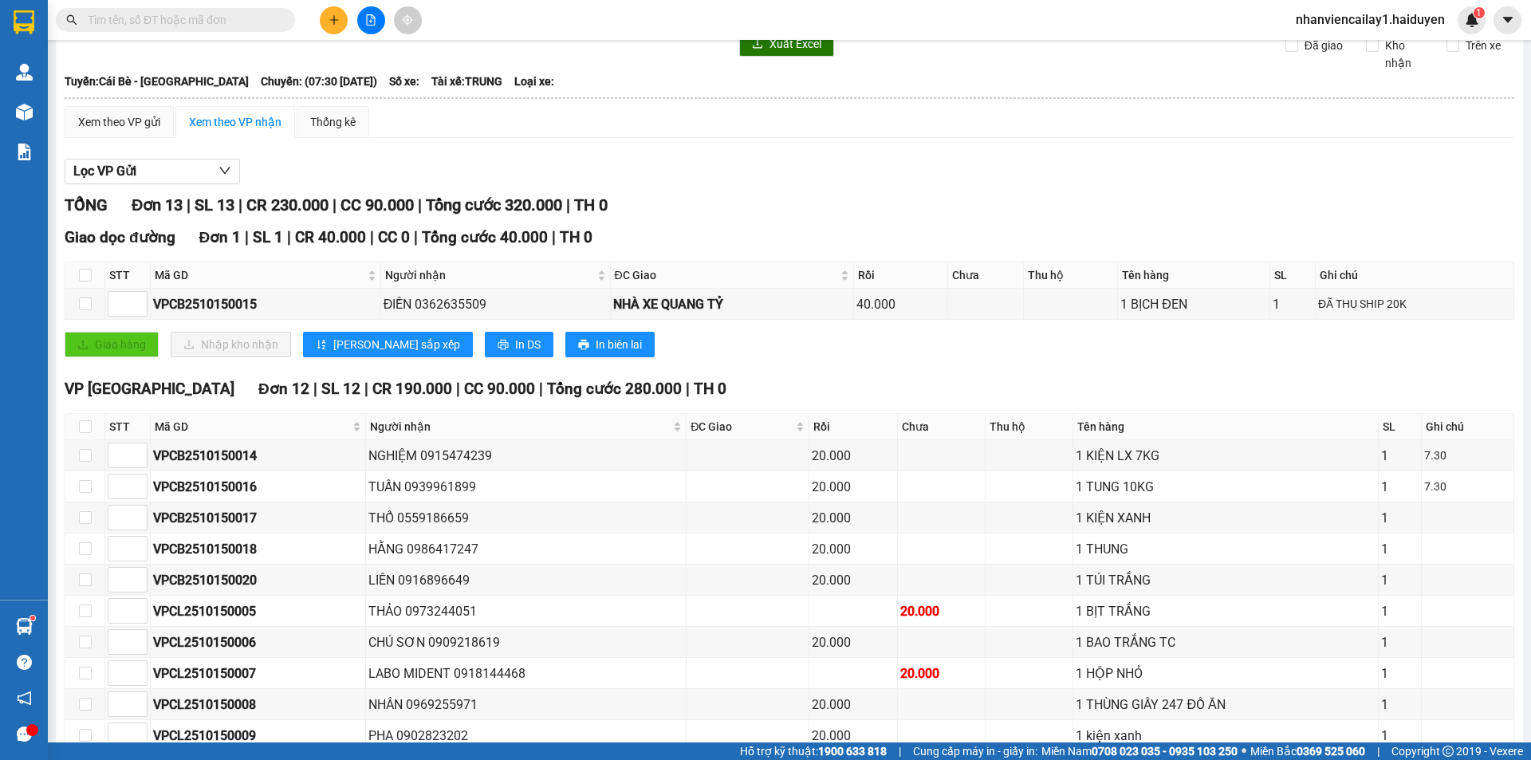
scroll to position [52, 0]
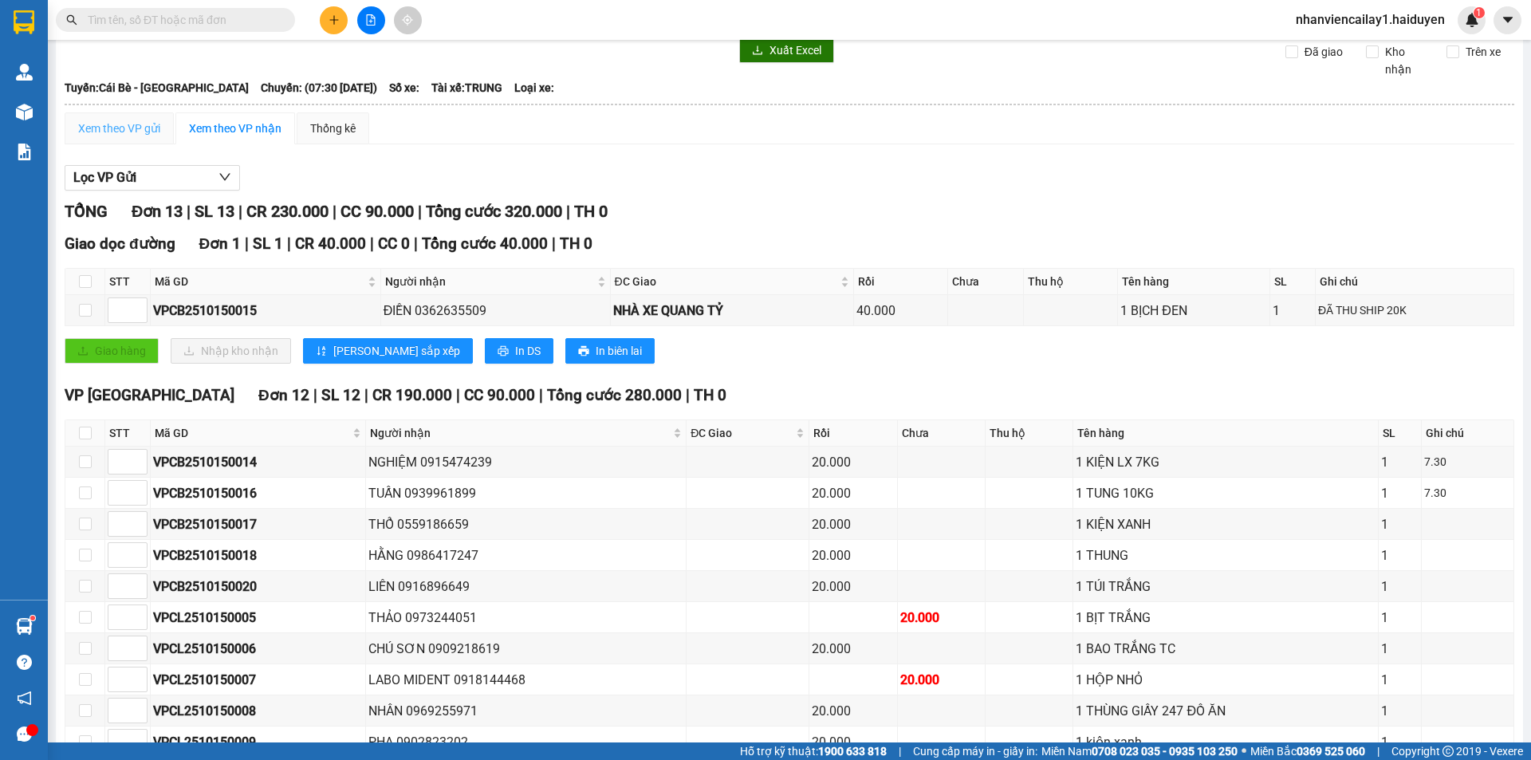
click at [131, 116] on div "Xem theo VP gửi" at bounding box center [119, 128] width 109 height 32
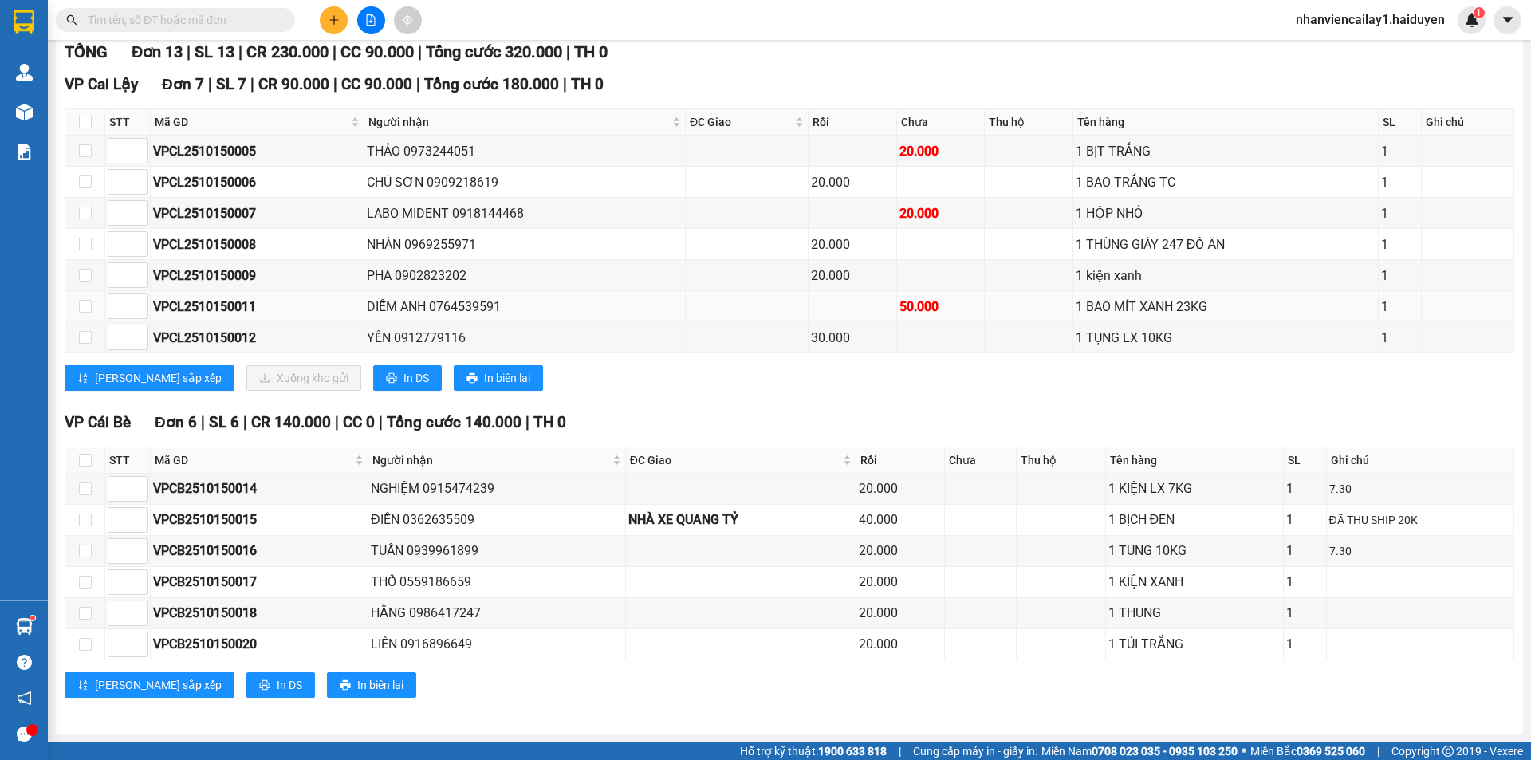
scroll to position [352, 0]
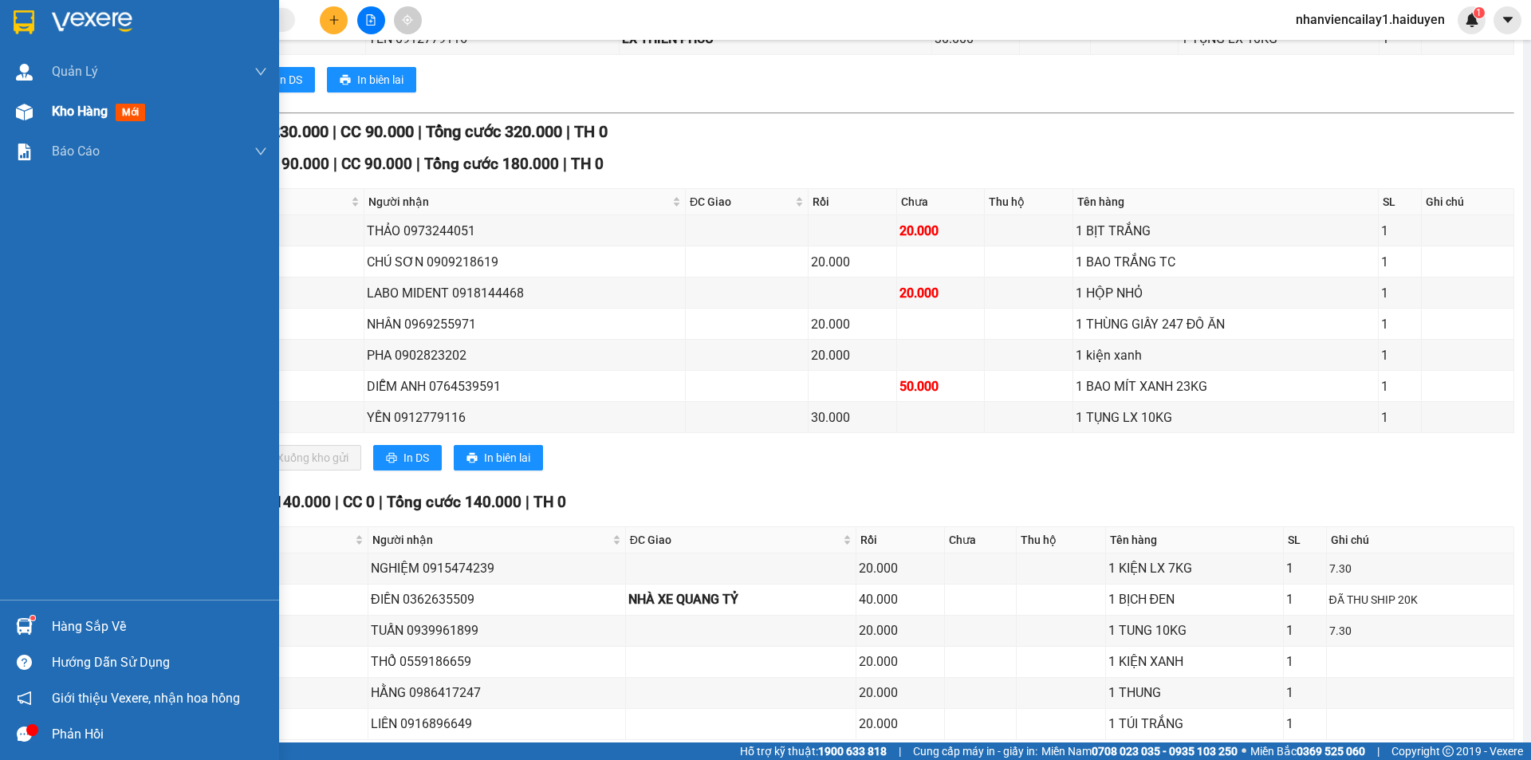
click at [60, 110] on span "Kho hàng" at bounding box center [80, 111] width 56 height 15
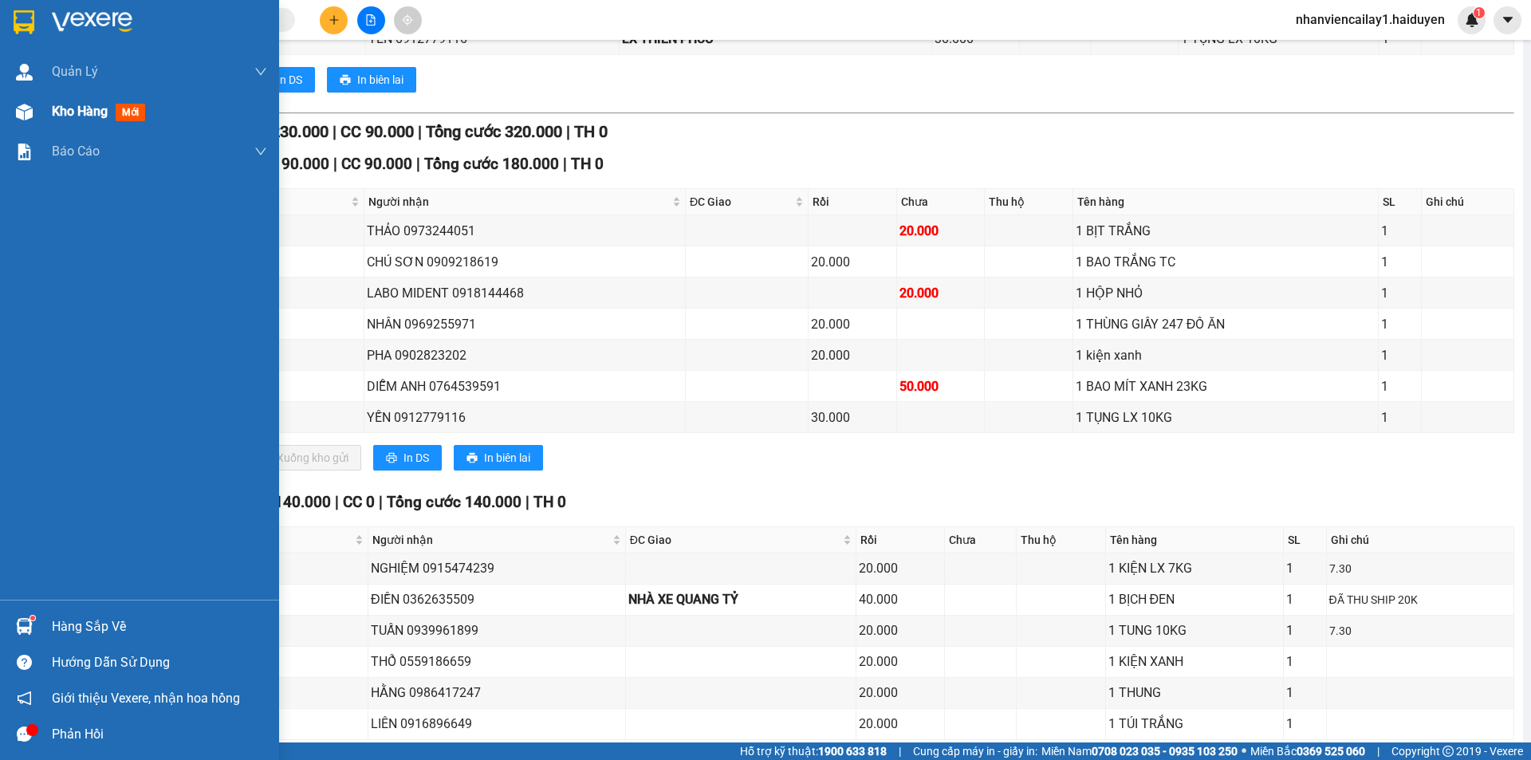
click at [60, 110] on span "Kho hàng" at bounding box center [80, 111] width 56 height 15
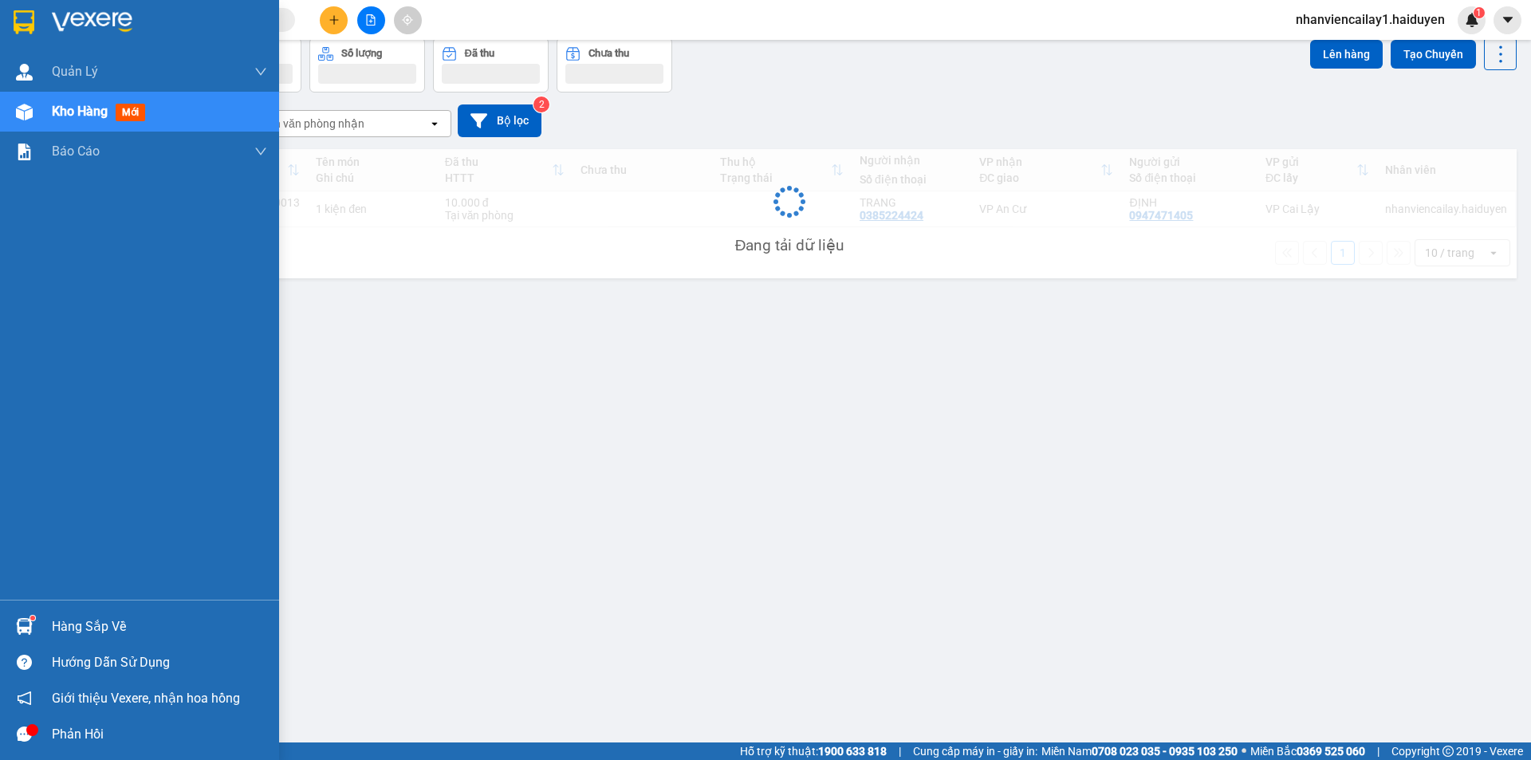
scroll to position [73, 0]
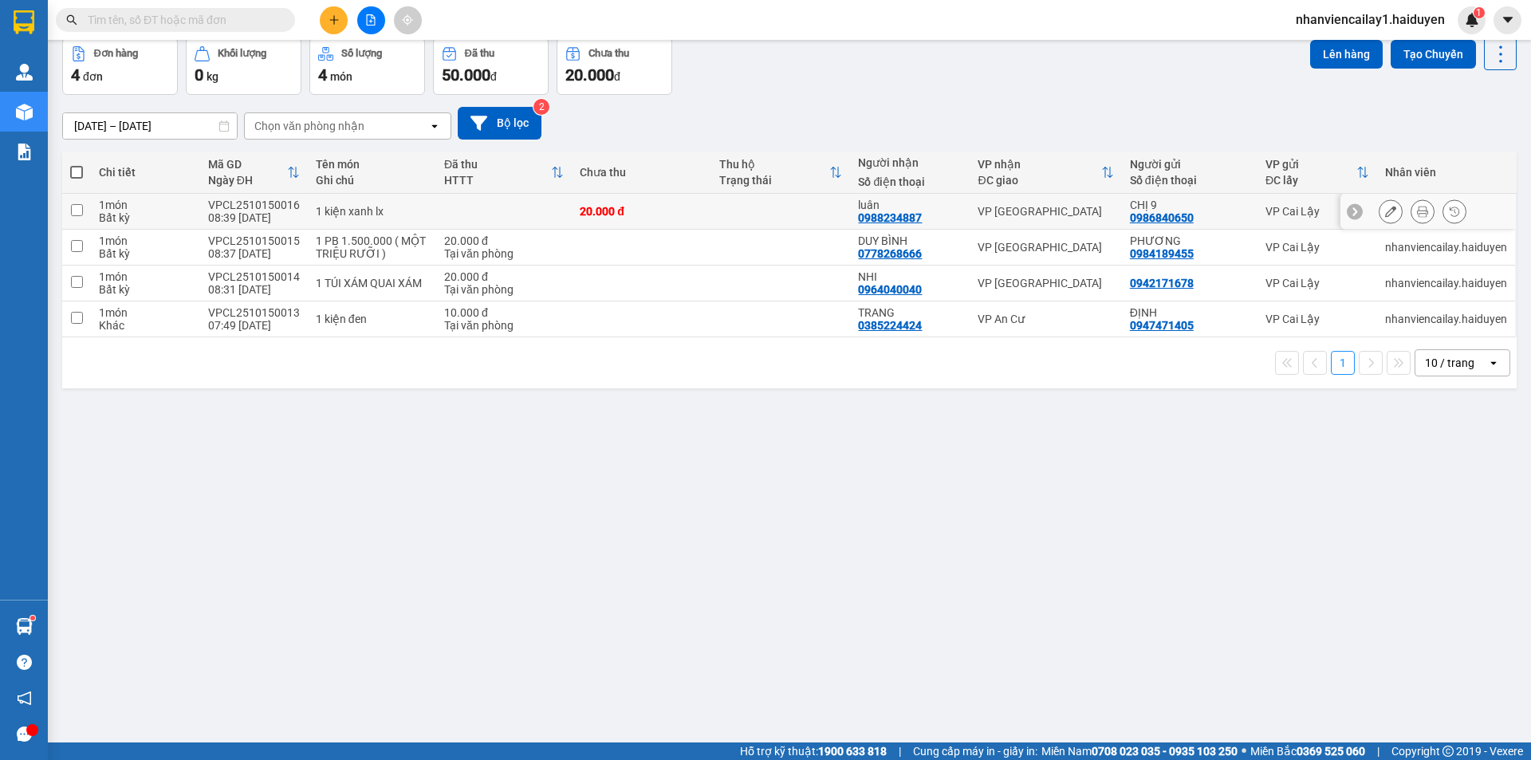
click at [633, 211] on div "20.000 đ" at bounding box center [642, 211] width 124 height 13
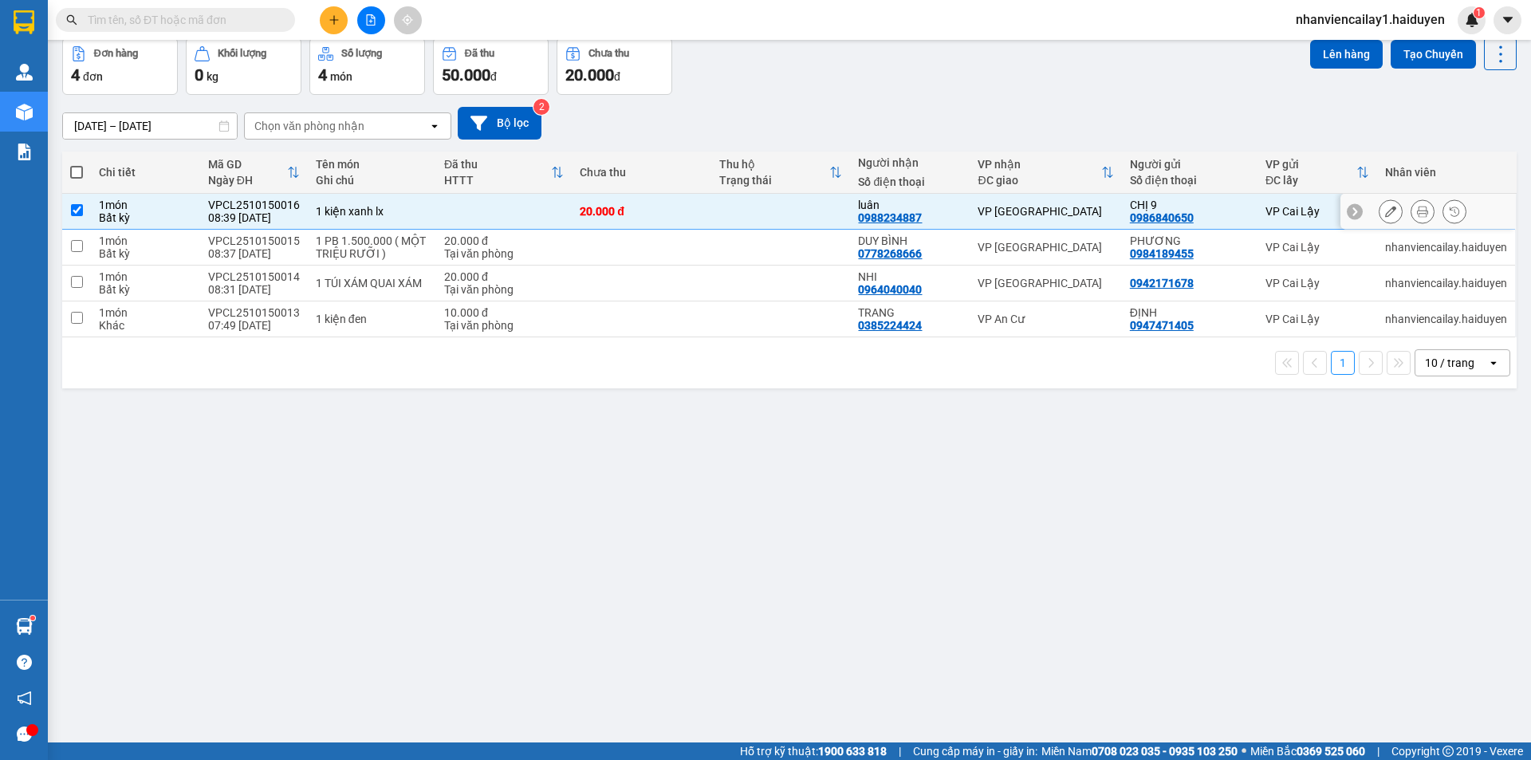
checkbox input "true"
click at [630, 238] on td at bounding box center [642, 248] width 140 height 36
checkbox input "true"
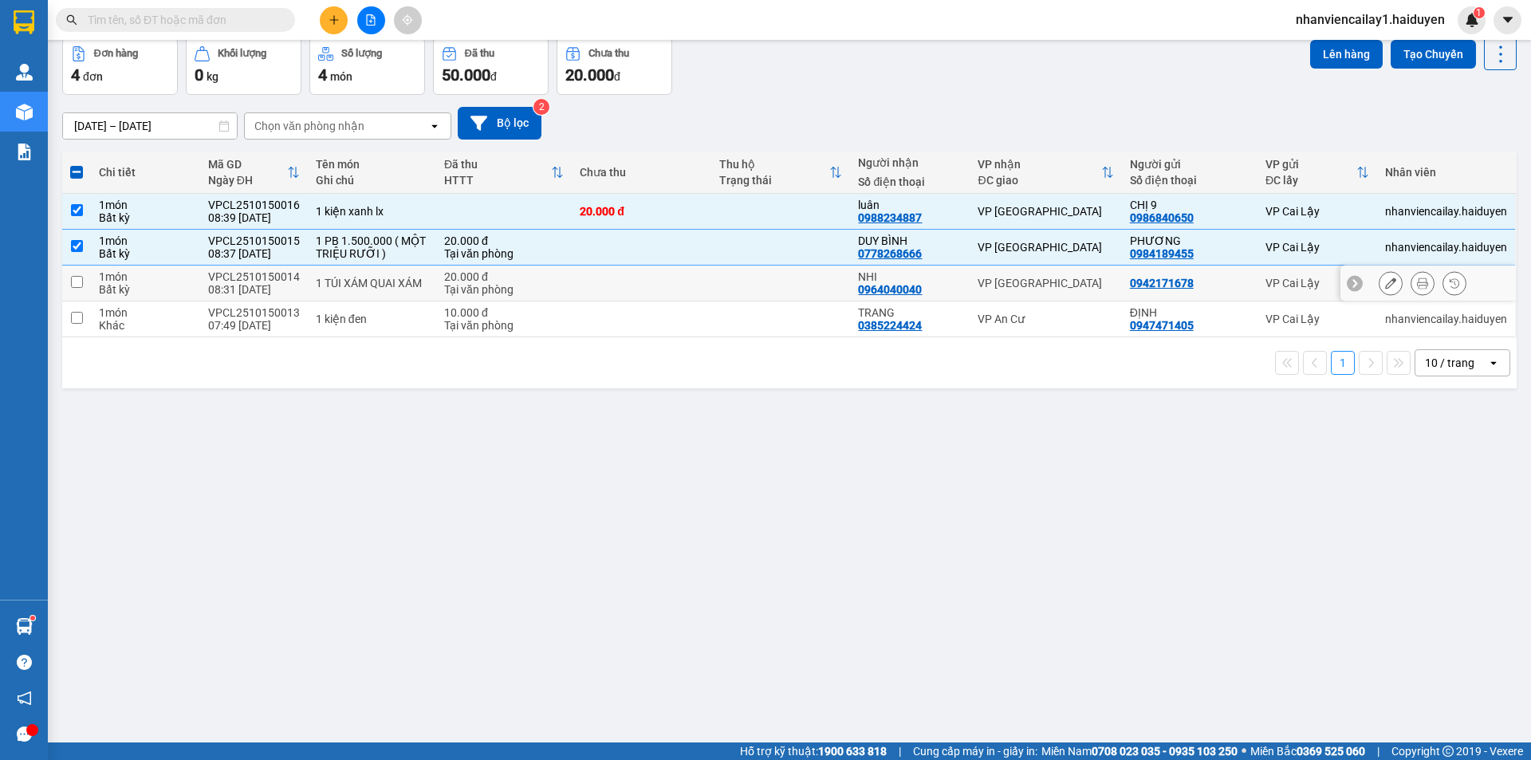
click at [889, 285] on div "0964040040" at bounding box center [890, 289] width 64 height 13
click at [969, 285] on td "VP [GEOGRAPHIC_DATA]" at bounding box center [1044, 283] width 151 height 36
checkbox input "true"
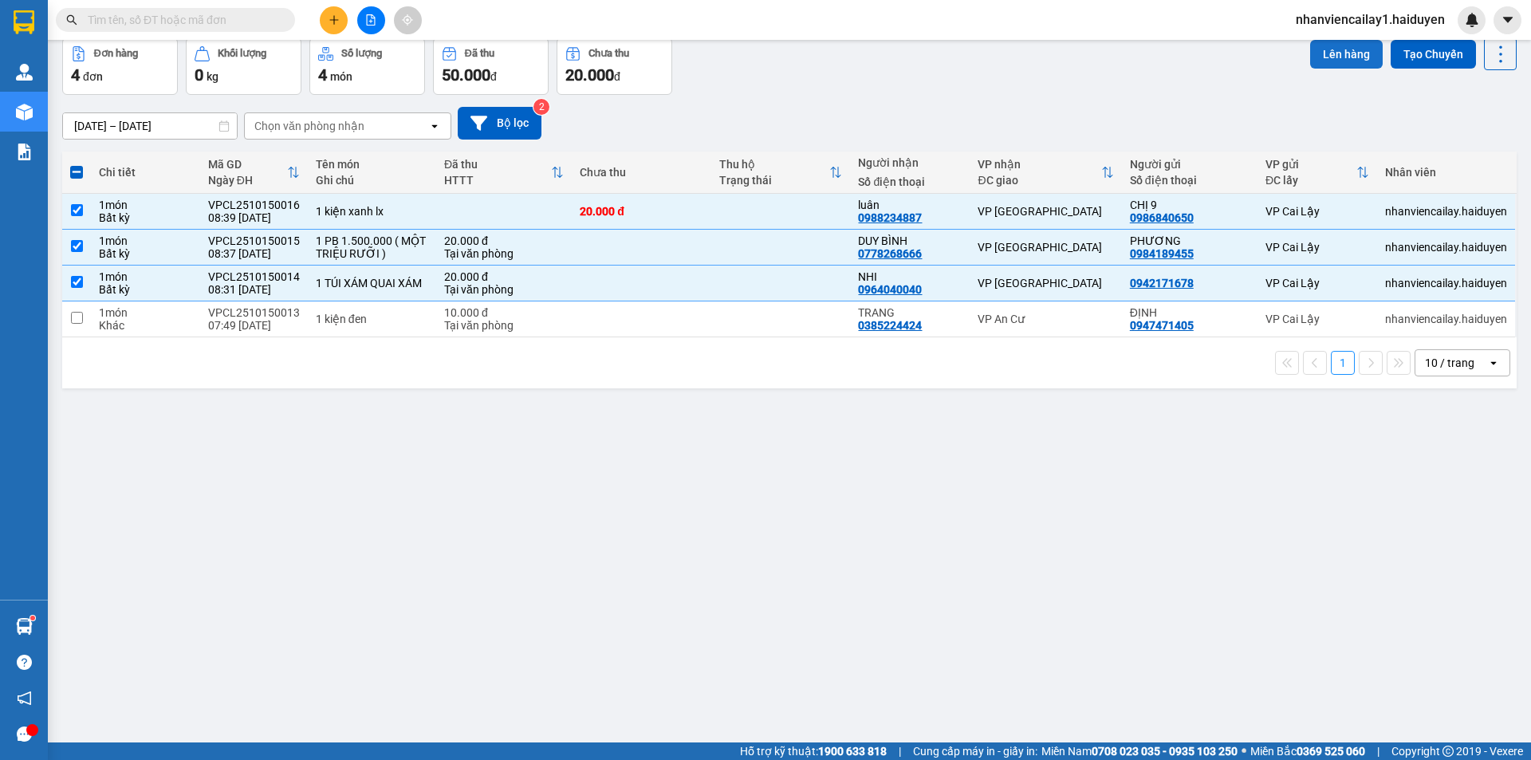
click at [1326, 49] on button "Lên hàng" at bounding box center [1346, 54] width 73 height 29
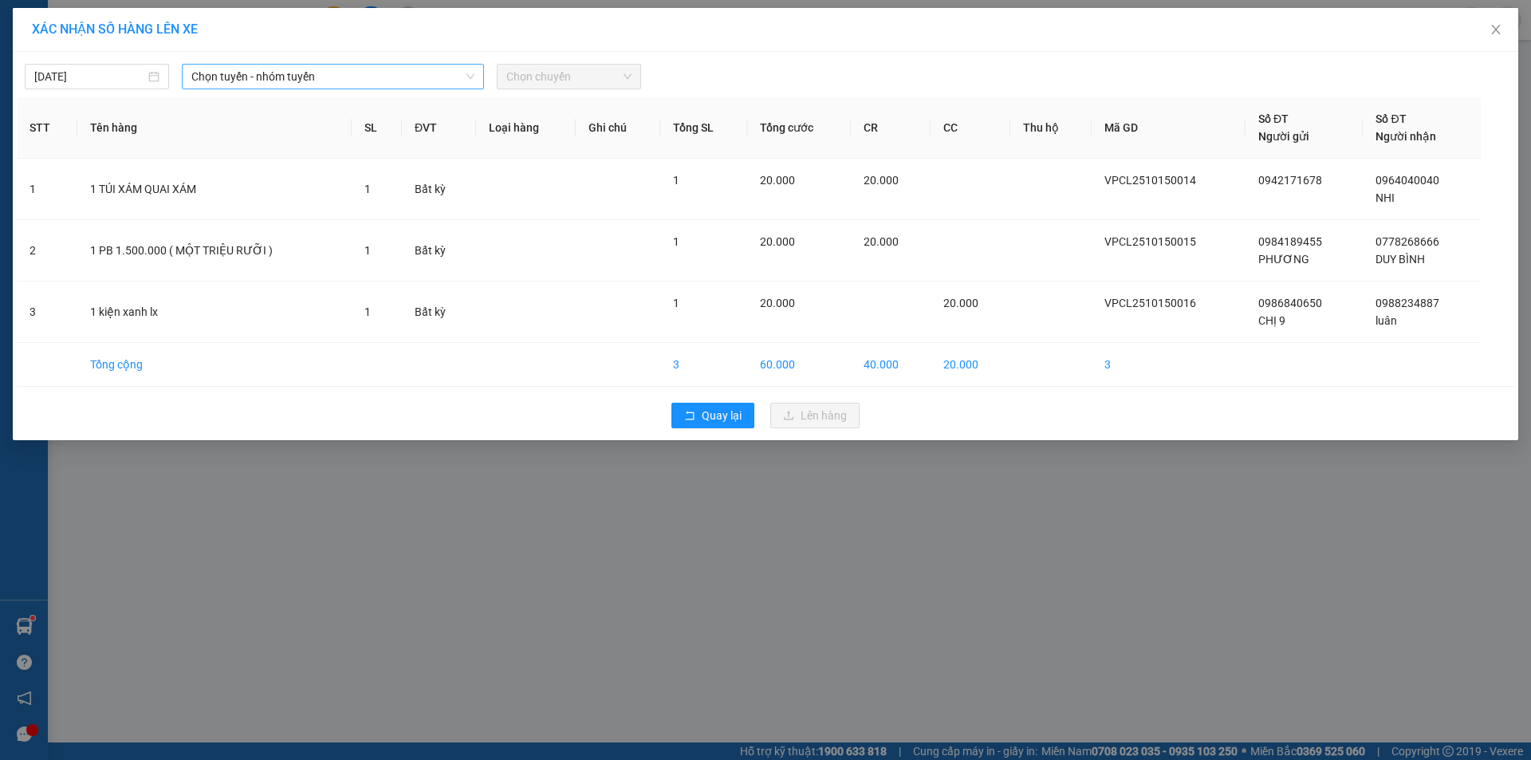
click at [351, 76] on span "Chọn tuyến - nhóm tuyến" at bounding box center [332, 77] width 283 height 24
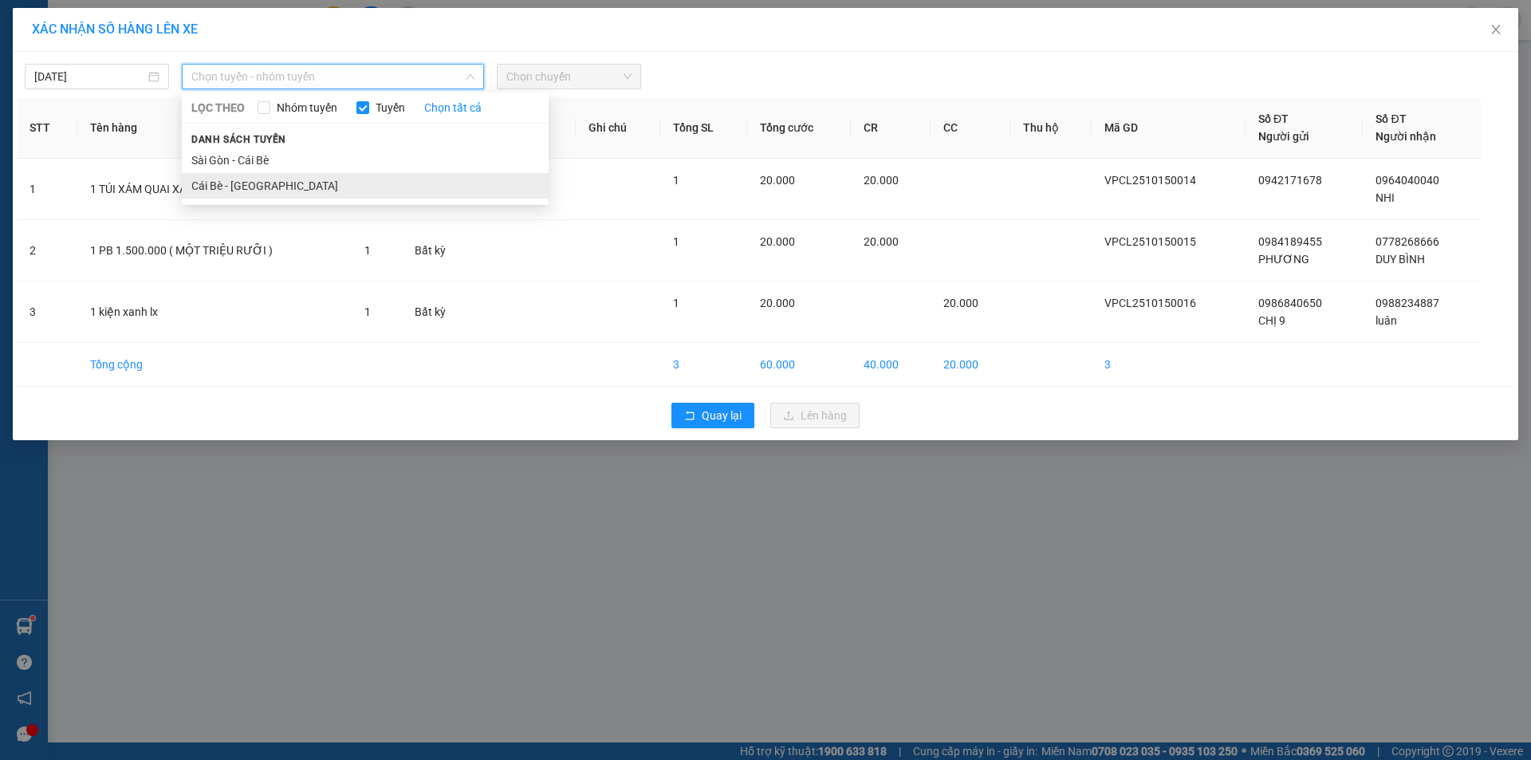
click at [332, 193] on li "Cái Bè - [GEOGRAPHIC_DATA]" at bounding box center [365, 186] width 367 height 26
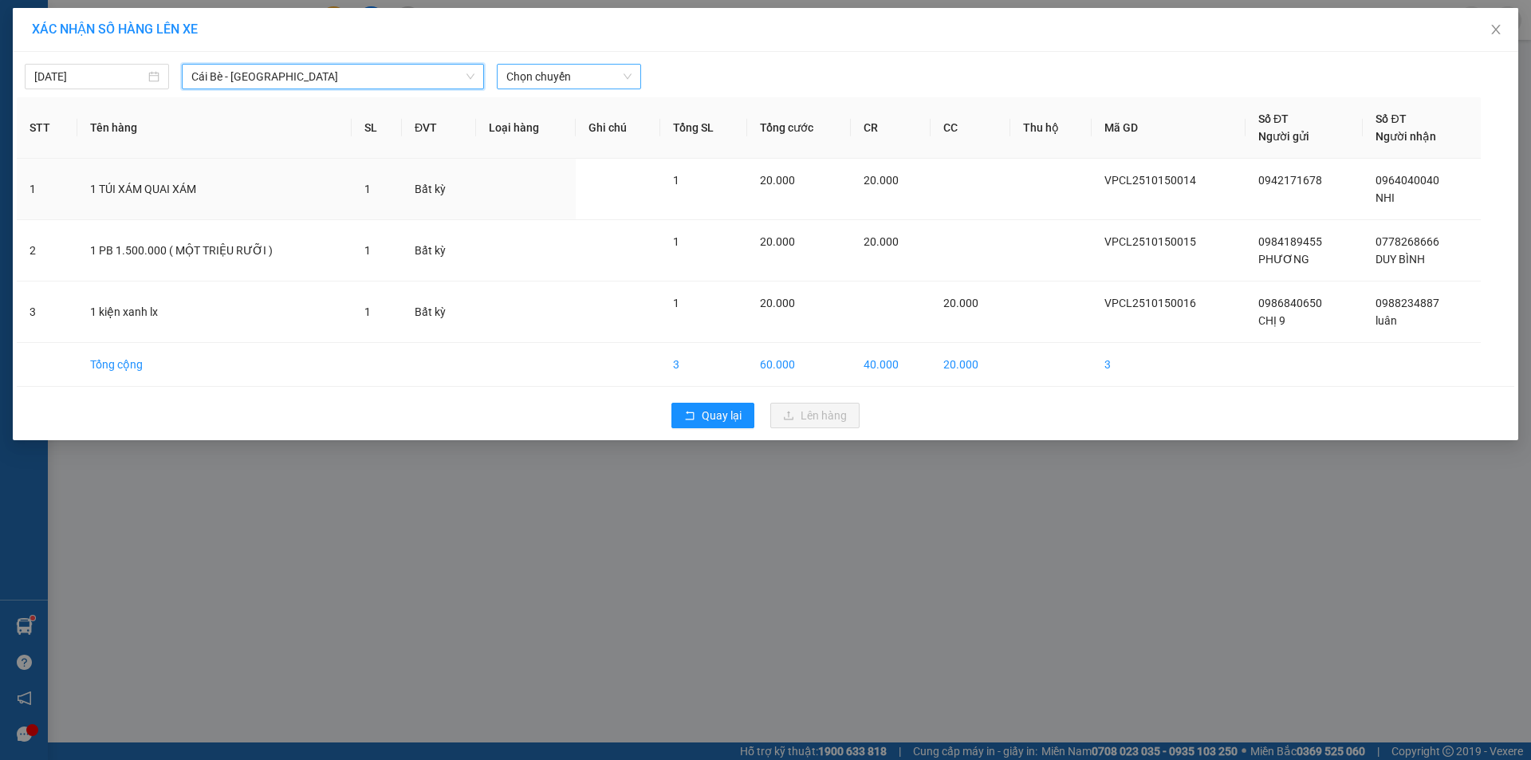
click at [580, 69] on span "Chọn chuyến" at bounding box center [568, 77] width 125 height 24
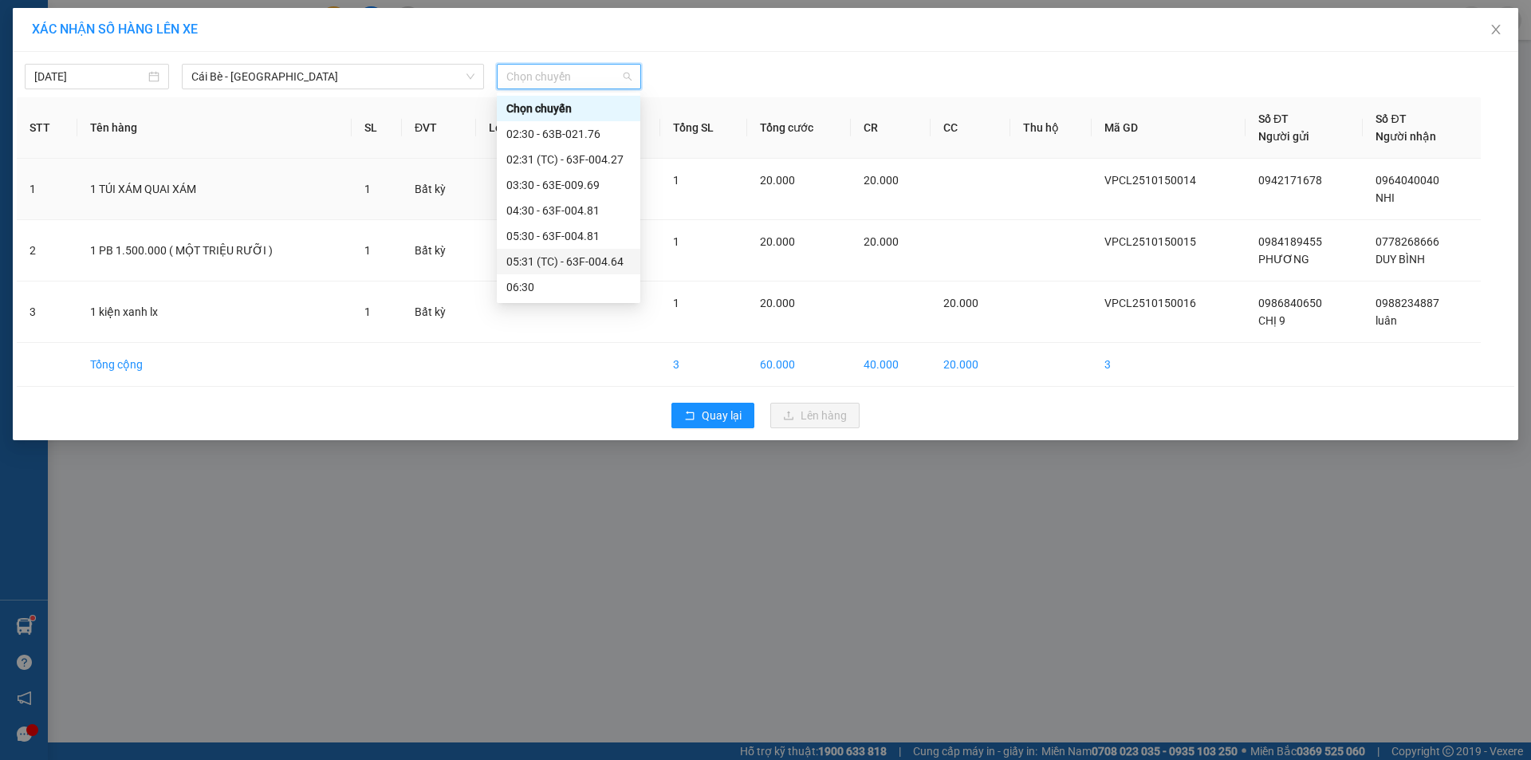
scroll to position [80, 0]
click at [572, 271] on div "08:30 - 63F-004.95" at bounding box center [569, 284] width 144 height 26
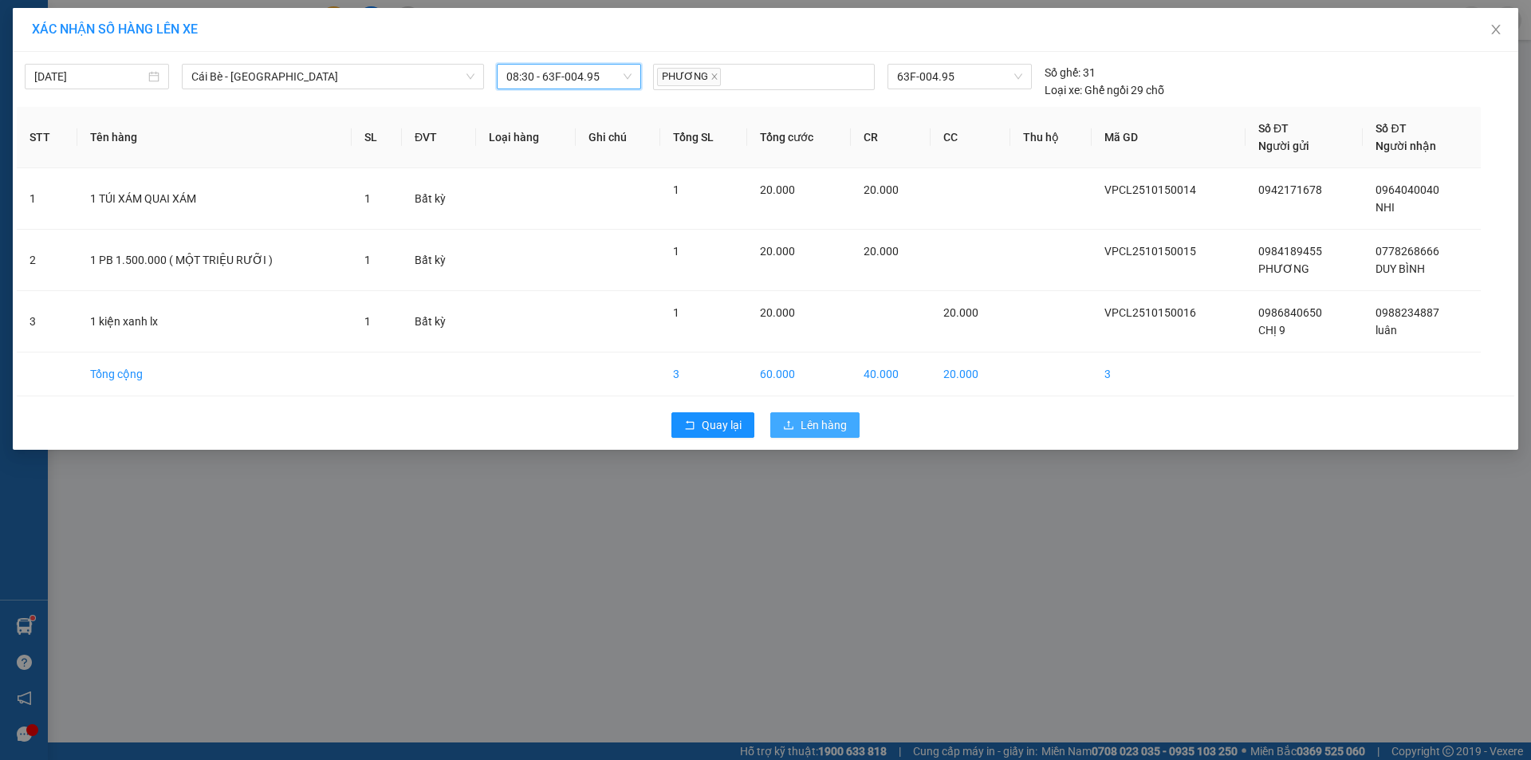
click at [804, 411] on div "Quay lại Lên hàng" at bounding box center [765, 424] width 1497 height 41
click at [806, 419] on span "Lên hàng" at bounding box center [823, 425] width 46 height 18
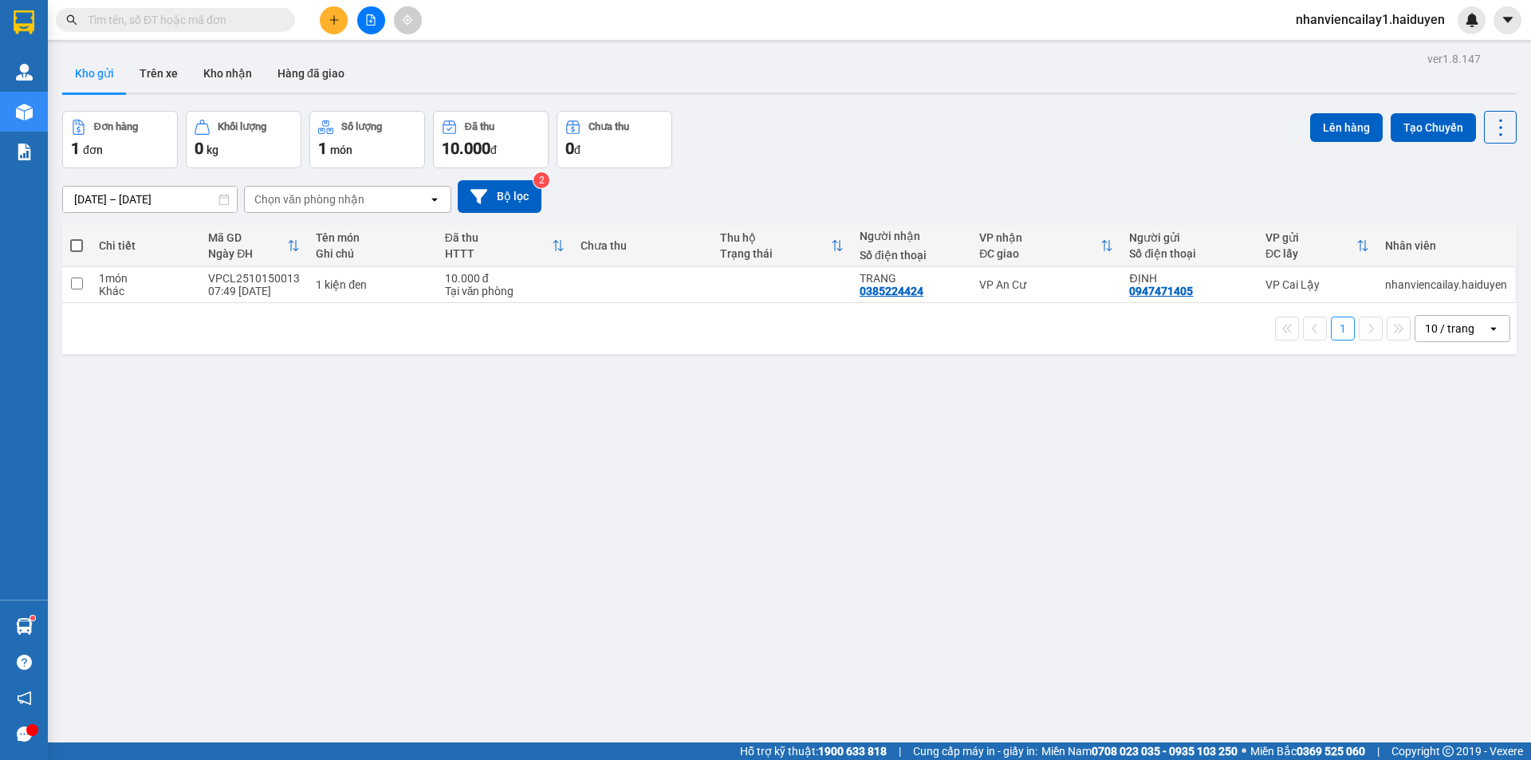
click at [185, 26] on input "text" at bounding box center [182, 20] width 188 height 18
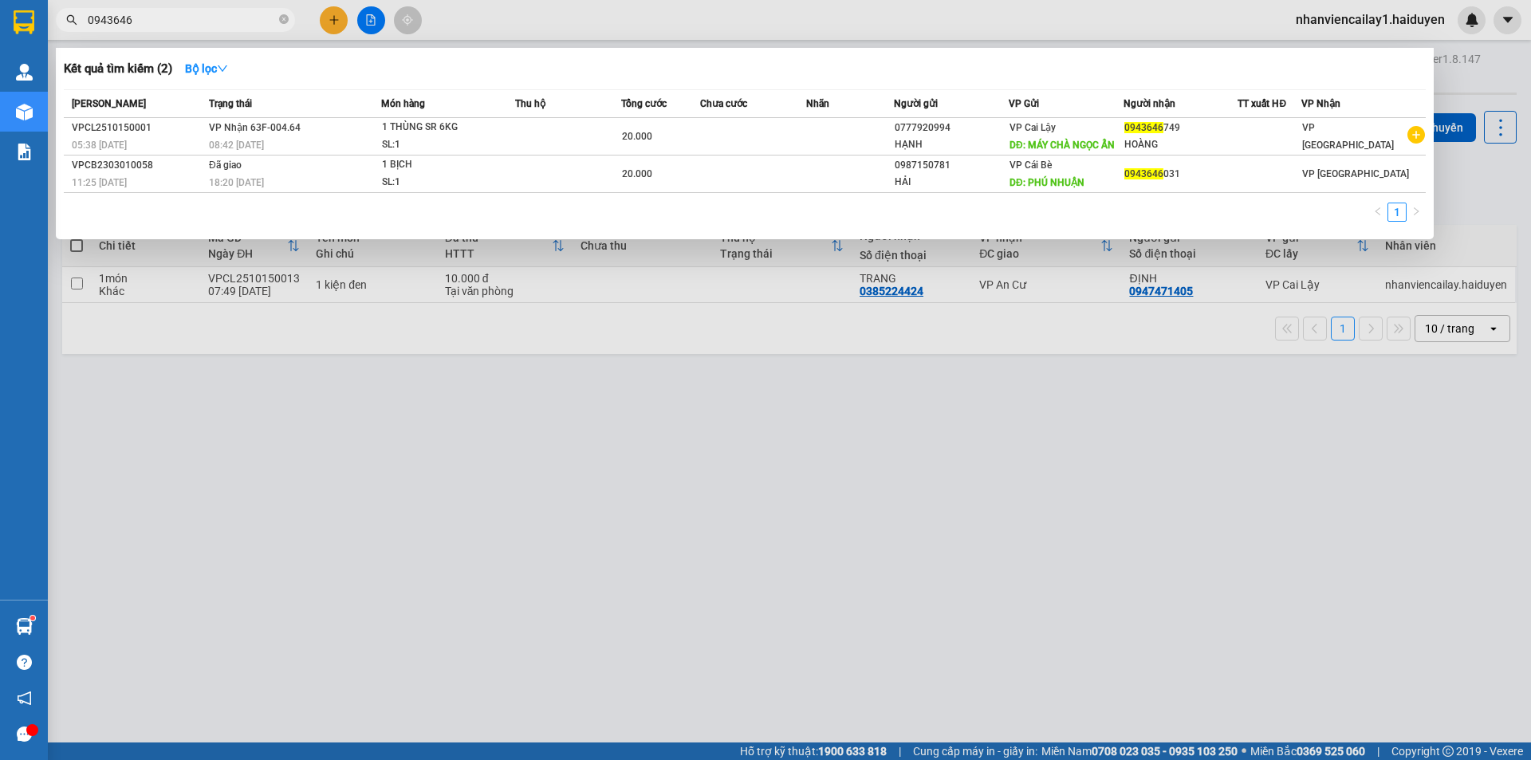
type input "0943646"
click at [990, 399] on div at bounding box center [765, 380] width 1531 height 760
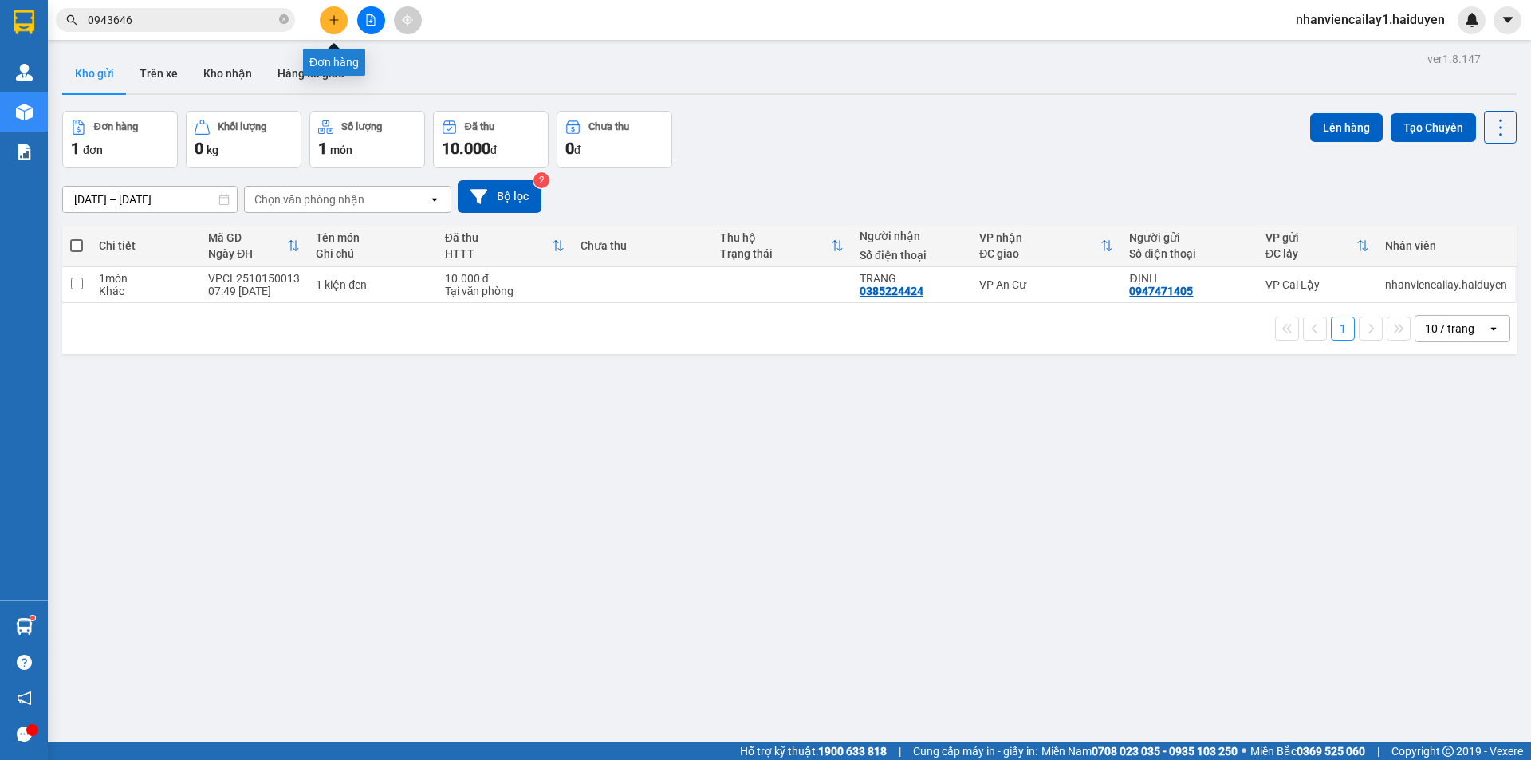
click at [331, 15] on icon "plus" at bounding box center [333, 19] width 11 height 11
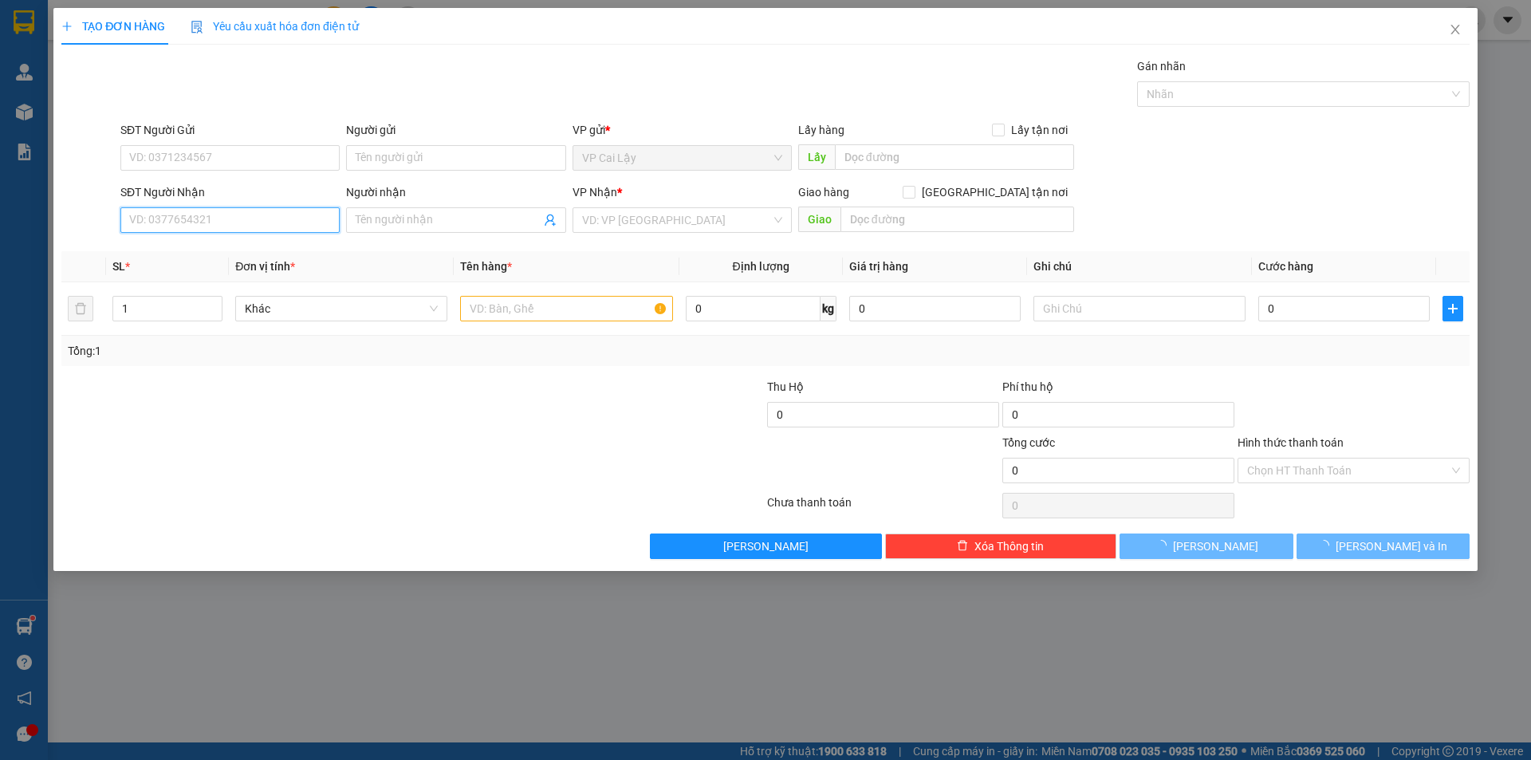
click at [180, 218] on input "SĐT Người Nhận" at bounding box center [229, 220] width 219 height 26
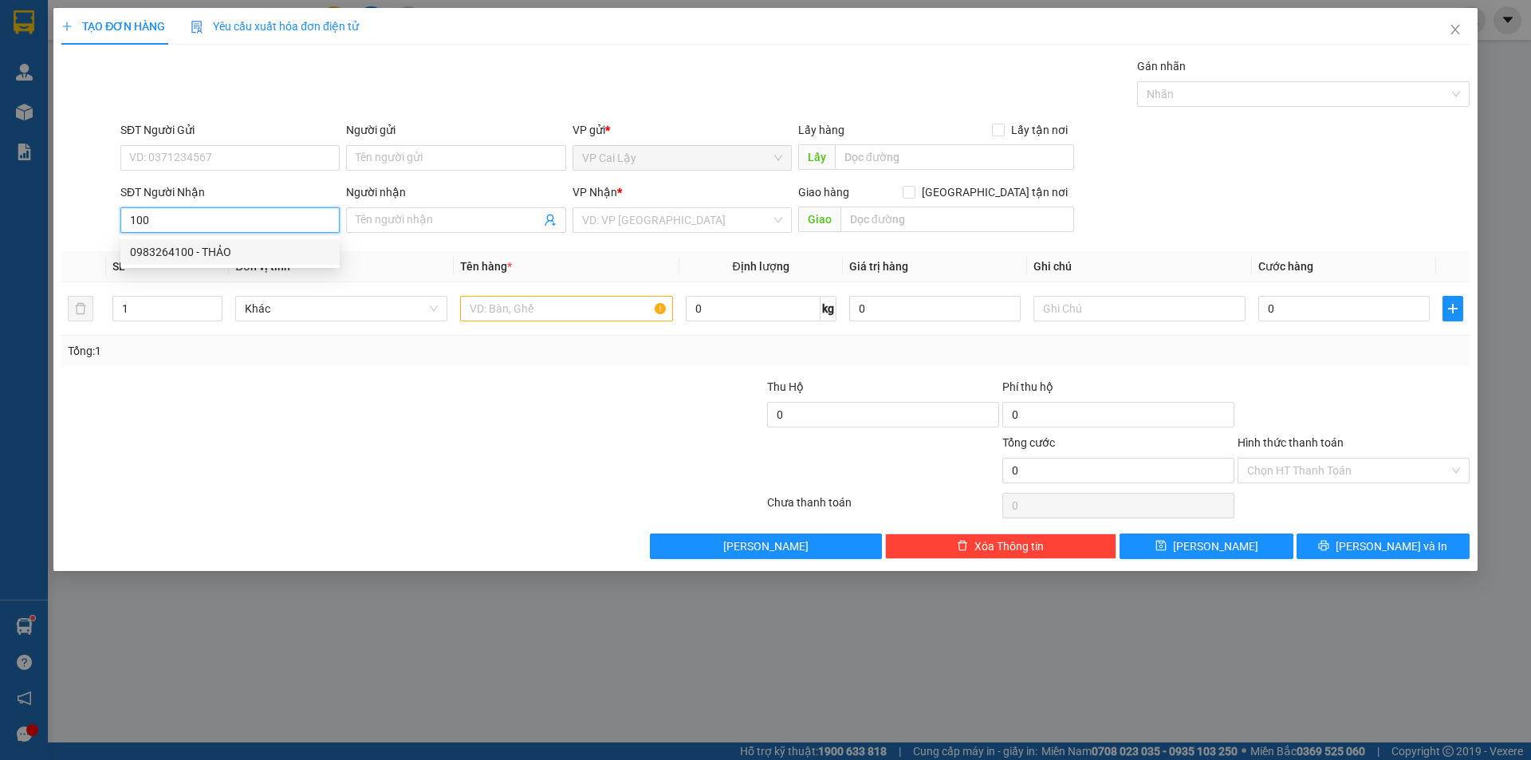
click at [182, 256] on div "0983264100 - THẢO" at bounding box center [230, 252] width 200 height 18
type input "0983264100"
type input "THẢO"
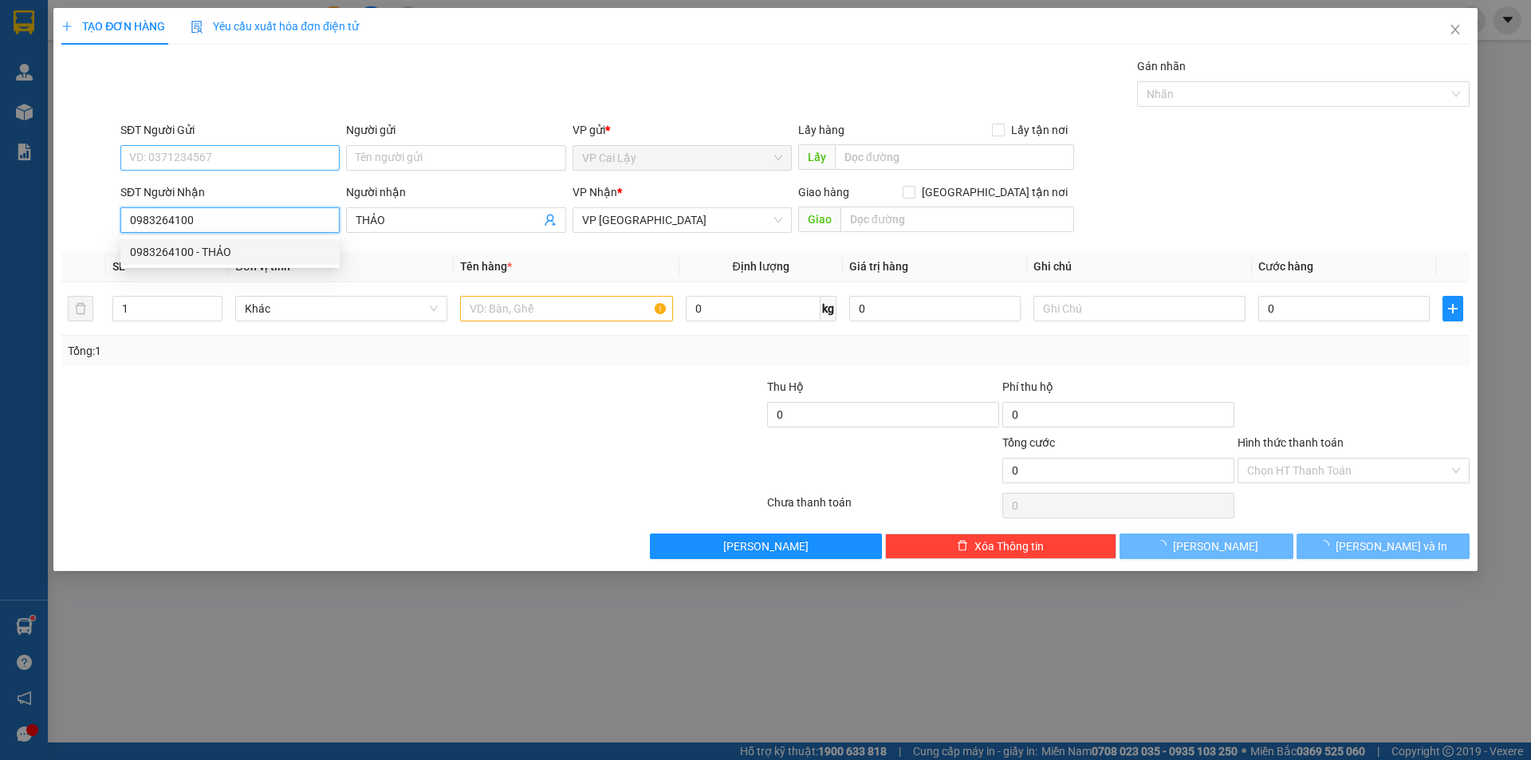
type input "0983264100"
click at [210, 164] on input "SĐT Người Gửi" at bounding box center [229, 158] width 219 height 26
type input "20.000"
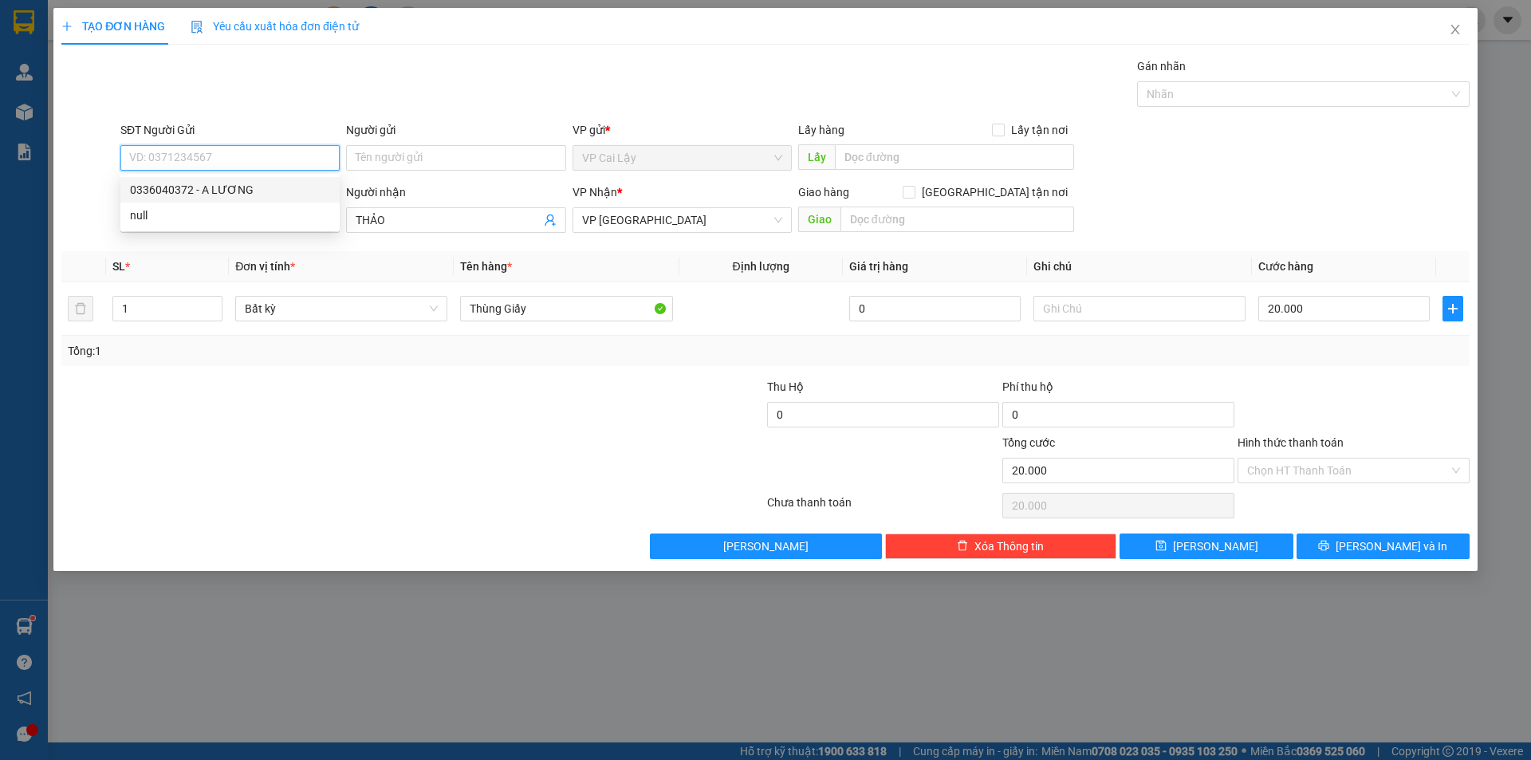
click at [202, 183] on div "0336040372 - A LƯƠNG" at bounding box center [230, 190] width 200 height 18
type input "0336040372"
type input "A LƯƠNG"
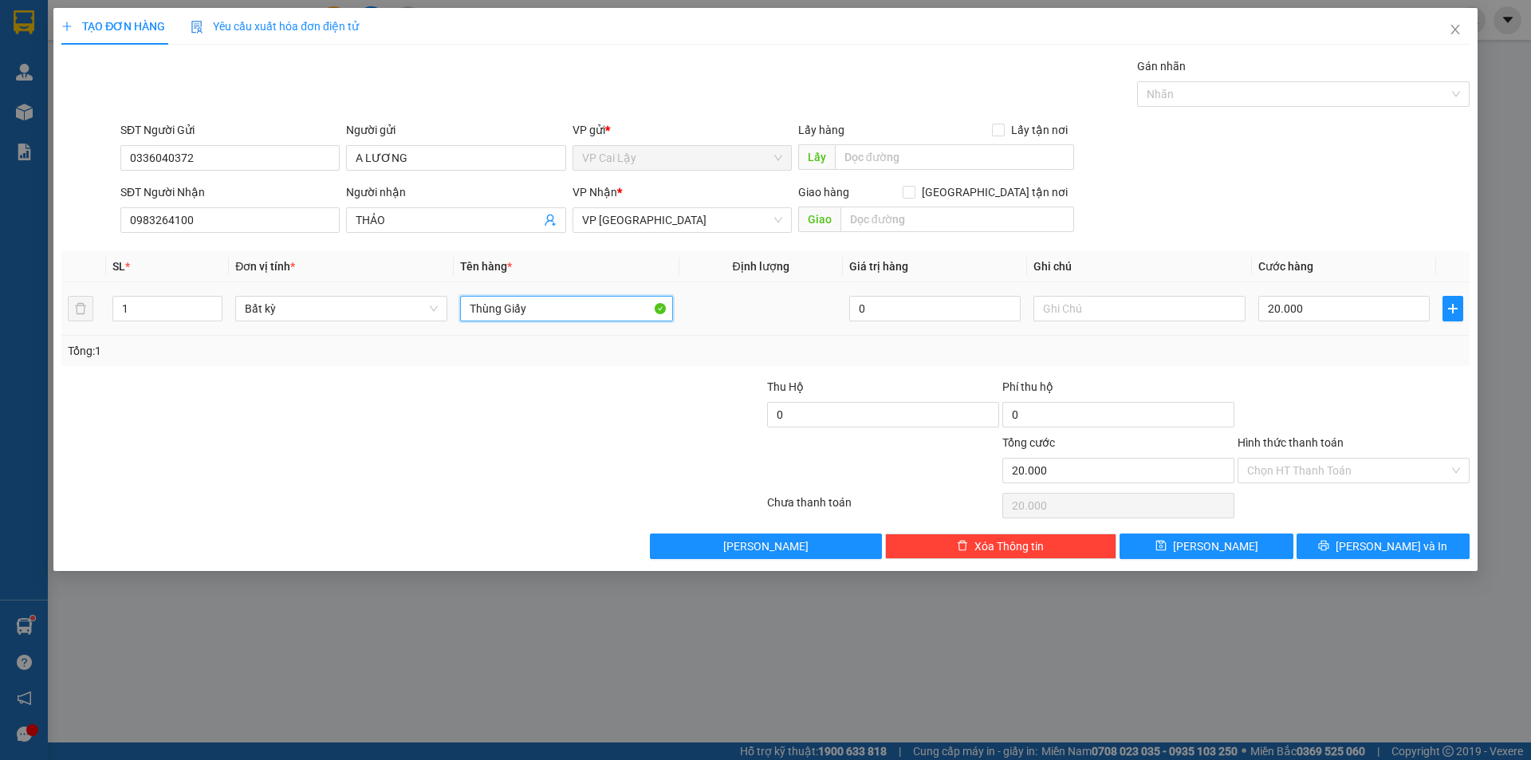
click at [465, 299] on input "Thùng Giấy" at bounding box center [566, 309] width 212 height 26
drag, startPoint x: 478, startPoint y: 312, endPoint x: 554, endPoint y: 332, distance: 79.1
click at [554, 332] on td "1 Thùng Giấy" at bounding box center [566, 308] width 225 height 53
click at [545, 307] on input "1 THÙNG GIẤY GOOD MORNING" at bounding box center [566, 309] width 212 height 26
click at [641, 308] on input "1 THÙNG GIẤY GOOD MORNING" at bounding box center [566, 309] width 212 height 26
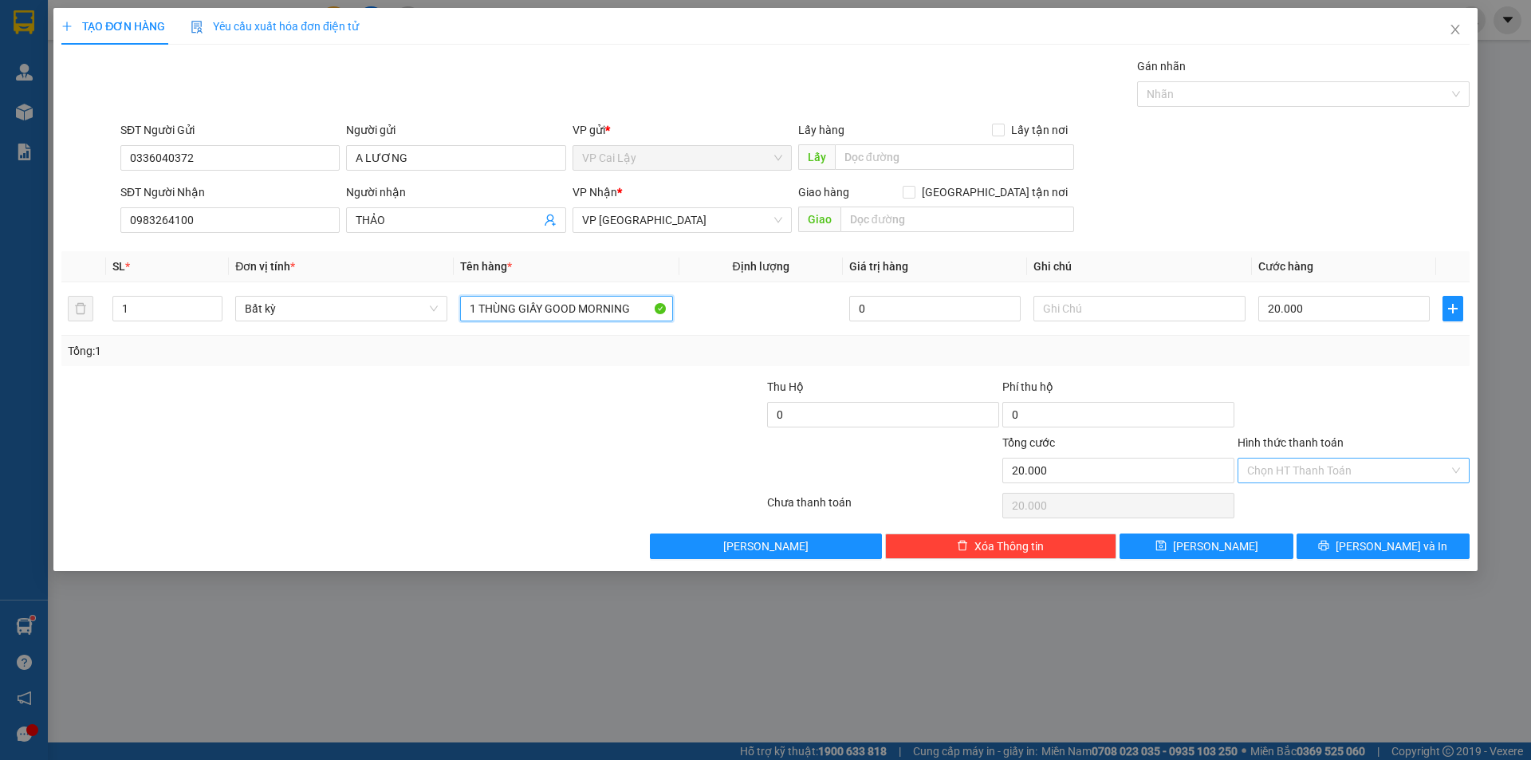
type input "1 THÙNG GIẤY GOOD MORNING"
click at [1328, 466] on input "Hình thức thanh toán" at bounding box center [1348, 470] width 202 height 24
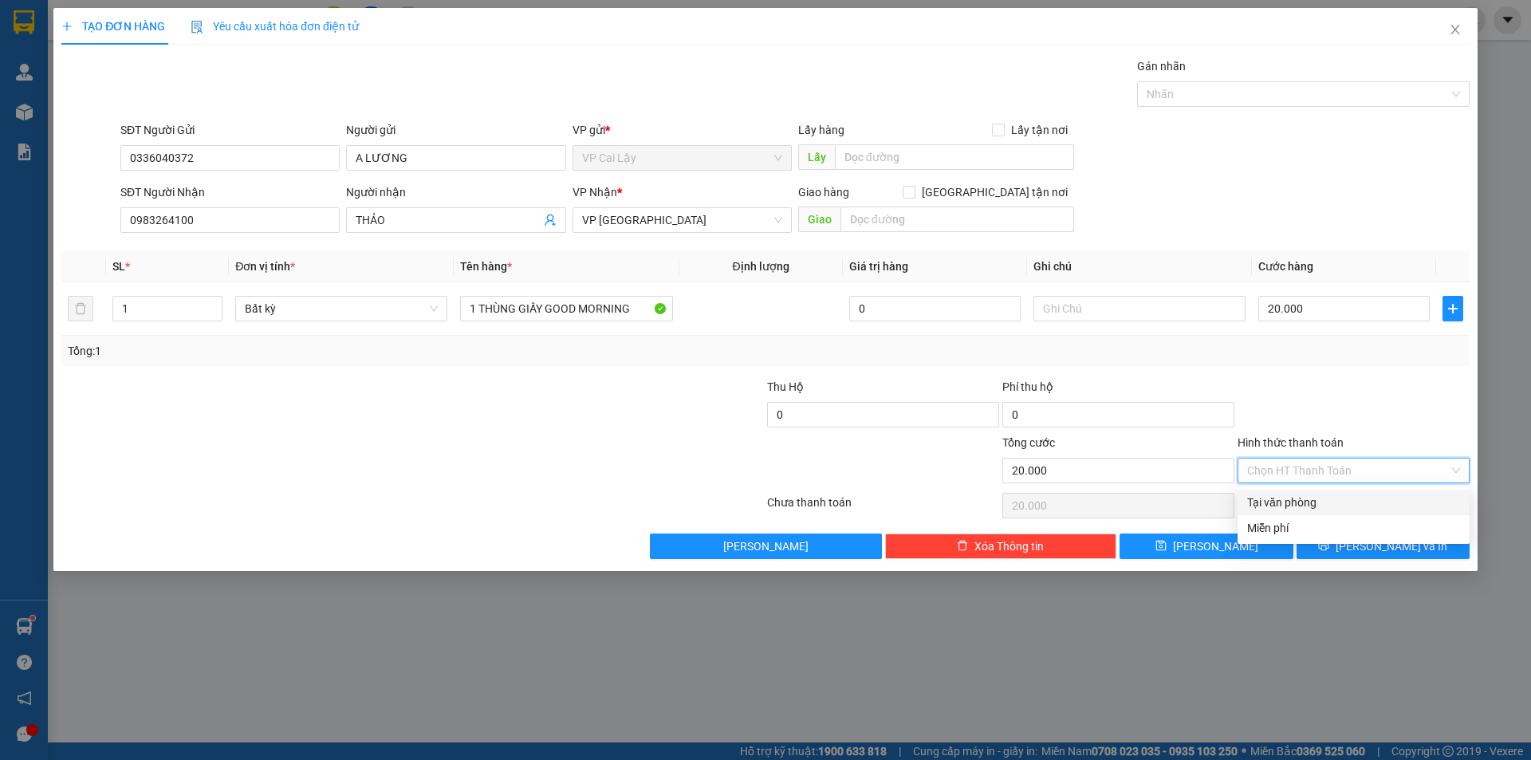
click at [1328, 490] on div "Tại văn phòng" at bounding box center [1353, 503] width 232 height 26
type input "0"
click at [1366, 551] on button "[PERSON_NAME] và In" at bounding box center [1382, 546] width 173 height 26
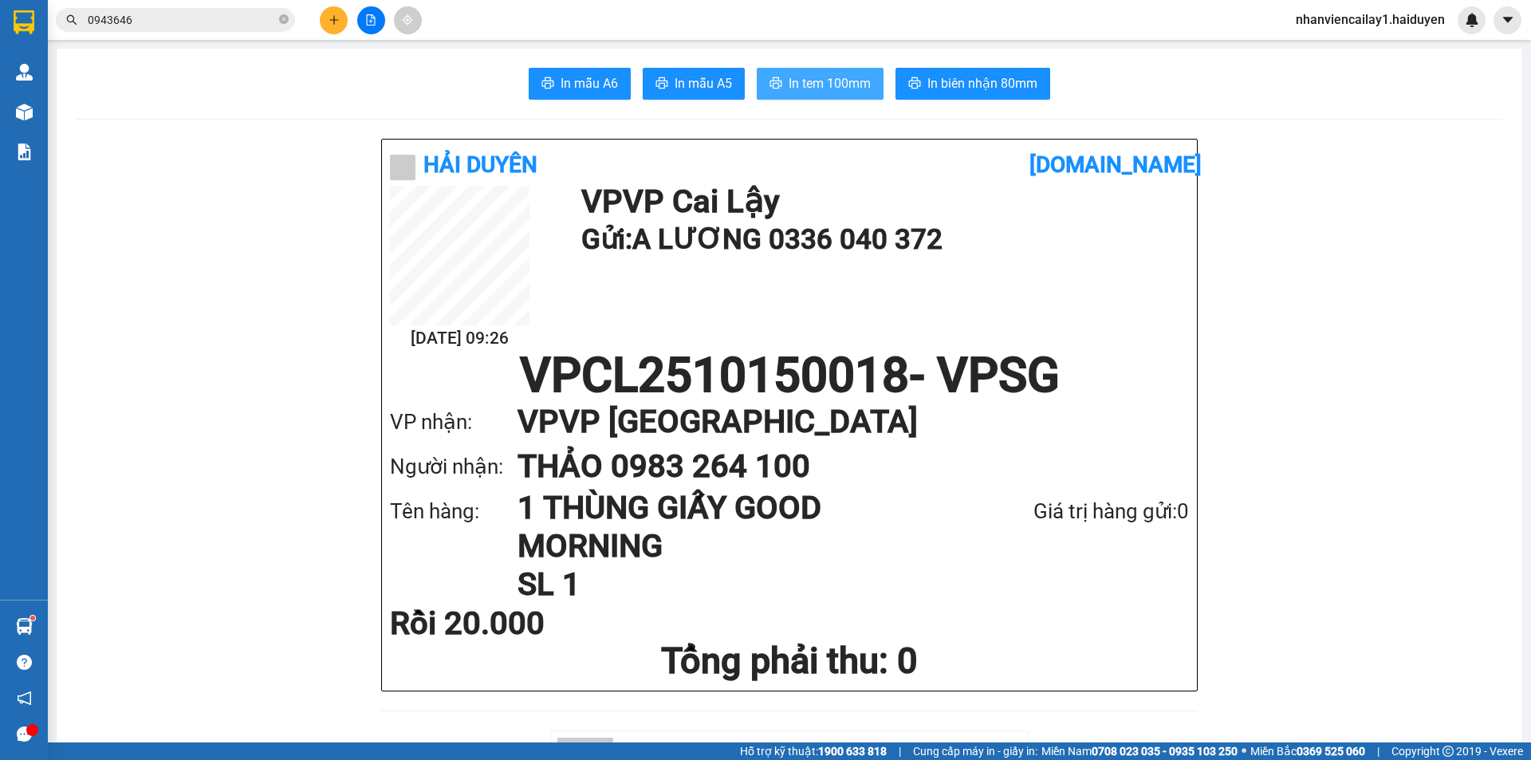
click at [807, 93] on span "In tem 100mm" at bounding box center [829, 83] width 82 height 20
click at [334, 26] on button at bounding box center [334, 20] width 28 height 28
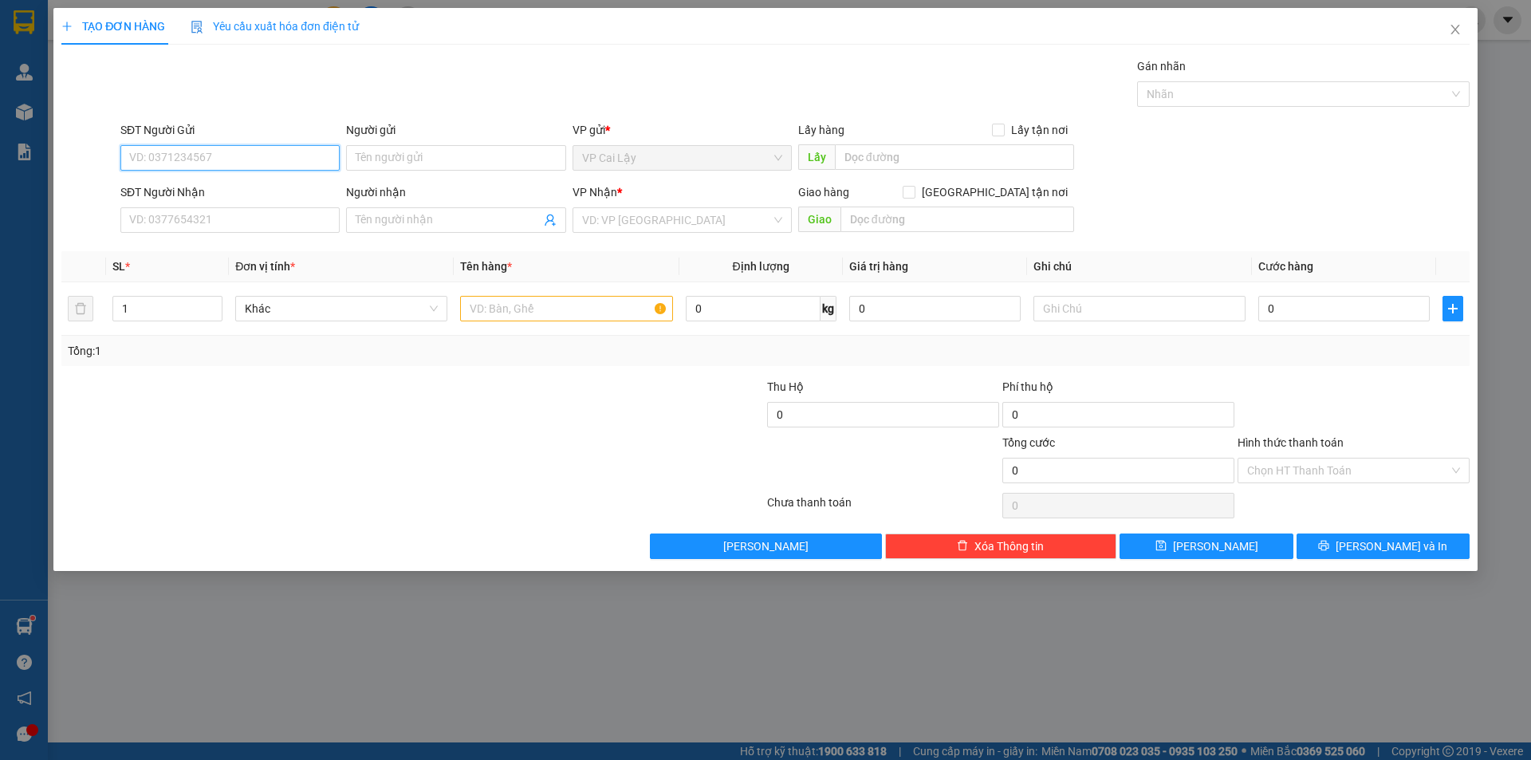
paste input "0916. 699 449"
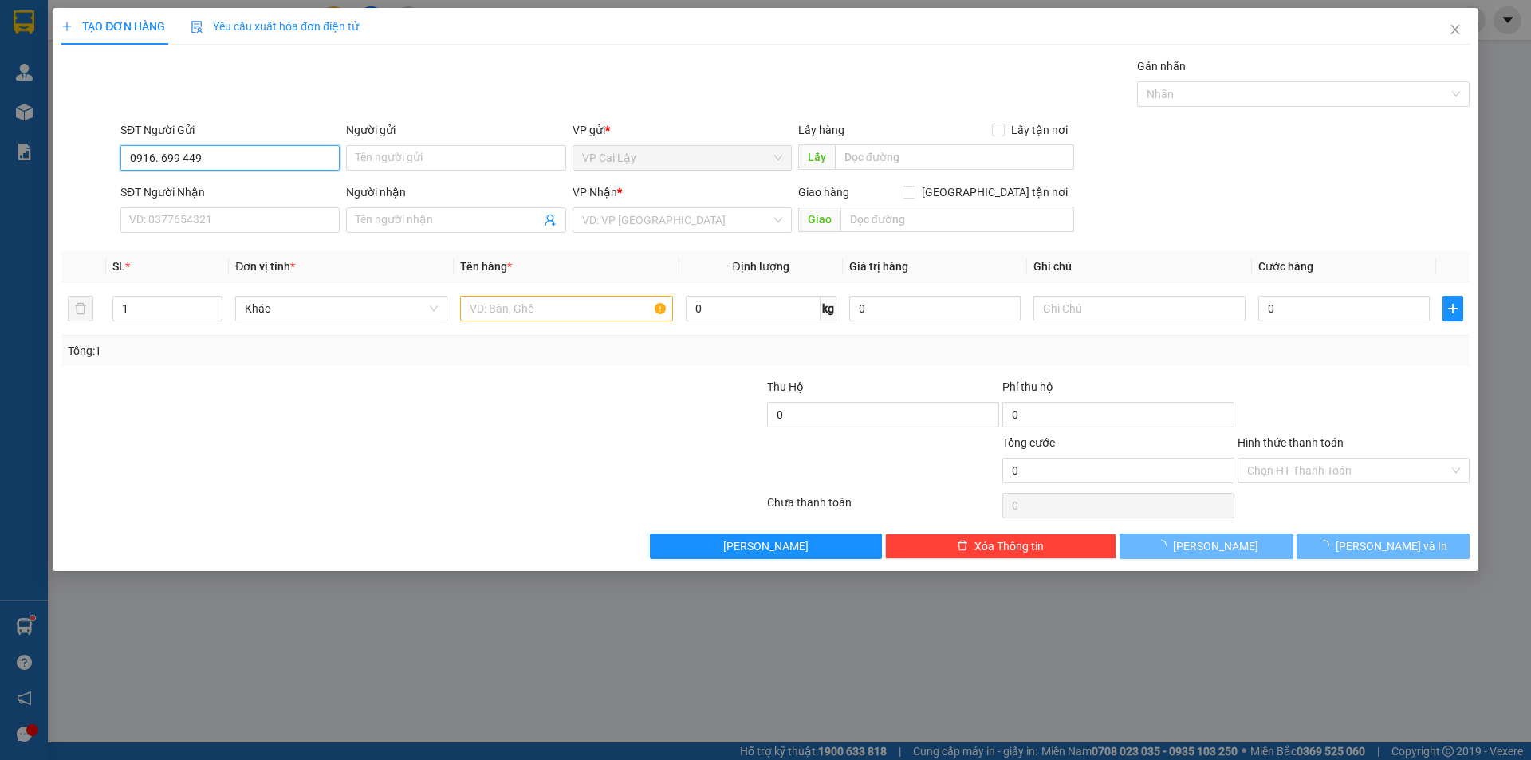
click at [166, 155] on input "0916. 699 449" at bounding box center [229, 158] width 219 height 26
click at [163, 155] on input "0916. 699 449" at bounding box center [229, 158] width 219 height 26
click at [161, 155] on input "0916. 699 449" at bounding box center [229, 158] width 219 height 26
click at [176, 151] on input "0916699 449" at bounding box center [229, 158] width 219 height 26
type input "0916699449"
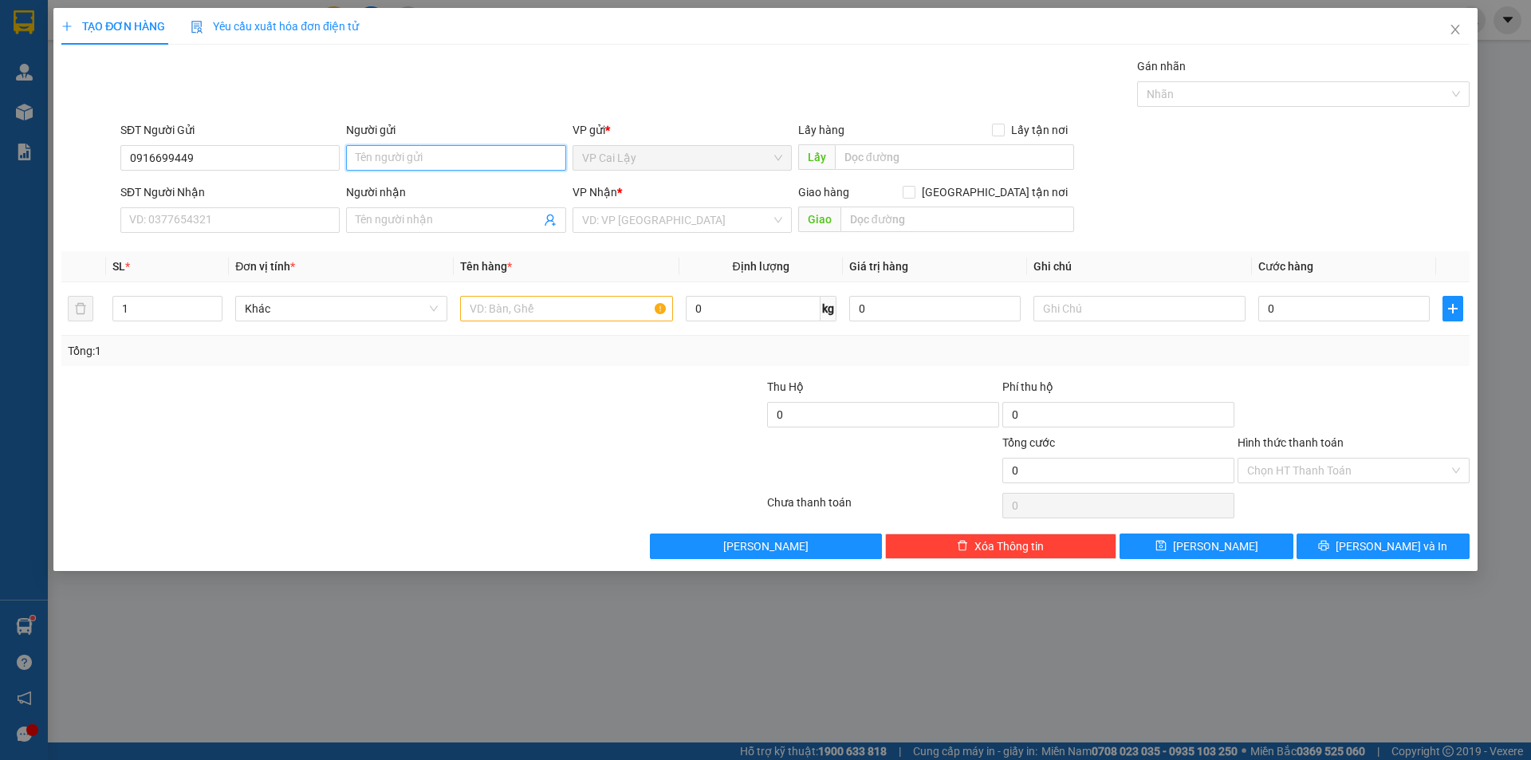
click at [400, 150] on input "Người gửi" at bounding box center [455, 158] width 219 height 26
type input "ANH TƯ"
click at [290, 216] on input "SĐT Người Nhận" at bounding box center [229, 220] width 219 height 26
type input "0934080911"
click at [436, 226] on input "Người nhận" at bounding box center [448, 220] width 184 height 18
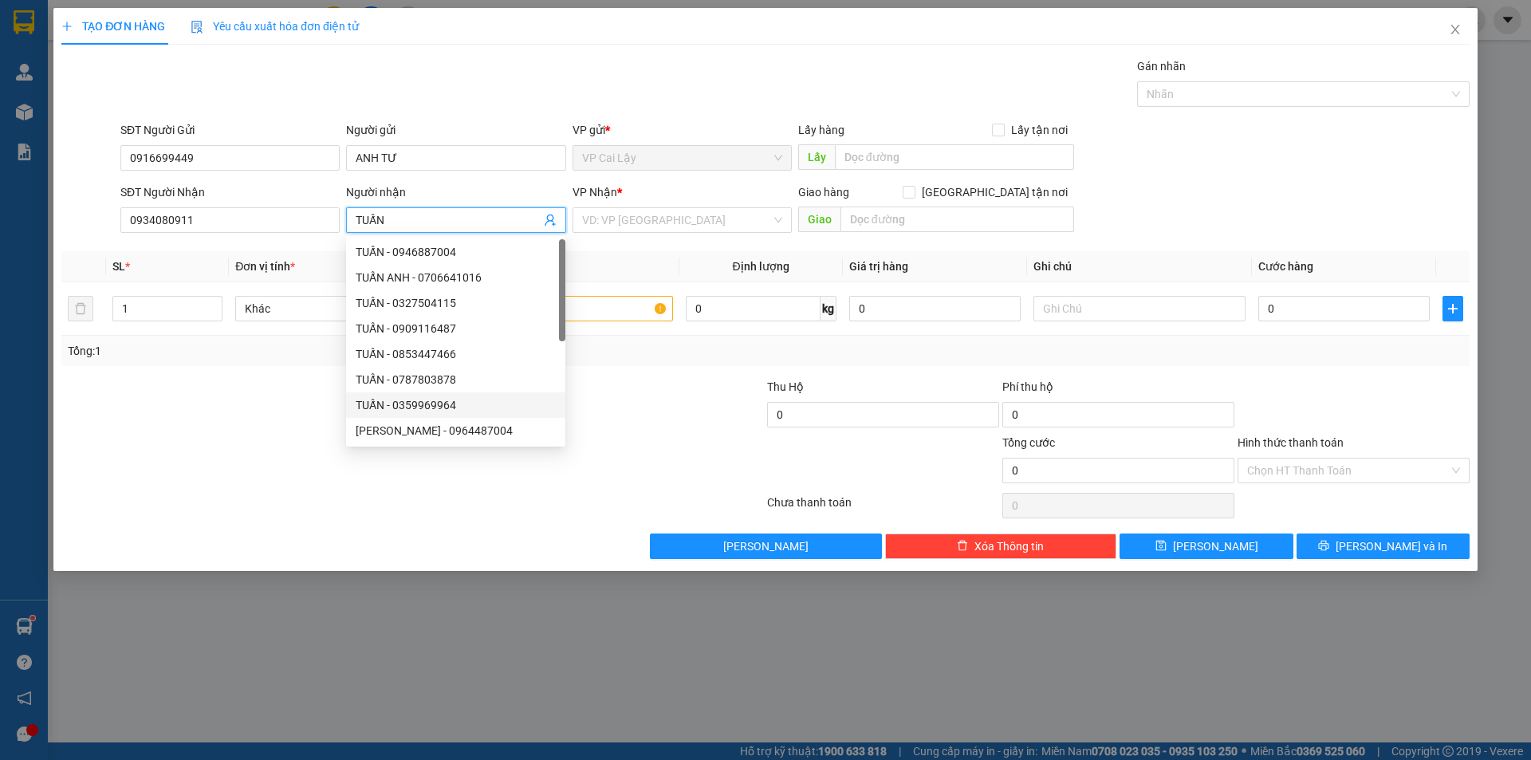
type input "TUẤN"
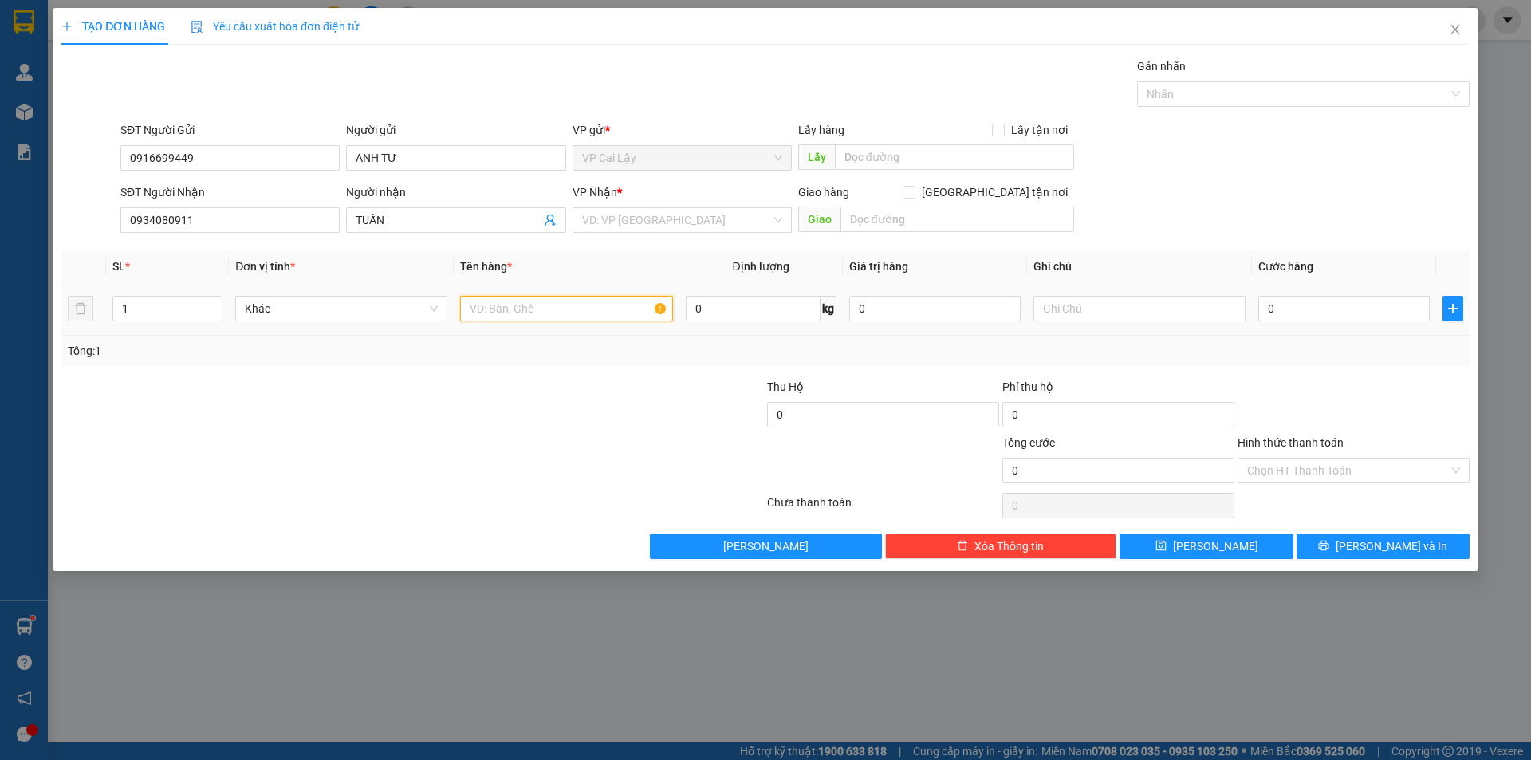
click at [559, 305] on input "text" at bounding box center [566, 309] width 212 height 26
type input "1 HỘP GIẤY MÀU XANH"
click at [654, 393] on div at bounding box center [647, 406] width 235 height 56
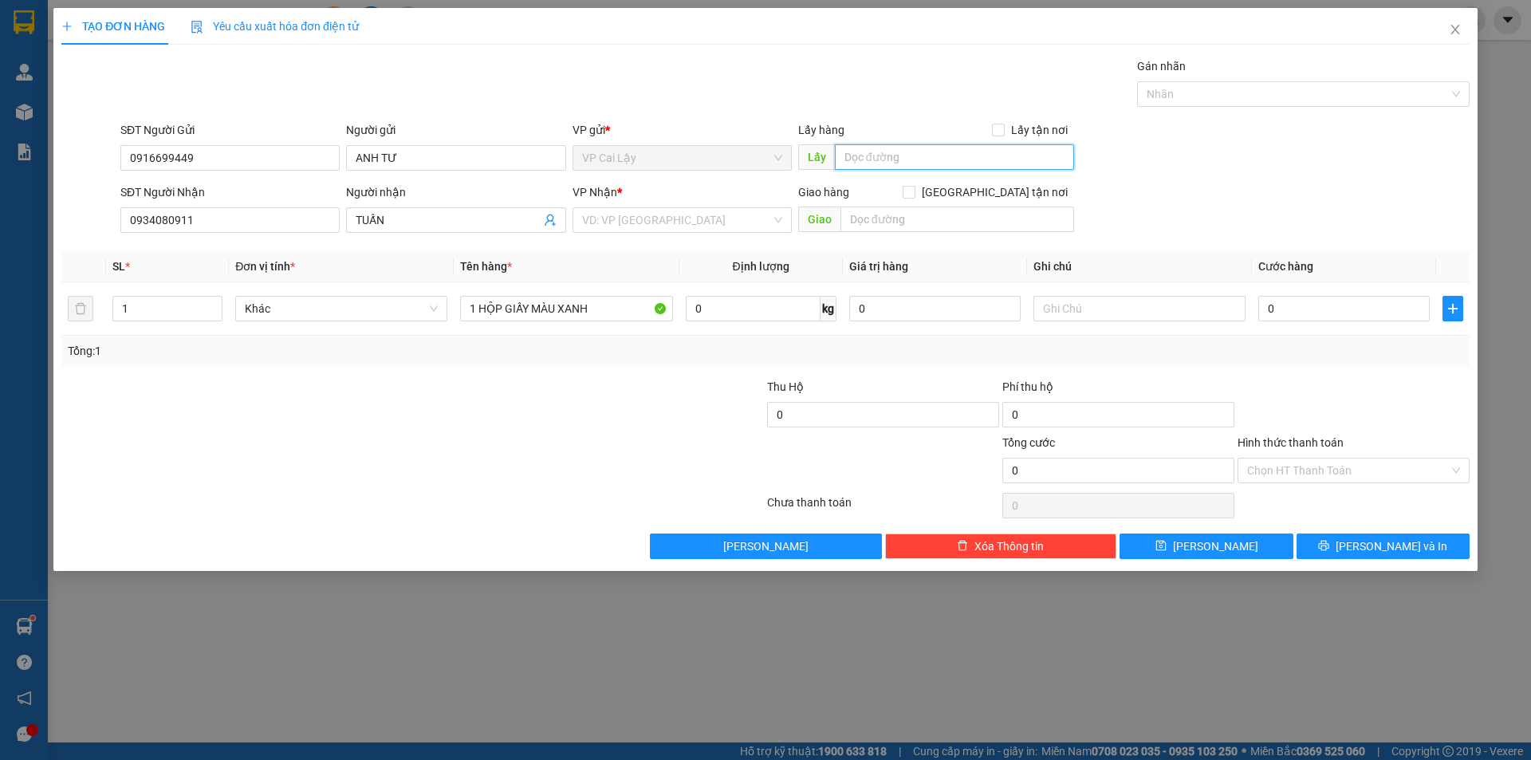
click at [898, 154] on input "text" at bounding box center [954, 157] width 239 height 26
type input "CF NHÀ XUYẾN"
click at [1317, 316] on input "0" at bounding box center [1343, 309] width 171 height 26
type input "2"
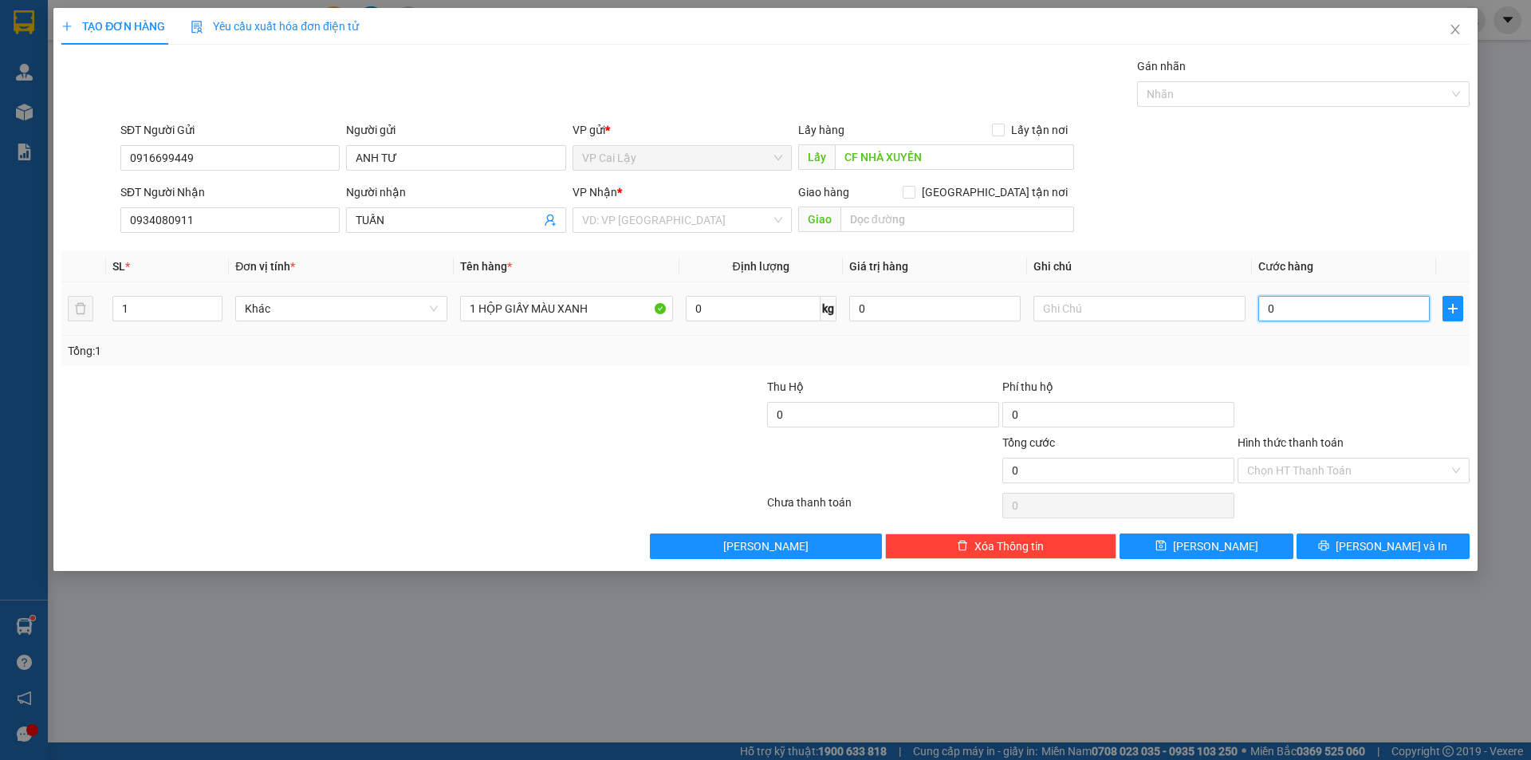
type input "2"
type input "20"
click at [1362, 405] on div at bounding box center [1353, 406] width 235 height 56
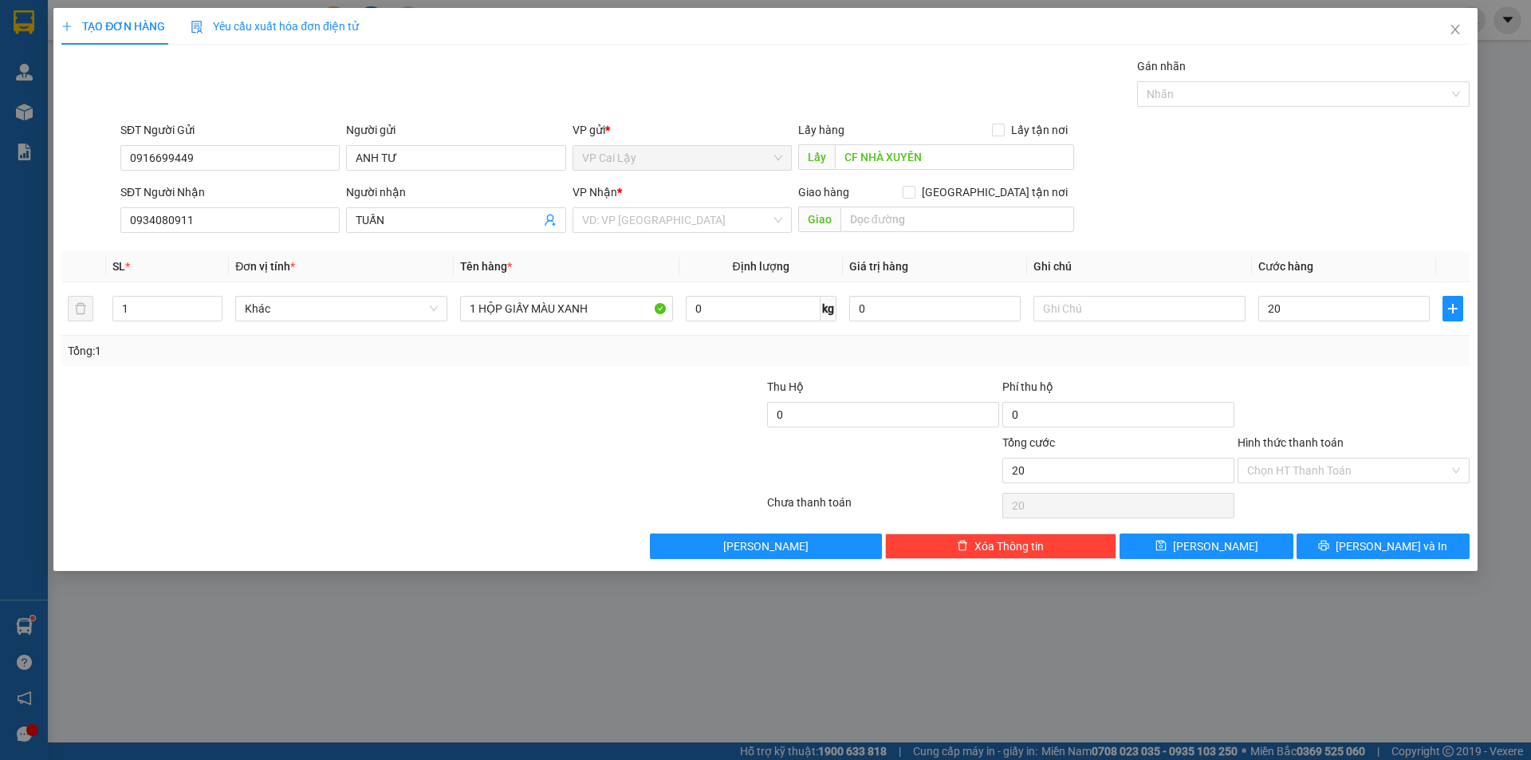
type input "20.000"
drag, startPoint x: 1281, startPoint y: 472, endPoint x: 1284, endPoint y: 485, distance: 13.0
click at [1284, 472] on input "Hình thức thanh toán" at bounding box center [1348, 470] width 202 height 24
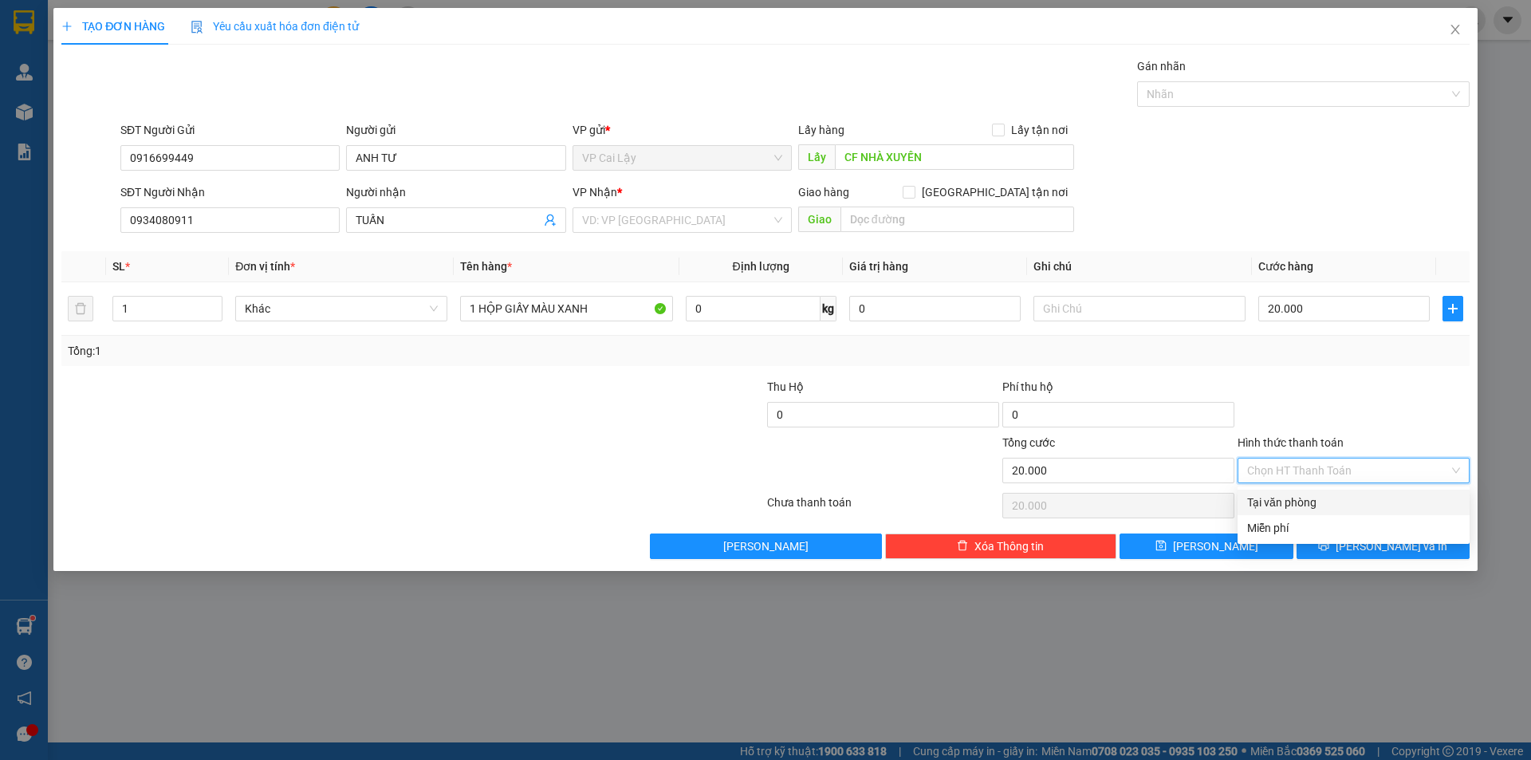
click at [1273, 501] on div "Tại văn phòng" at bounding box center [1353, 502] width 213 height 18
type input "0"
click at [1327, 544] on button "[PERSON_NAME] và In" at bounding box center [1382, 546] width 173 height 26
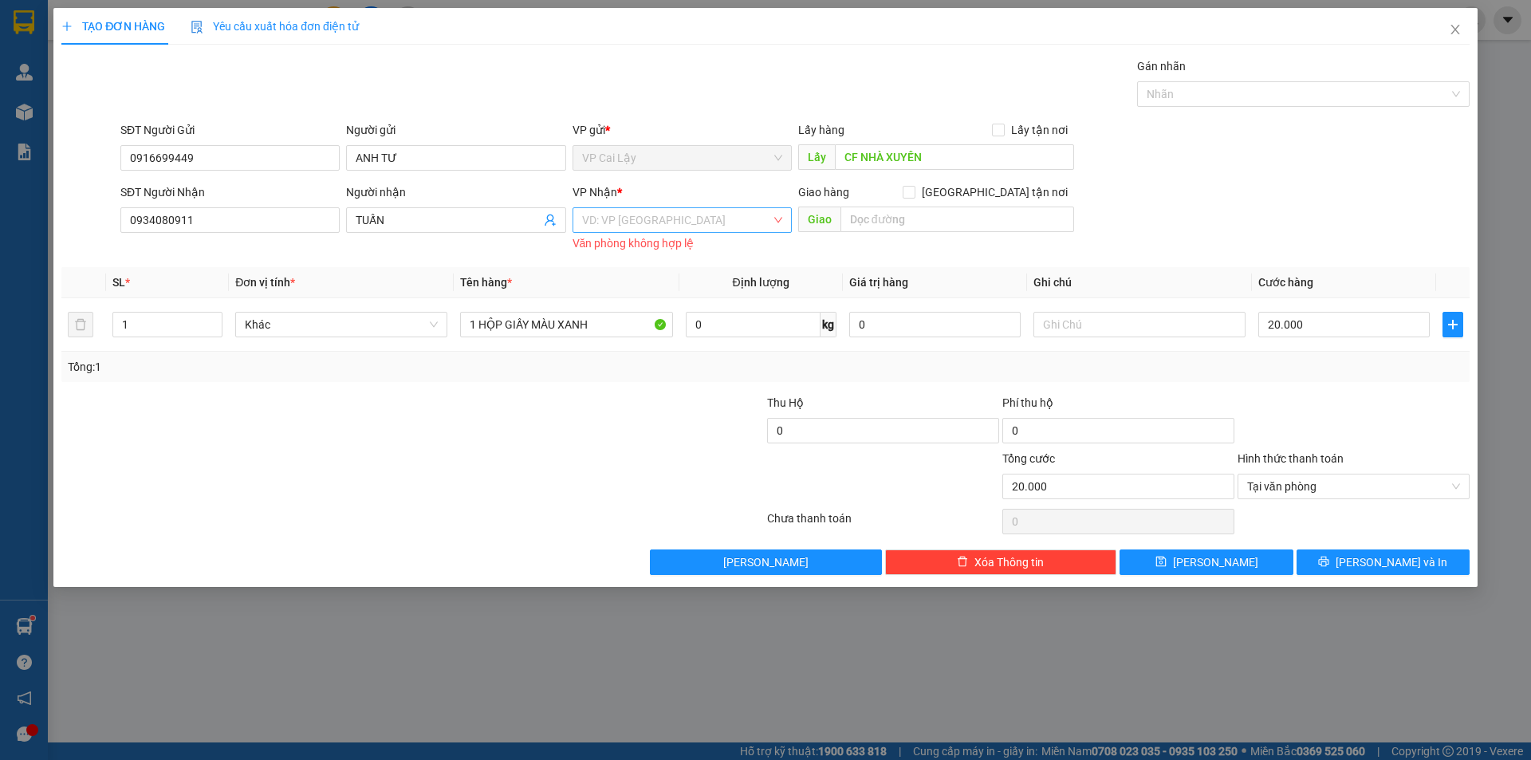
click at [735, 221] on input "search" at bounding box center [676, 220] width 189 height 24
click at [733, 258] on div "VP [GEOGRAPHIC_DATA]" at bounding box center [682, 252] width 200 height 18
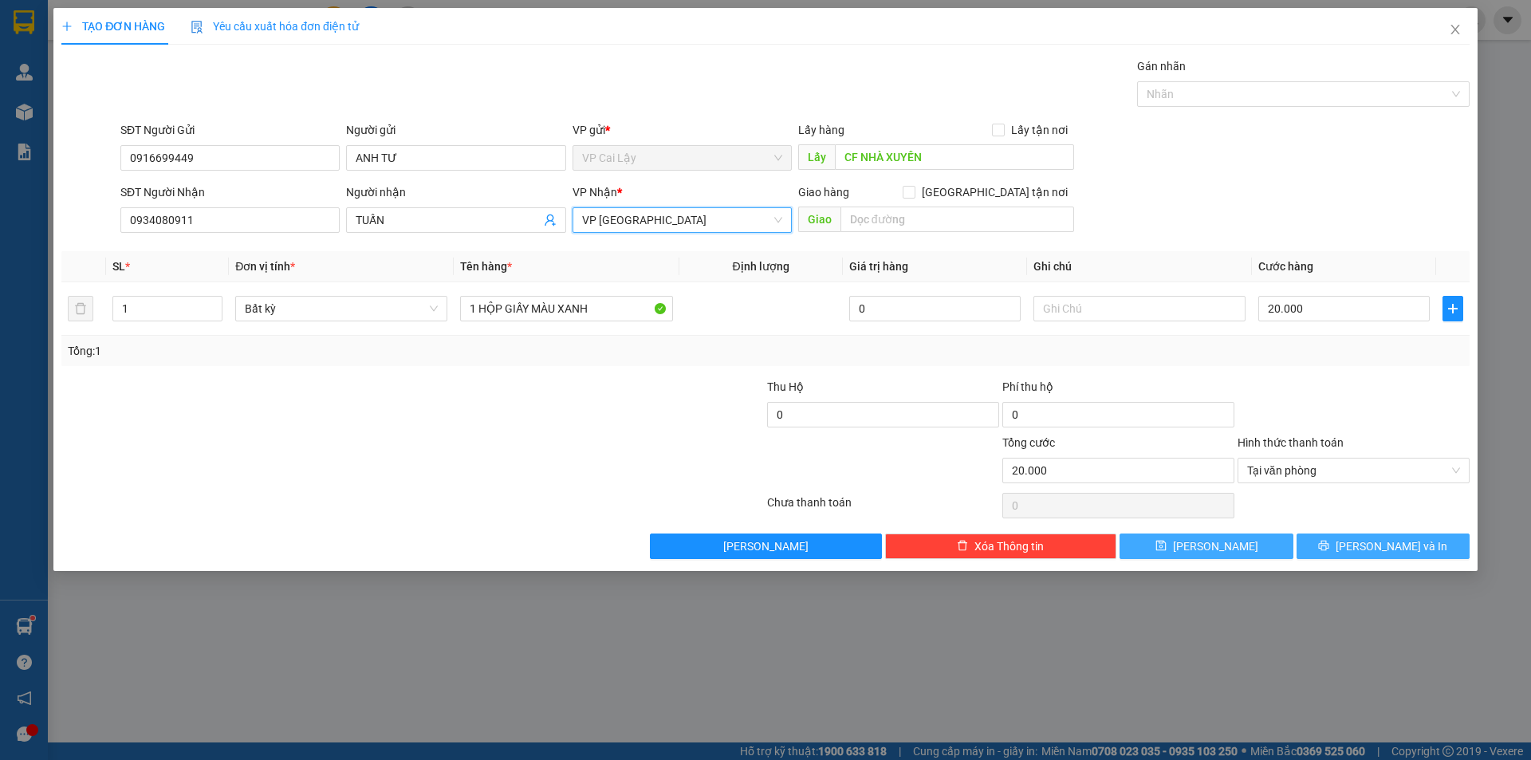
click at [1370, 546] on span "[PERSON_NAME] và In" at bounding box center [1391, 546] width 112 height 18
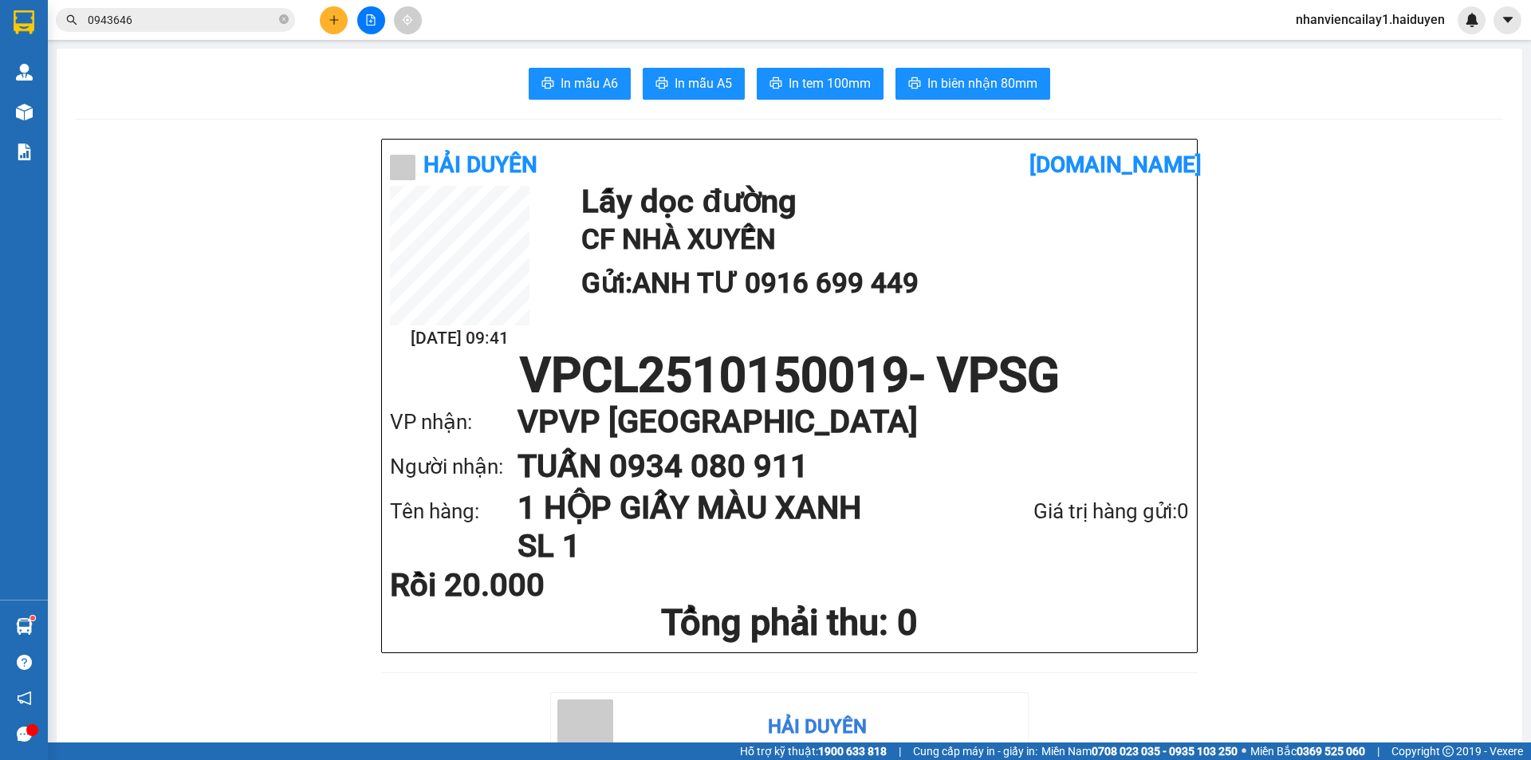
click at [843, 79] on span "In tem 100mm" at bounding box center [829, 83] width 82 height 20
click at [328, 17] on icon "plus" at bounding box center [333, 19] width 11 height 11
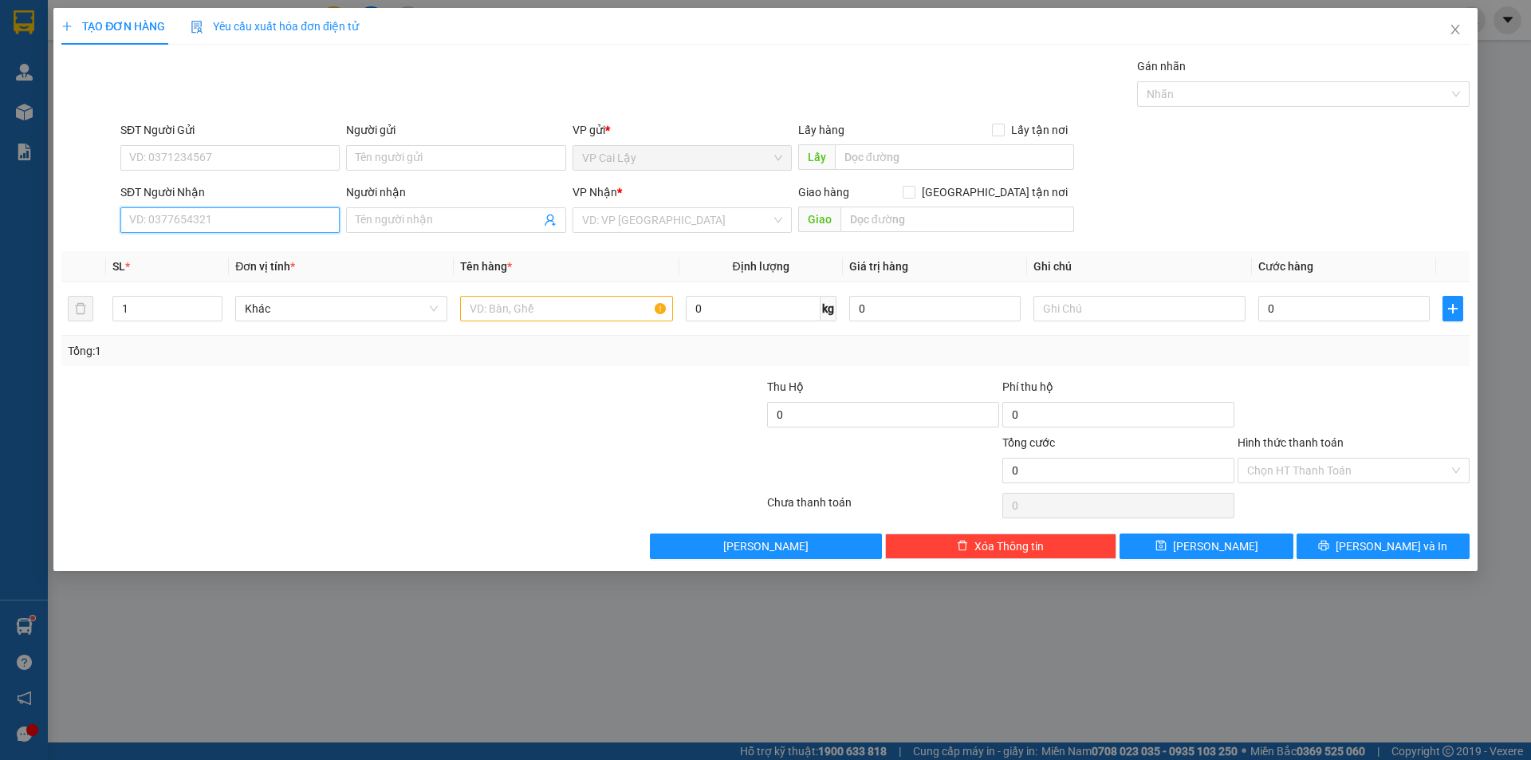
click at [258, 226] on input "SĐT Người Nhận" at bounding box center [229, 220] width 219 height 26
click at [231, 162] on input "SĐT Người Gửi" at bounding box center [229, 158] width 219 height 26
click at [244, 227] on input "SĐT Người Nhận" at bounding box center [229, 220] width 219 height 26
click at [171, 209] on div "SĐT Người Nhận VD: 0377654321" at bounding box center [229, 211] width 219 height 56
click at [175, 231] on input "SĐT Người Nhận" at bounding box center [229, 220] width 219 height 26
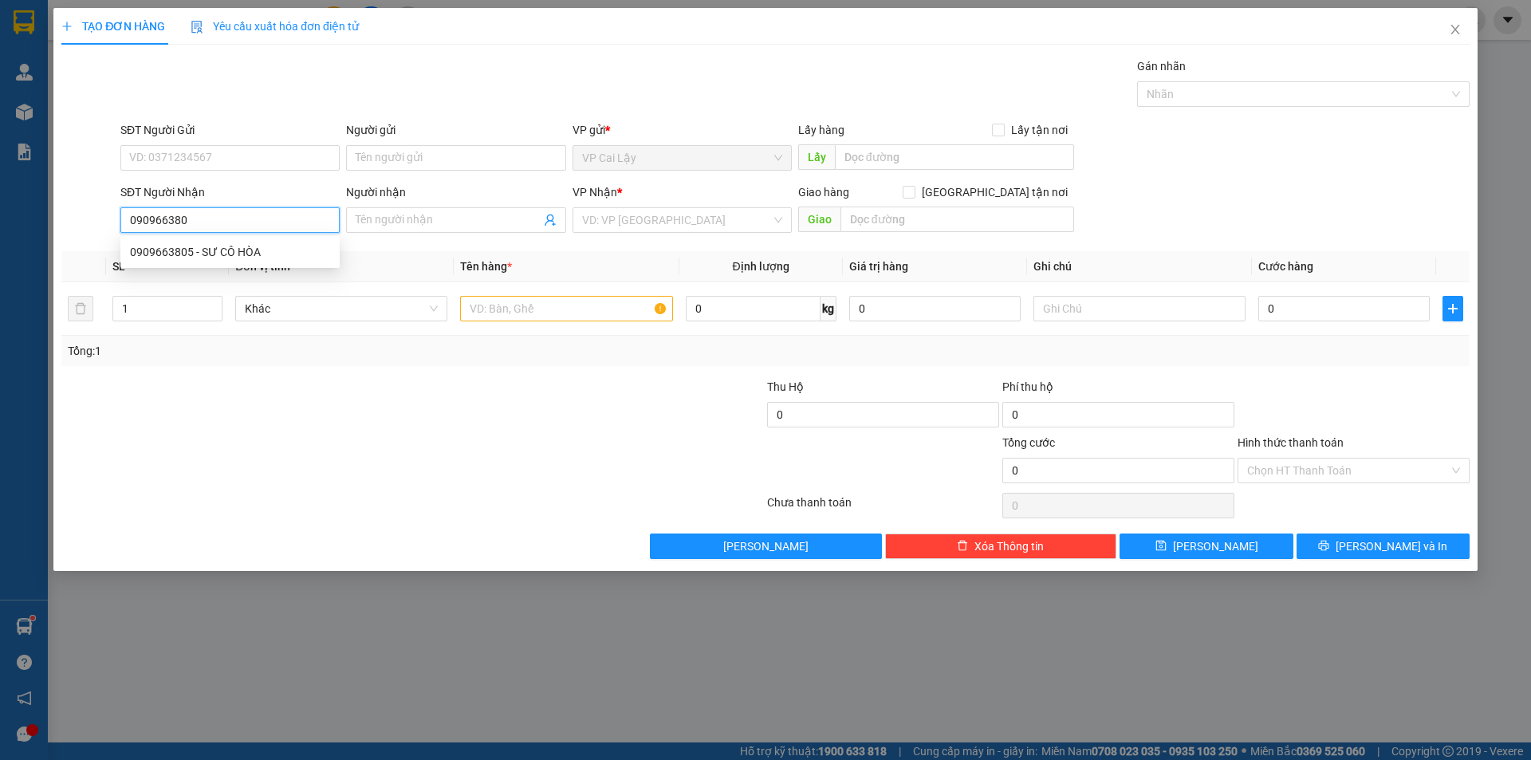
type input "0909663805"
click at [216, 258] on div "0909663805 - SƯ CÔ HÒA" at bounding box center [230, 252] width 200 height 18
type input "SƯ CÔ HÒA"
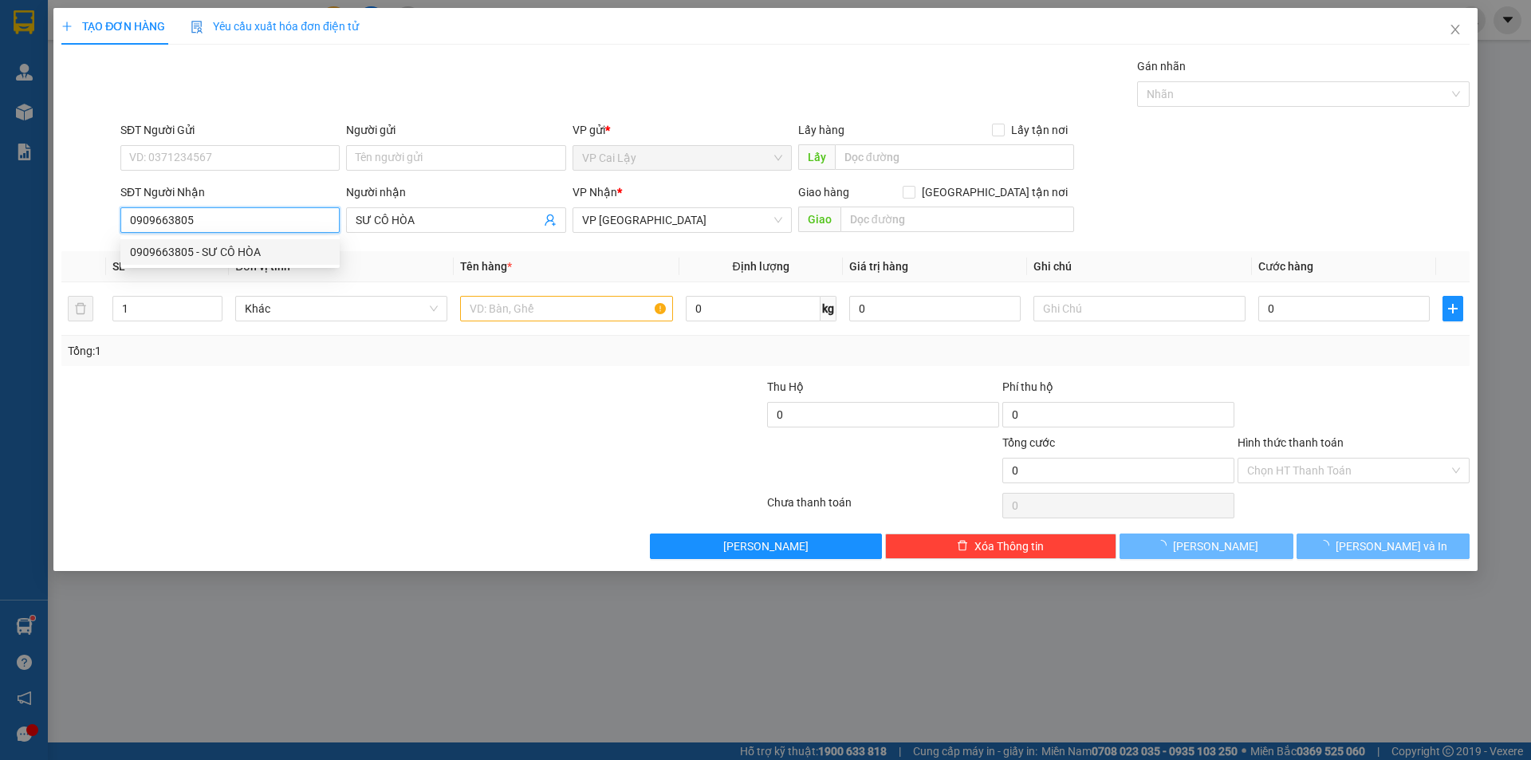
type input "30.000"
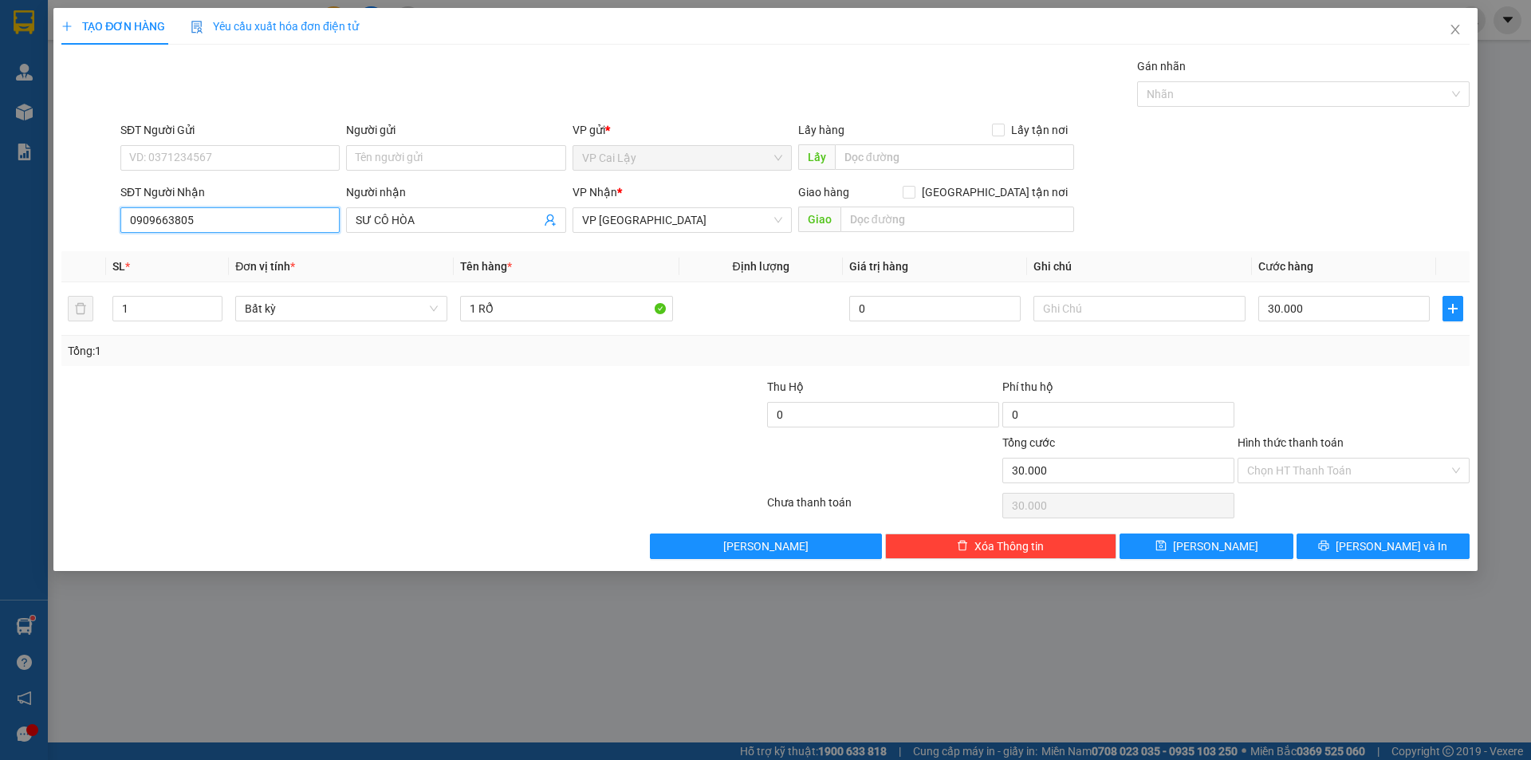
drag, startPoint x: 126, startPoint y: 225, endPoint x: 86, endPoint y: 225, distance: 39.9
click at [86, 225] on div "SĐT Người Nhận 0909663805 0909663805 Người nhận SƯ CÔ HÒA VP Nhận * VP [GEOGRAP…" at bounding box center [765, 211] width 1411 height 56
click at [184, 150] on input "SĐT Người Gửi" at bounding box center [229, 158] width 219 height 26
paste input "0909663805"
click at [217, 164] on input "0909663805" at bounding box center [229, 158] width 219 height 26
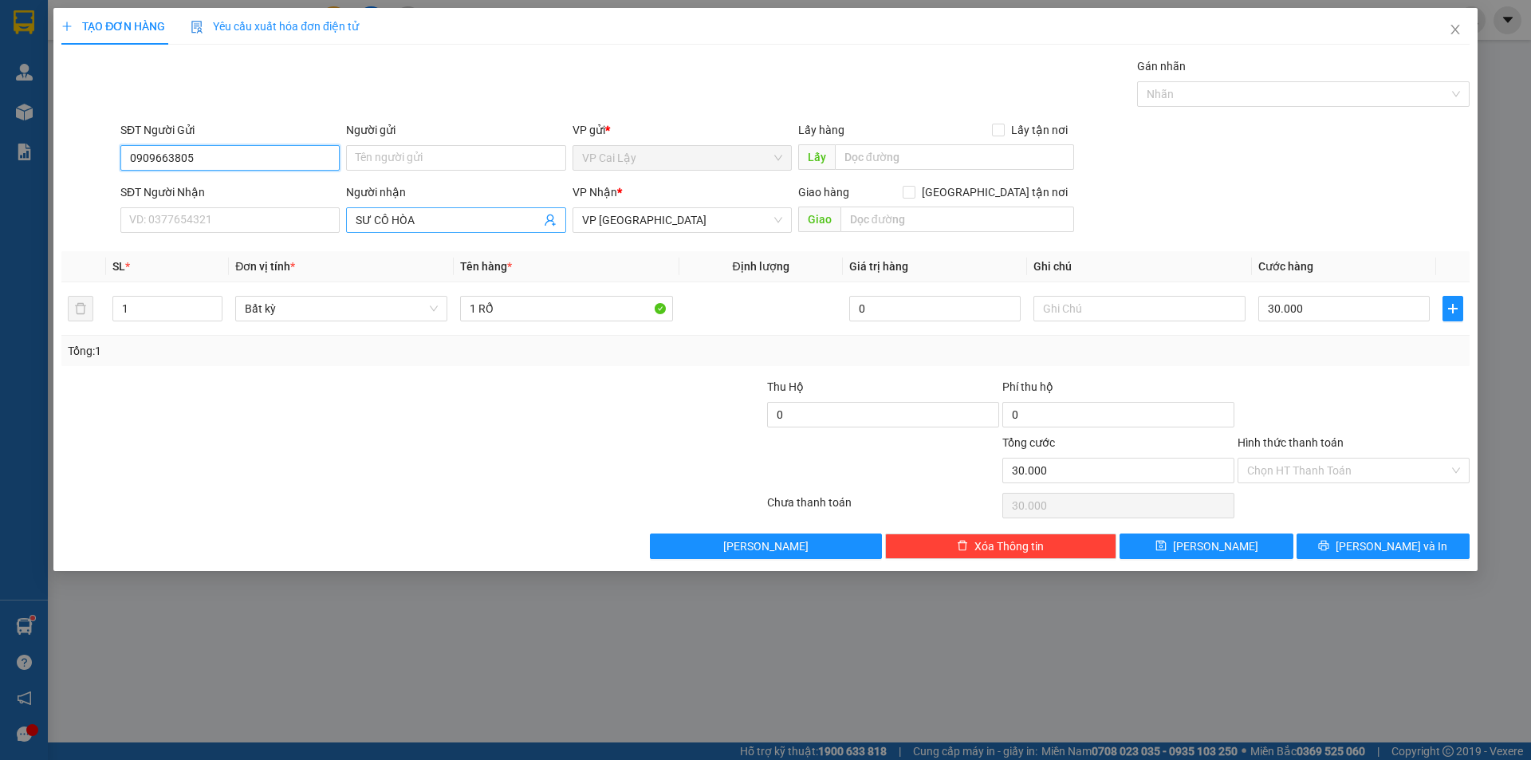
type input "0909663805"
drag, startPoint x: 431, startPoint y: 226, endPoint x: 290, endPoint y: 226, distance: 140.3
click at [297, 226] on div "SĐT Người Nhận VD: 0377654321 Người nhận SƯ CÔ HÒA SƯ CÔ HÒA VP Nhận * VP [GEOG…" at bounding box center [794, 211] width 1355 height 56
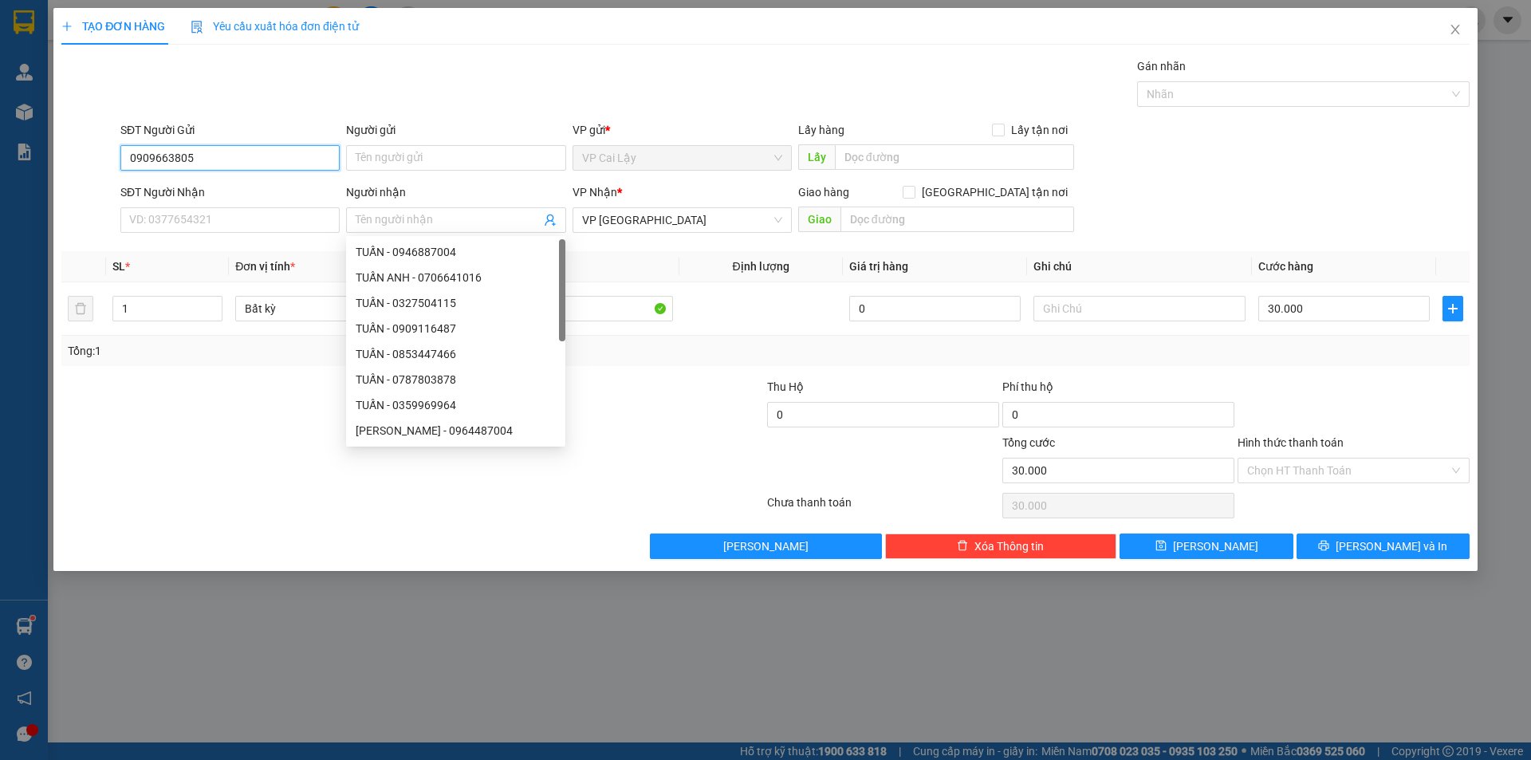
drag, startPoint x: 237, startPoint y: 166, endPoint x: 89, endPoint y: 183, distance: 148.4
click at [89, 183] on form "SĐT Người Gửi 0909663805 0909663805 Người gửi Tên người gửi VP gửi * VP [PERSON…" at bounding box center [765, 180] width 1408 height 118
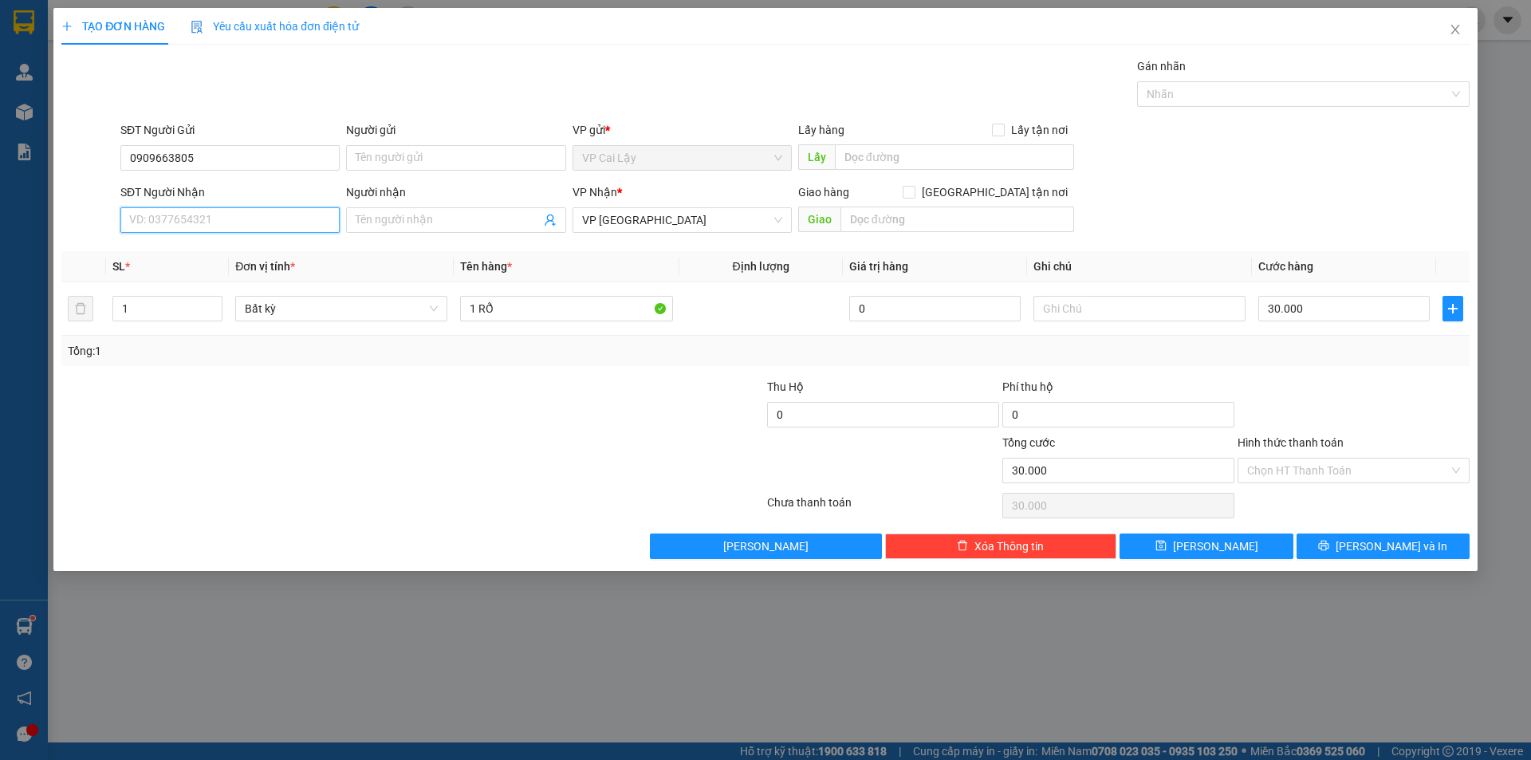
click at [187, 221] on input "SĐT Người Nhận" at bounding box center [229, 220] width 219 height 26
paste input "SƯ CÔ HÒA"
type input "SƯ CÔ HÒA"
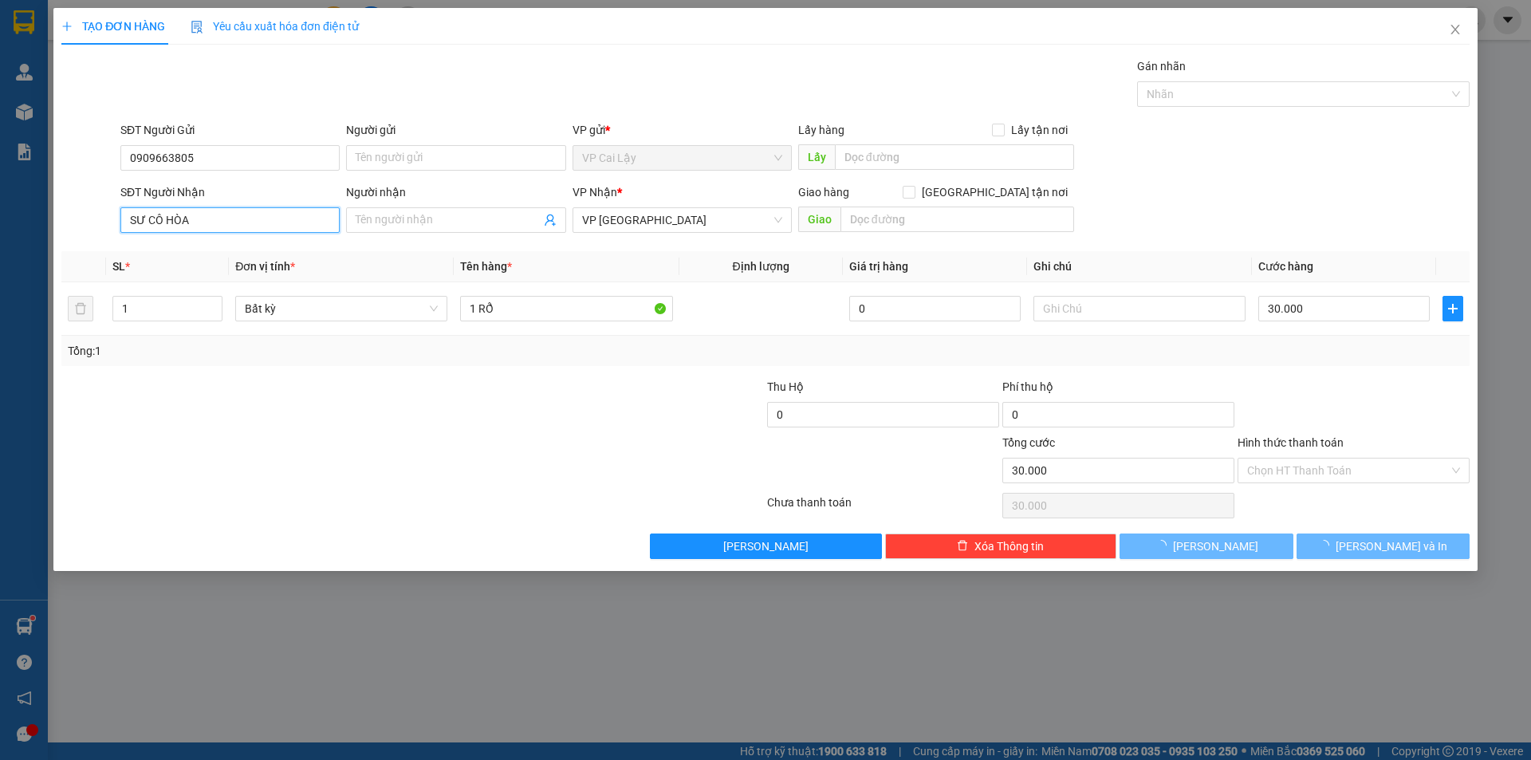
drag, startPoint x: 156, startPoint y: 215, endPoint x: 80, endPoint y: 215, distance: 76.5
click at [80, 215] on div "SĐT Người Nhận SƯ CÔ HÒA SƯ CÔ HÒA Người nhận Tên người nhận VP Nhận * VP [GEOG…" at bounding box center [765, 211] width 1411 height 56
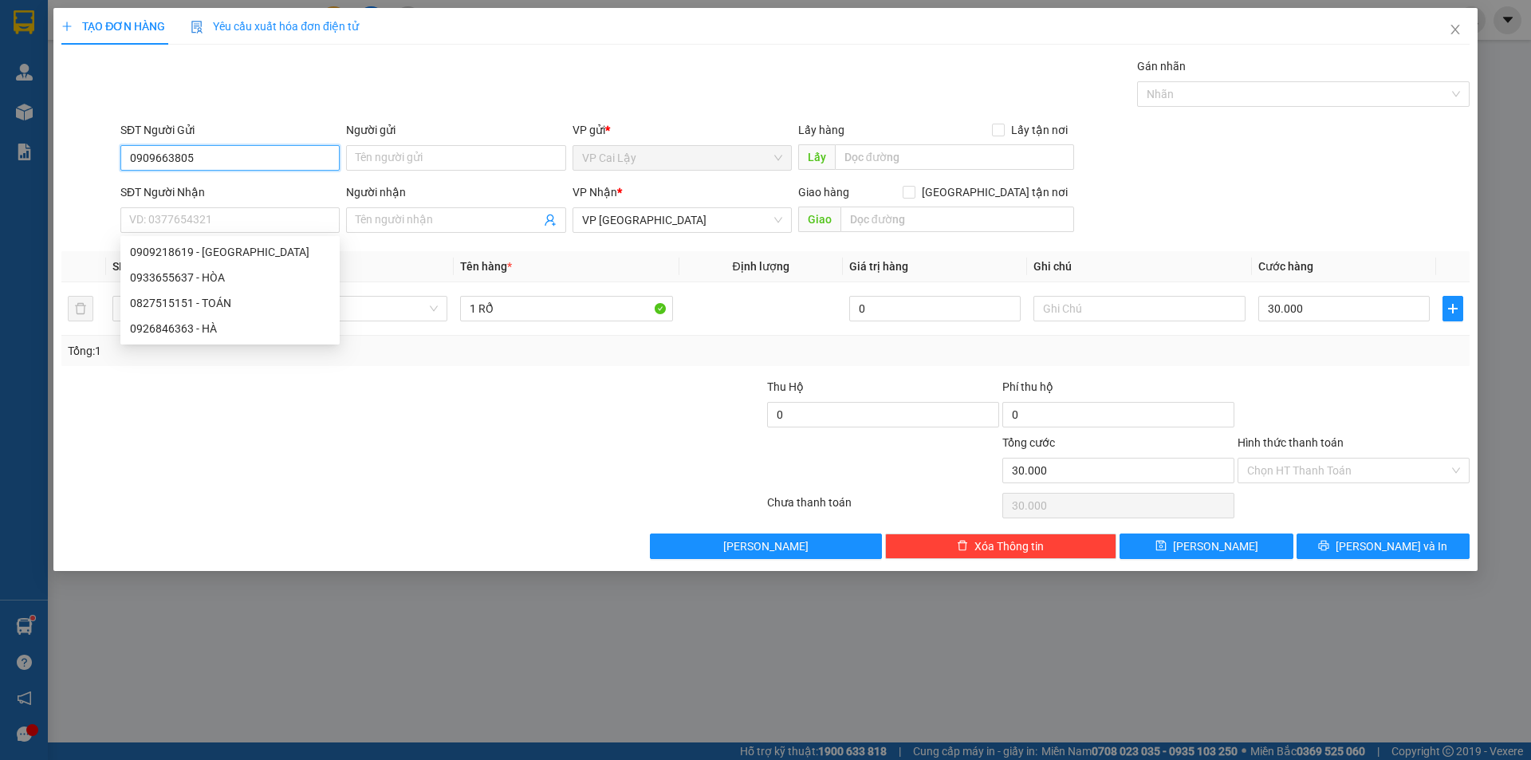
click at [211, 154] on input "0909663805" at bounding box center [229, 158] width 219 height 26
click at [212, 155] on input "0909663805" at bounding box center [229, 158] width 219 height 26
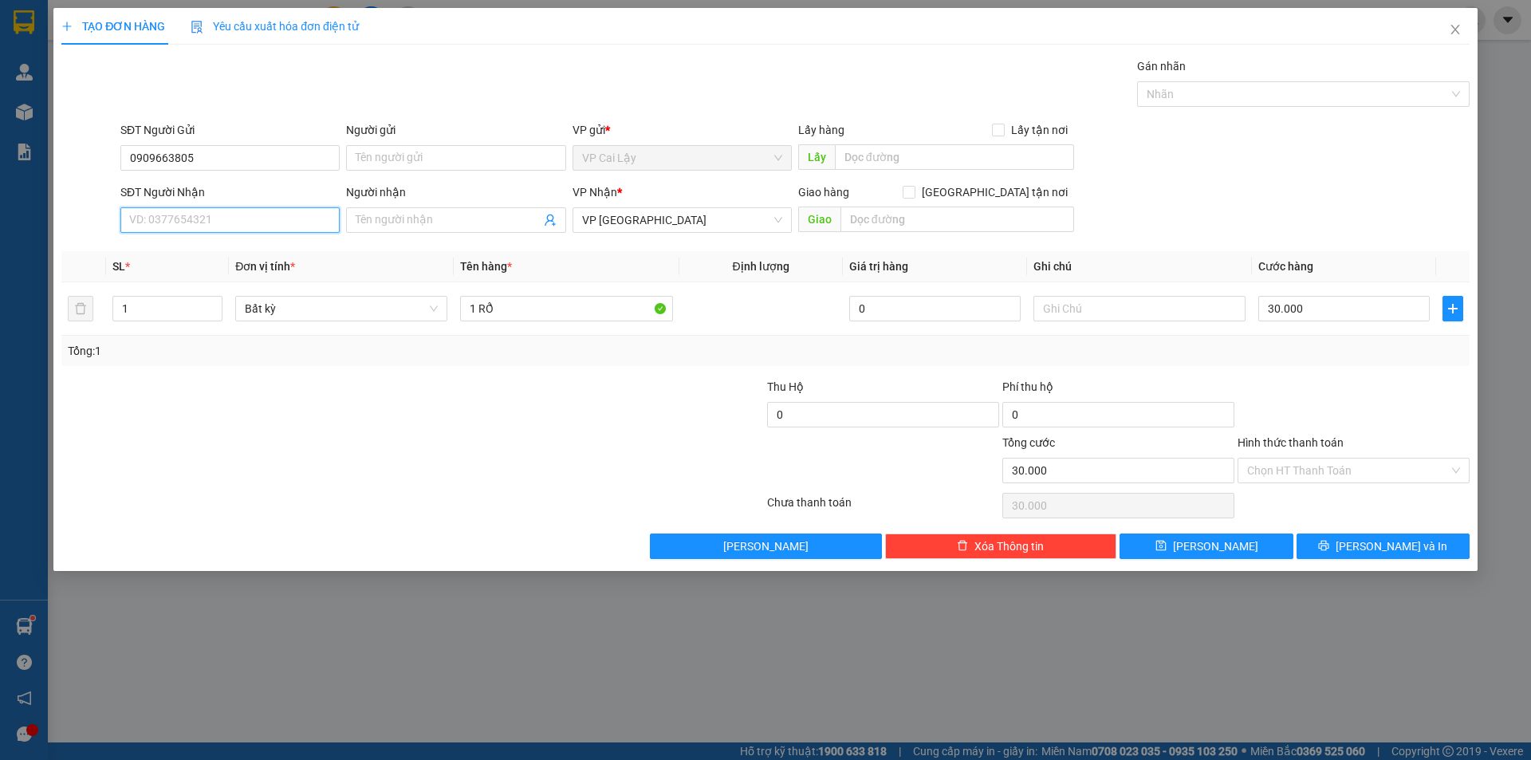
click at [222, 218] on input "SĐT Người Nhận" at bounding box center [229, 220] width 219 height 26
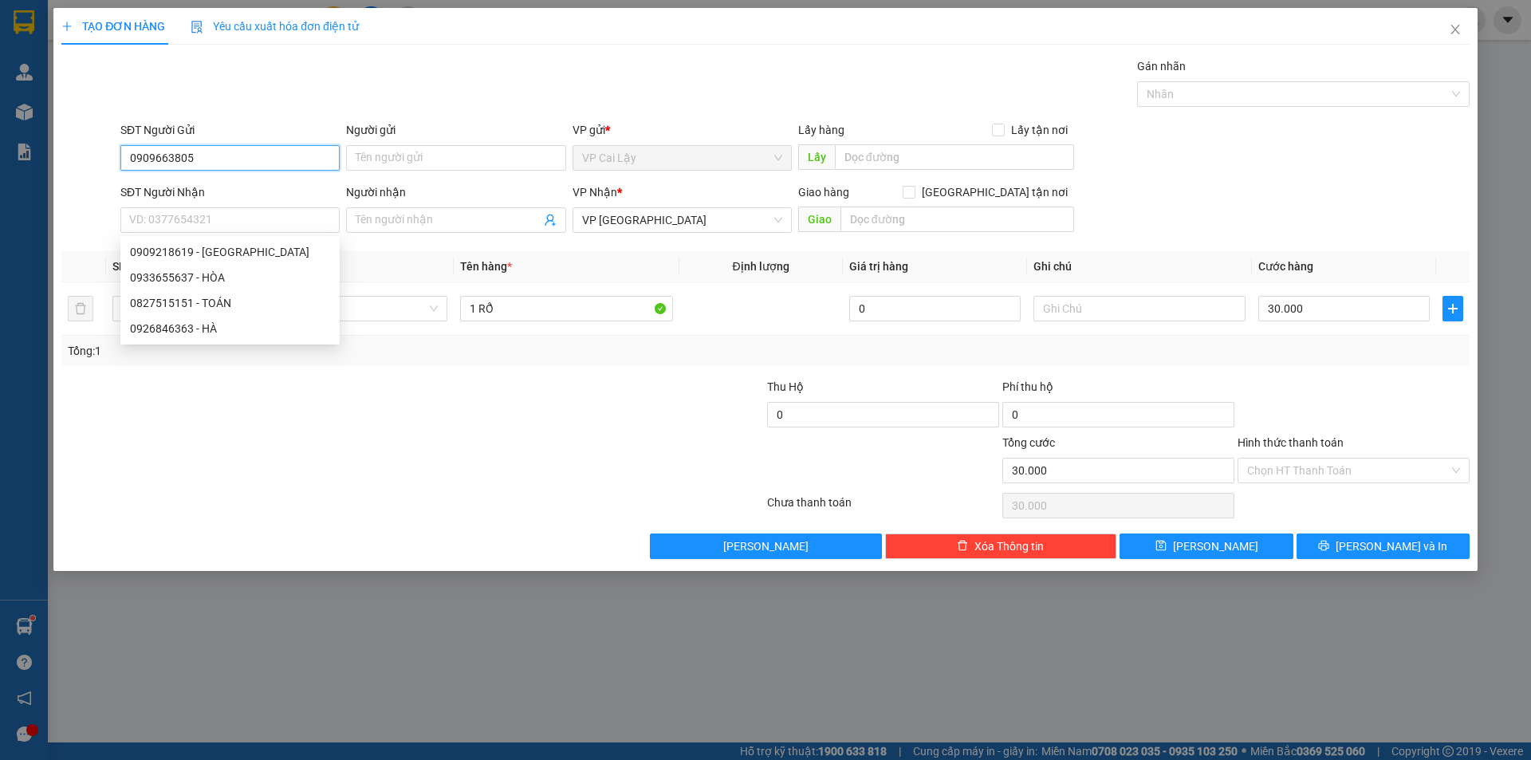
drag, startPoint x: 210, startPoint y: 162, endPoint x: 18, endPoint y: 157, distance: 191.4
click at [18, 157] on div "TẠO ĐƠN HÀNG Yêu cầu xuất hóa đơn điện tử Transit Pickup Surcharge Ids Transit …" at bounding box center [765, 380] width 1531 height 760
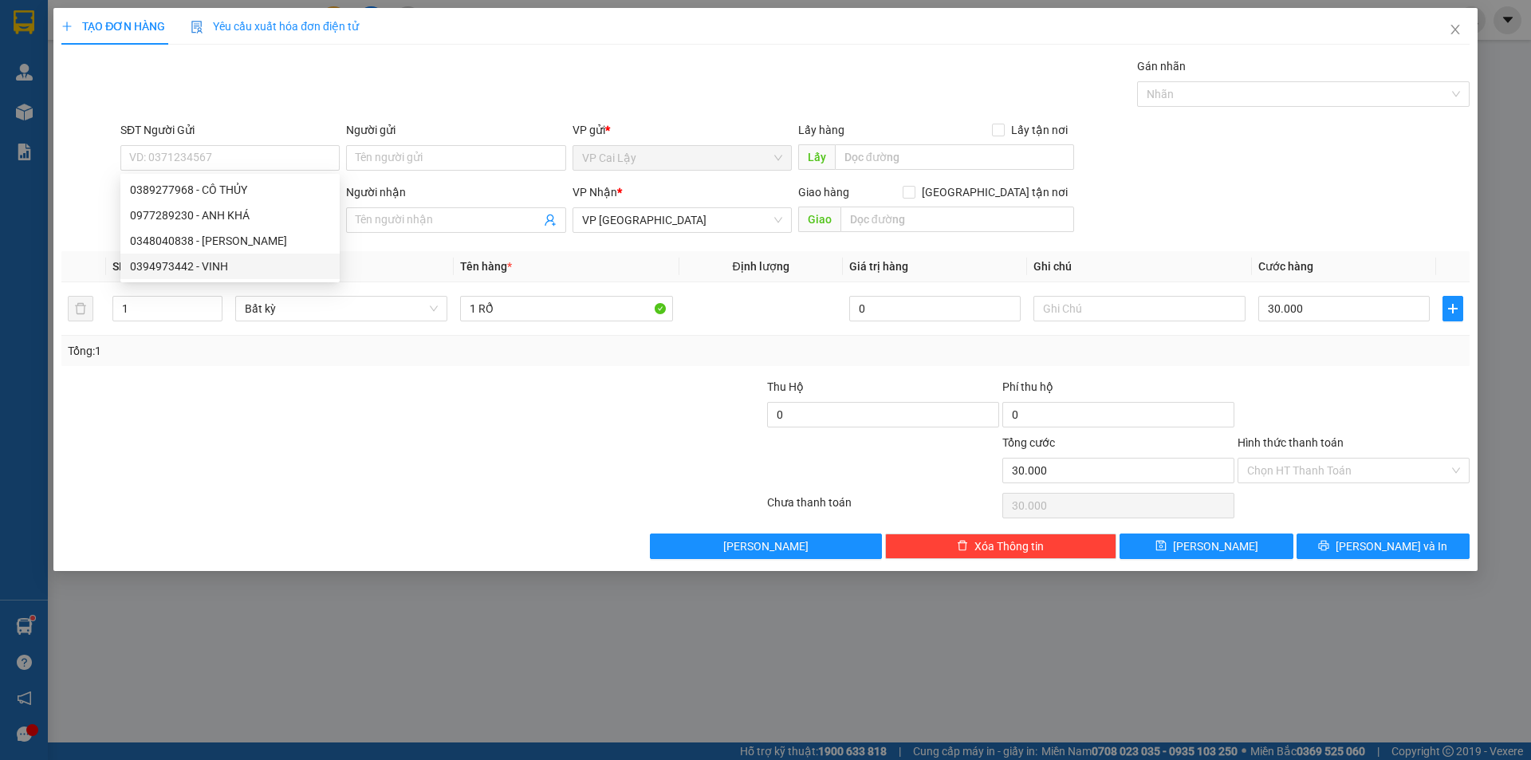
click at [260, 384] on div at bounding box center [295, 406] width 470 height 56
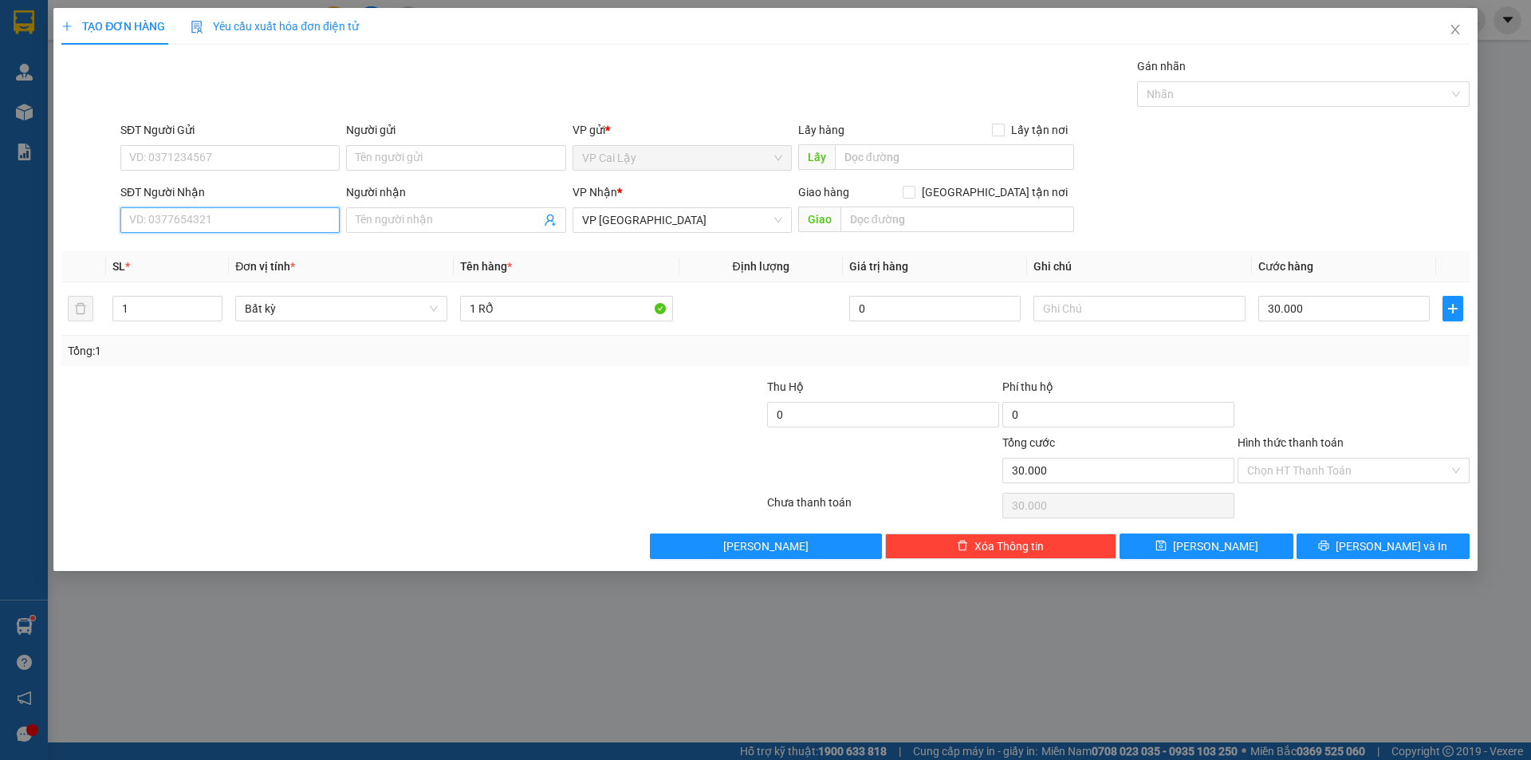
click at [250, 220] on input "SĐT Người Nhận" at bounding box center [229, 220] width 219 height 26
paste input "0909663805"
type input "0909663805"
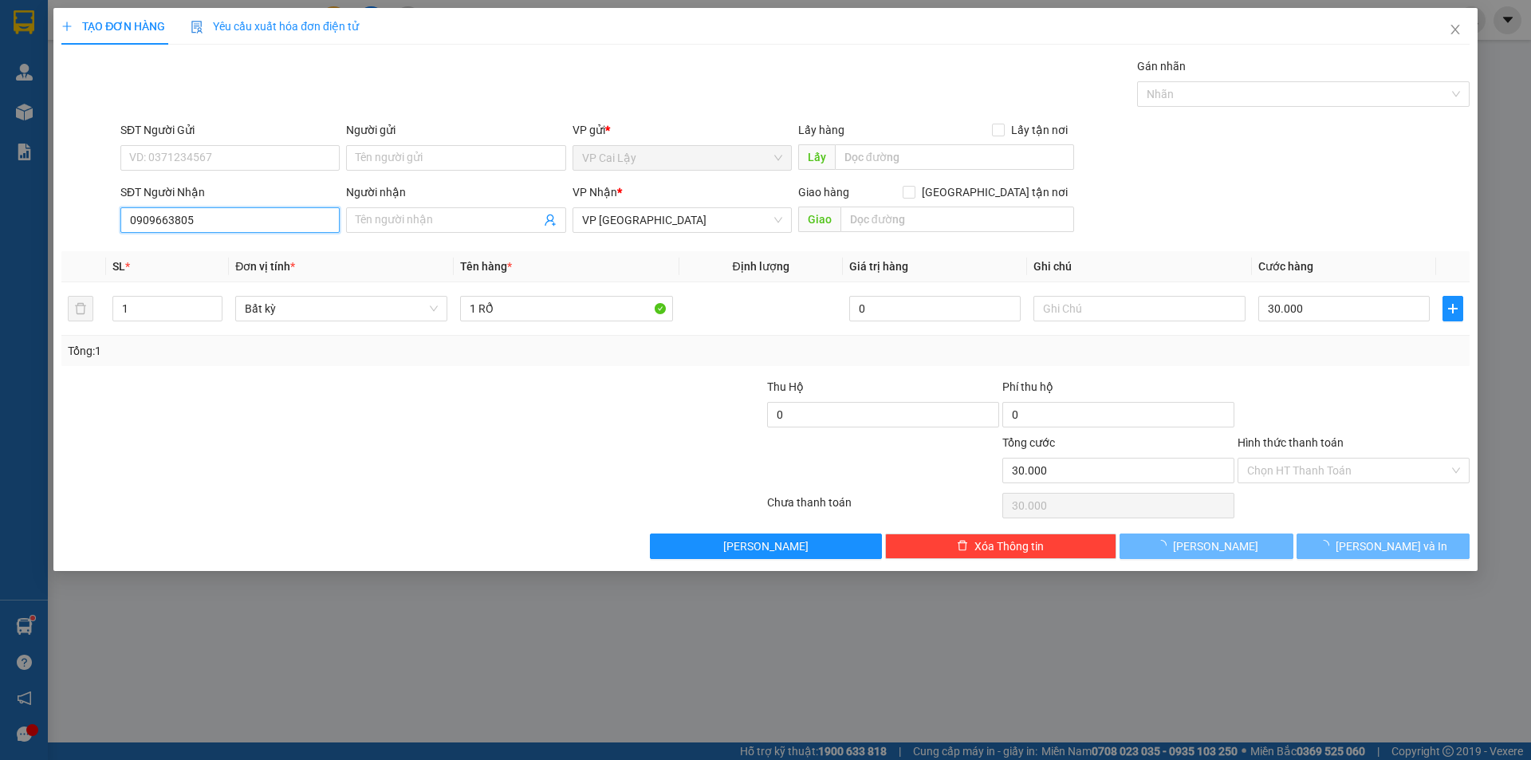
click at [262, 225] on input "0909663805" at bounding box center [229, 220] width 219 height 26
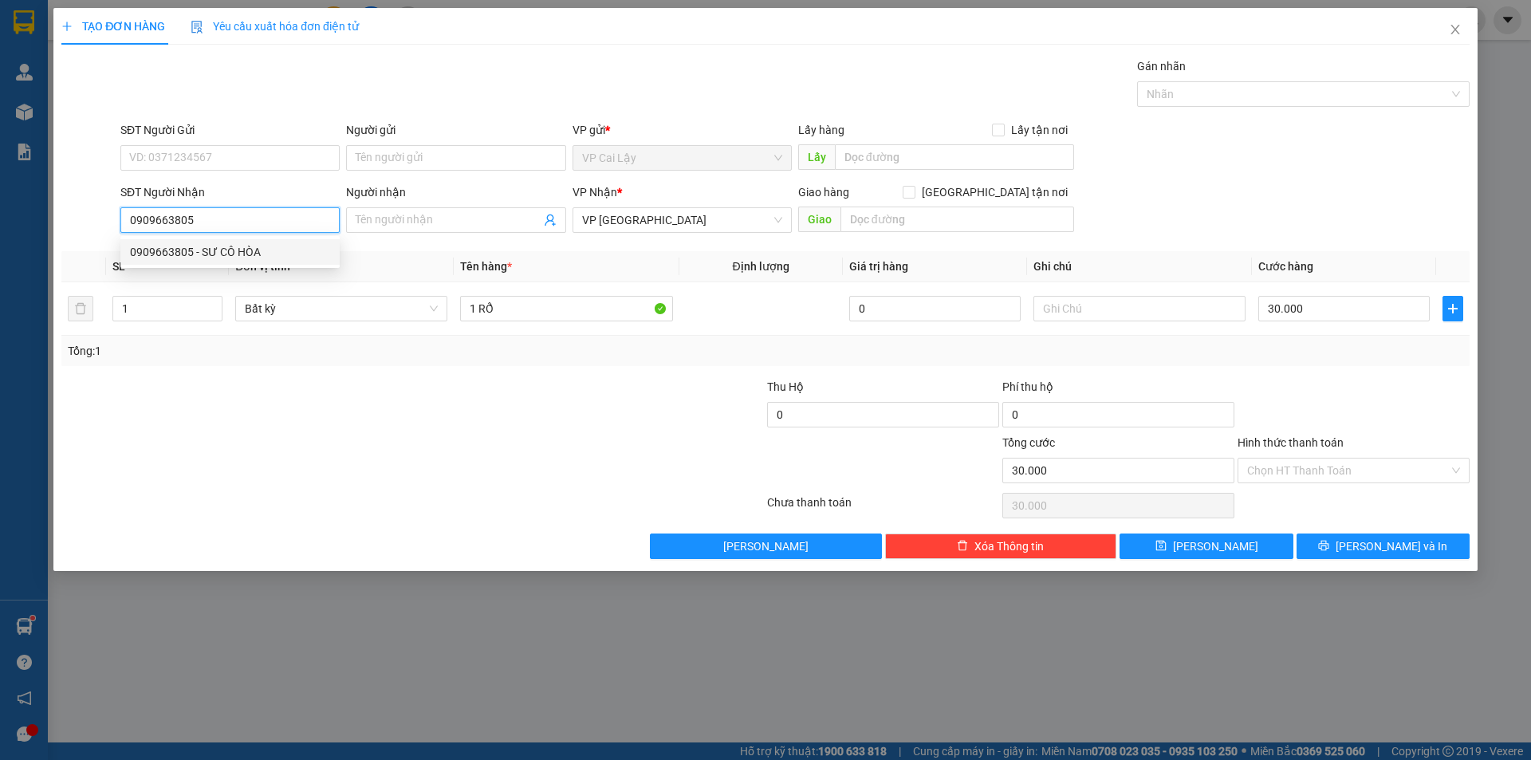
click at [260, 255] on div "0909663805 - SƯ CÔ HÒA" at bounding box center [230, 252] width 200 height 18
type input "SƯ CÔ HÒA"
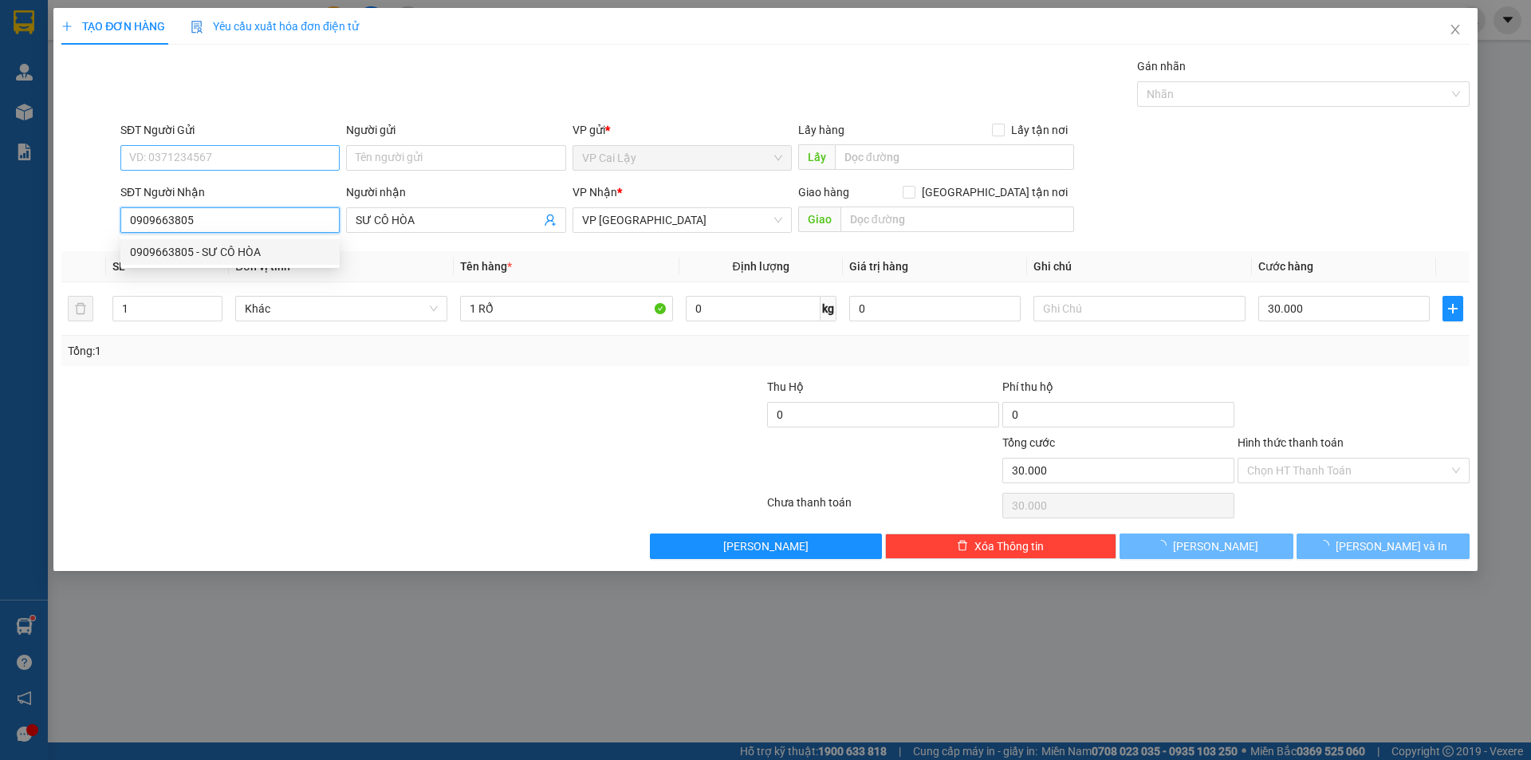
type input "0909663805"
click at [243, 165] on input "SĐT Người Gửi" at bounding box center [229, 158] width 219 height 26
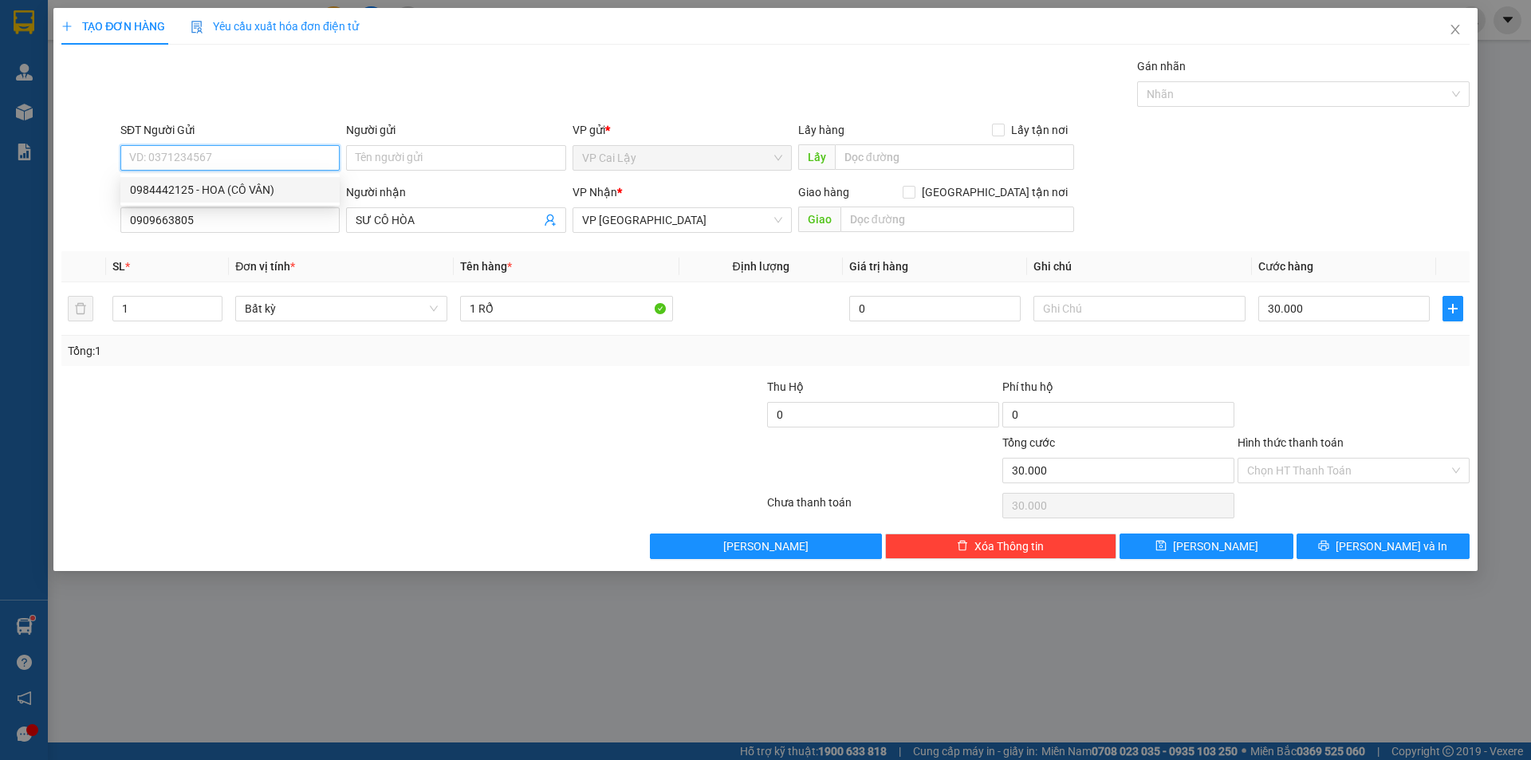
click at [258, 202] on div "0984442125 - HOA (CÔ VÂN)" at bounding box center [229, 190] width 219 height 26
type input "0984442125"
type input "HOA (CÔ VÂN)"
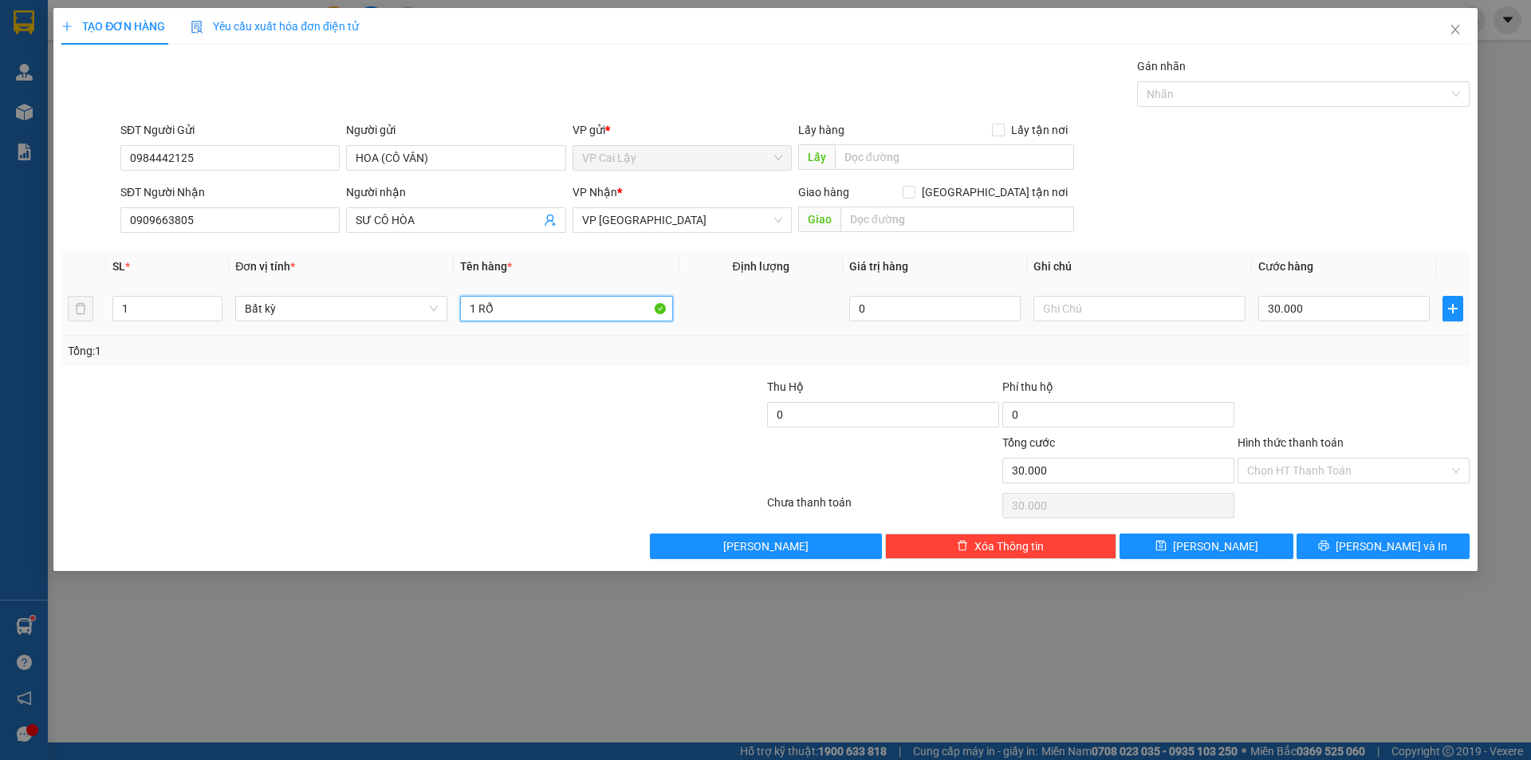
click at [567, 309] on input "1 RỔ" at bounding box center [566, 309] width 212 height 26
type input "1 RỔ NẤM"
click at [1368, 314] on input "30.000" at bounding box center [1343, 309] width 171 height 26
type input "4"
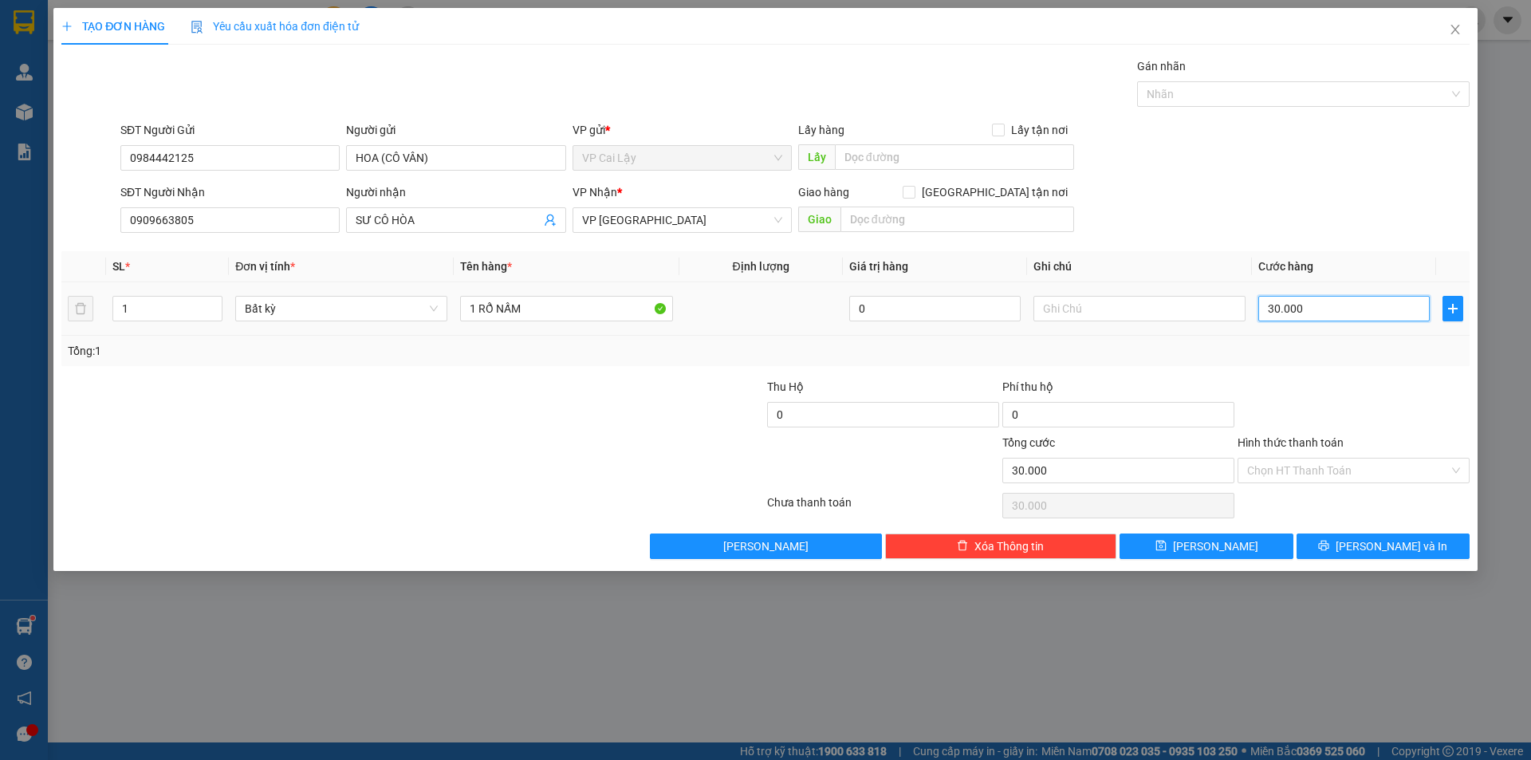
type input "4"
type input "40"
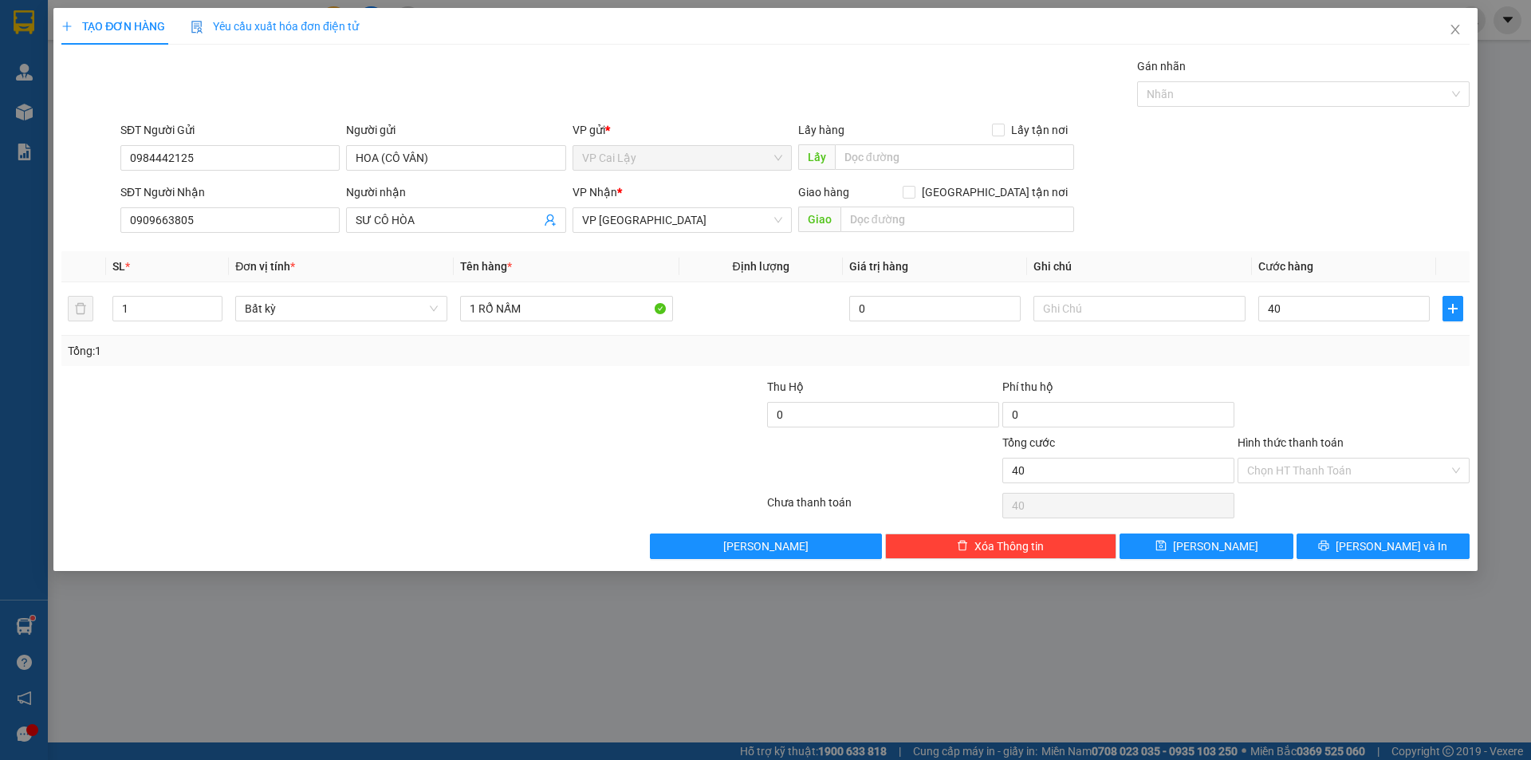
click at [1370, 366] on div "Transit Pickup Surcharge Ids Transit Deliver Surcharge Ids Transit Deliver Surc…" at bounding box center [765, 307] width 1408 height 501
type input "40.000"
click at [1374, 541] on span "[PERSON_NAME] và In" at bounding box center [1391, 546] width 112 height 18
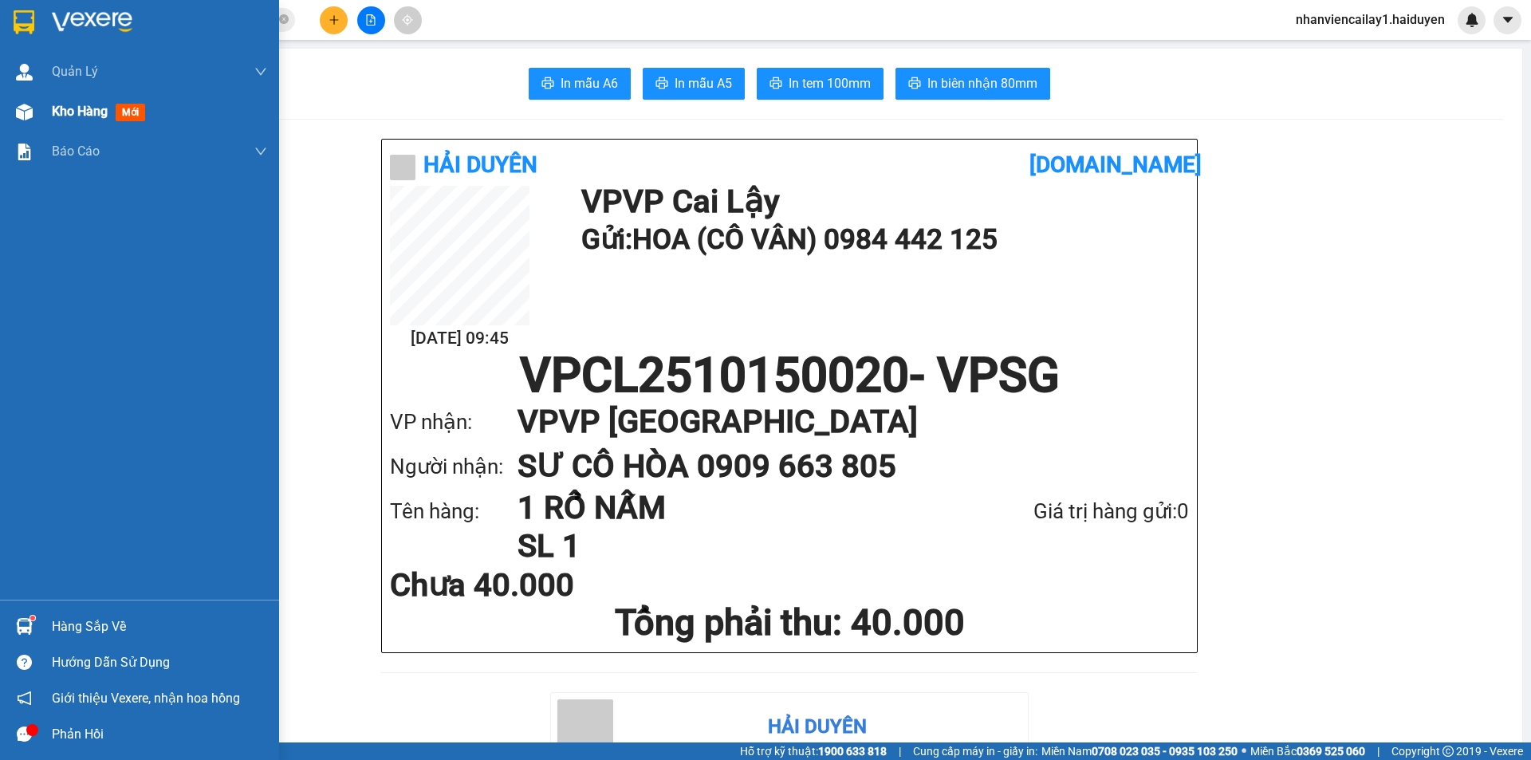
click at [38, 118] on div "Kho hàng mới" at bounding box center [139, 112] width 279 height 40
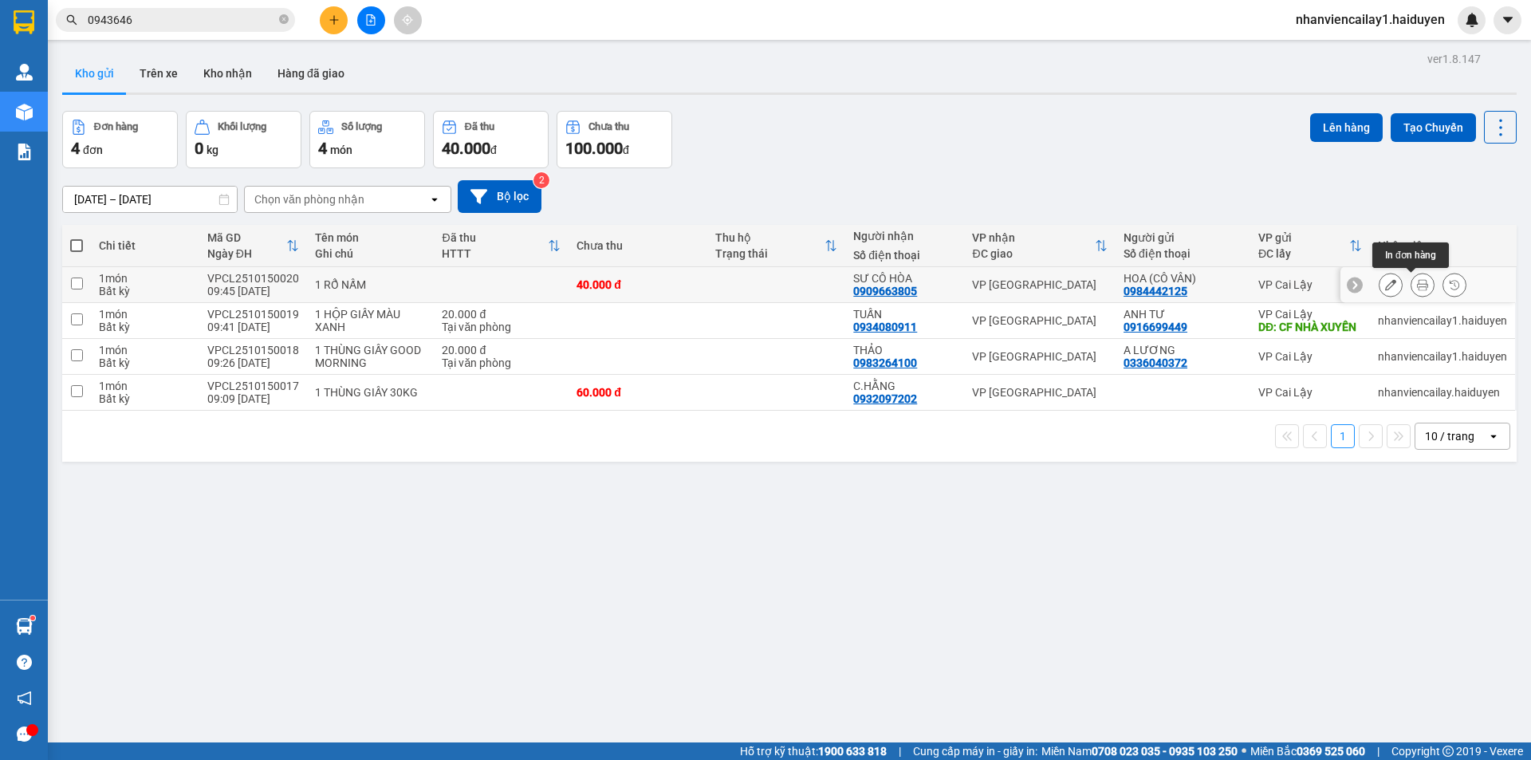
click at [1417, 285] on icon at bounding box center [1422, 284] width 11 height 11
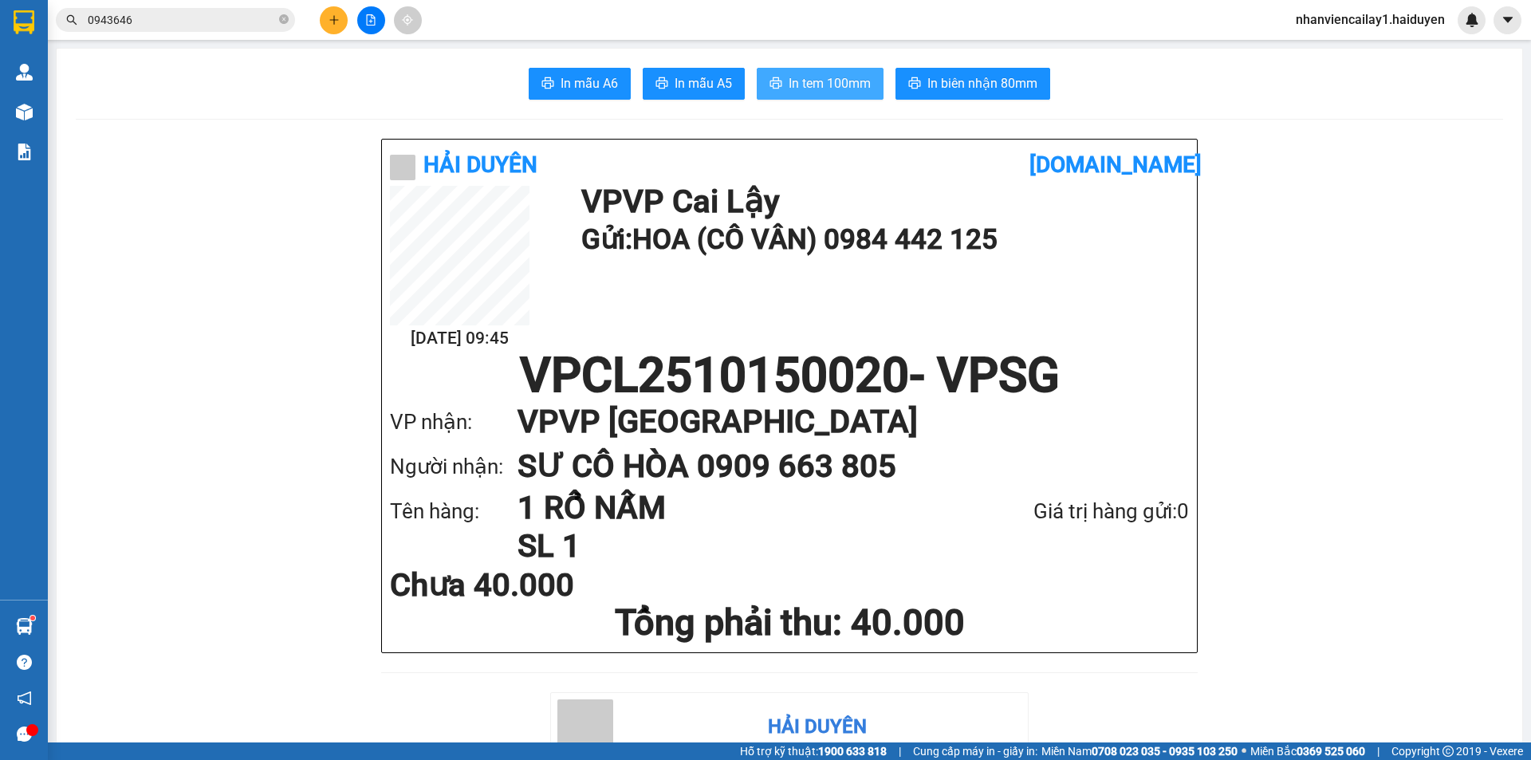
click at [808, 78] on span "In tem 100mm" at bounding box center [829, 83] width 82 height 20
click at [288, 19] on icon "close-circle" at bounding box center [284, 19] width 10 height 10
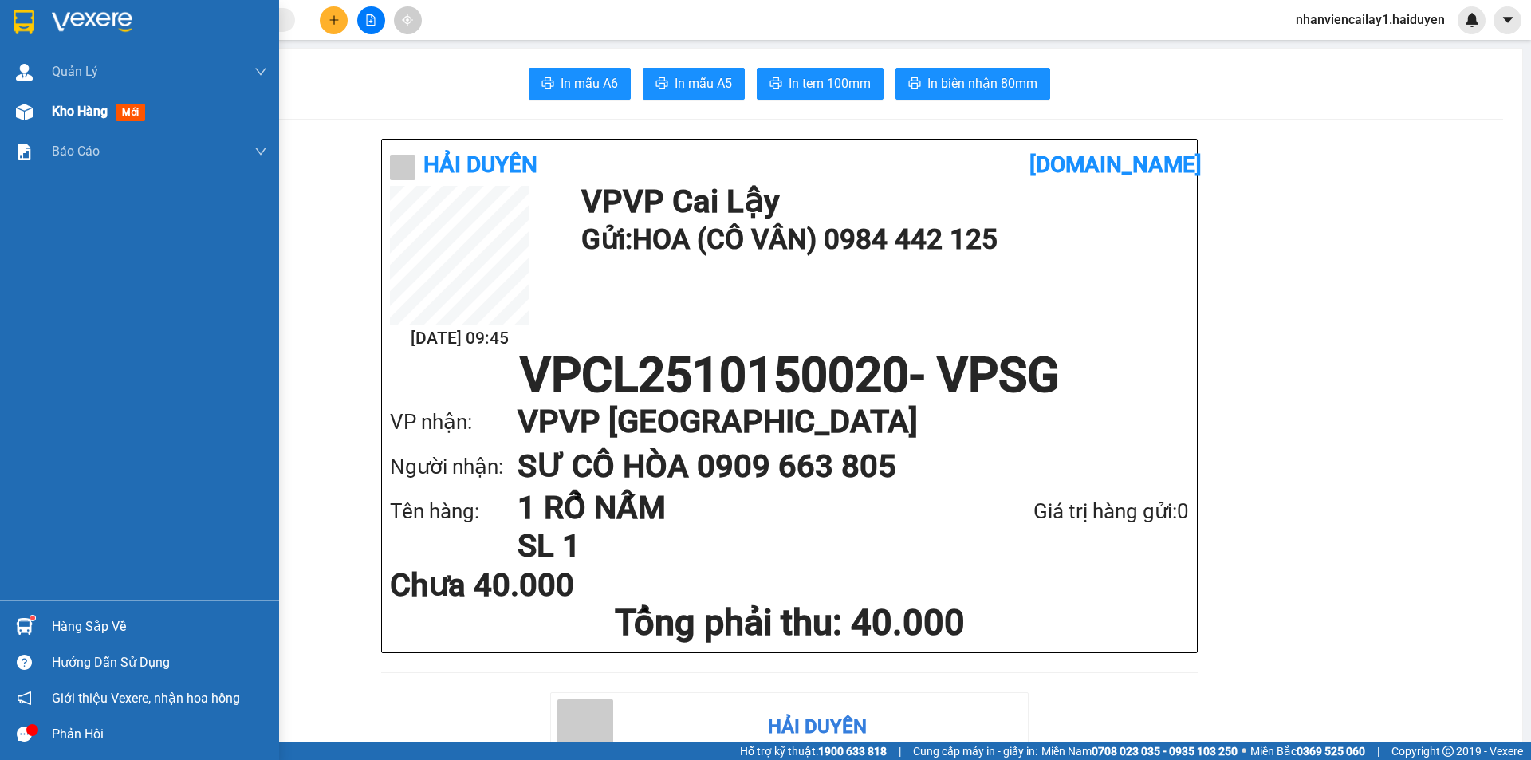
click at [16, 116] on img at bounding box center [24, 112] width 17 height 17
click at [16, 113] on img at bounding box center [24, 112] width 17 height 17
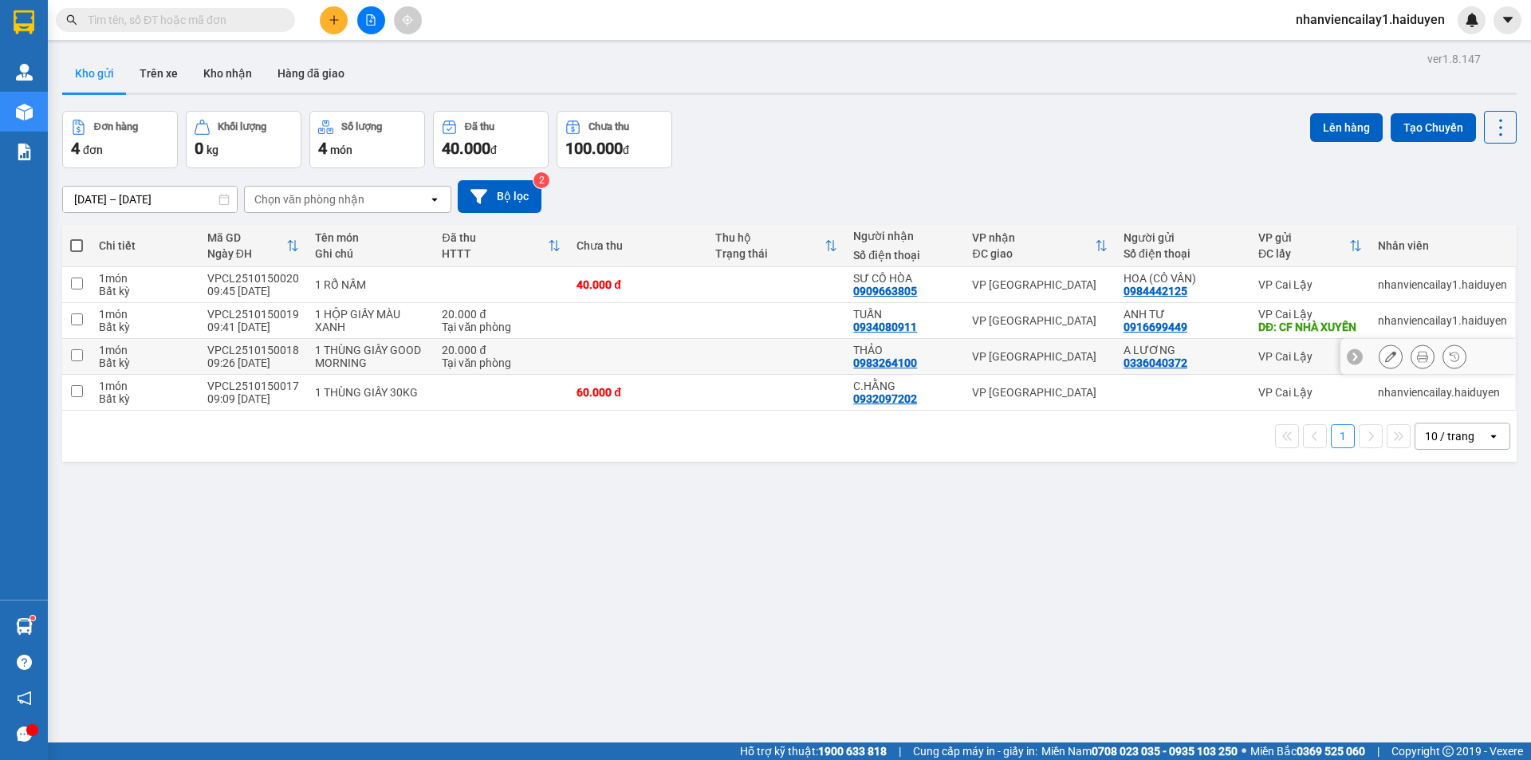
click at [945, 353] on div "THẢO" at bounding box center [904, 350] width 103 height 13
checkbox input "true"
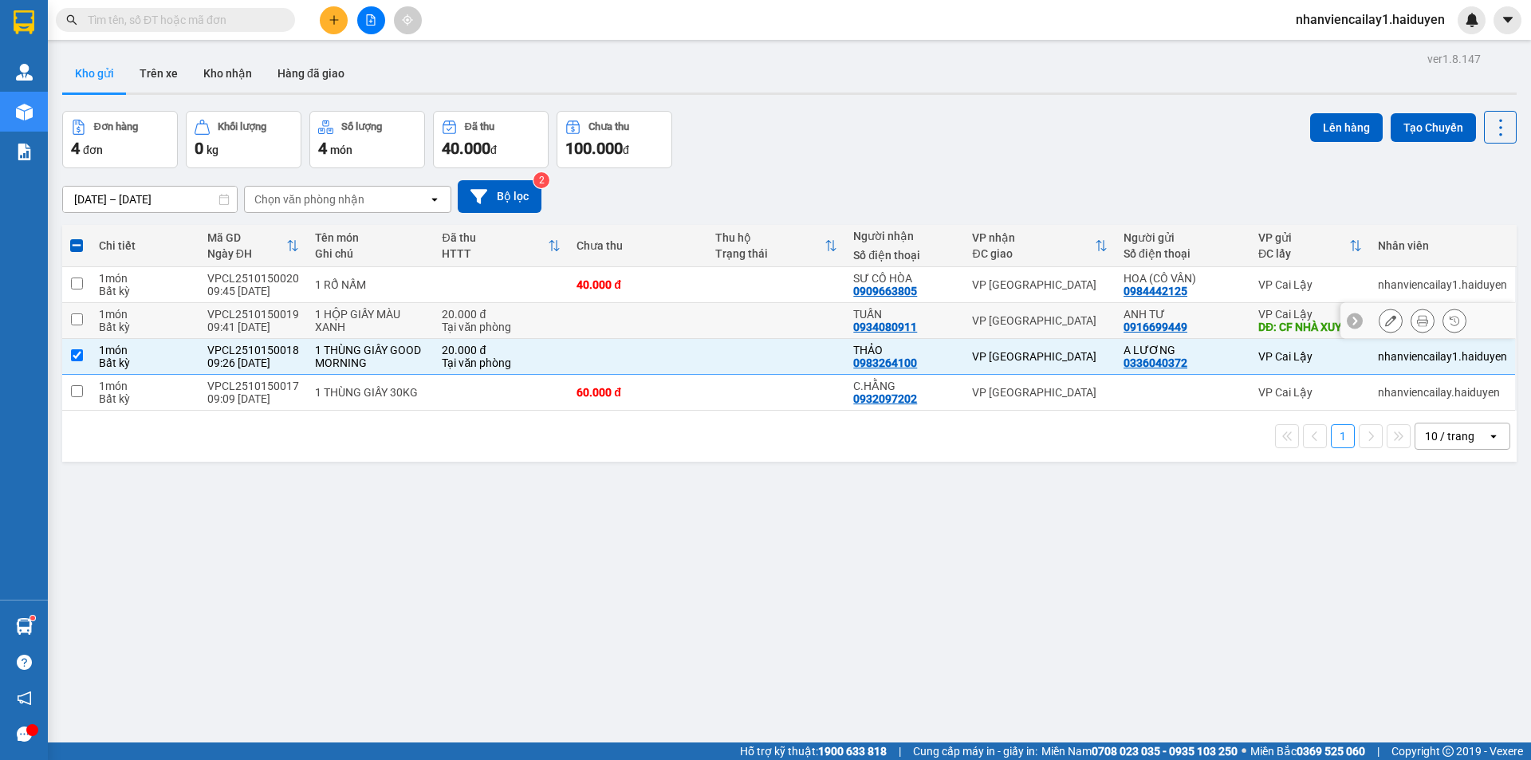
click at [946, 317] on div "TUẤN" at bounding box center [904, 314] width 103 height 13
checkbox input "true"
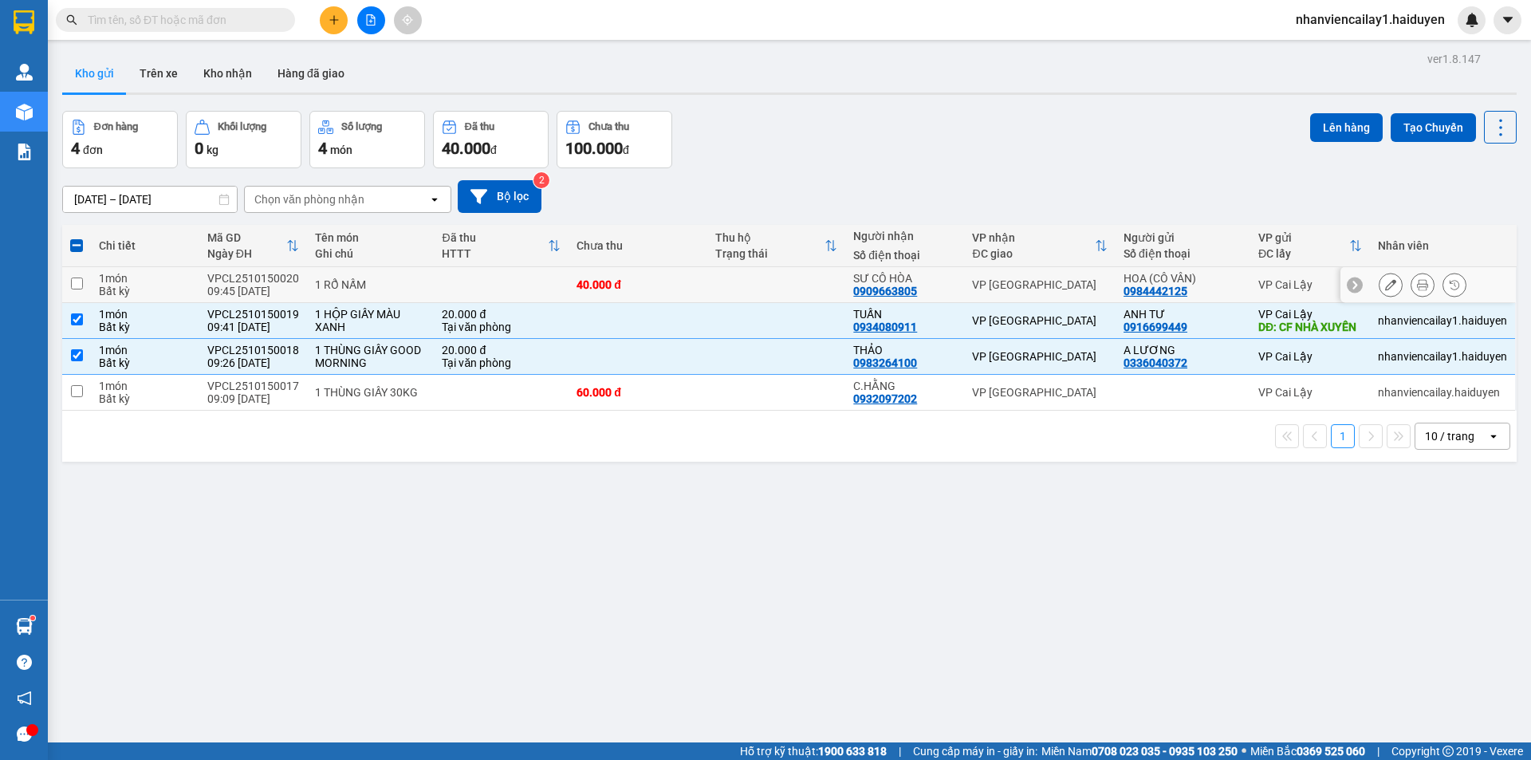
click at [964, 281] on td "VP [GEOGRAPHIC_DATA]" at bounding box center [1039, 285] width 151 height 36
checkbox input "true"
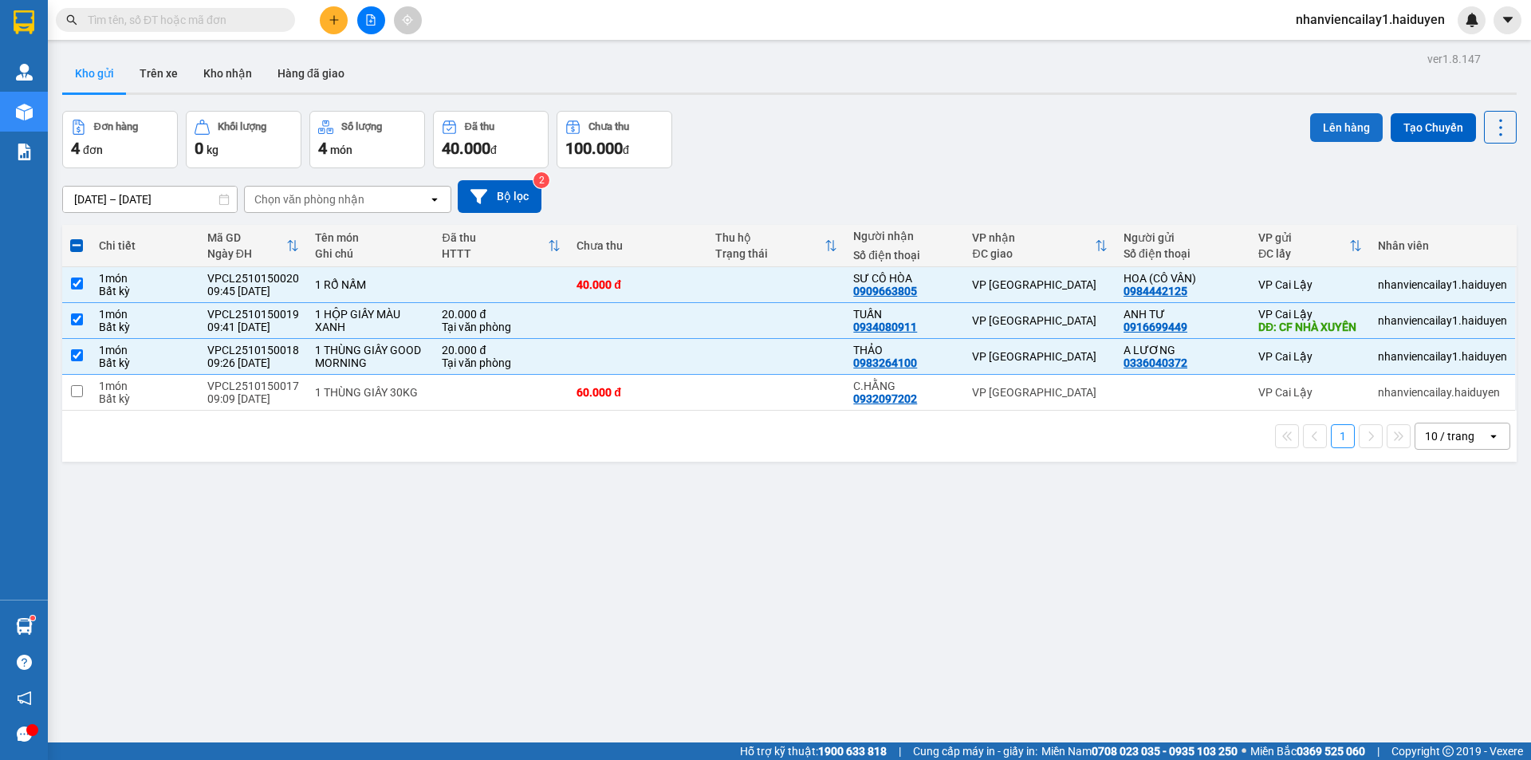
click at [1344, 128] on button "Lên hàng" at bounding box center [1346, 127] width 73 height 29
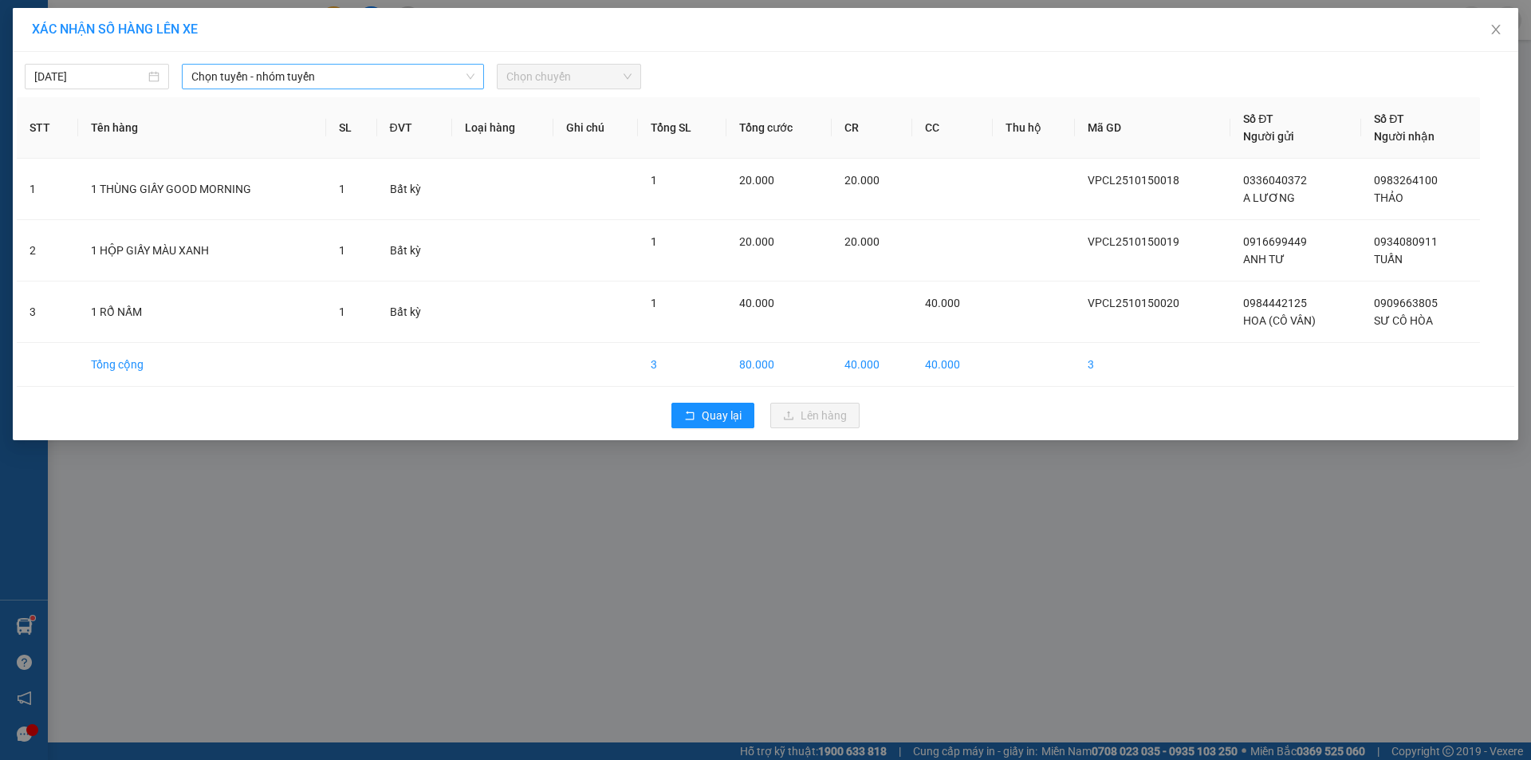
click at [336, 84] on span "Chọn tuyến - nhóm tuyến" at bounding box center [332, 77] width 283 height 24
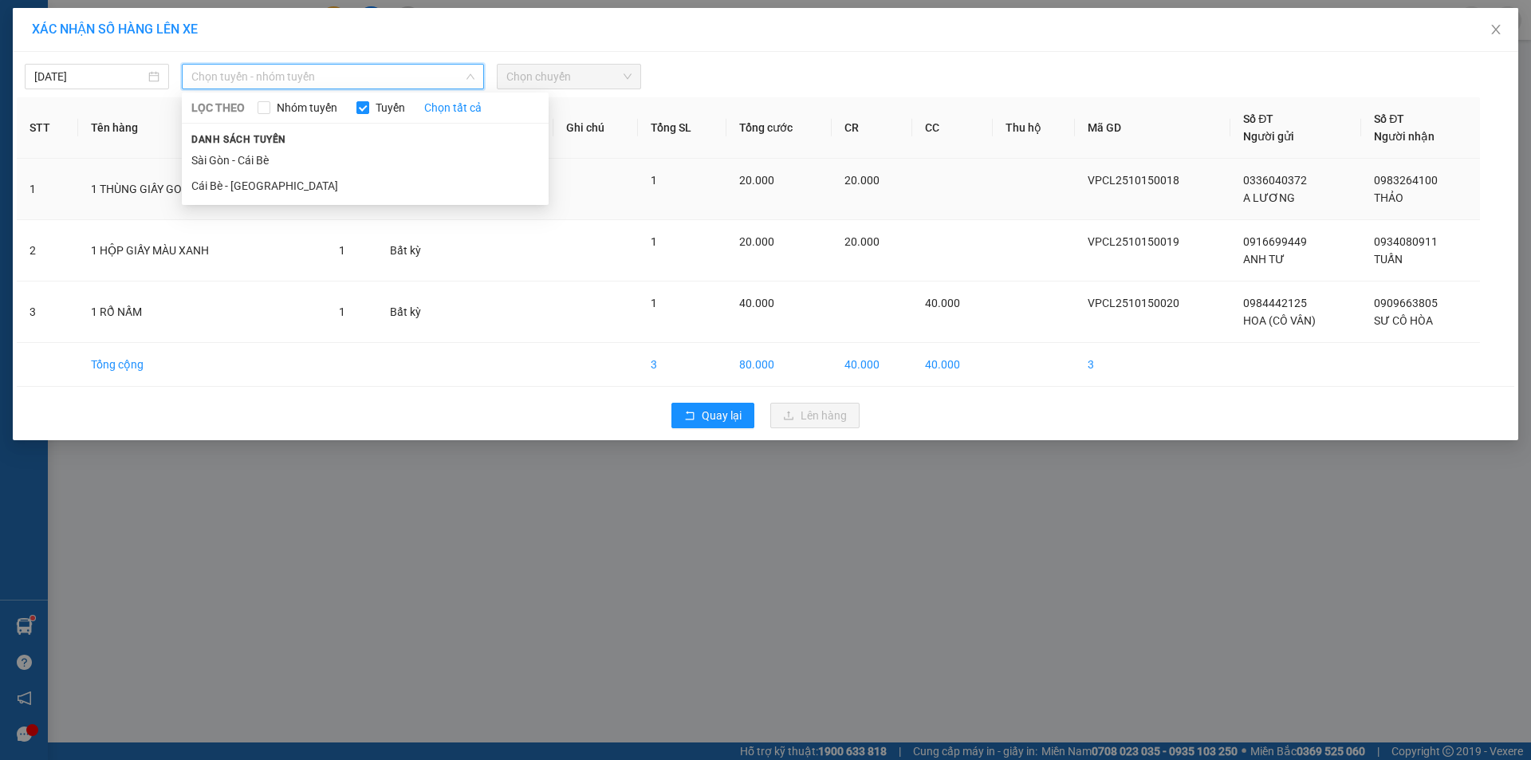
click at [313, 187] on li "Cái Bè - [GEOGRAPHIC_DATA]" at bounding box center [365, 186] width 367 height 26
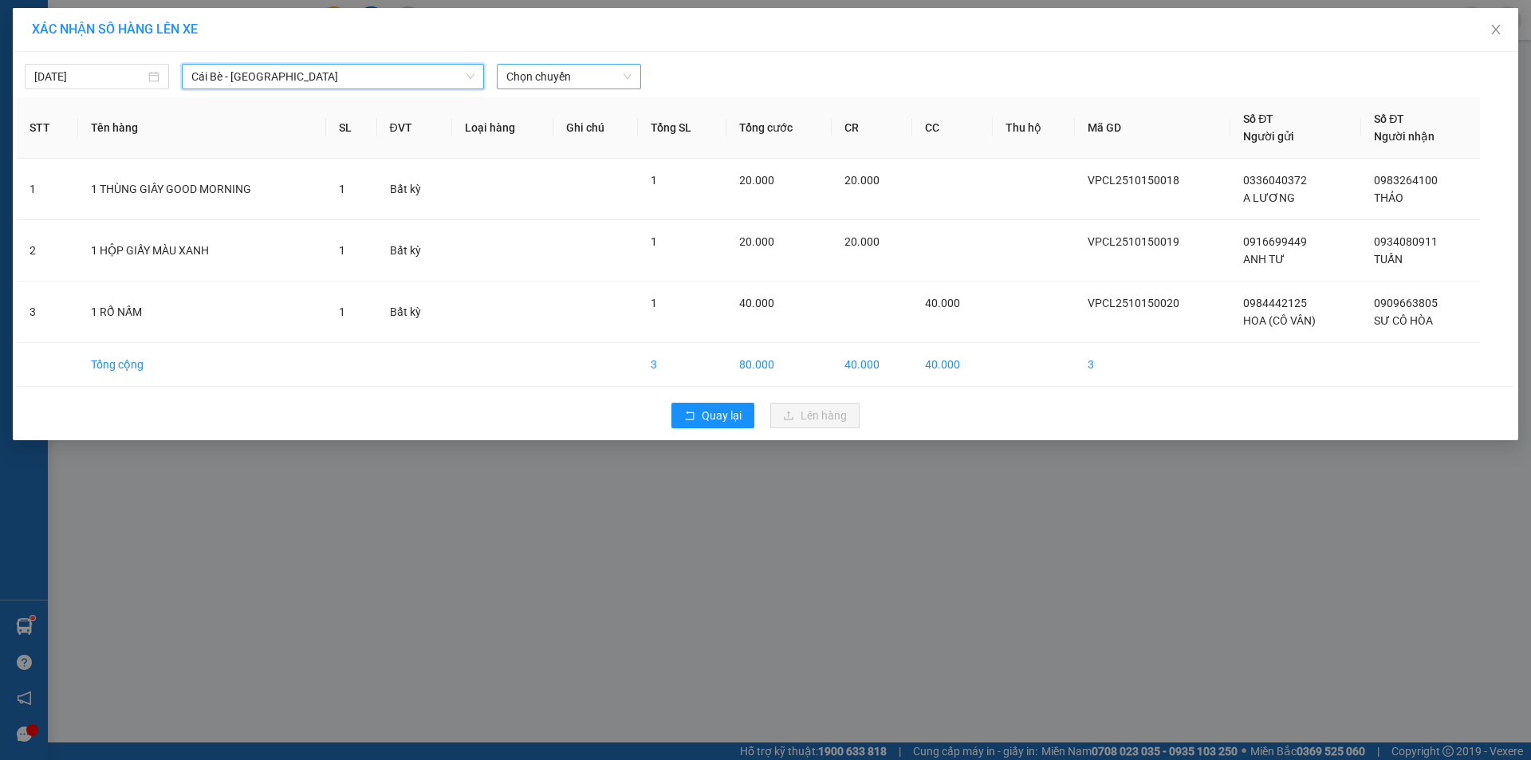
click at [543, 73] on span "Chọn chuyến" at bounding box center [568, 77] width 125 height 24
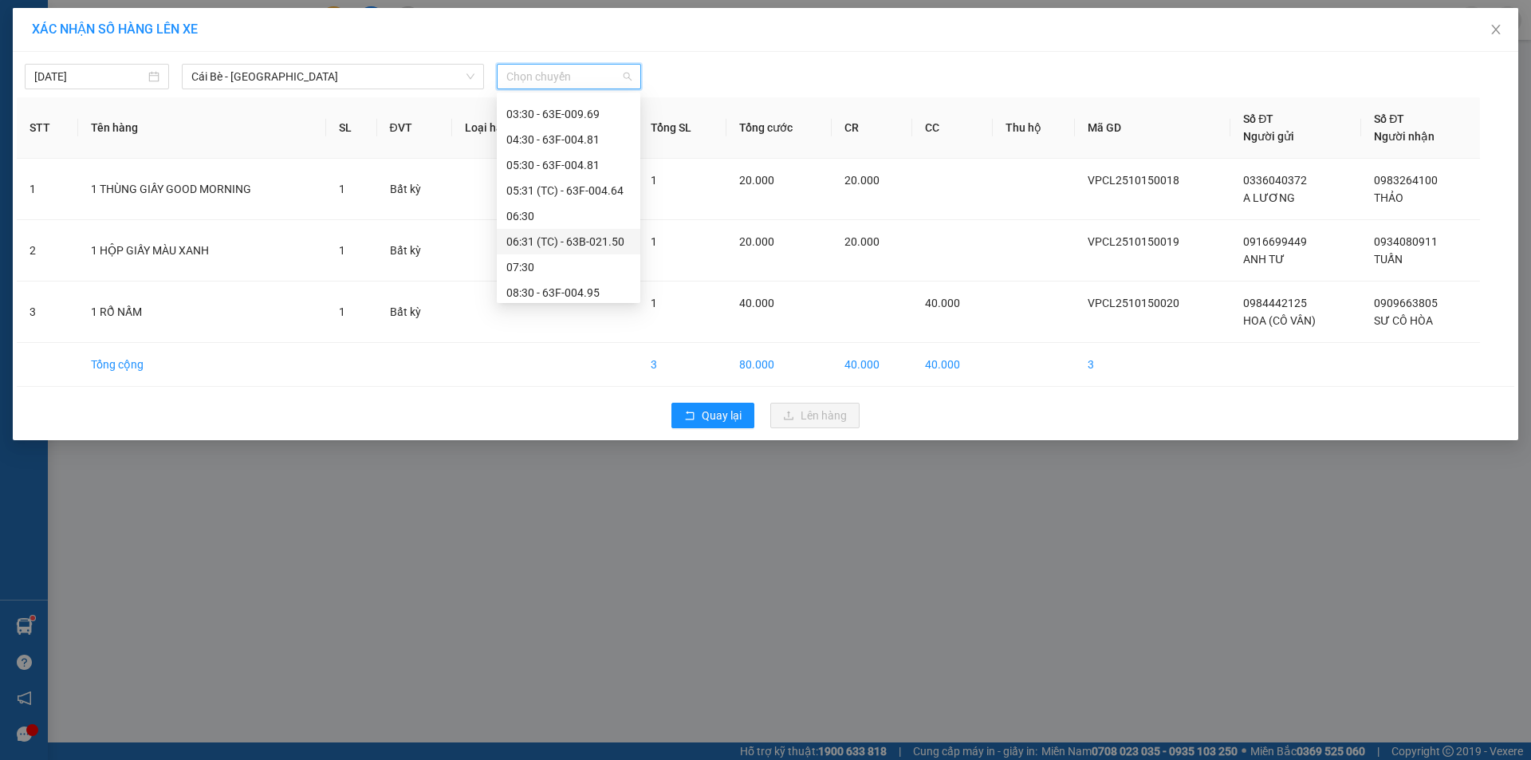
scroll to position [159, 0]
click at [564, 231] on div "09:30 - 63F-004.27" at bounding box center [568, 230] width 124 height 18
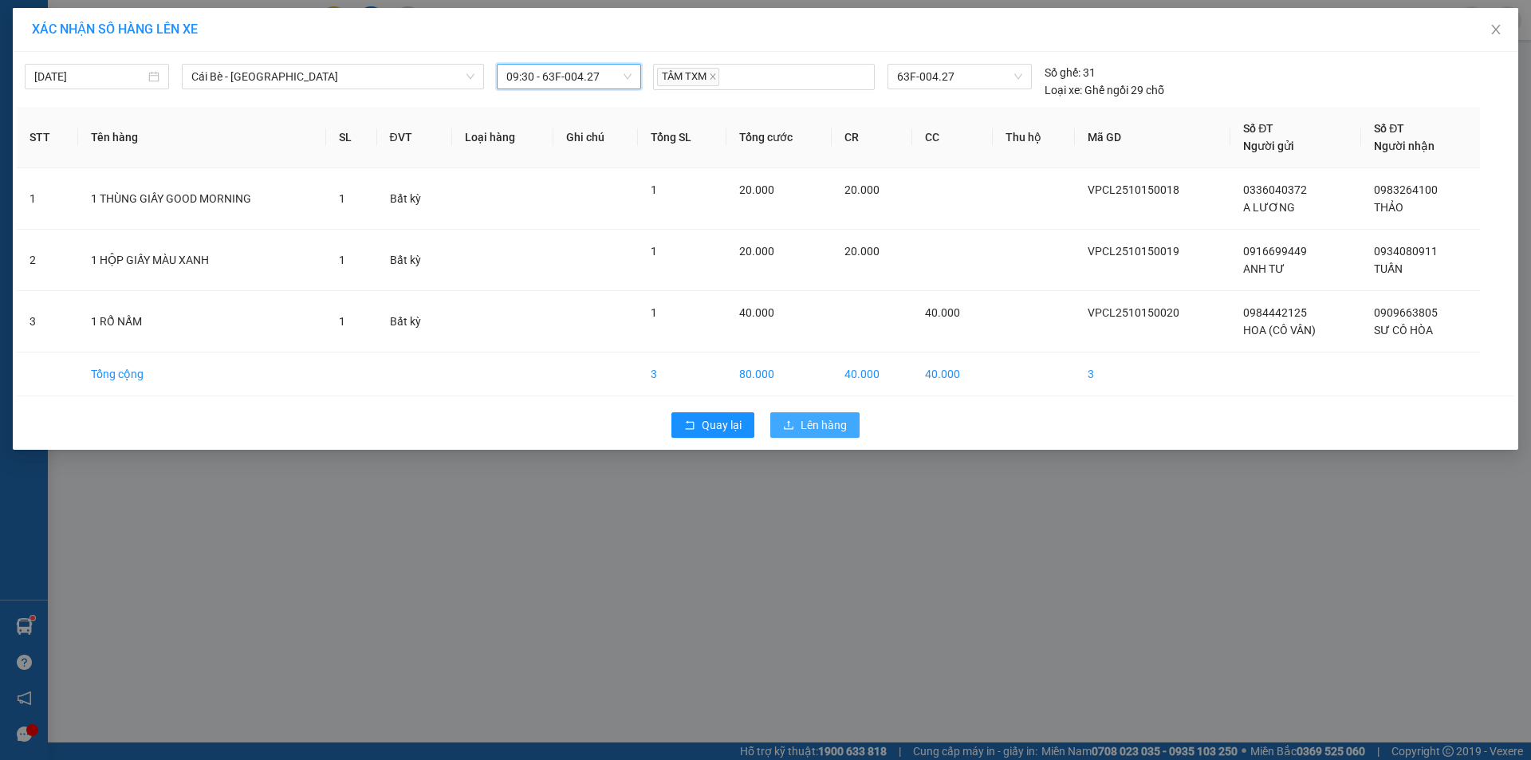
click at [782, 429] on button "Lên hàng" at bounding box center [814, 425] width 89 height 26
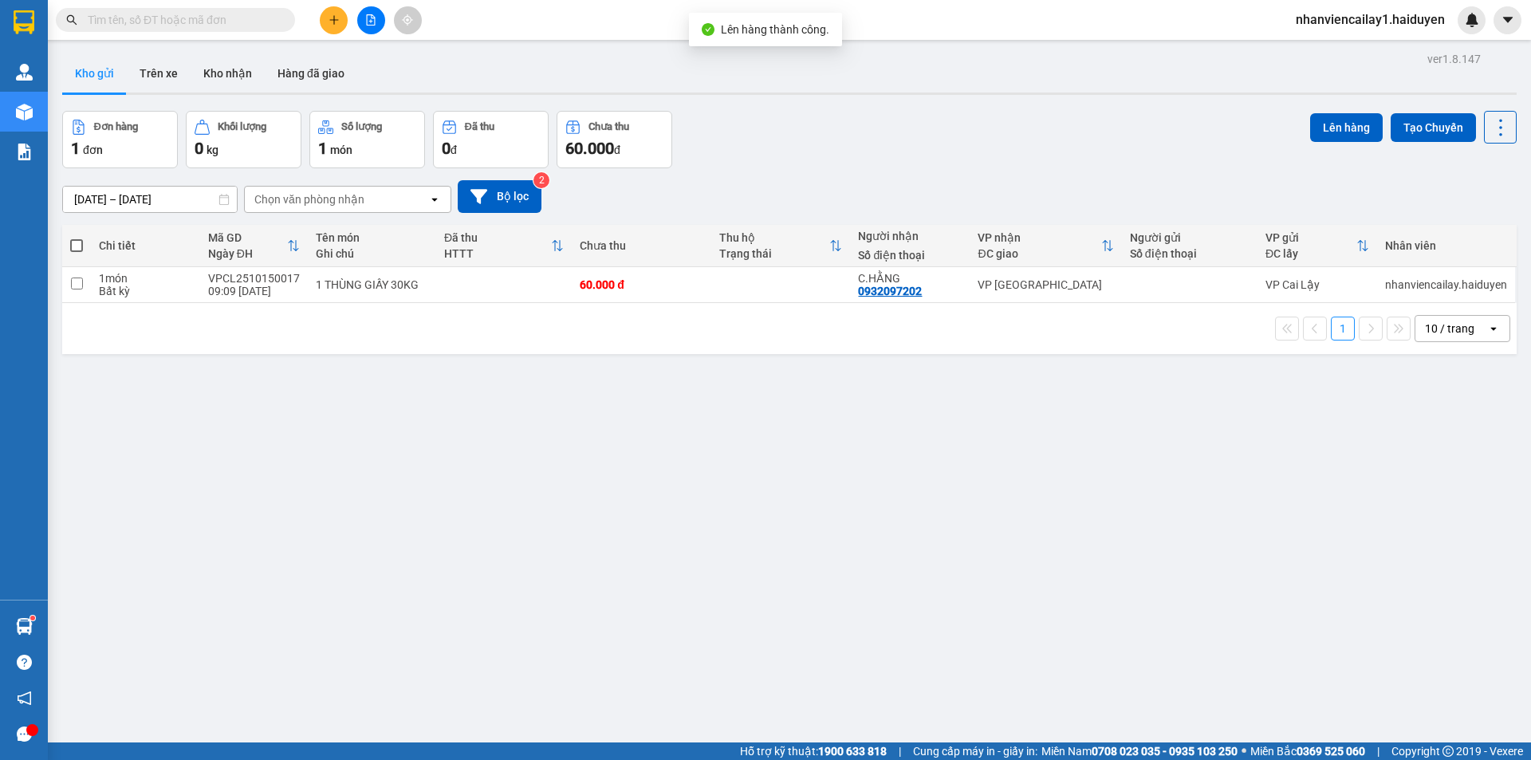
click at [1456, 339] on div "10 / trang" at bounding box center [1451, 329] width 72 height 26
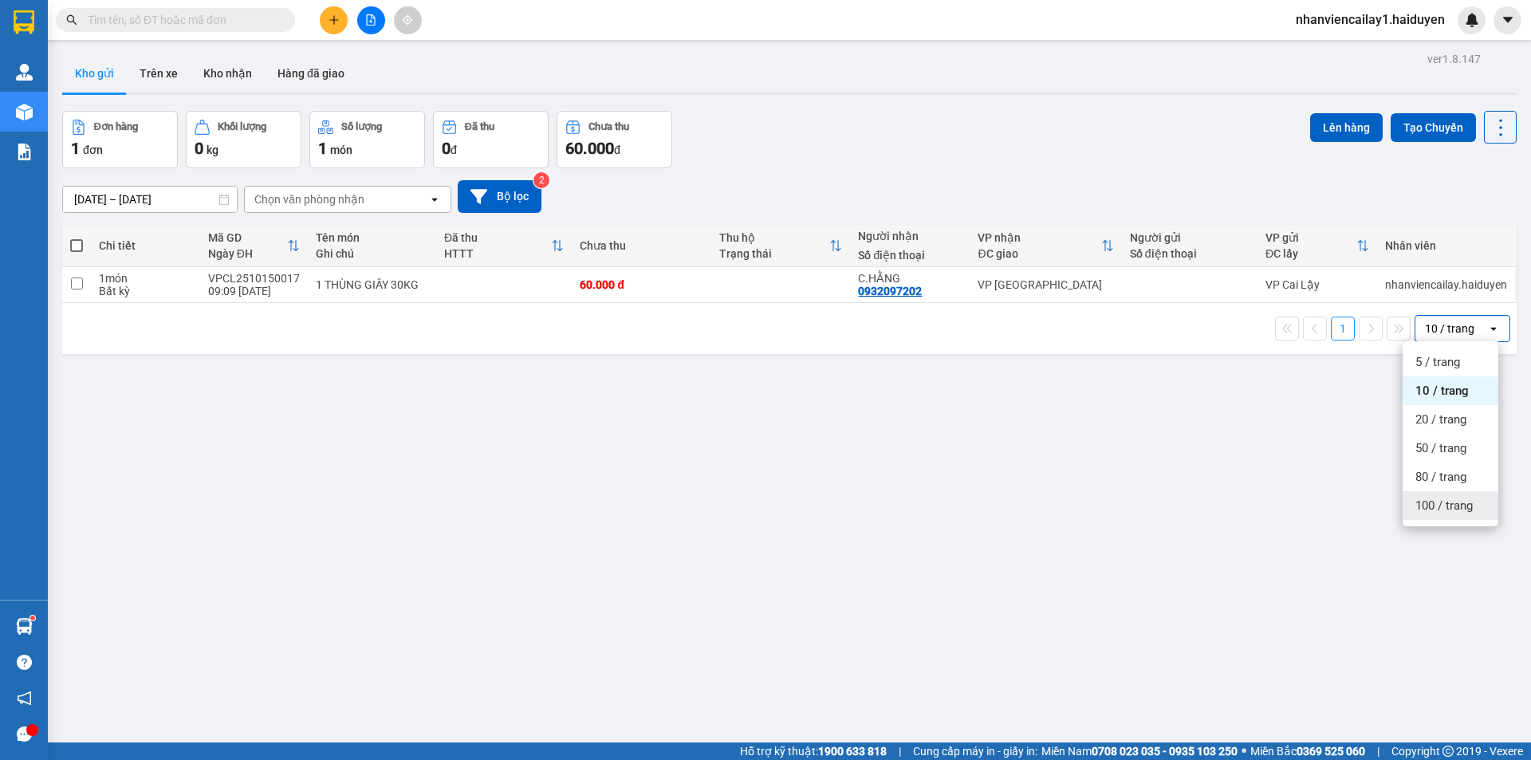
click at [1439, 503] on span "100 / trang" at bounding box center [1443, 505] width 57 height 16
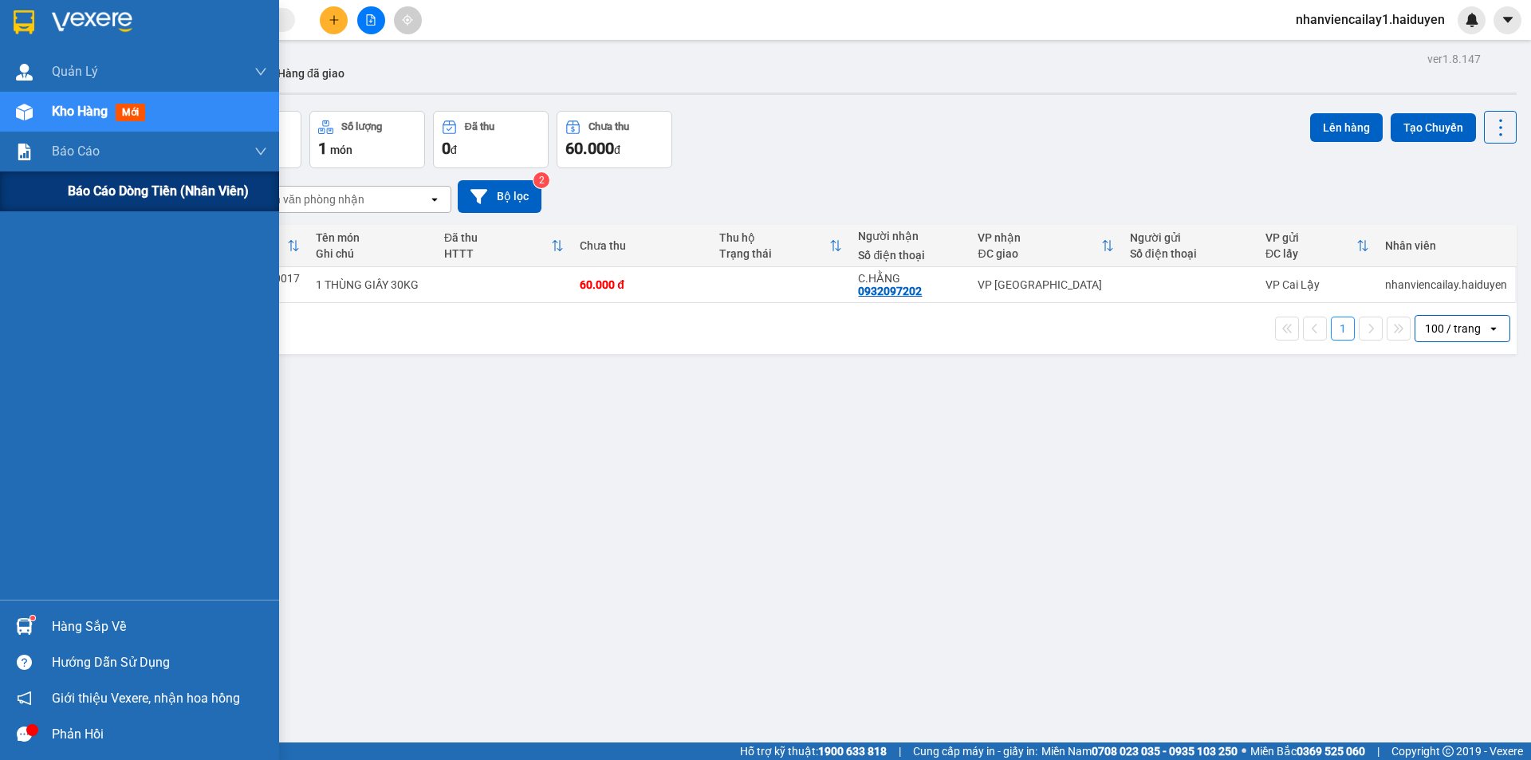
click at [86, 189] on span "Báo cáo dòng tiền (nhân viên)" at bounding box center [158, 191] width 181 height 20
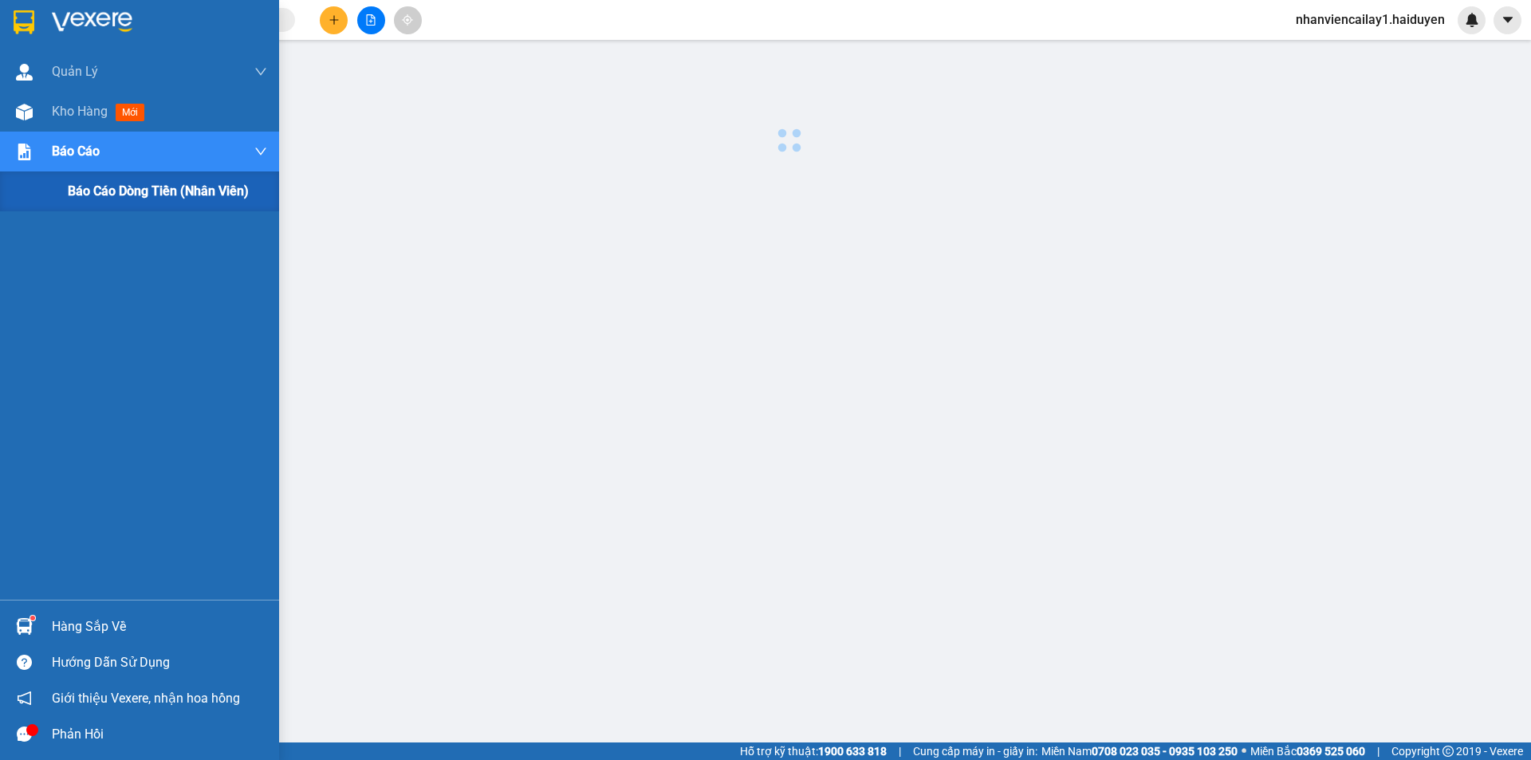
click at [86, 189] on span "Báo cáo dòng tiền (nhân viên)" at bounding box center [158, 191] width 181 height 20
drag, startPoint x: 38, startPoint y: 106, endPoint x: 19, endPoint y: 108, distance: 19.3
click at [39, 105] on div "Kho hàng mới" at bounding box center [139, 112] width 279 height 40
click at [41, 104] on div "Kho hàng mới" at bounding box center [139, 112] width 279 height 40
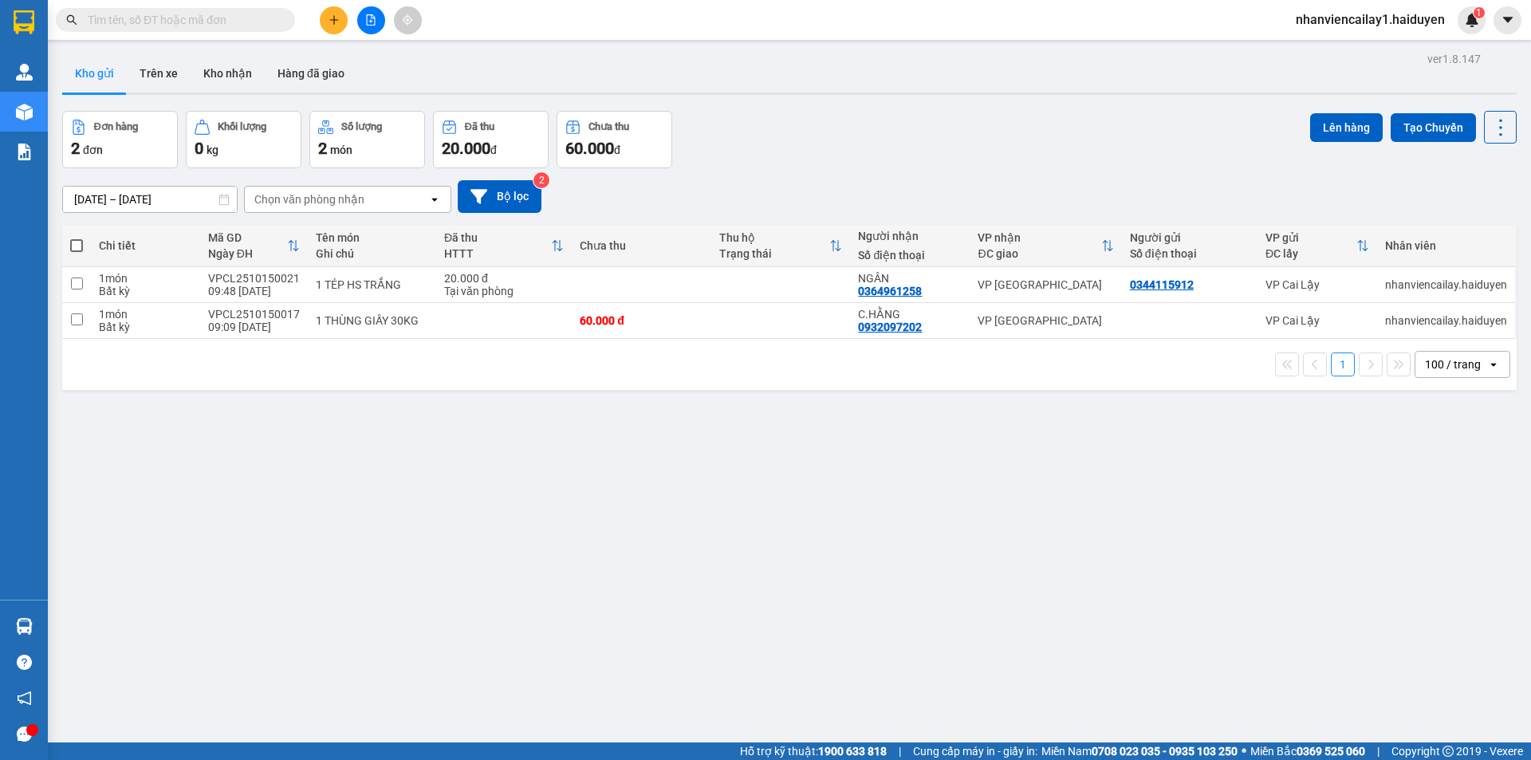
click at [364, 18] on button at bounding box center [371, 20] width 28 height 28
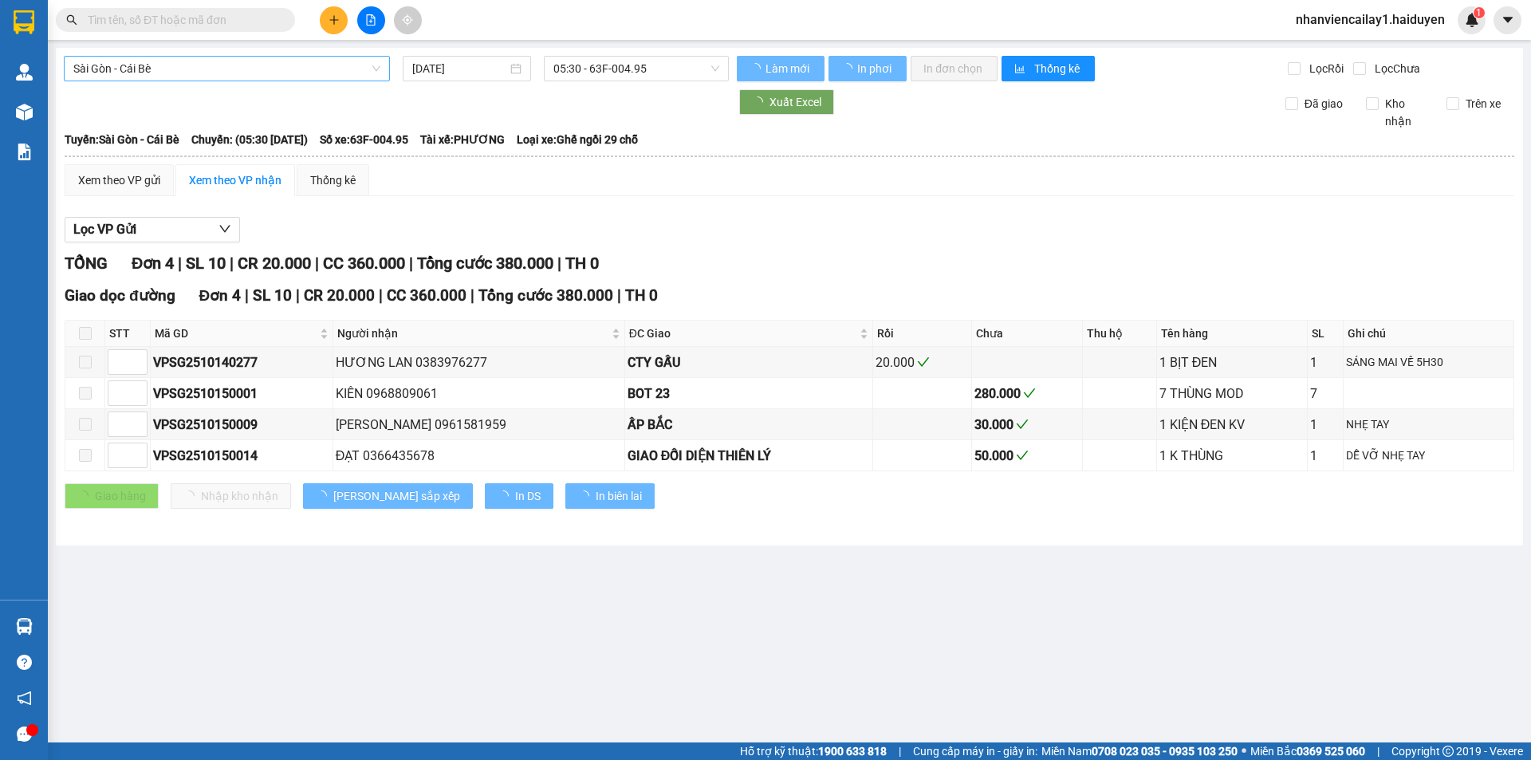
click at [262, 57] on span "Sài Gòn - Cái Bè" at bounding box center [226, 69] width 307 height 24
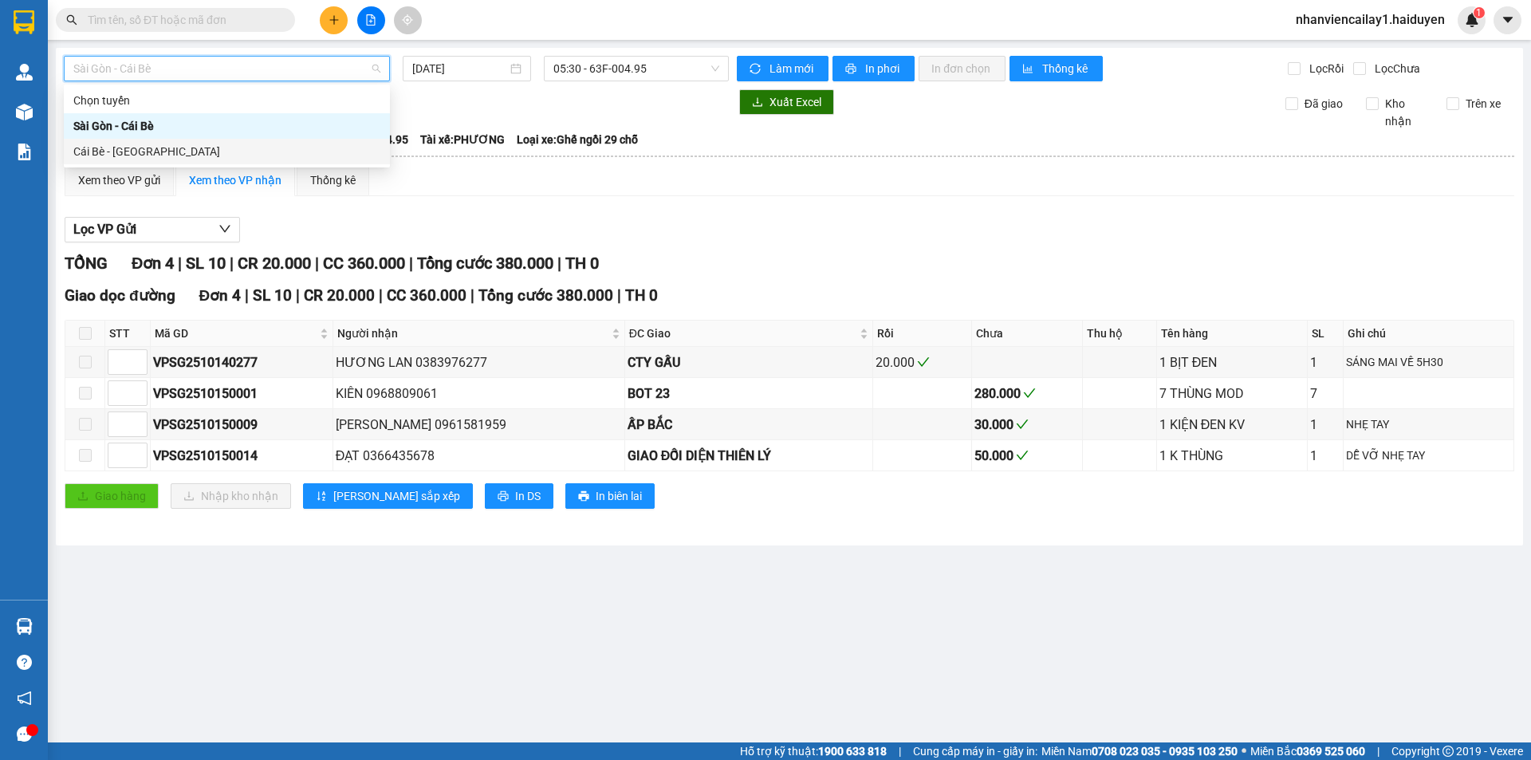
click at [236, 147] on div "Cái Bè - [GEOGRAPHIC_DATA]" at bounding box center [226, 152] width 307 height 18
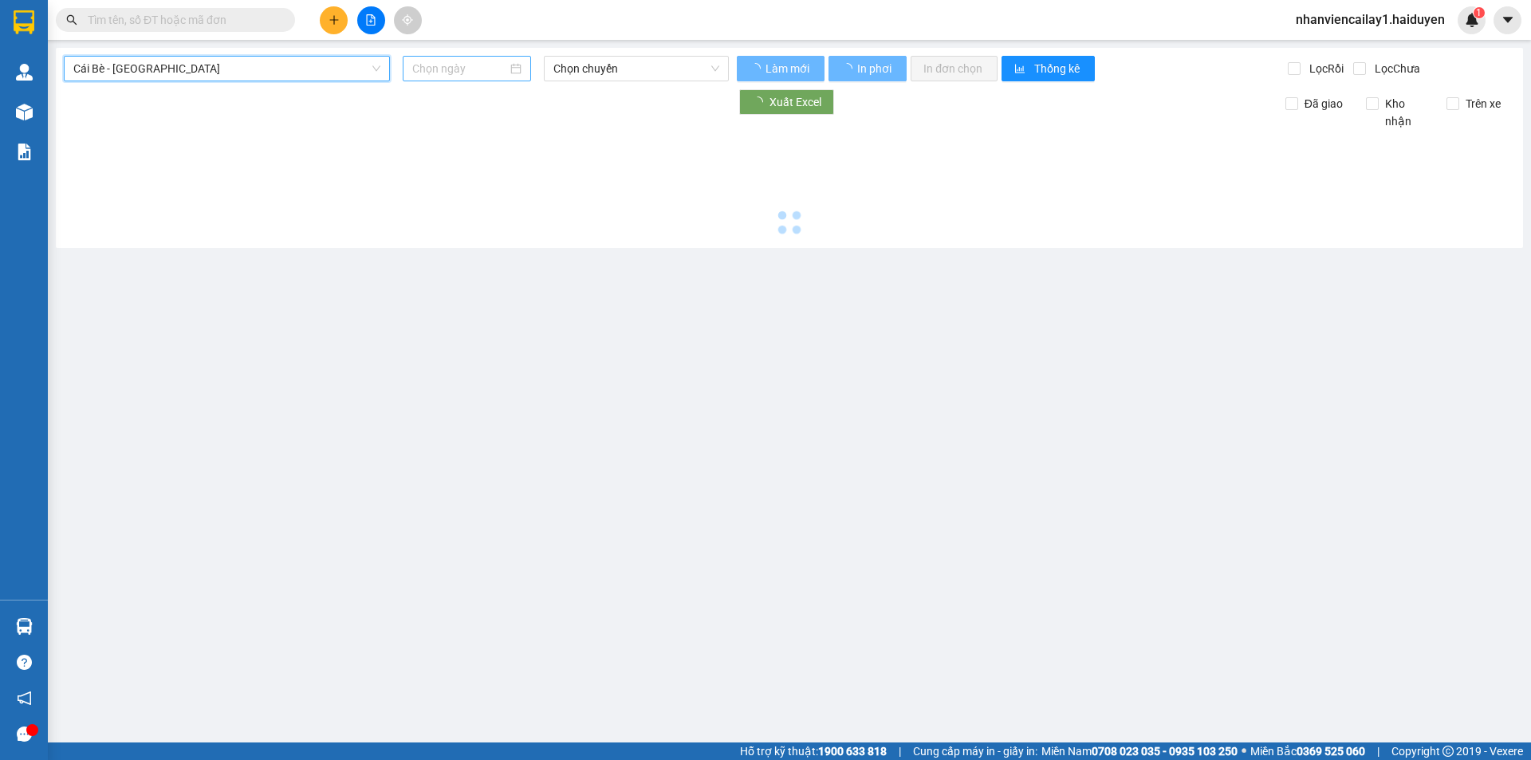
type input "[DATE]"
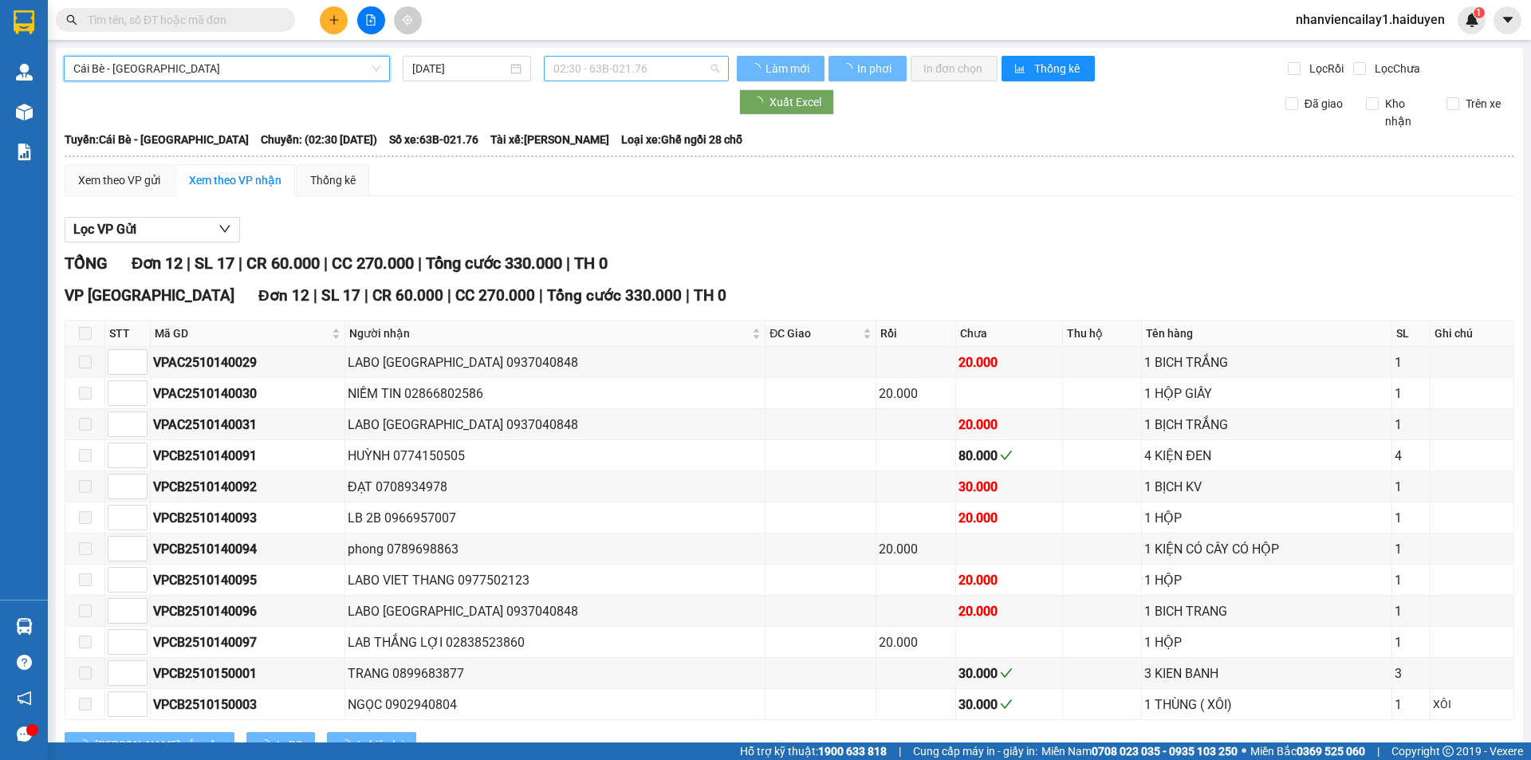
click at [548, 70] on div "02:30 - 63B-021.76" at bounding box center [636, 69] width 185 height 26
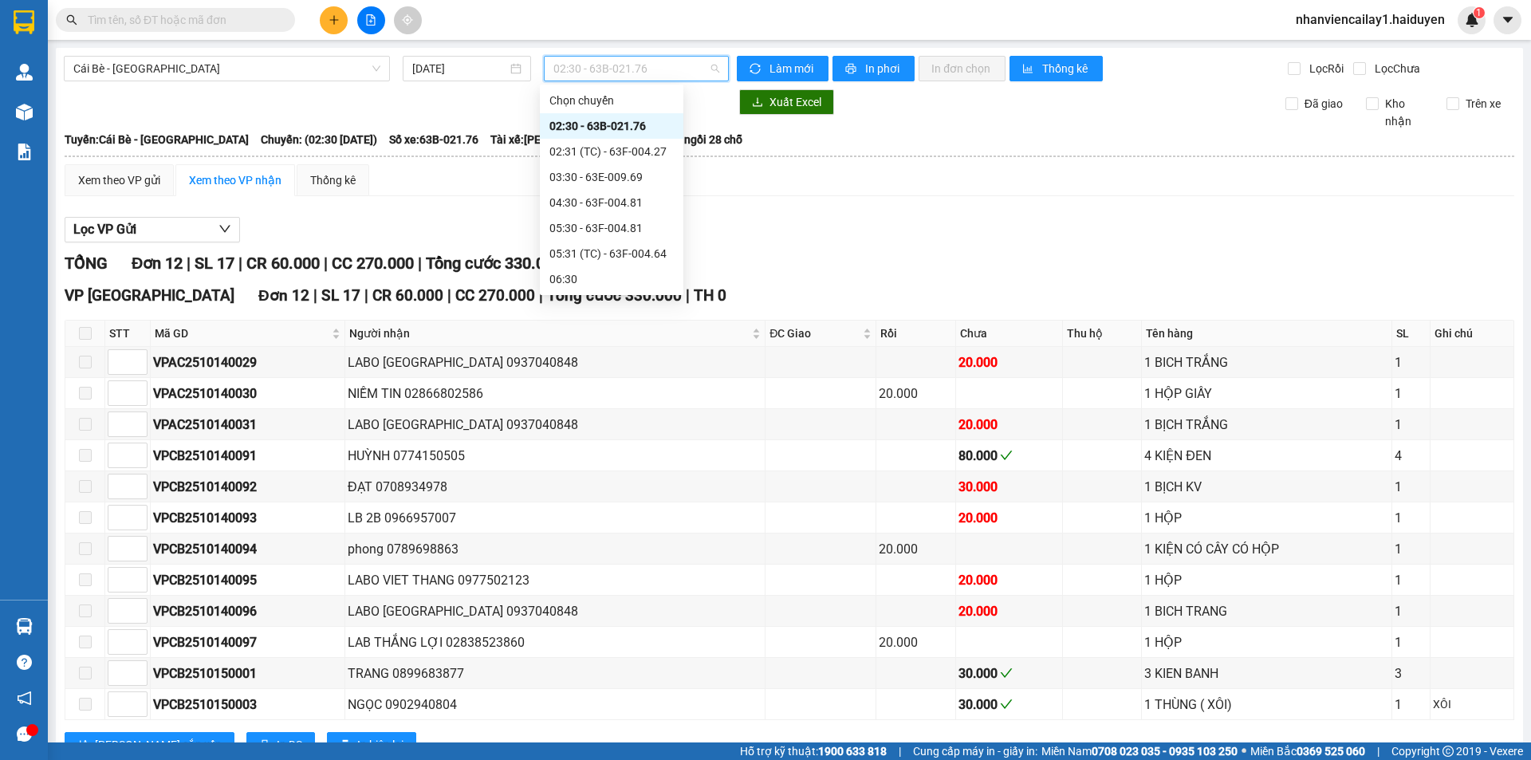
click at [580, 115] on div "02:30 - 63B-021.76" at bounding box center [612, 126] width 144 height 26
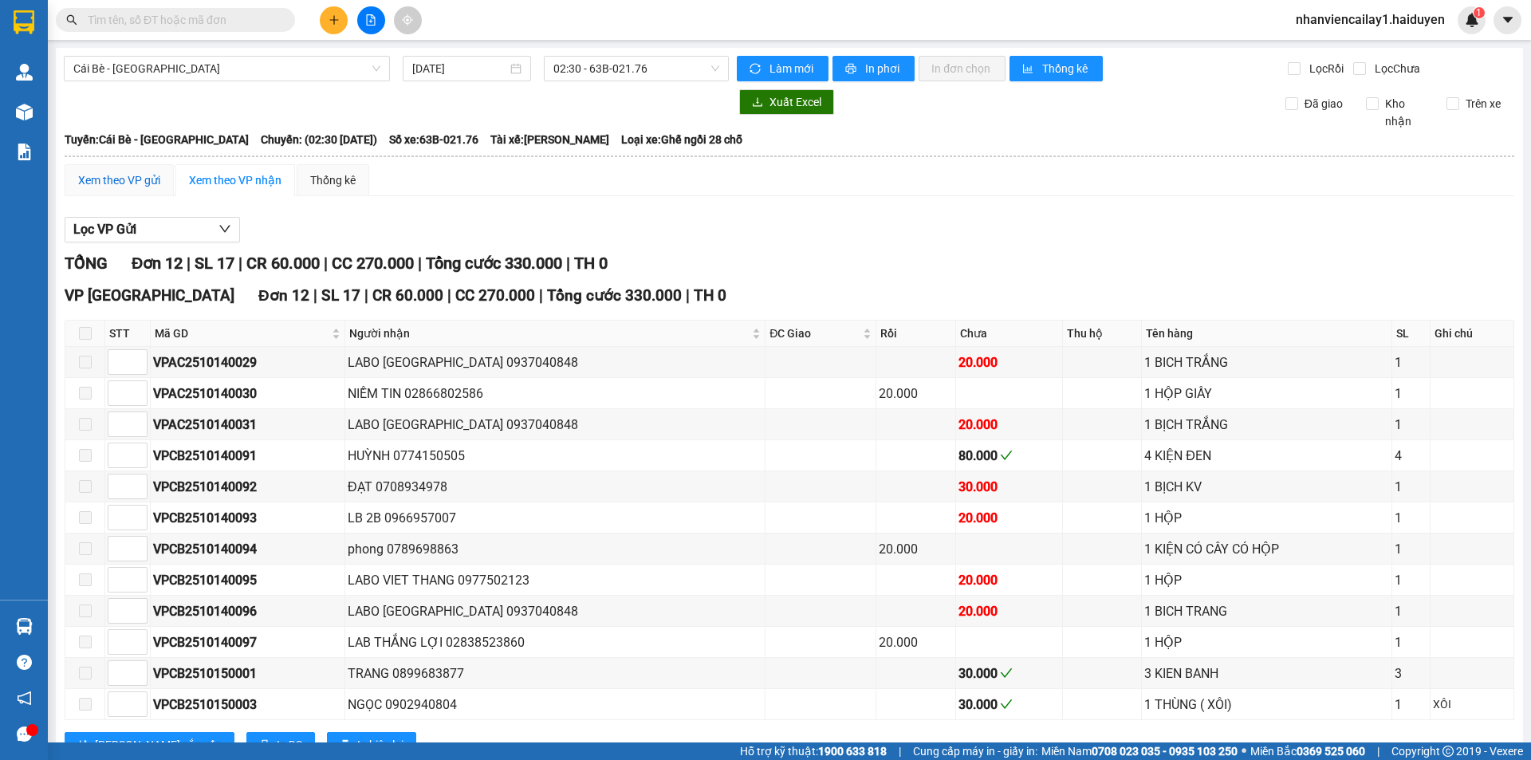
click at [151, 183] on div "Xem theo VP gửi" at bounding box center [119, 180] width 82 height 18
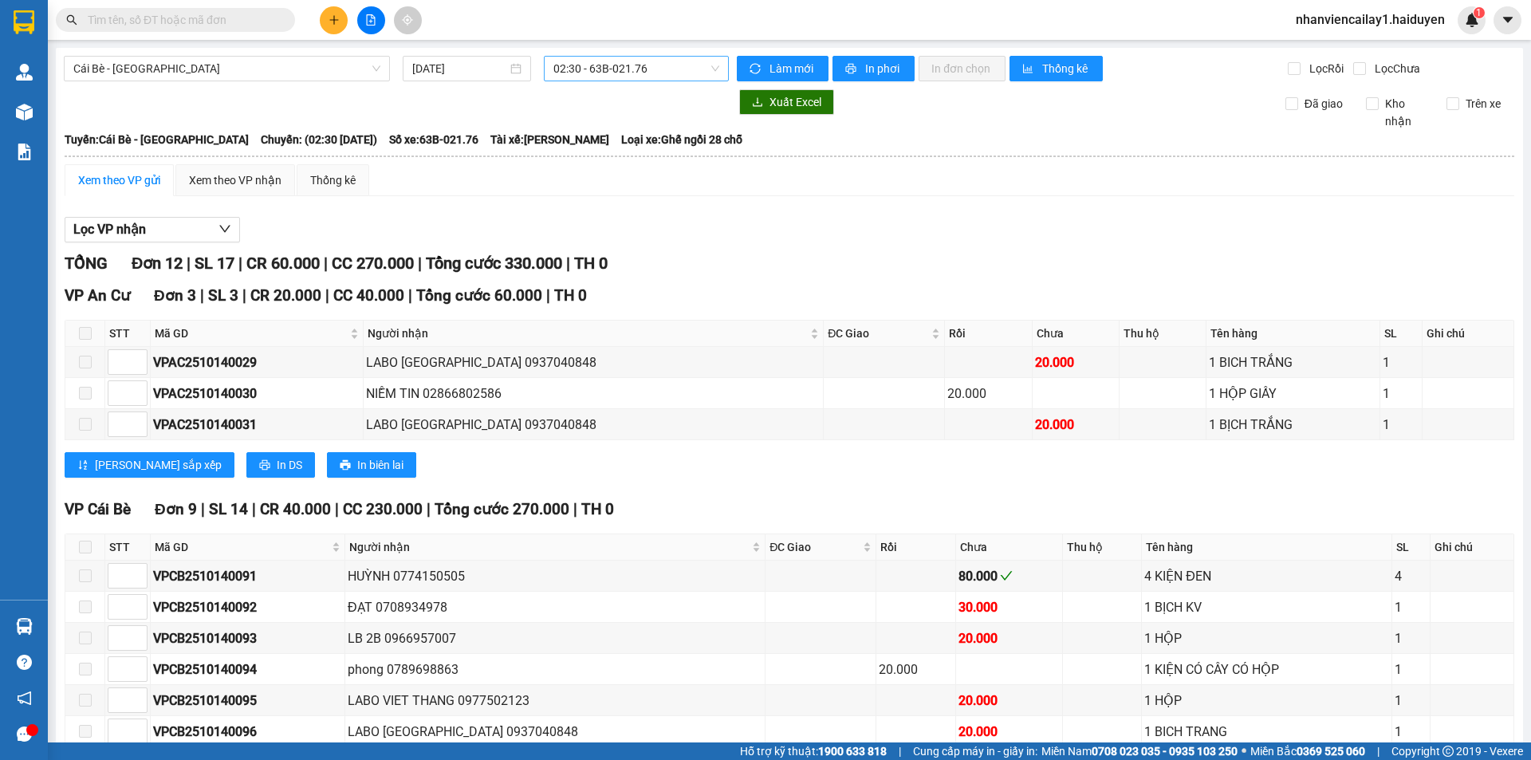
click at [663, 68] on span "02:30 - 63B-021.76" at bounding box center [636, 69] width 166 height 24
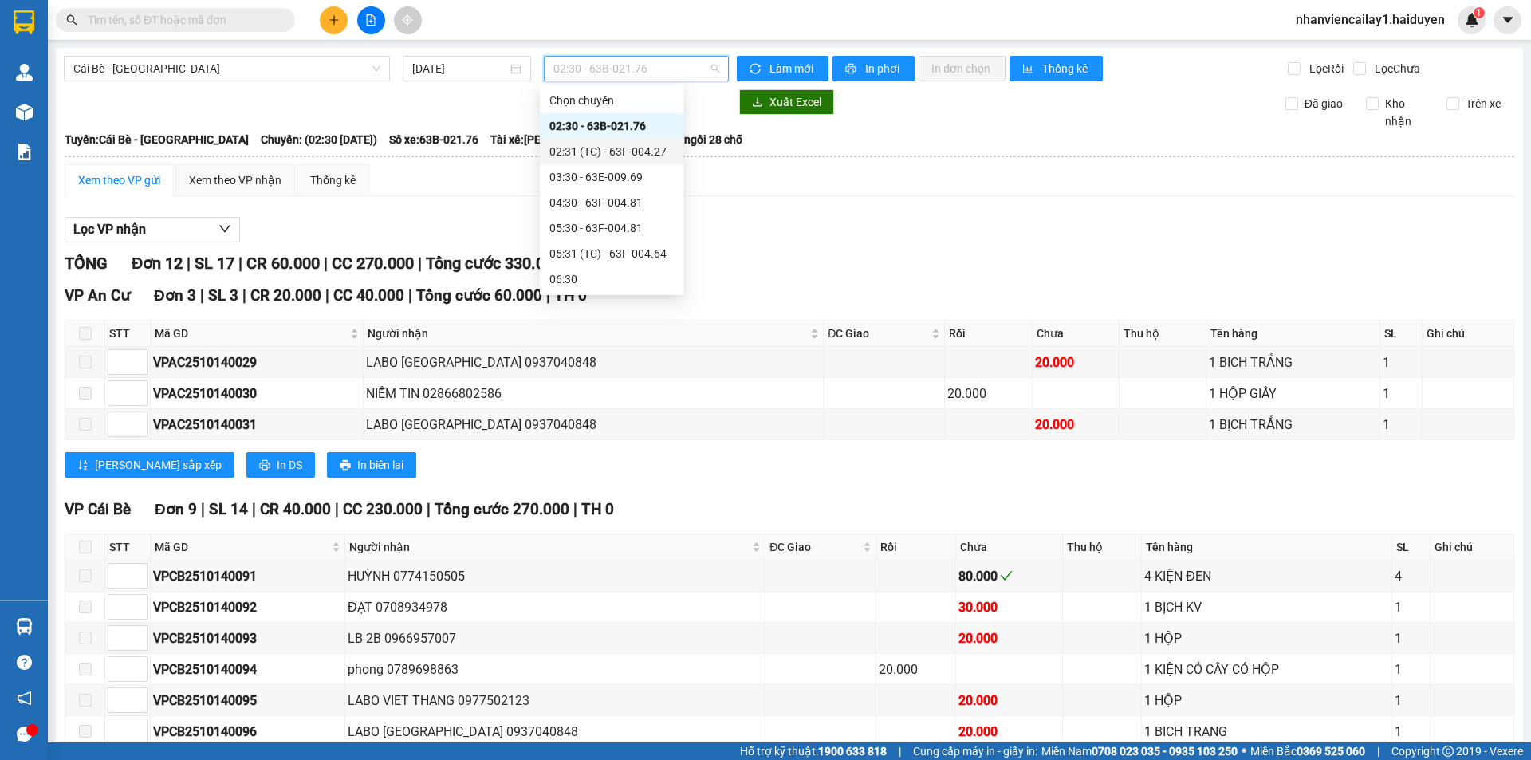
click at [649, 147] on div "02:31 (TC) - 63F-004.27" at bounding box center [611, 152] width 124 height 18
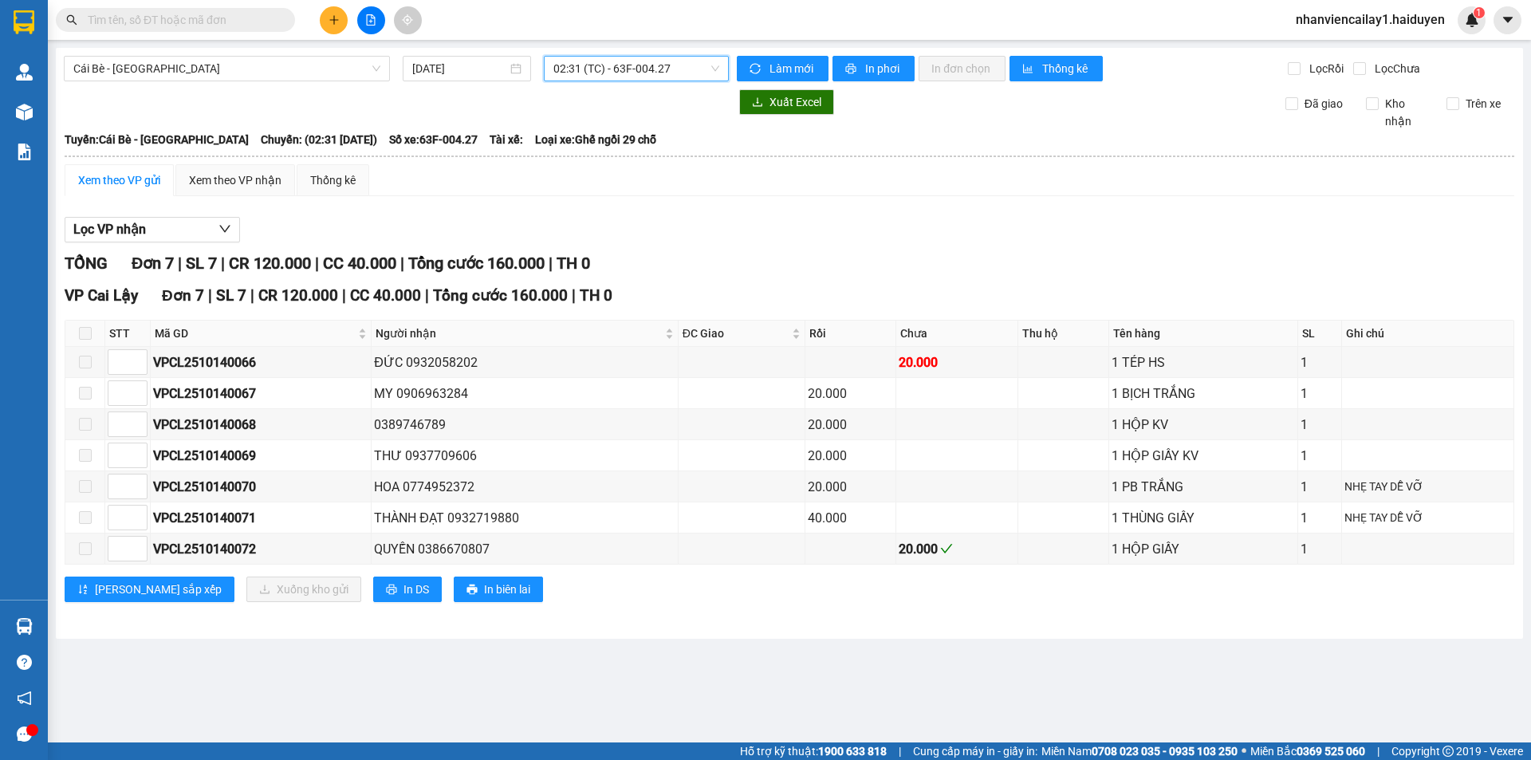
click at [646, 60] on span "02:31 (TC) - 63F-004.27" at bounding box center [636, 69] width 166 height 24
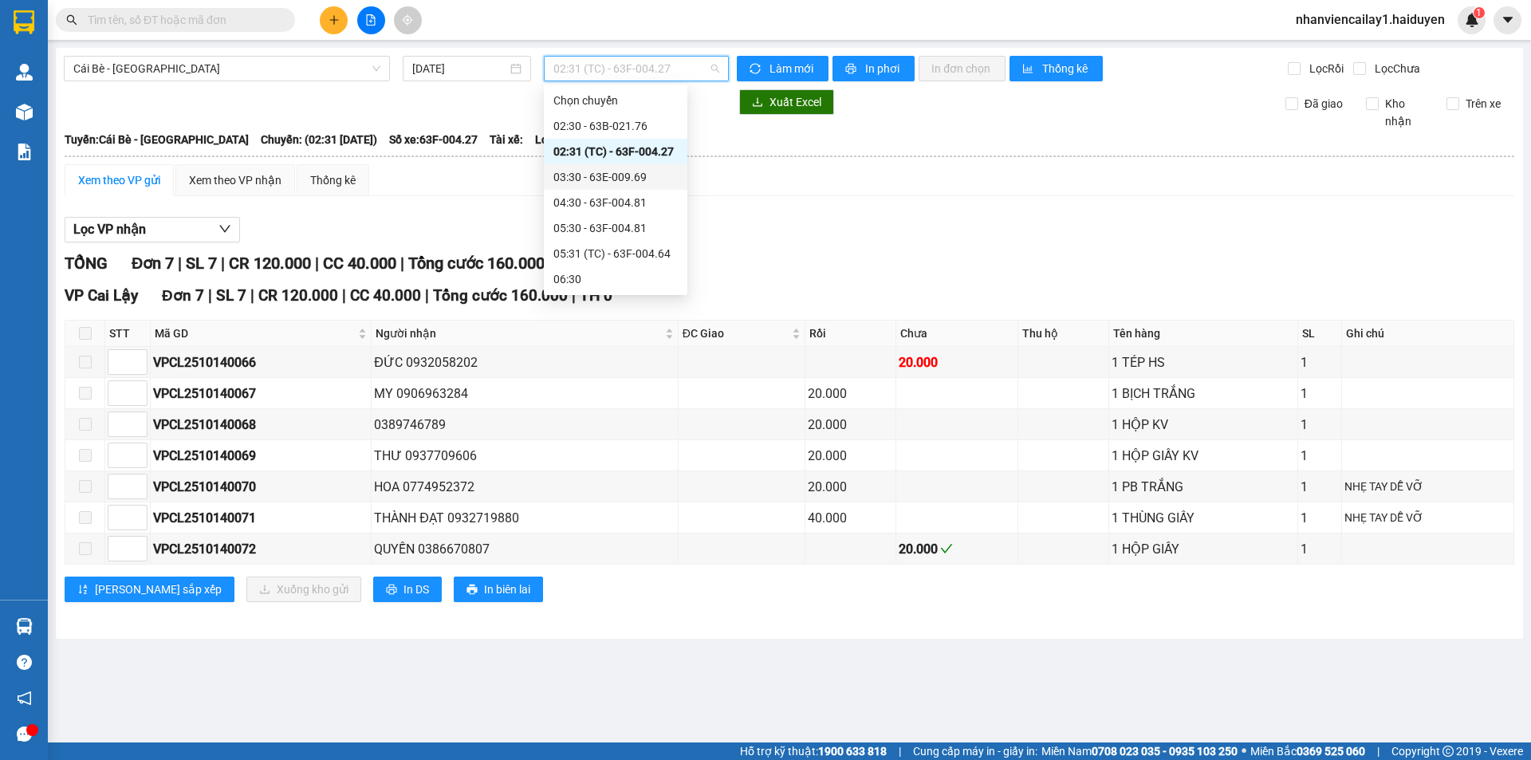
click at [619, 183] on div "03:30 - 63E-009.69" at bounding box center [615, 177] width 124 height 18
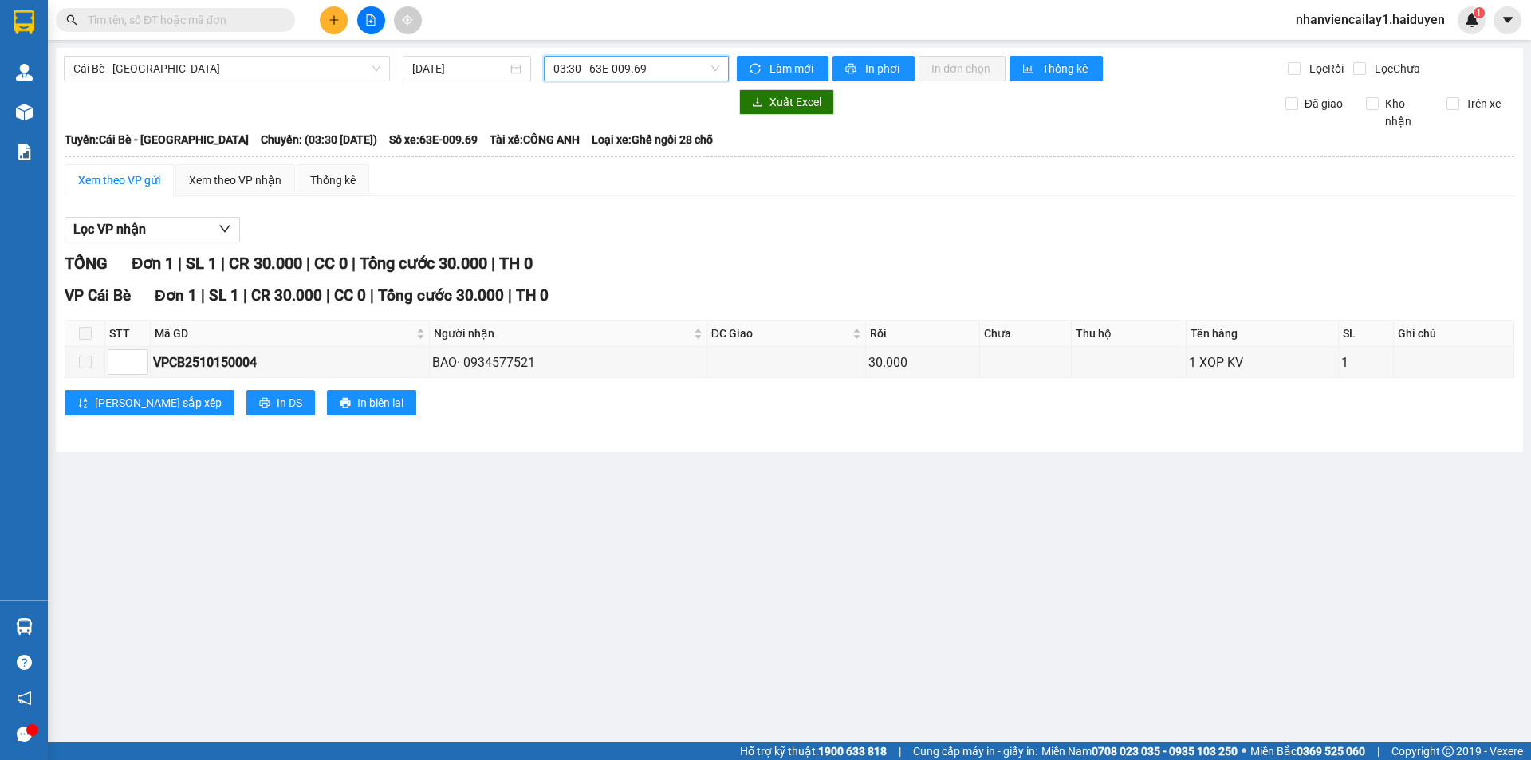
click at [655, 51] on div "Cái Bè - Sài Gòn 15/10/2025 03:30 03:30 - 63E-009.69 Làm mới In phơi In đơn chọ…" at bounding box center [789, 250] width 1467 height 404
click at [657, 69] on span "03:30 - 63E-009.69" at bounding box center [636, 69] width 166 height 24
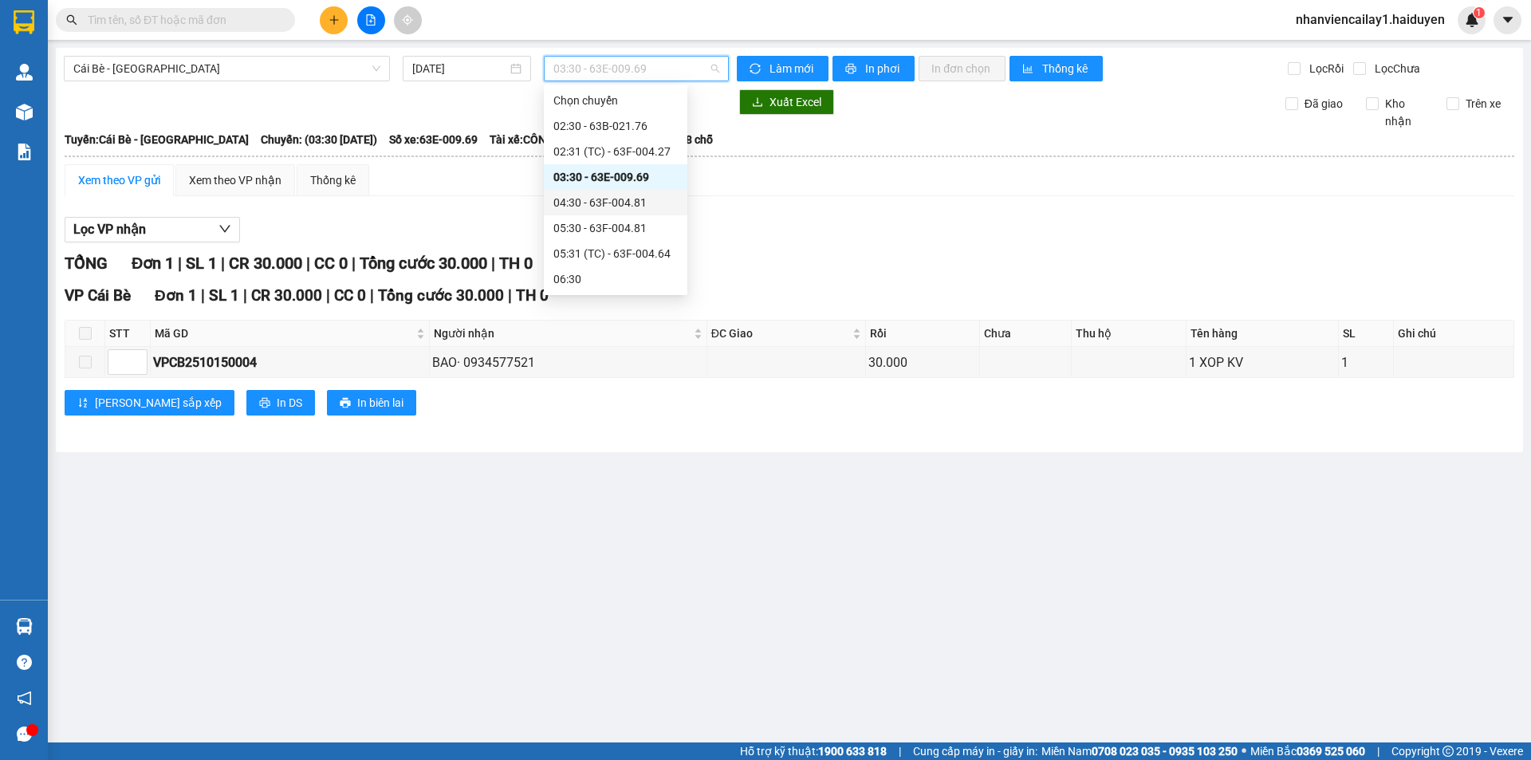
click at [653, 195] on div "04:30 - 63F-004.81" at bounding box center [615, 203] width 124 height 18
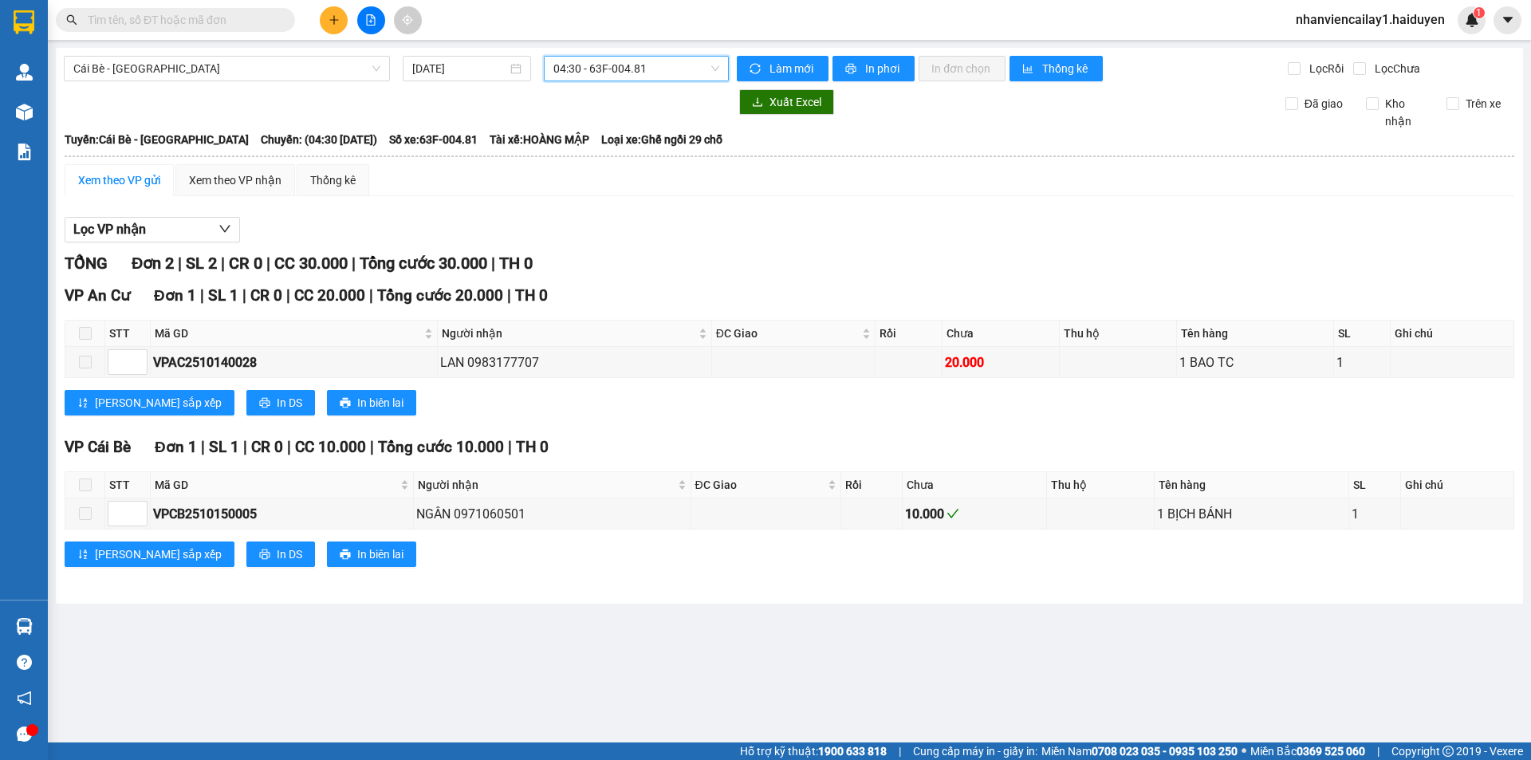
click at [623, 70] on span "04:30 - 63F-004.81" at bounding box center [636, 69] width 166 height 24
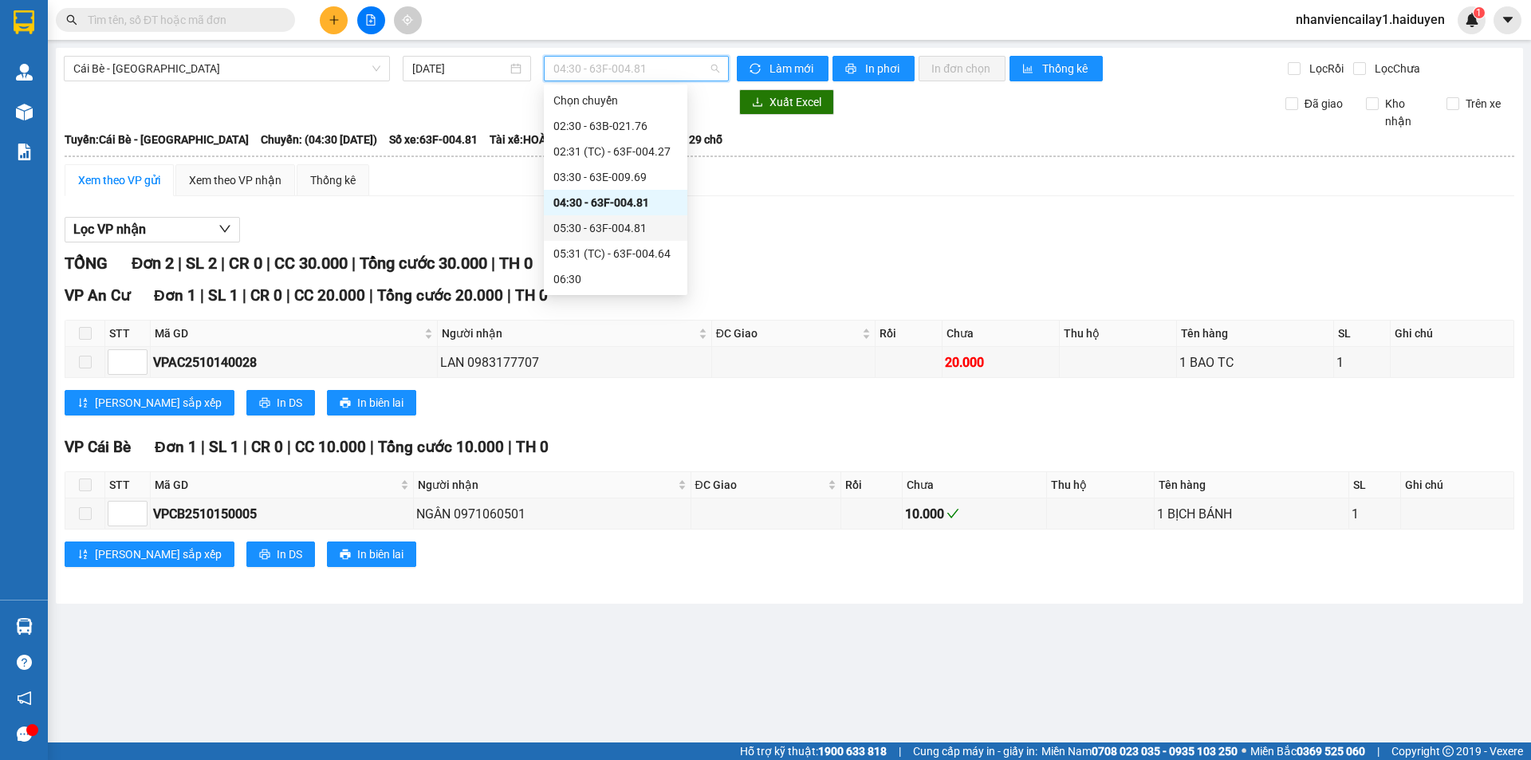
click at [590, 224] on div "05:30 - 63F-004.81" at bounding box center [615, 228] width 124 height 18
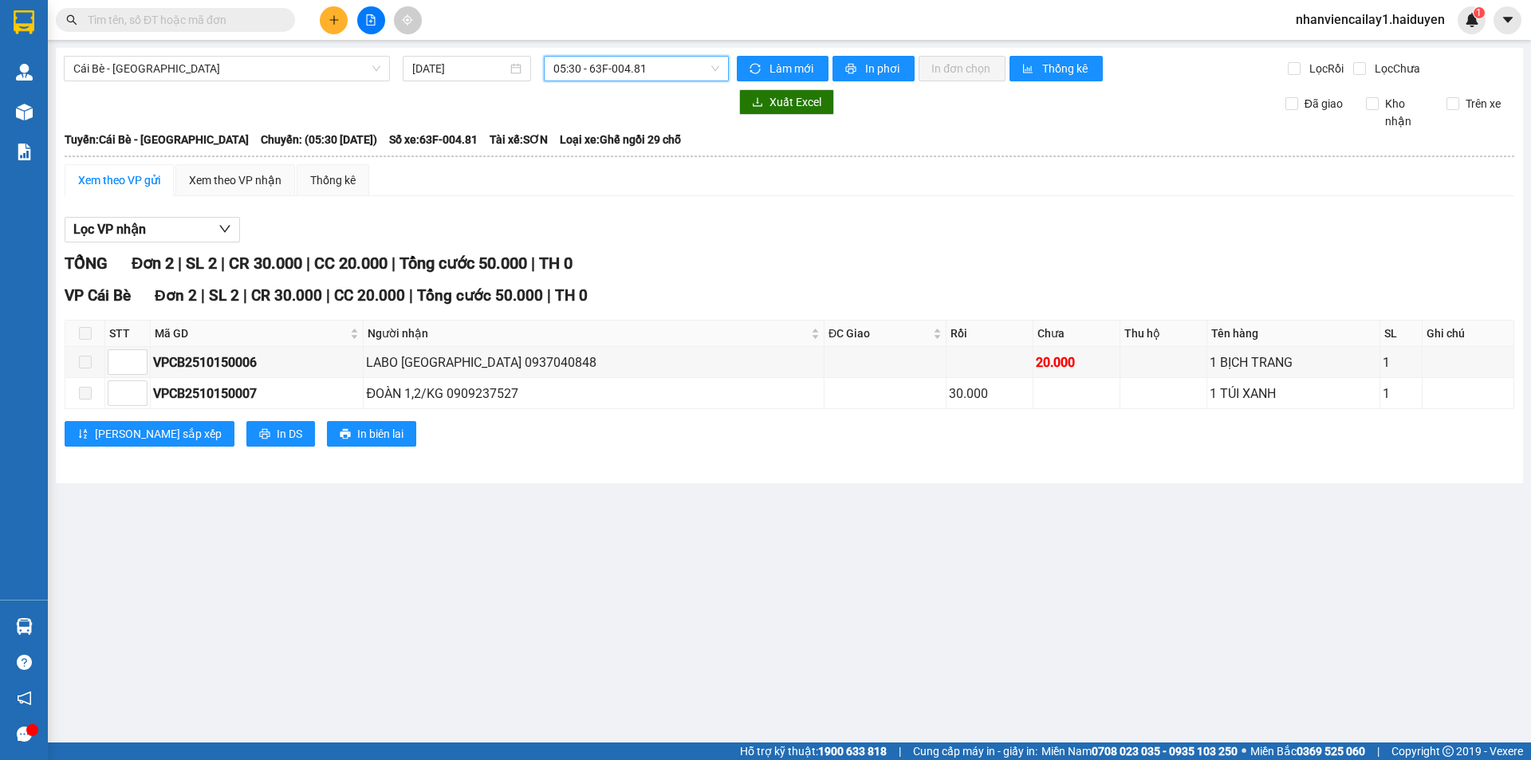
click at [623, 65] on span "05:30 - 63F-004.81" at bounding box center [636, 69] width 166 height 24
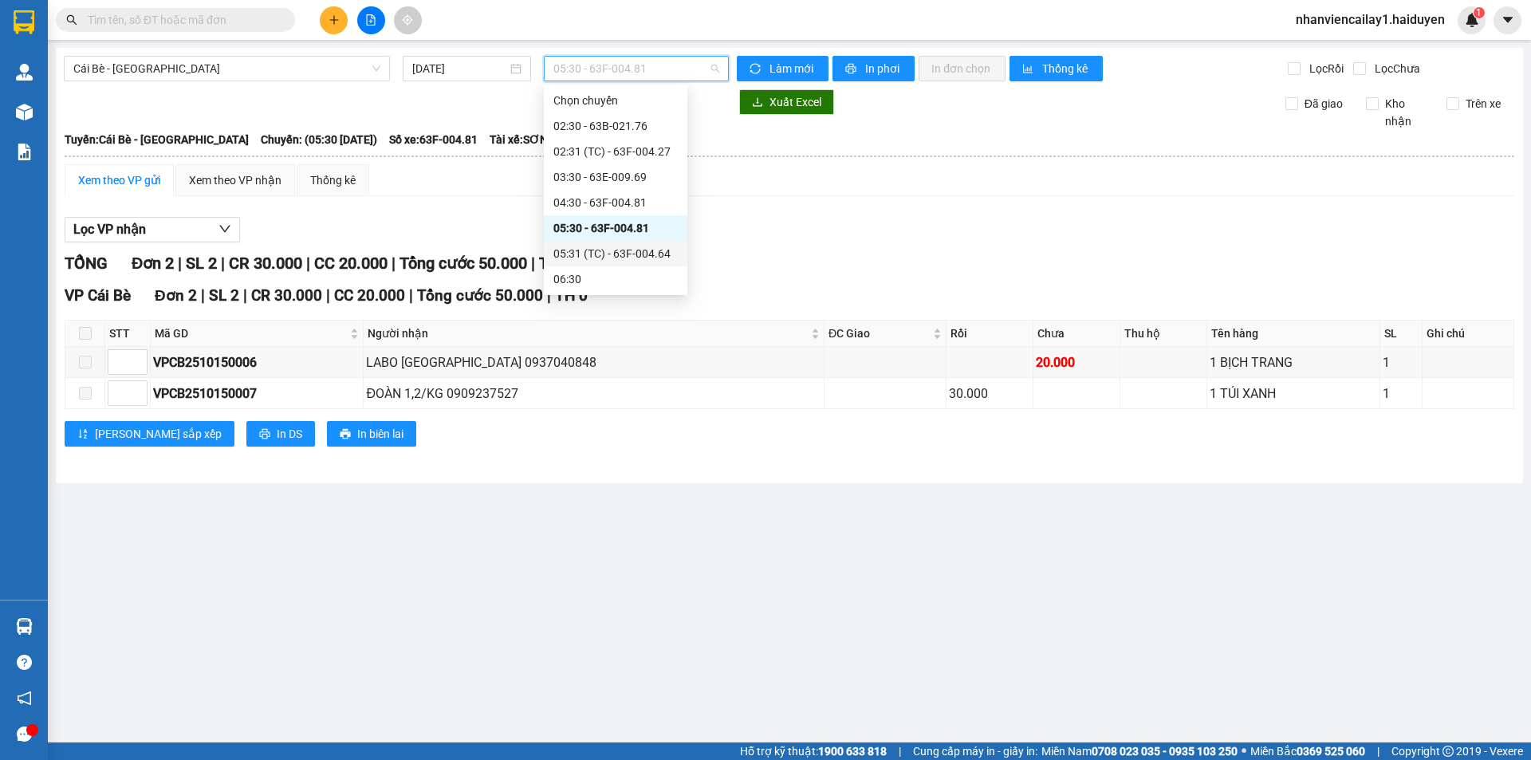
click at [615, 250] on div "05:31 (TC) - 63F-004.64" at bounding box center [615, 254] width 124 height 18
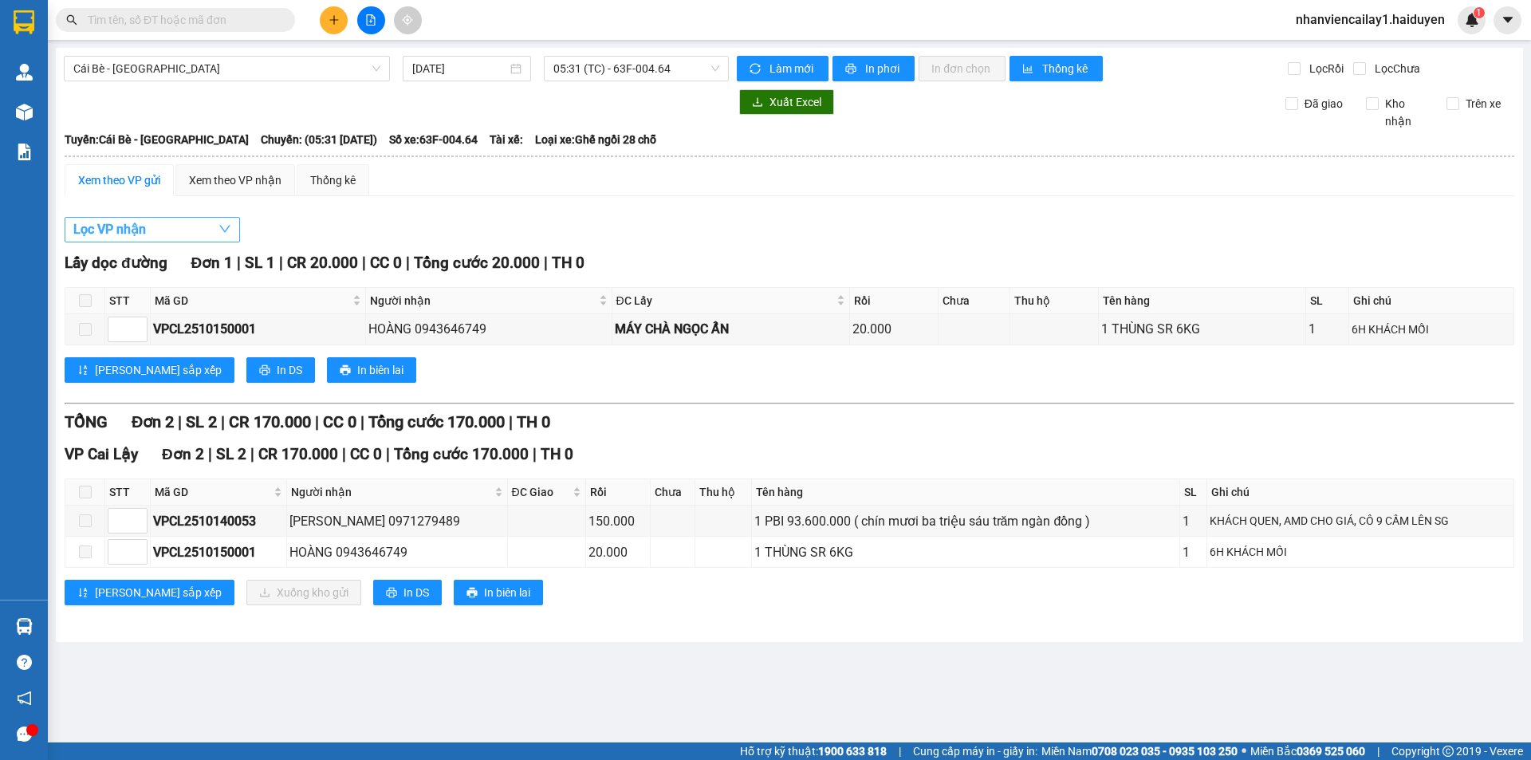
click at [199, 224] on button "Lọc VP nhận" at bounding box center [152, 230] width 175 height 26
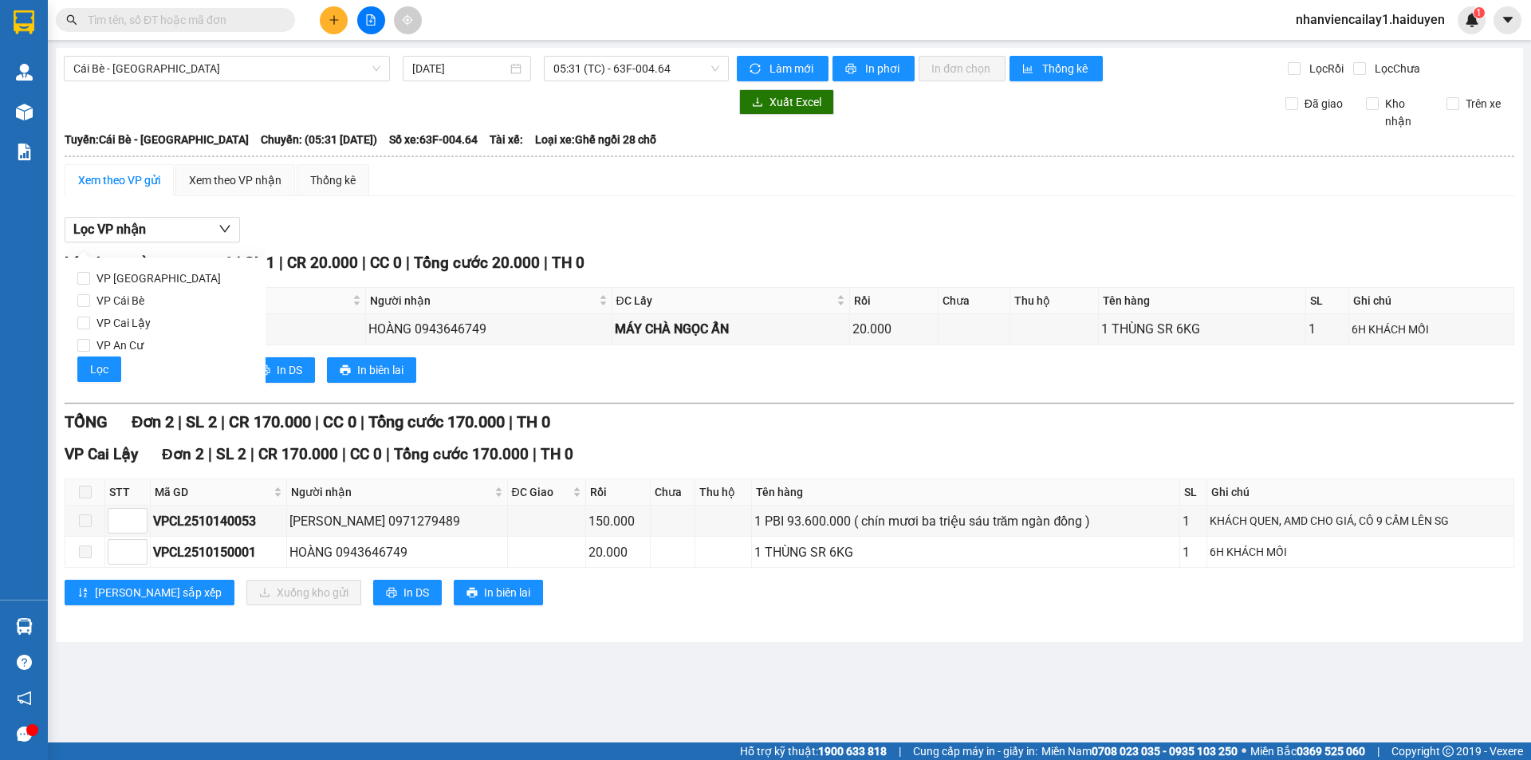
click at [423, 223] on div "Lọc VP nhận" at bounding box center [789, 230] width 1449 height 26
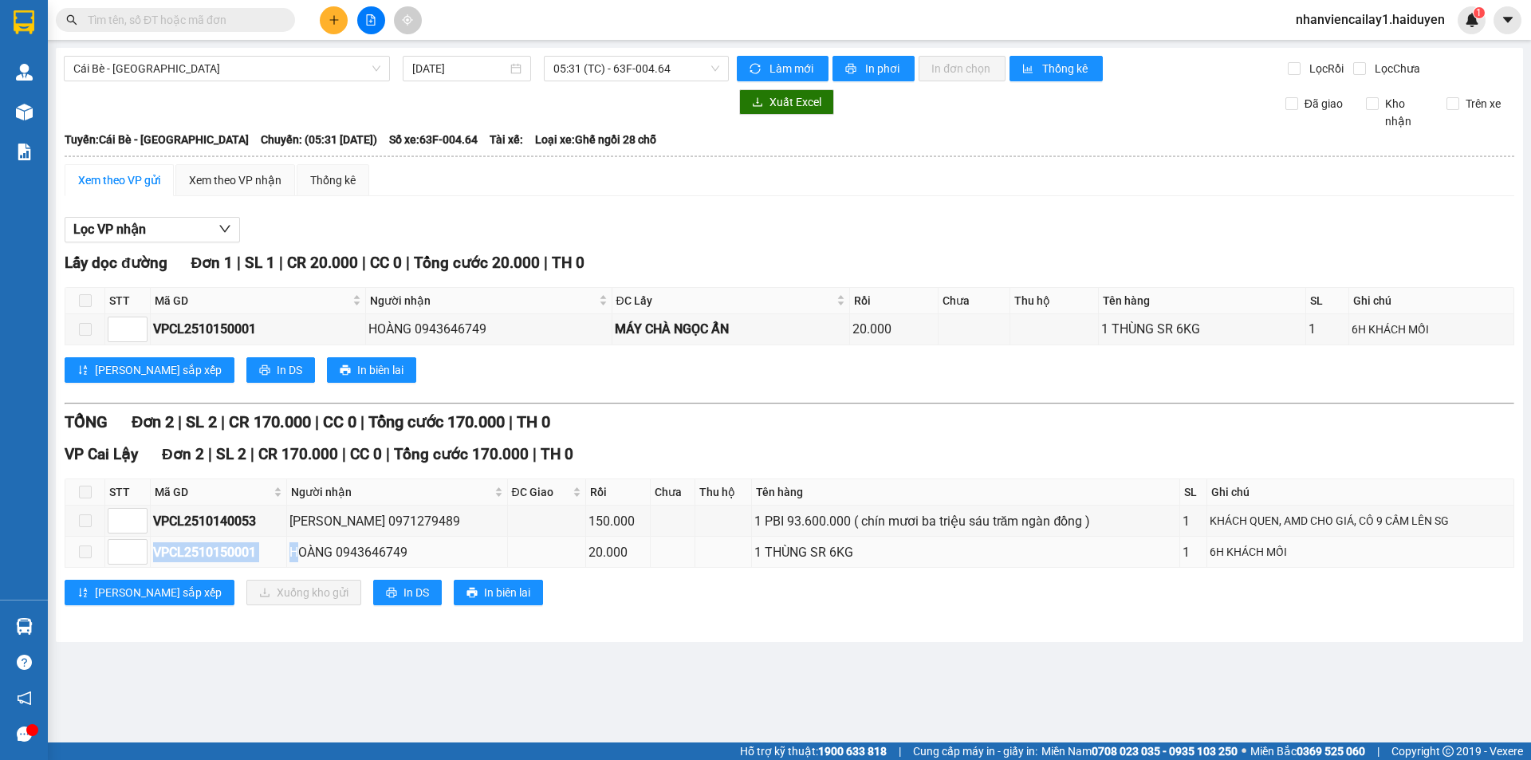
drag, startPoint x: 157, startPoint y: 547, endPoint x: 297, endPoint y: 546, distance: 140.3
click at [297, 546] on tr "VPCL2510150001 HOÀNG 0943646749 20.000 1 THÙNG SR 6KG 1 6H KHÁCH MỐI" at bounding box center [789, 552] width 1449 height 31
click at [283, 548] on td "VPCL2510150001" at bounding box center [219, 552] width 136 height 31
drag, startPoint x: 155, startPoint y: 548, endPoint x: 258, endPoint y: 552, distance: 103.7
click at [258, 552] on div "VPCL2510150001" at bounding box center [218, 552] width 131 height 20
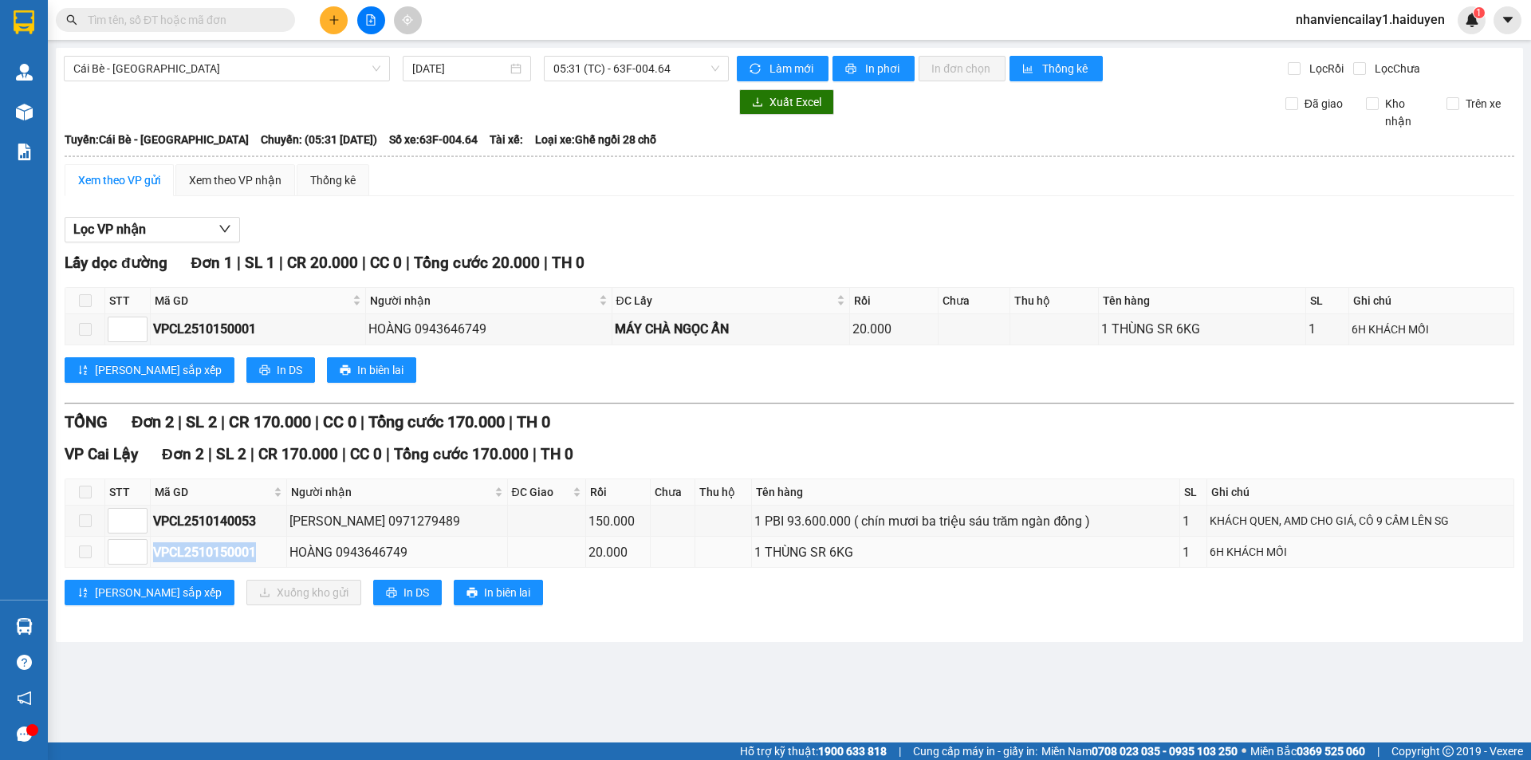
copy div "VPCL2510150001"
click at [211, 17] on input "text" at bounding box center [182, 20] width 188 height 18
paste input "VPCL2510150001"
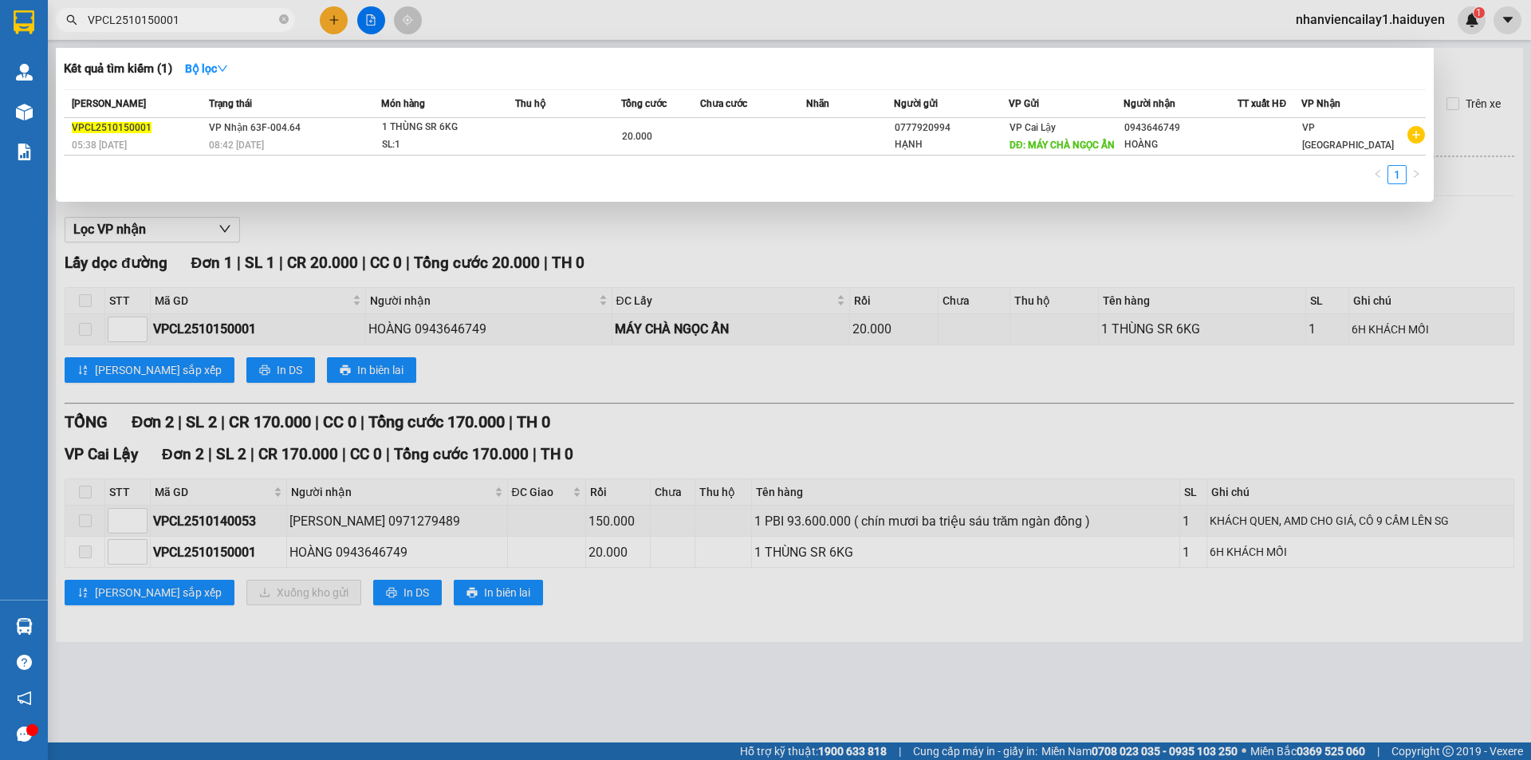
type input "VPCL2510150001"
click at [894, 419] on div at bounding box center [765, 380] width 1531 height 760
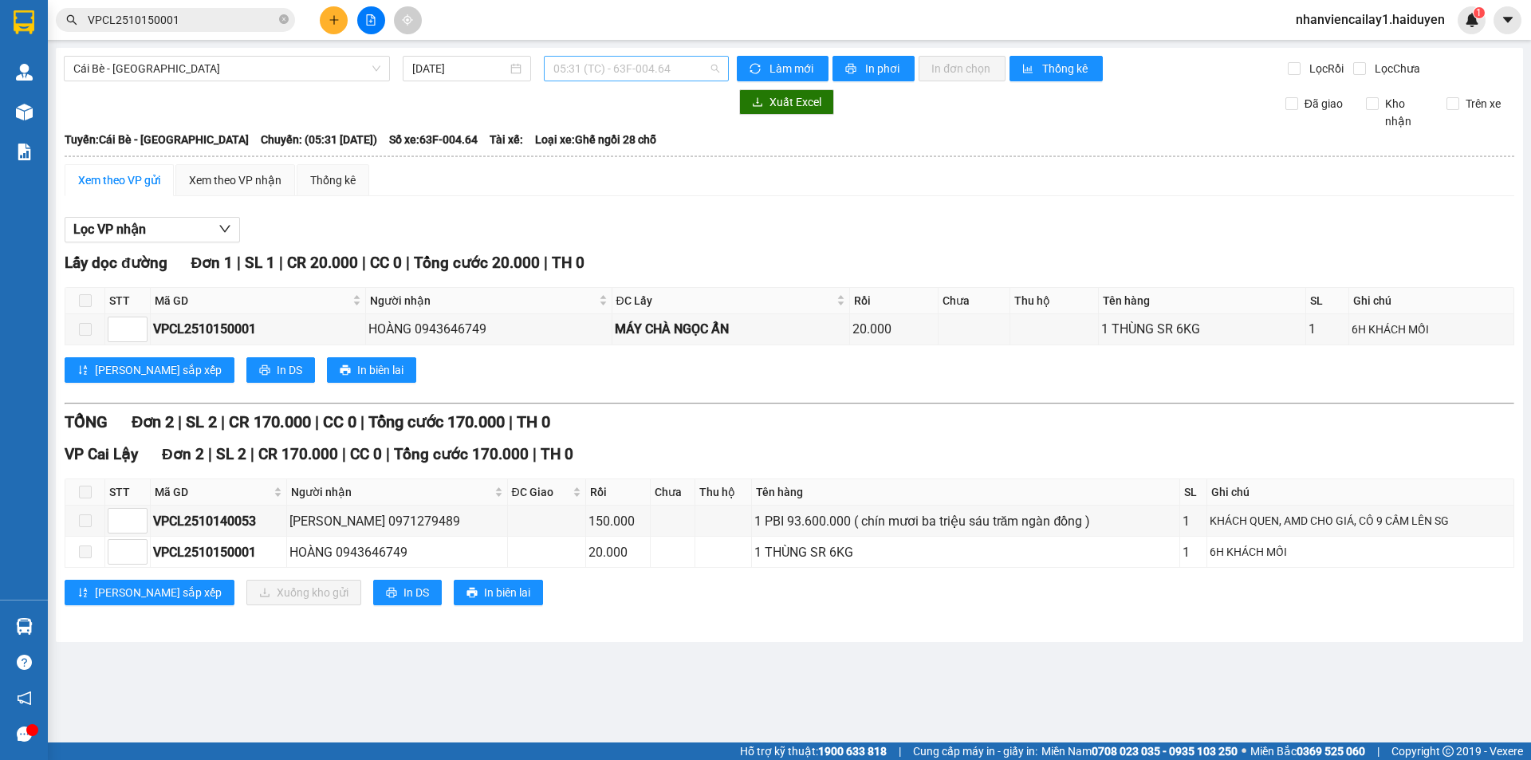
click at [619, 65] on span "05:31 (TC) - 63F-004.64" at bounding box center [636, 69] width 166 height 24
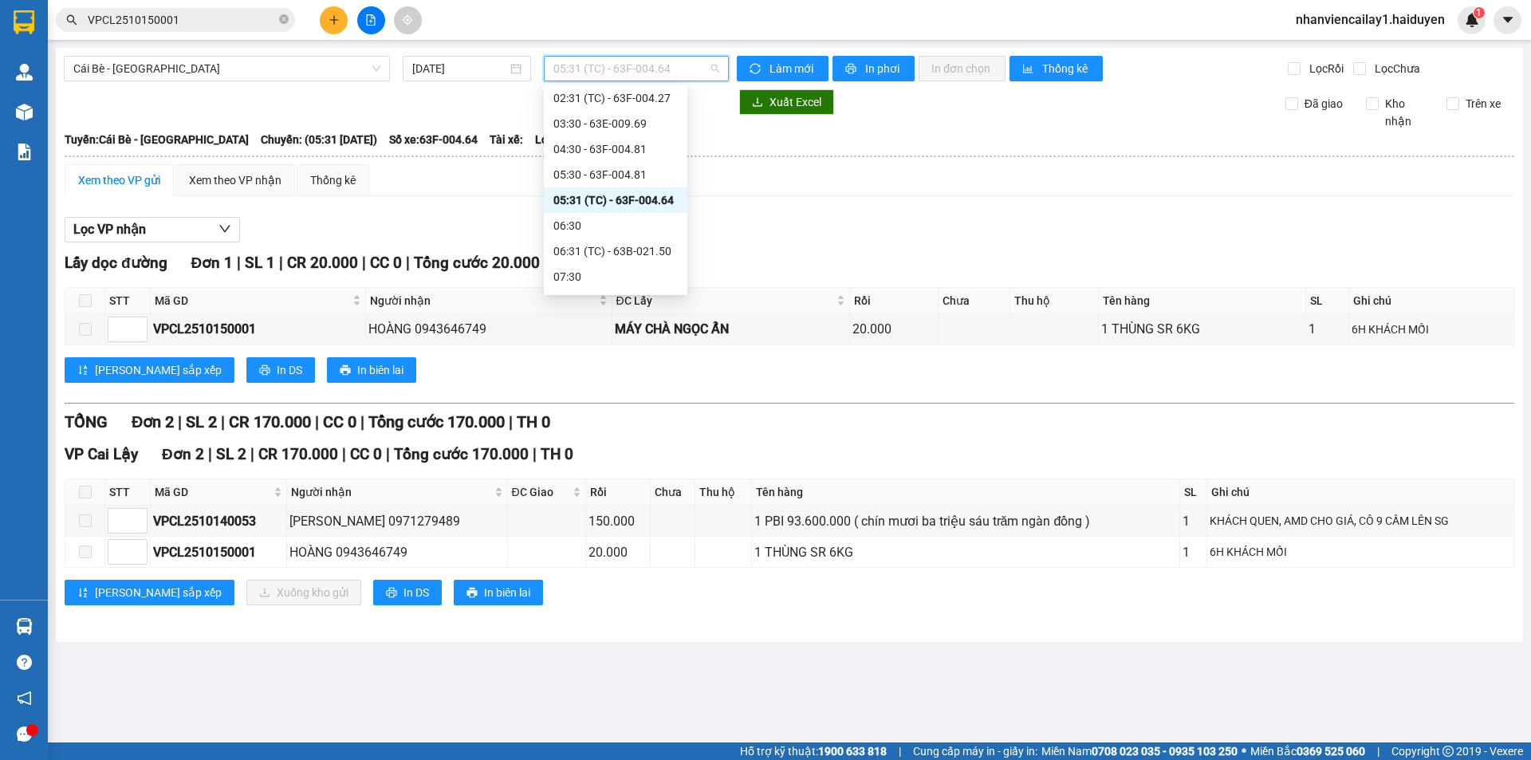
scroll to position [80, 0]
click at [596, 199] on div "06:30" at bounding box center [615, 200] width 124 height 18
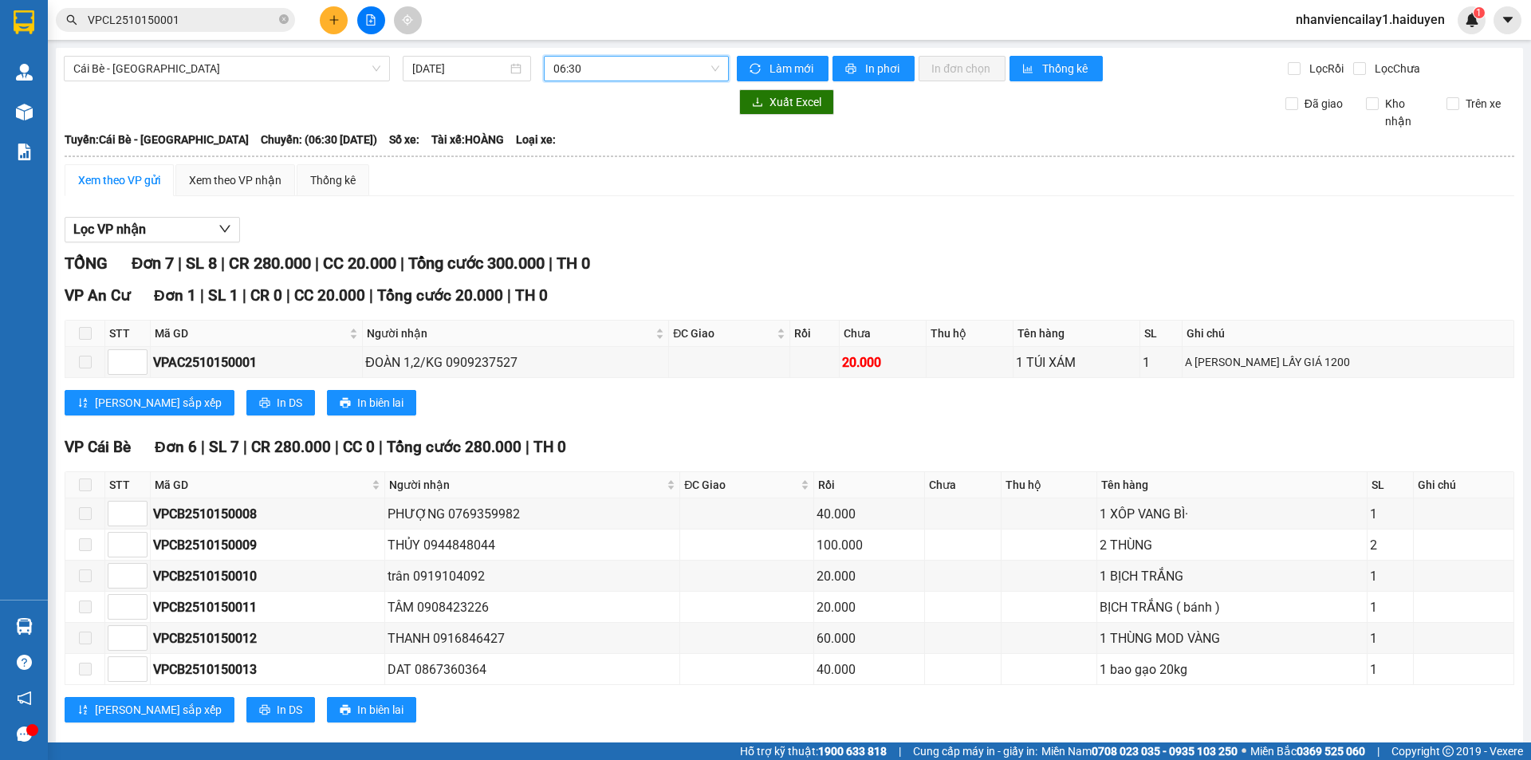
click at [568, 74] on span "06:30" at bounding box center [636, 69] width 166 height 24
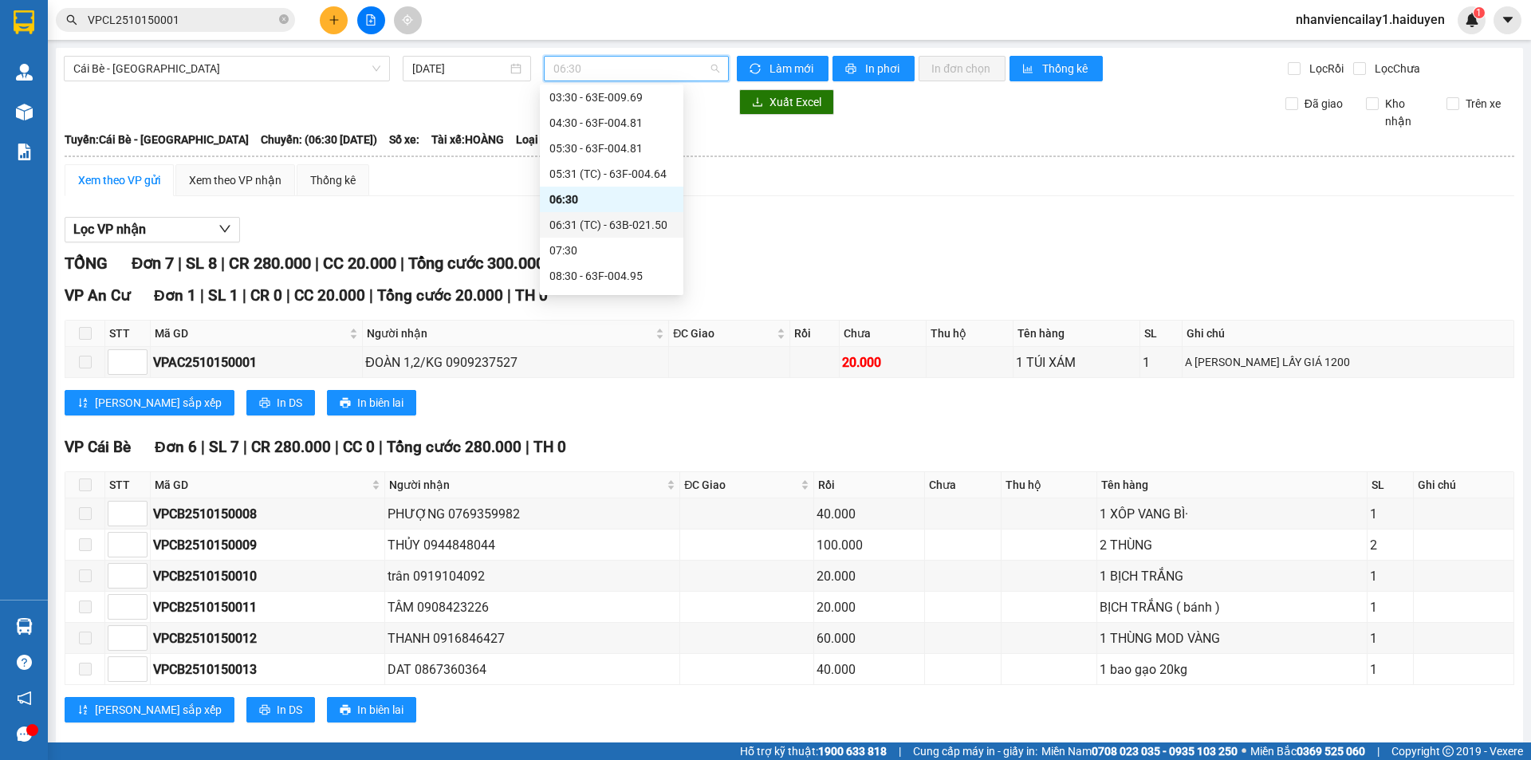
click at [564, 233] on div "06:31 (TC) - 63B-021.50" at bounding box center [611, 225] width 124 height 18
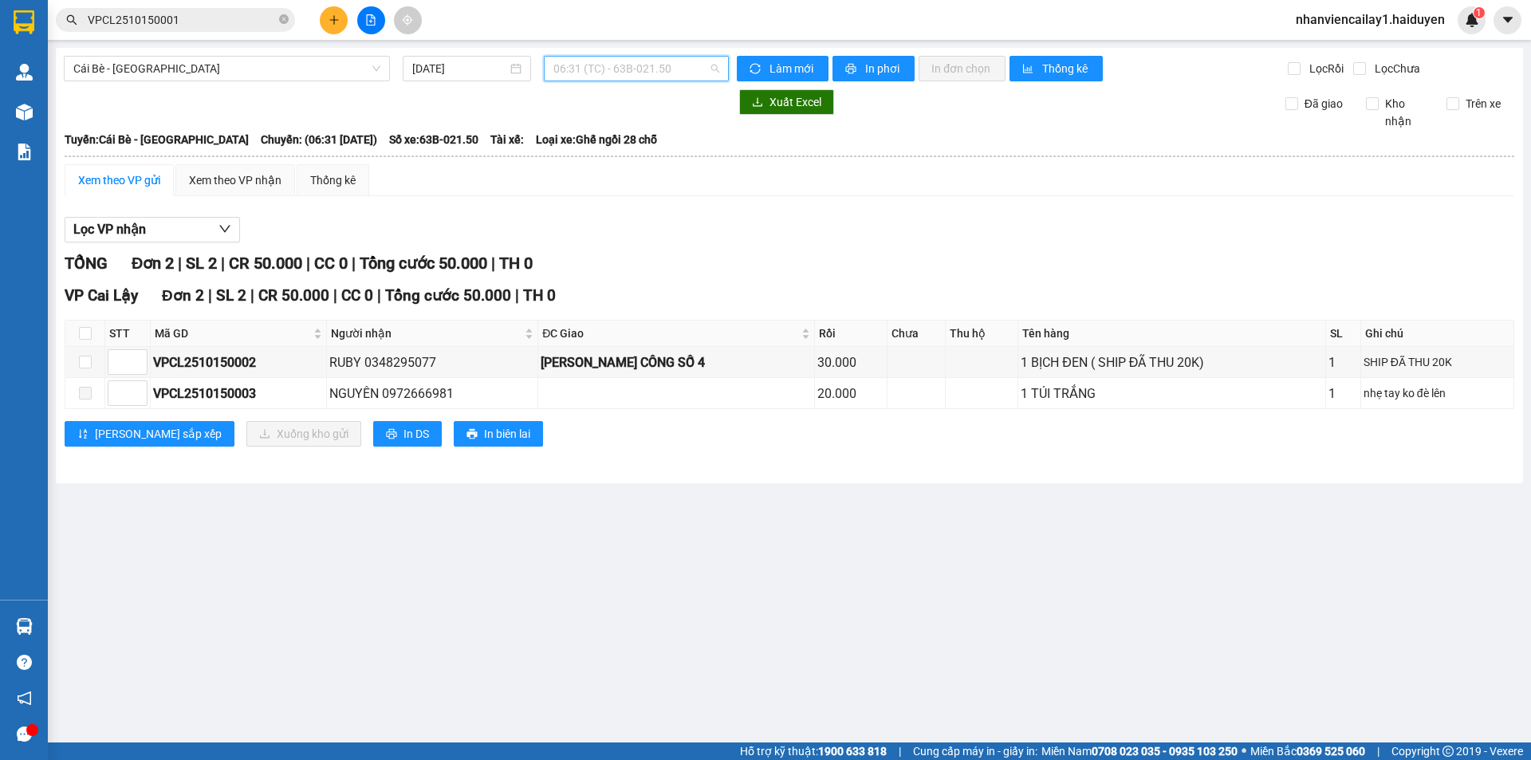
click at [626, 65] on span "06:31 (TC) - 63B-021.50" at bounding box center [636, 69] width 166 height 24
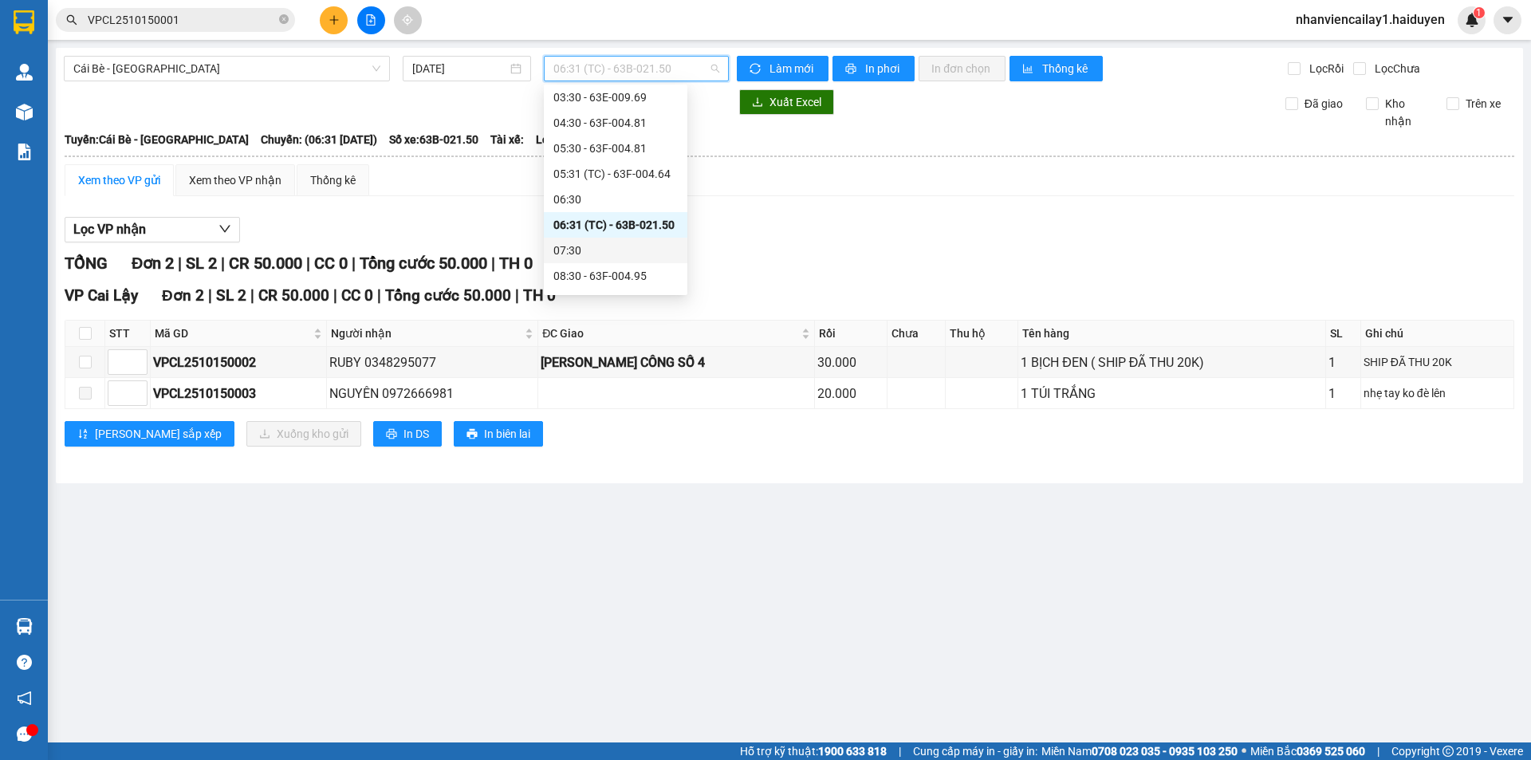
click at [590, 249] on div "07:30" at bounding box center [615, 251] width 124 height 18
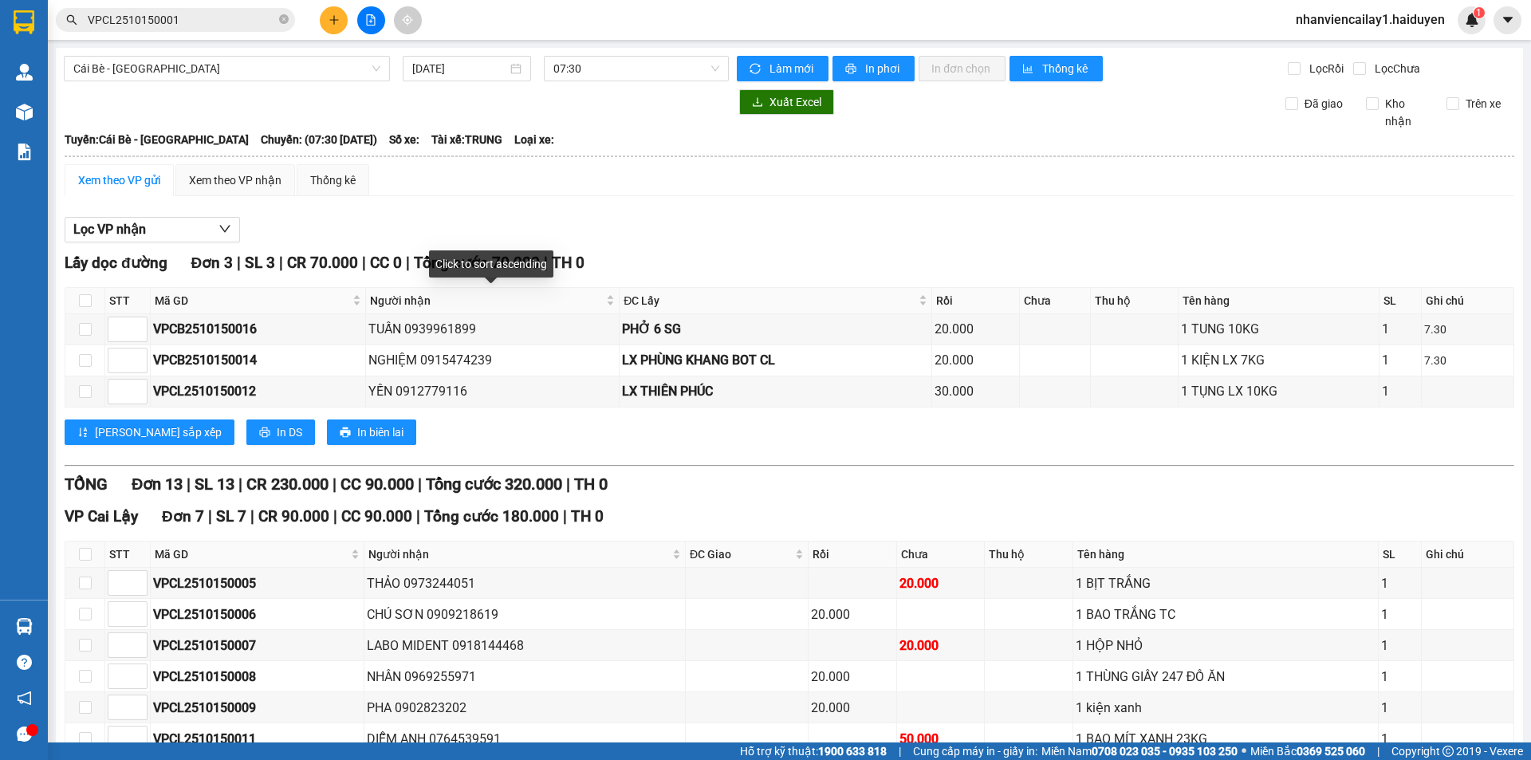
drag, startPoint x: 391, startPoint y: 288, endPoint x: 31, endPoint y: 155, distance: 383.4
click at [31, 155] on img at bounding box center [24, 152] width 17 height 17
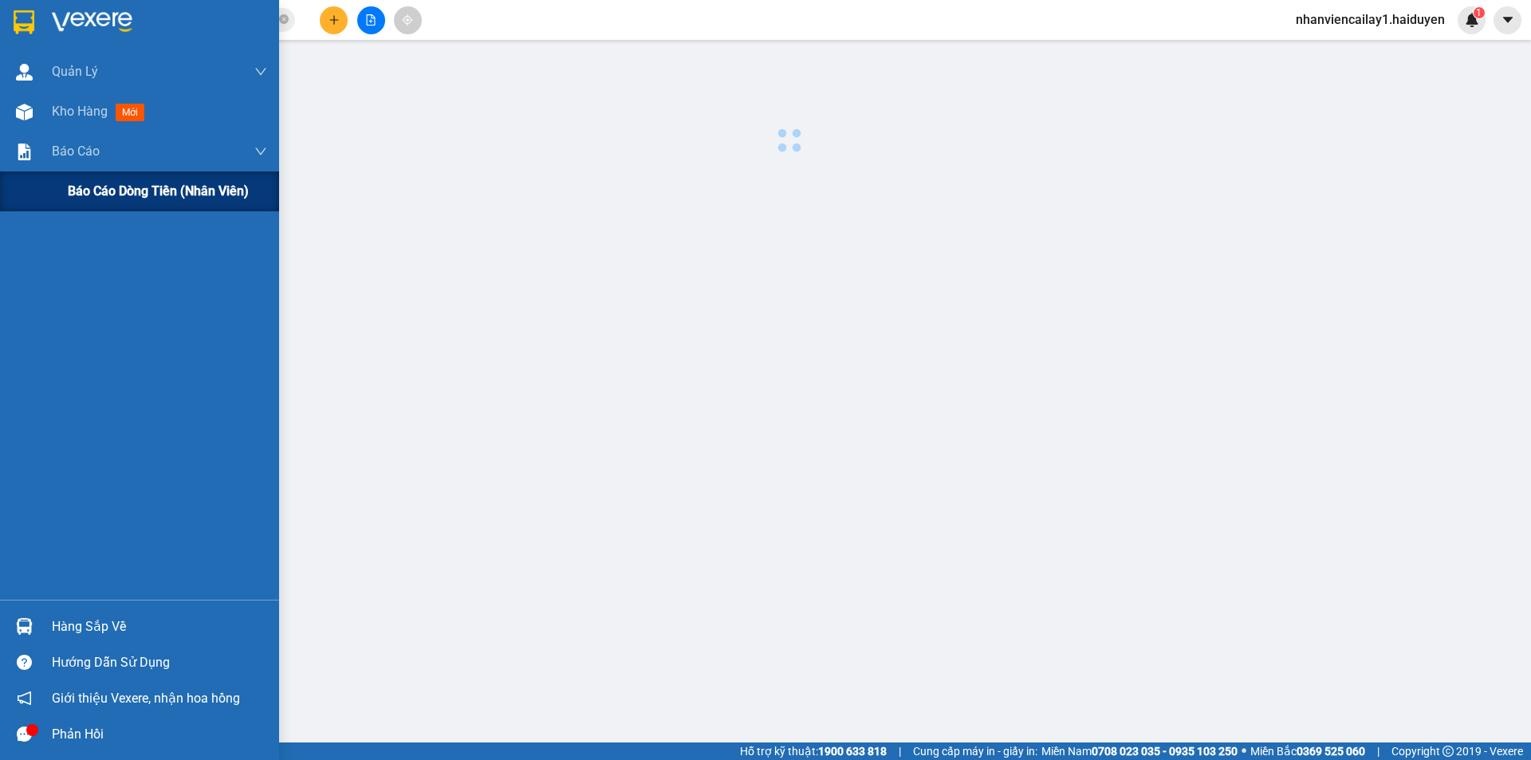
click at [116, 197] on span "Báo cáo dòng tiền (nhân viên)" at bounding box center [158, 191] width 181 height 20
click at [117, 197] on span "Báo cáo dòng tiền (nhân viên)" at bounding box center [158, 191] width 181 height 20
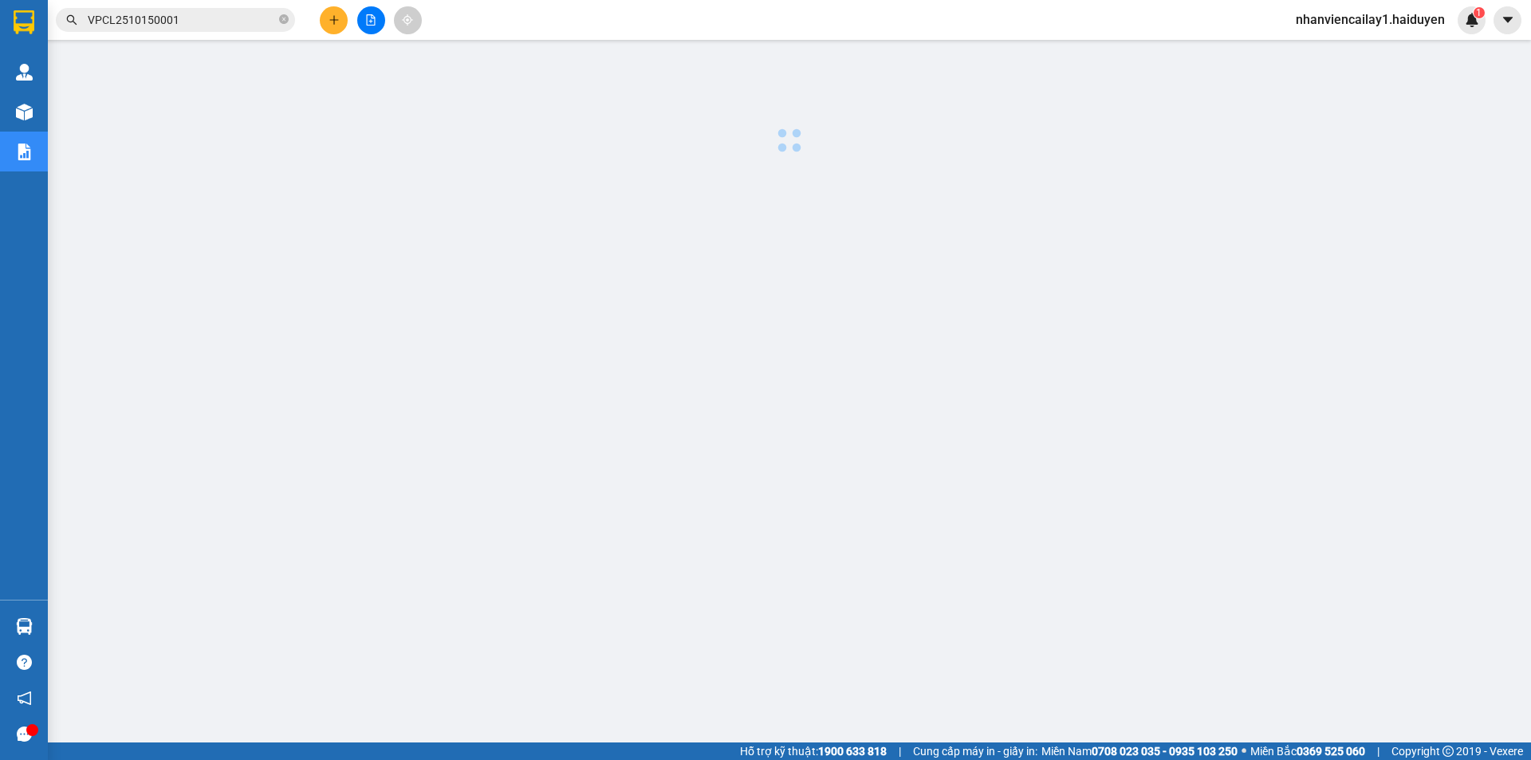
click at [815, 270] on div at bounding box center [789, 407] width 1467 height 718
click at [281, 22] on icon "close-circle" at bounding box center [284, 19] width 10 height 10
click at [169, 9] on span at bounding box center [175, 20] width 239 height 24
click at [191, 28] on input "text" at bounding box center [182, 20] width 188 height 18
paste input "VPCL2510150001"
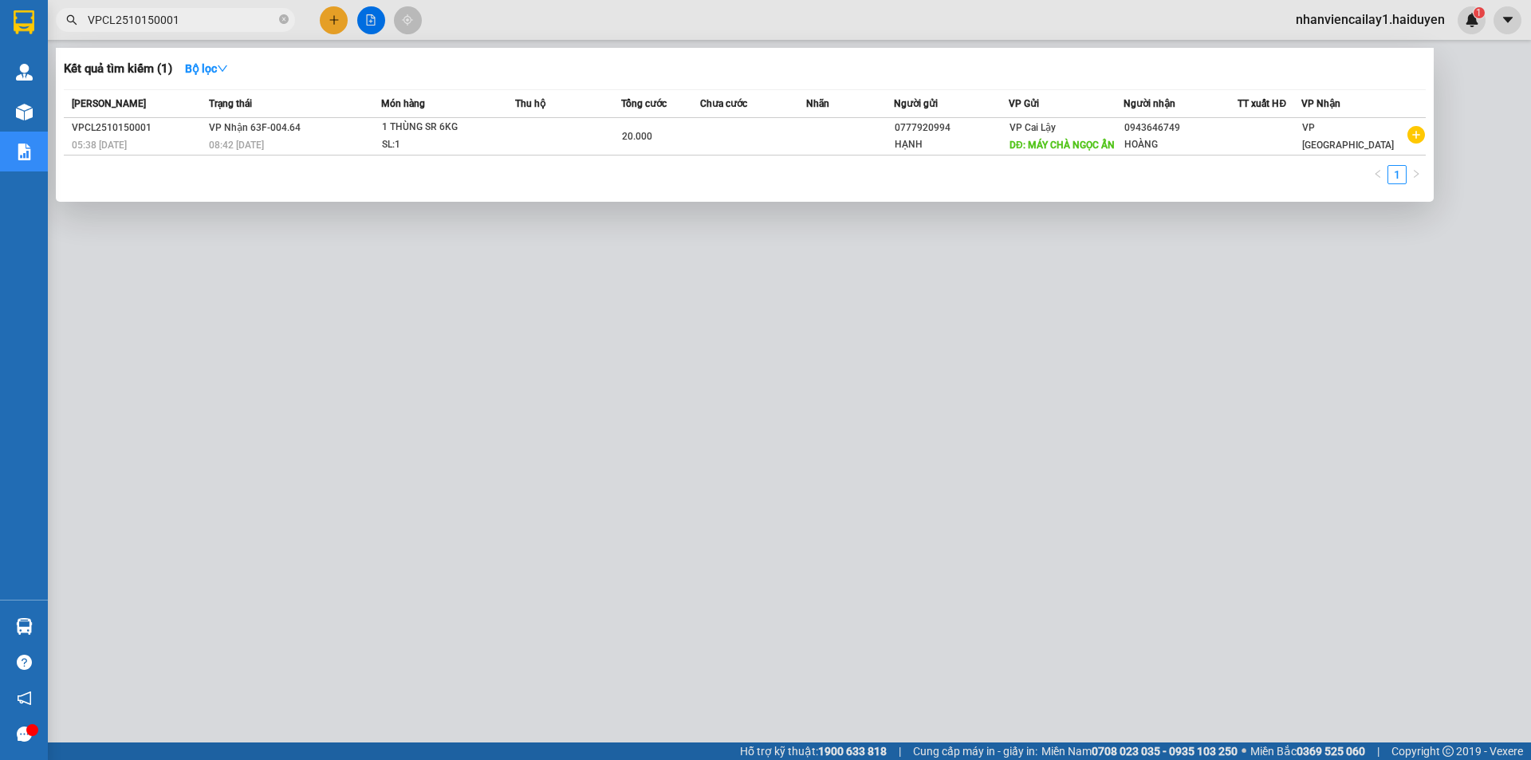
type input "VPCL2510150001"
click at [608, 419] on div at bounding box center [765, 380] width 1531 height 760
click at [285, 19] on icon "close-circle" at bounding box center [284, 19] width 10 height 10
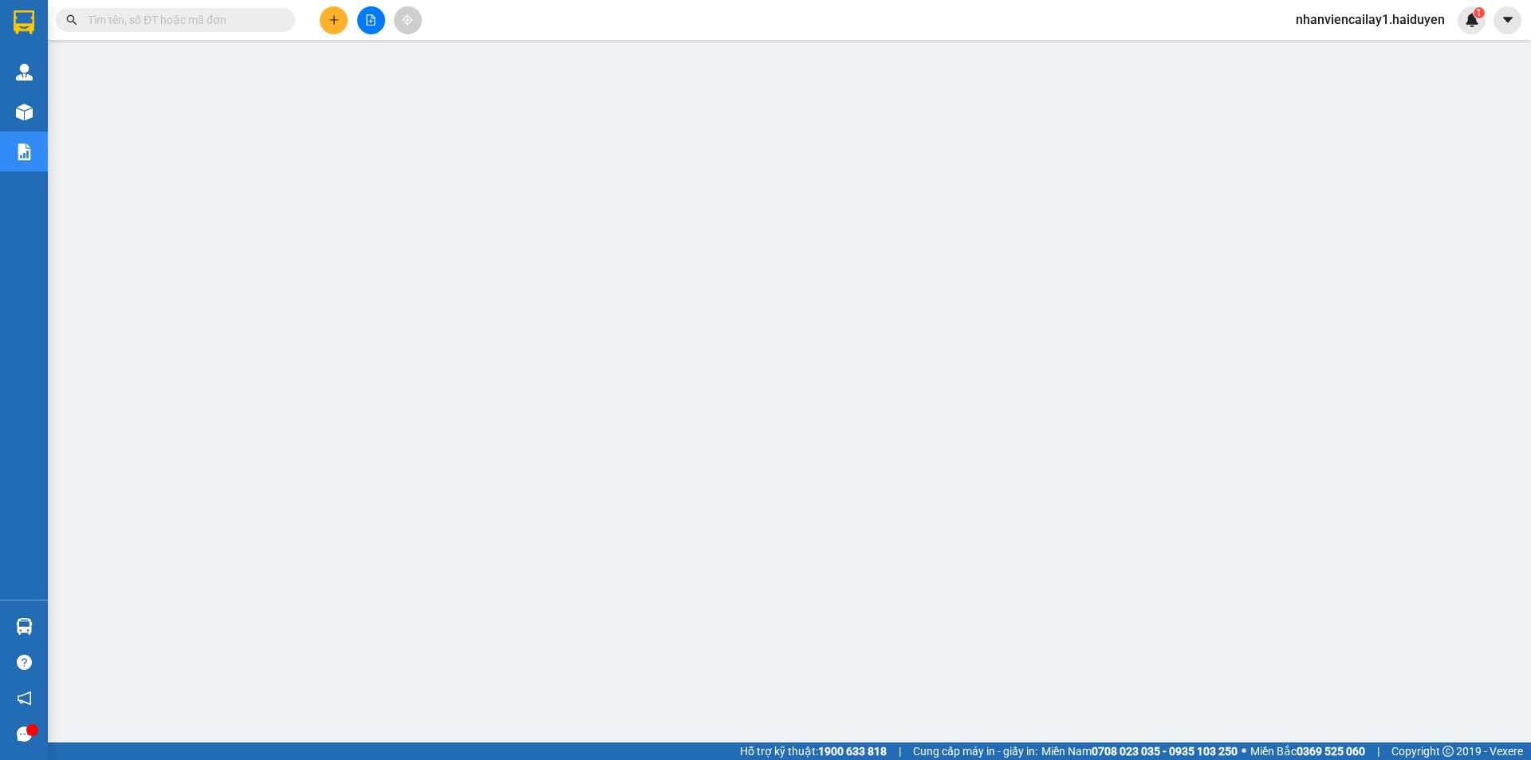
click at [269, 17] on input "text" at bounding box center [182, 20] width 188 height 18
paste input "VPCL2510150006"
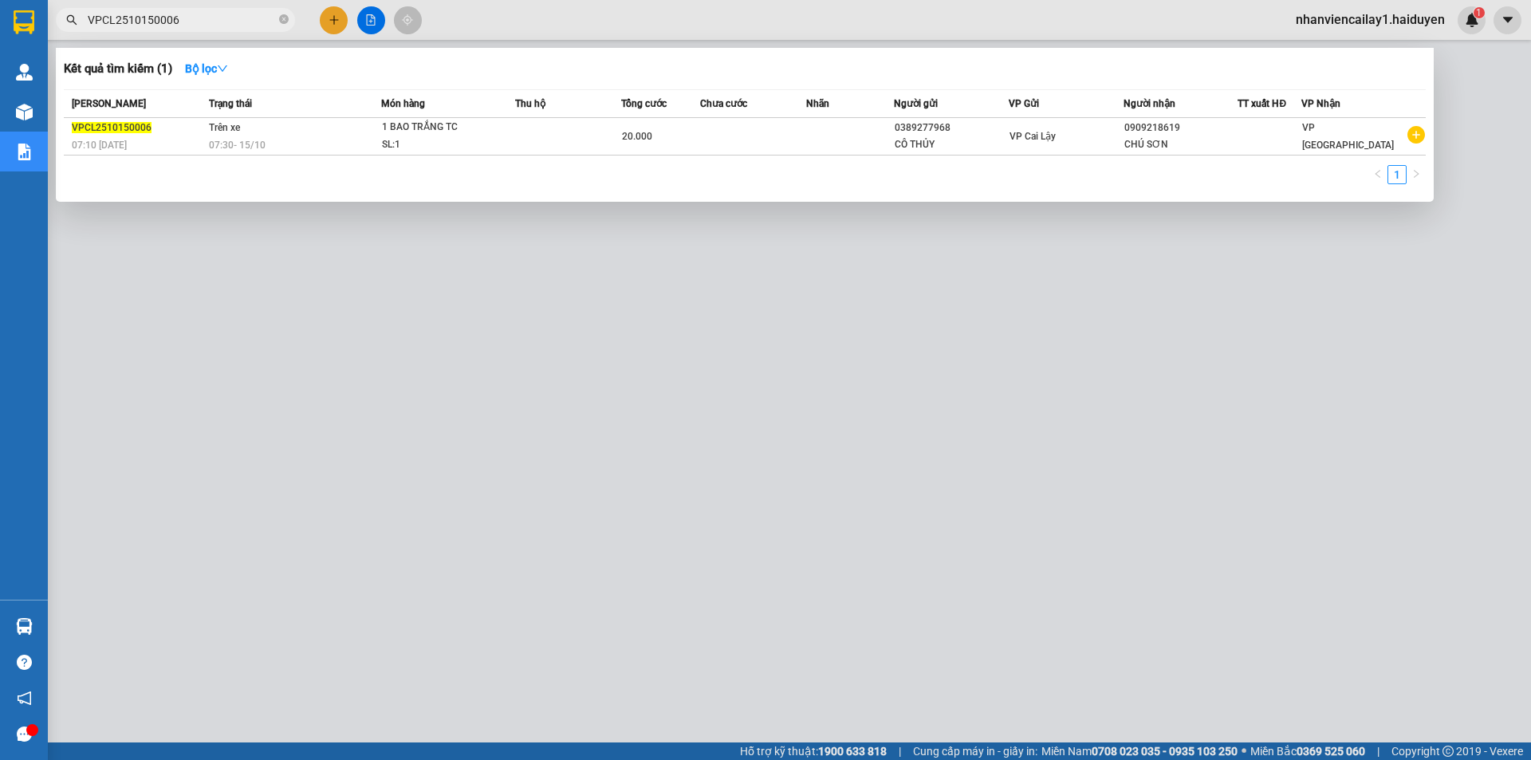
type input "VPCL2510150006"
click at [722, 246] on div at bounding box center [765, 380] width 1531 height 760
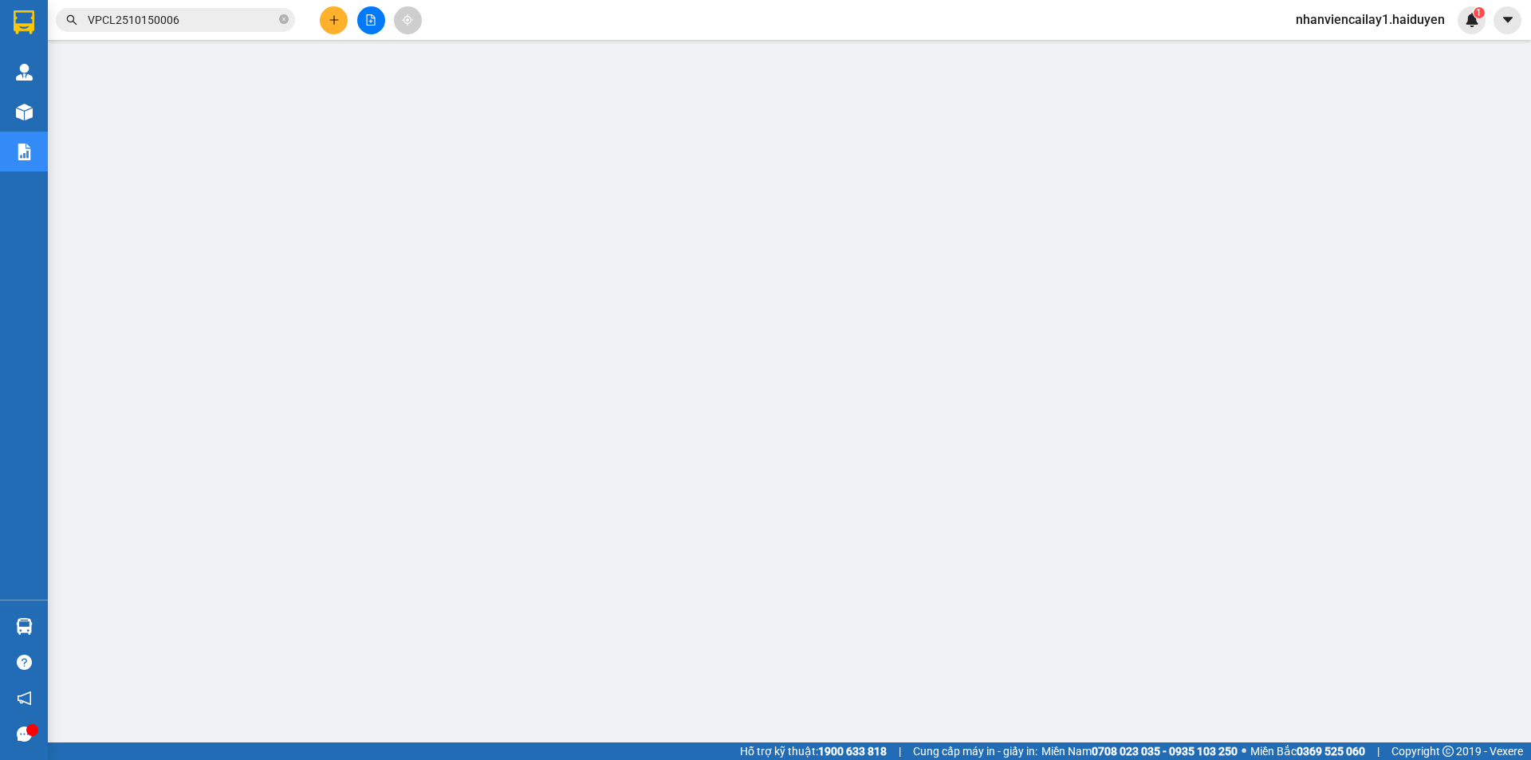
click at [202, 14] on span "VPCL2510150006" at bounding box center [175, 20] width 239 height 24
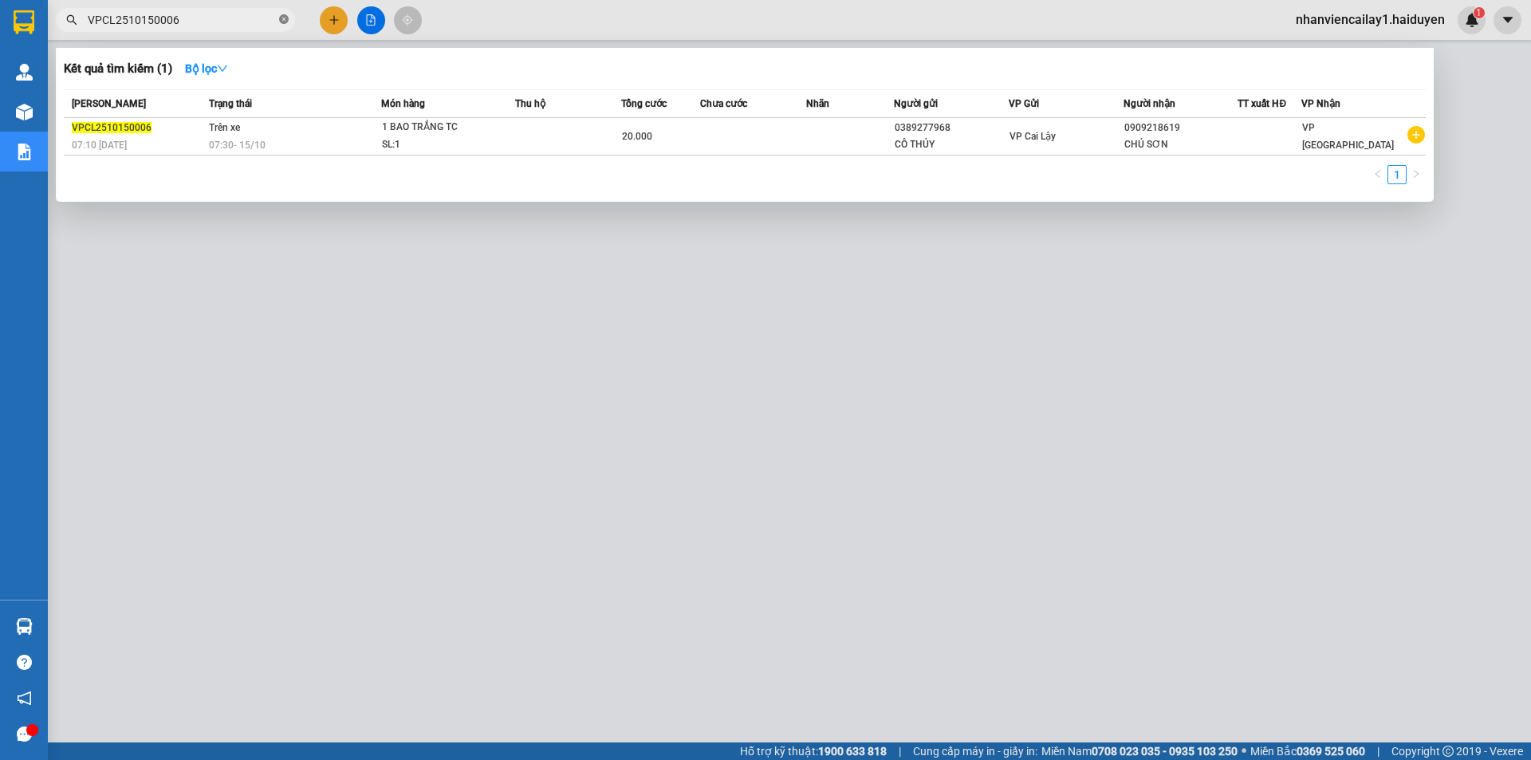
click at [281, 23] on icon "close-circle" at bounding box center [284, 19] width 10 height 10
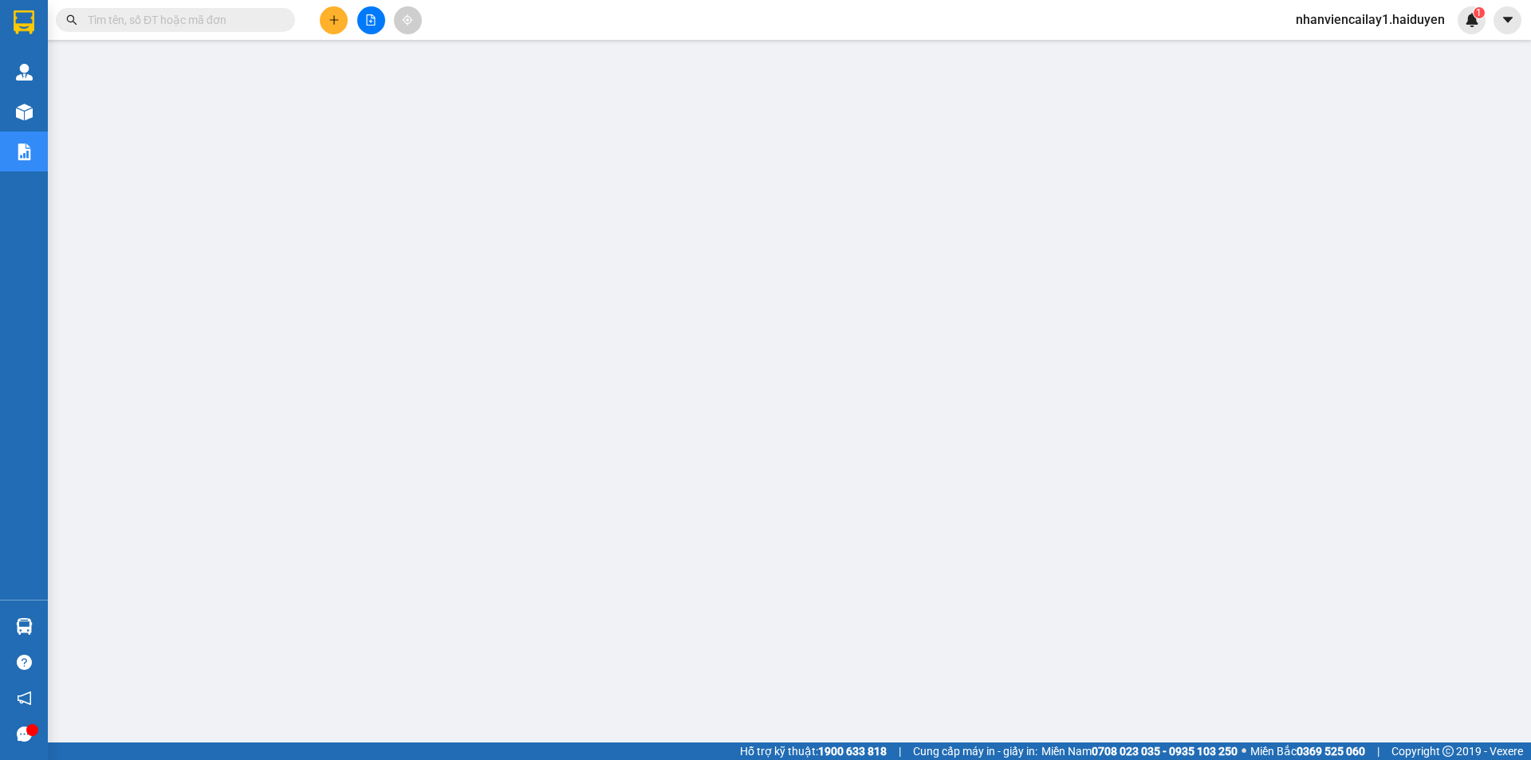
click at [256, 29] on span at bounding box center [175, 20] width 239 height 24
click at [226, 22] on input "text" at bounding box center [182, 20] width 188 height 18
paste input "VPCL2510150012"
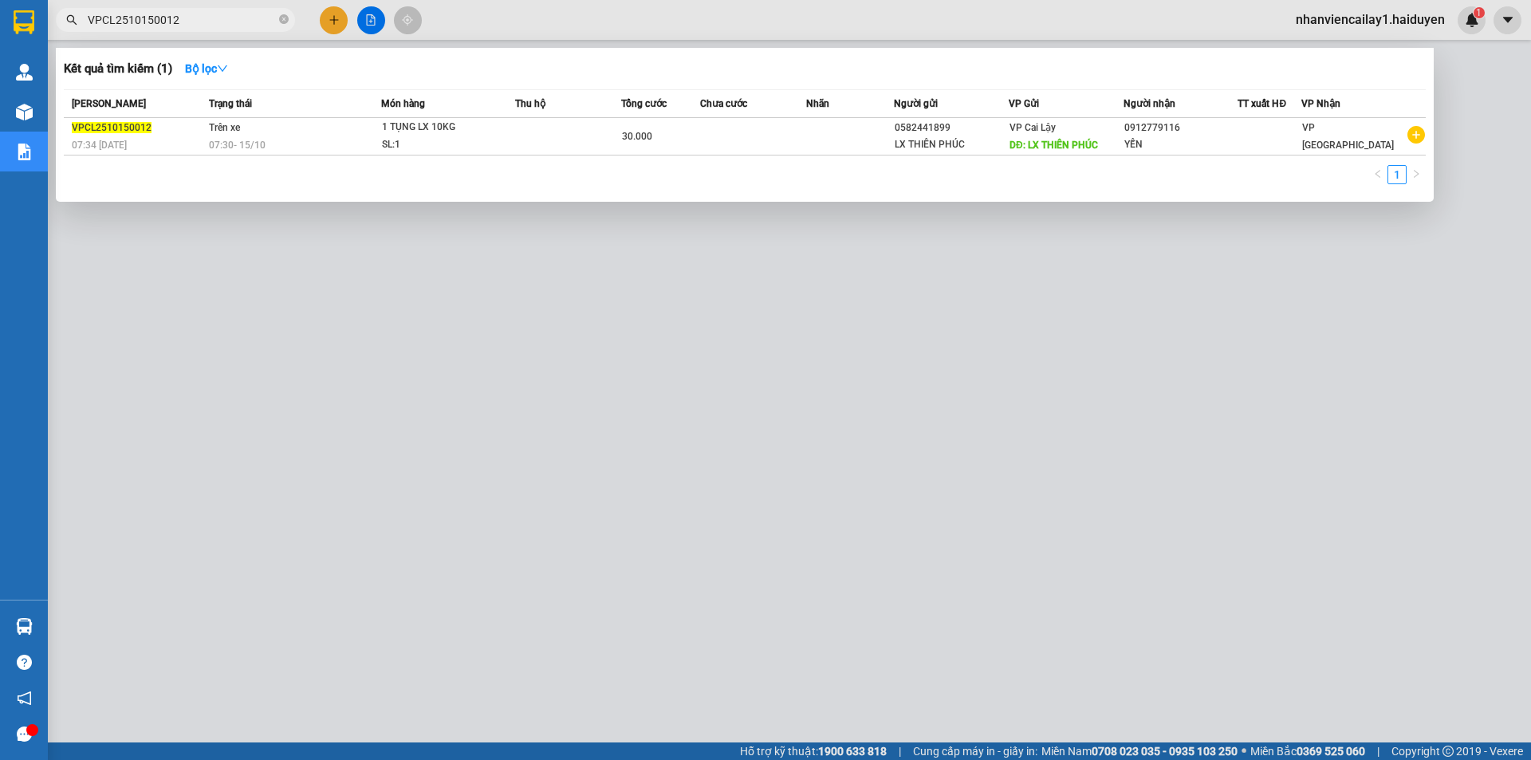
type input "VPCL2510150012"
click at [593, 376] on div at bounding box center [765, 380] width 1531 height 760
drag, startPoint x: 288, startPoint y: 11, endPoint x: 278, endPoint y: 24, distance: 15.9
click at [285, 17] on span at bounding box center [284, 20] width 10 height 18
click at [277, 26] on span "VPCL2510150012" at bounding box center [175, 20] width 239 height 24
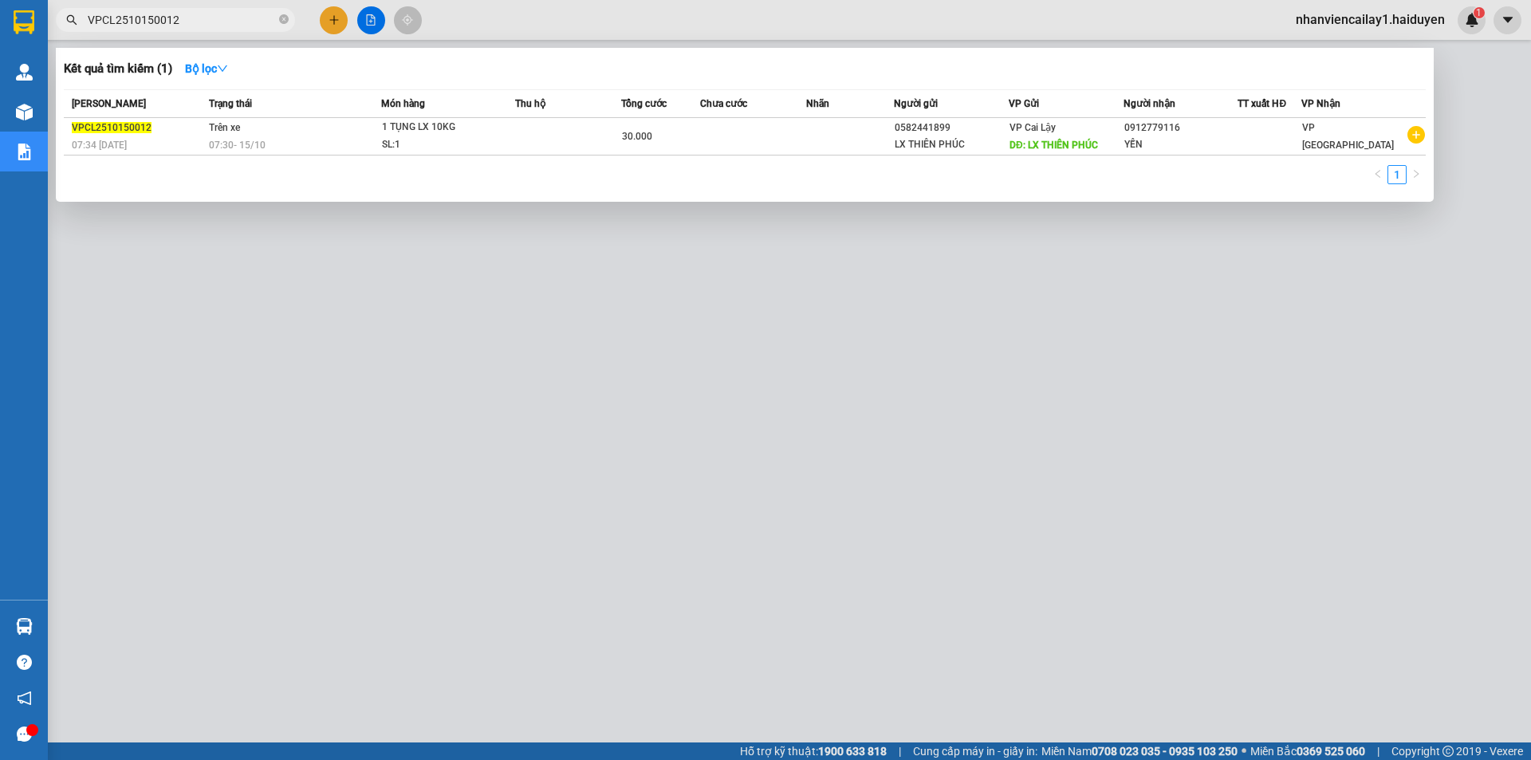
click at [286, 14] on span at bounding box center [284, 20] width 10 height 15
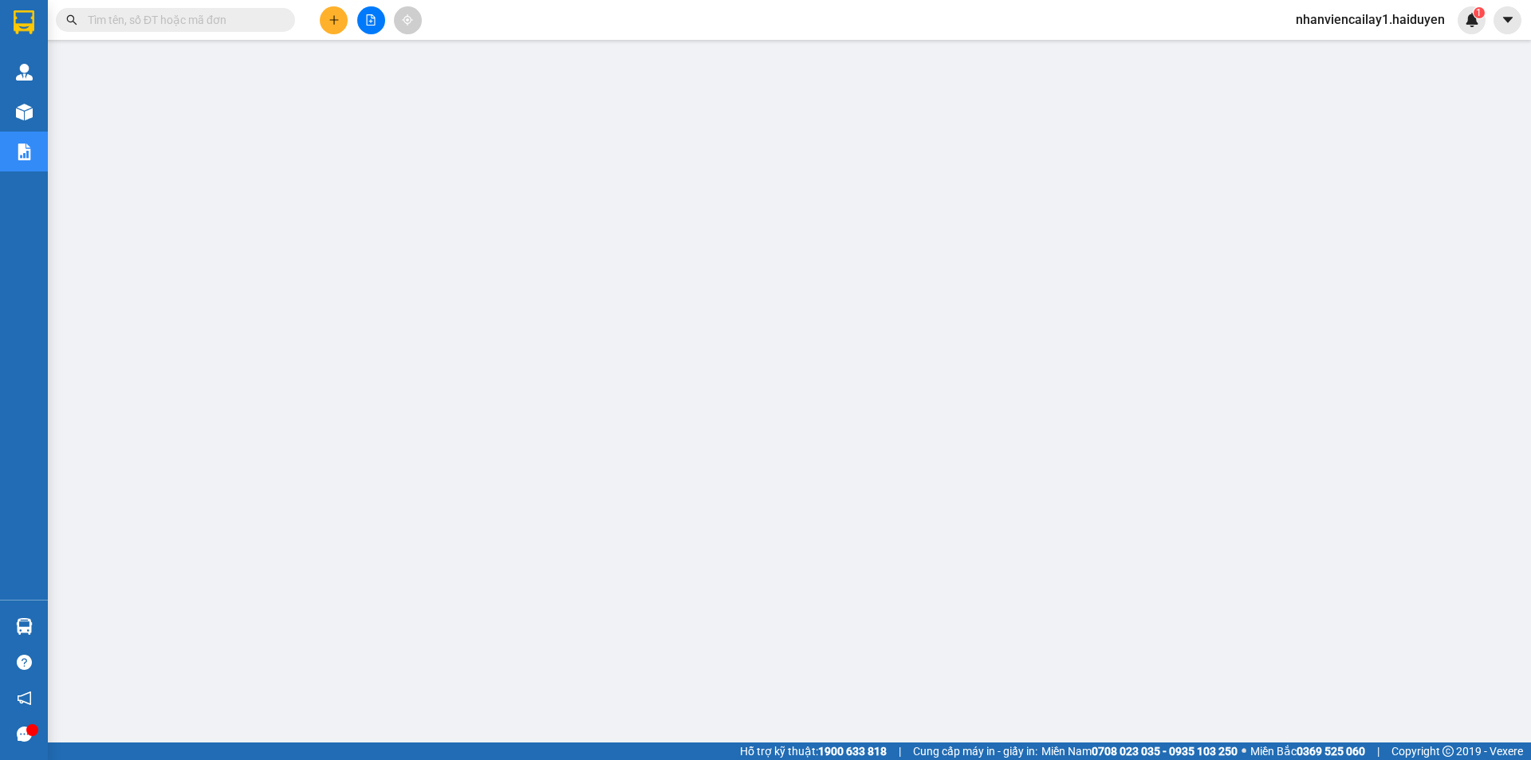
click at [239, 24] on input "text" at bounding box center [182, 20] width 188 height 18
type input "V"
click at [284, 19] on icon "close-circle" at bounding box center [284, 19] width 10 height 10
click at [227, 25] on input "text" at bounding box center [182, 20] width 188 height 18
paste input "VPCL2510150018"
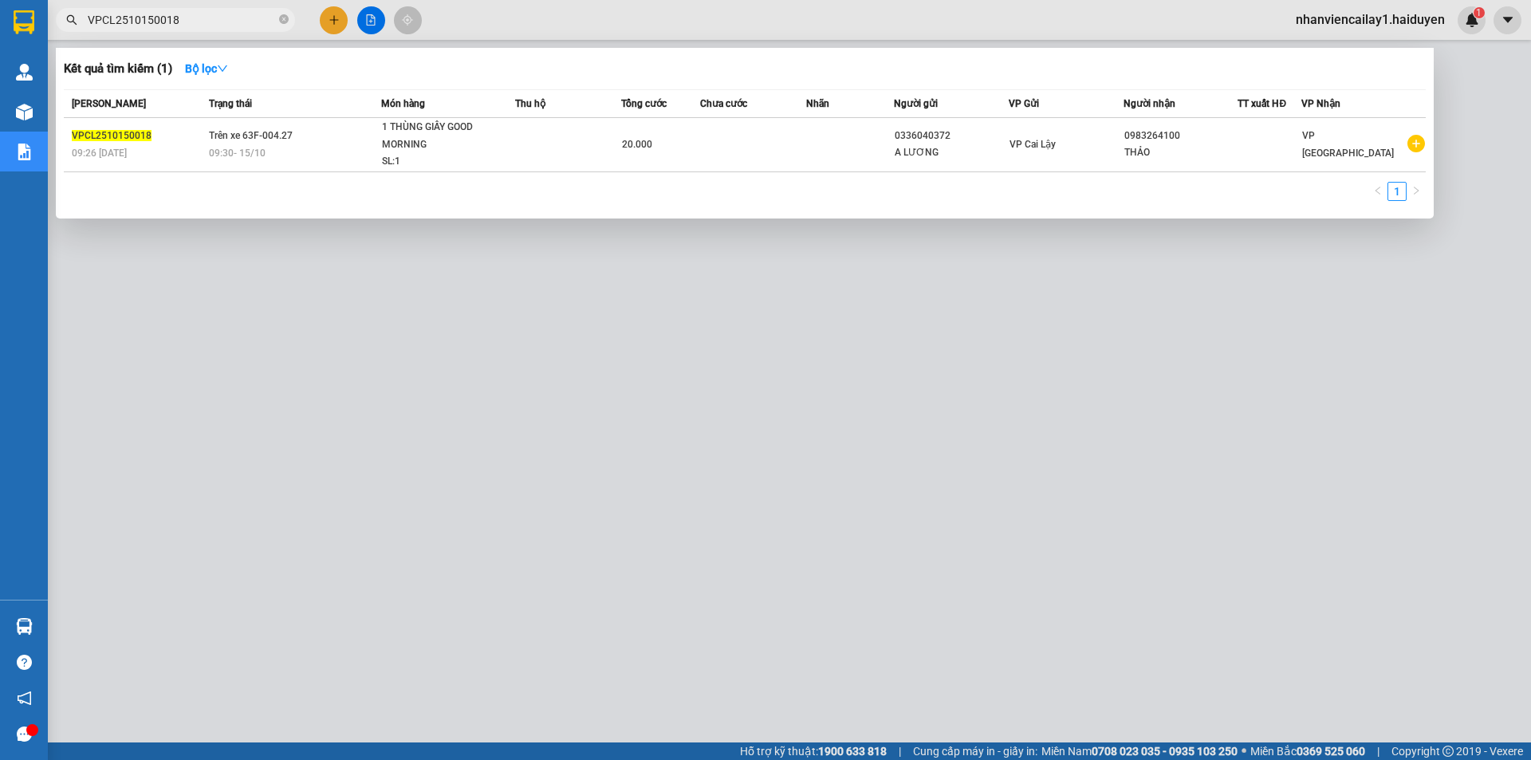
type input "VPCL2510150018"
click at [341, 32] on div at bounding box center [765, 380] width 1531 height 760
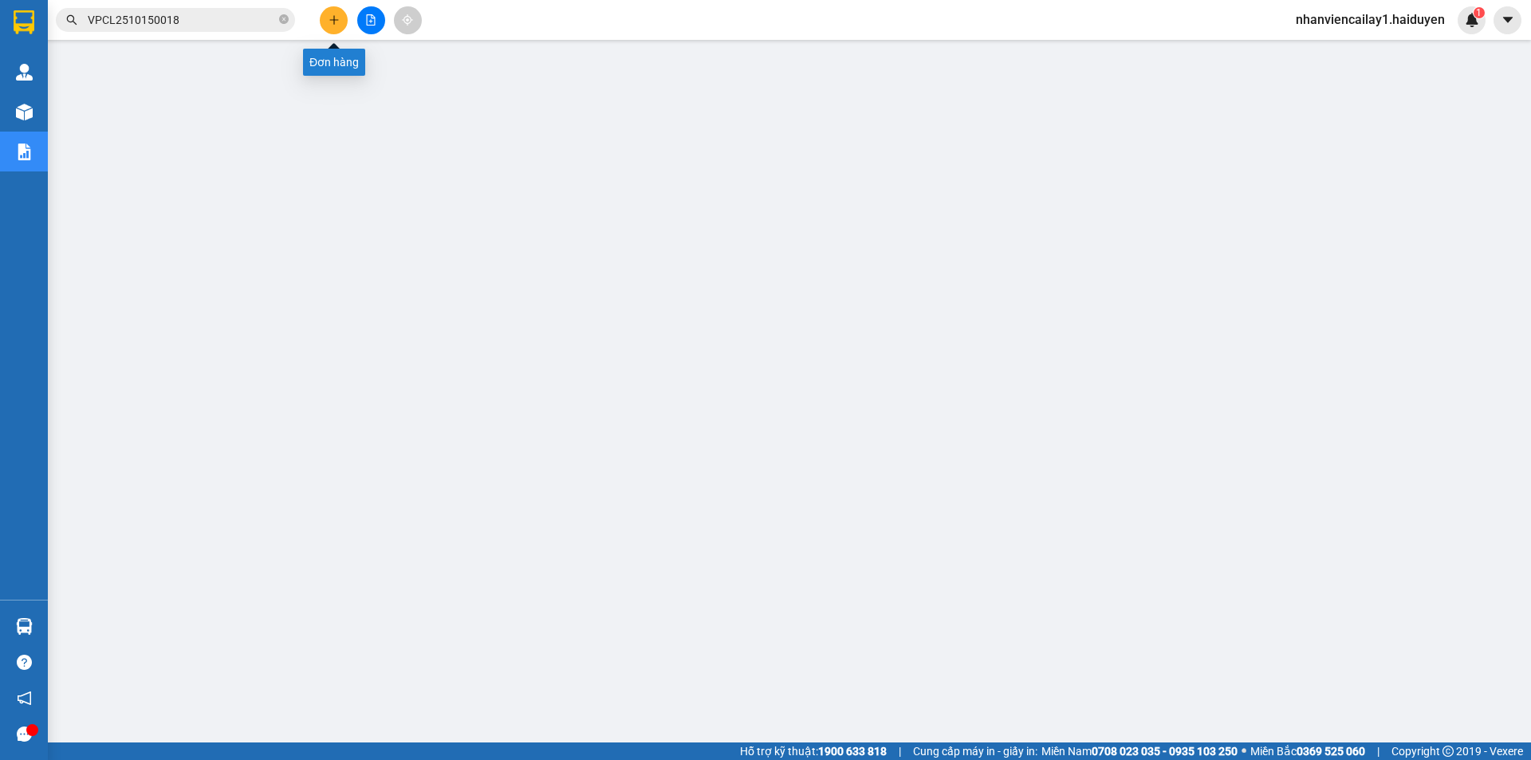
click at [336, 27] on button at bounding box center [334, 20] width 28 height 28
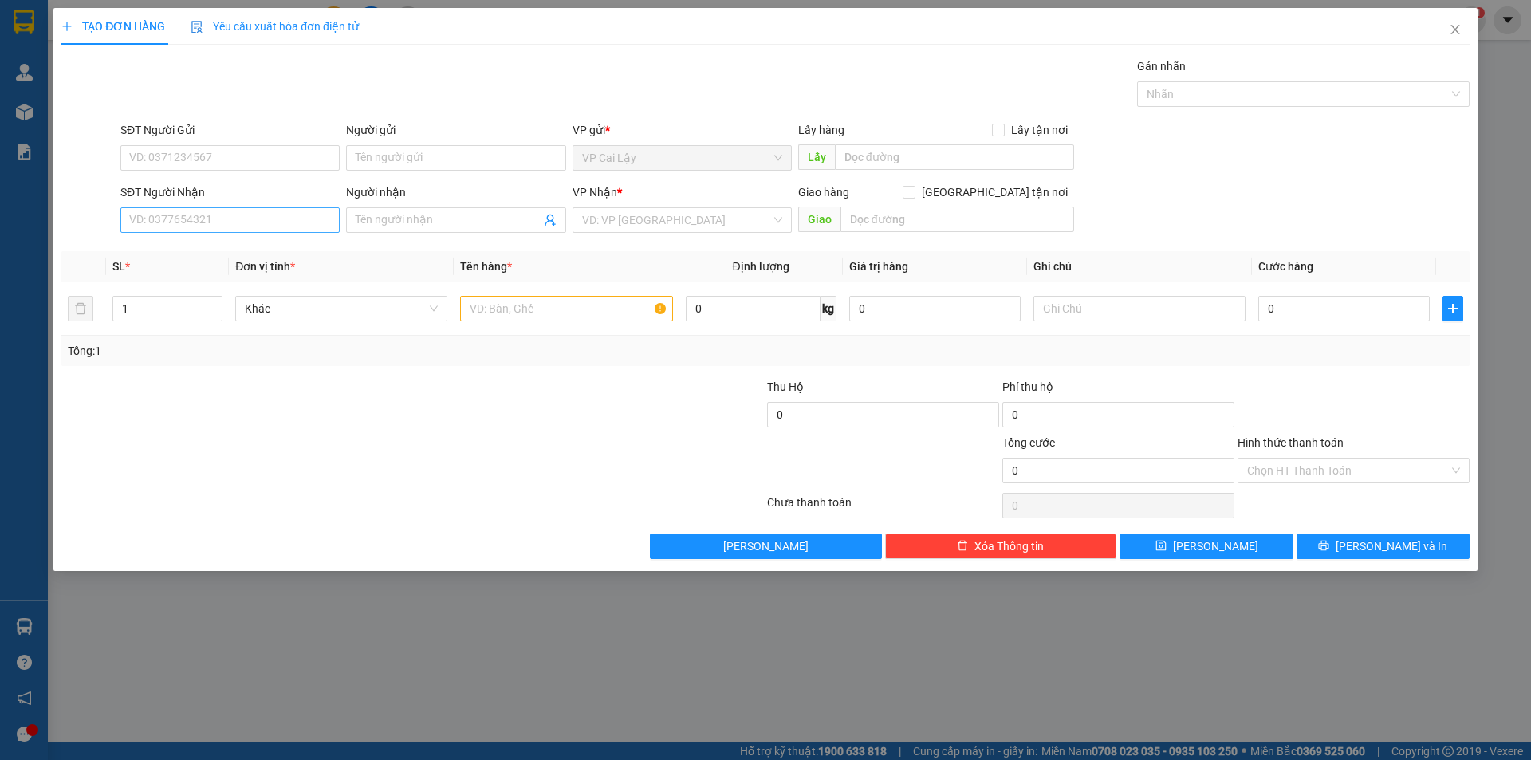
drag, startPoint x: 220, startPoint y: 202, endPoint x: 214, endPoint y: 218, distance: 16.9
click at [217, 207] on div "SĐT Người Nhận VD: 0377654321" at bounding box center [229, 211] width 219 height 56
click at [214, 218] on input "SĐT Người Nhận" at bounding box center [229, 220] width 219 height 26
type input "0359507661"
click at [234, 202] on div "SĐT Người Nhận" at bounding box center [229, 195] width 219 height 24
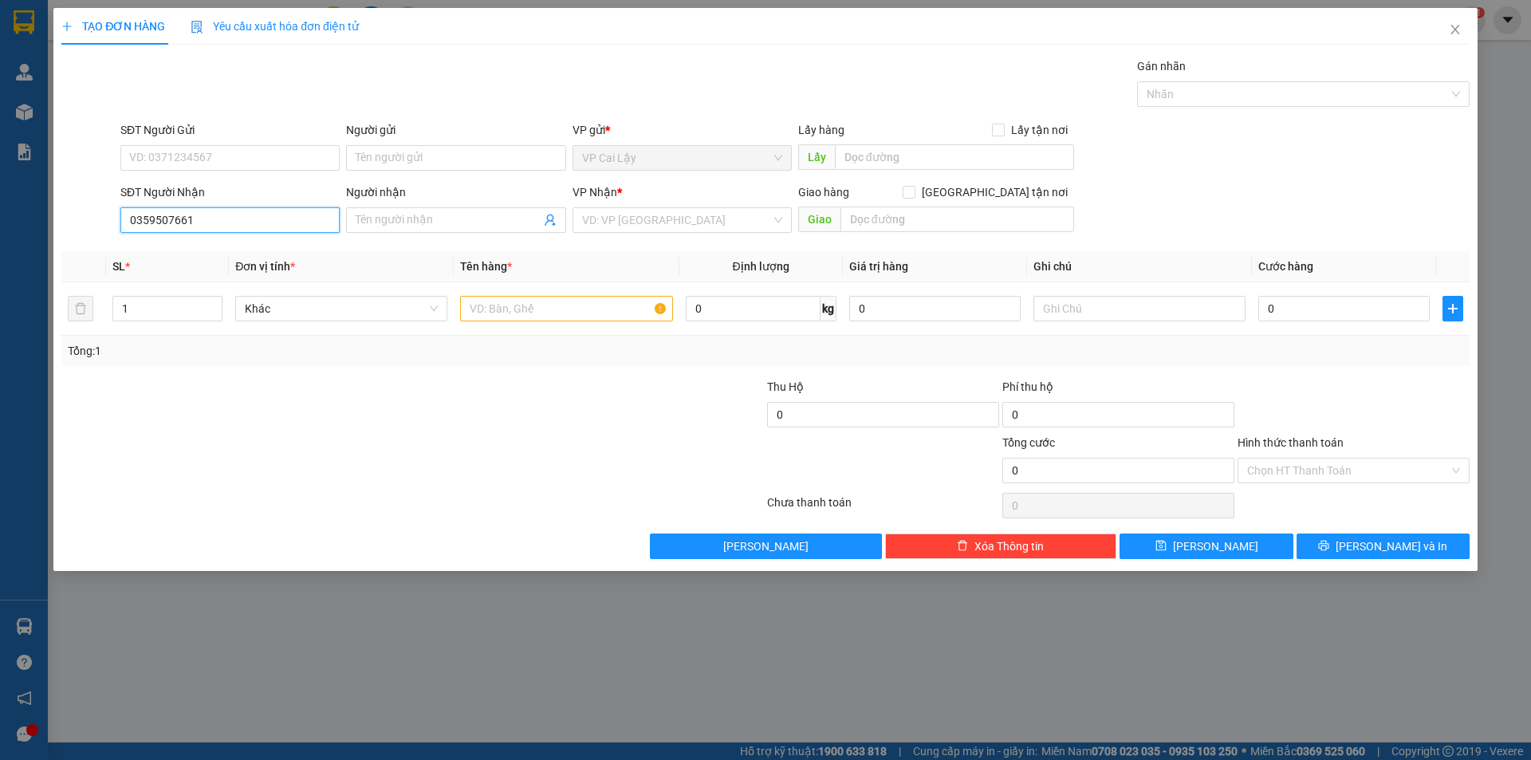
click at [157, 219] on input "0359507661" at bounding box center [229, 220] width 219 height 26
click at [400, 218] on input "Người nhận" at bounding box center [448, 220] width 184 height 18
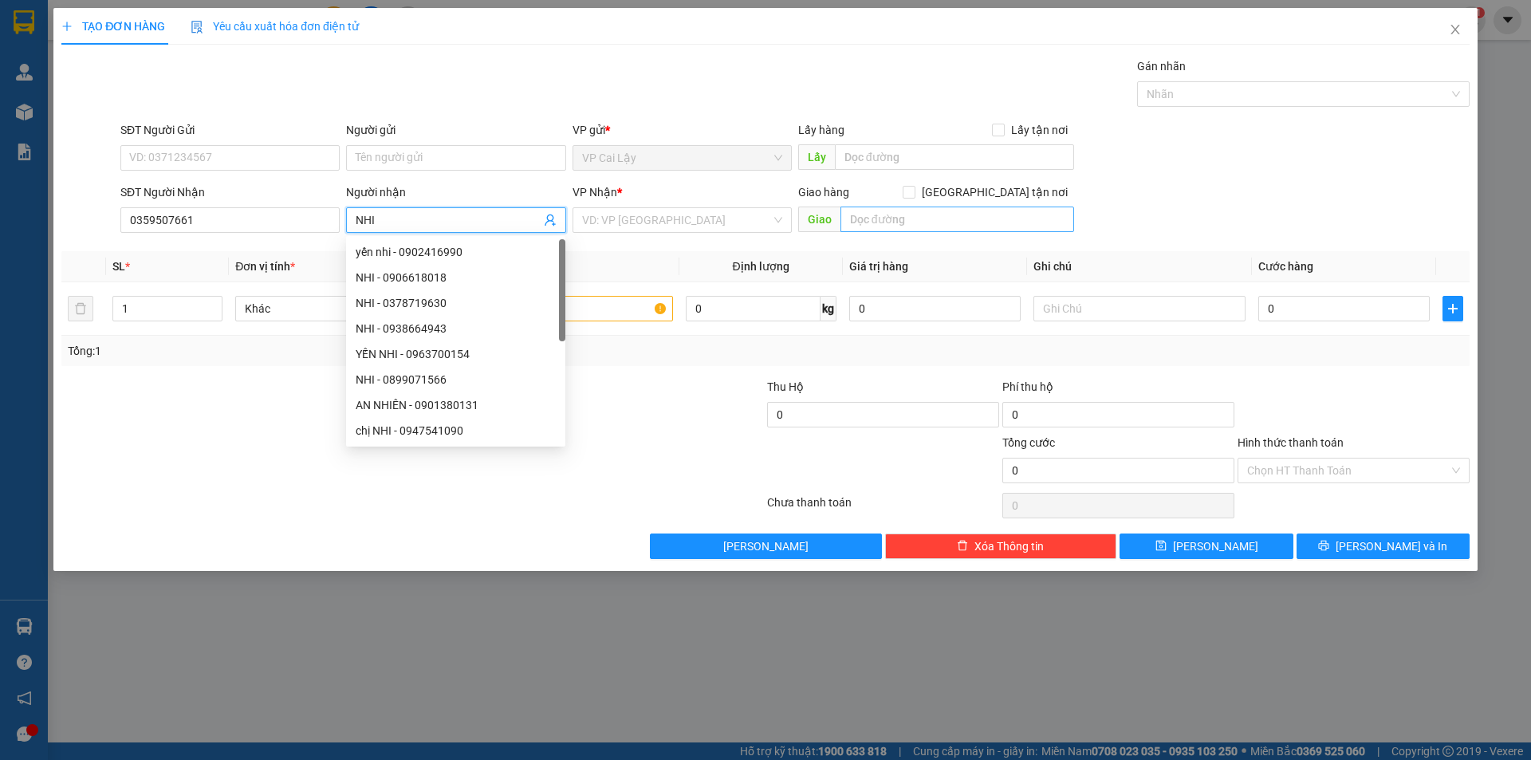
type input "NHI"
click at [879, 219] on input "text" at bounding box center [957, 219] width 234 height 26
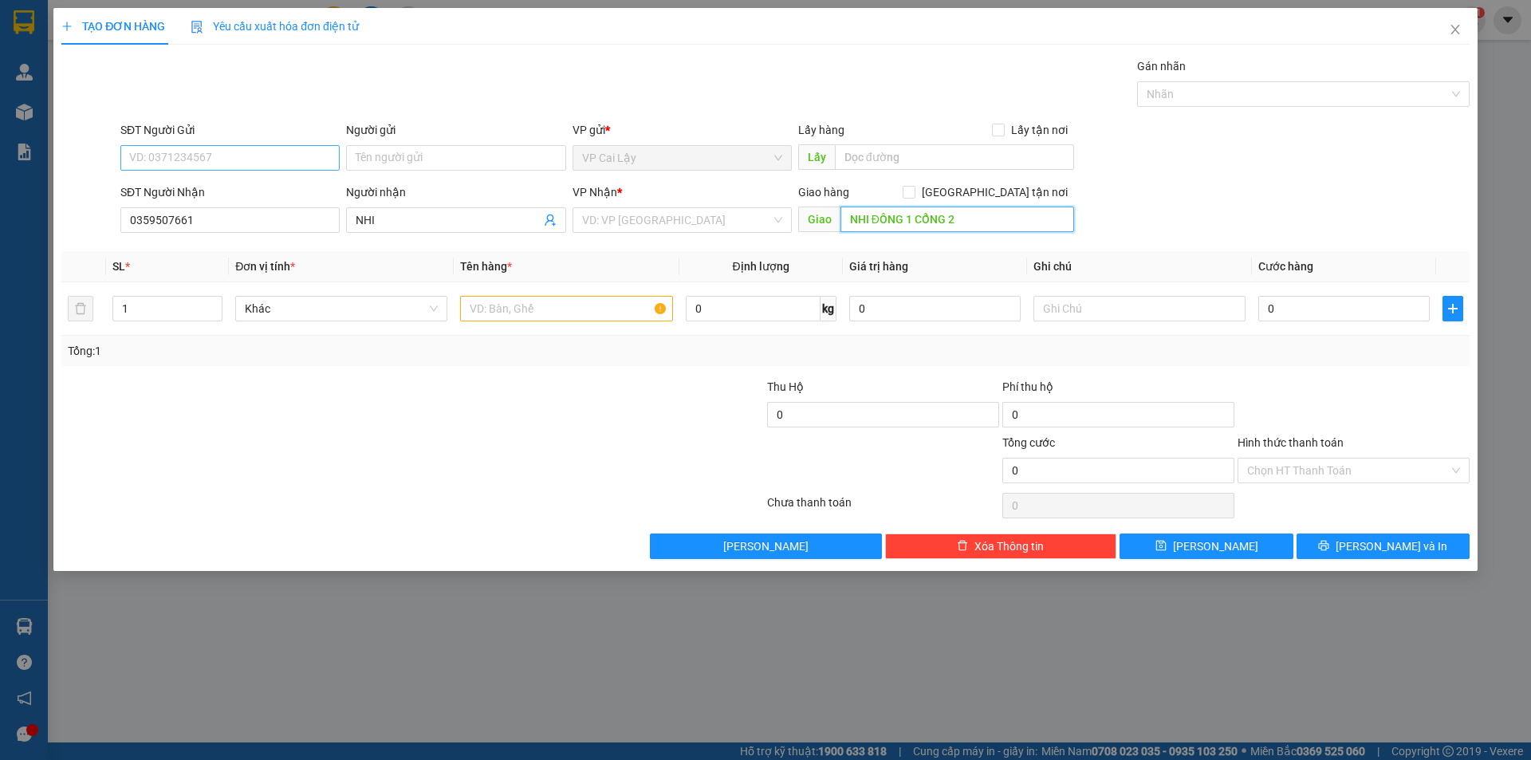
type input "NHI ĐỒNG 1 CỔNG 2"
click at [191, 165] on input "SĐT Người Gửi" at bounding box center [229, 158] width 219 height 26
type input "0975002017"
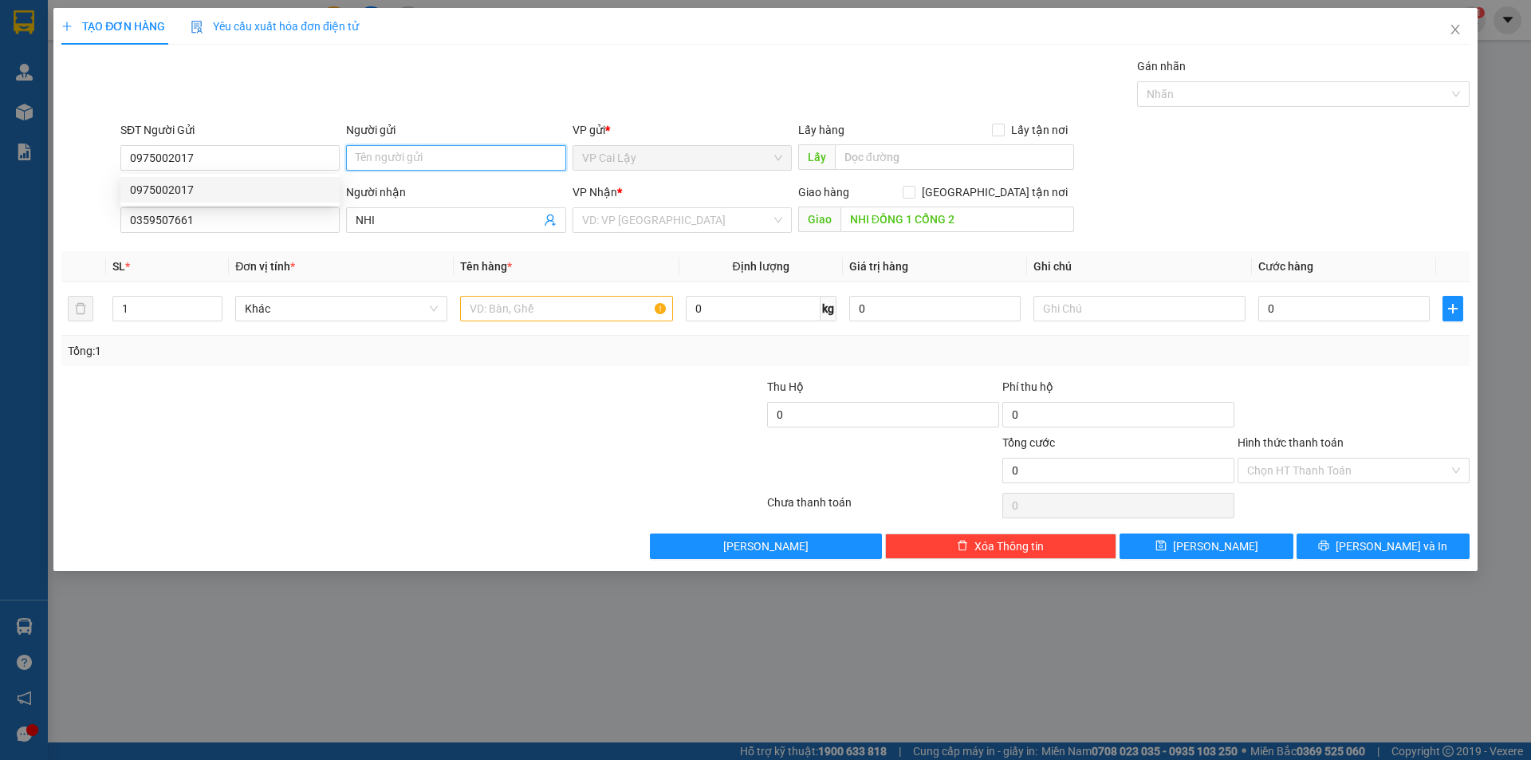
click at [458, 147] on input "Người gửi" at bounding box center [455, 158] width 219 height 26
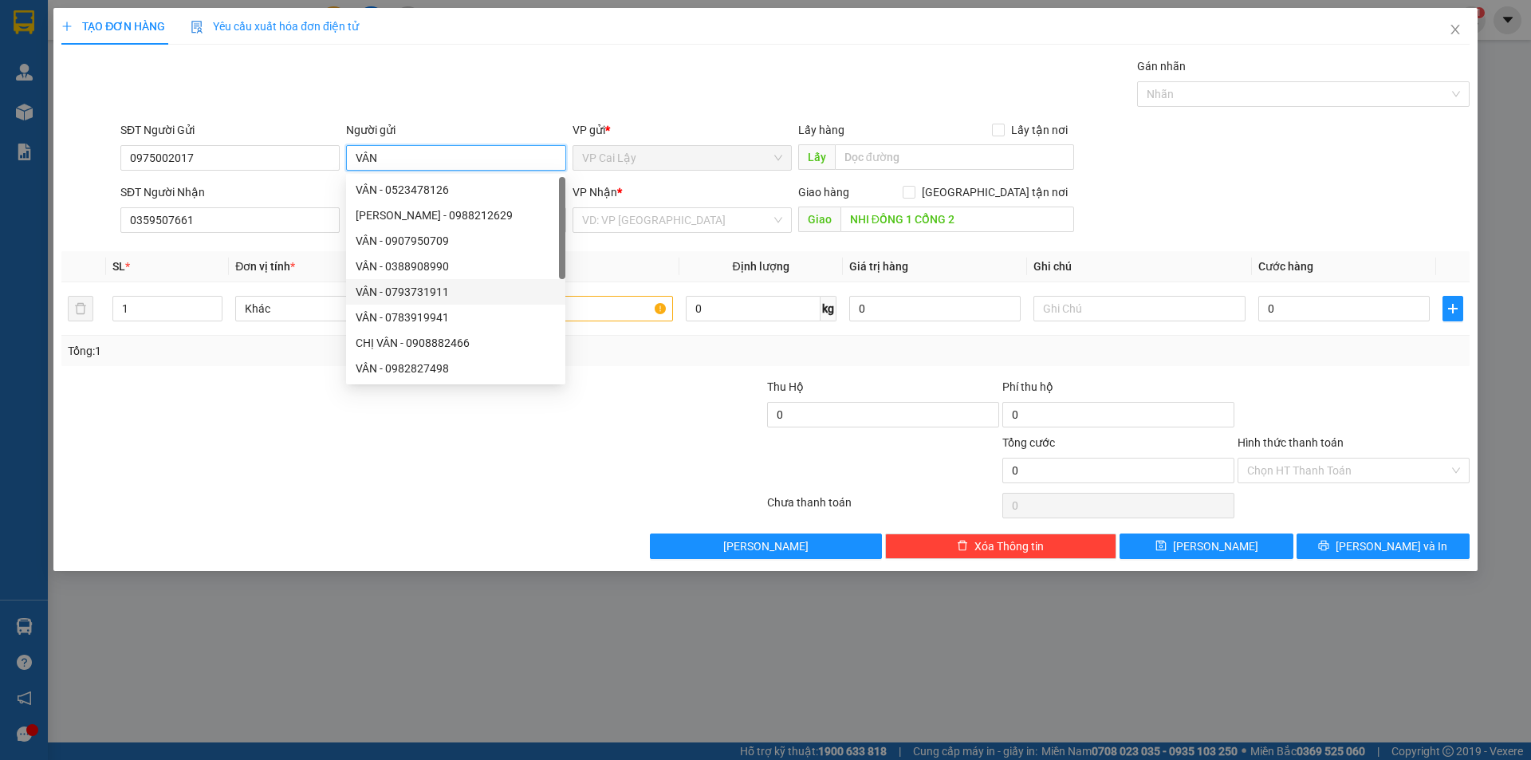
type input "VÂN"
click at [640, 454] on div at bounding box center [647, 462] width 235 height 56
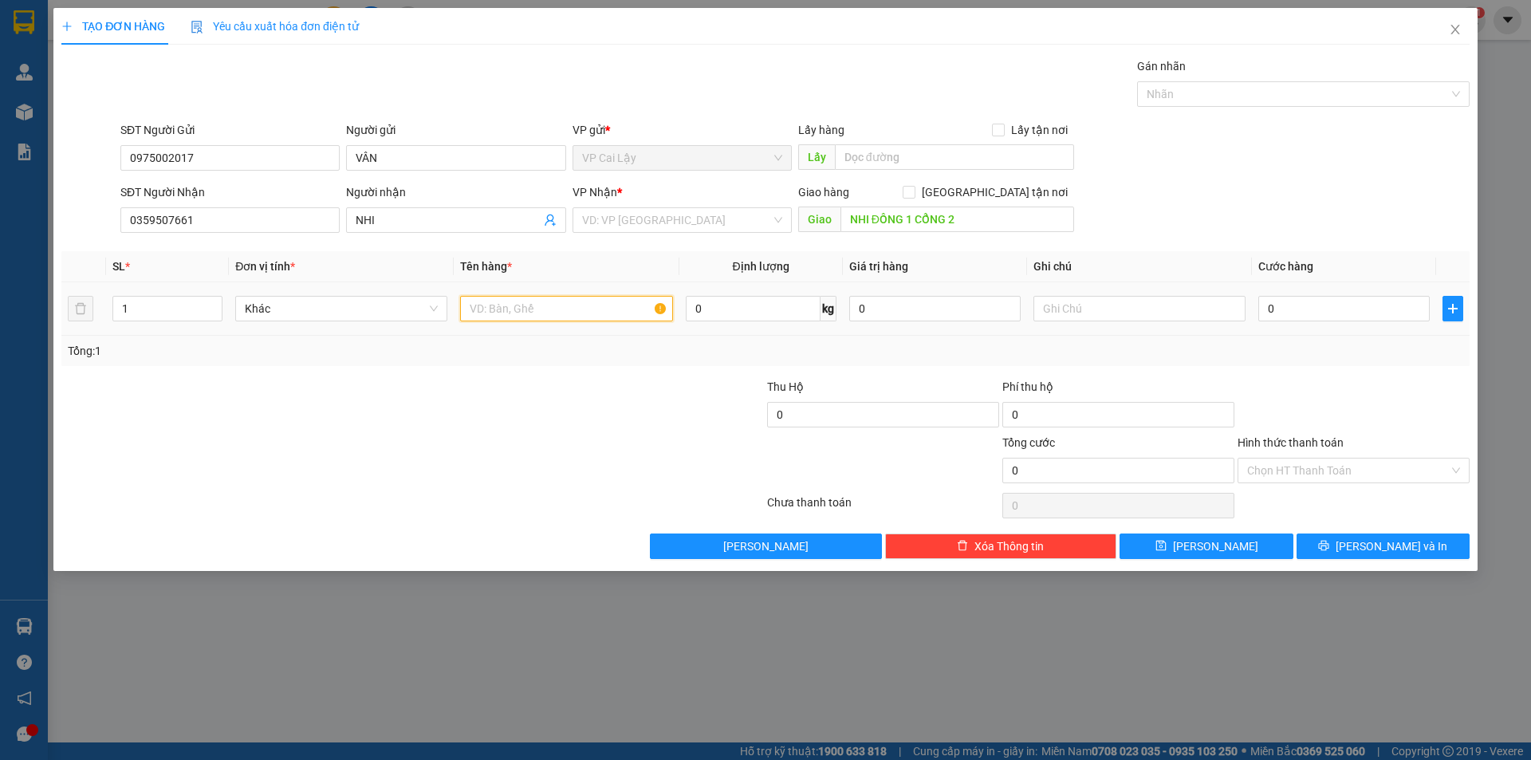
click at [511, 315] on input "text" at bounding box center [566, 309] width 212 height 26
click at [144, 301] on input "1" at bounding box center [167, 309] width 108 height 24
type input "1"
type input "2"
click at [500, 315] on input "text" at bounding box center [566, 309] width 212 height 26
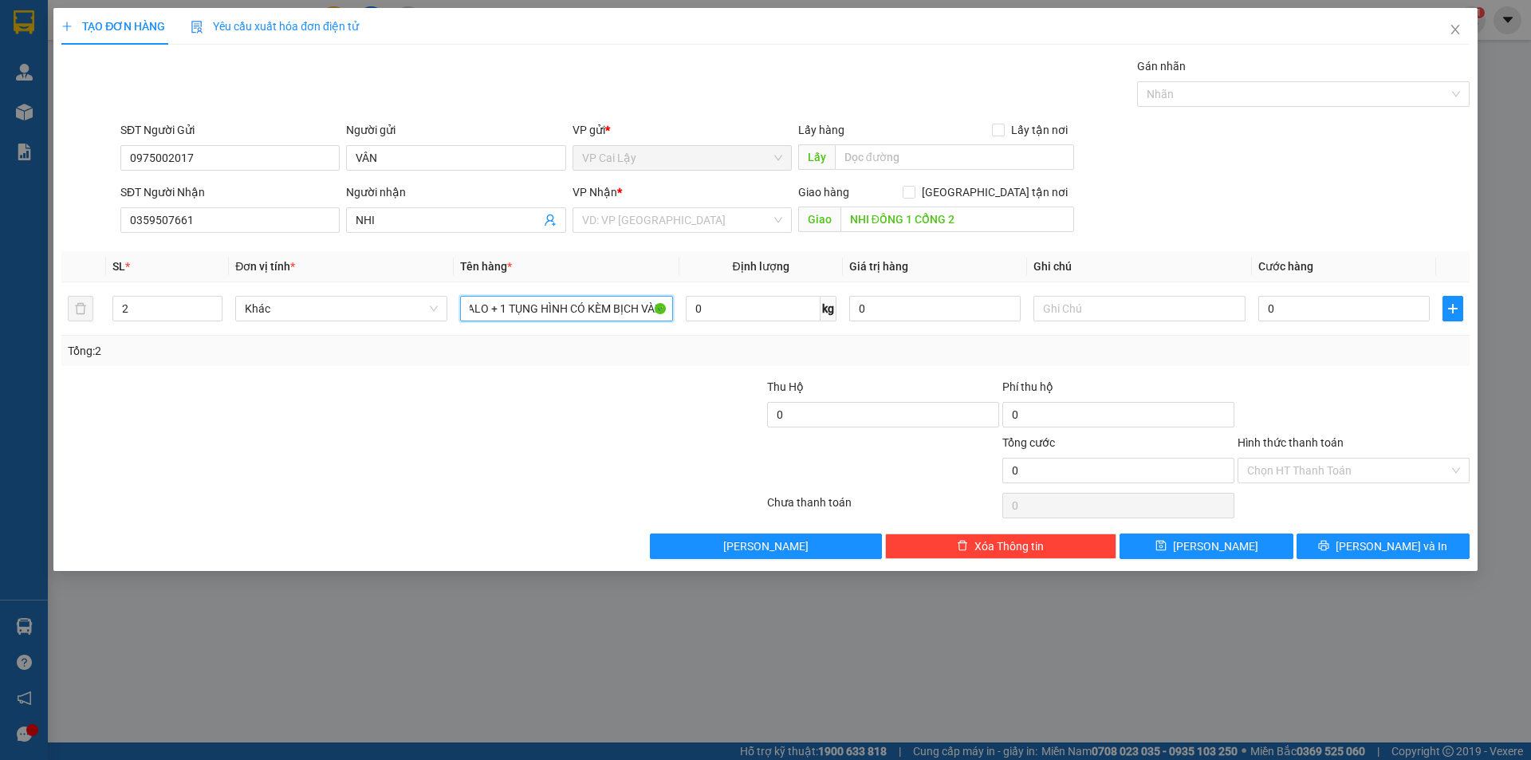
scroll to position [0, 24]
type input "1 BALO + 1 TỤNG HÌNH CÓ KÈM BỊCH VÀN"
click at [1292, 305] on input "0" at bounding box center [1343, 309] width 171 height 26
type input "4"
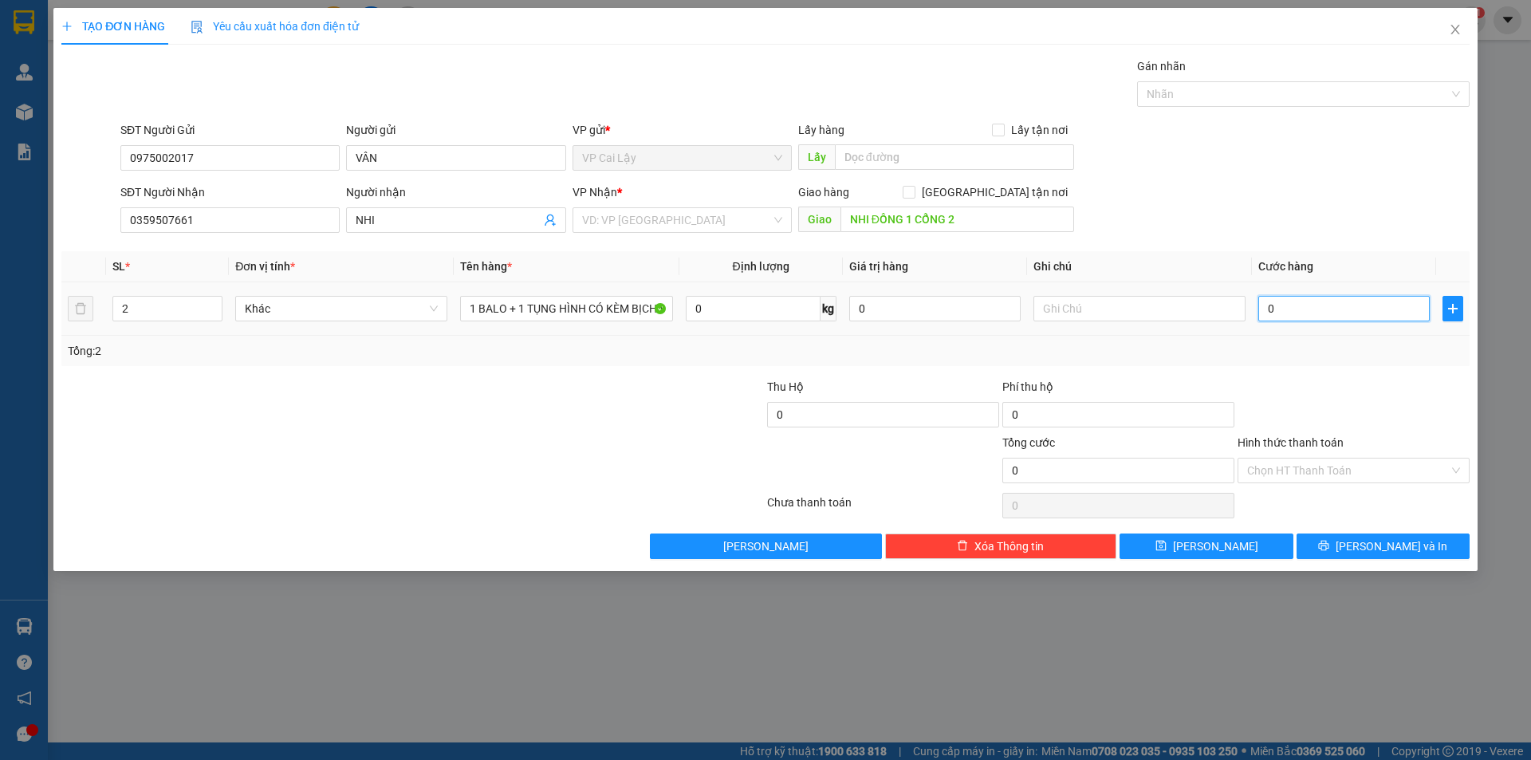
type input "4"
type input "40"
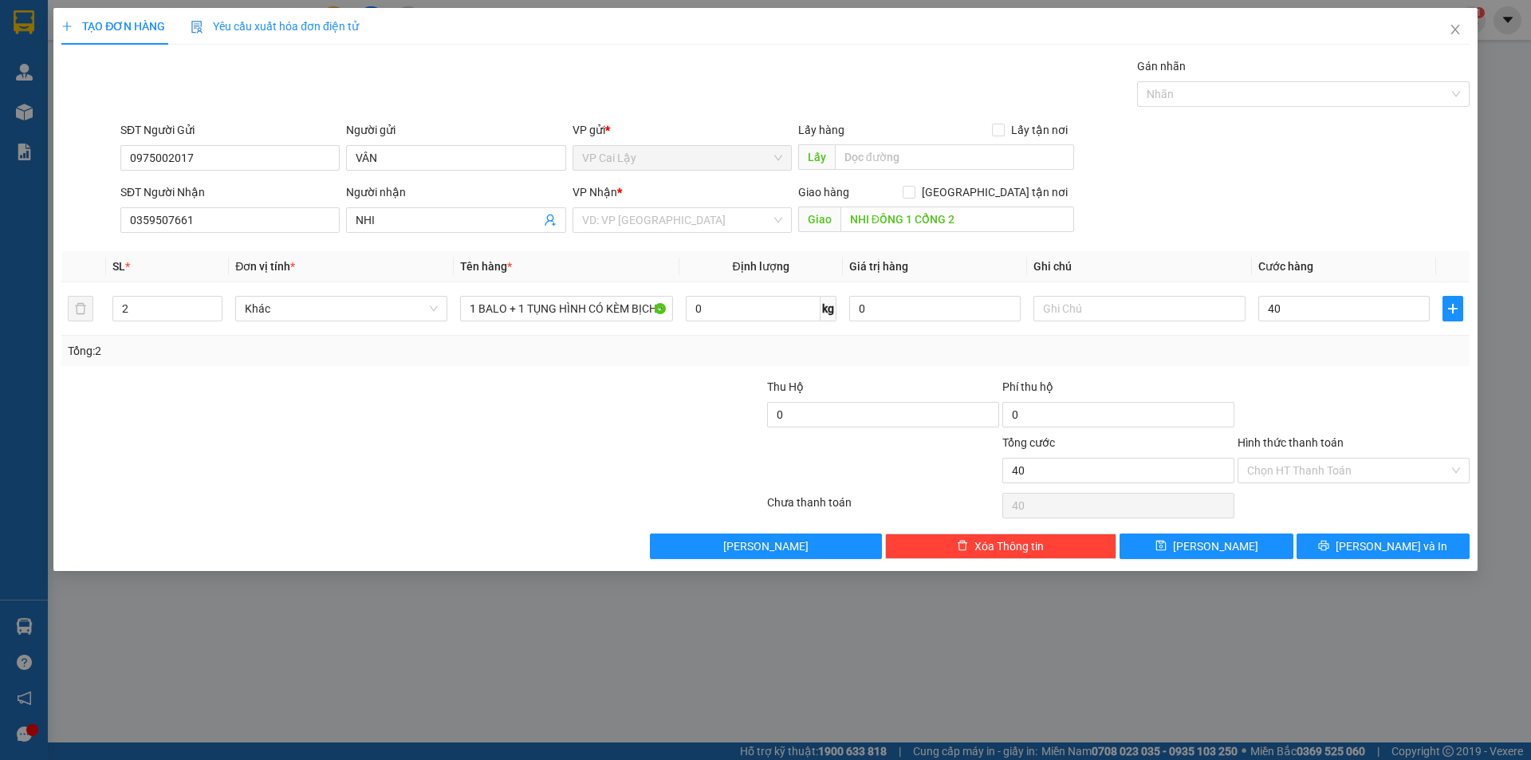
click at [1270, 350] on div "Tổng: 2" at bounding box center [765, 351] width 1395 height 18
type input "40.000"
click at [1114, 301] on input "text" at bounding box center [1139, 309] width 212 height 26
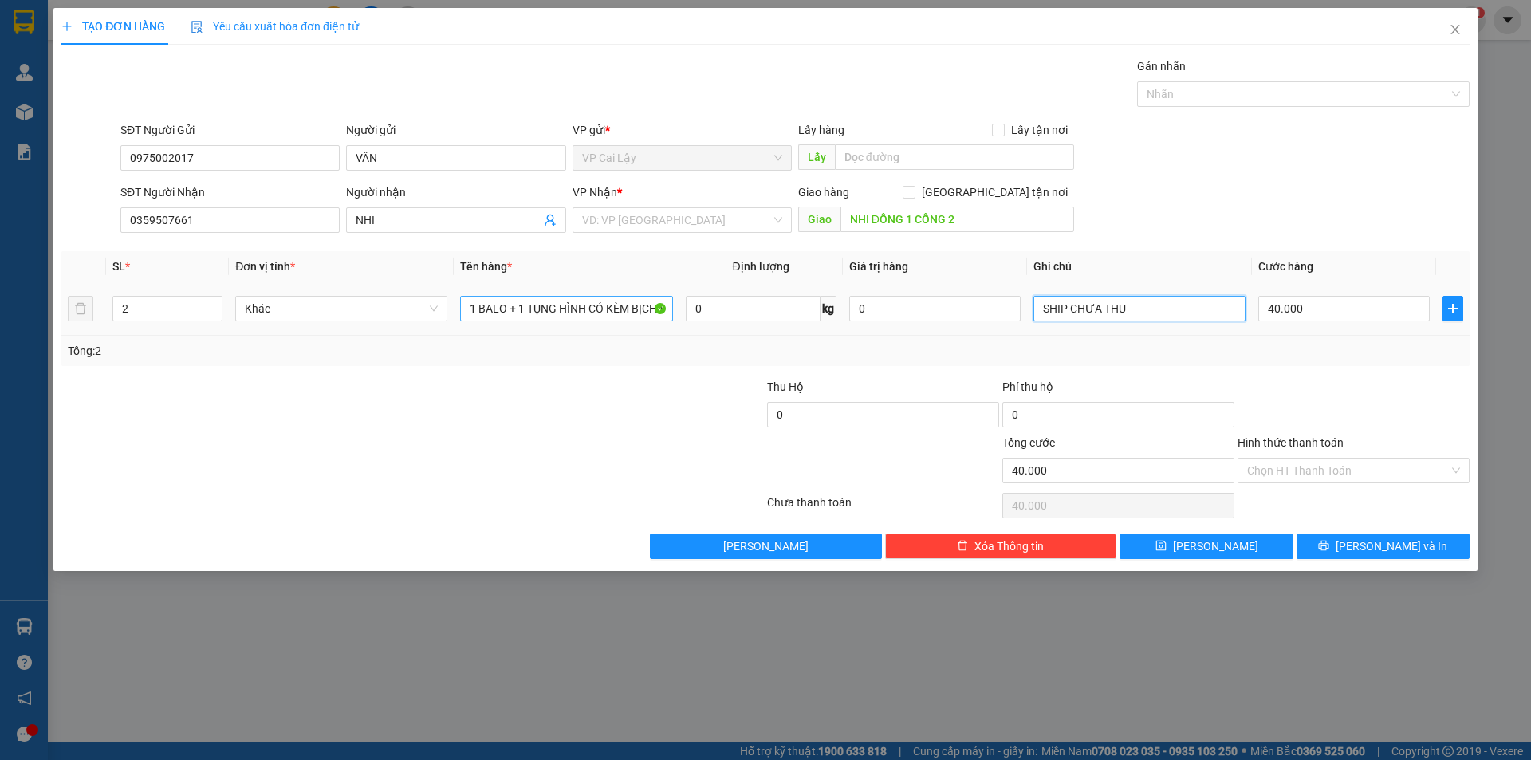
type input "SHIP CHƯA THU"
click at [552, 308] on input "1 BALO + 1 TỤNG HÌNH CÓ KÈM BỊCH VÀN" at bounding box center [566, 309] width 212 height 26
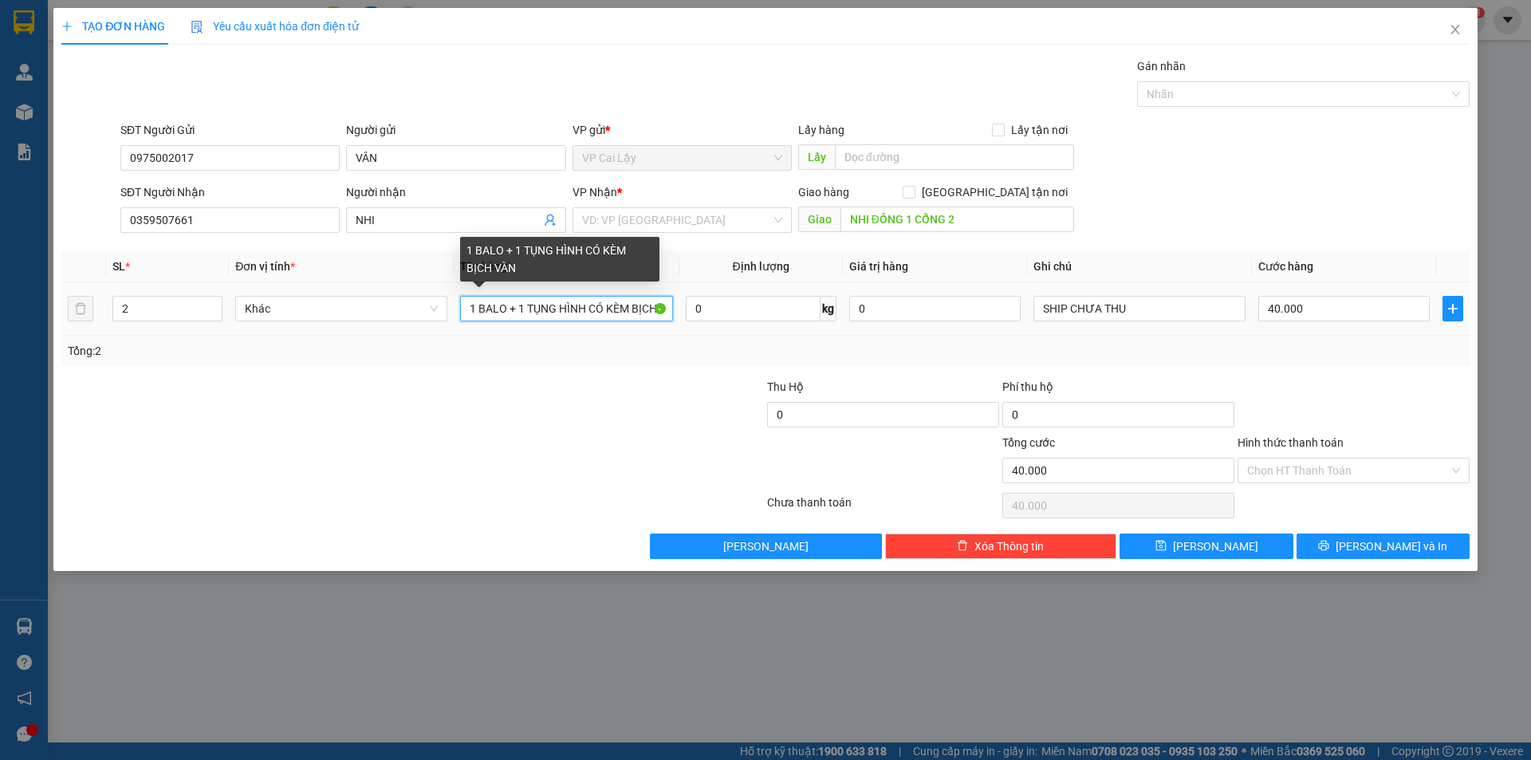
click at [590, 303] on input "1 BALO + 1 TỤNG HÌNH CÓ KÈM BỊCH VÀN" at bounding box center [566, 309] width 212 height 26
drag, startPoint x: 641, startPoint y: 309, endPoint x: 607, endPoint y: 304, distance: 34.6
click at [556, 321] on div "1 BALO + 1 TỤNG HÌNH GẤU CÓ KÈM BỊCH VÀN" at bounding box center [566, 309] width 212 height 32
click at [656, 311] on input "1 BALO + 1 TỤNG HÌNH GẤU CÓ KÈM BỊCH VÀN" at bounding box center [566, 309] width 212 height 26
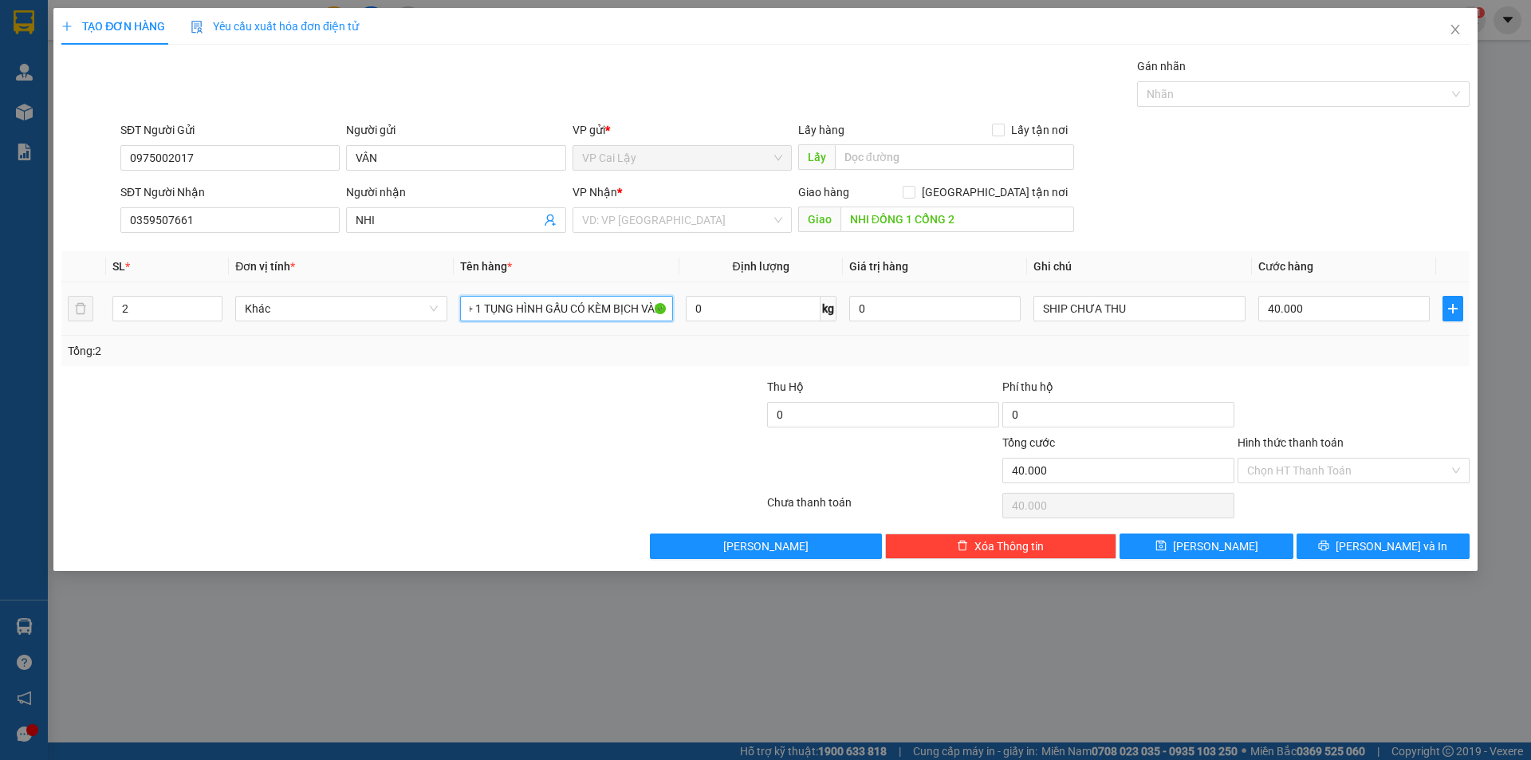
drag, startPoint x: 656, startPoint y: 311, endPoint x: 681, endPoint y: 311, distance: 24.7
click at [681, 311] on tr "2 Khác 1 BALO + 1 TỤNG HÌNH GẤU CÓ KÈM BỊCH VÀN 0 kg 0 SHIP CHƯA THU 40.000" at bounding box center [765, 308] width 1408 height 53
click at [659, 306] on input "1 BALO + 1 TỤNG HÌNH GẤU CÓ KÈM BỊCH VÀN" at bounding box center [566, 309] width 212 height 26
click at [642, 305] on input "1 BALO + 1 TỤNG HÌNH GẤU CÓ KÈM BỊCH VÀN" at bounding box center [566, 309] width 212 height 26
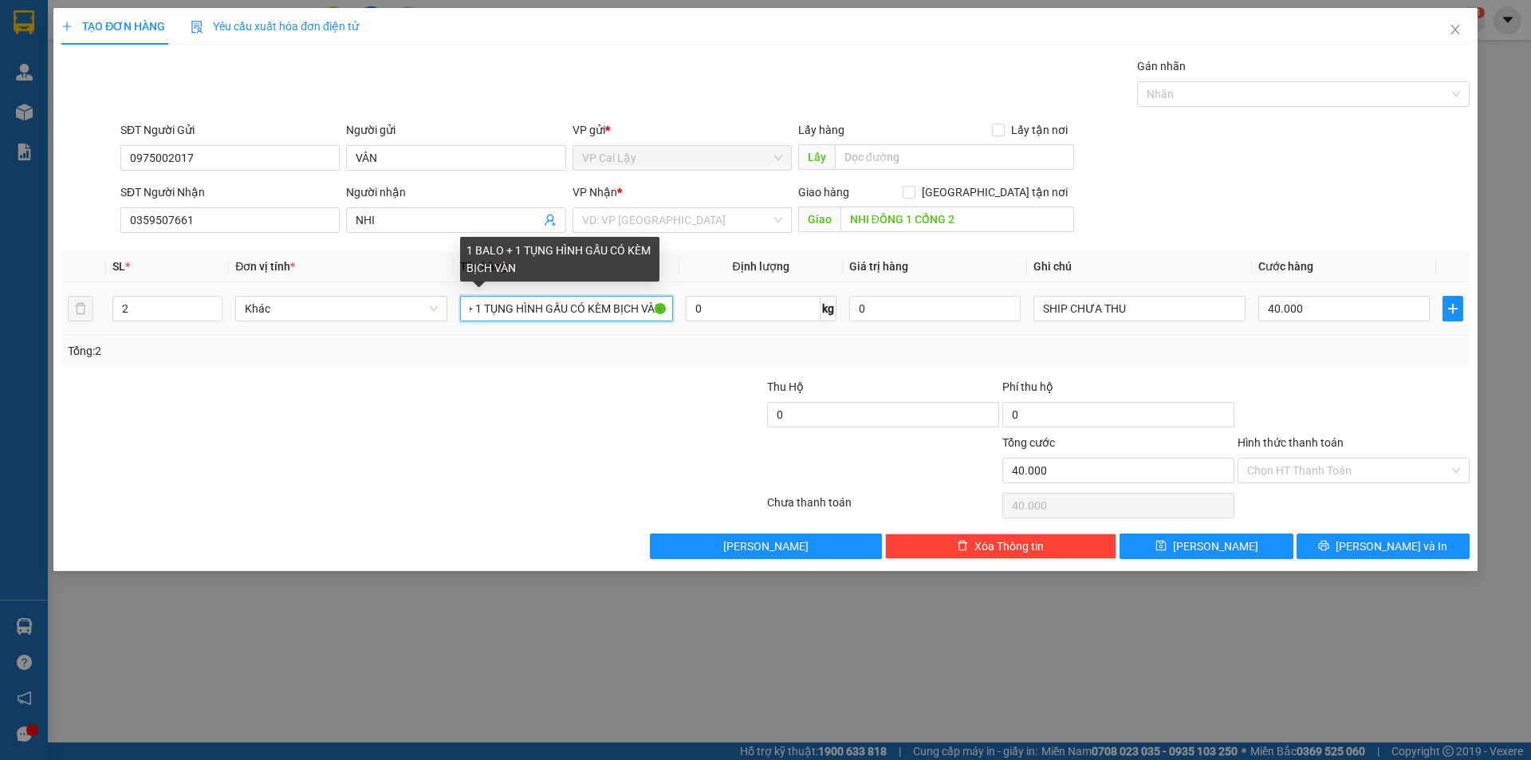
click at [664, 305] on input "1 BALO + 1 TỤNG HÌNH GẤU CÓ KÈM BỊCH VÀN" at bounding box center [566, 309] width 212 height 26
type input "1 BALO + 1 TỤNG HÌNH GẤU CÓ KÈM BỊCH VÀNG"
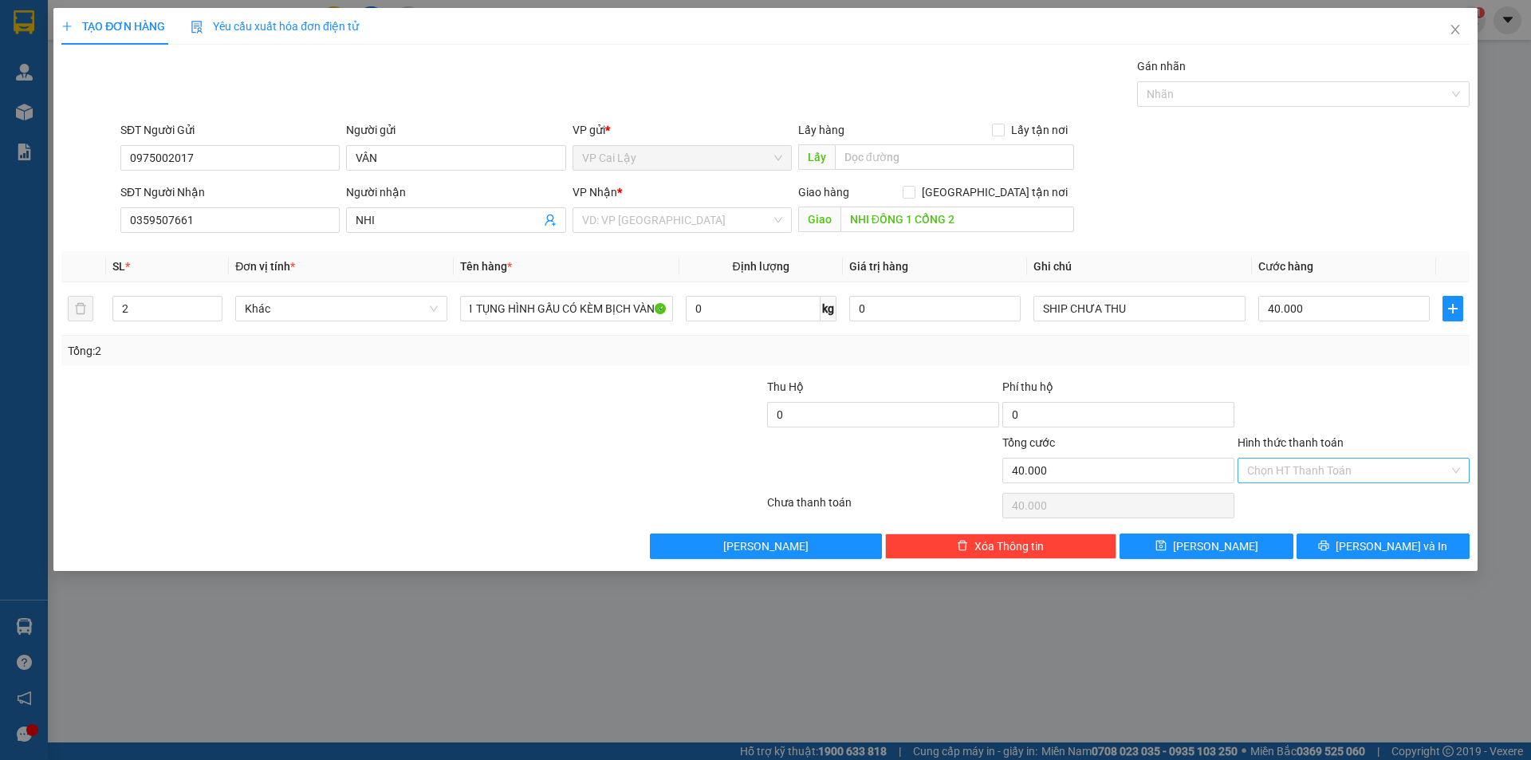
click at [1313, 466] on input "Hình thức thanh toán" at bounding box center [1348, 470] width 202 height 24
click at [1312, 497] on div "Tại văn phòng" at bounding box center [1353, 502] width 213 height 18
type input "0"
click at [1403, 549] on span "[PERSON_NAME] và In" at bounding box center [1391, 546] width 112 height 18
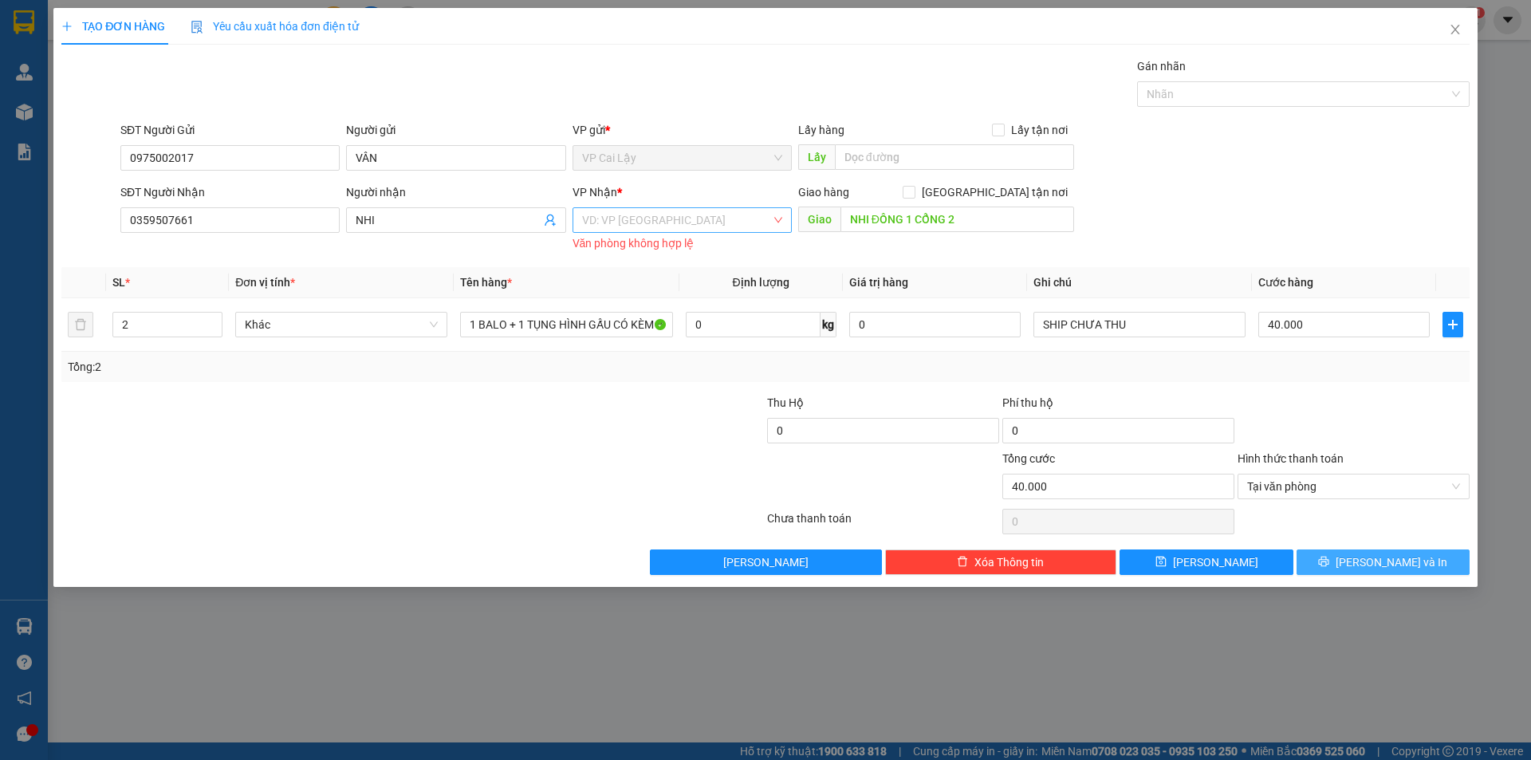
click at [615, 209] on div "VD: VP [GEOGRAPHIC_DATA]" at bounding box center [681, 220] width 219 height 26
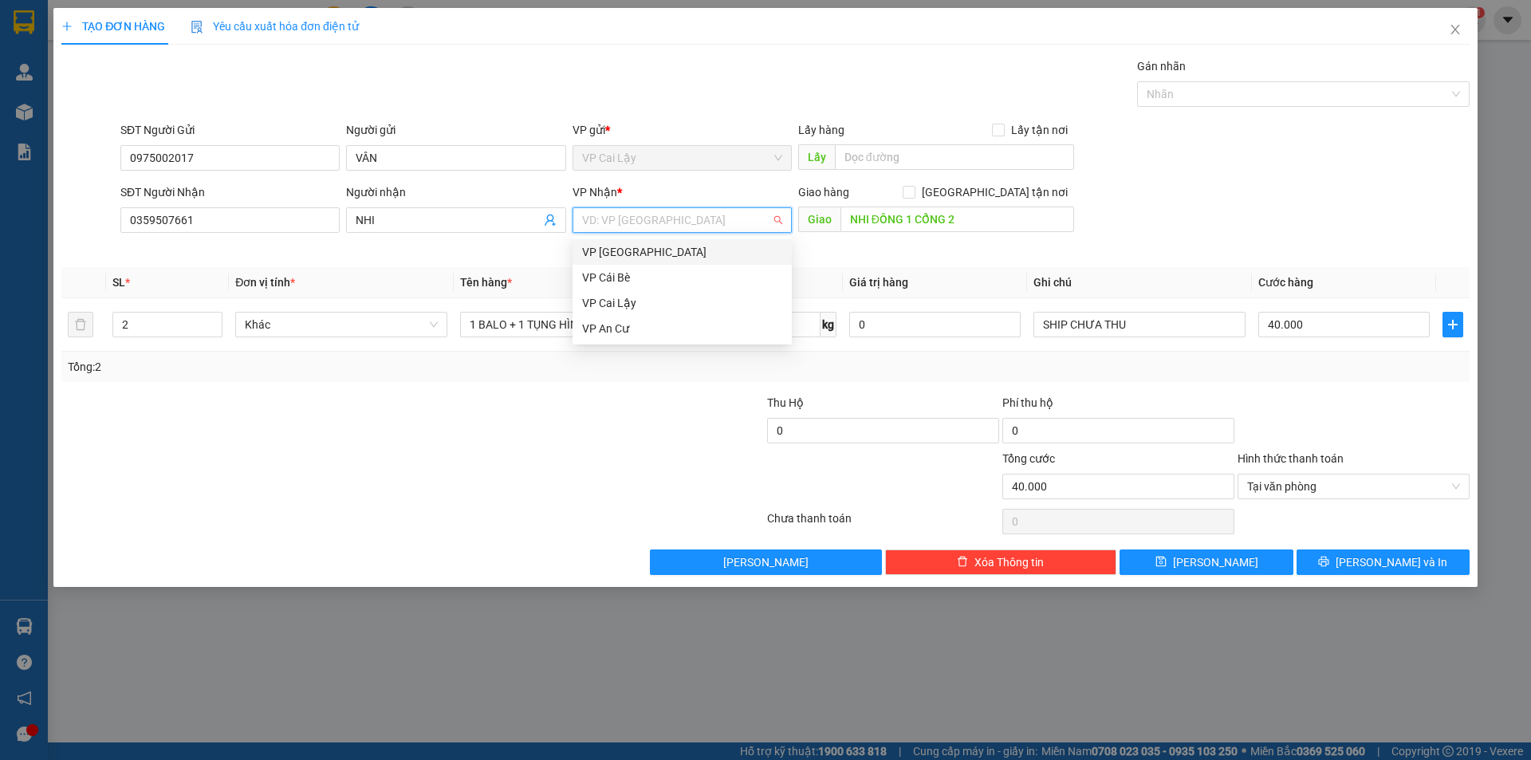
click at [631, 260] on div "VP [GEOGRAPHIC_DATA]" at bounding box center [682, 252] width 200 height 18
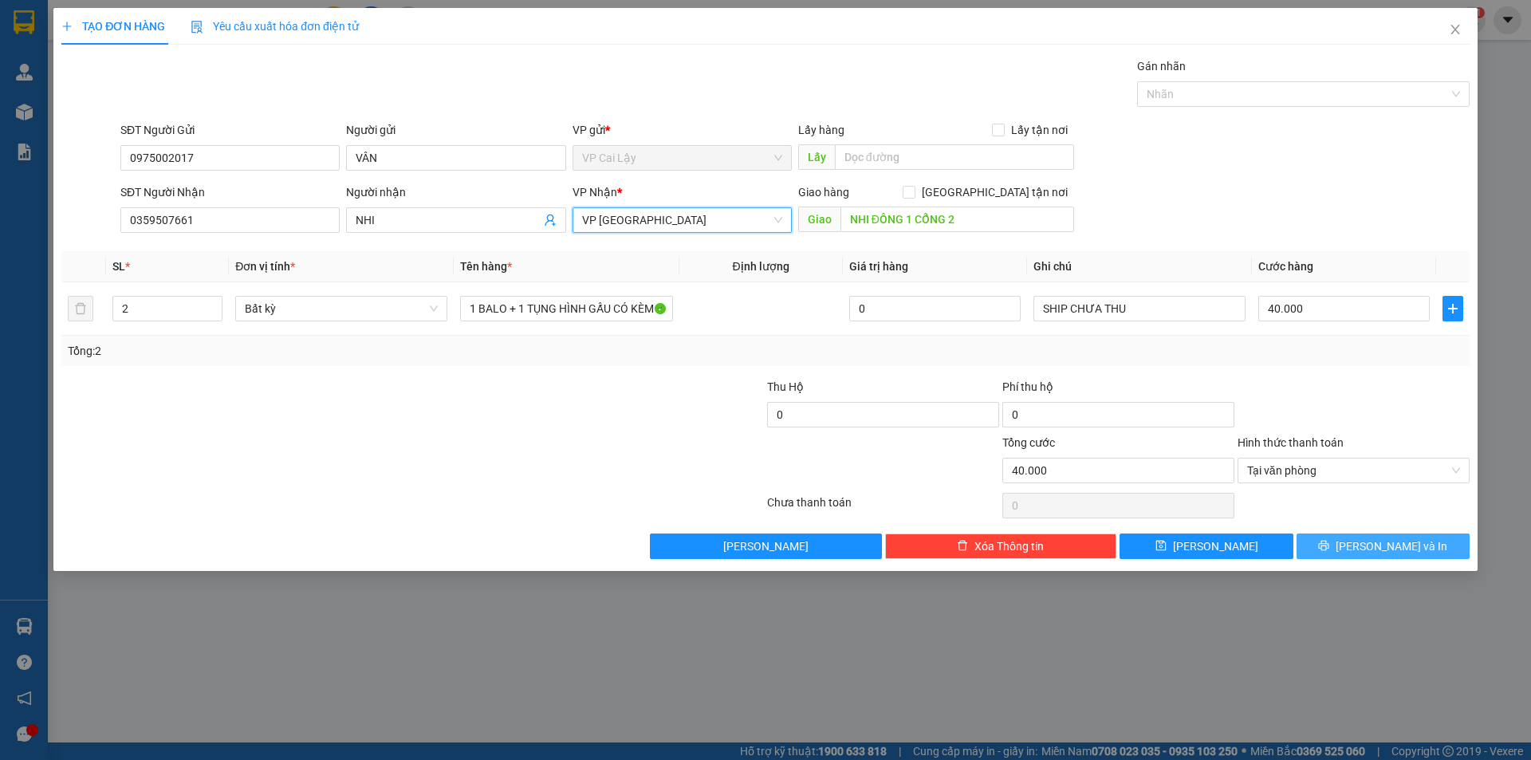
click at [1329, 541] on icon "printer" at bounding box center [1323, 545] width 11 height 11
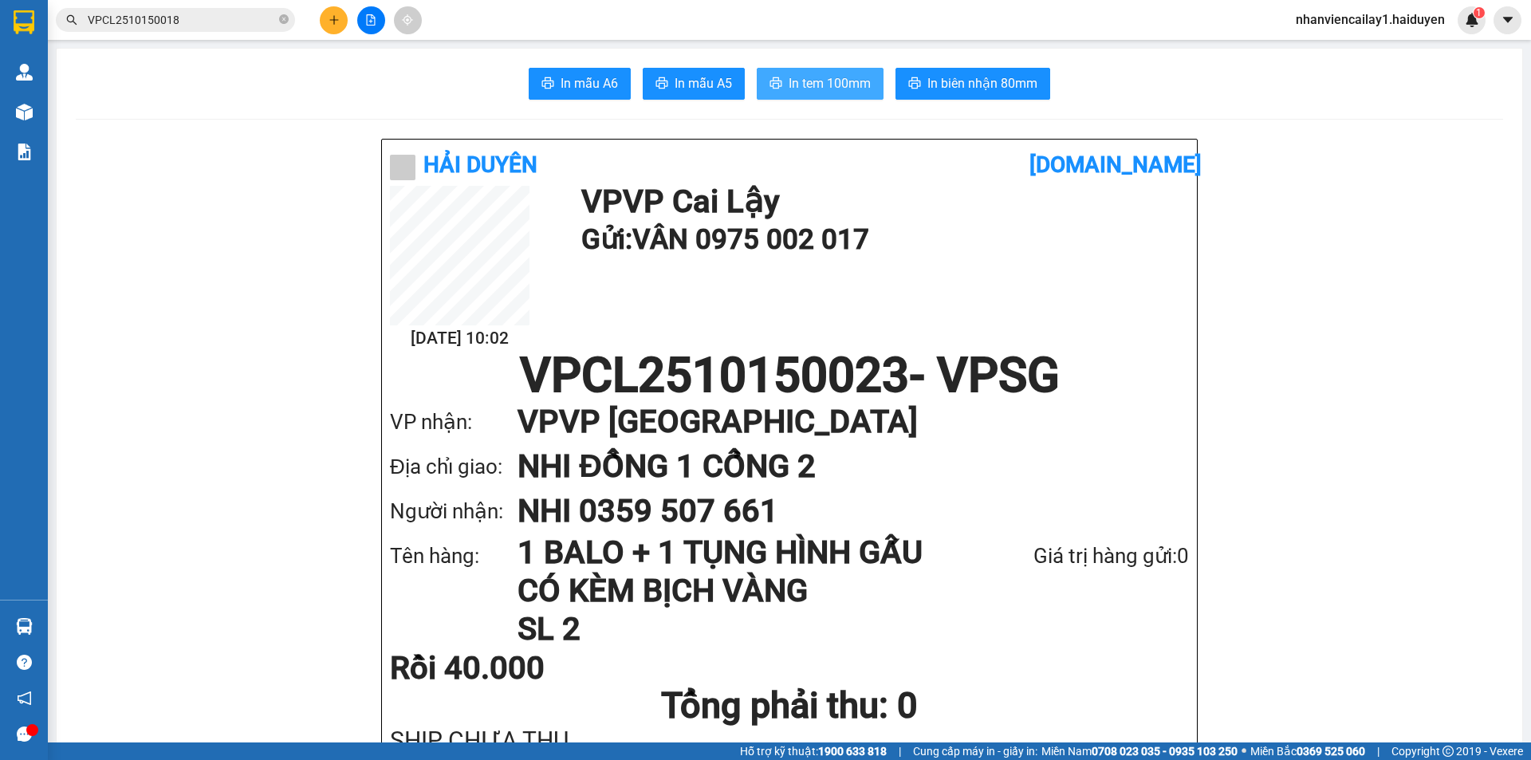
click at [846, 75] on span "In tem 100mm" at bounding box center [829, 83] width 82 height 20
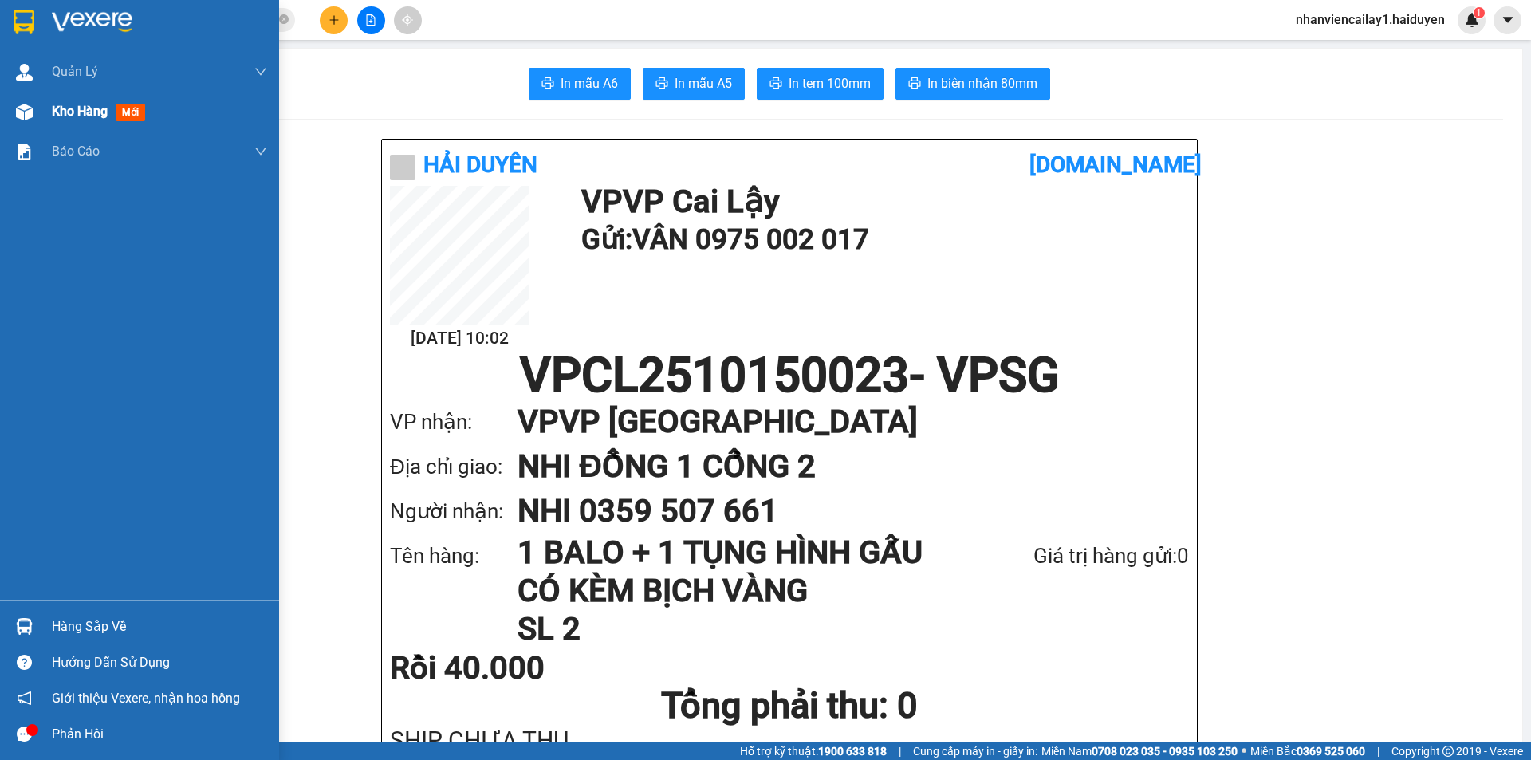
click at [44, 98] on div "Kho hàng mới" at bounding box center [139, 112] width 279 height 40
drag, startPoint x: 44, startPoint y: 98, endPoint x: 51, endPoint y: 108, distance: 12.6
click at [44, 99] on div "Kho hàng mới" at bounding box center [139, 112] width 279 height 40
click at [44, 104] on div "Kho hàng mới" at bounding box center [139, 112] width 279 height 40
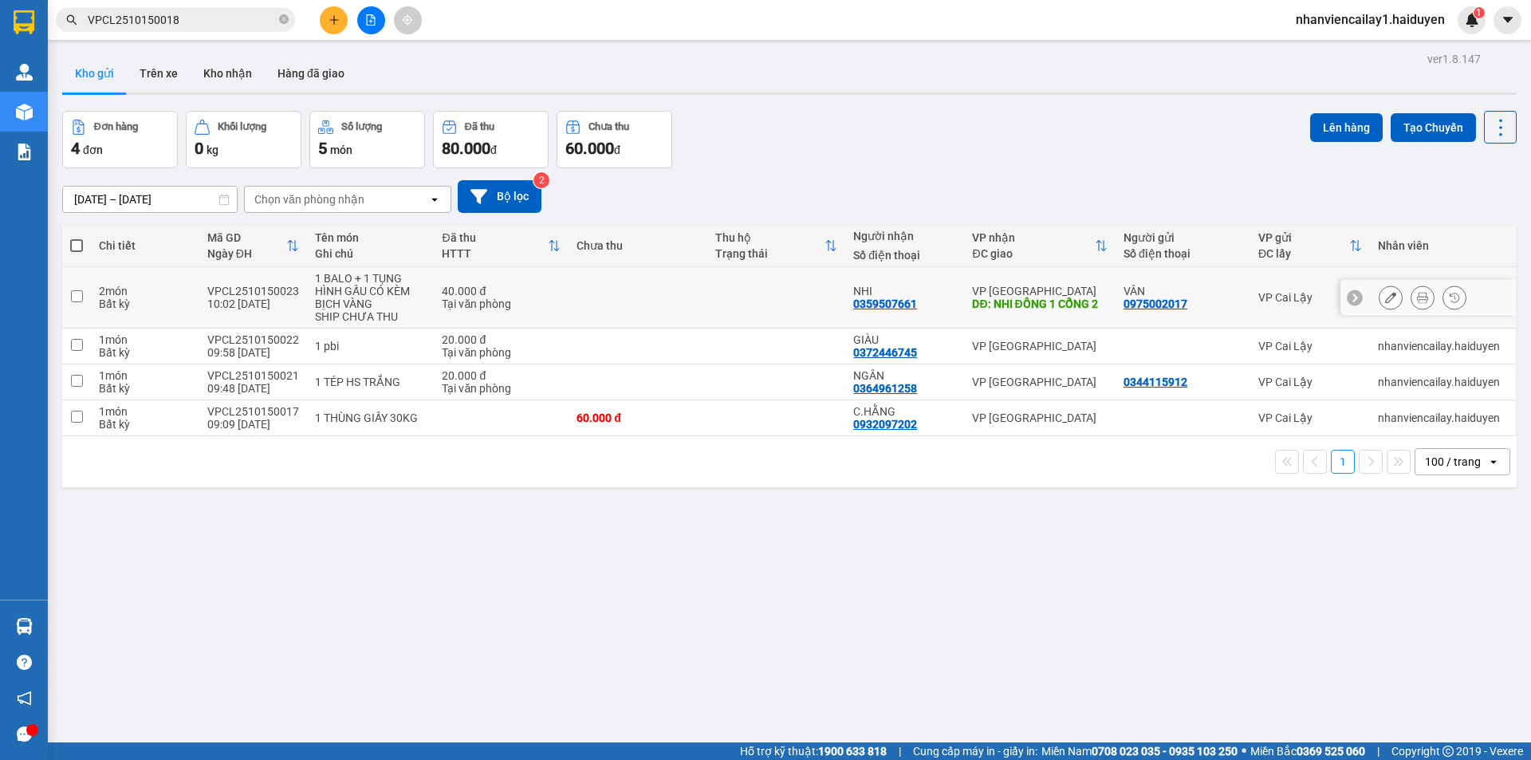
click at [747, 285] on td at bounding box center [776, 297] width 139 height 61
checkbox input "true"
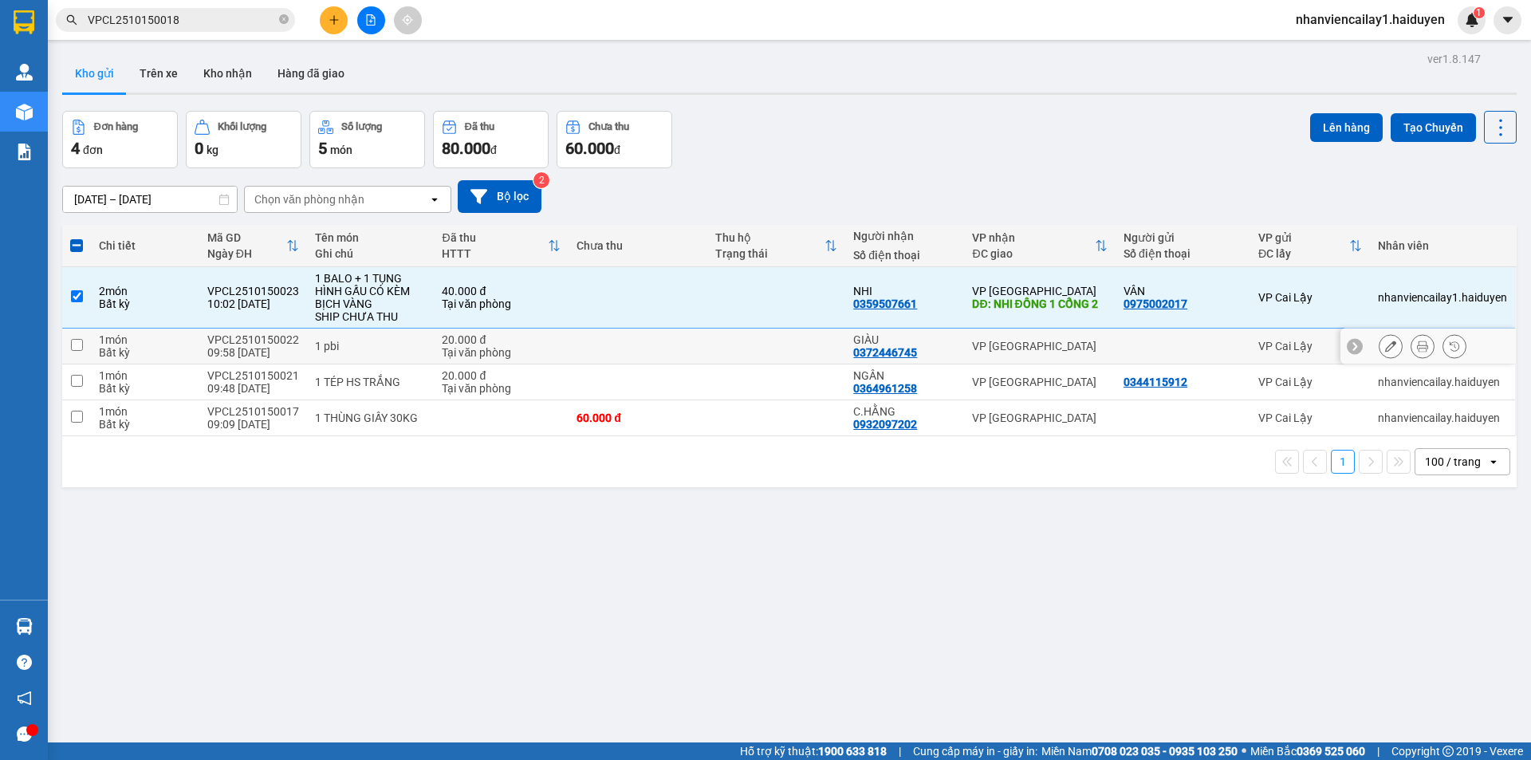
click at [761, 344] on td at bounding box center [776, 346] width 139 height 36
checkbox input "true"
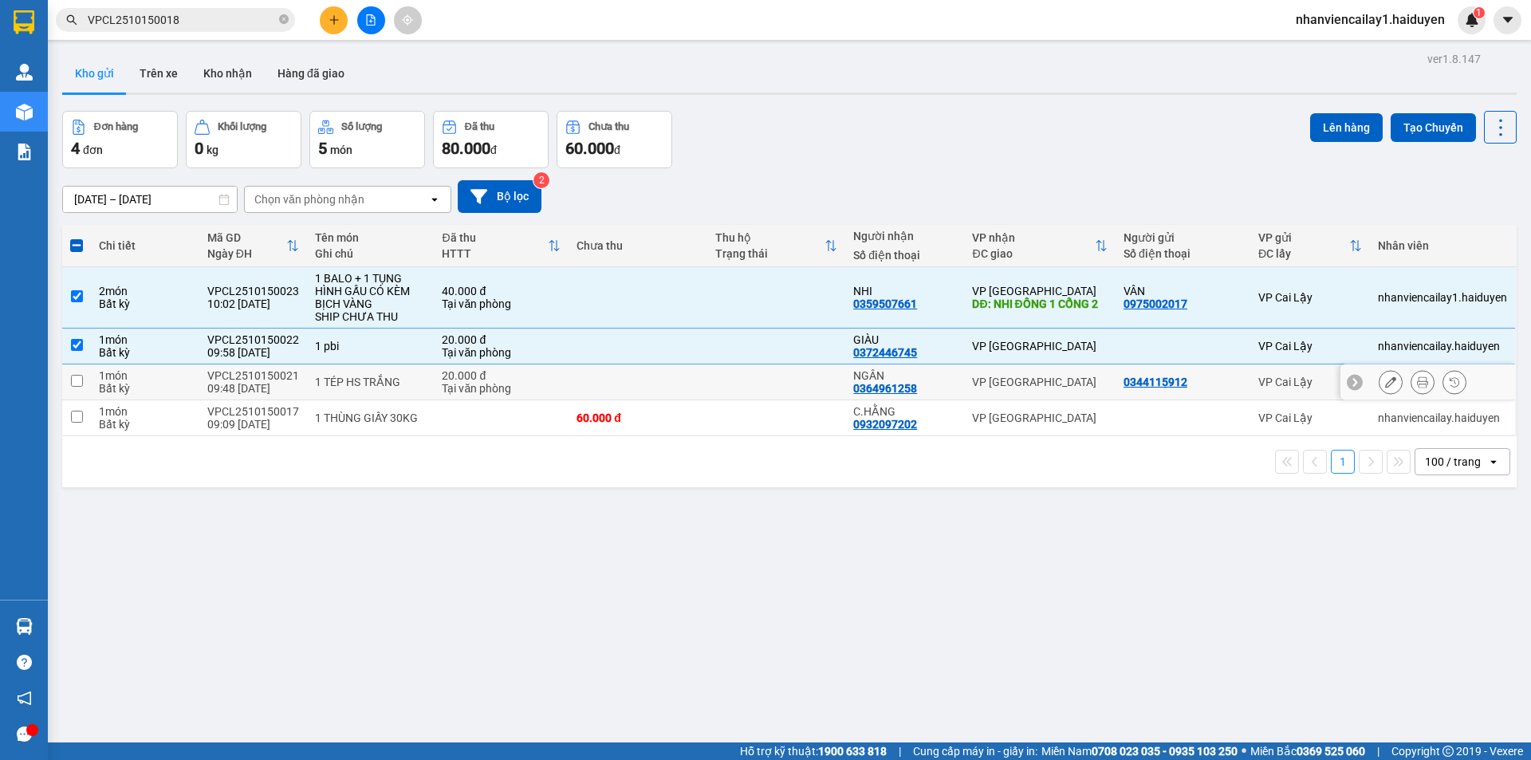
click at [769, 377] on td at bounding box center [776, 382] width 139 height 36
checkbox input "true"
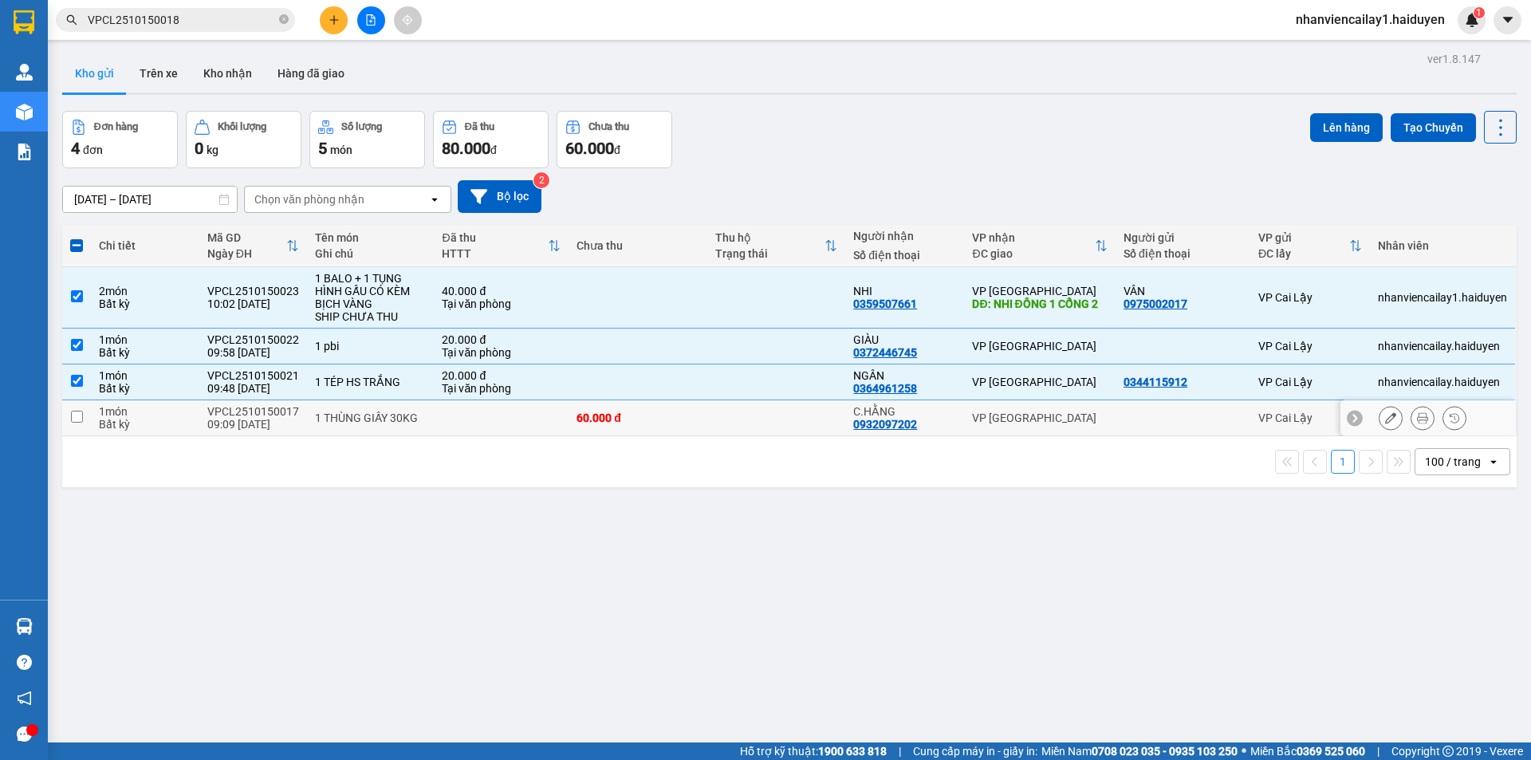
click at [782, 426] on td at bounding box center [776, 418] width 139 height 36
checkbox input "true"
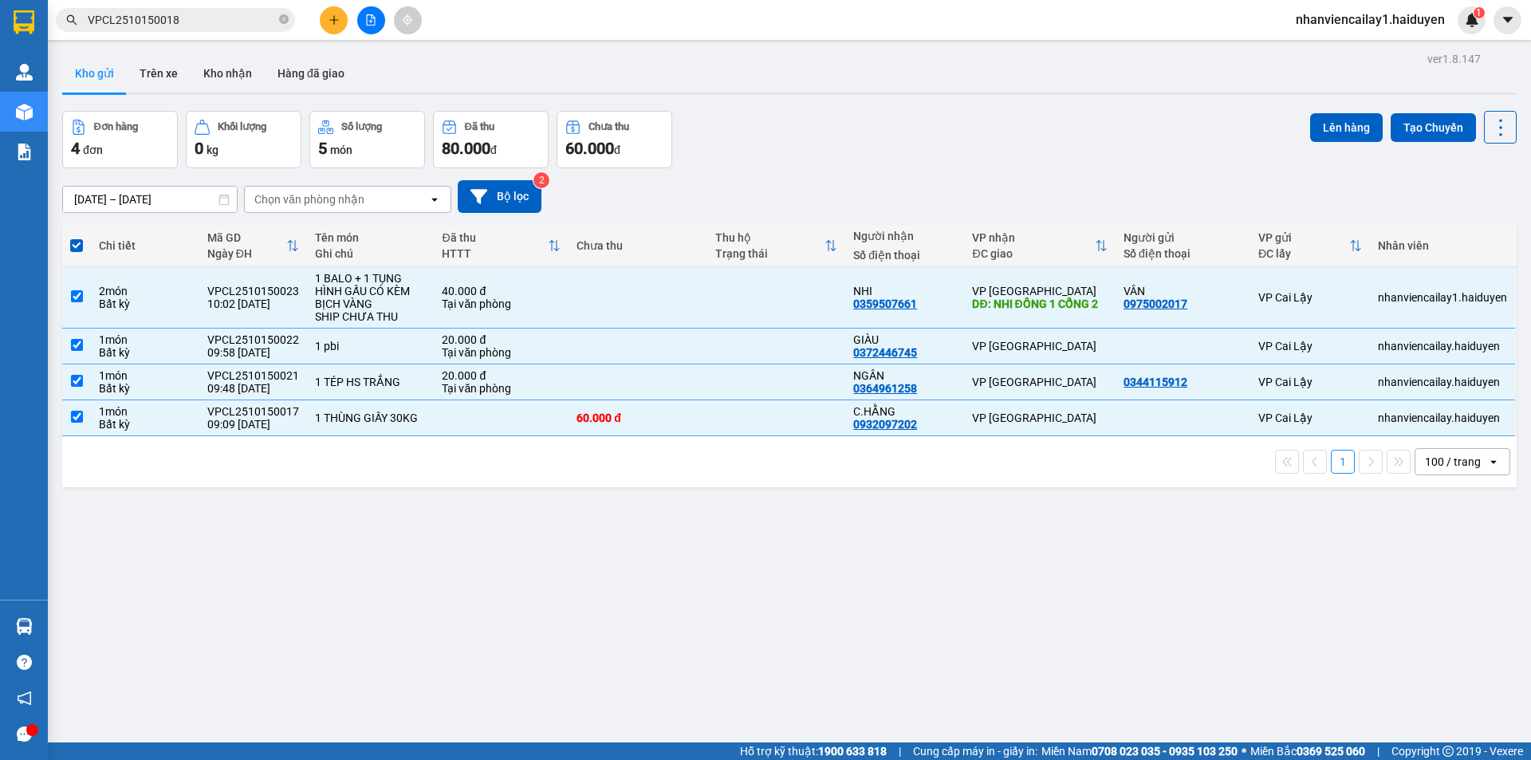
click at [1448, 449] on div "100 / trang" at bounding box center [1451, 462] width 72 height 26
click at [1323, 134] on button "Lên hàng" at bounding box center [1346, 127] width 73 height 29
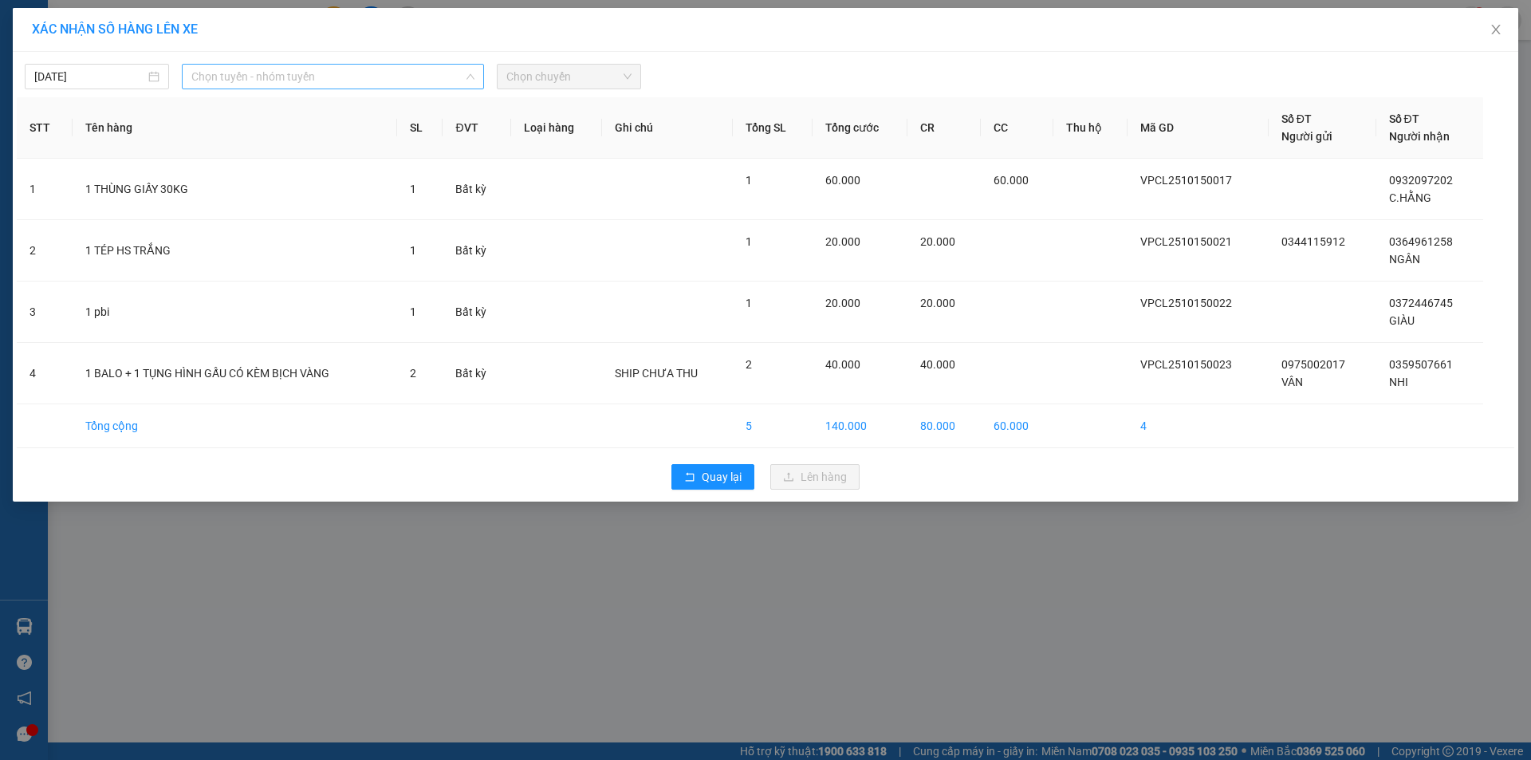
click at [421, 85] on span "Chọn tuyến - nhóm tuyến" at bounding box center [332, 77] width 283 height 24
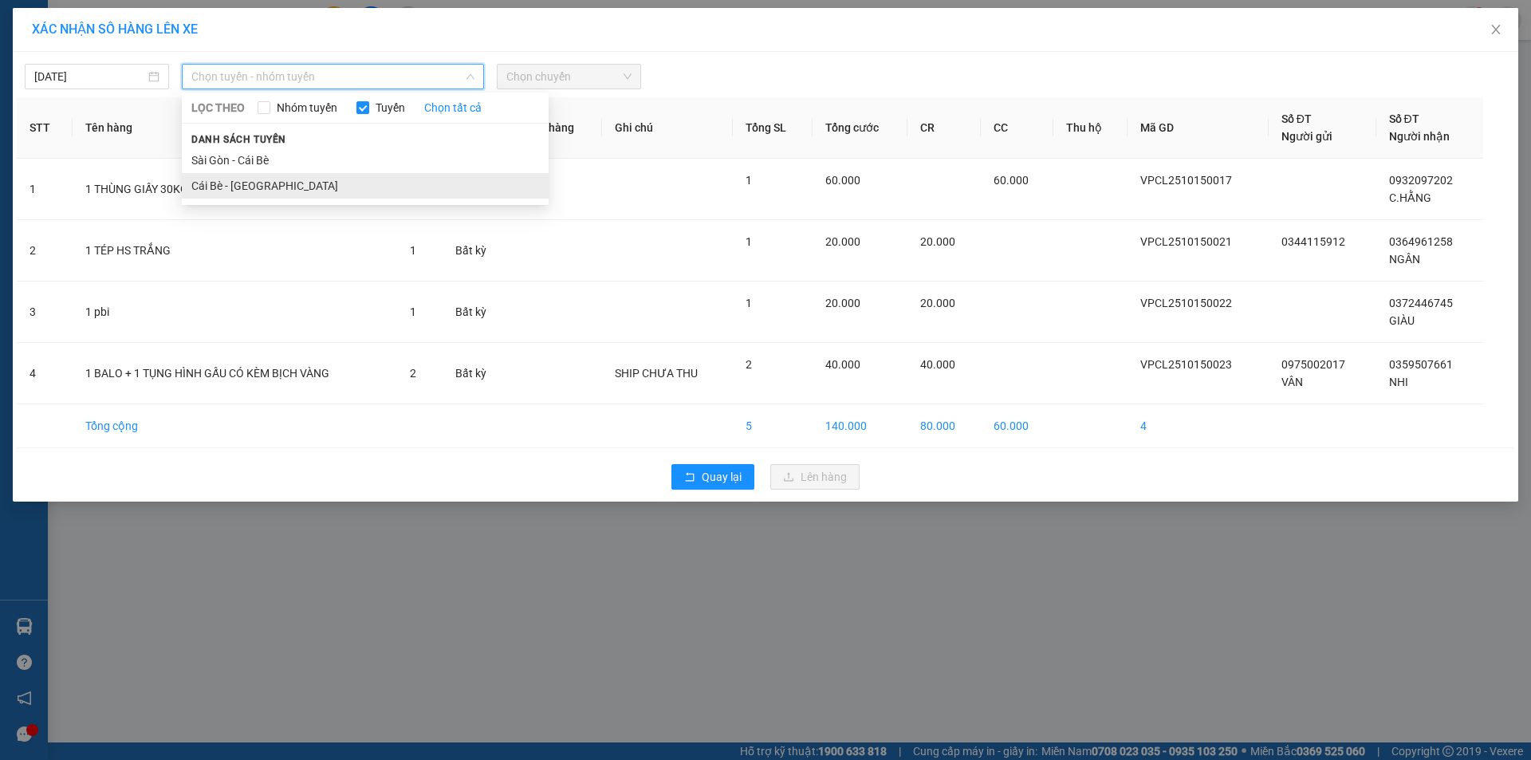
click at [403, 190] on li "Cái Bè - [GEOGRAPHIC_DATA]" at bounding box center [365, 186] width 367 height 26
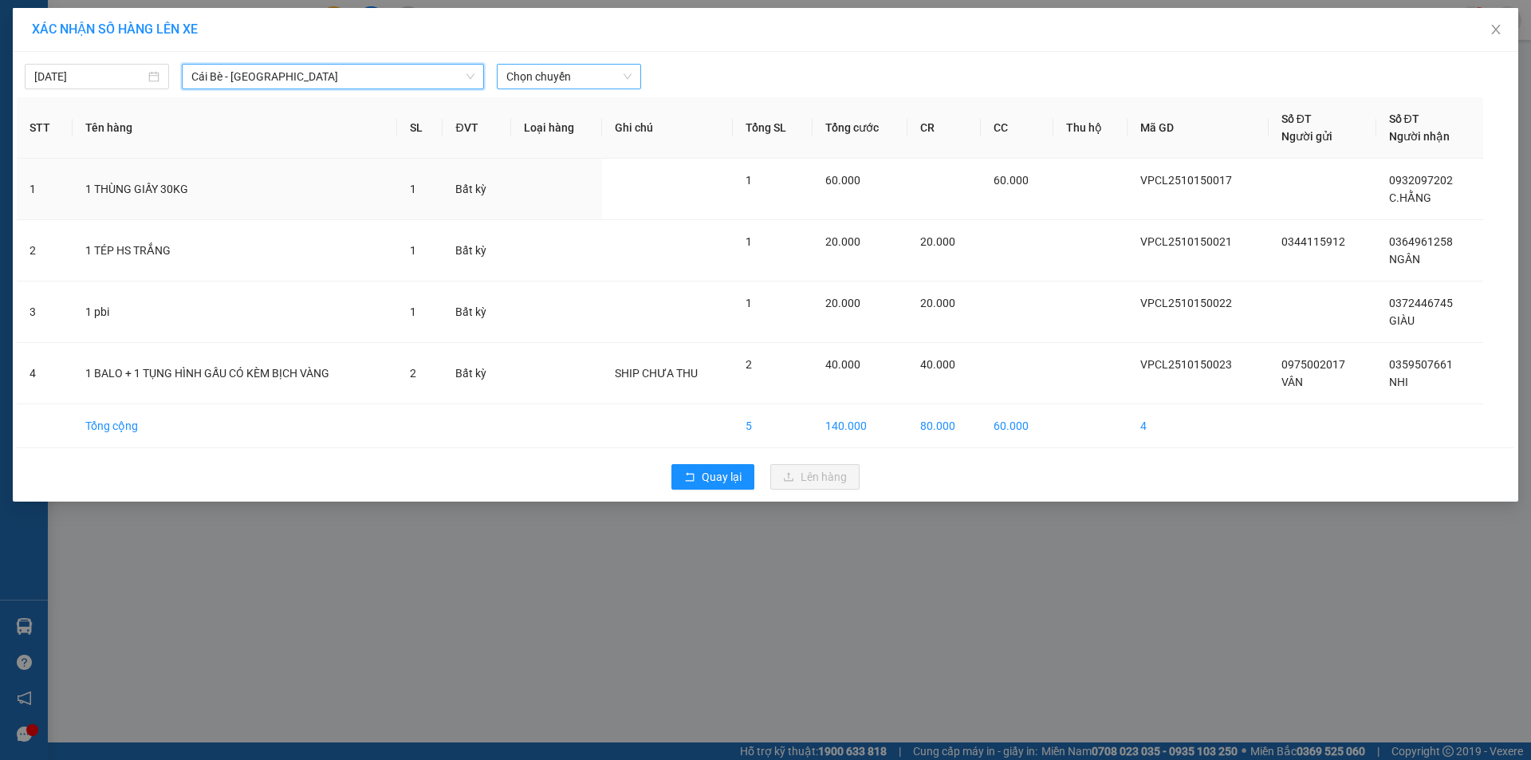
click at [564, 77] on span "Chọn chuyến" at bounding box center [568, 77] width 125 height 24
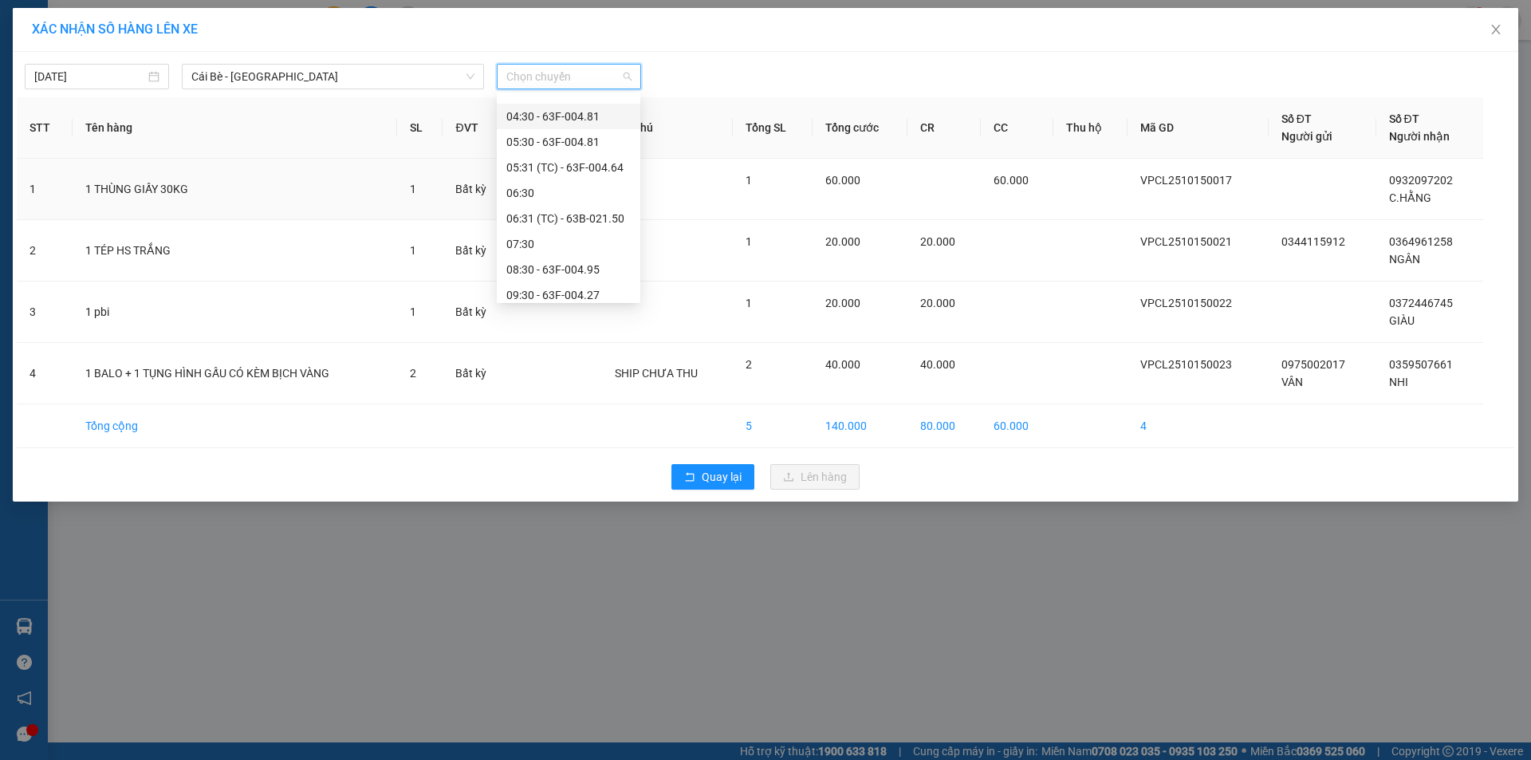
scroll to position [239, 0]
click at [578, 150] on div "09:30 - 63F-004.27" at bounding box center [568, 150] width 124 height 18
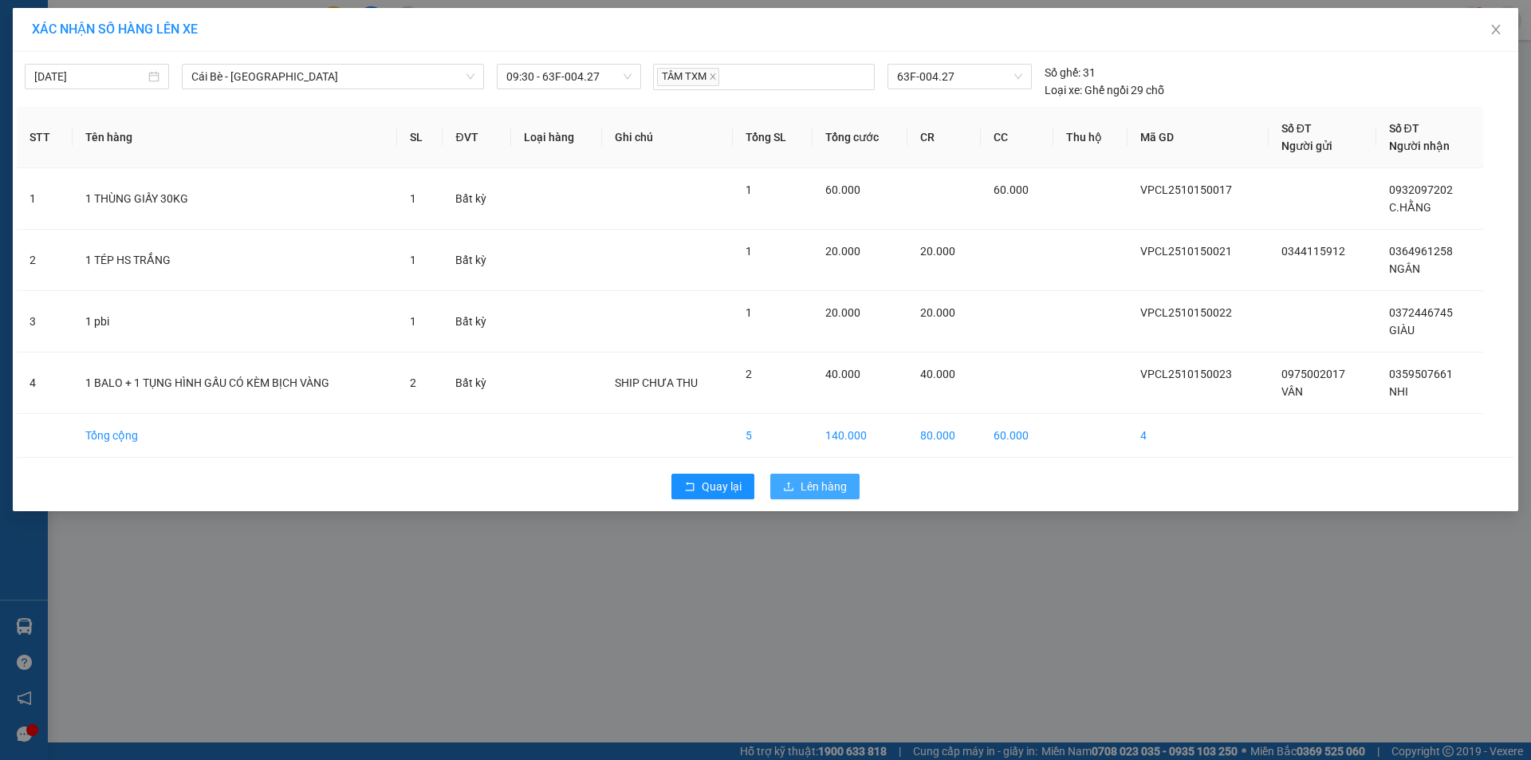
click at [800, 484] on button "Lên hàng" at bounding box center [814, 487] width 89 height 26
